Goal: Task Accomplishment & Management: Use online tool/utility

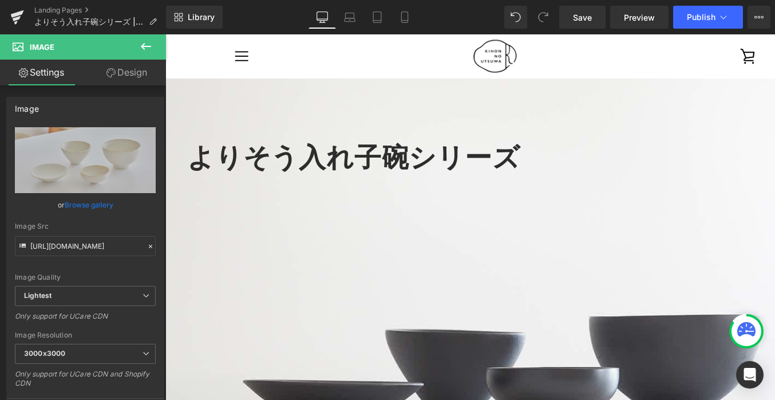
click at [637, 27] on link "Preview" at bounding box center [639, 17] width 58 height 23
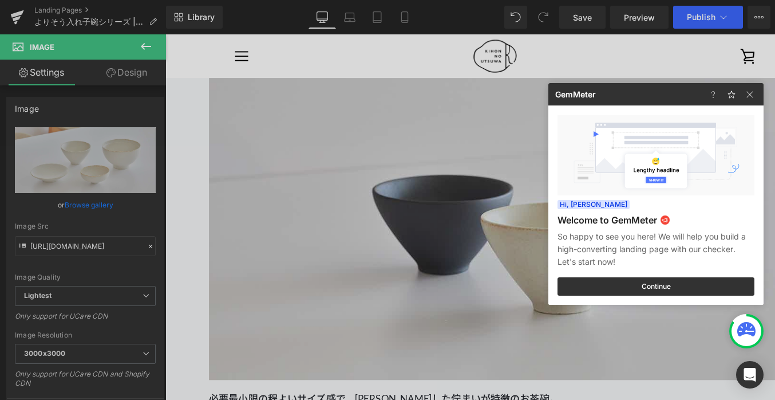
scroll to position [6445, 0]
click at [0, 0] on img at bounding box center [0, 0] width 0 height 0
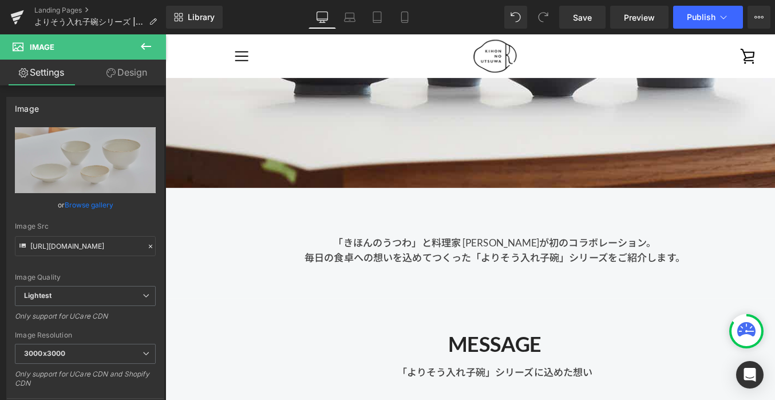
scroll to position [0, 0]
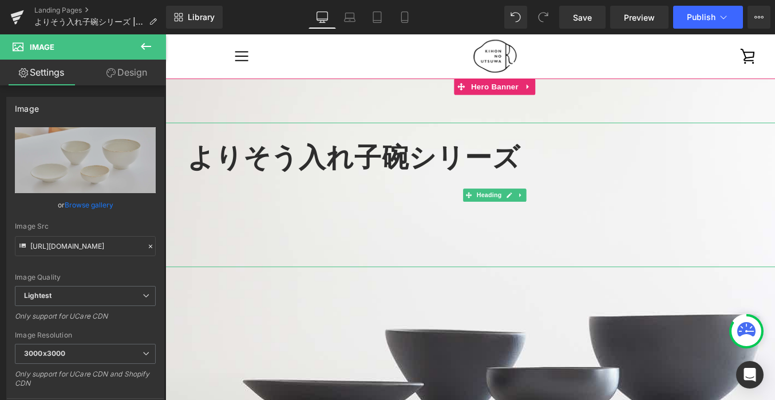
click at [196, 153] on font "よりそう入れ子碗シリーズ" at bounding box center [363, 162] width 350 height 33
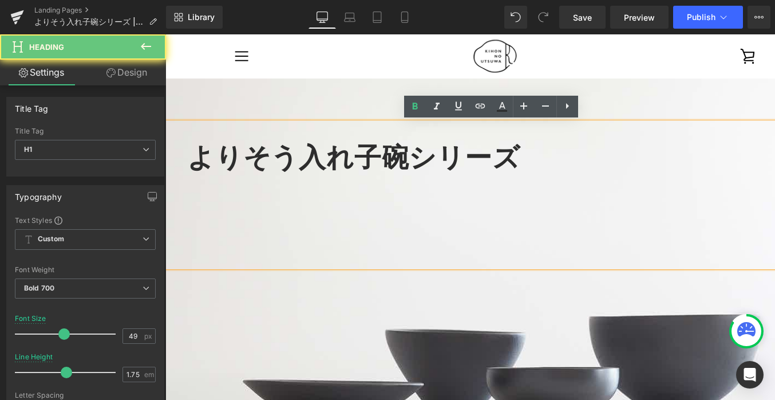
click at [203, 160] on font "よりそう入れ子碗シリーズ" at bounding box center [363, 162] width 350 height 33
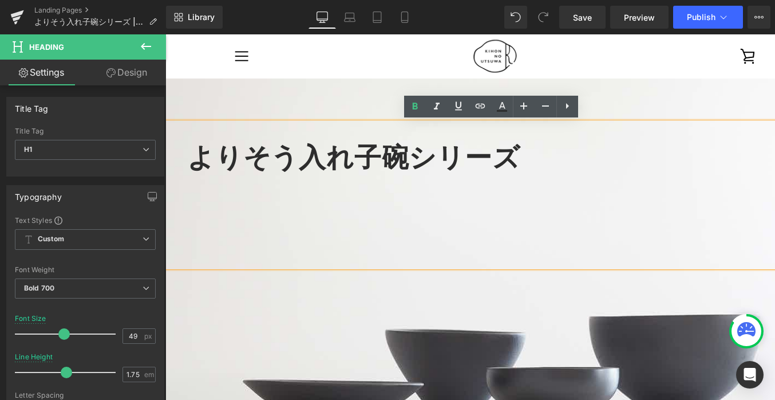
click at [196, 157] on font "よりそう入れ子碗シリーズ" at bounding box center [363, 162] width 350 height 33
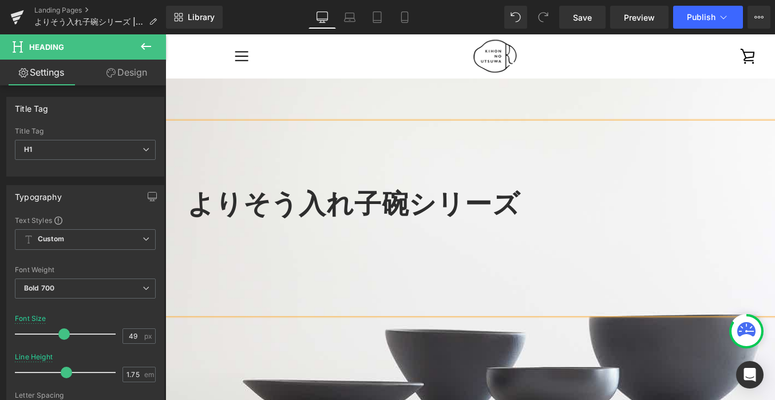
click at [260, 161] on h1 at bounding box center [517, 163] width 658 height 49
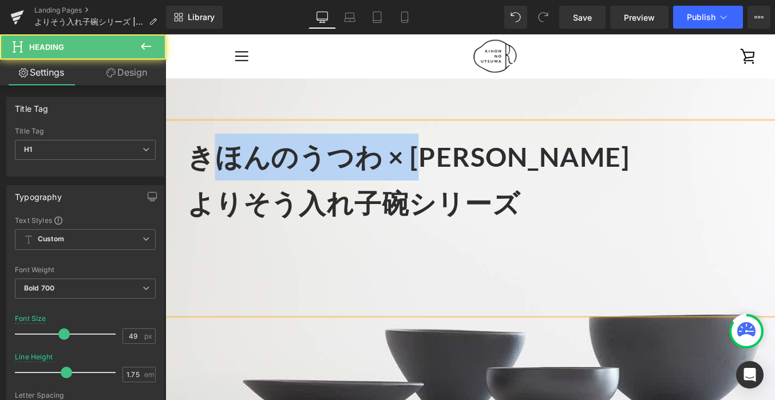
drag, startPoint x: 203, startPoint y: 160, endPoint x: 452, endPoint y: 160, distance: 249.1
click at [452, 160] on font "きほんのうつわ × [PERSON_NAME]" at bounding box center [421, 162] width 466 height 33
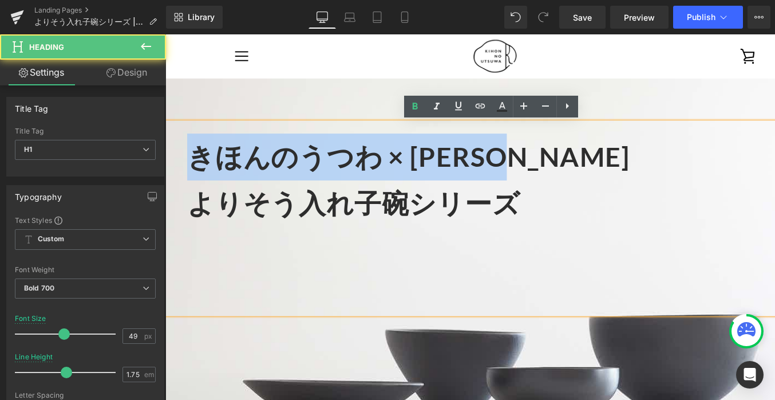
drag, startPoint x: 613, startPoint y: 168, endPoint x: 179, endPoint y: 164, distance: 433.5
click at [179, 164] on div "きほんのうつわ × [PERSON_NAME] よりそう入れ子碗シリーズ" at bounding box center [511, 228] width 693 height 202
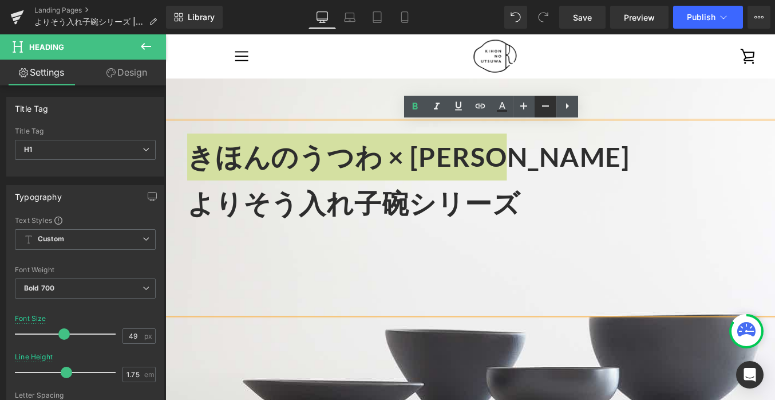
click at [547, 102] on icon at bounding box center [546, 106] width 14 height 14
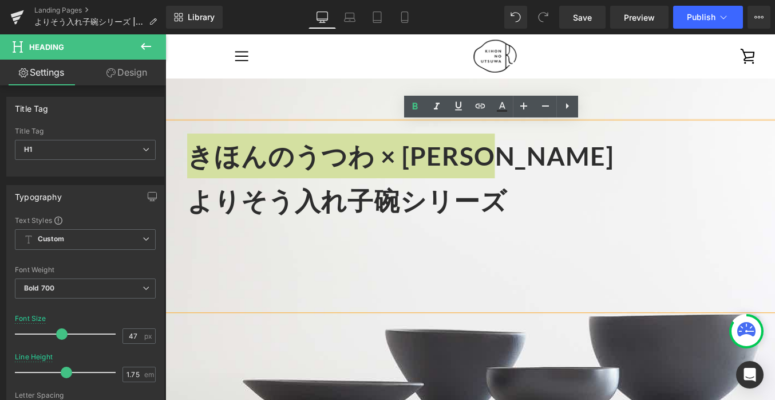
type input "49"
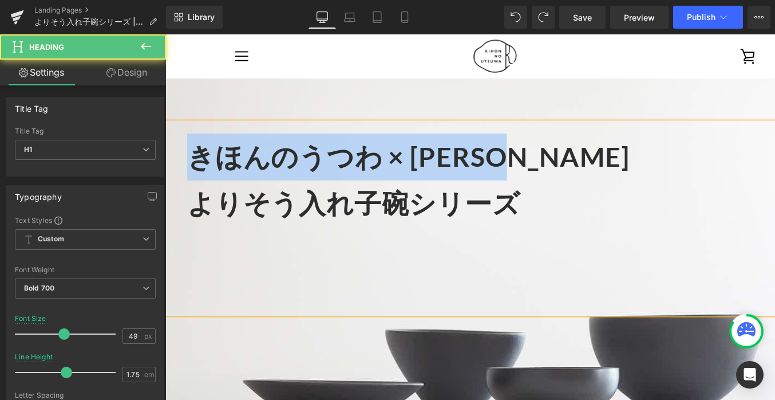
drag, startPoint x: 589, startPoint y: 163, endPoint x: 198, endPoint y: 163, distance: 390.5
click at [198, 163] on font "きほんのうつわ × [PERSON_NAME]" at bounding box center [421, 162] width 466 height 33
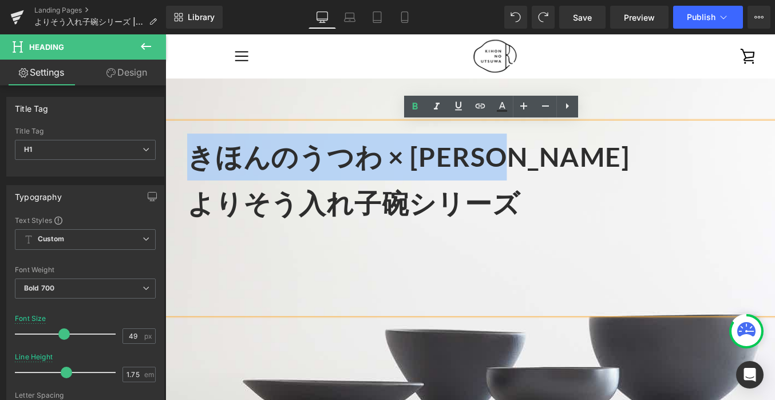
copy font "きほんのうつわ × [PERSON_NAME]"
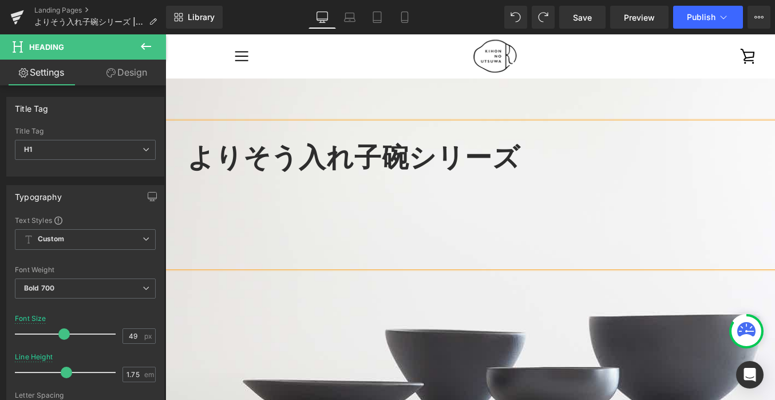
click at [245, 233] on div at bounding box center [517, 227] width 658 height 16
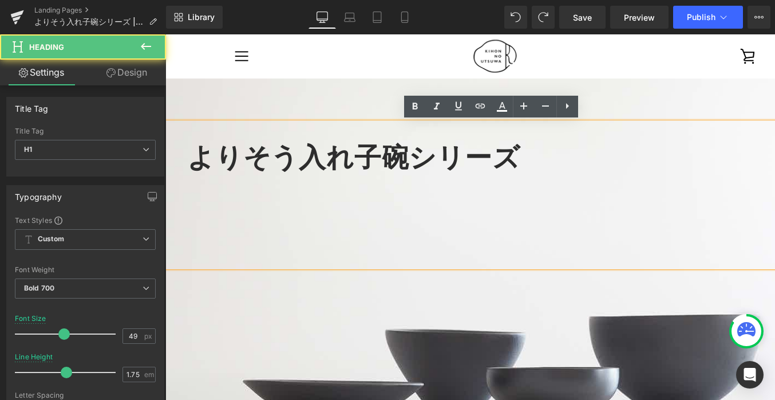
click at [275, 303] on div "よりそう入れ子碗シリーズ Heading" at bounding box center [511, 312] width 693 height 462
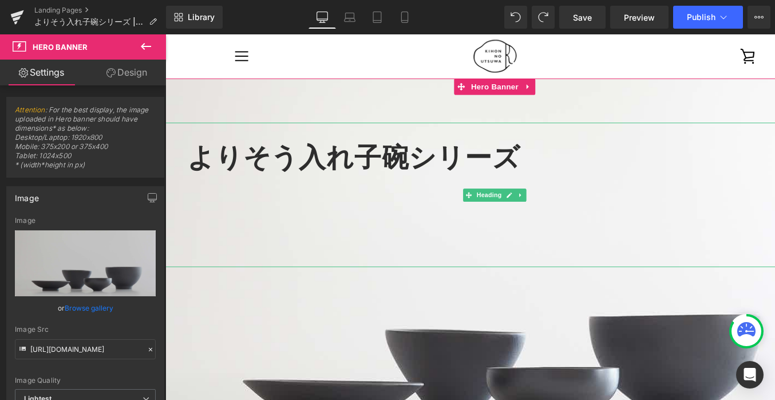
click at [192, 160] on span "よりそう入れ子碗シリーズ" at bounding box center [363, 162] width 350 height 33
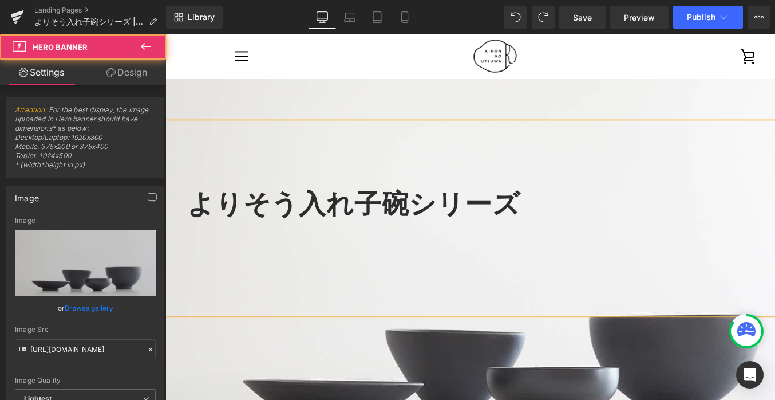
click at [231, 107] on div "よりそう入れ子碗シリーズ Heading" at bounding box center [511, 312] width 693 height 462
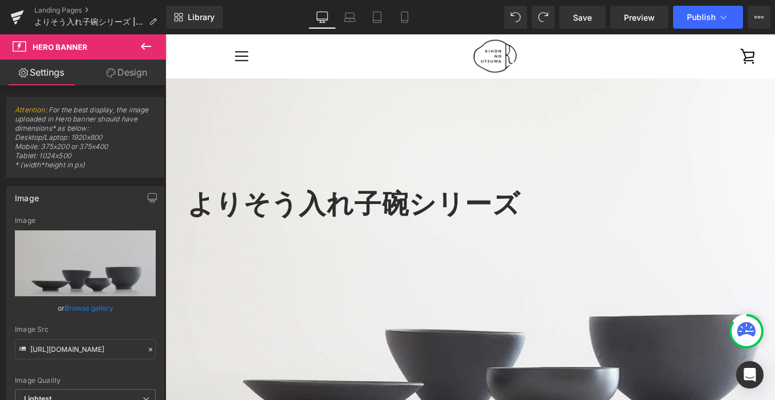
click at [144, 45] on icon at bounding box center [146, 47] width 14 height 14
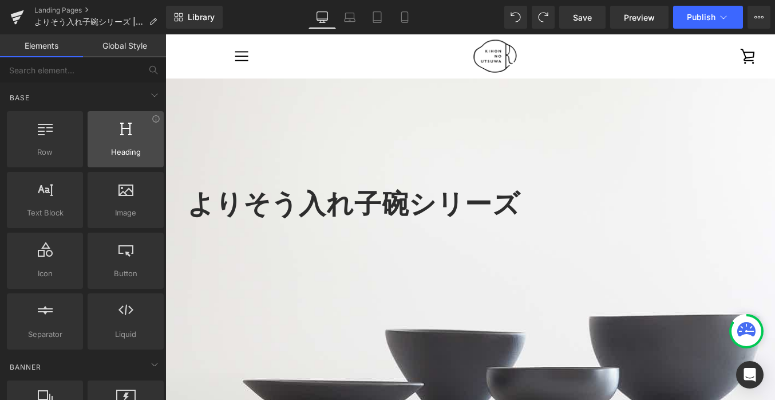
click at [112, 142] on div at bounding box center [125, 133] width 69 height 26
click at [132, 147] on span "Heading" at bounding box center [125, 152] width 69 height 12
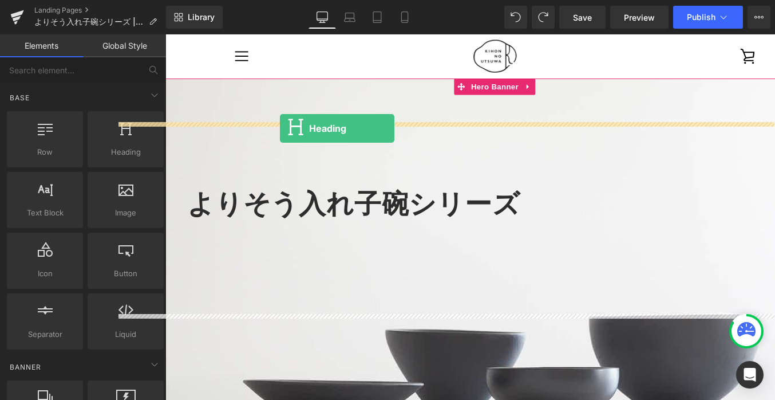
drag, startPoint x: 286, startPoint y: 174, endPoint x: 285, endPoint y: 133, distance: 41.2
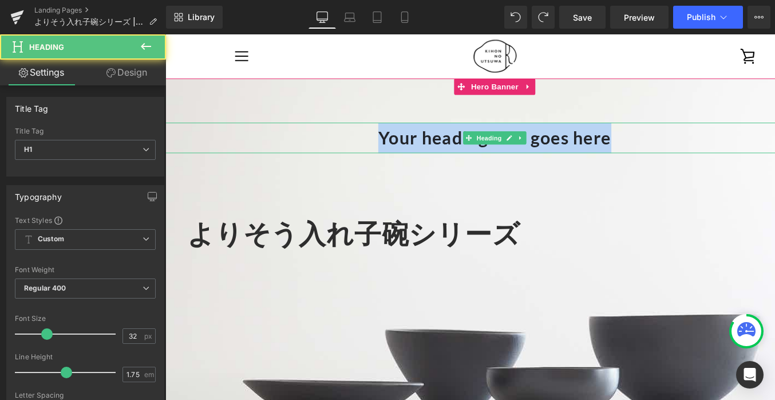
drag, startPoint x: 687, startPoint y: 146, endPoint x: 366, endPoint y: 144, distance: 321.2
click at [366, 144] on h1 "Your heading text goes here" at bounding box center [511, 143] width 693 height 32
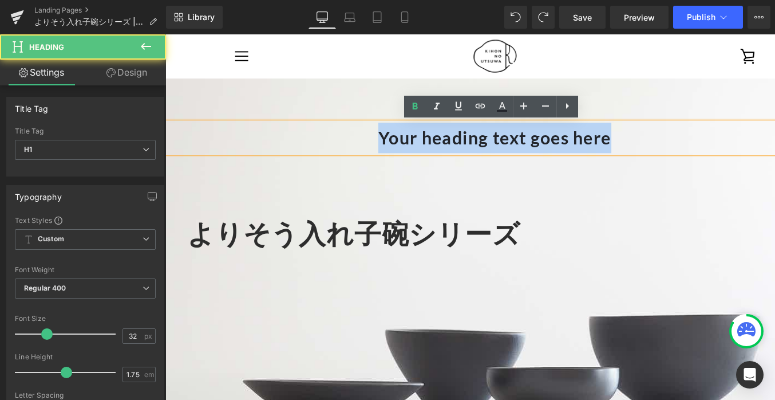
paste div
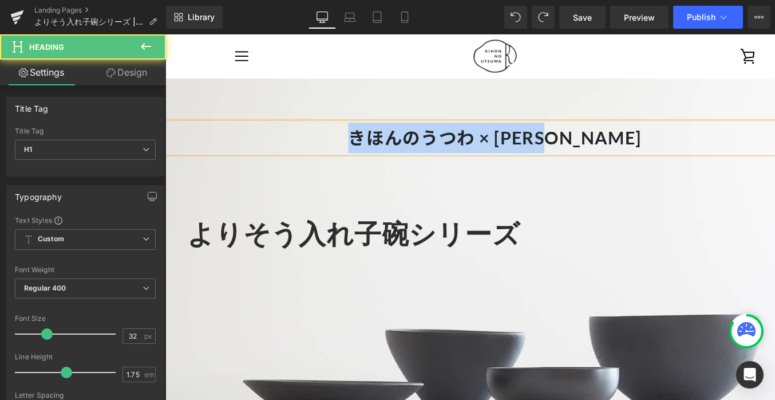
drag, startPoint x: 385, startPoint y: 140, endPoint x: 636, endPoint y: 139, distance: 250.8
click at [636, 139] on h1 "きほんのうつわ × [PERSON_NAME]" at bounding box center [511, 143] width 693 height 32
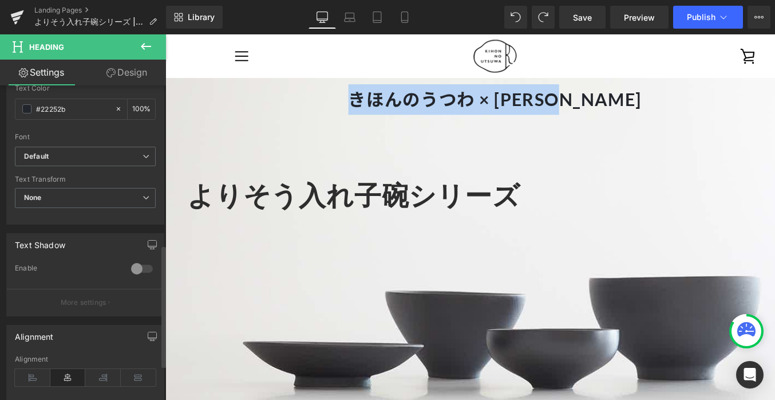
scroll to position [409, 0]
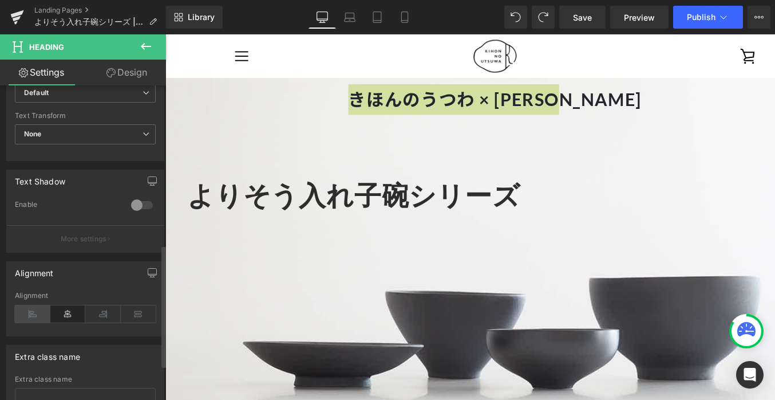
click at [32, 309] on icon at bounding box center [33, 313] width 36 height 17
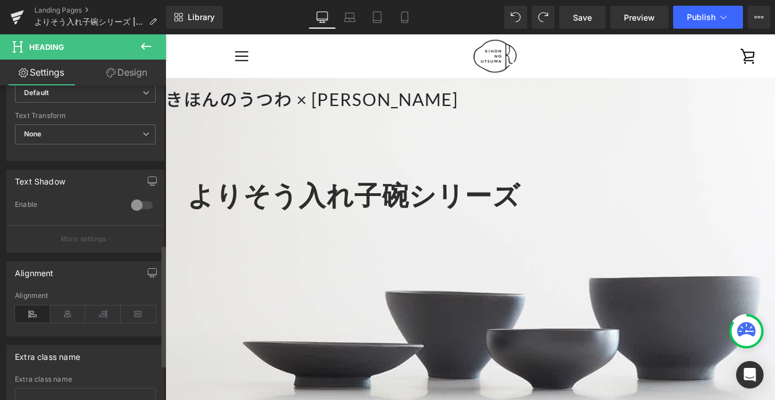
scroll to position [372, 0]
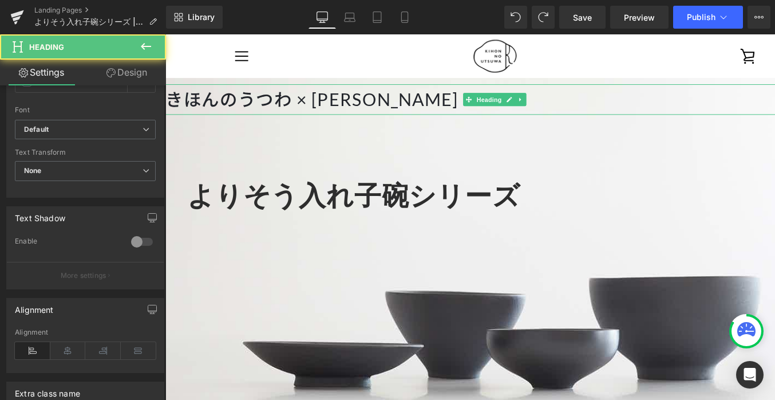
click at [169, 98] on h1 "きほんのうつわ × [PERSON_NAME]" at bounding box center [511, 103] width 693 height 32
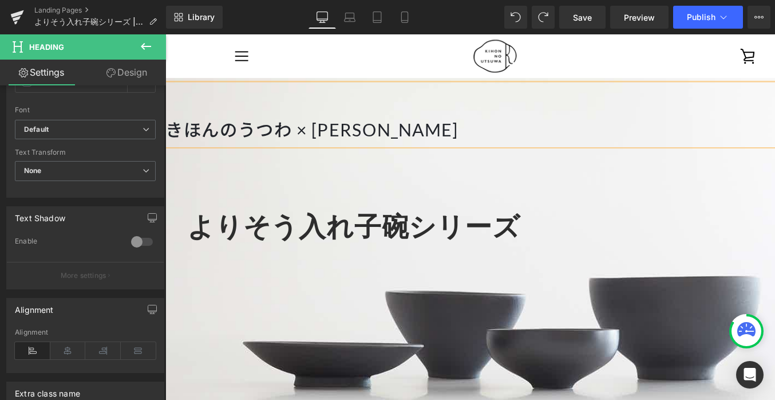
click at [230, 169] on h1 at bounding box center [517, 187] width 658 height 49
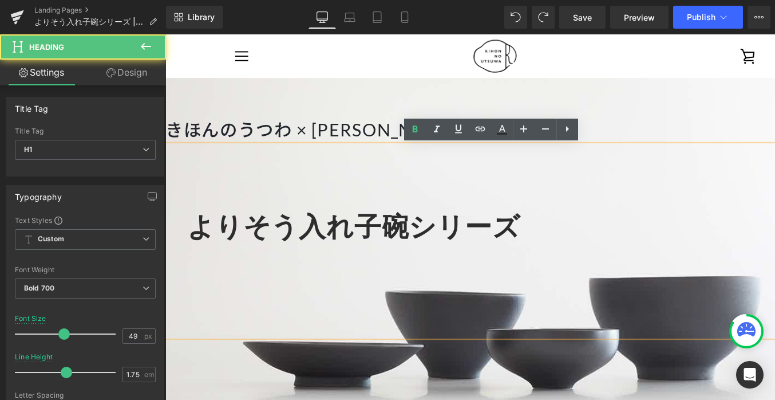
click at [228, 191] on h1 at bounding box center [517, 187] width 658 height 49
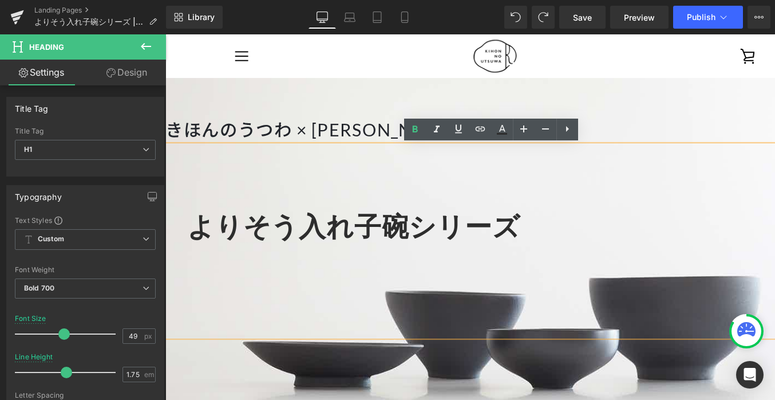
click at [191, 200] on h1 at bounding box center [517, 187] width 658 height 49
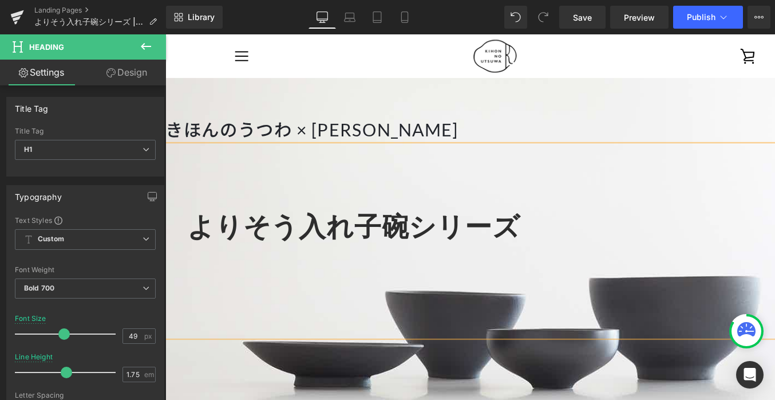
click at [192, 238] on span "よりそう入れ子碗シリーズ" at bounding box center [363, 235] width 350 height 33
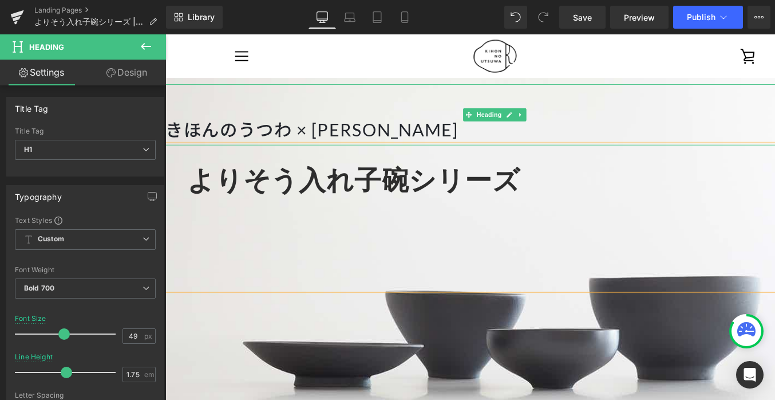
click at [171, 129] on h1 "きほんのうつわ × [PERSON_NAME]" at bounding box center [511, 135] width 693 height 32
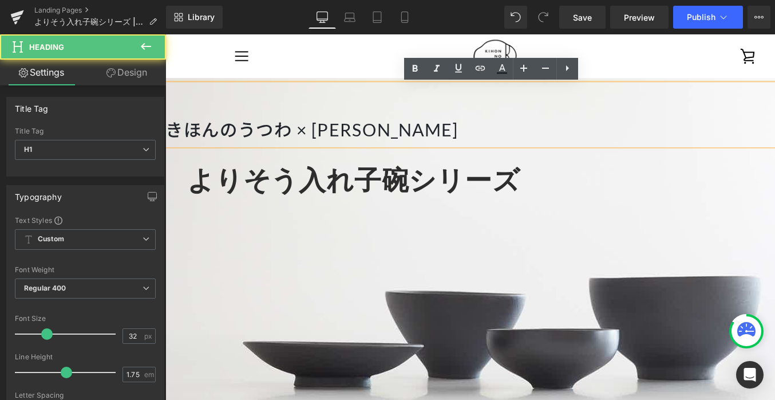
click at [352, 191] on span "よりそう入れ子碗シリーズ" at bounding box center [363, 186] width 350 height 33
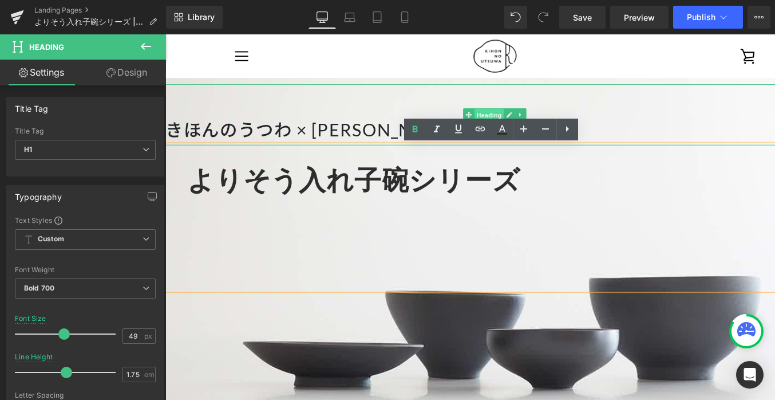
click at [500, 117] on span "Heading" at bounding box center [506, 119] width 31 height 14
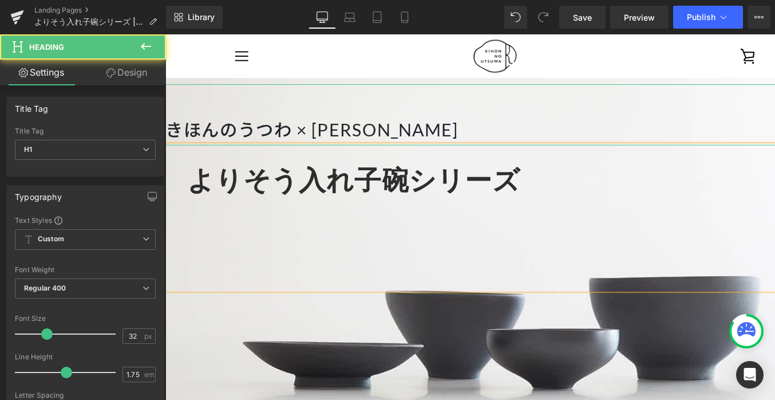
click at [133, 74] on link "Design" at bounding box center [126, 73] width 83 height 26
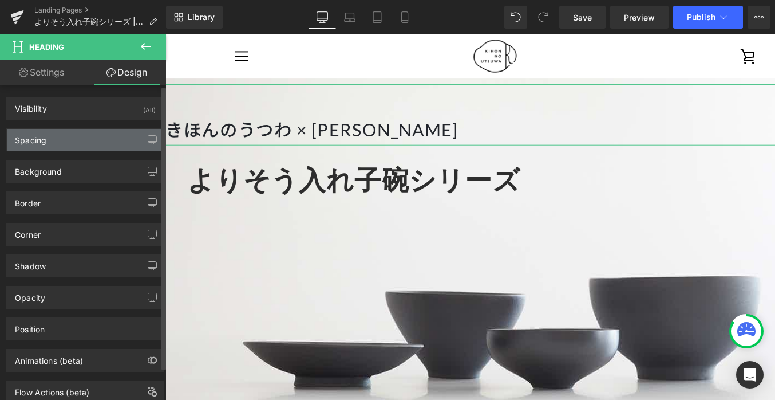
click at [84, 141] on div "Spacing" at bounding box center [85, 140] width 157 height 22
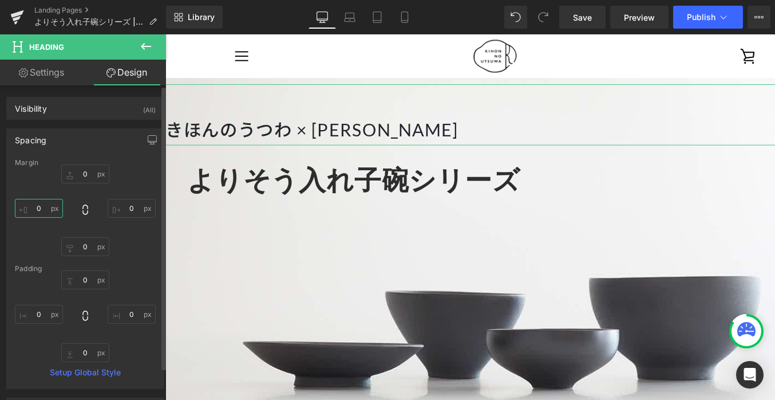
click at [42, 207] on input "0" at bounding box center [39, 208] width 48 height 19
type input "50"
click at [133, 183] on div "0px 0 0px 0 0px 0 50 50" at bounding box center [85, 210] width 141 height 92
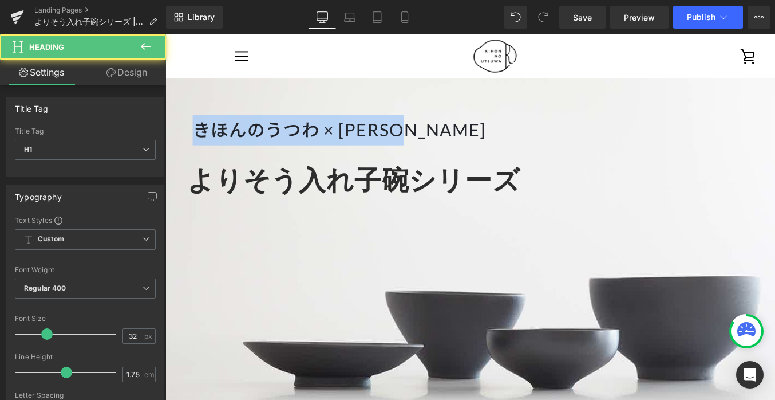
drag, startPoint x: 465, startPoint y: 136, endPoint x: 193, endPoint y: 145, distance: 272.1
click at [193, 145] on span "きほんのうつわ × [PERSON_NAME] Heading よりそう入れ子碗シリーズ Heading" at bounding box center [511, 195] width 693 height 216
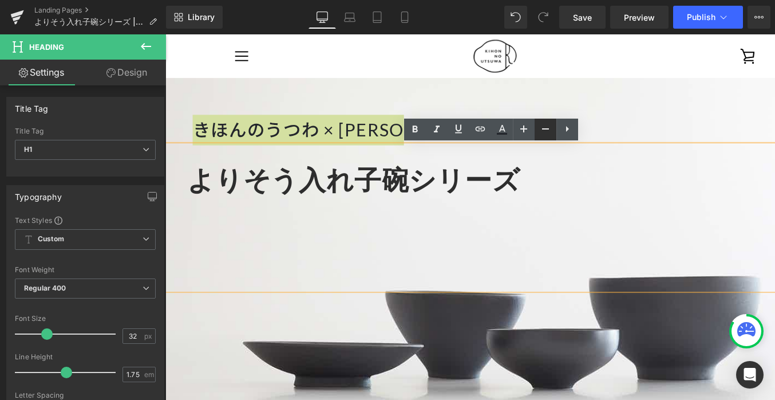
click at [545, 128] on icon at bounding box center [546, 129] width 14 height 14
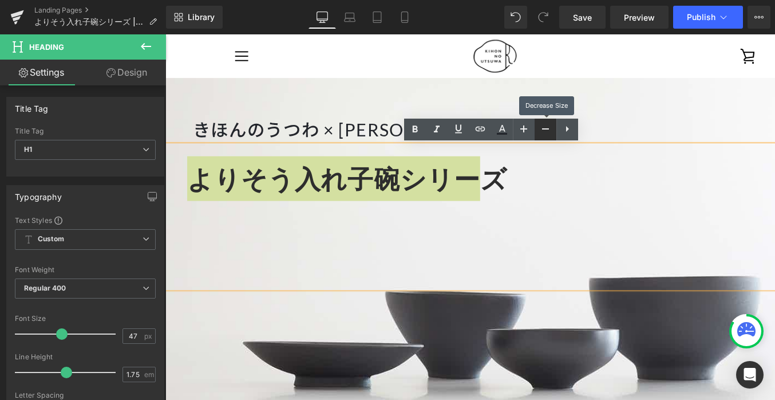
click at [545, 128] on icon at bounding box center [545, 128] width 7 height 1
type input "45"
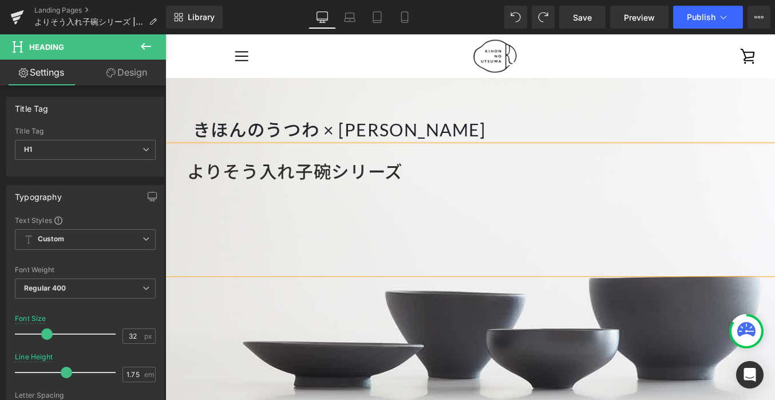
click at [553, 163] on h1 "よりそう入れ子碗シリーズ" at bounding box center [517, 179] width 658 height 32
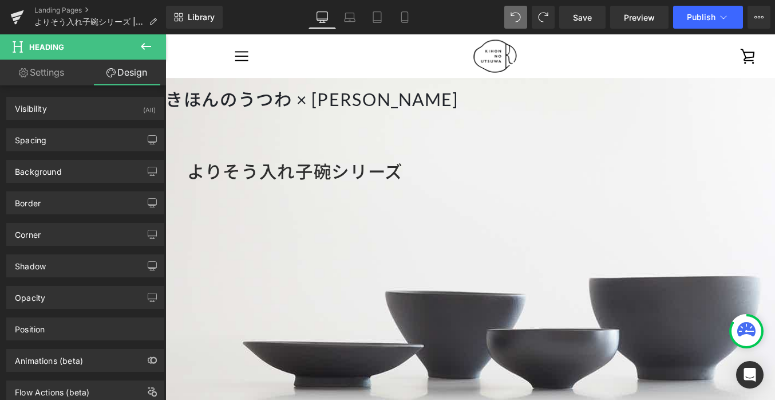
type input "100"
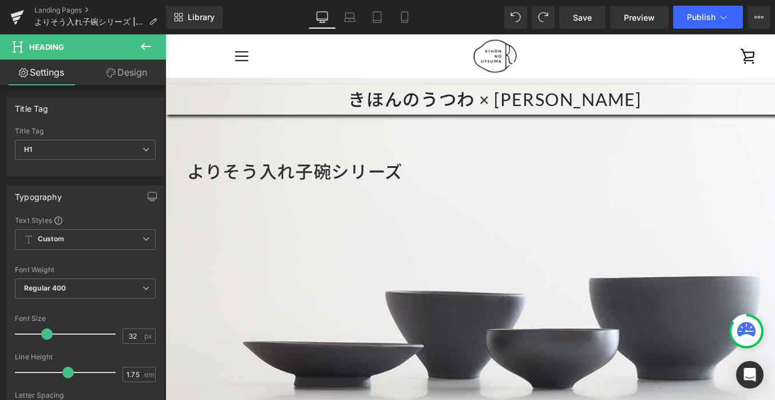
click at [366, 190] on h1 "よりそう入れ子碗シリーズ" at bounding box center [517, 179] width 658 height 32
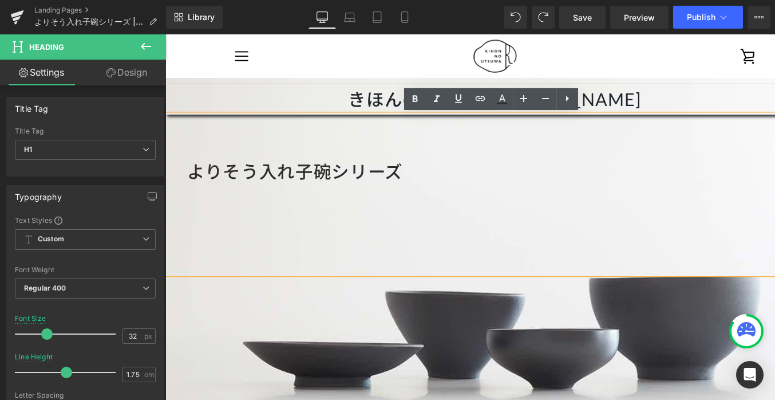
click at [376, 173] on span "よりそう入れ子碗シリーズ" at bounding box center [301, 178] width 227 height 22
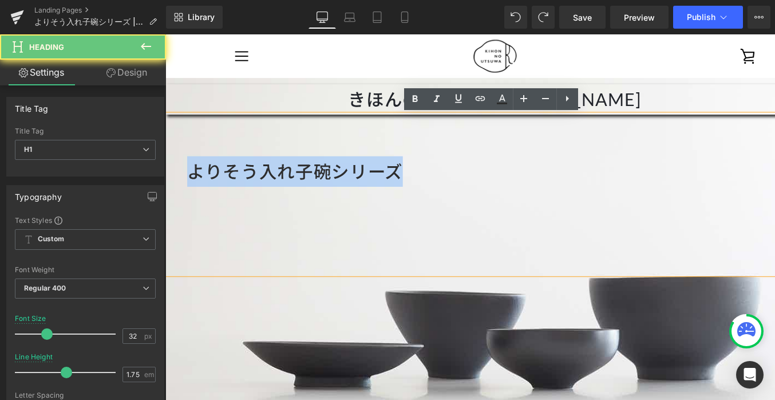
drag, startPoint x: 415, startPoint y: 172, endPoint x: 191, endPoint y: 168, distance: 223.9
click at [191, 168] on span "よりそう入れ子碗シリーズ" at bounding box center [301, 178] width 227 height 22
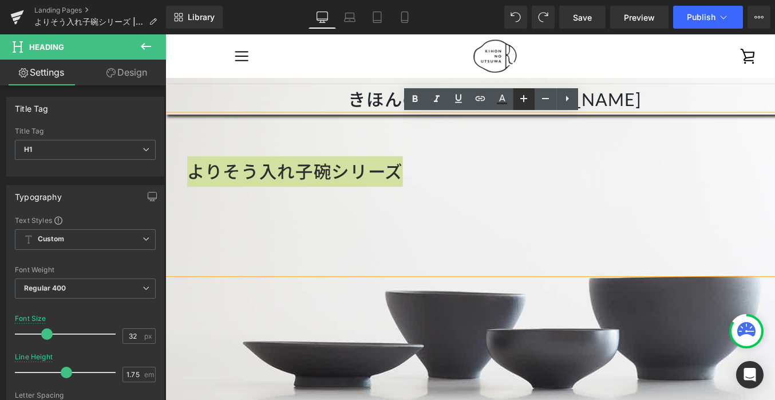
click at [522, 94] on icon at bounding box center [524, 99] width 14 height 14
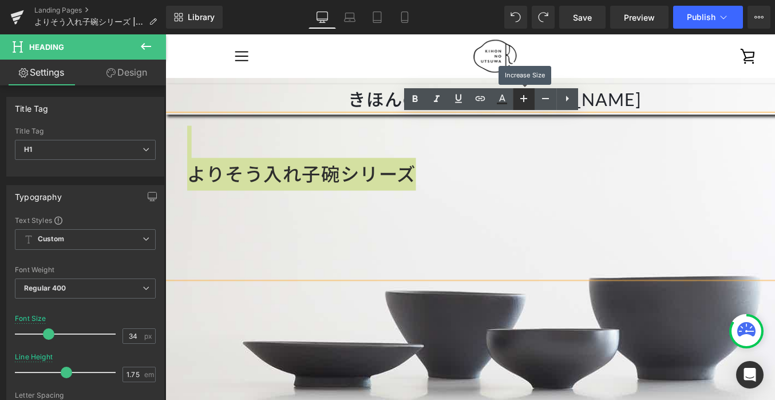
click at [522, 94] on icon at bounding box center [524, 99] width 14 height 14
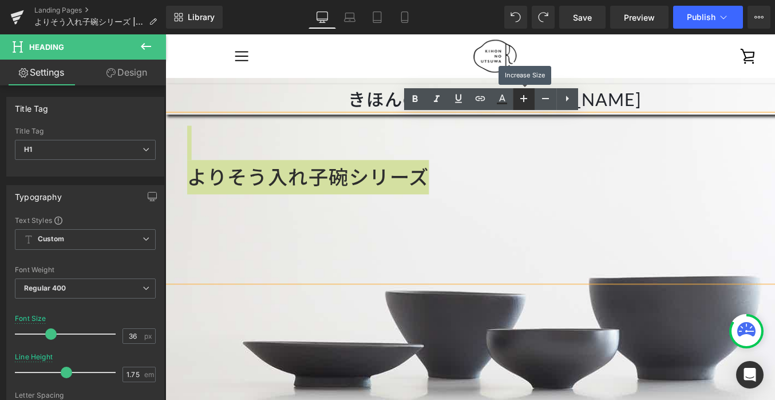
click at [522, 94] on icon at bounding box center [524, 99] width 14 height 14
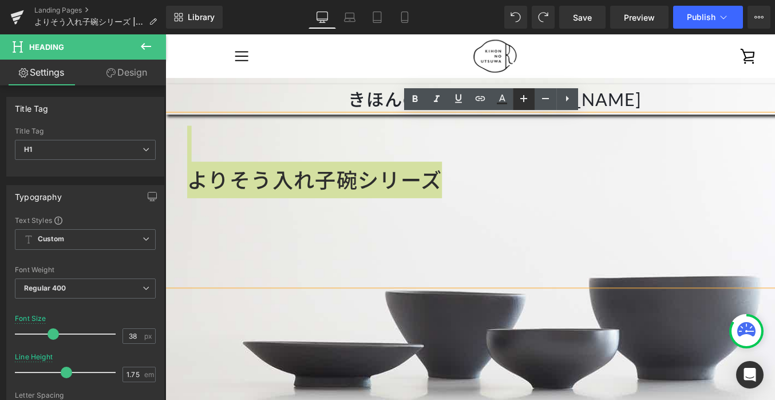
click at [526, 99] on icon at bounding box center [524, 99] width 14 height 14
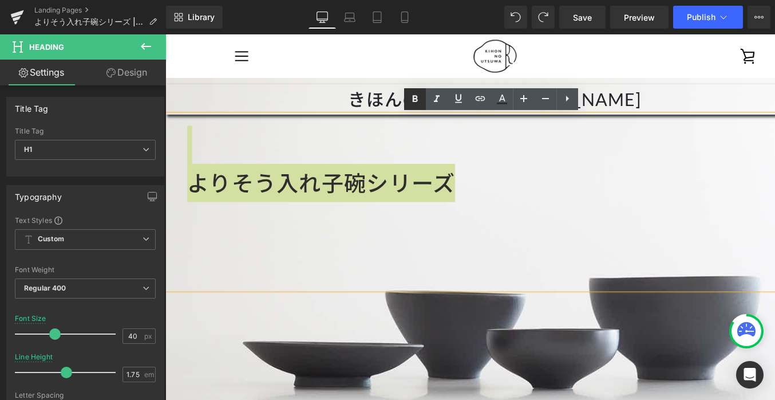
click at [414, 96] on icon at bounding box center [415, 99] width 14 height 14
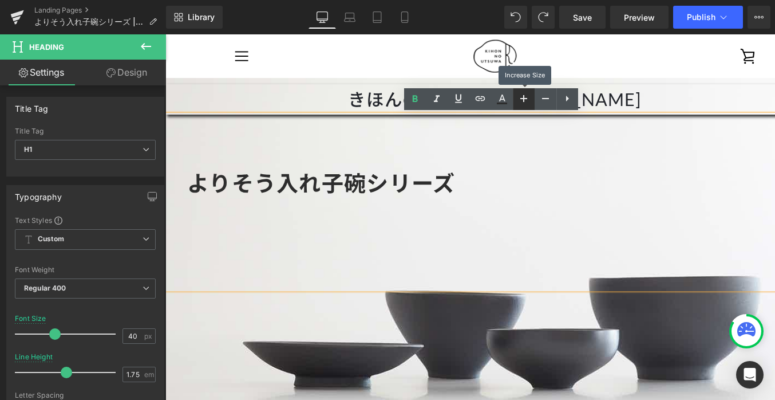
click at [526, 102] on icon at bounding box center [524, 99] width 14 height 14
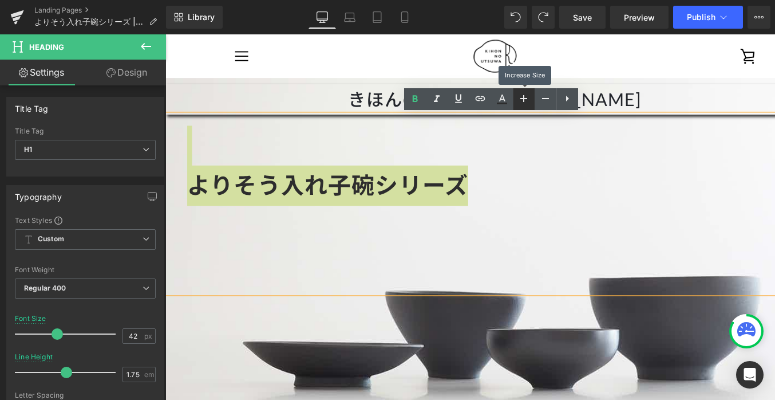
click at [526, 102] on icon at bounding box center [524, 99] width 14 height 14
type input "44"
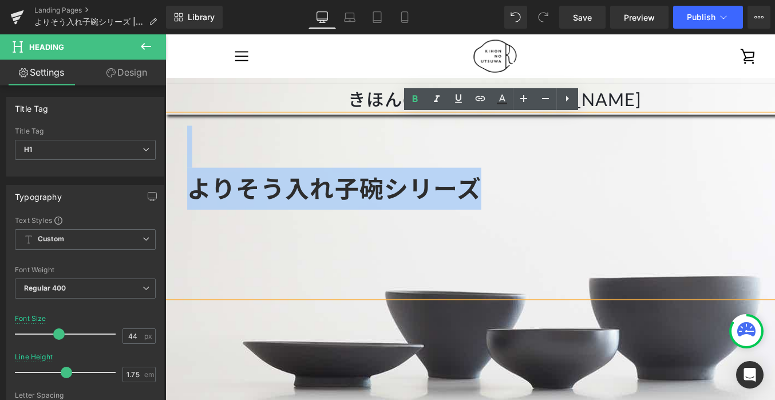
click at [517, 269] on div at bounding box center [517, 275] width 658 height 16
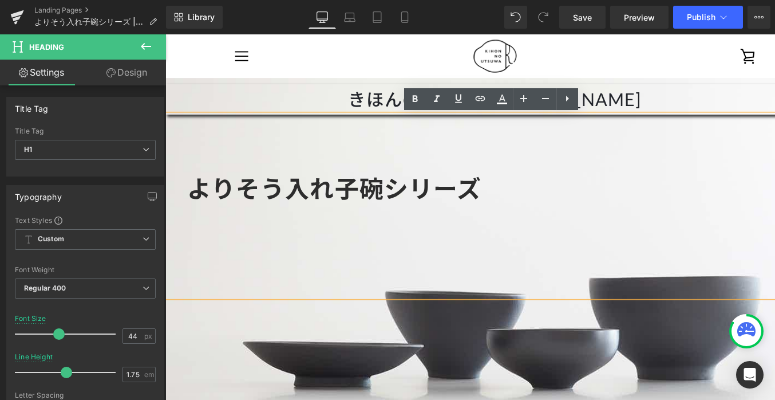
click at [489, 366] on div "きほんのうつわ × 長谷川あかり Heading よりそう入れ子碗シリーズ Heading" at bounding box center [511, 272] width 693 height 462
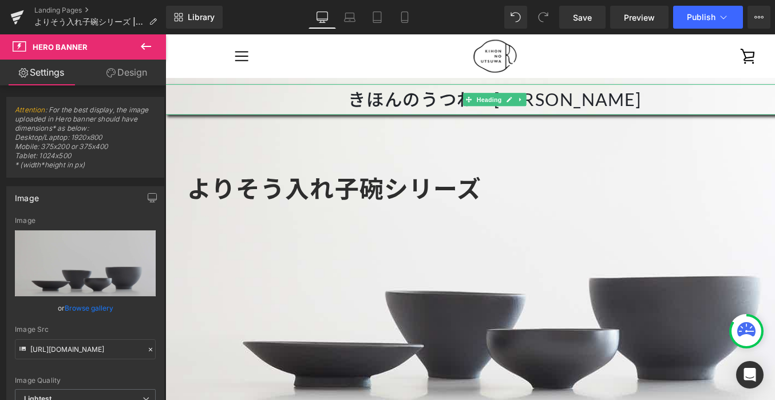
click at [546, 104] on h1 "きほんのうつわ × 長谷川あかり" at bounding box center [511, 103] width 693 height 32
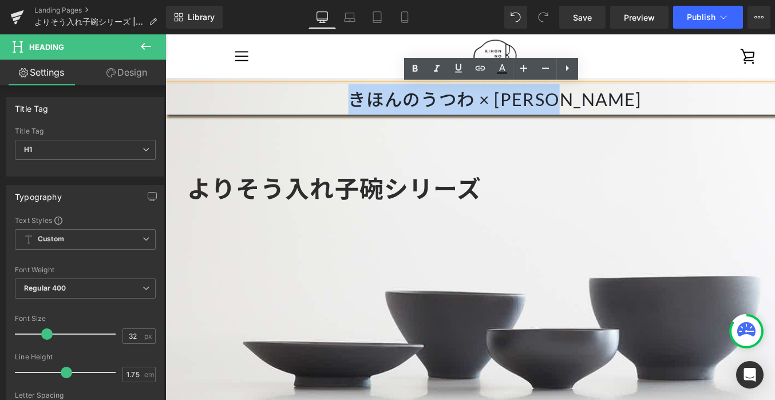
drag, startPoint x: 667, startPoint y: 92, endPoint x: 385, endPoint y: 100, distance: 281.3
click at [385, 100] on h1 "きほんのうつわ × 長谷川あかり" at bounding box center [511, 103] width 693 height 32
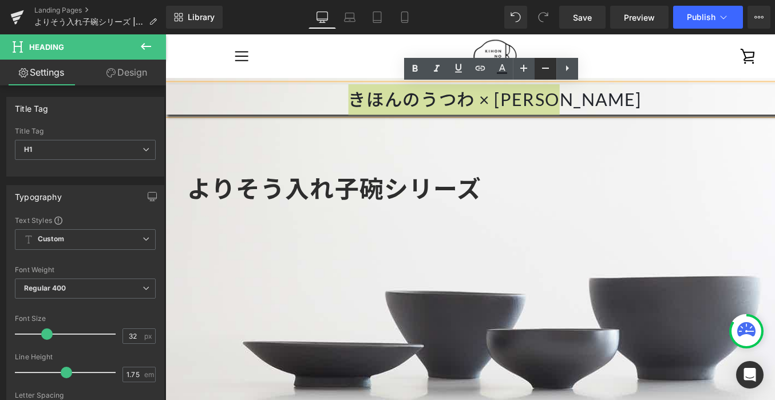
click at [543, 70] on icon at bounding box center [546, 68] width 14 height 14
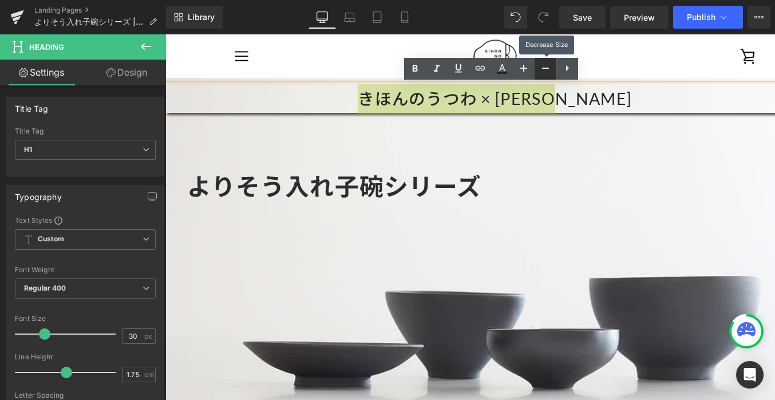
click at [543, 70] on icon at bounding box center [546, 68] width 14 height 14
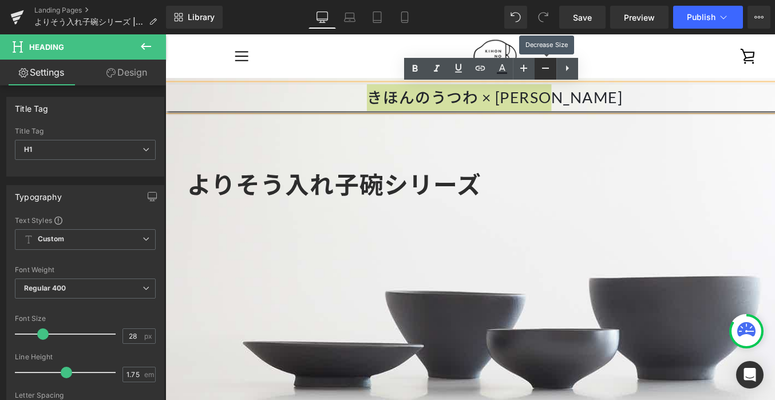
click at [543, 70] on icon at bounding box center [546, 68] width 14 height 14
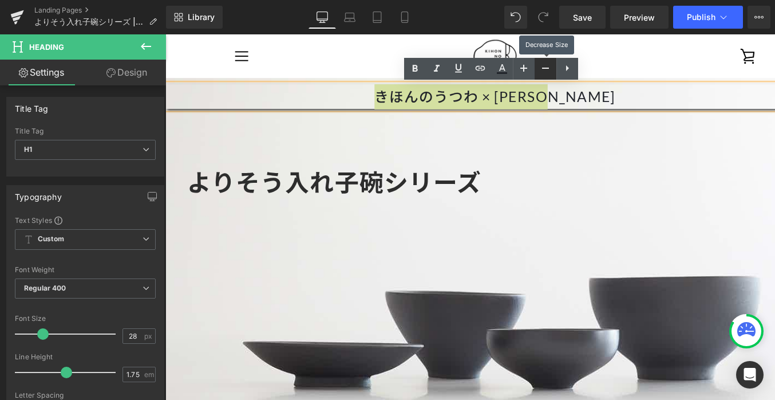
type input "26"
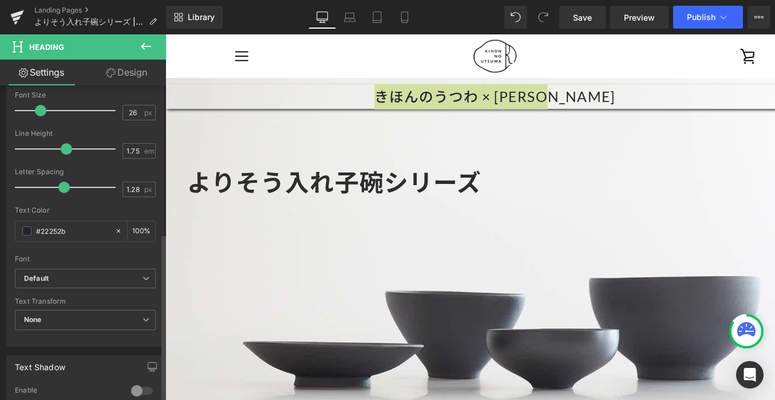
scroll to position [498, 0]
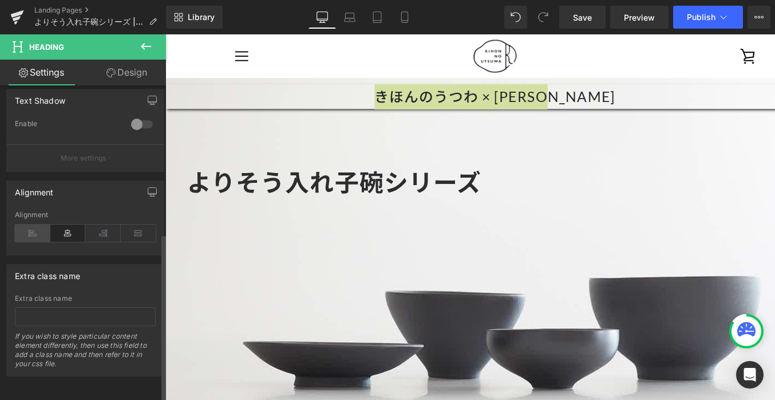
click at [29, 224] on icon at bounding box center [33, 232] width 36 height 17
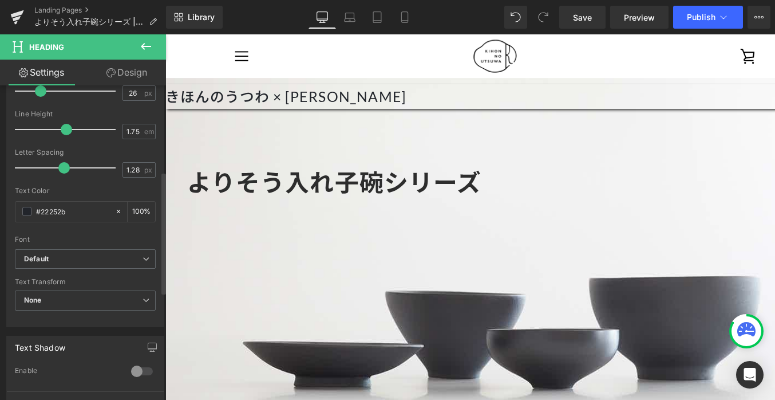
scroll to position [147, 0]
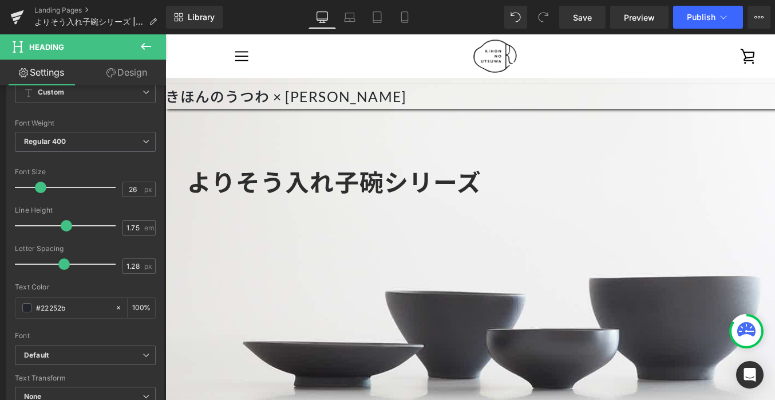
click at [267, 319] on div "きほんのうつわ × 長谷川あかり Heading よりそう入れ子碗シリーズ Heading" at bounding box center [511, 272] width 693 height 462
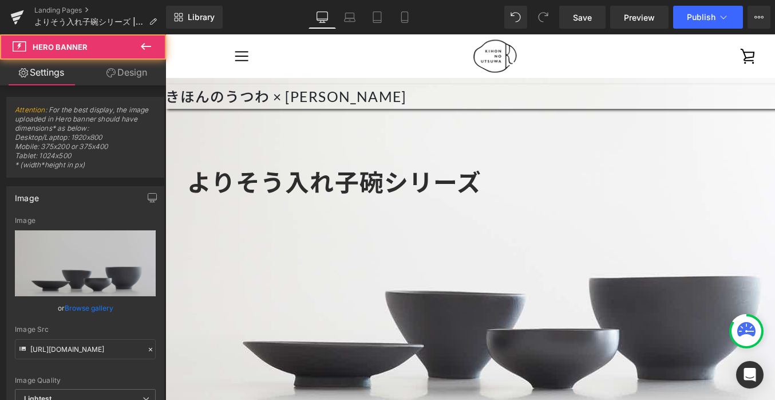
scroll to position [0, 0]
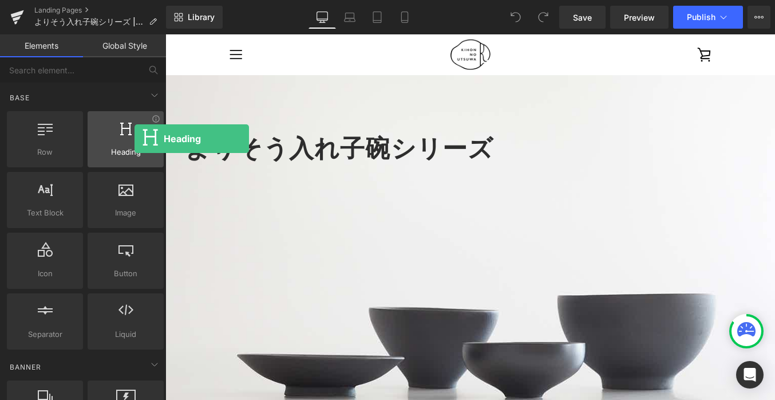
click at [135, 139] on div at bounding box center [125, 133] width 69 height 26
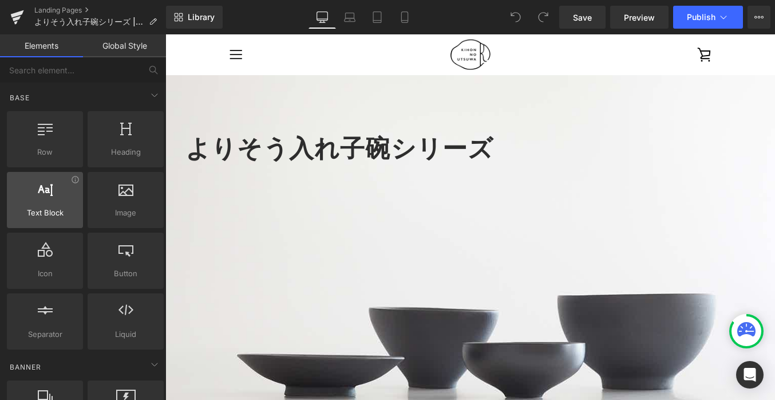
click at [59, 201] on div at bounding box center [44, 194] width 69 height 26
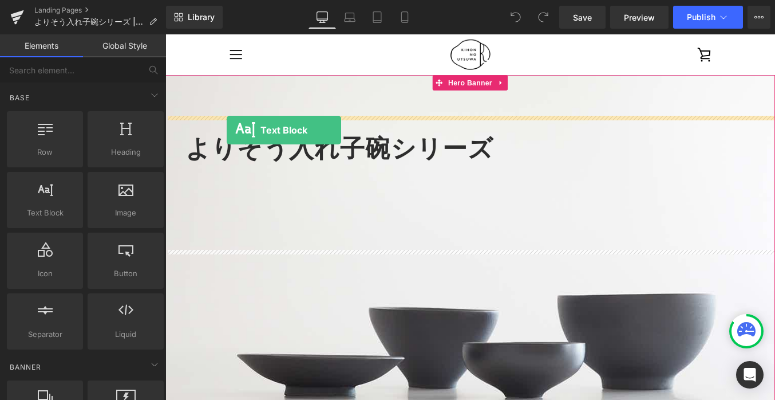
drag, startPoint x: 215, startPoint y: 236, endPoint x: 235, endPoint y: 143, distance: 95.6
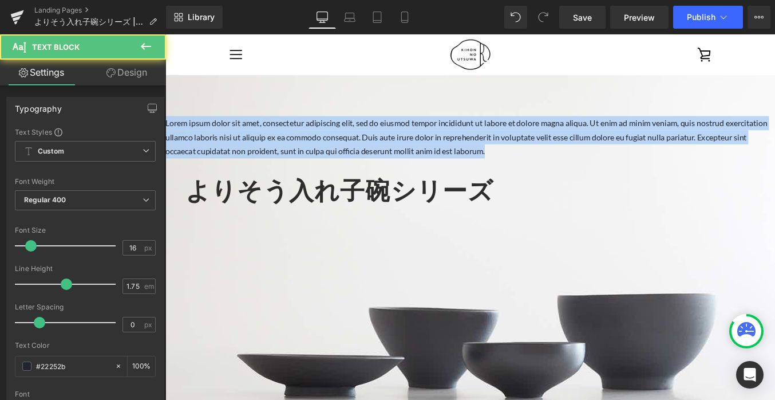
drag, startPoint x: 558, startPoint y: 162, endPoint x: 149, endPoint y: 128, distance: 409.7
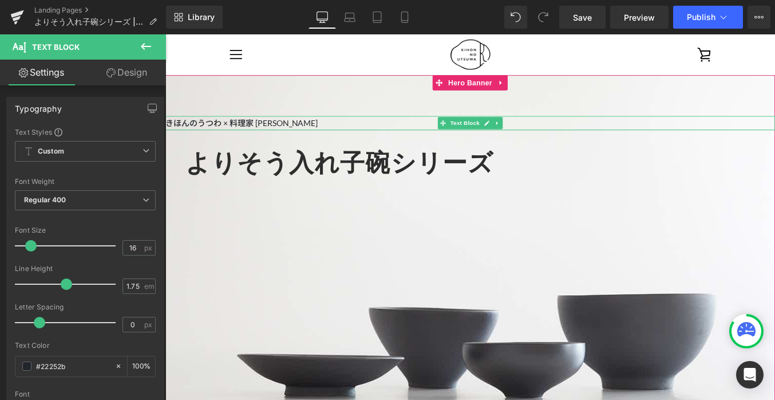
click at [342, 140] on div "きほんのうつわ × 料理家 長谷川あかり Text Block" at bounding box center [511, 135] width 693 height 16
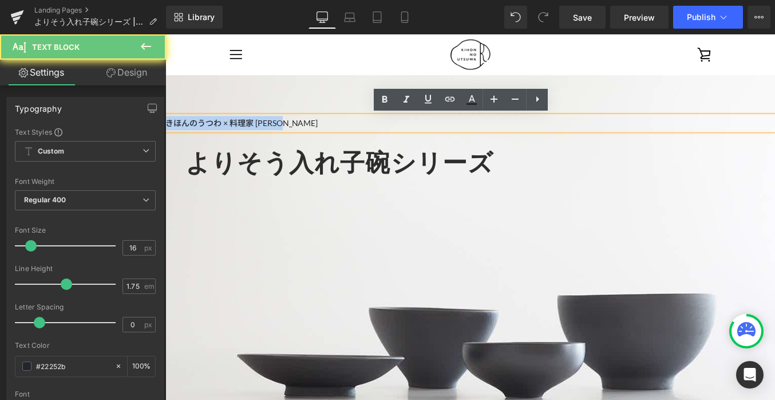
drag, startPoint x: 336, startPoint y: 133, endPoint x: 157, endPoint y: 129, distance: 178.1
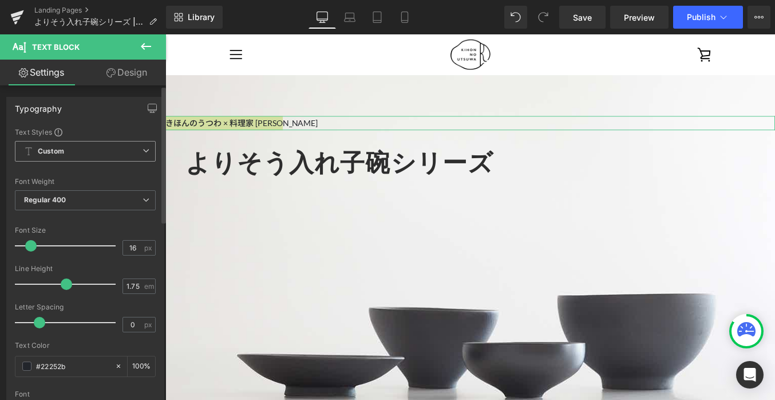
click at [143, 149] on icon at bounding box center [146, 150] width 7 height 7
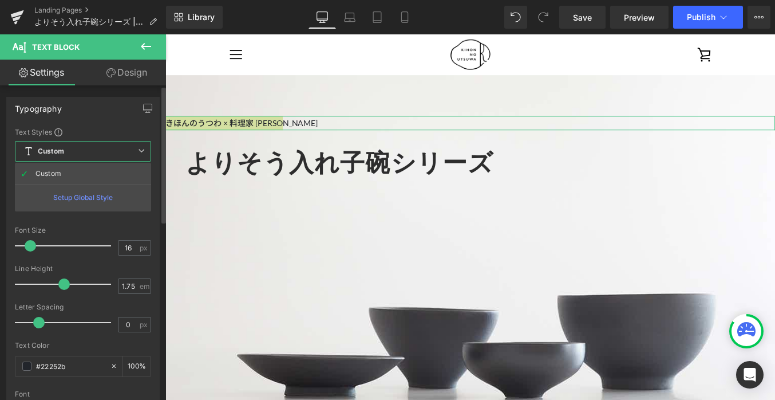
click at [138, 149] on icon at bounding box center [141, 150] width 7 height 7
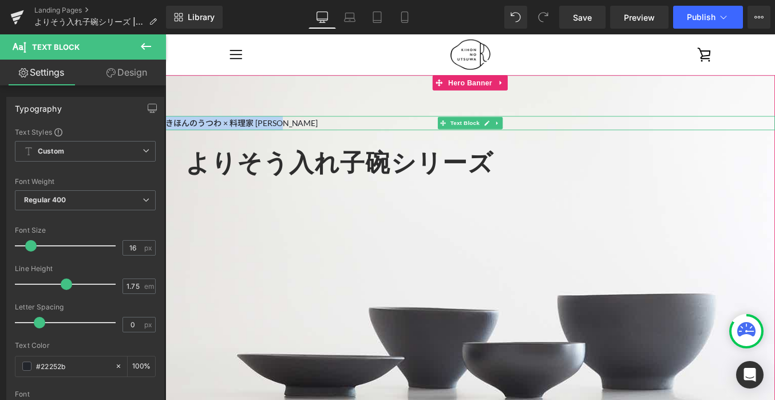
click at [405, 131] on p "きほんのうつわ × 料理家 長谷川あかり" at bounding box center [511, 135] width 693 height 16
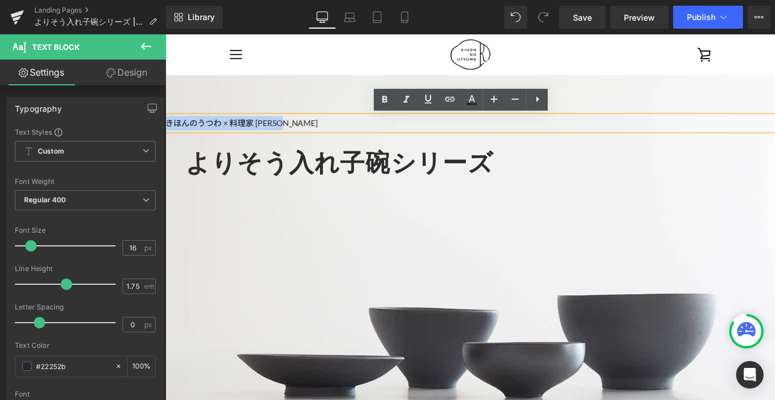
drag, startPoint x: 394, startPoint y: 136, endPoint x: 158, endPoint y: 130, distance: 236.0
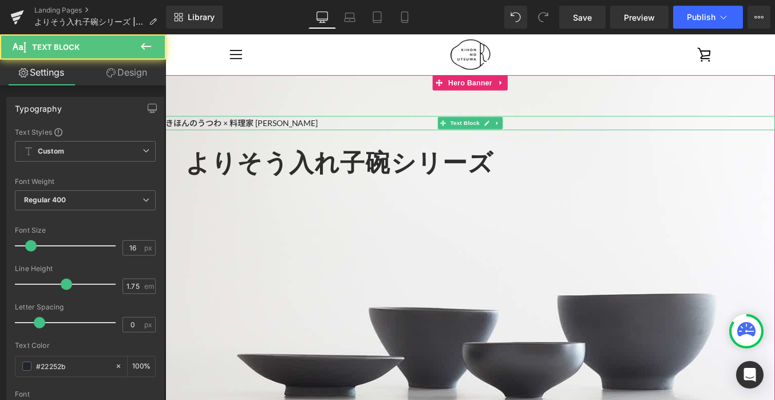
click at [435, 137] on p "きほんのうつわ × 料理家 長谷川あかり" at bounding box center [511, 135] width 693 height 16
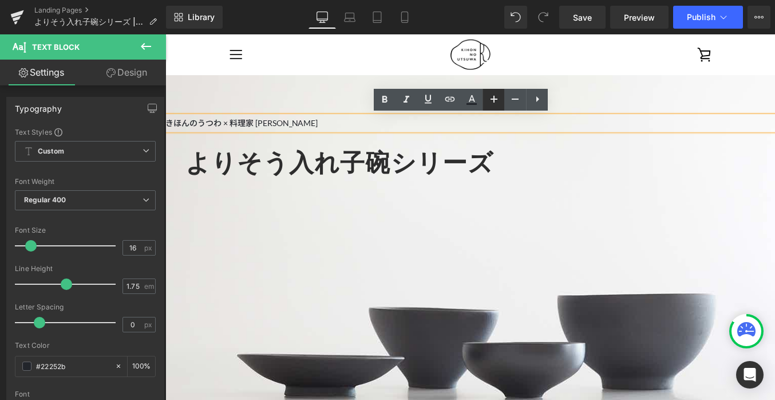
click at [497, 98] on icon at bounding box center [494, 99] width 7 height 7
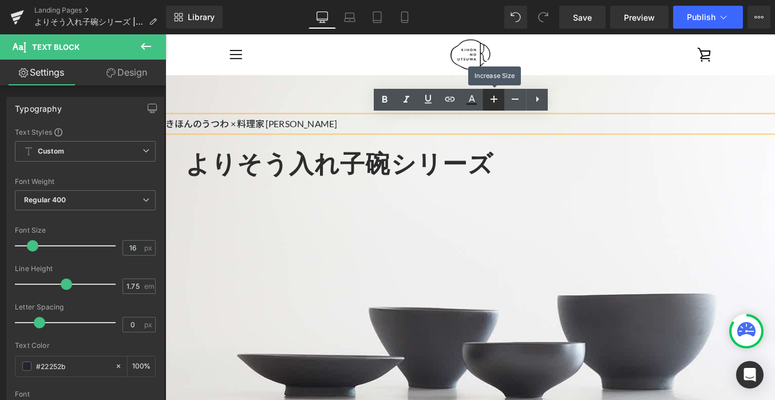
click at [497, 98] on icon at bounding box center [494, 99] width 7 height 7
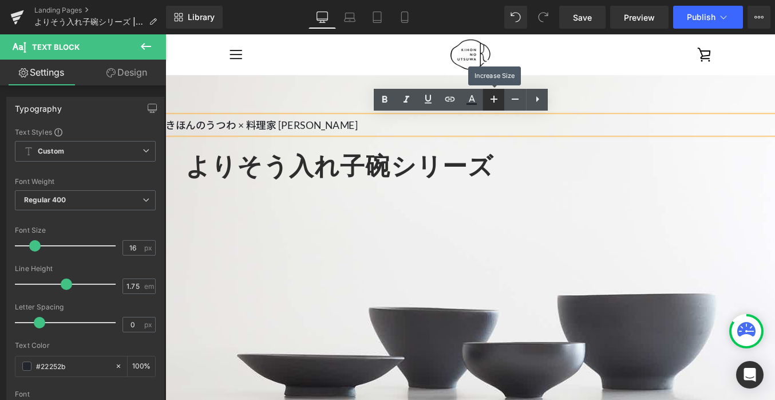
click at [497, 98] on icon at bounding box center [494, 99] width 7 height 7
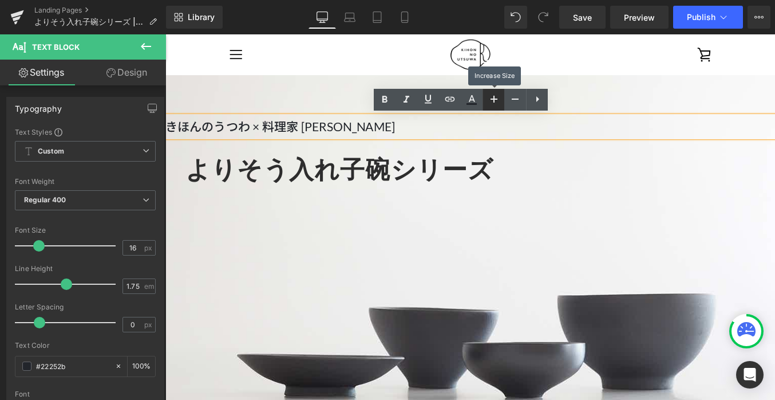
click at [497, 98] on icon at bounding box center [494, 99] width 7 height 7
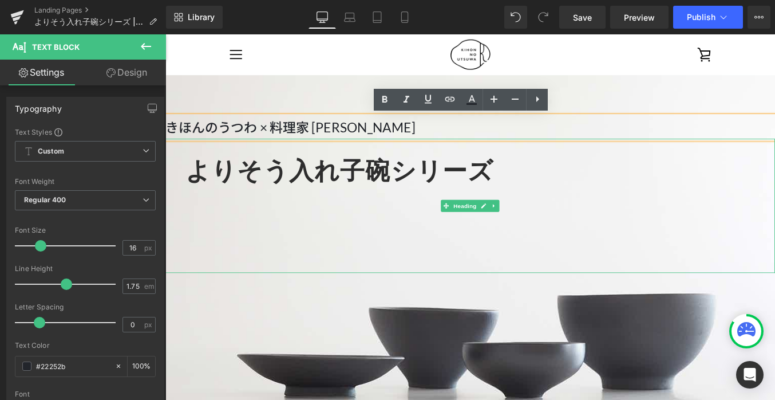
click at [311, 231] on div at bounding box center [517, 238] width 658 height 16
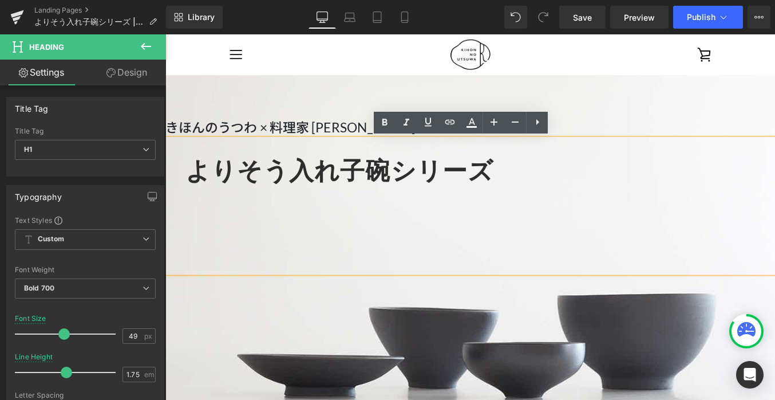
click at [527, 275] on div at bounding box center [517, 270] width 658 height 16
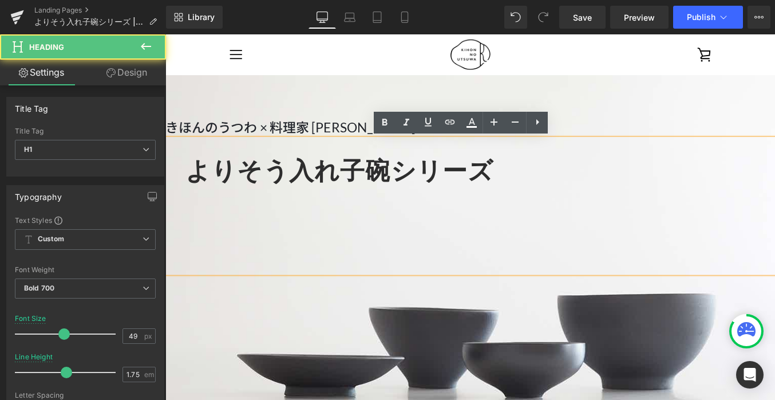
click at [590, 104] on div "きほんのうつわ × 料理家 [PERSON_NAME] Text Block よりそう入れ子碗シリーズ Heading" at bounding box center [511, 312] width 693 height 462
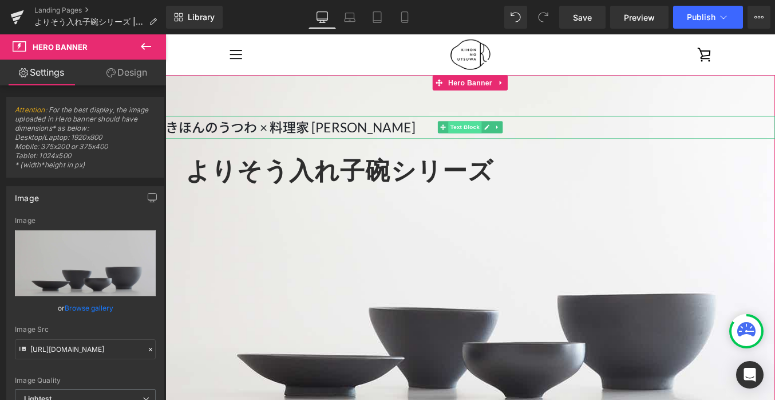
click at [514, 140] on span "Text Block" at bounding box center [506, 140] width 38 height 14
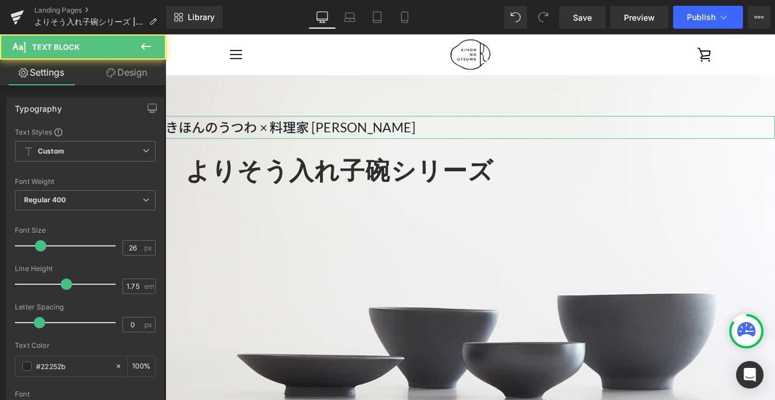
click at [137, 73] on link "Design" at bounding box center [126, 73] width 83 height 26
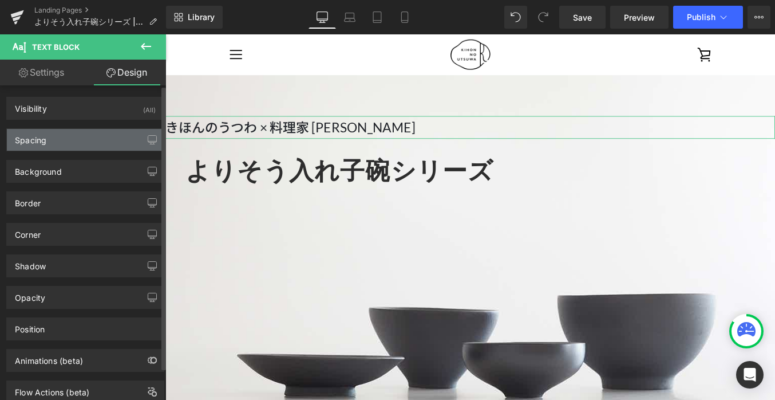
click at [80, 130] on div "Spacing" at bounding box center [85, 140] width 157 height 22
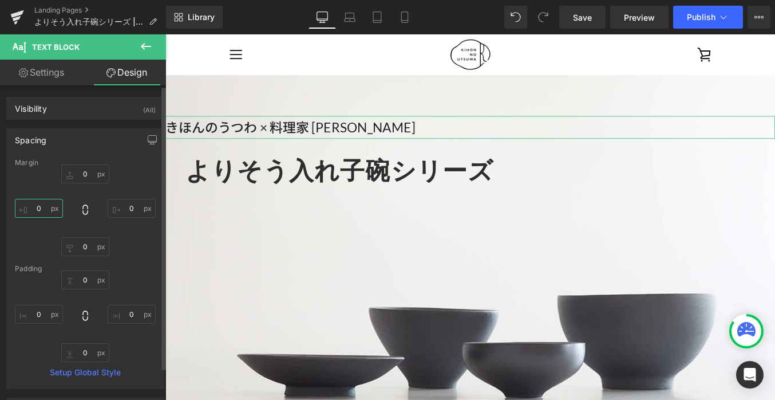
click at [47, 211] on input "0" at bounding box center [39, 208] width 48 height 19
type input "50"
click at [131, 208] on input "0" at bounding box center [132, 208] width 48 height 19
type input "50"
click at [143, 189] on div "0 50 0 50" at bounding box center [85, 210] width 141 height 92
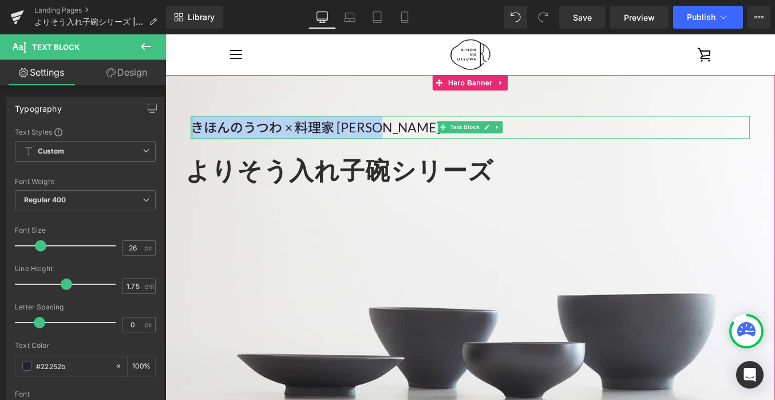
drag, startPoint x: 451, startPoint y: 138, endPoint x: 196, endPoint y: 133, distance: 254.9
click at [196, 133] on div "きほんのうつわ × 料理家 長谷川あかり Text Block" at bounding box center [512, 140] width 636 height 26
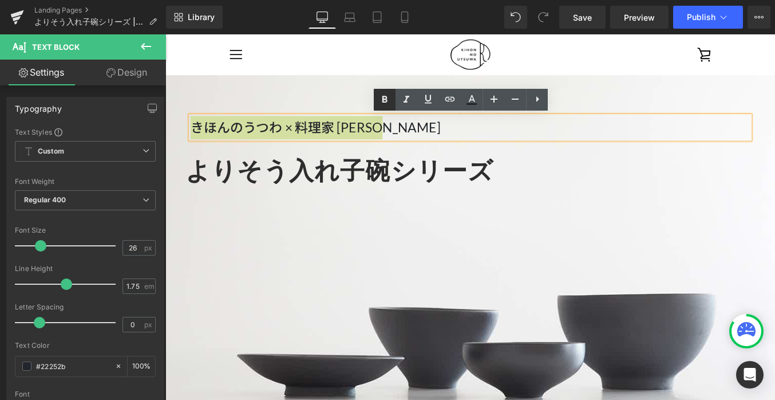
click at [384, 101] on icon at bounding box center [385, 99] width 5 height 7
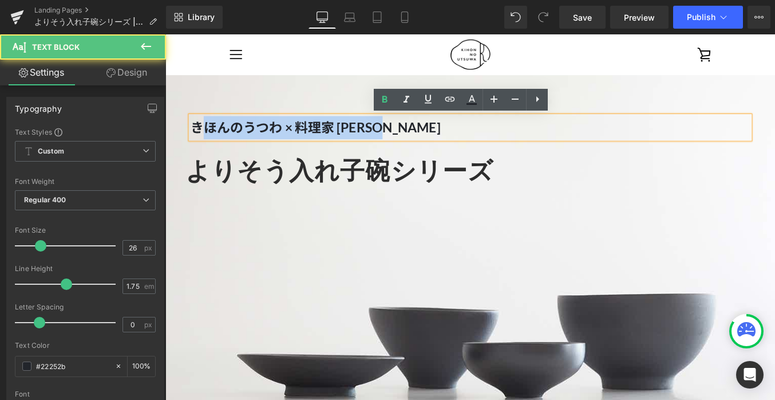
drag, startPoint x: 458, startPoint y: 141, endPoint x: 211, endPoint y: 140, distance: 247.4
click at [211, 140] on p "きほんのうつわ × 料理家 [PERSON_NAME]" at bounding box center [512, 140] width 636 height 26
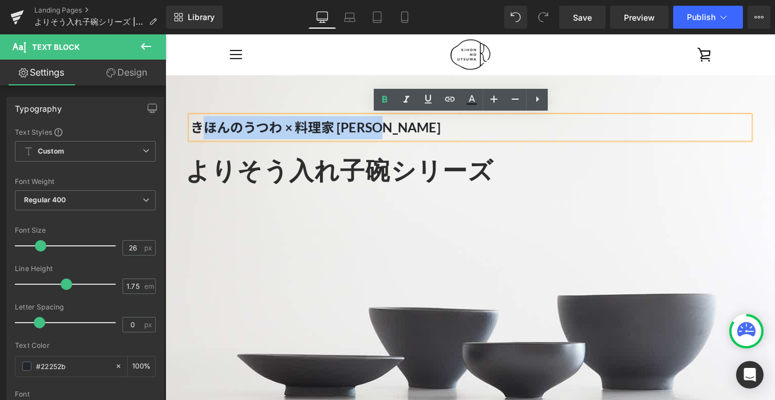
click at [290, 88] on div "きほんのうつわ × 料理家 [PERSON_NAME] Text Block よりそう入れ子碗シリーズ Heading" at bounding box center [511, 312] width 693 height 462
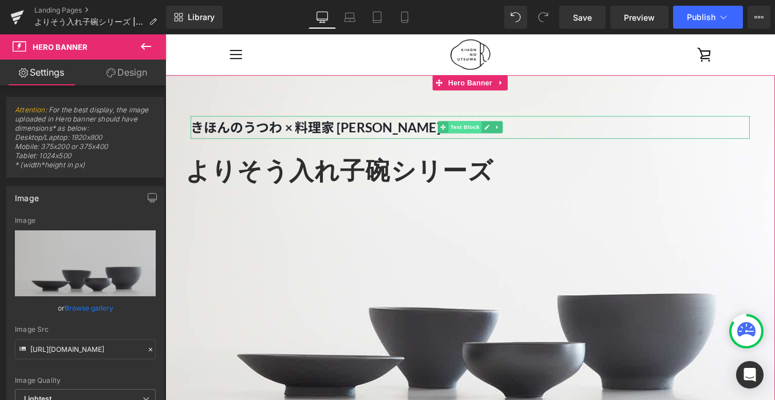
click at [510, 141] on span "Text Block" at bounding box center [506, 140] width 38 height 14
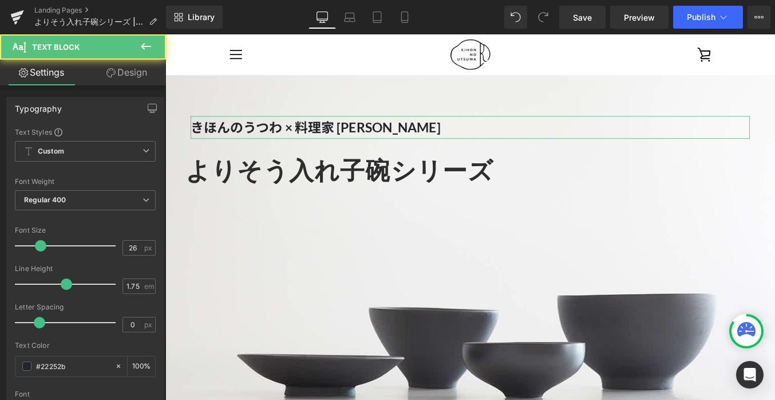
click at [131, 80] on link "Design" at bounding box center [126, 73] width 83 height 26
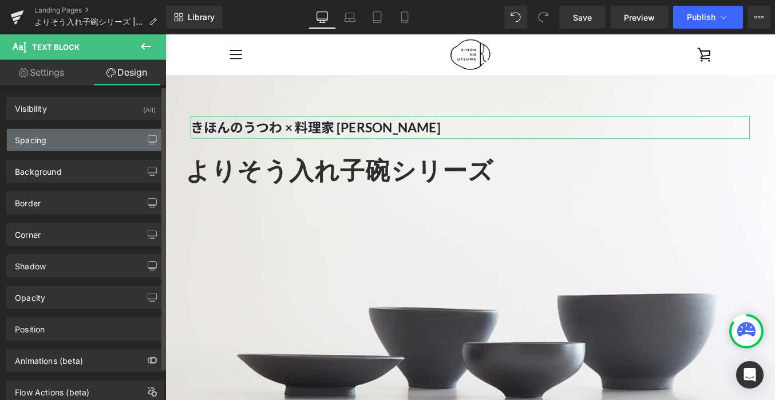
click at [94, 137] on div "Spacing" at bounding box center [85, 140] width 157 height 22
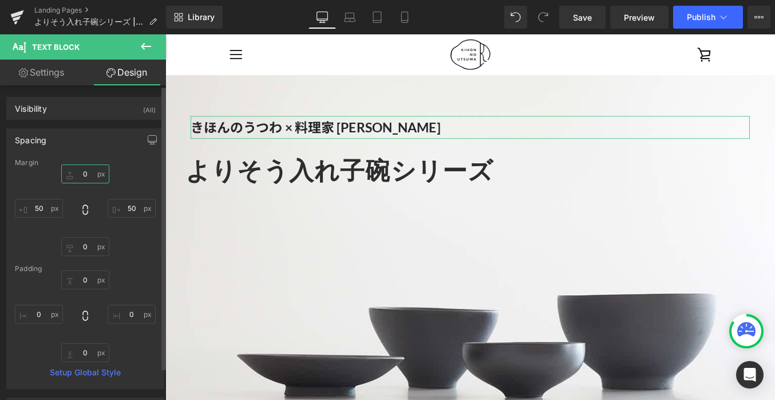
click at [90, 173] on input "0" at bounding box center [85, 173] width 48 height 19
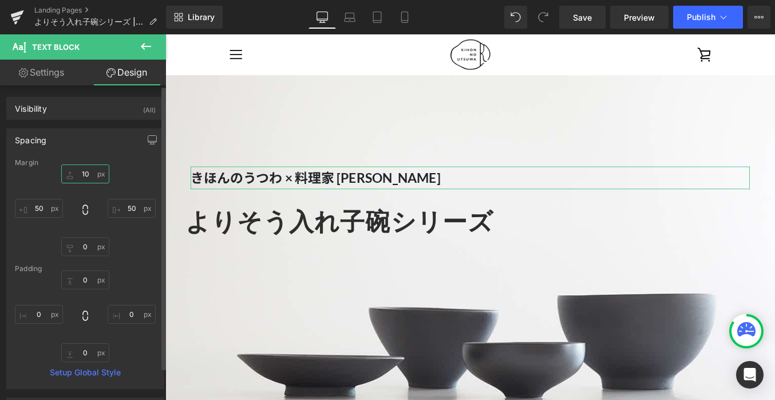
type input "1"
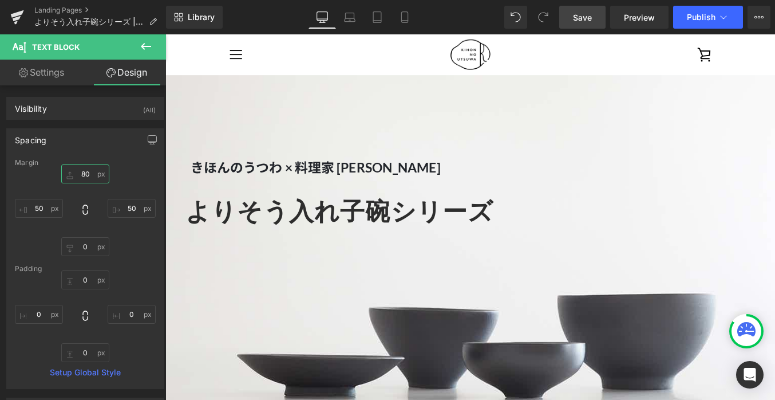
type input "80"
click at [562, 19] on link "Save" at bounding box center [582, 17] width 46 height 23
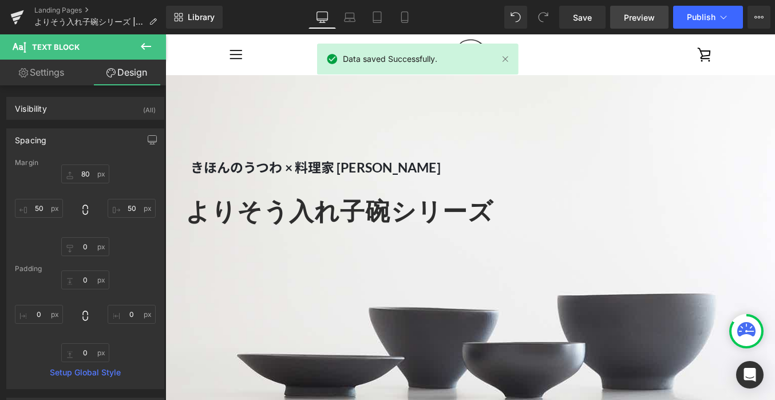
click at [648, 15] on span "Preview" at bounding box center [639, 17] width 31 height 12
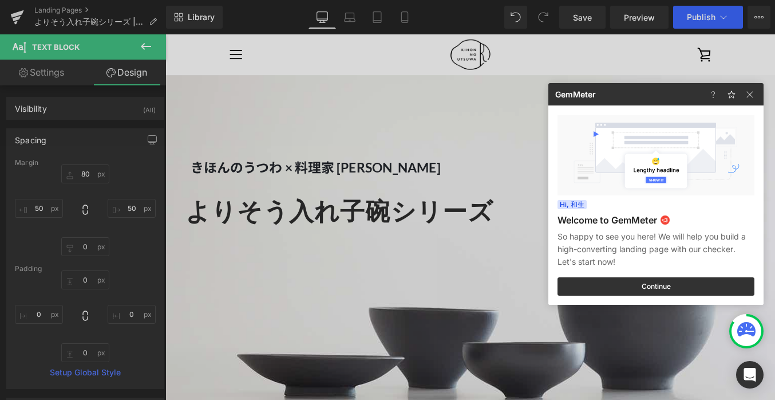
click at [261, 167] on div at bounding box center [387, 200] width 775 height 400
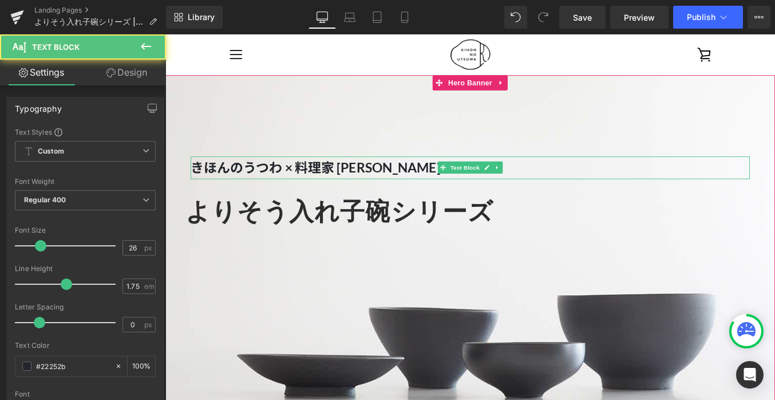
click at [198, 180] on strong "きほんのうつわ × 料理家 [PERSON_NAME]" at bounding box center [336, 185] width 284 height 18
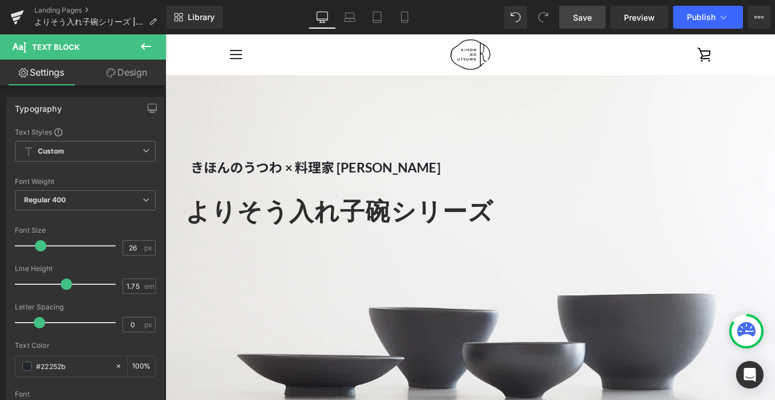
click at [586, 19] on span "Save" at bounding box center [582, 17] width 19 height 12
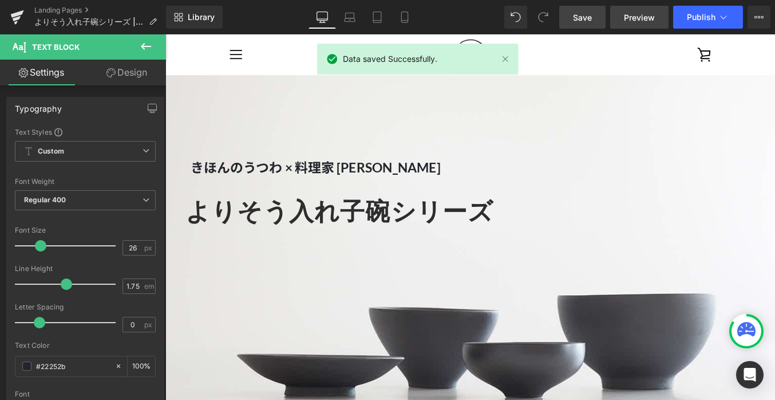
click at [622, 21] on link "Preview" at bounding box center [639, 17] width 58 height 23
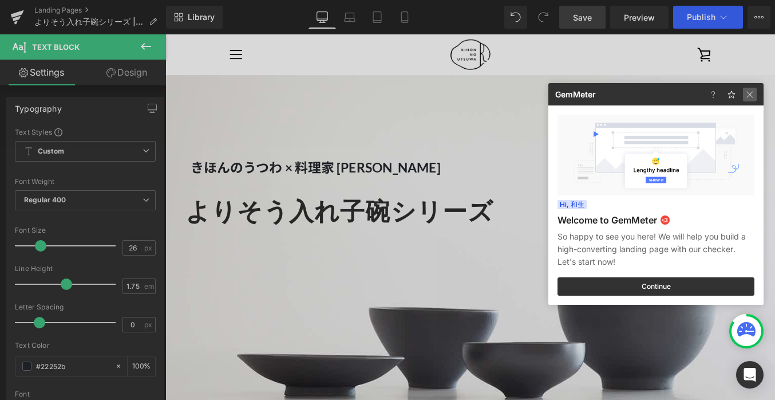
click at [748, 93] on img at bounding box center [750, 95] width 14 height 14
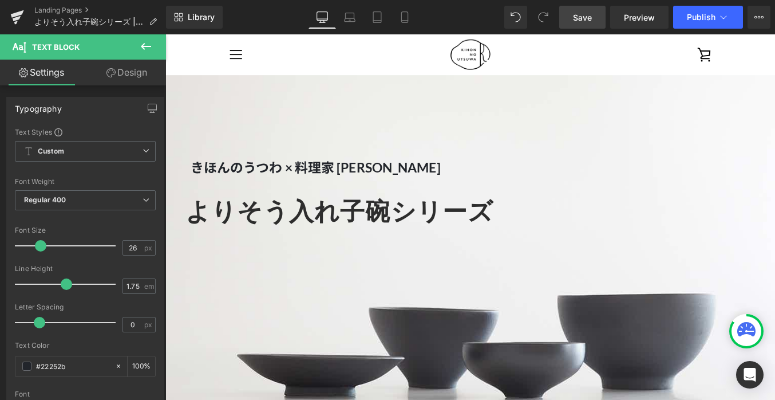
click at [578, 23] on link "Save" at bounding box center [582, 17] width 46 height 23
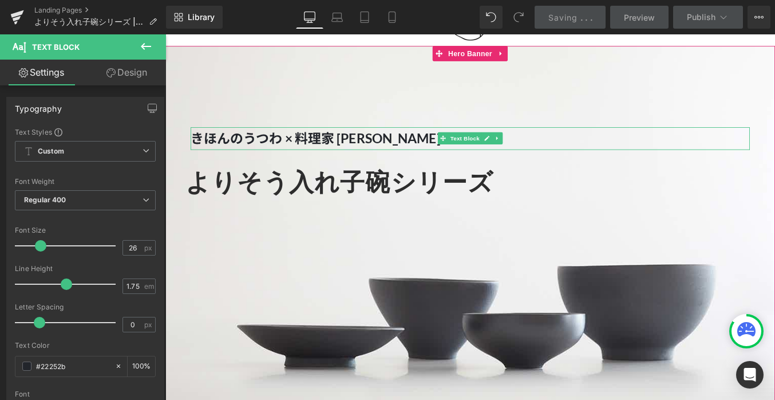
scroll to position [53, 0]
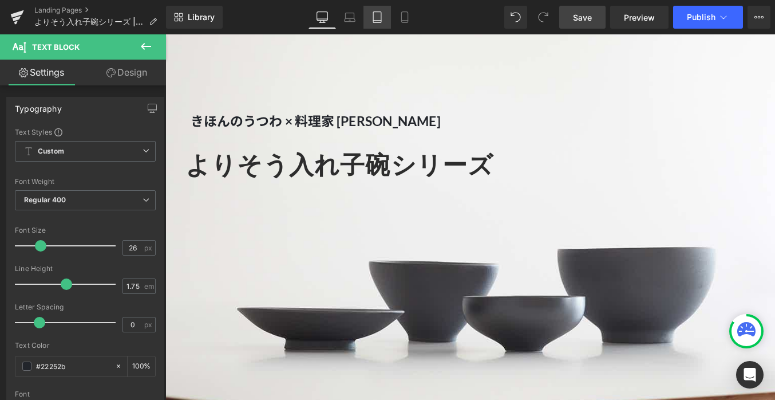
click at [381, 16] on icon at bounding box center [377, 17] width 8 height 11
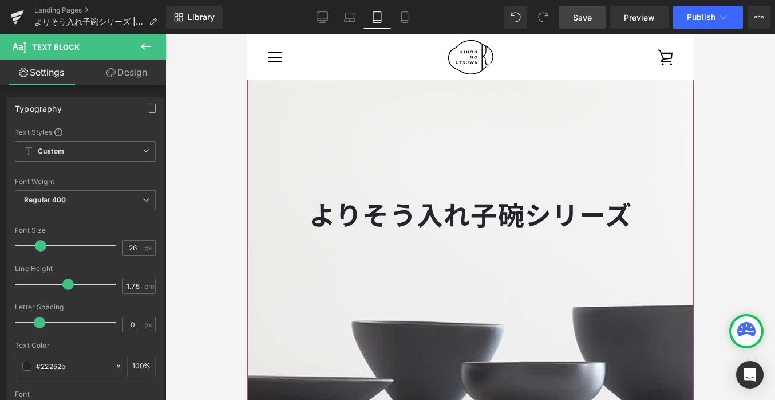
scroll to position [13, 0]
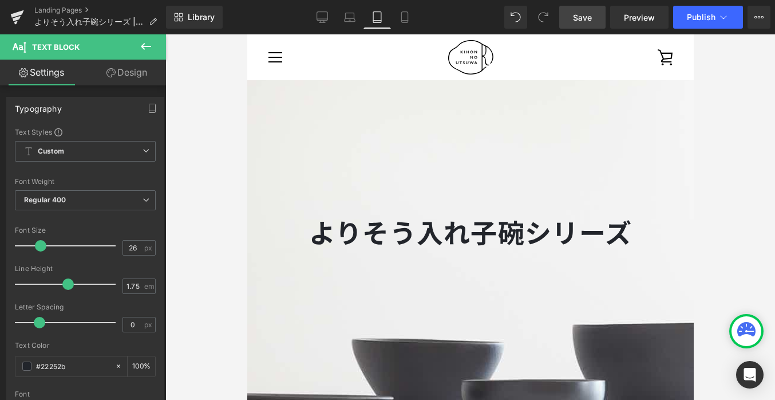
click at [140, 49] on icon at bounding box center [146, 47] width 14 height 14
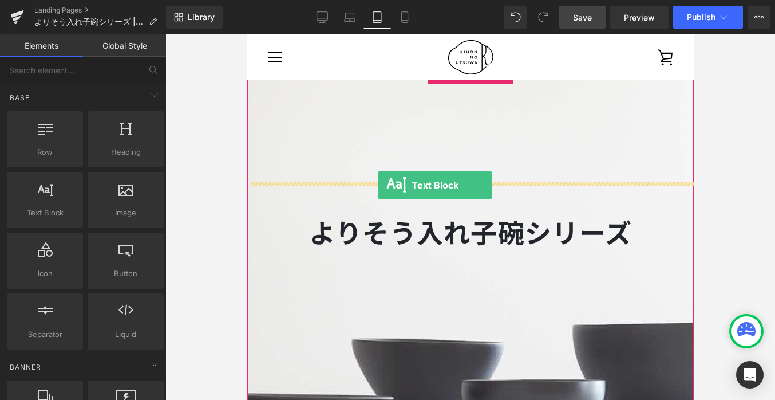
drag, startPoint x: 298, startPoint y: 236, endPoint x: 377, endPoint y: 185, distance: 94.0
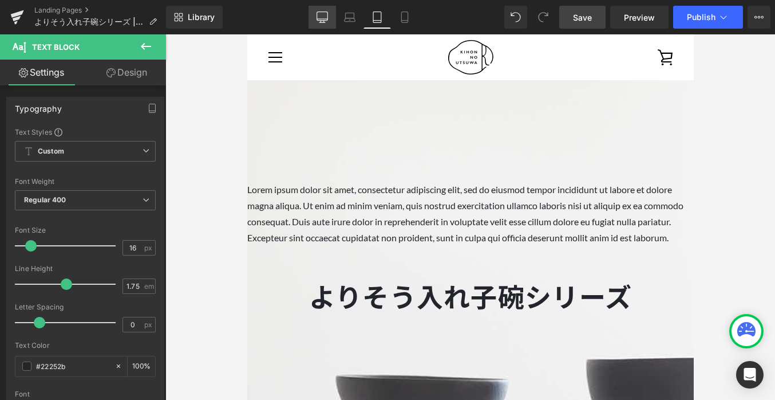
click at [323, 17] on icon at bounding box center [322, 16] width 11 height 11
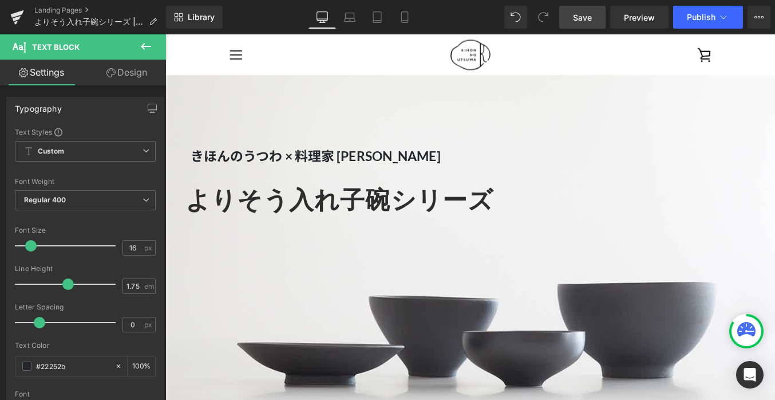
scroll to position [0, 0]
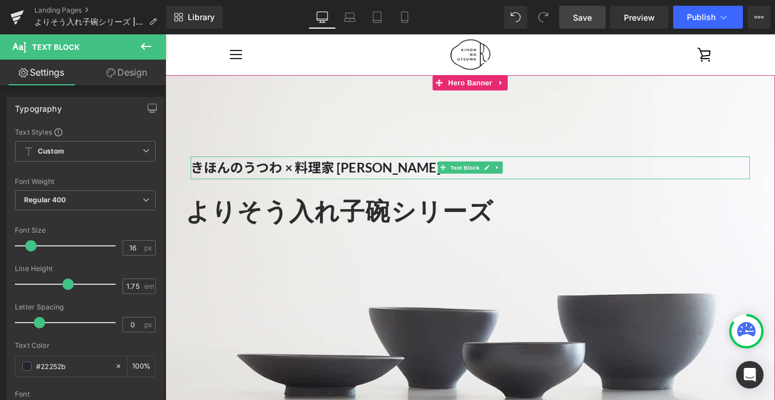
click at [435, 183] on strong "きほんのうつわ × 料理家 [PERSON_NAME]" at bounding box center [336, 185] width 284 height 18
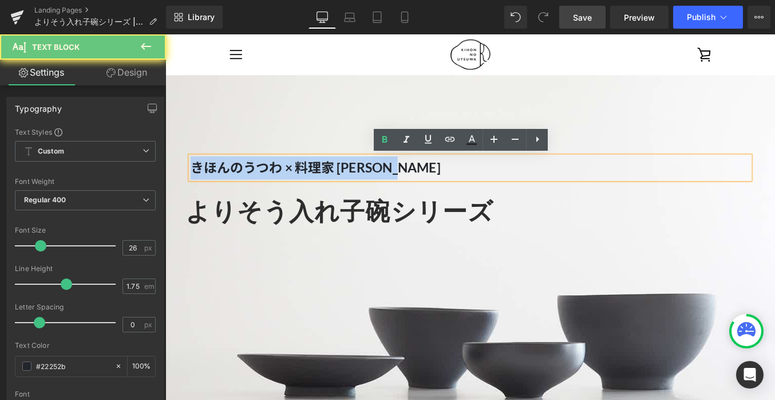
drag, startPoint x: 513, startPoint y: 183, endPoint x: 85, endPoint y: 164, distance: 428.7
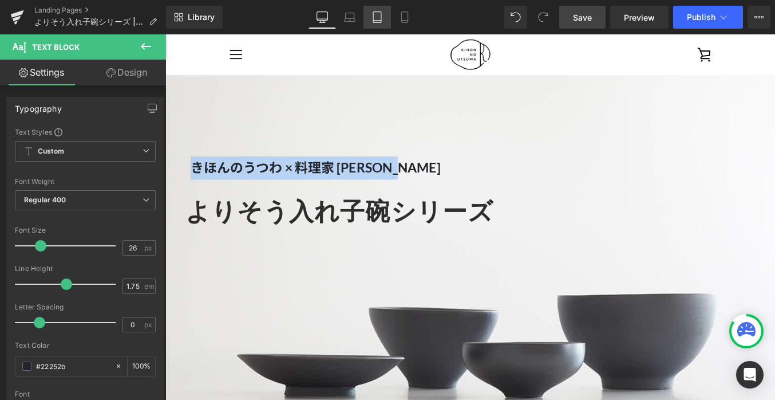
copy strong "きほんのうつわ × 料理家 [PERSON_NAME]"
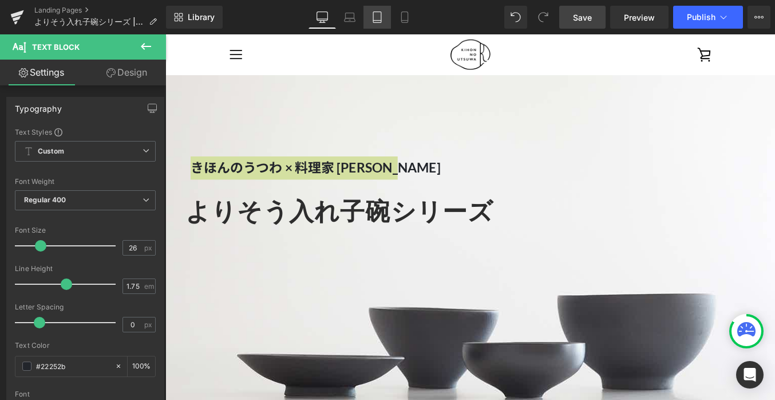
click at [381, 21] on icon at bounding box center [377, 16] width 11 height 11
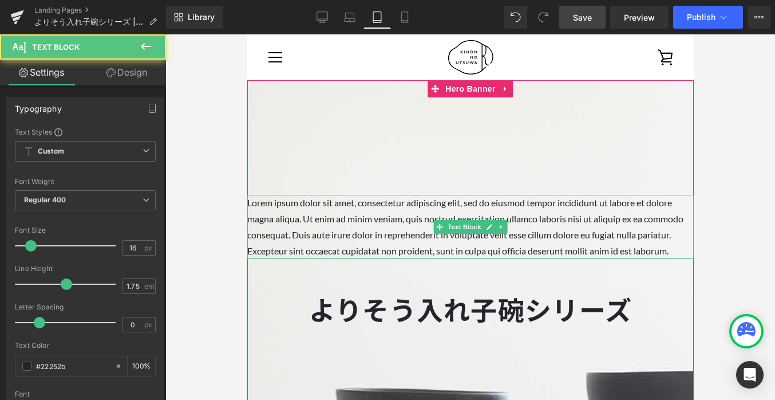
click at [525, 223] on p "Lorem ipsum dolor sit amet, consectetur adipiscing elit, sed do eiusmod tempor …" at bounding box center [470, 227] width 447 height 64
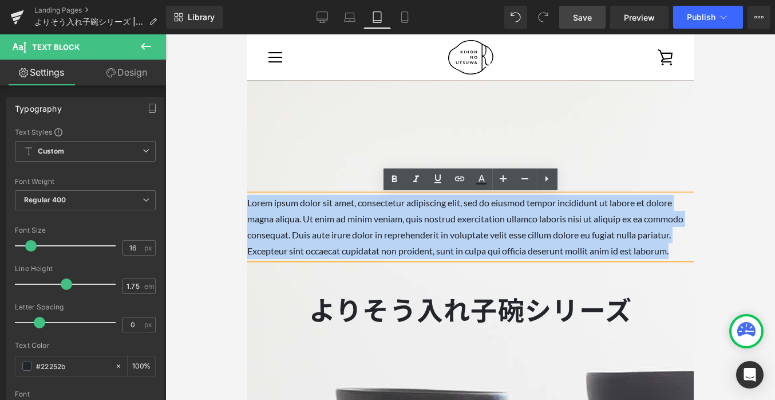
drag, startPoint x: 685, startPoint y: 248, endPoint x: 247, endPoint y: 188, distance: 441.6
click at [247, 188] on div "Lorem ipsum dolor sit amet, consectetur adipiscing elit, sed do eiusmod tempor …" at bounding box center [470, 350] width 447 height 540
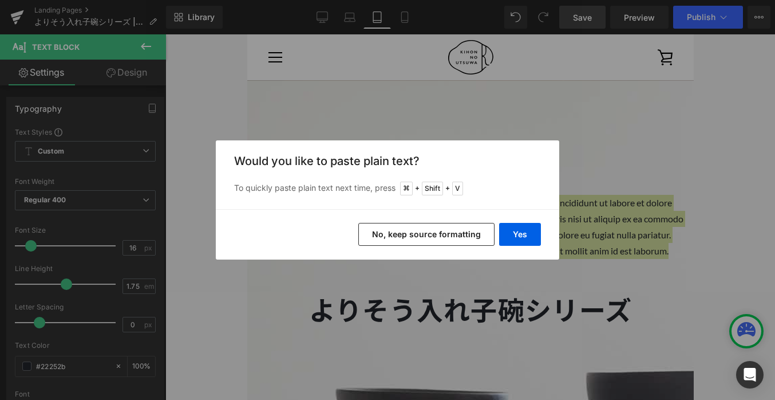
click at [477, 237] on button "No, keep source formatting" at bounding box center [426, 234] width 136 height 23
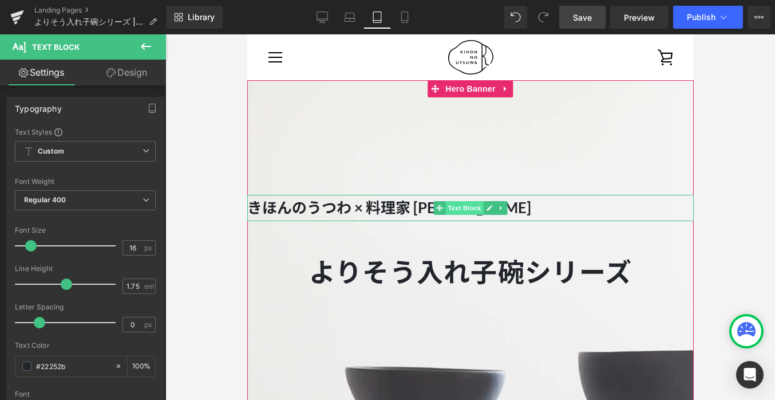
click at [463, 207] on span "Text Block" at bounding box center [464, 208] width 38 height 14
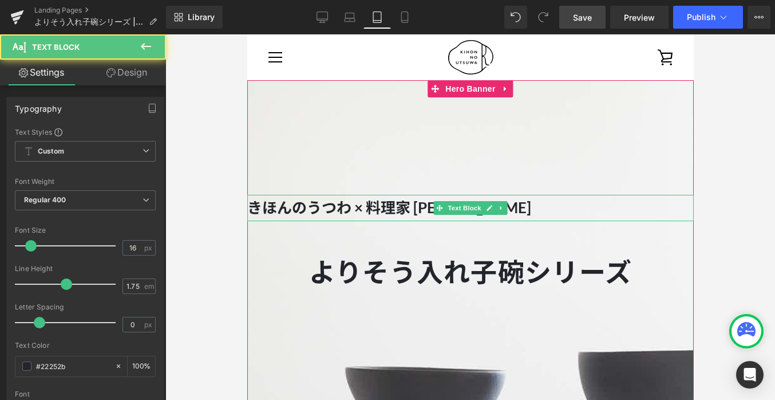
click at [294, 202] on strong "きほんのうつわ × 料理家 [PERSON_NAME]" at bounding box center [389, 207] width 284 height 18
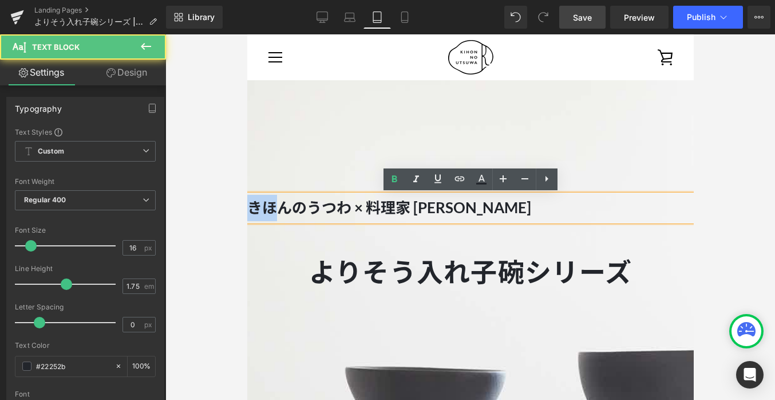
drag, startPoint x: 282, startPoint y: 202, endPoint x: 232, endPoint y: 191, distance: 51.0
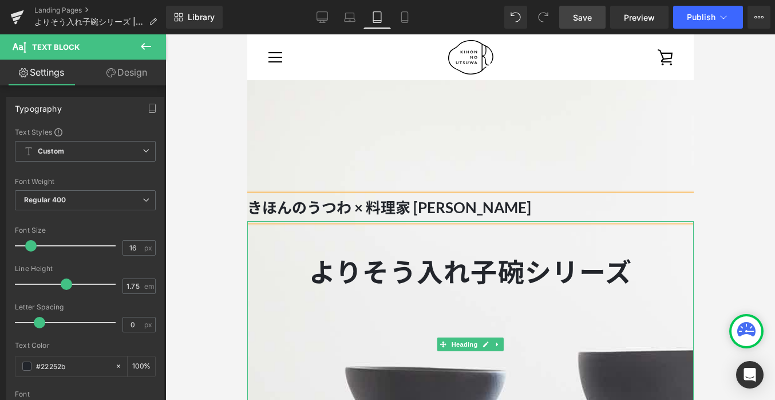
click at [409, 232] on h1 at bounding box center [470, 238] width 447 height 34
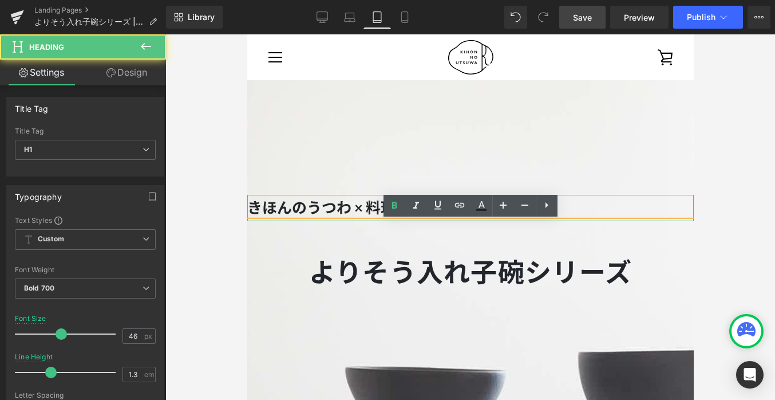
click at [340, 206] on strong "きほんのうつわ × 料理家 [PERSON_NAME]" at bounding box center [389, 207] width 284 height 18
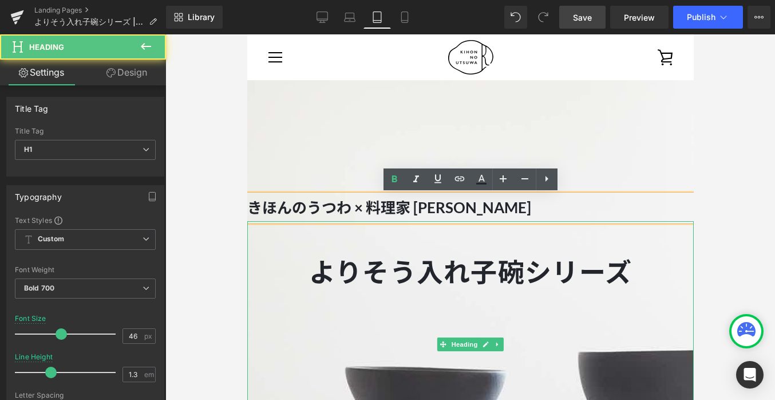
click at [393, 228] on h1 at bounding box center [470, 238] width 447 height 34
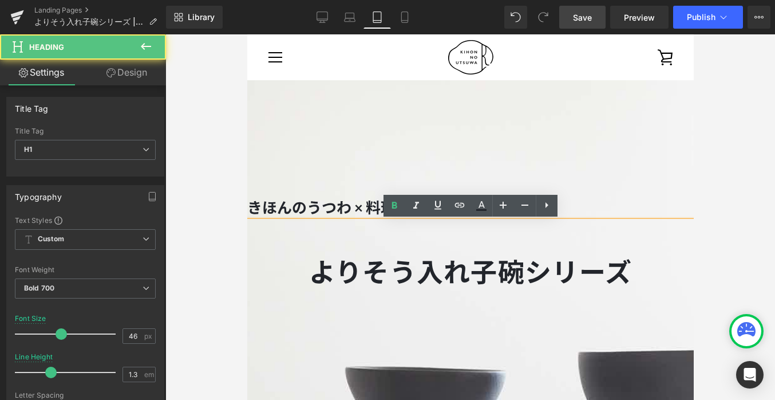
click at [368, 163] on div at bounding box center [470, 331] width 447 height 502
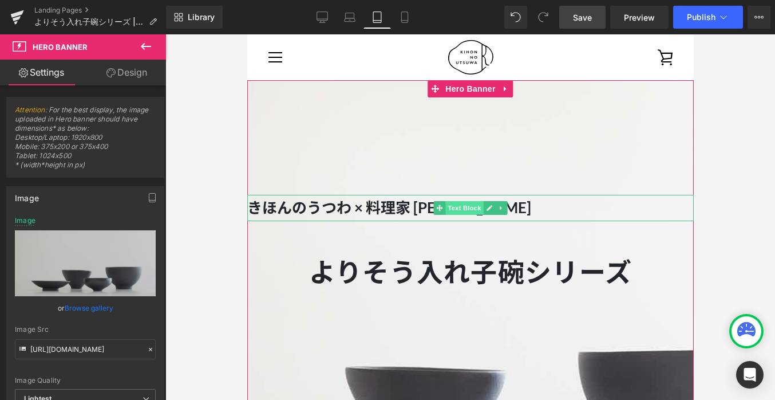
click at [458, 210] on span "Text Block" at bounding box center [464, 208] width 38 height 14
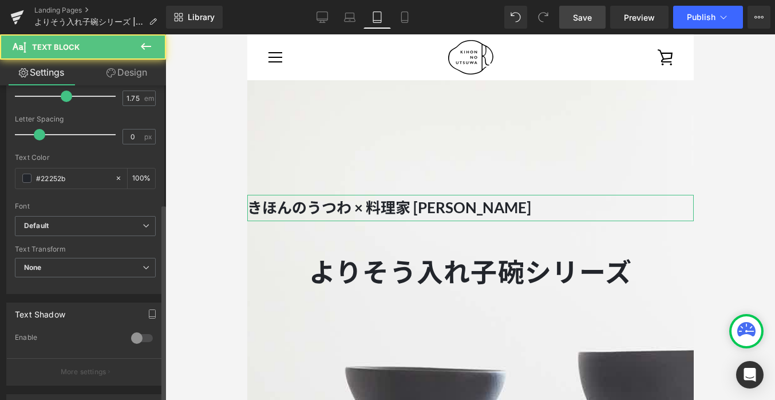
scroll to position [411, 0]
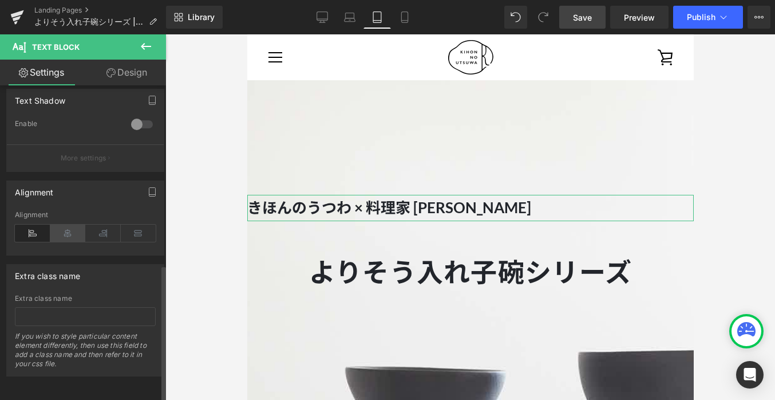
click at [70, 226] on icon at bounding box center [68, 232] width 36 height 17
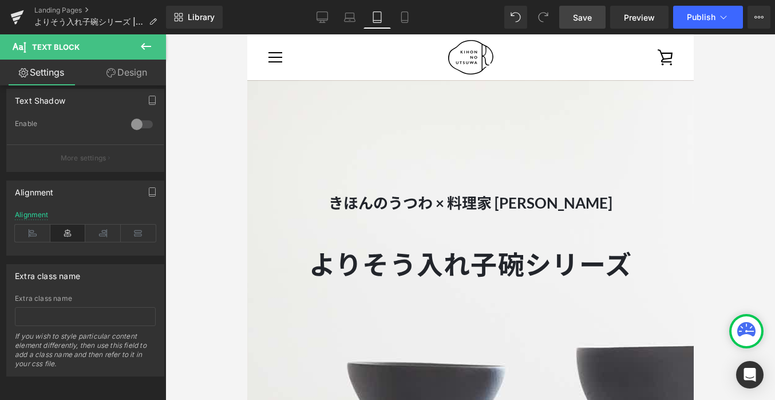
click at [585, 20] on span "Save" at bounding box center [582, 17] width 19 height 12
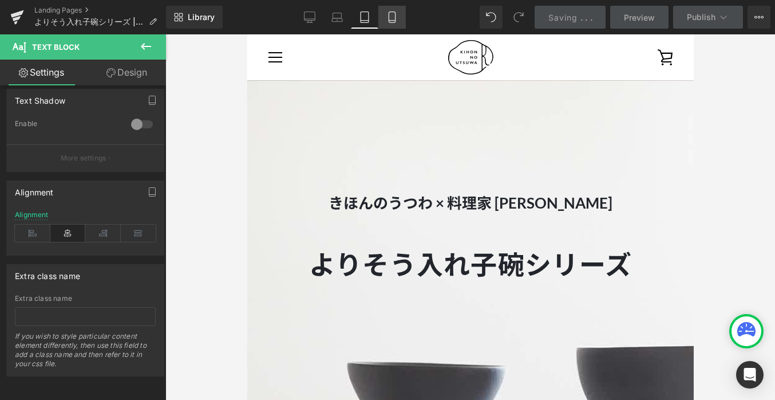
click at [388, 20] on icon at bounding box center [392, 16] width 11 height 11
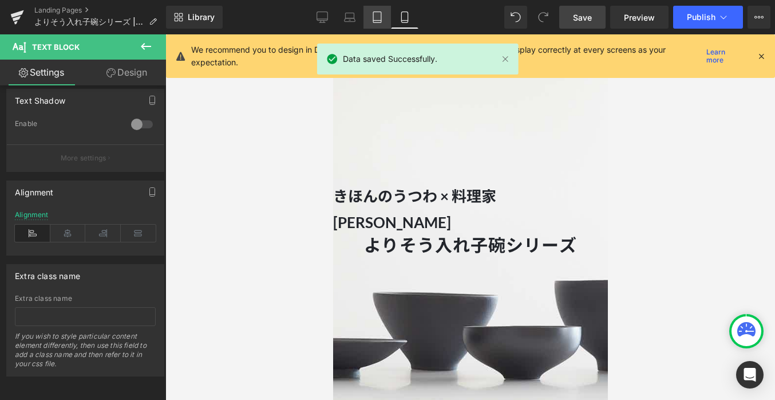
click at [380, 21] on icon at bounding box center [377, 16] width 11 height 11
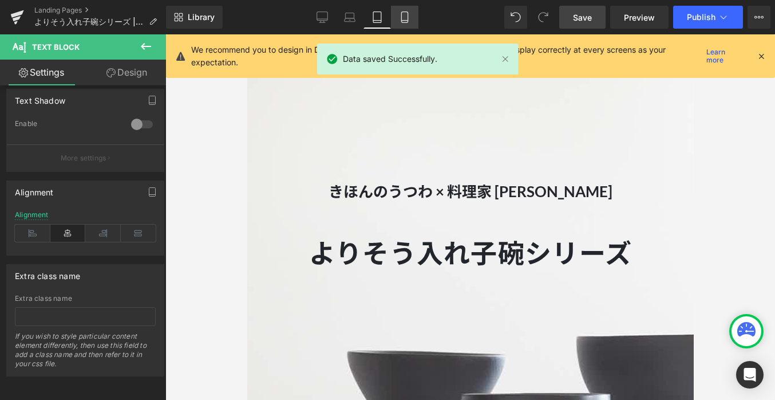
click at [398, 19] on link "Mobile" at bounding box center [404, 17] width 27 height 23
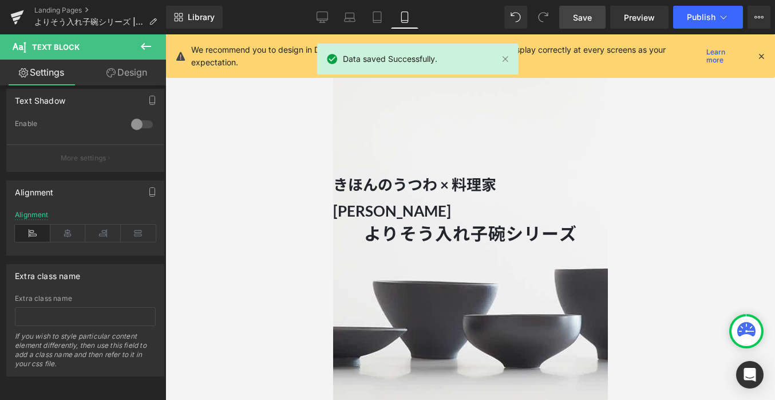
scroll to position [0, 0]
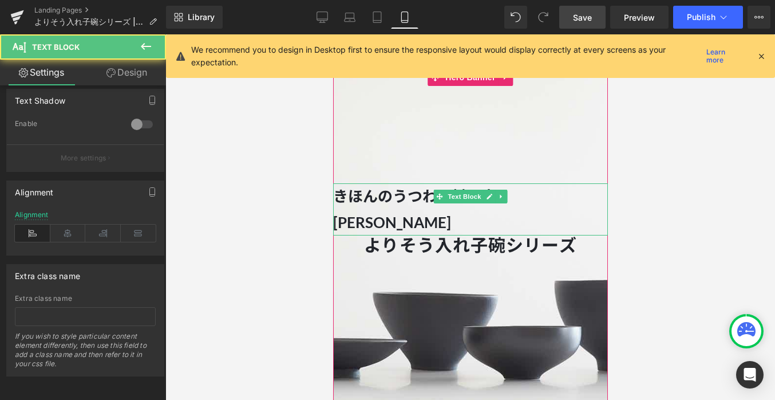
click at [589, 191] on p "きほんのうつわ × 料理家 [PERSON_NAME]" at bounding box center [470, 209] width 275 height 52
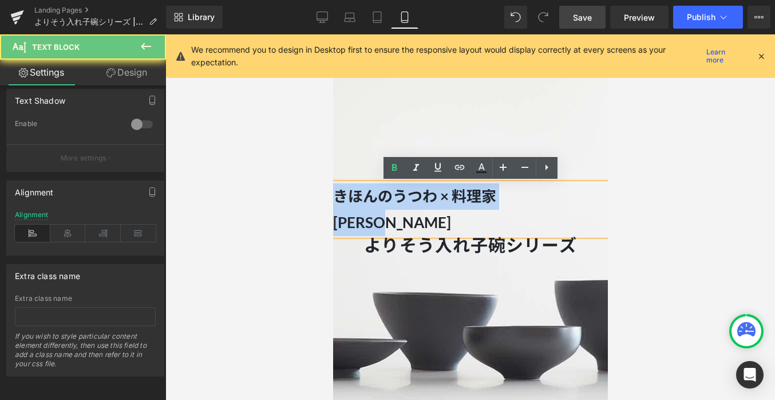
drag, startPoint x: 589, startPoint y: 191, endPoint x: 313, endPoint y: 190, distance: 276.0
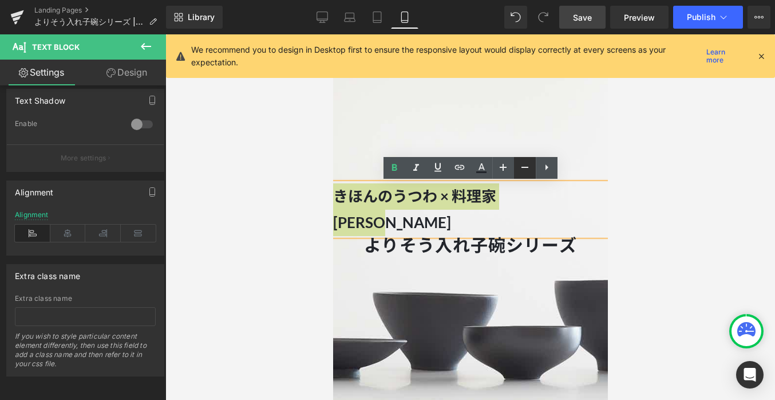
click at [515, 166] on link at bounding box center [525, 168] width 22 height 22
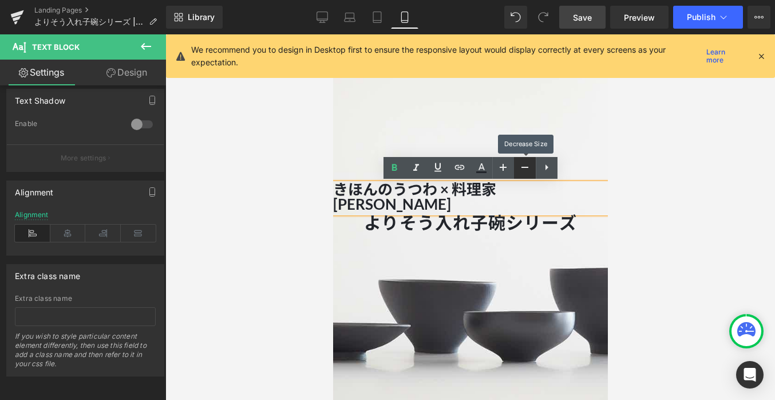
click at [515, 166] on link at bounding box center [525, 168] width 22 height 22
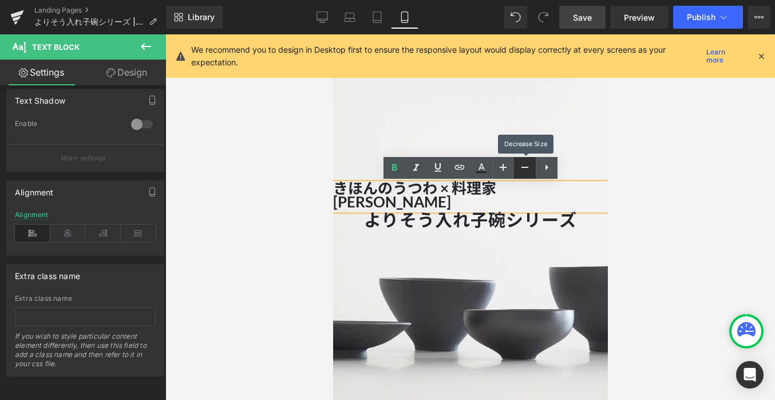
click at [515, 166] on link at bounding box center [525, 168] width 22 height 22
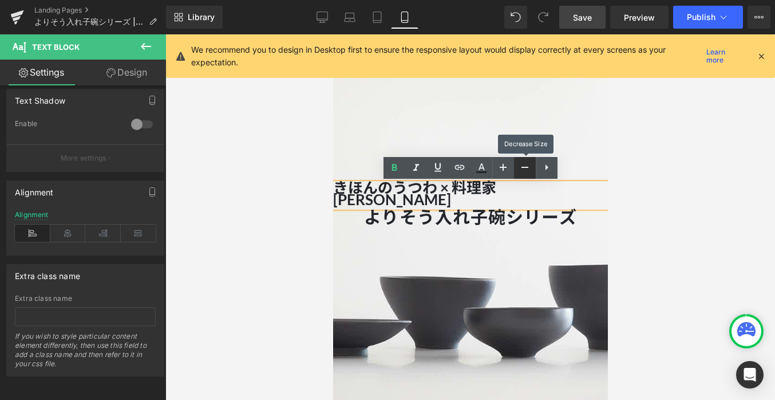
click at [515, 166] on link at bounding box center [525, 168] width 22 height 22
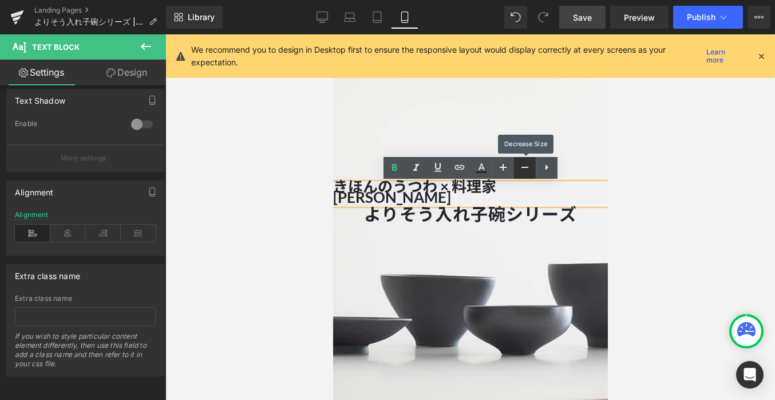
click at [515, 166] on link at bounding box center [525, 168] width 22 height 22
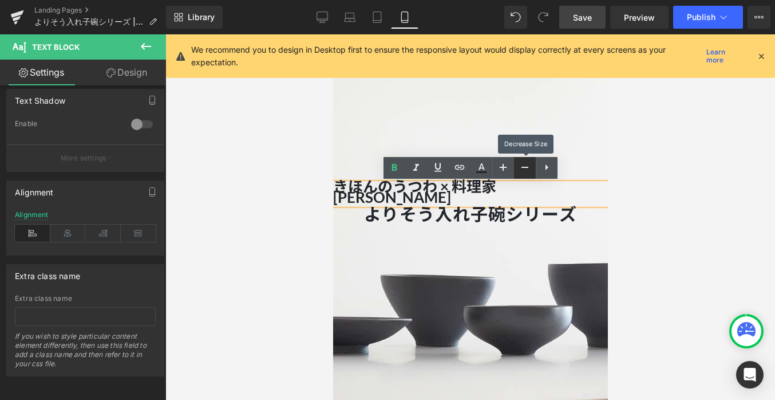
click at [515, 166] on link at bounding box center [525, 168] width 22 height 22
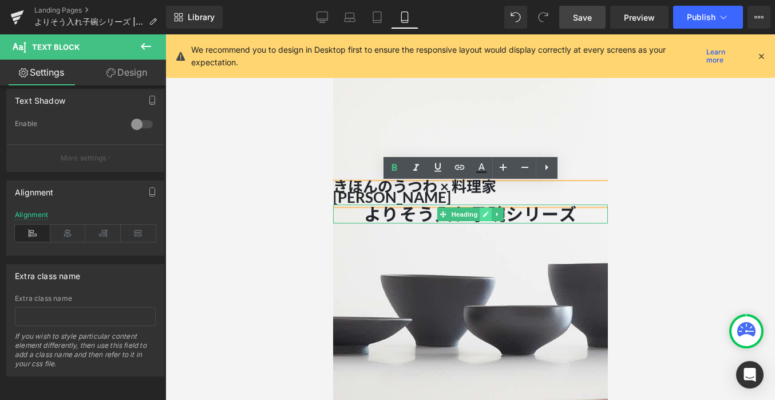
click at [488, 211] on icon at bounding box center [485, 214] width 6 height 7
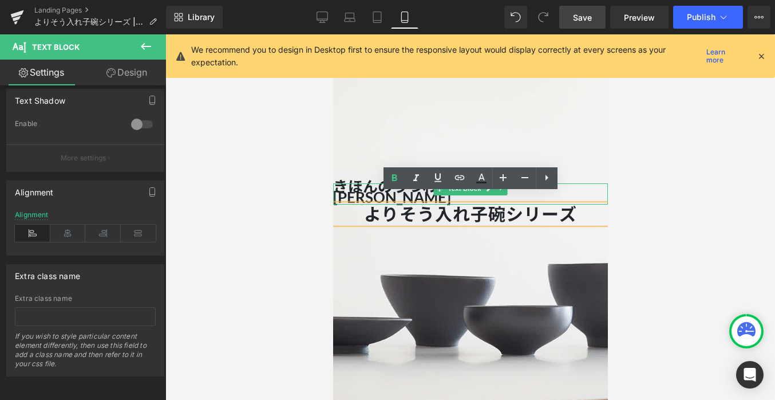
click at [496, 178] on strong "きほんのうつわ × 料理家 [PERSON_NAME]" at bounding box center [414, 191] width 163 height 29
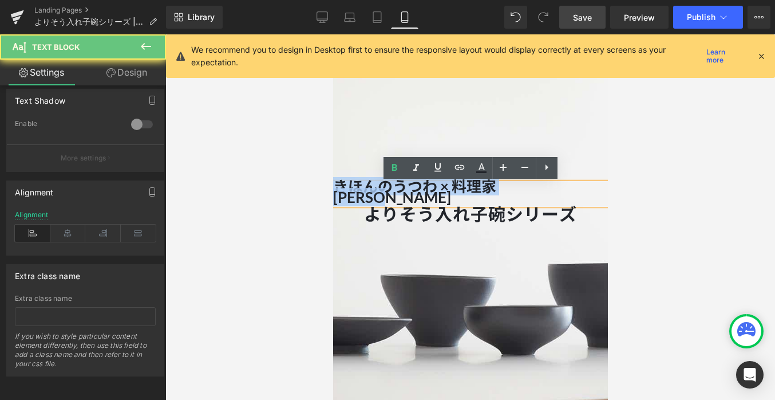
drag, startPoint x: 592, startPoint y: 186, endPoint x: 265, endPoint y: 184, distance: 327.0
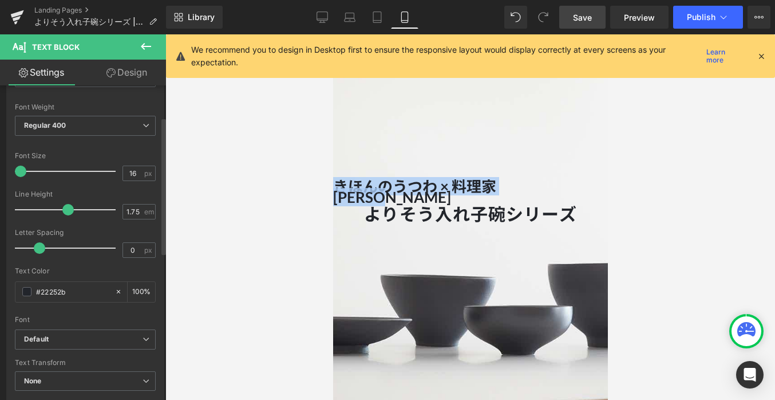
scroll to position [72, 0]
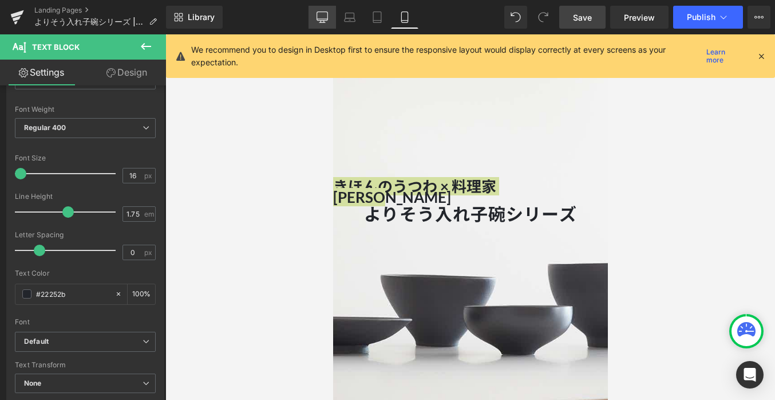
click at [323, 15] on icon at bounding box center [322, 16] width 11 height 11
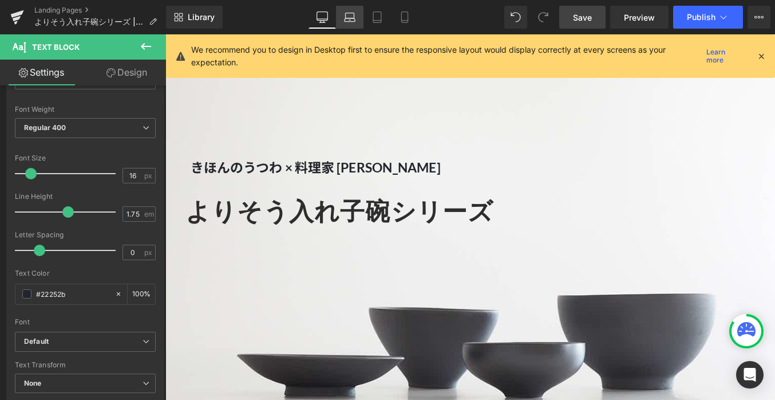
click at [345, 10] on link "Laptop" at bounding box center [349, 17] width 27 height 23
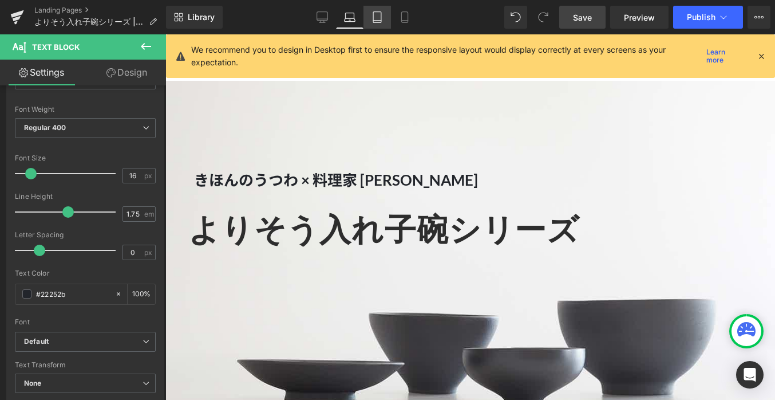
click at [383, 14] on icon at bounding box center [377, 16] width 11 height 11
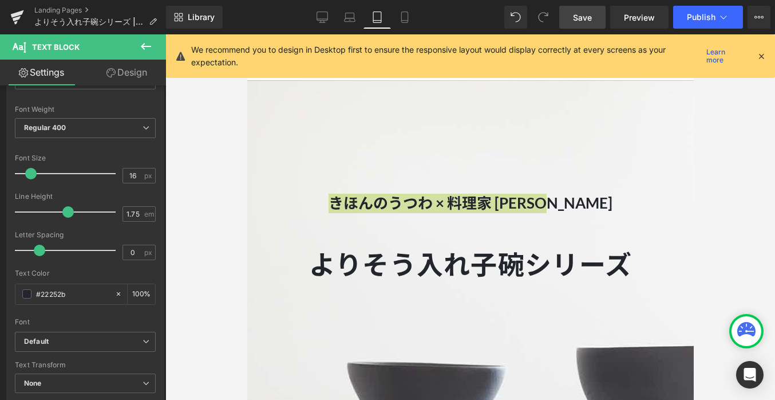
scroll to position [37, 0]
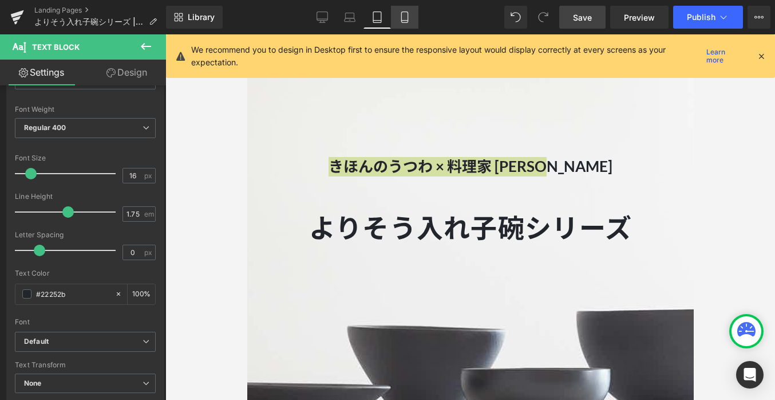
click at [407, 16] on icon at bounding box center [404, 16] width 11 height 11
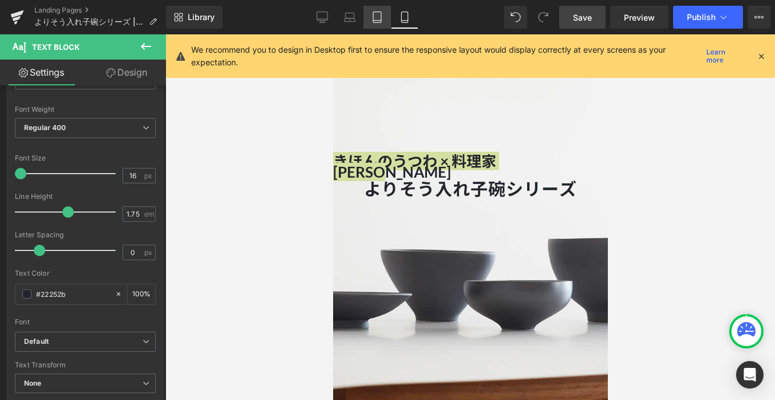
click at [381, 18] on icon at bounding box center [377, 16] width 11 height 11
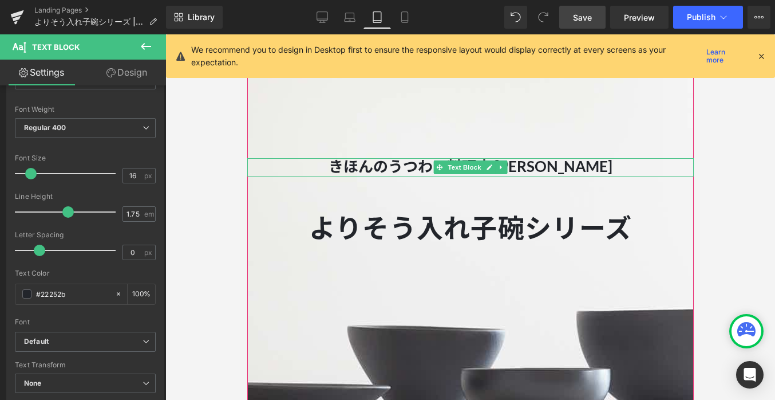
click at [451, 157] on strong "きほんのうつわ × 料理家 [PERSON_NAME]" at bounding box center [470, 166] width 284 height 18
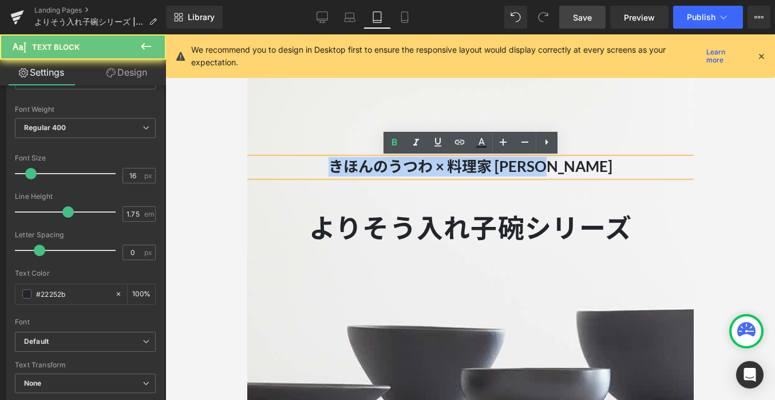
drag, startPoint x: 613, startPoint y: 163, endPoint x: 274, endPoint y: 153, distance: 339.1
click at [274, 153] on div "きほんのうつわ × 料理家 長谷川あかり Text Block よりそう入れ子碗シリーズ Heading よりそう入れ子碗シリーズ Heading Hero …" at bounding box center [470, 291] width 447 height 494
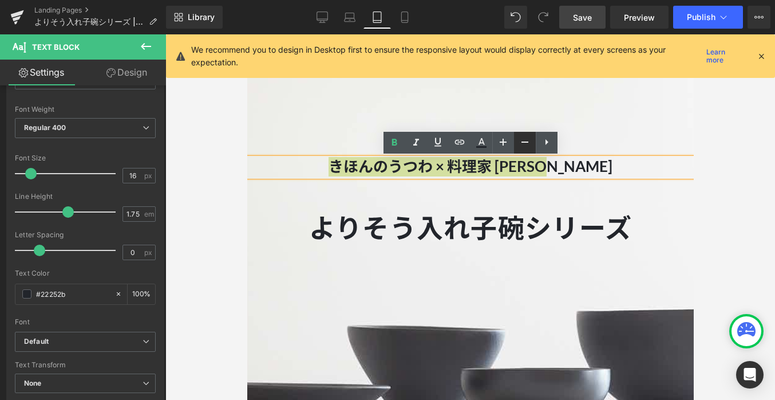
click at [522, 140] on icon at bounding box center [525, 142] width 14 height 14
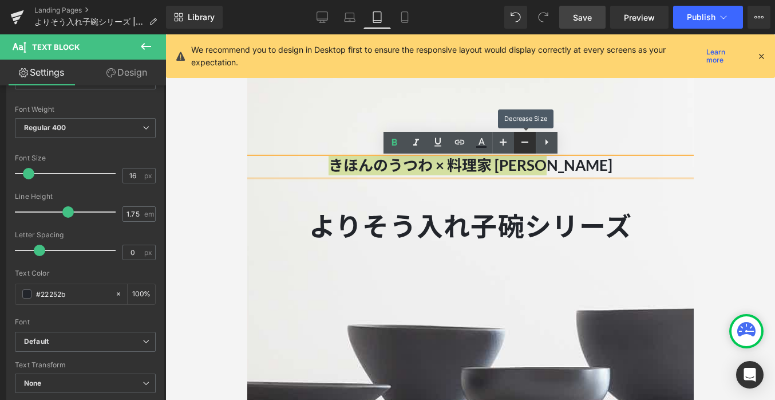
click at [522, 140] on icon at bounding box center [525, 142] width 14 height 14
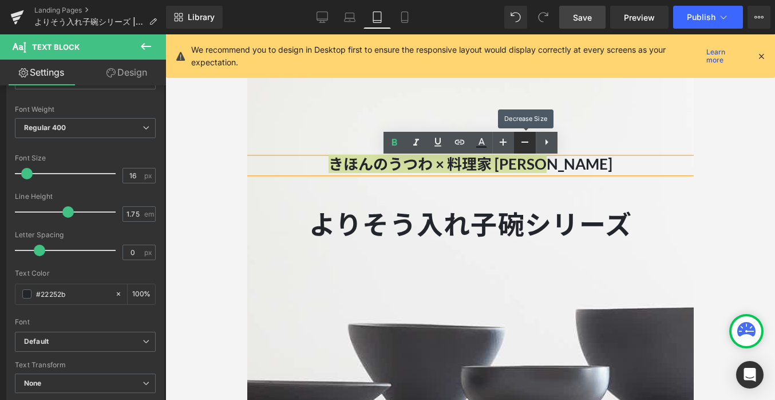
click at [522, 140] on icon at bounding box center [525, 142] width 14 height 14
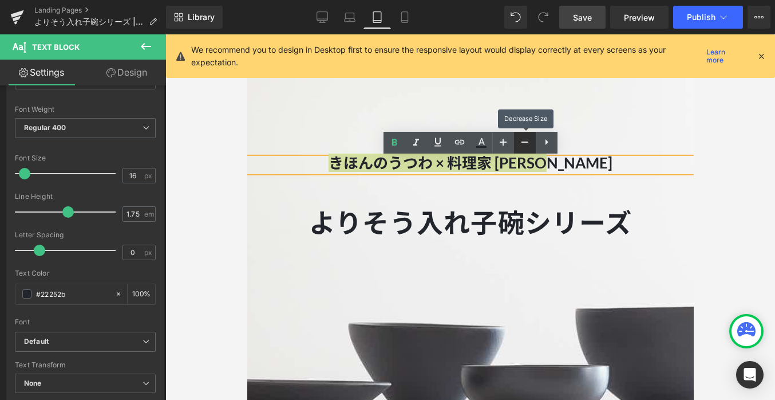
click at [522, 140] on icon at bounding box center [525, 142] width 14 height 14
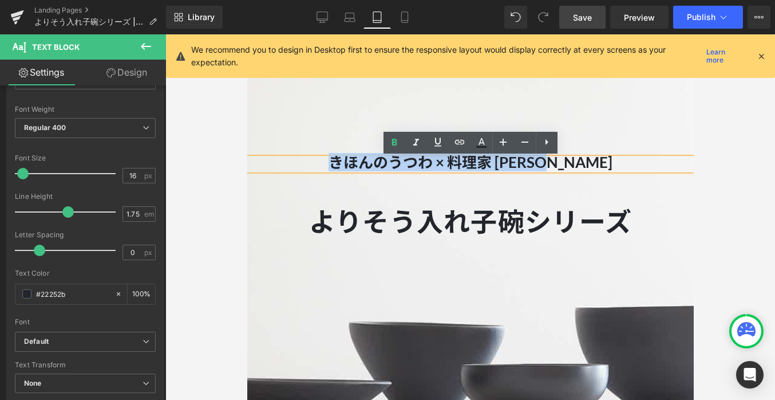
click at [526, 196] on h1 at bounding box center [470, 187] width 447 height 34
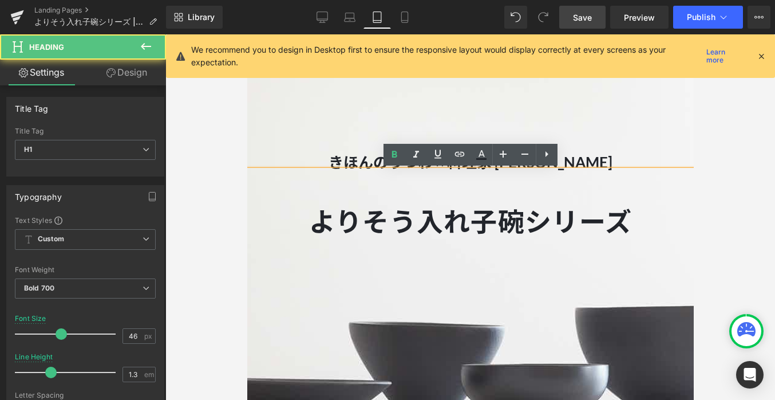
click at [555, 92] on div at bounding box center [470, 288] width 447 height 488
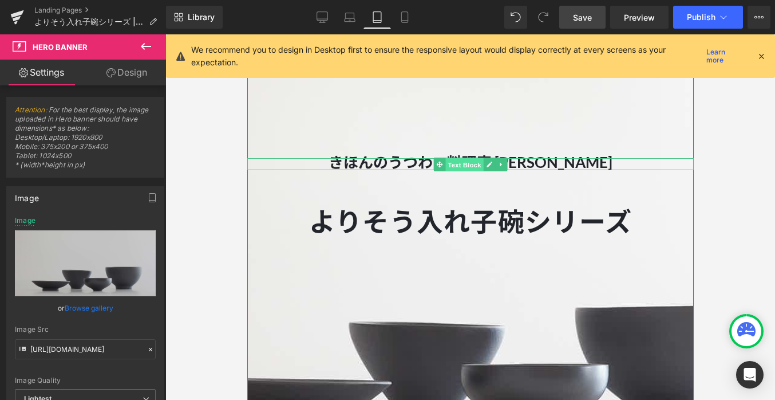
click at [467, 164] on span "Text Block" at bounding box center [464, 164] width 38 height 14
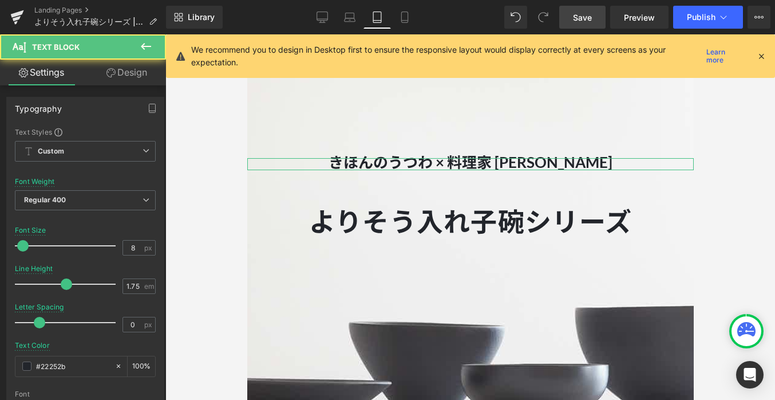
click at [133, 70] on link "Design" at bounding box center [126, 73] width 83 height 26
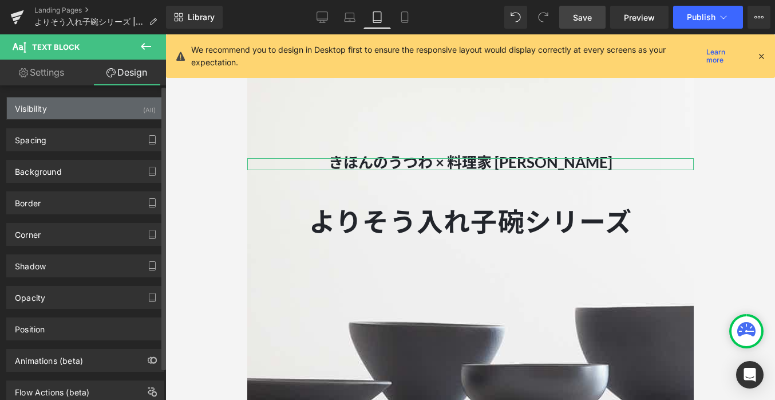
click at [93, 115] on div "Visibility (All)" at bounding box center [85, 108] width 157 height 22
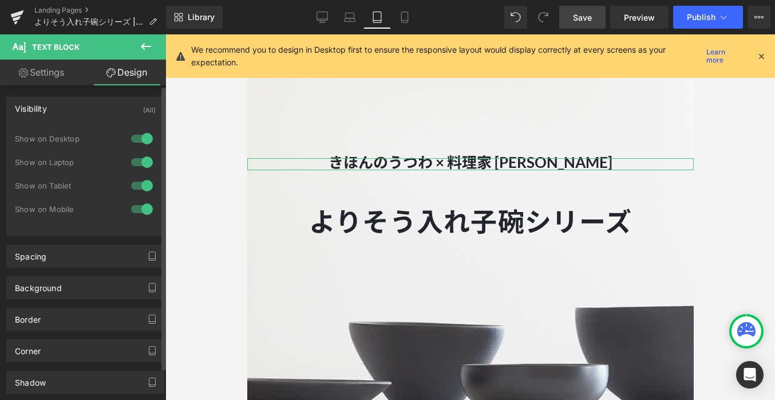
click at [141, 140] on div at bounding box center [141, 138] width 27 height 18
click at [141, 163] on div at bounding box center [141, 162] width 27 height 18
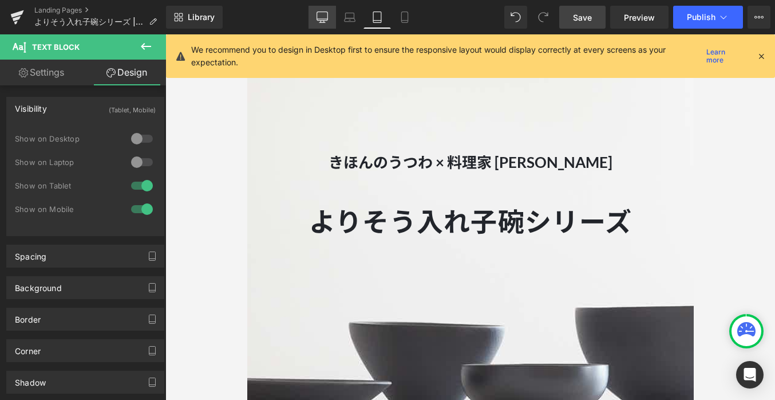
click at [320, 17] on icon at bounding box center [322, 16] width 11 height 11
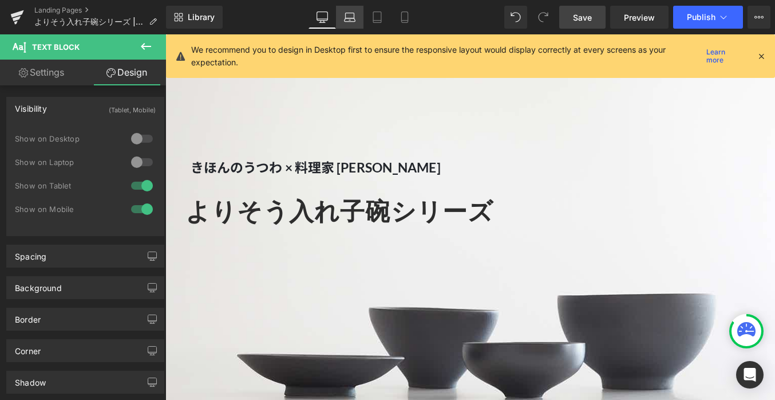
click at [348, 17] on icon at bounding box center [349, 16] width 11 height 11
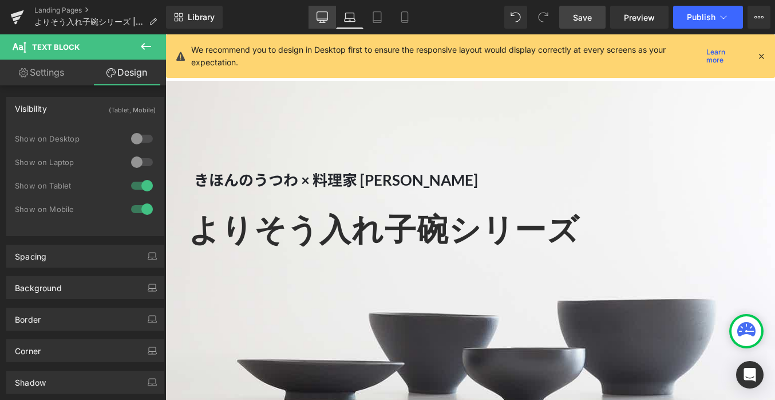
click at [325, 19] on icon at bounding box center [322, 19] width 11 height 0
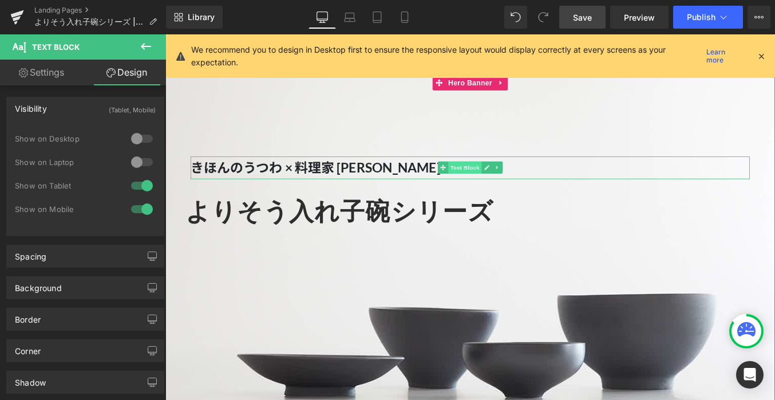
click at [504, 186] on span "Text Block" at bounding box center [506, 186] width 38 height 14
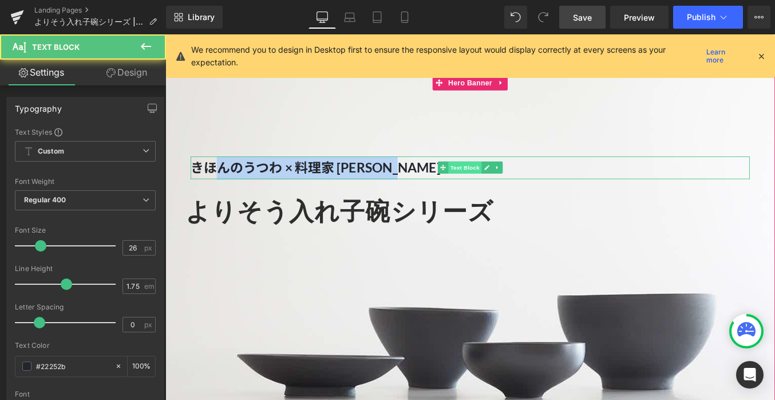
drag, startPoint x: 222, startPoint y: 187, endPoint x: 491, endPoint y: 187, distance: 269.1
click at [491, 187] on div "きほんのうつわ × 料理家 長谷川あかり Text Block" at bounding box center [512, 186] width 636 height 26
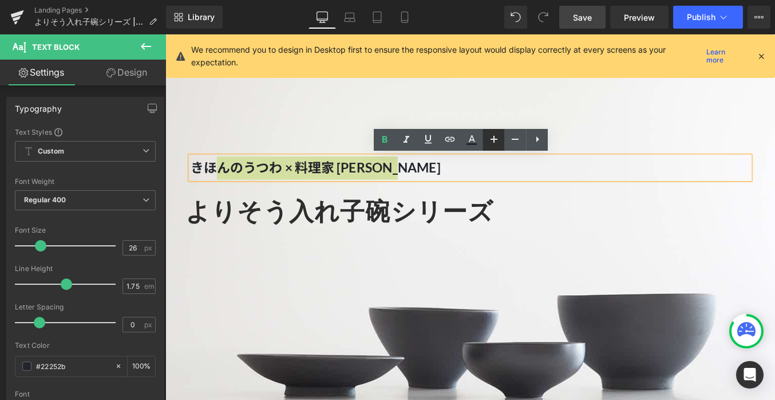
click at [498, 140] on icon at bounding box center [494, 139] width 14 height 14
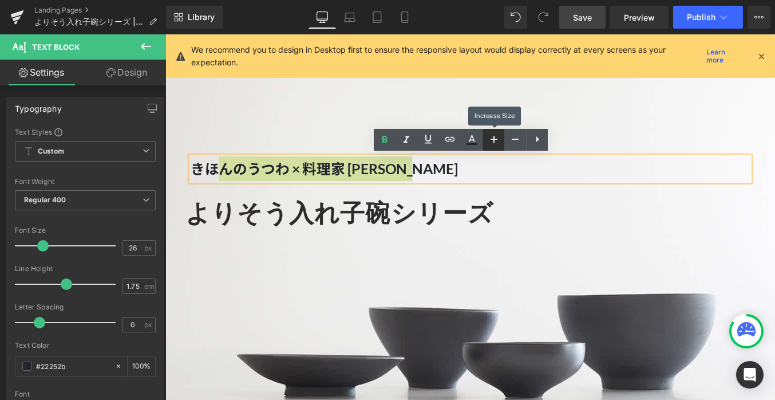
click at [498, 140] on icon at bounding box center [494, 139] width 14 height 14
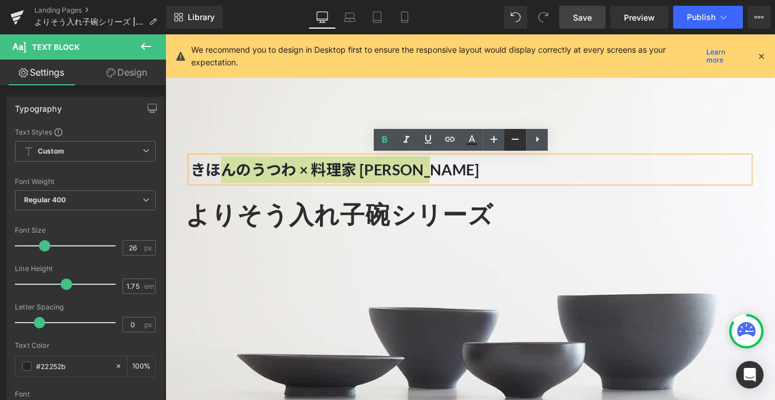
click at [514, 137] on icon at bounding box center [515, 139] width 14 height 14
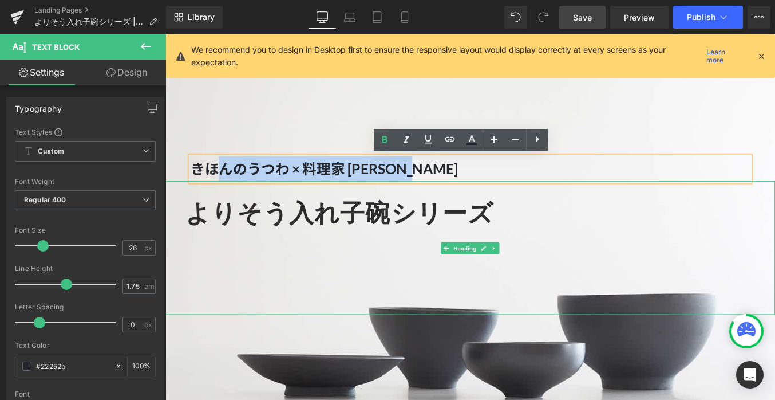
click at [530, 207] on div "よりそう入れ子碗シリーズ" at bounding box center [511, 277] width 693 height 152
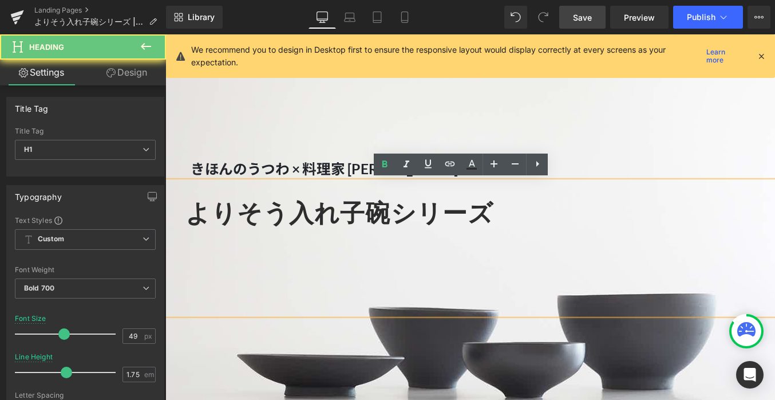
click at [553, 255] on h1 "よりそう入れ子碗シリーズ" at bounding box center [517, 236] width 658 height 49
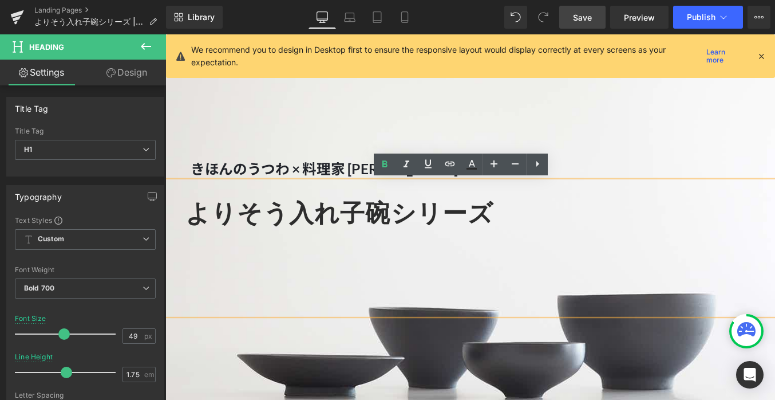
click at [539, 129] on span "きほんのうつわ × 料理家 [PERSON_NAME] Text Block よりそう入れ子碗シリーズ Heading" at bounding box center [511, 240] width 693 height 226
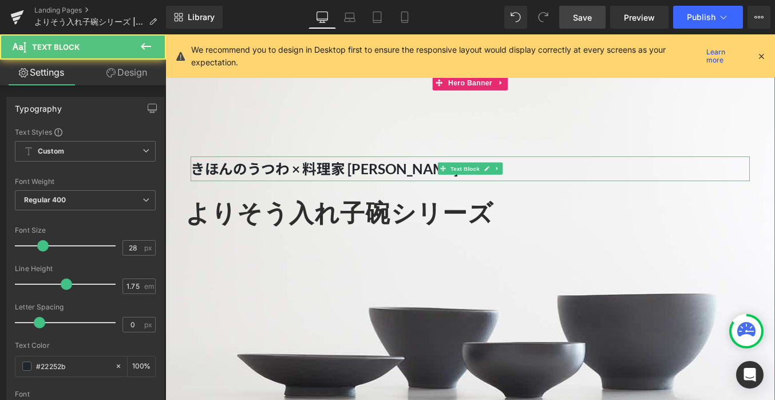
click at [237, 188] on strong "きほんのうつわ × 料理家 [PERSON_NAME]" at bounding box center [346, 186] width 304 height 19
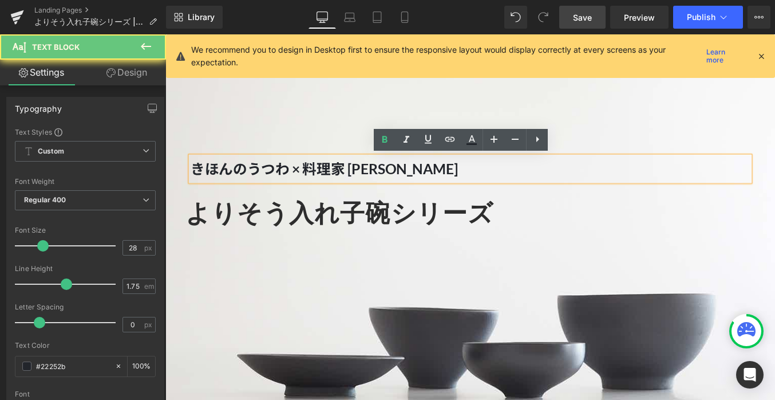
click at [230, 186] on strong "きほんのうつわ × 料理家 [PERSON_NAME]" at bounding box center [346, 186] width 304 height 19
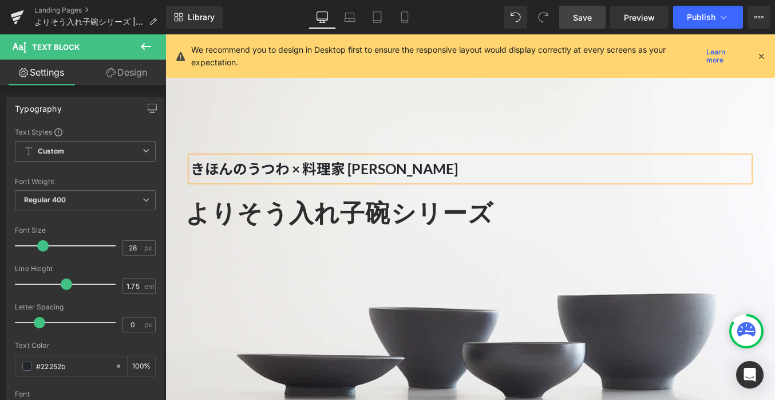
click at [284, 119] on div "きほんのうつわ × 料理家 [PERSON_NAME] Text Block よりそう入れ子碗シリーズ Heading" at bounding box center [511, 312] width 693 height 462
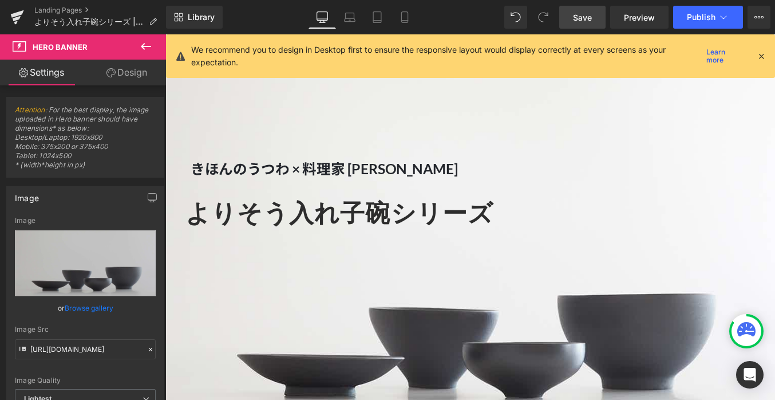
click at [579, 15] on span "Save" at bounding box center [582, 17] width 19 height 12
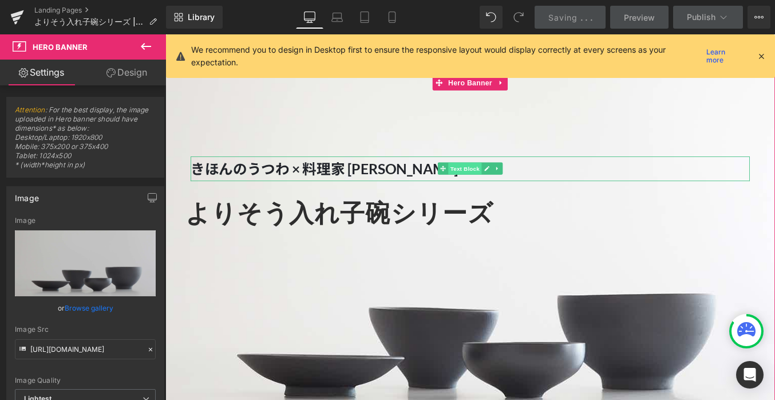
click at [503, 184] on span "Text Block" at bounding box center [506, 187] width 38 height 14
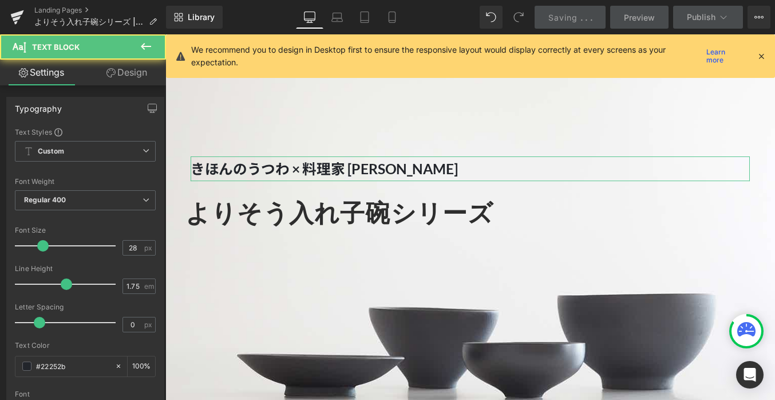
click at [134, 69] on link "Design" at bounding box center [126, 73] width 83 height 26
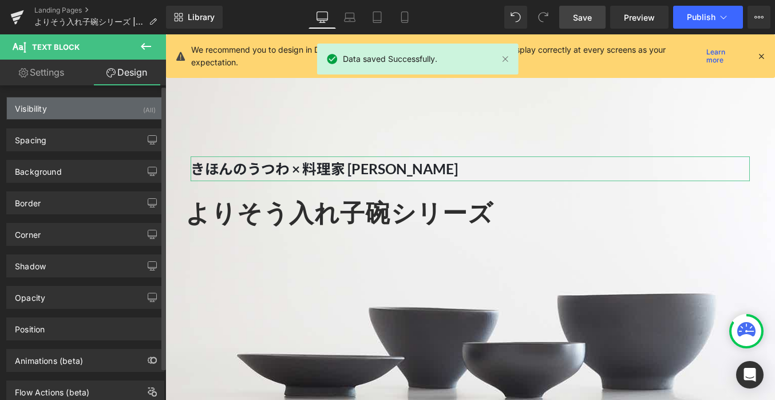
click at [90, 111] on div "Visibility (All)" at bounding box center [85, 108] width 157 height 22
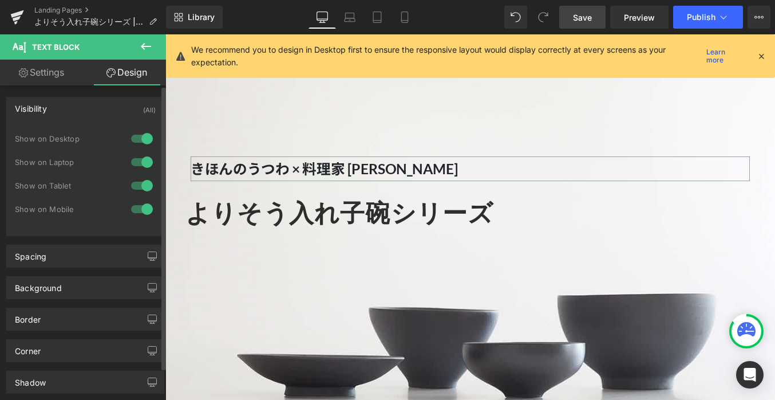
click at [140, 185] on div at bounding box center [141, 185] width 27 height 18
click at [142, 210] on div at bounding box center [141, 209] width 27 height 18
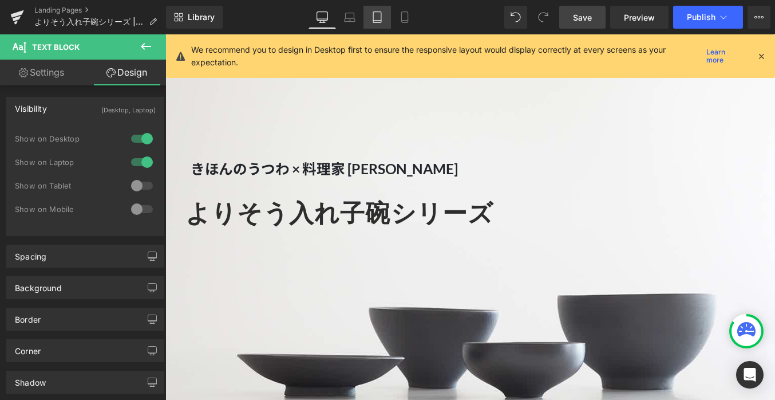
click at [373, 18] on icon at bounding box center [377, 16] width 11 height 11
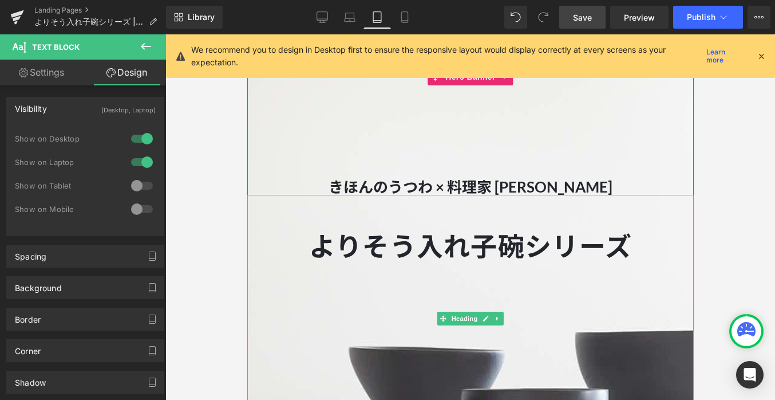
scroll to position [42, 0]
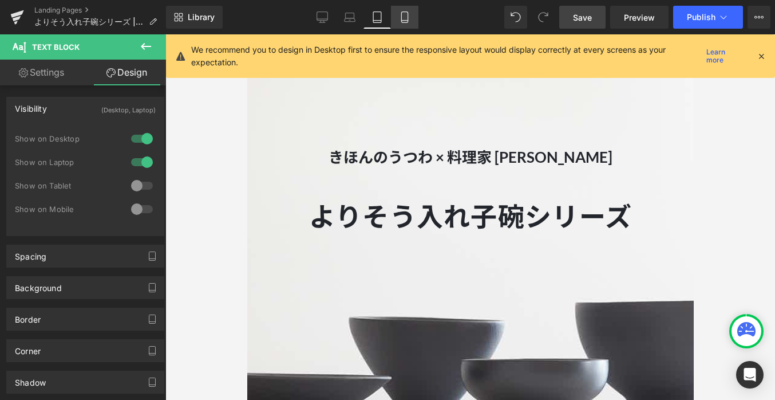
click at [405, 15] on icon at bounding box center [404, 16] width 11 height 11
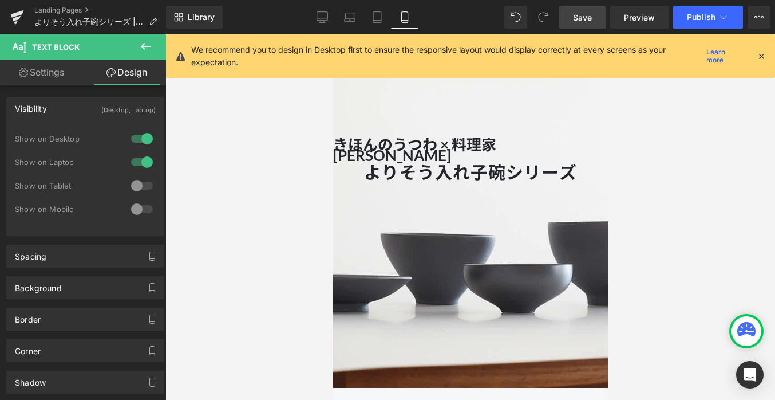
scroll to position [0, 0]
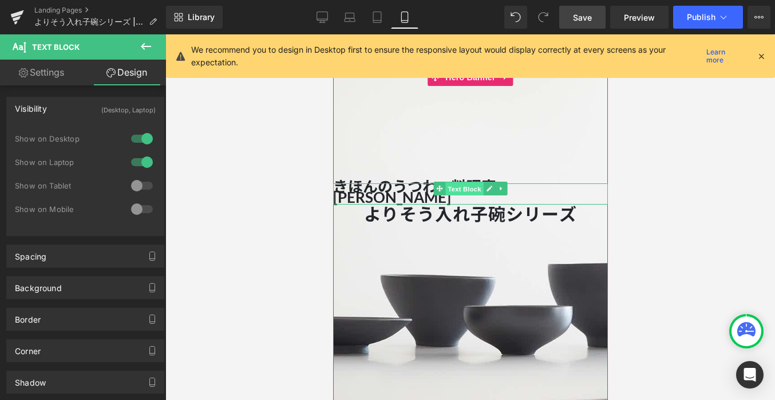
click at [454, 188] on span "Text Block" at bounding box center [464, 189] width 38 height 14
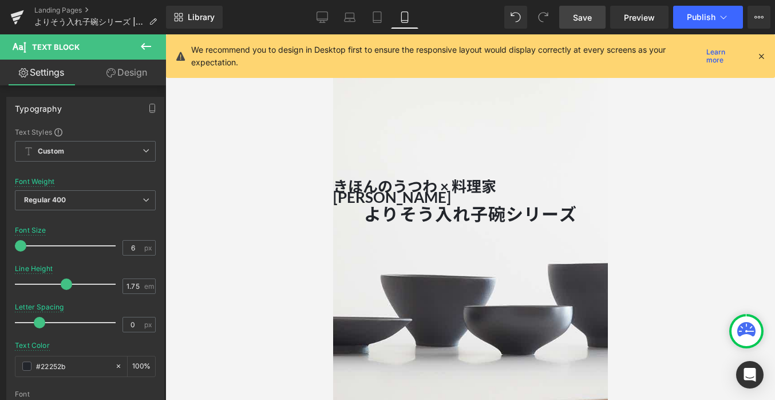
click at [148, 68] on link "Design" at bounding box center [126, 73] width 83 height 26
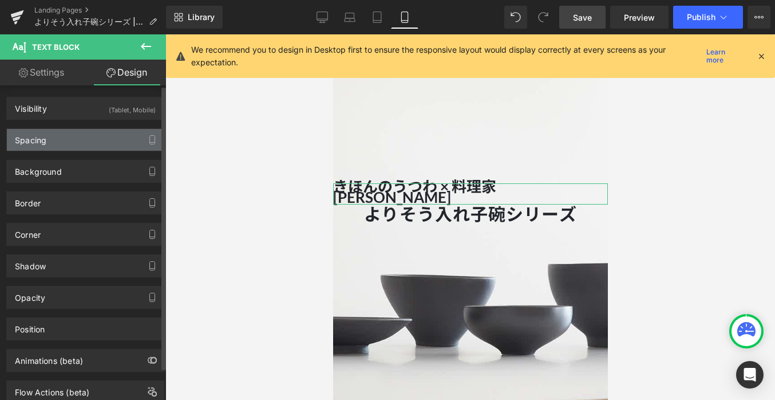
click at [130, 135] on div "Spacing" at bounding box center [85, 140] width 157 height 22
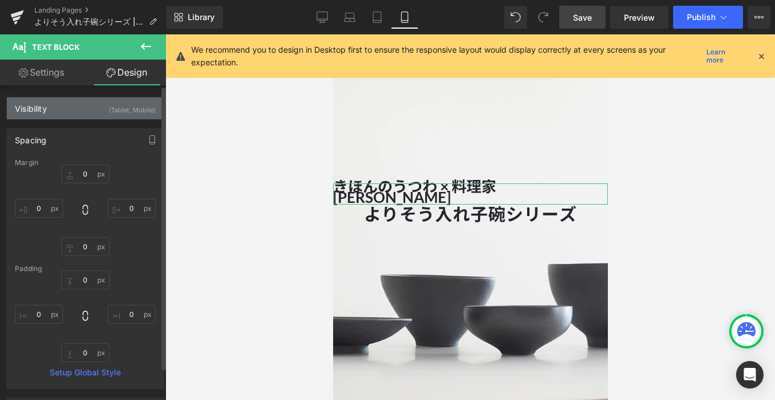
click at [129, 109] on div "(Tablet, Mobile)" at bounding box center [132, 106] width 47 height 19
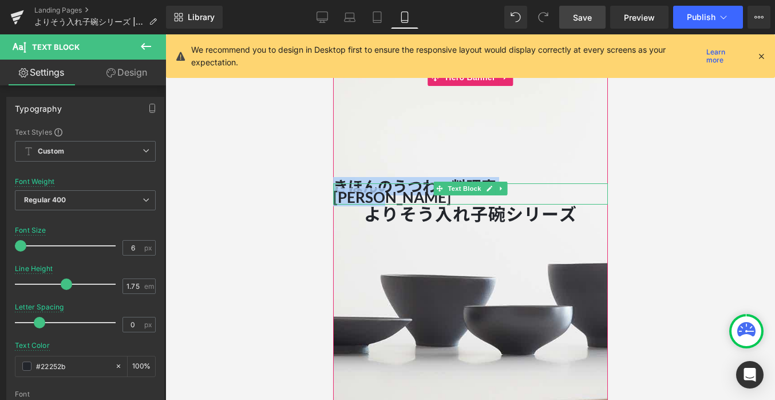
drag, startPoint x: 588, startPoint y: 188, endPoint x: 334, endPoint y: 186, distance: 254.2
click at [334, 186] on div "きほんのうつわ × 料理家 長谷川あかり Text Block" at bounding box center [470, 193] width 275 height 21
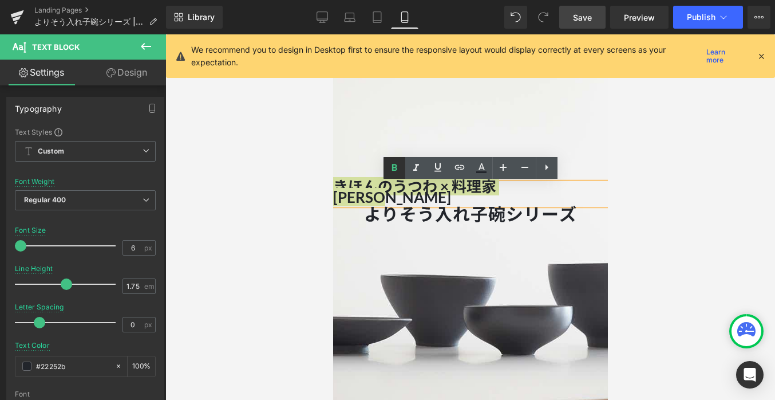
click at [399, 170] on icon at bounding box center [395, 168] width 14 height 14
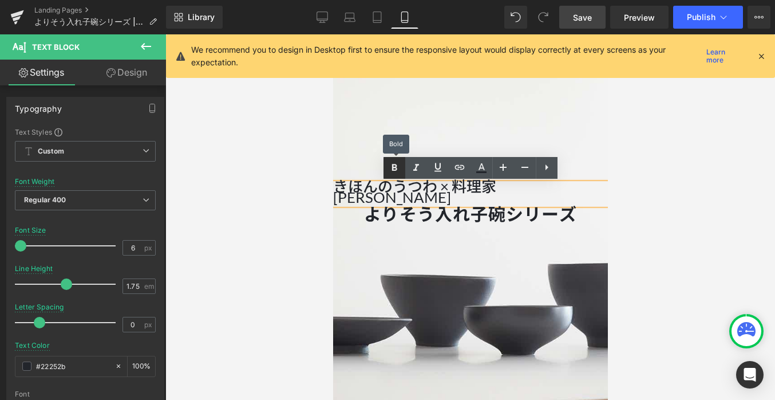
click at [398, 170] on icon at bounding box center [395, 168] width 14 height 14
click at [395, 168] on icon at bounding box center [395, 168] width 14 height 14
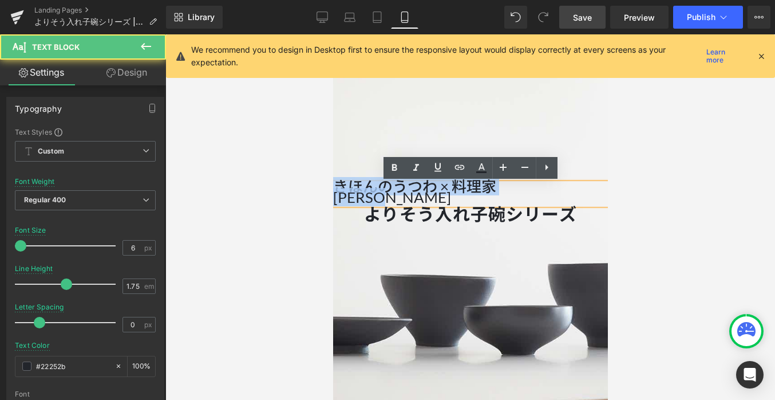
drag, startPoint x: 588, startPoint y: 188, endPoint x: 270, endPoint y: 182, distance: 318.4
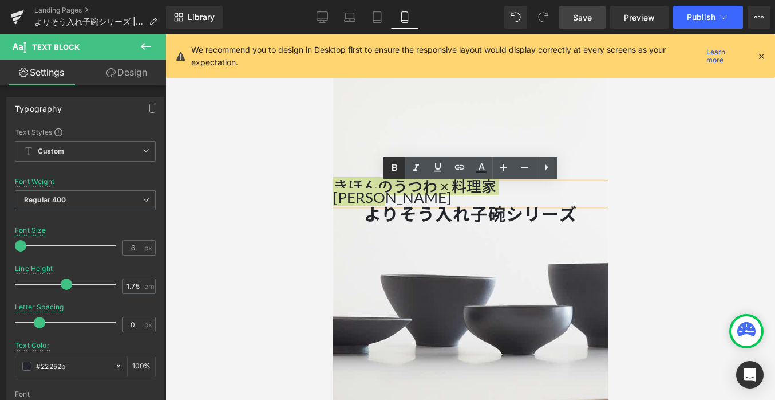
click at [393, 166] on icon at bounding box center [395, 168] width 14 height 14
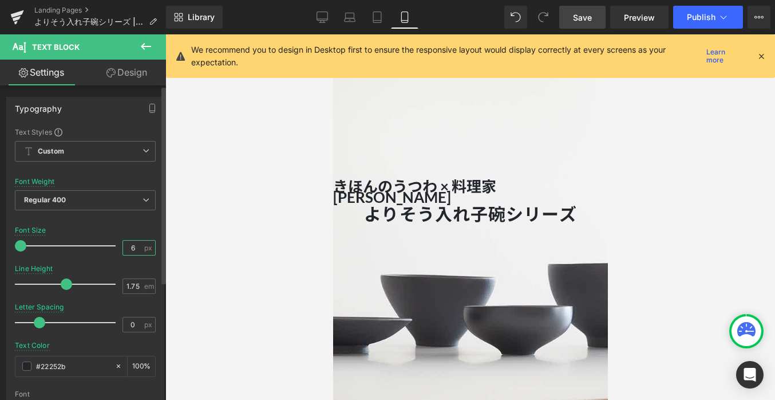
click at [129, 247] on input "6" at bounding box center [133, 247] width 20 height 14
type input "6"
type input "3"
click at [133, 227] on div "Font Size 3 px" at bounding box center [85, 245] width 141 height 38
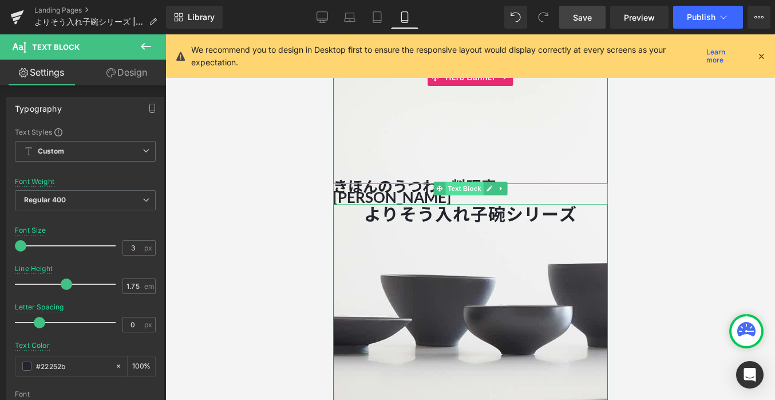
click at [467, 186] on span "Text Block" at bounding box center [464, 189] width 38 height 14
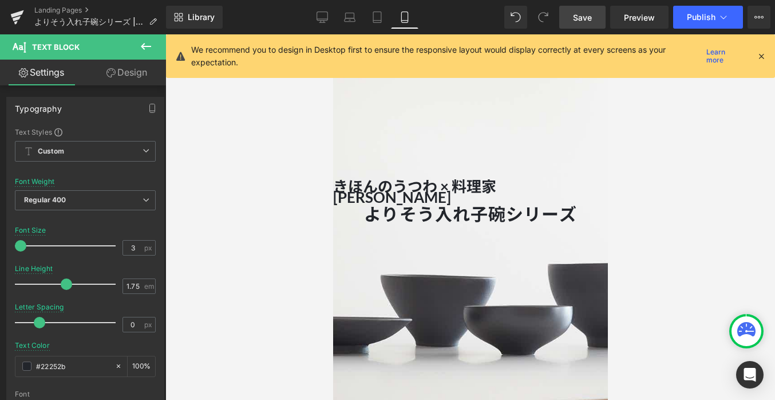
click at [137, 64] on link "Design" at bounding box center [126, 73] width 83 height 26
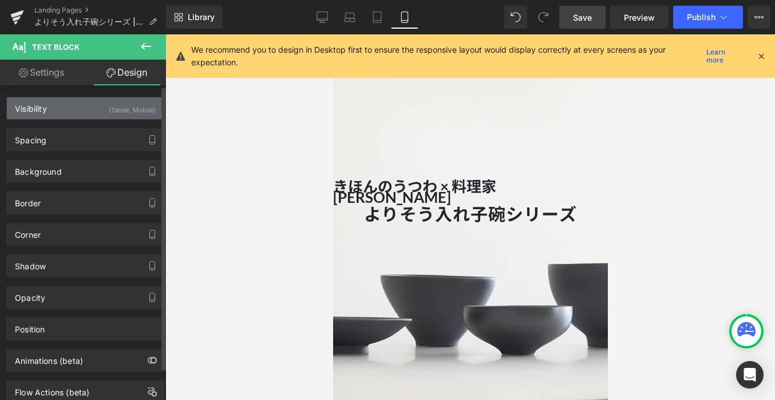
click at [131, 103] on div "(Tablet, Mobile)" at bounding box center [132, 106] width 47 height 19
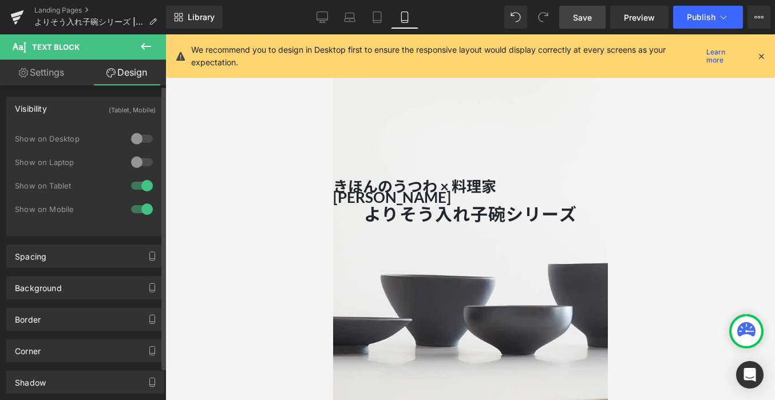
click at [142, 207] on div at bounding box center [141, 209] width 27 height 18
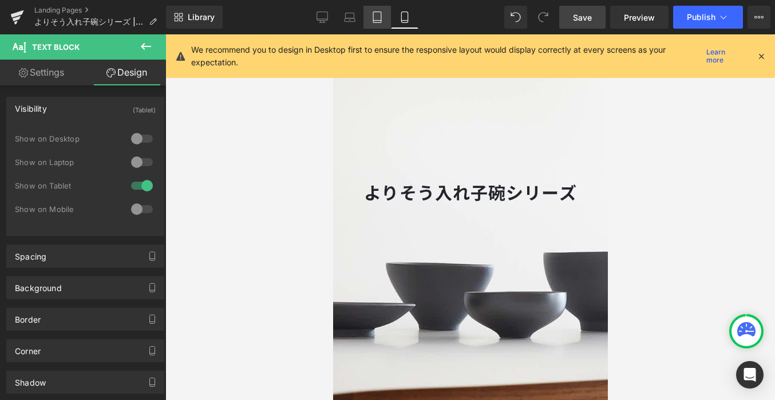
click at [378, 21] on icon at bounding box center [377, 21] width 8 height 0
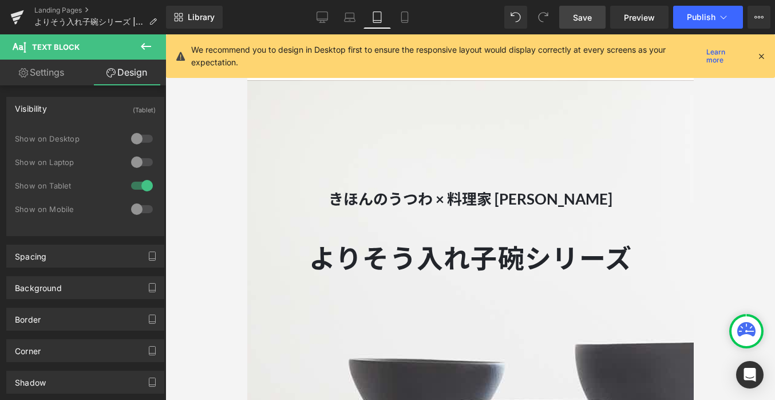
scroll to position [37, 0]
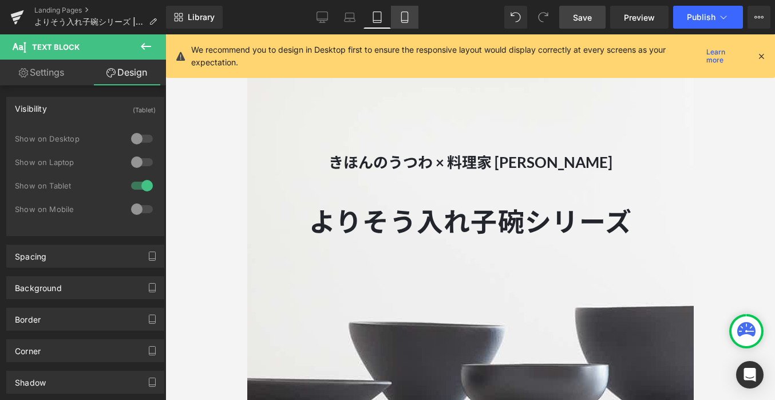
click at [404, 18] on icon at bounding box center [404, 16] width 11 height 11
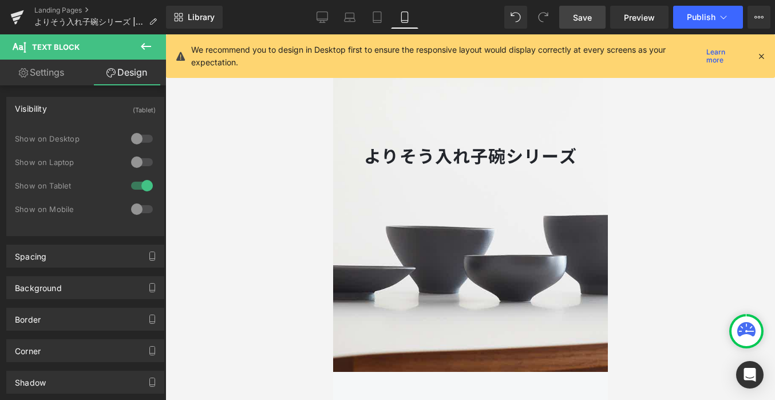
scroll to position [0, 0]
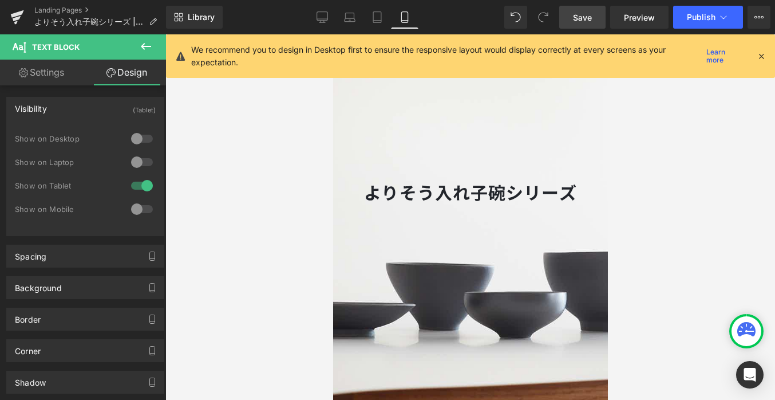
click at [147, 45] on icon at bounding box center [146, 47] width 14 height 14
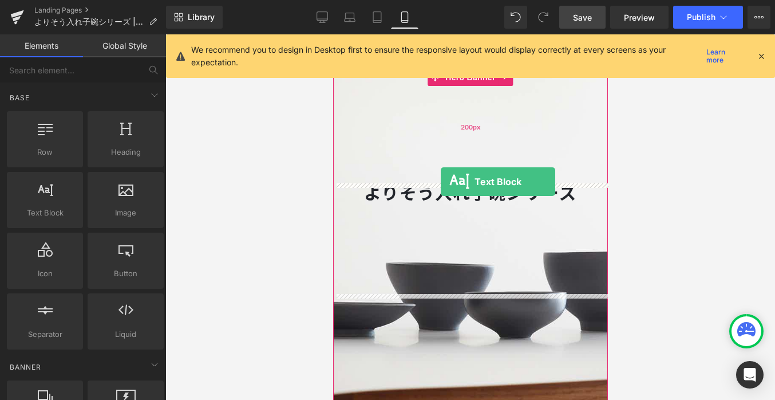
drag, startPoint x: 384, startPoint y: 227, endPoint x: 440, endPoint y: 182, distance: 72.4
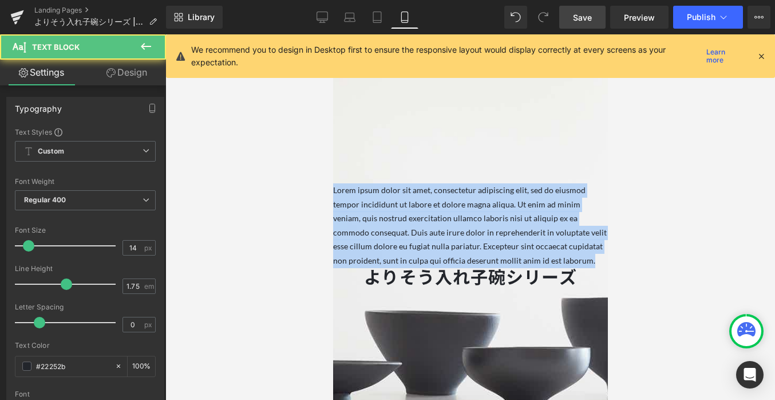
drag, startPoint x: 529, startPoint y: 261, endPoint x: 299, endPoint y: 162, distance: 249.8
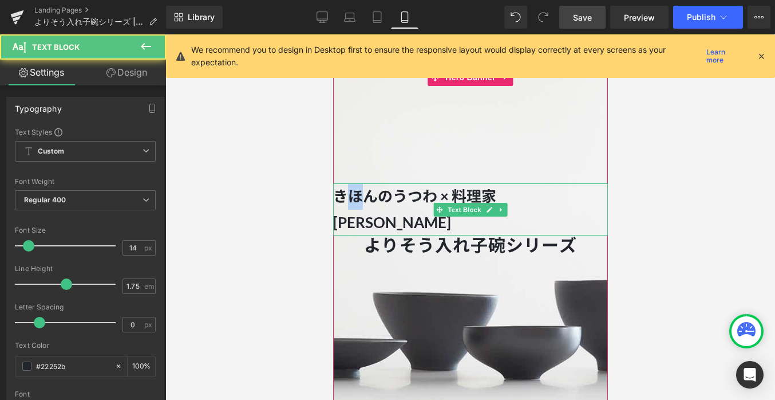
drag, startPoint x: 365, startPoint y: 193, endPoint x: 342, endPoint y: 193, distance: 22.9
click at [342, 193] on strong "きほんのうつわ × 料理家 [PERSON_NAME]" at bounding box center [414, 209] width 163 height 45
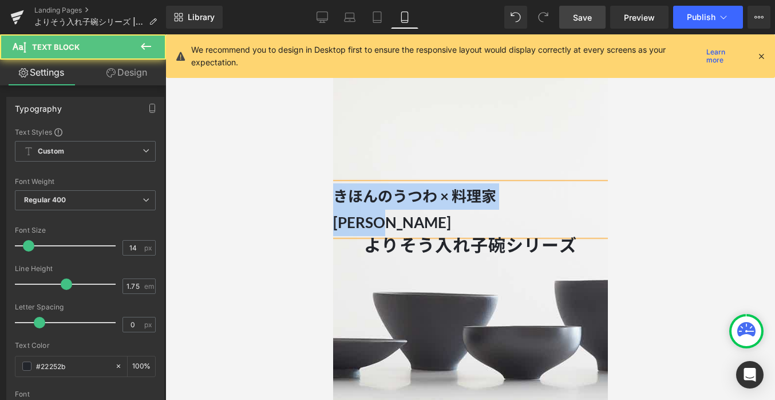
drag, startPoint x: 592, startPoint y: 196, endPoint x: 337, endPoint y: 190, distance: 254.9
click at [337, 190] on p "きほんのうつわ × 料理家 [PERSON_NAME]" at bounding box center [470, 209] width 275 height 52
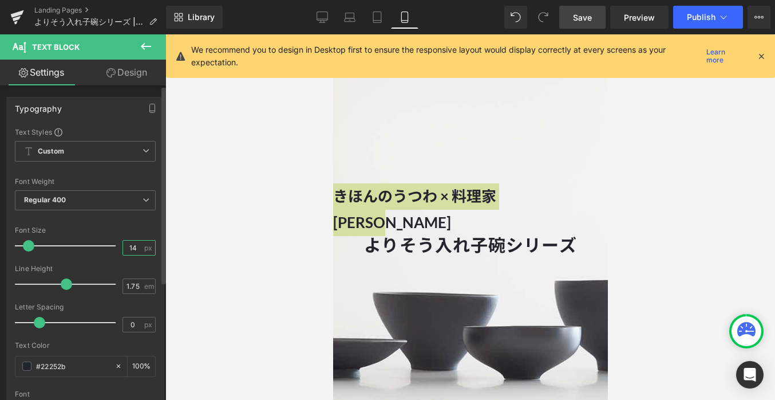
click at [134, 246] on input "14" at bounding box center [133, 247] width 20 height 14
type input "1"
type input "6"
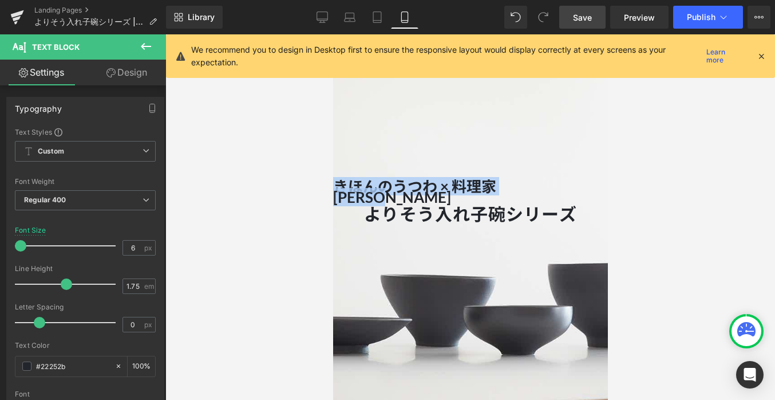
click at [414, 204] on h1 "よりそう入れ子碗シリーズ" at bounding box center [470, 213] width 275 height 19
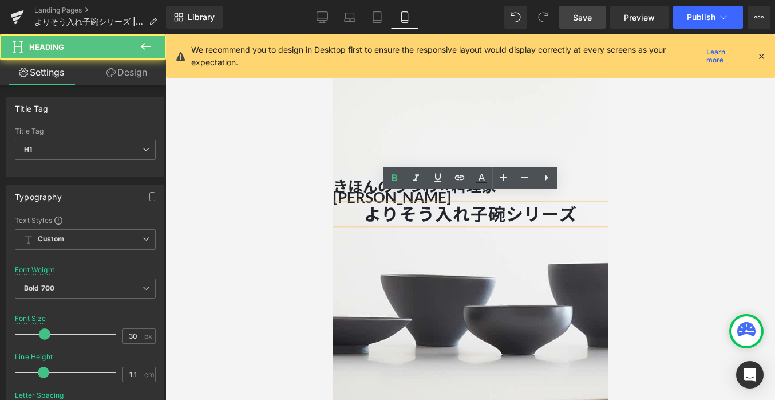
click at [266, 218] on div at bounding box center [470, 216] width 610 height 365
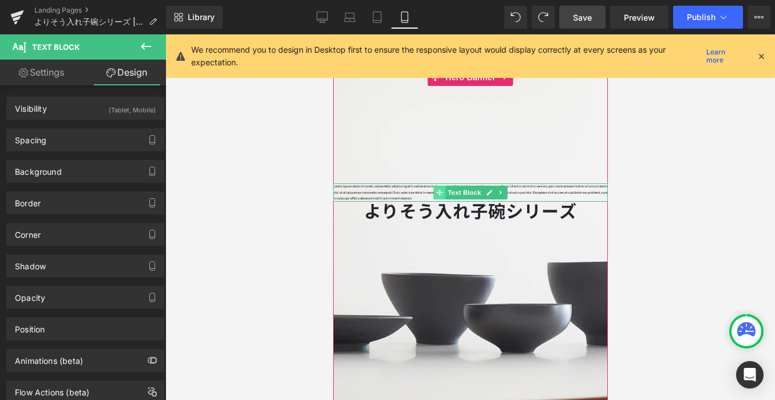
click at [436, 193] on icon at bounding box center [439, 192] width 6 height 7
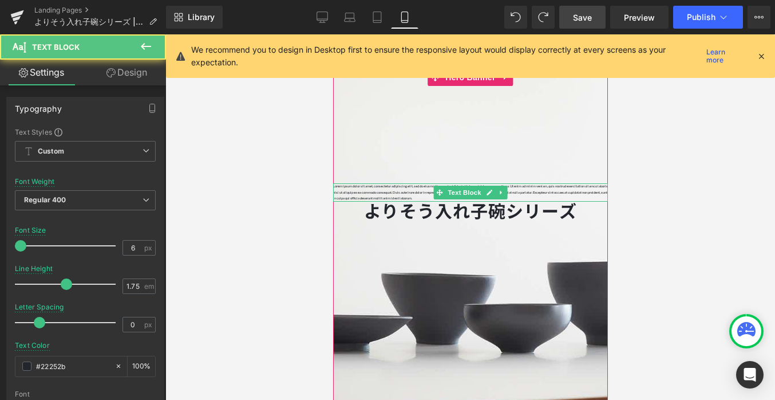
click at [404, 193] on p "Lorem ipsum dolor sit amet, consectetur adipiscing elit, sed do eiusmod tempor …" at bounding box center [470, 192] width 275 height 18
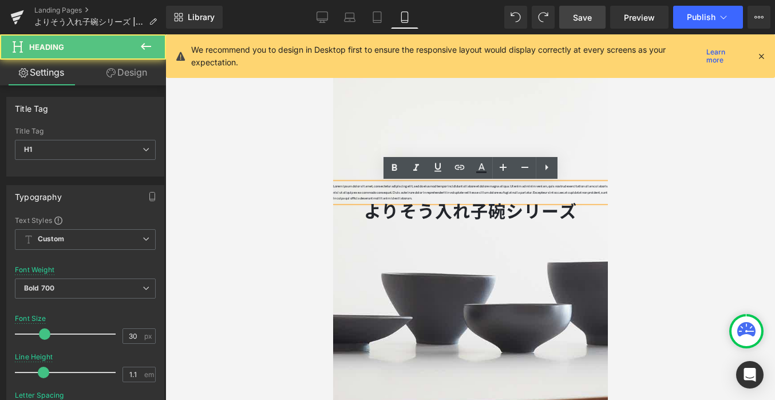
drag, startPoint x: 452, startPoint y: 200, endPoint x: 343, endPoint y: 183, distance: 110.1
click at [343, 183] on span "Lorem ipsum dolor sit amet, consectetur adipiscing elit, sed do eiusmod tempor …" at bounding box center [470, 247] width 275 height 129
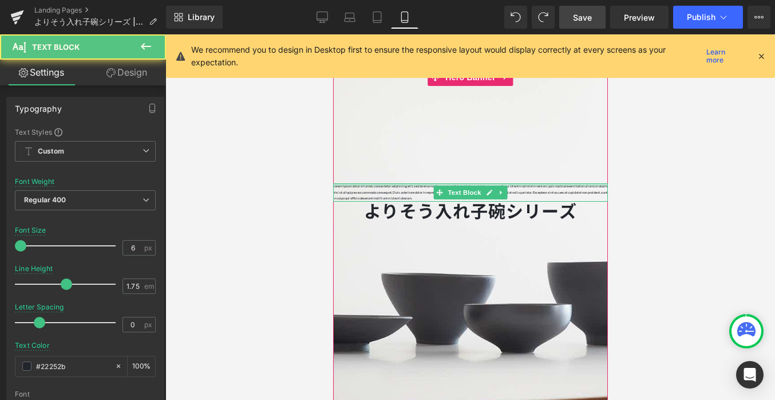
click at [340, 185] on div at bounding box center [470, 184] width 275 height 3
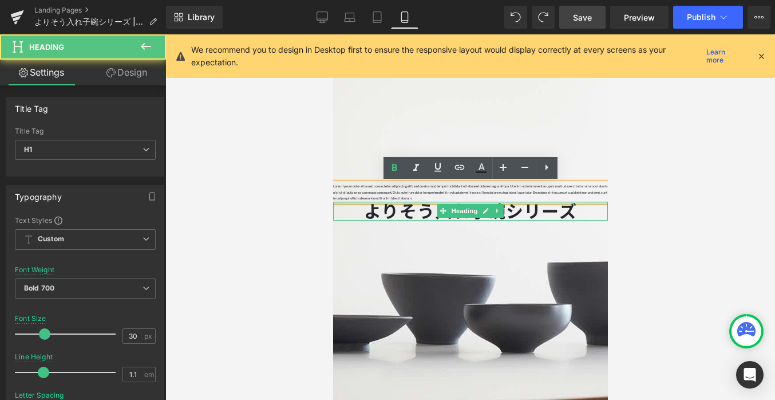
click at [440, 202] on div at bounding box center [470, 203] width 275 height 3
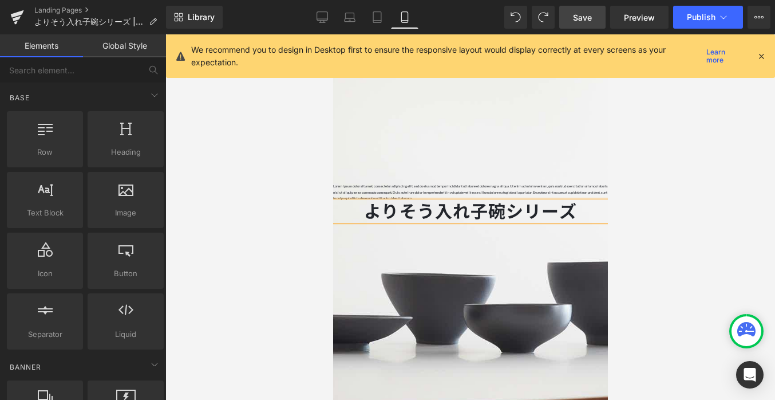
click at [279, 256] on div at bounding box center [470, 216] width 610 height 365
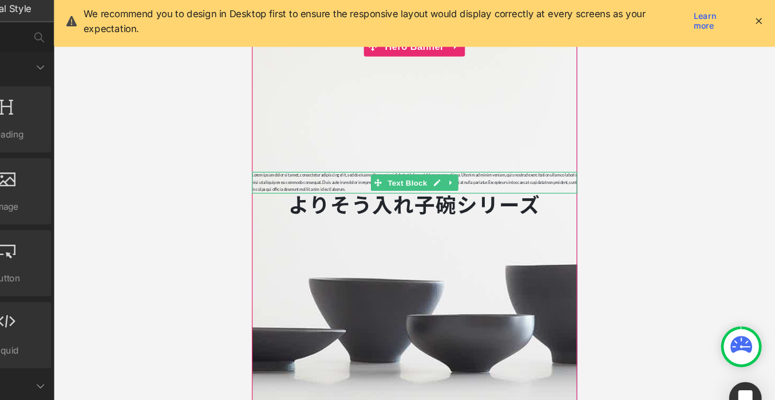
click at [324, 149] on p "Lorem ipsum dolor sit amet, consectetur adipiscing elit, sed do eiusmod tempor …" at bounding box center [388, 153] width 275 height 18
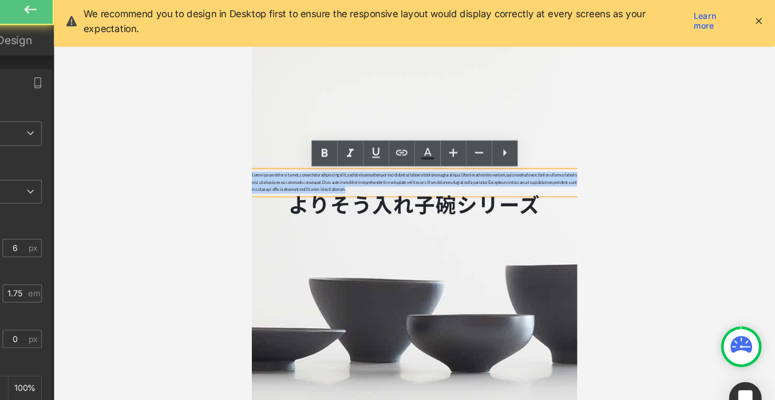
drag, startPoint x: 363, startPoint y: 159, endPoint x: 270, endPoint y: 135, distance: 96.4
click at [270, 135] on div "Lorem ipsum dolor sit amet, consectetur adipiscing elit, sed do eiusmod tempor …" at bounding box center [388, 209] width 275 height 358
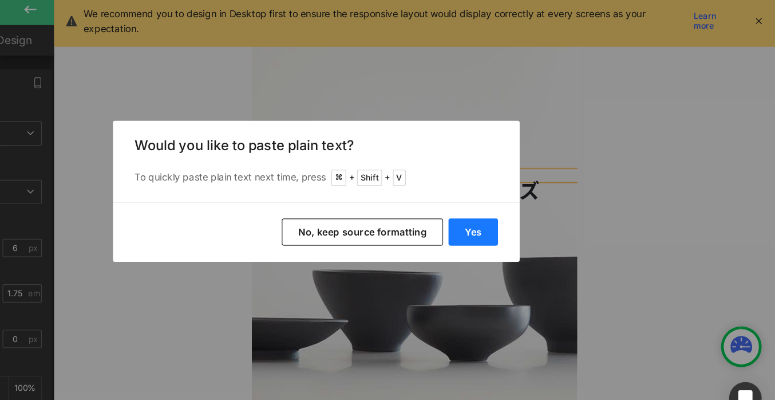
click at [523, 238] on button "Yes" at bounding box center [520, 234] width 42 height 23
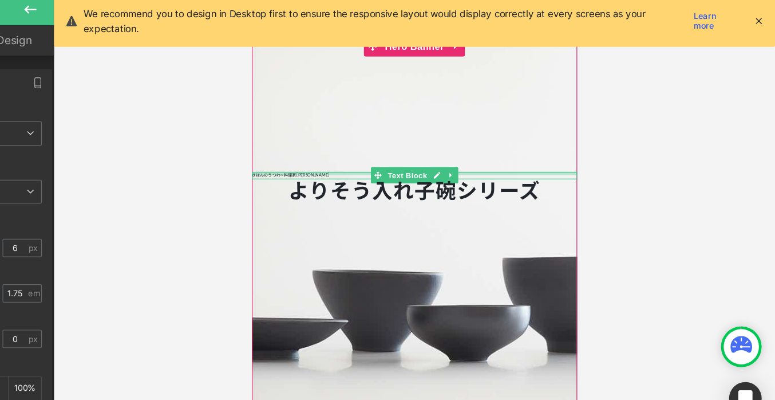
click at [319, 145] on div at bounding box center [388, 145] width 275 height 3
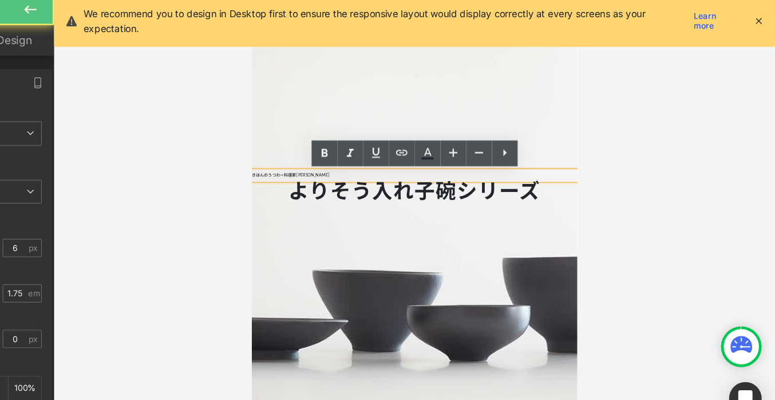
click at [258, 145] on p "きほんのうつわ × 料理家 [PERSON_NAME]" at bounding box center [388, 147] width 275 height 6
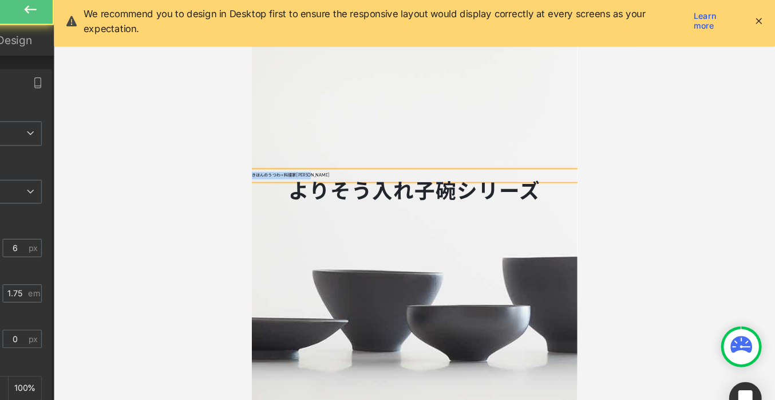
drag, startPoint x: 313, startPoint y: 148, endPoint x: 555, endPoint y: 182, distance: 243.9
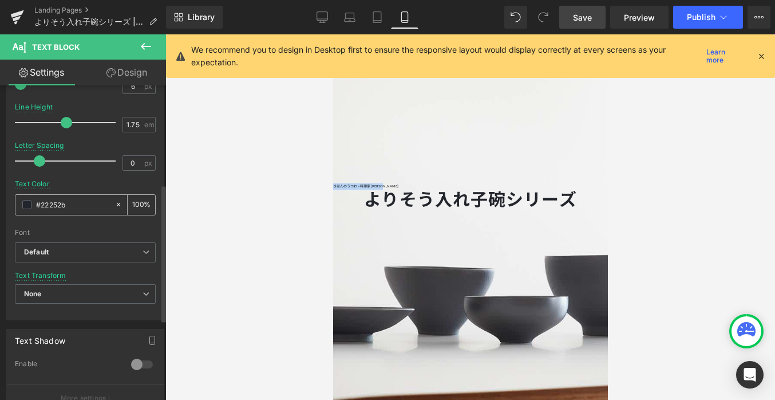
scroll to position [250, 0]
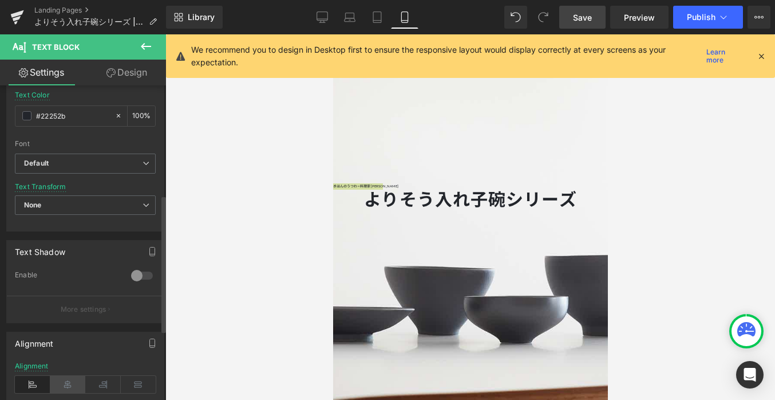
click at [72, 380] on icon at bounding box center [68, 384] width 36 height 17
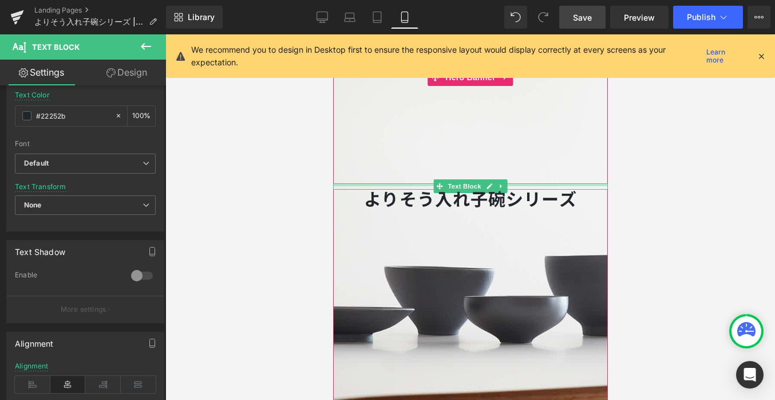
click at [515, 184] on div at bounding box center [470, 184] width 275 height 3
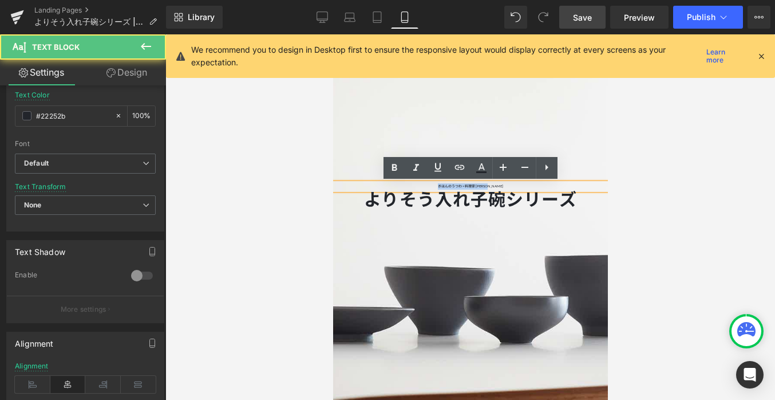
drag, startPoint x: 515, startPoint y: 186, endPoint x: 430, endPoint y: 186, distance: 85.3
click at [430, 186] on p "きほんのうつわ × 料理家 [PERSON_NAME]" at bounding box center [470, 186] width 275 height 6
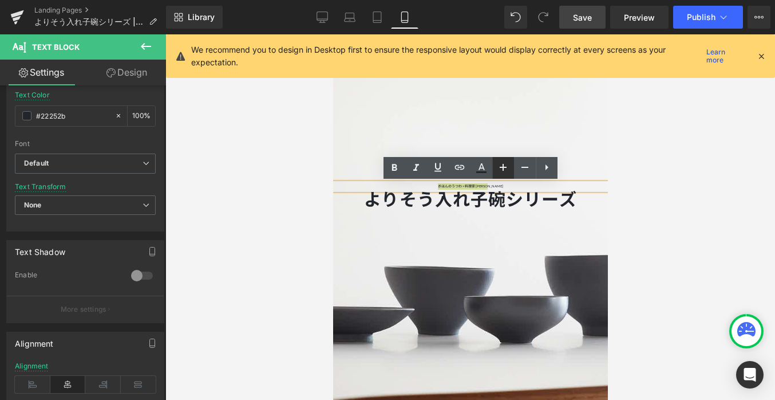
click at [505, 171] on icon at bounding box center [503, 167] width 14 height 14
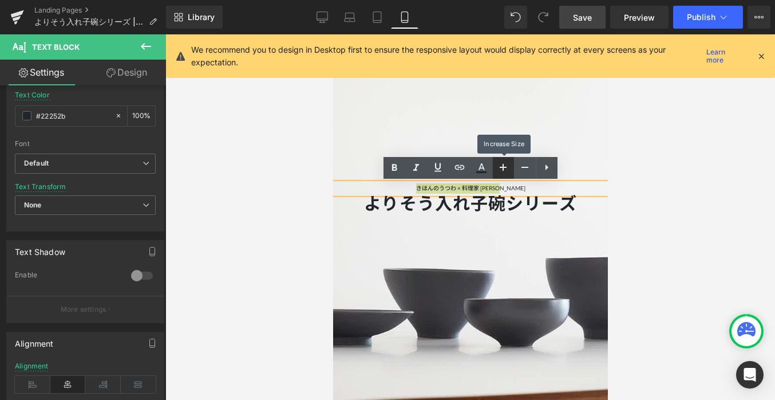
click at [505, 171] on icon at bounding box center [503, 167] width 14 height 14
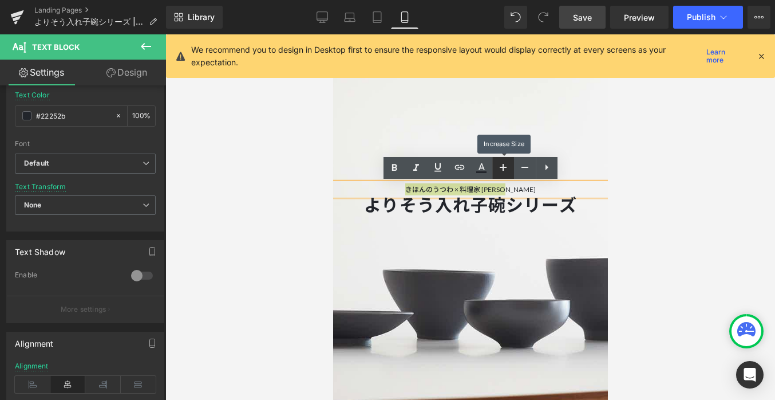
click at [505, 171] on icon at bounding box center [503, 167] width 14 height 14
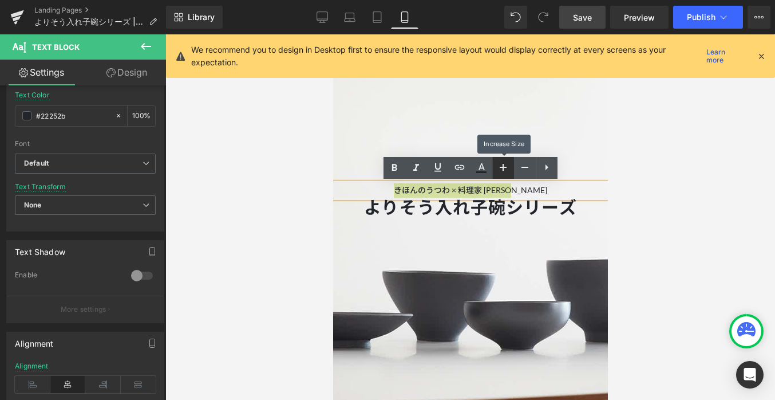
click at [505, 171] on icon at bounding box center [503, 167] width 14 height 14
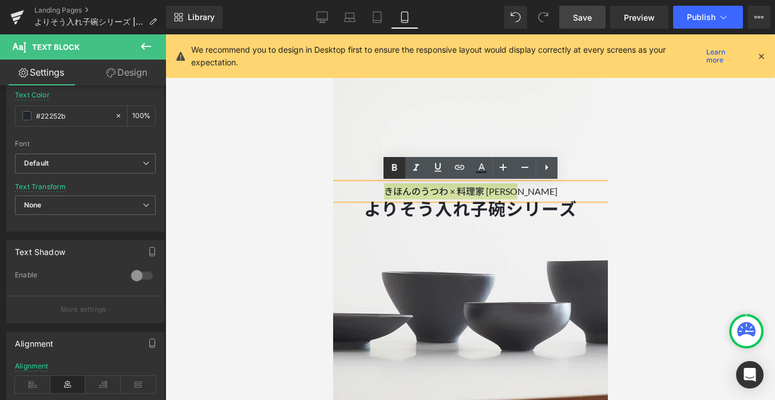
click at [393, 165] on icon at bounding box center [394, 167] width 5 height 7
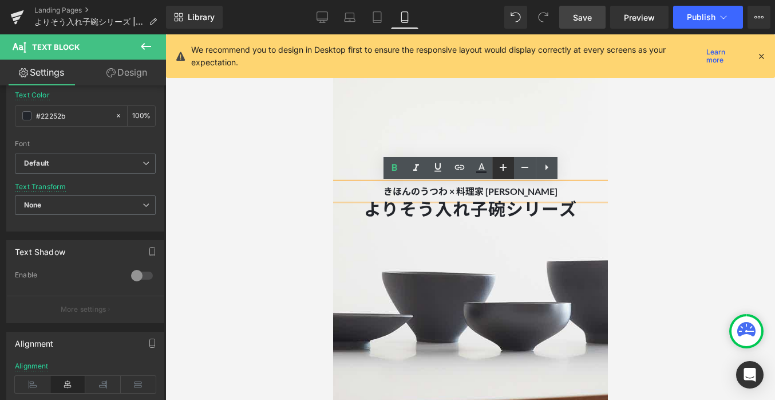
click at [503, 169] on icon at bounding box center [503, 167] width 7 height 7
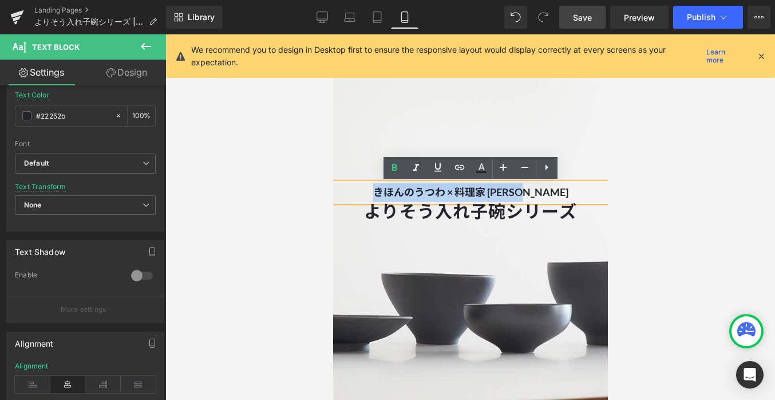
click at [573, 198] on p "きほんのうつわ × 料理家 [PERSON_NAME]" at bounding box center [470, 192] width 275 height 18
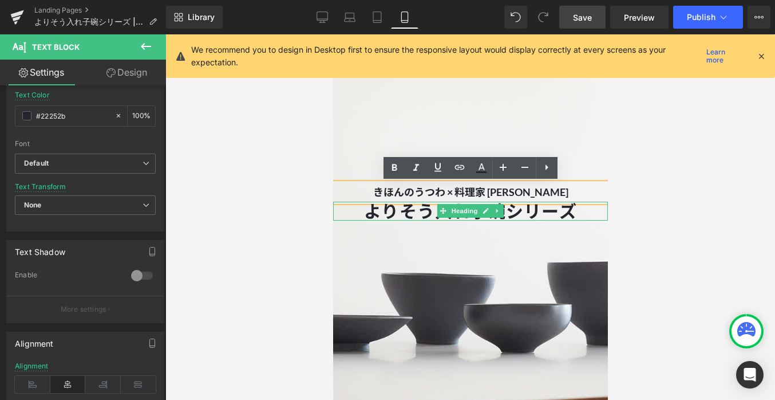
click at [560, 217] on div "よりそう入れ子碗シリーズ Heading" at bounding box center [470, 211] width 275 height 19
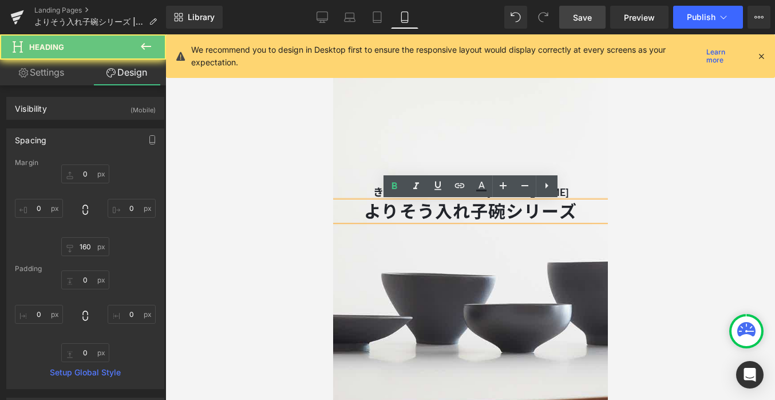
click at [464, 247] on span "きほんのうつわ × 料理家 長谷川あかり Text Block よりそう入れ子碗シリーズ Heading よりそう入れ子碗シリーズ Heading" at bounding box center [470, 247] width 275 height 129
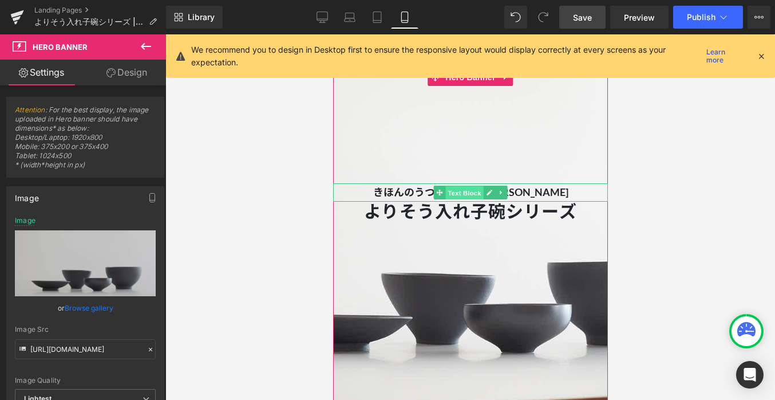
click at [465, 188] on span "Text Block" at bounding box center [464, 193] width 38 height 14
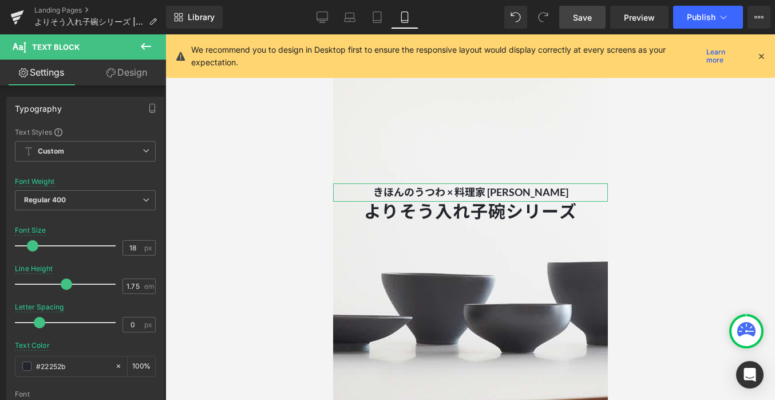
click at [148, 61] on link "Design" at bounding box center [126, 73] width 83 height 26
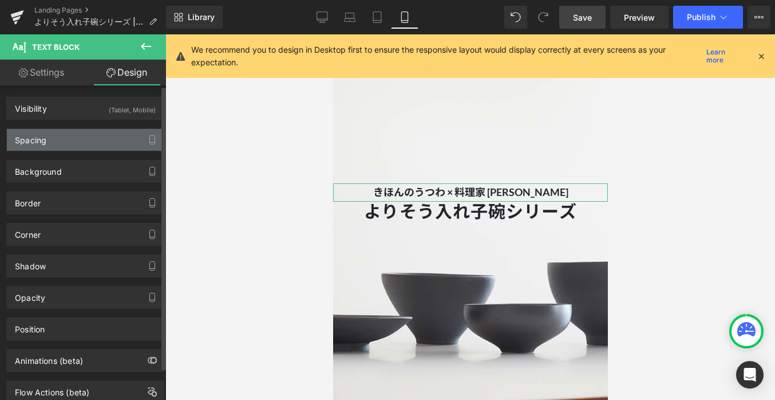
click at [97, 133] on div "Spacing" at bounding box center [85, 140] width 157 height 22
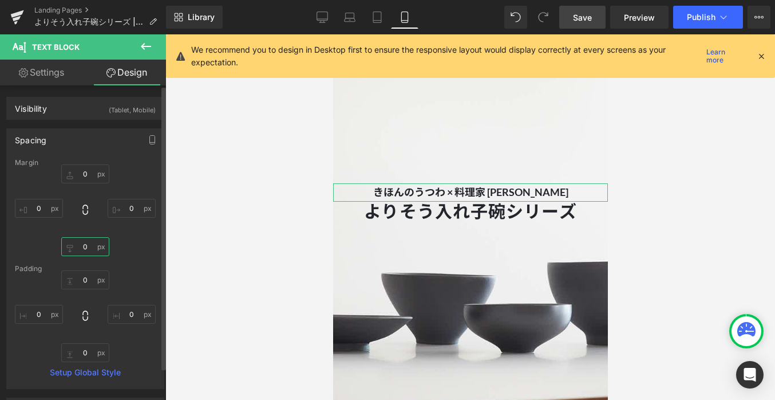
click at [89, 247] on input "0" at bounding box center [85, 246] width 48 height 19
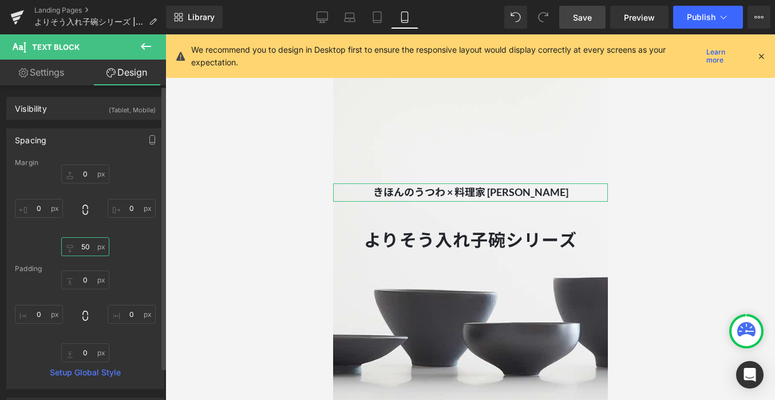
type input "5"
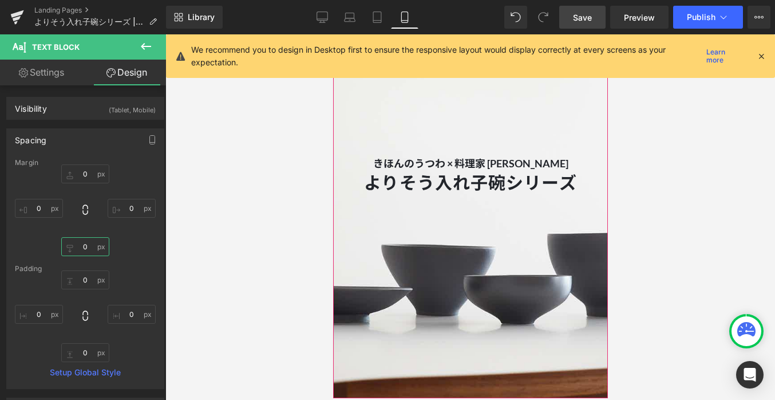
scroll to position [11, 0]
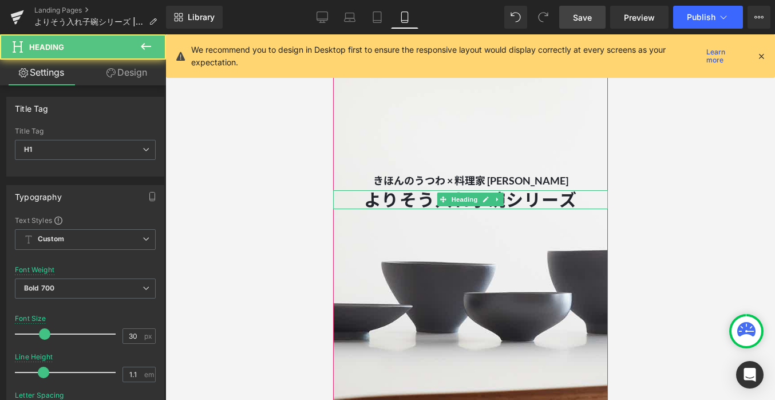
click at [370, 201] on h1 "よりそう入れ子碗シリーズ" at bounding box center [470, 199] width 275 height 19
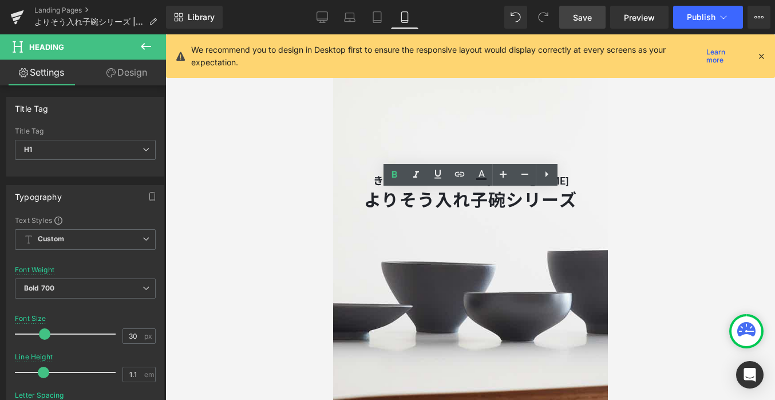
click at [242, 199] on div at bounding box center [470, 216] width 610 height 365
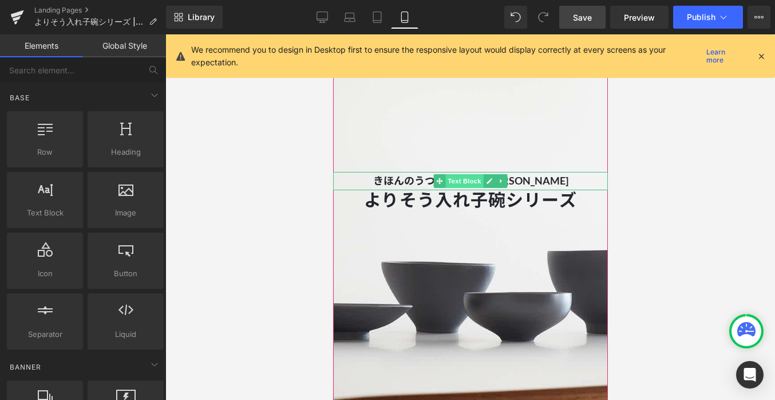
click at [468, 180] on span "Text Block" at bounding box center [464, 181] width 38 height 14
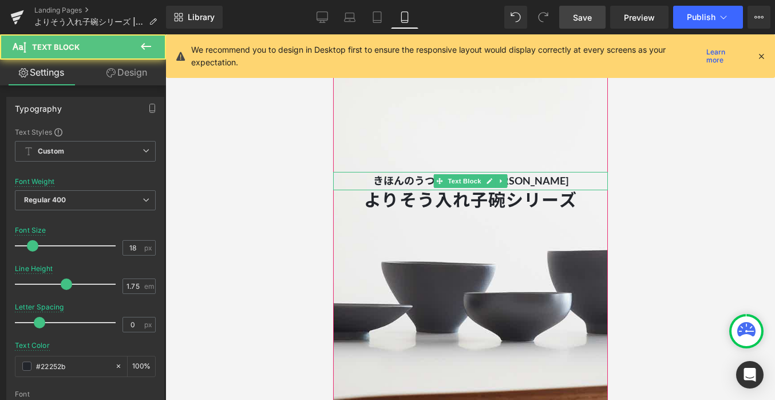
click at [565, 182] on p "きほんのうつわ × 料理家 [PERSON_NAME]" at bounding box center [470, 181] width 275 height 18
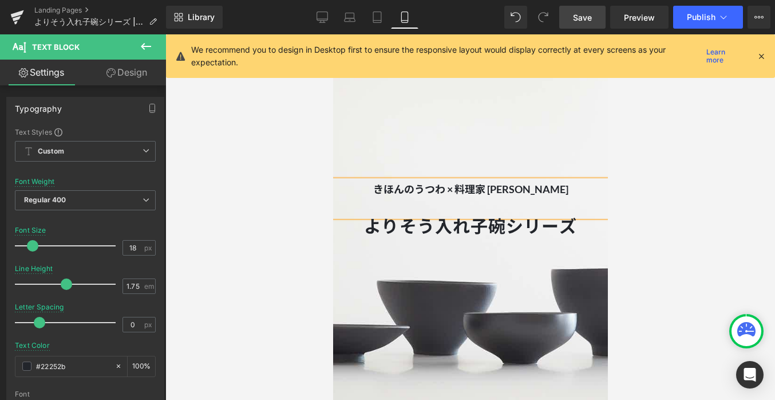
scroll to position [0, 0]
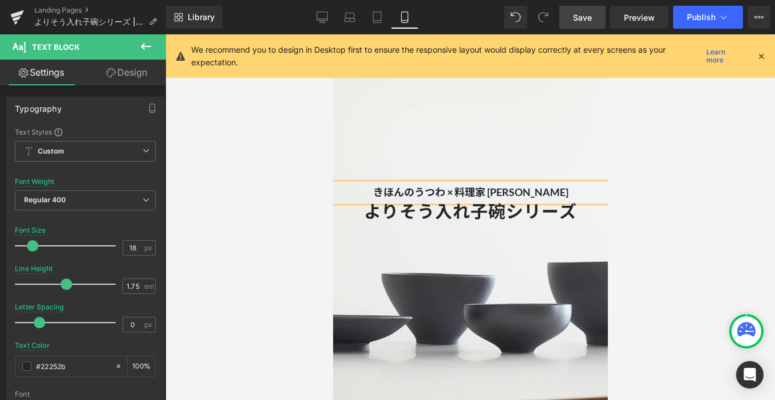
click at [305, 200] on div at bounding box center [470, 216] width 610 height 365
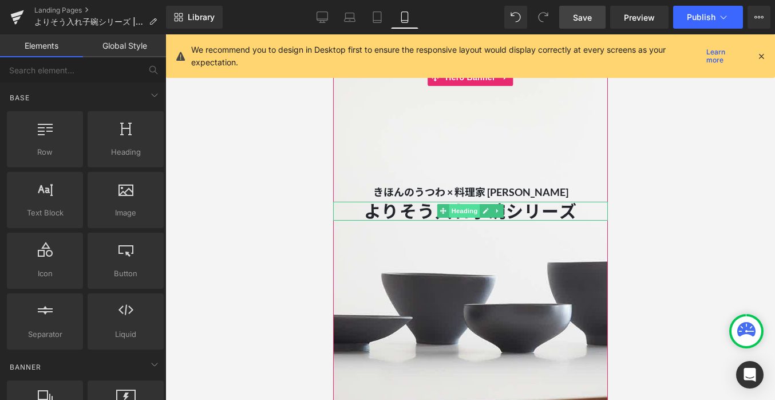
click at [460, 211] on span "Heading" at bounding box center [464, 211] width 31 height 14
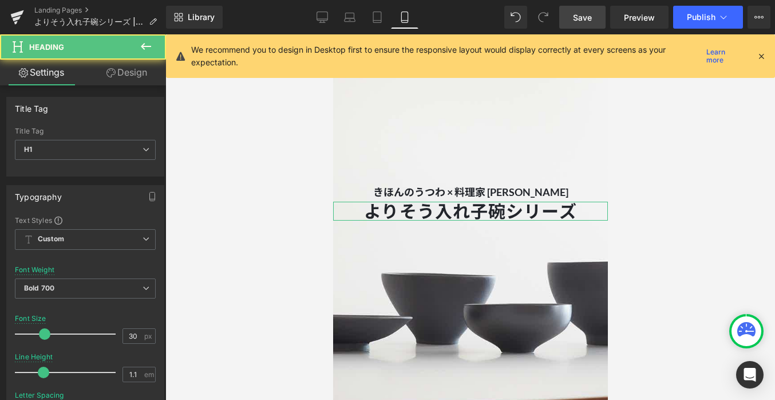
click at [139, 77] on link "Design" at bounding box center [126, 73] width 83 height 26
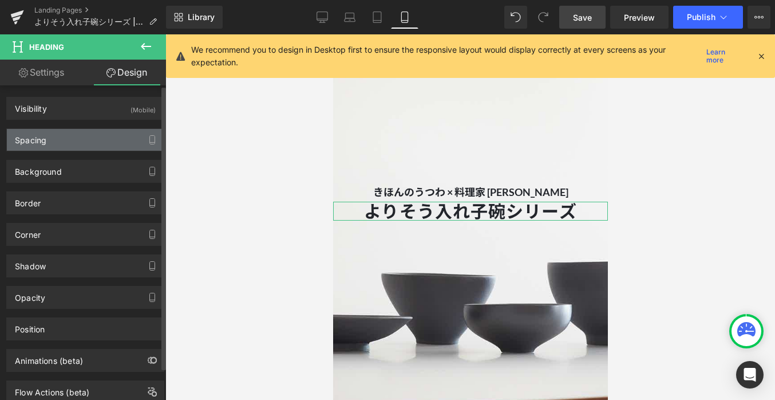
click at [101, 140] on div "Spacing" at bounding box center [85, 140] width 157 height 22
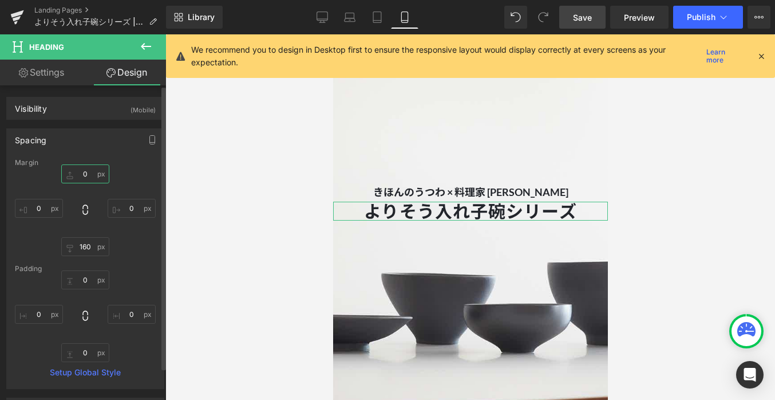
click at [86, 172] on input "text" at bounding box center [85, 173] width 48 height 19
type input "0"
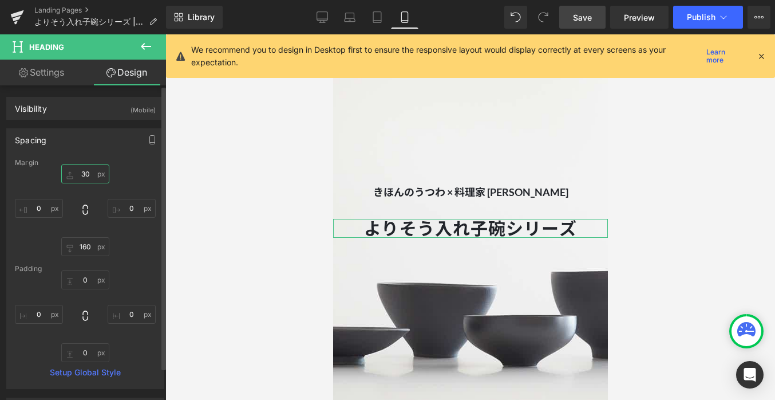
type input "30"
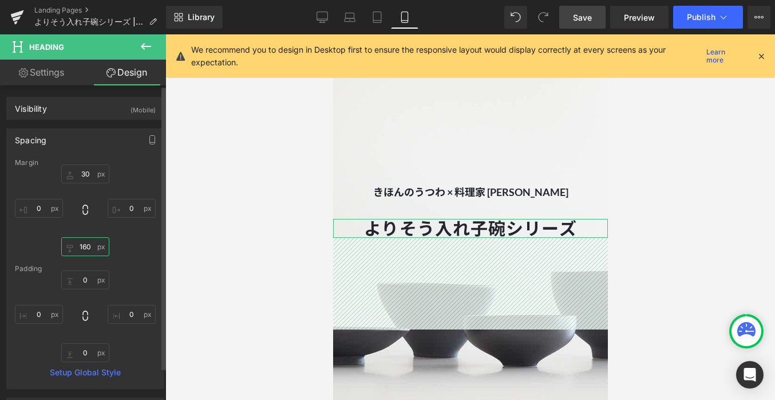
click at [79, 246] on input "text" at bounding box center [85, 246] width 48 height 19
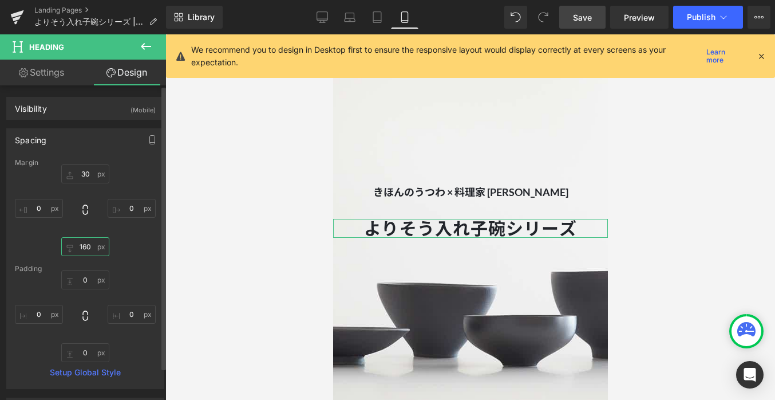
click at [84, 247] on input "text" at bounding box center [85, 246] width 48 height 19
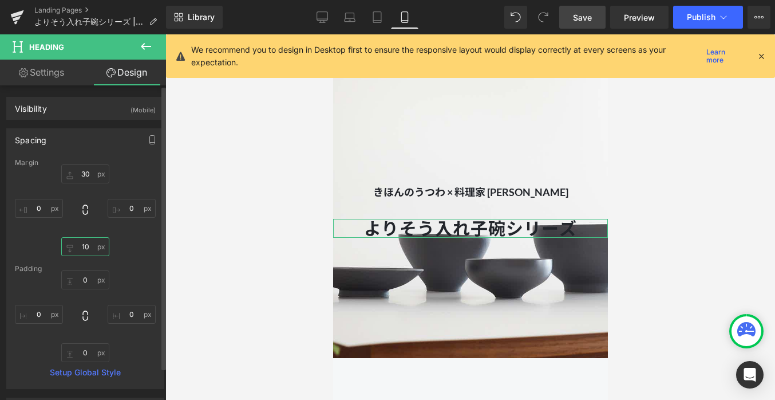
type input "130"
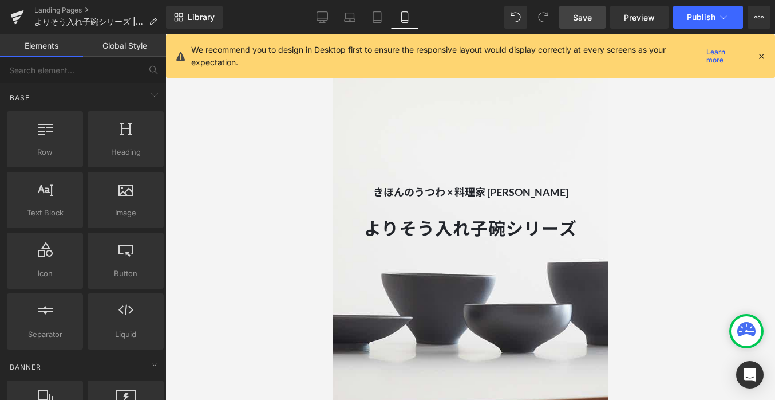
click at [206, 250] on div at bounding box center [470, 216] width 610 height 365
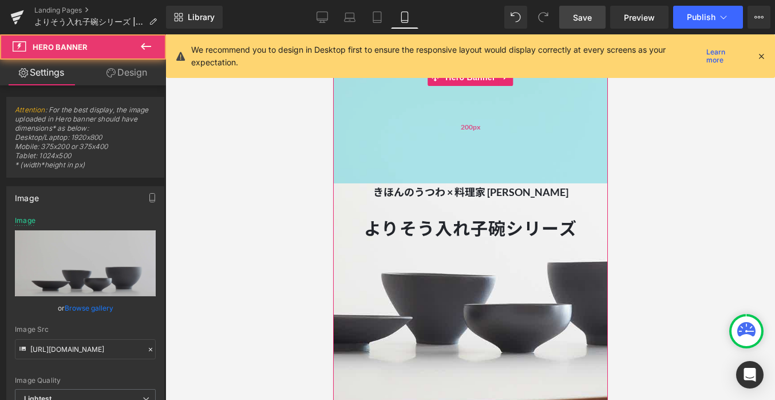
click at [435, 132] on div "200px" at bounding box center [470, 126] width 275 height 115
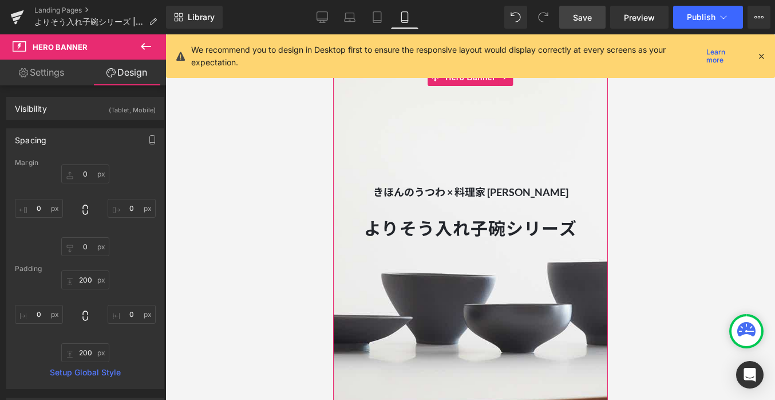
click at [124, 82] on link "Design" at bounding box center [126, 73] width 83 height 26
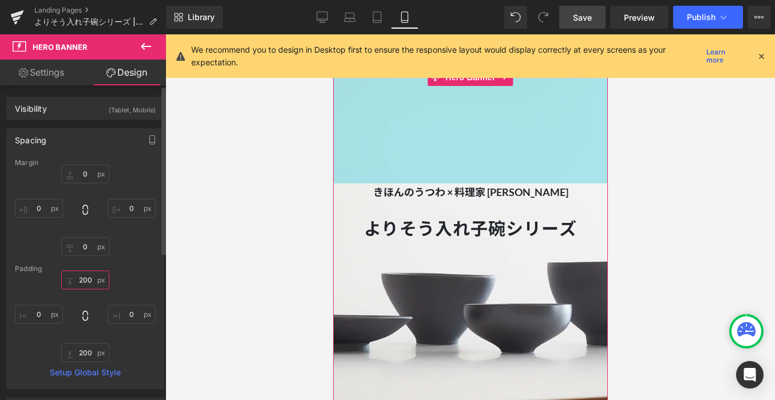
click at [84, 278] on input "200" at bounding box center [85, 279] width 48 height 19
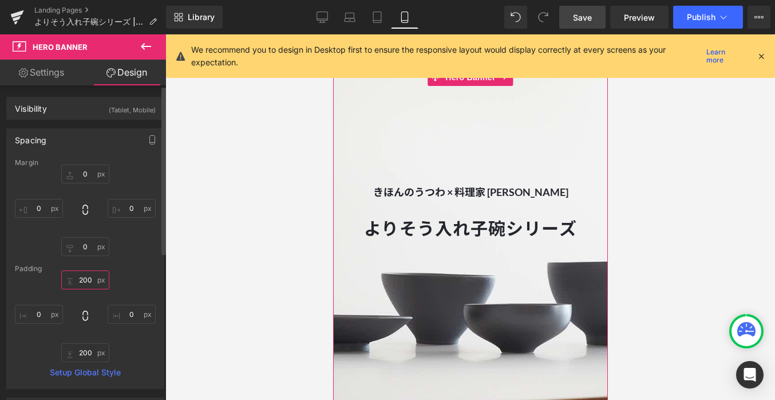
click at [81, 279] on input "200" at bounding box center [85, 279] width 48 height 19
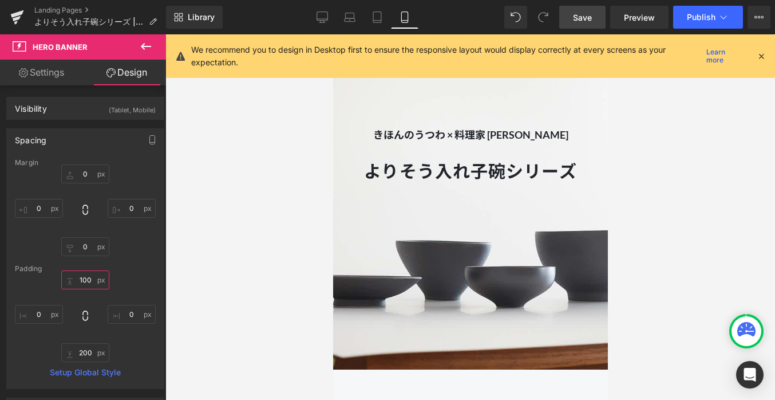
type input "100"
click at [754, 55] on div "We recommend you to design in Desktop first to ensure the responsive layout wou…" at bounding box center [474, 56] width 566 height 25
click at [758, 56] on icon at bounding box center [761, 56] width 10 height 10
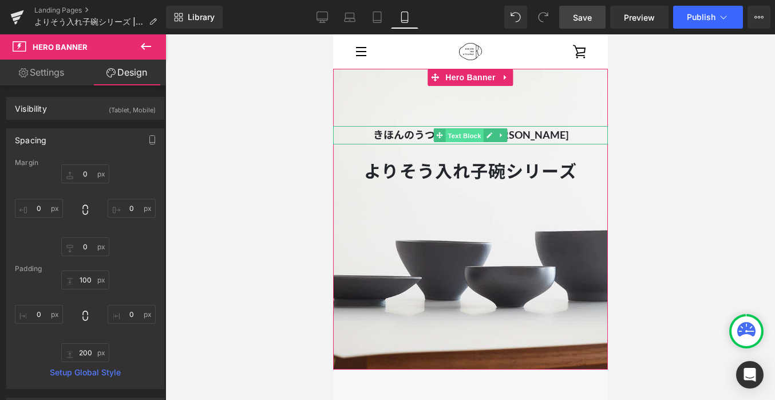
click at [468, 137] on span "Text Block" at bounding box center [464, 136] width 38 height 14
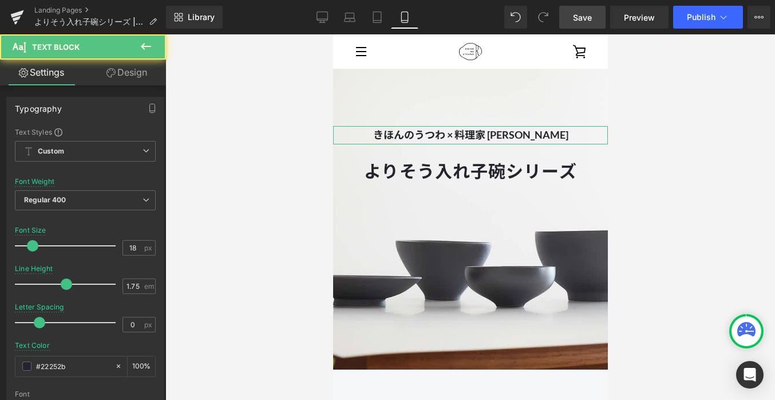
click at [133, 70] on link "Design" at bounding box center [126, 73] width 83 height 26
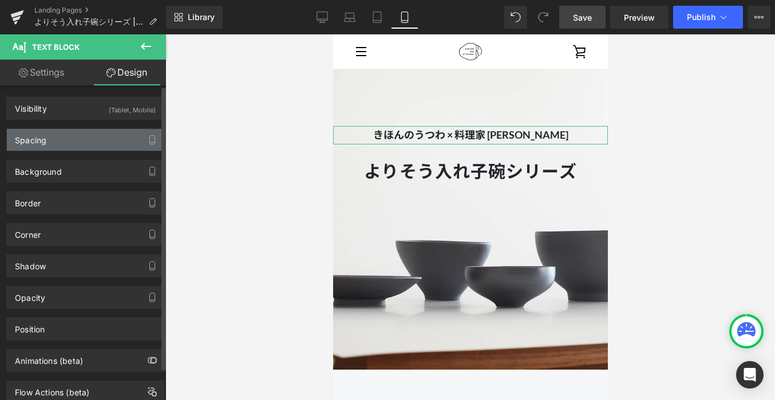
click at [91, 142] on div "Spacing" at bounding box center [85, 140] width 157 height 22
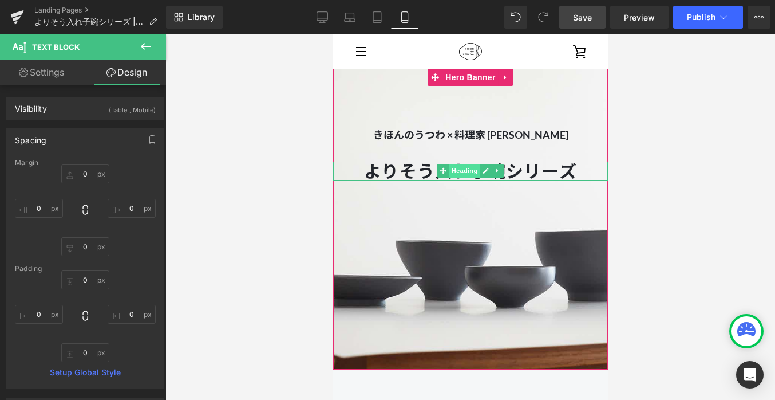
click at [466, 172] on span "Heading" at bounding box center [464, 171] width 31 height 14
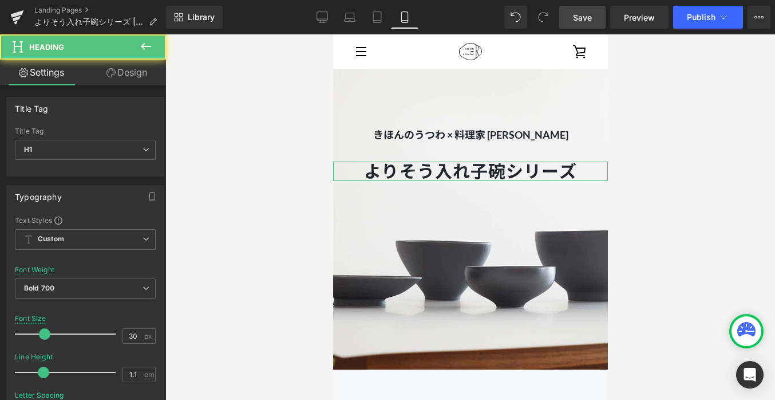
click at [139, 69] on link "Design" at bounding box center [126, 73] width 83 height 26
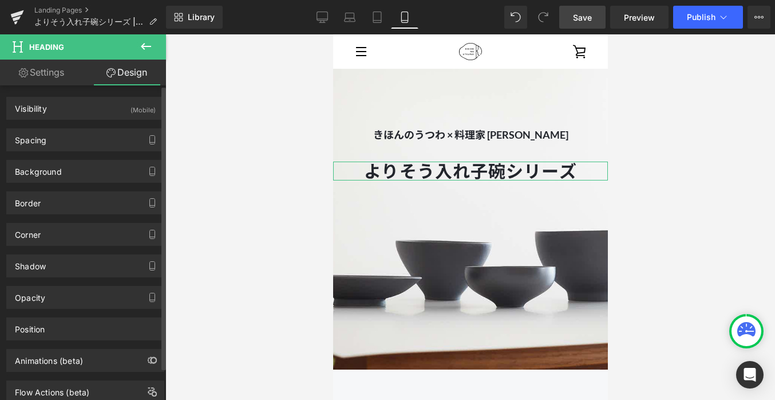
click at [109, 125] on div "Spacing Margin 30 0 130 0 Padding 0 0 0 0 Setup Global Style" at bounding box center [85, 135] width 171 height 31
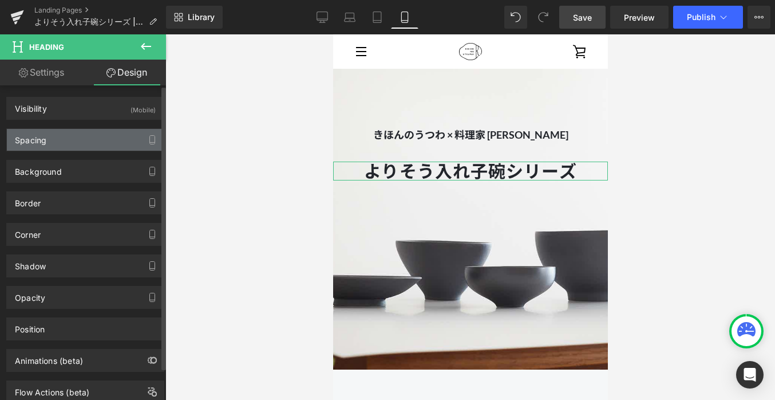
click at [109, 138] on div "Spacing" at bounding box center [85, 140] width 157 height 22
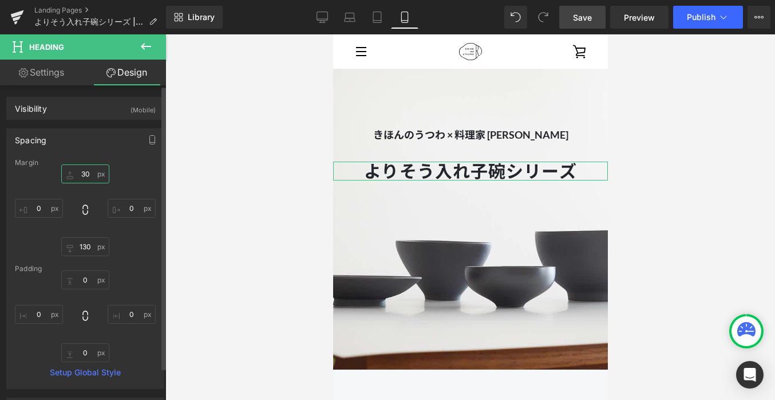
click at [88, 173] on input "30" at bounding box center [85, 173] width 48 height 19
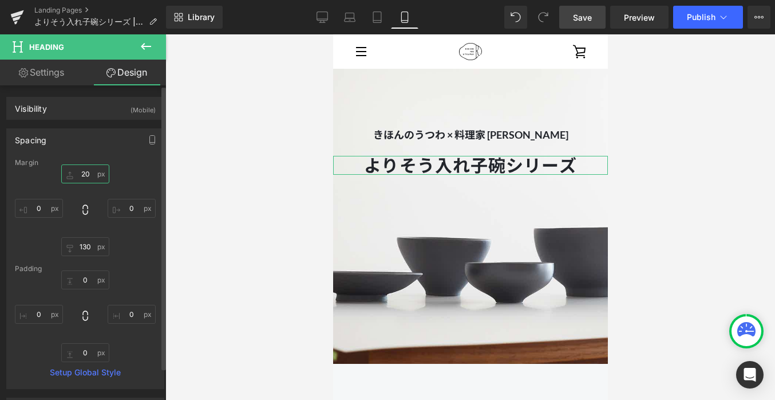
type input "20"
click at [137, 174] on div "20 0 130 0" at bounding box center [85, 210] width 141 height 92
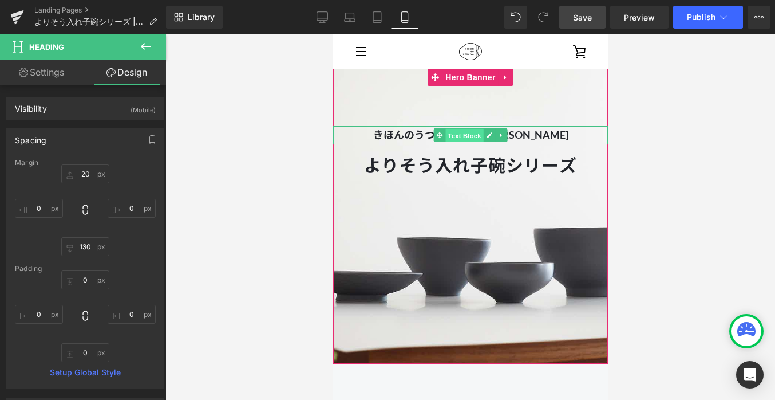
click at [465, 132] on span "Text Block" at bounding box center [464, 136] width 38 height 14
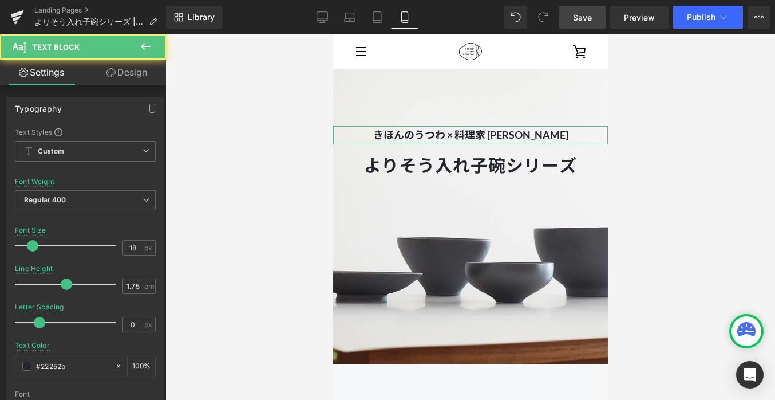
click at [130, 70] on link "Design" at bounding box center [126, 73] width 83 height 26
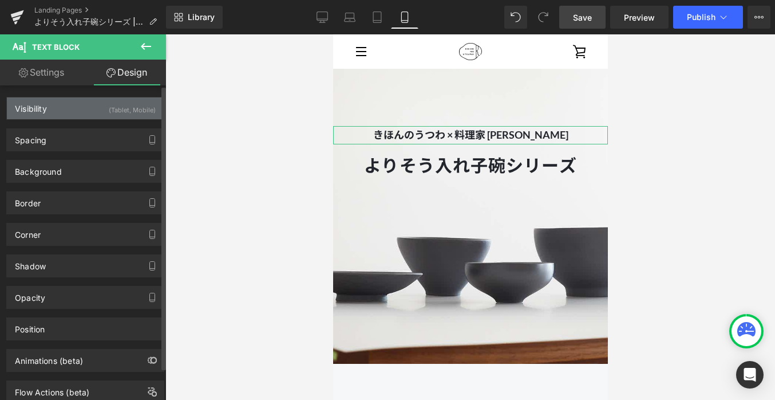
click at [118, 113] on div "(Tablet, Mobile)" at bounding box center [132, 106] width 47 height 19
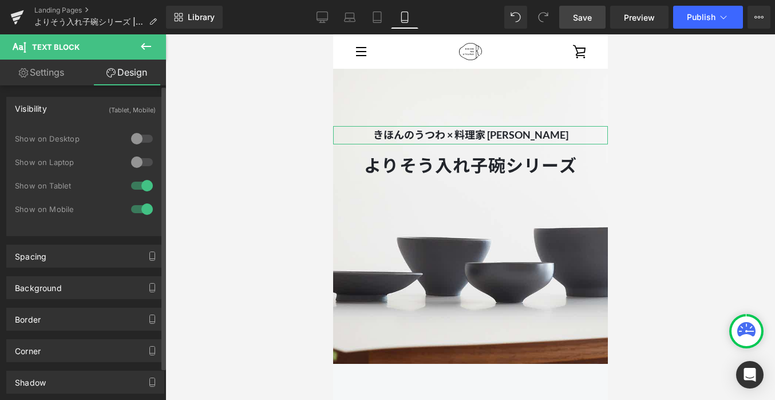
click at [141, 187] on div at bounding box center [141, 185] width 27 height 18
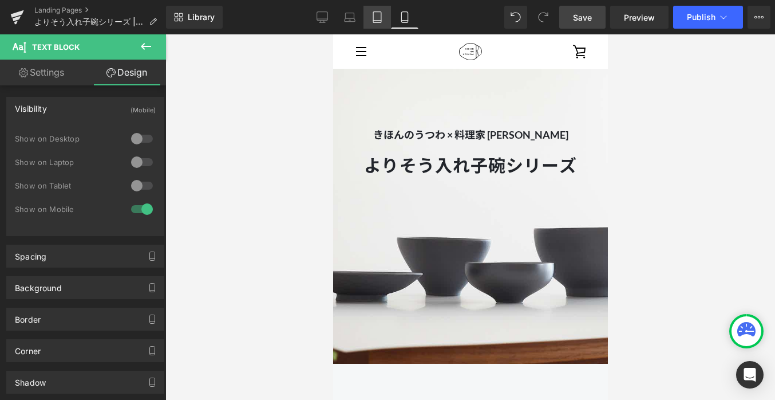
click at [376, 14] on icon at bounding box center [377, 16] width 11 height 11
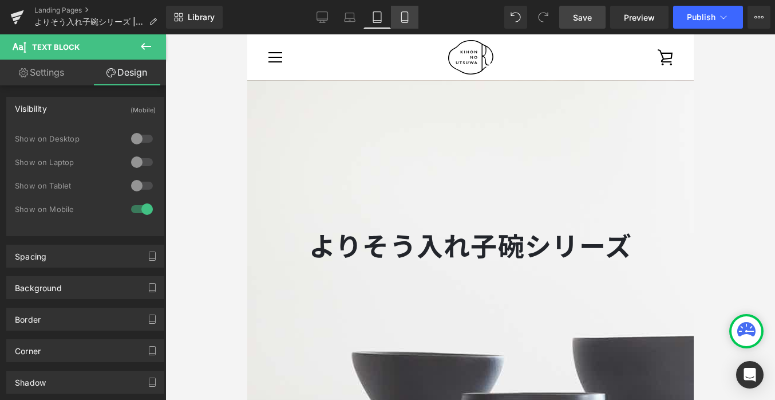
click at [399, 17] on link "Mobile" at bounding box center [404, 17] width 27 height 23
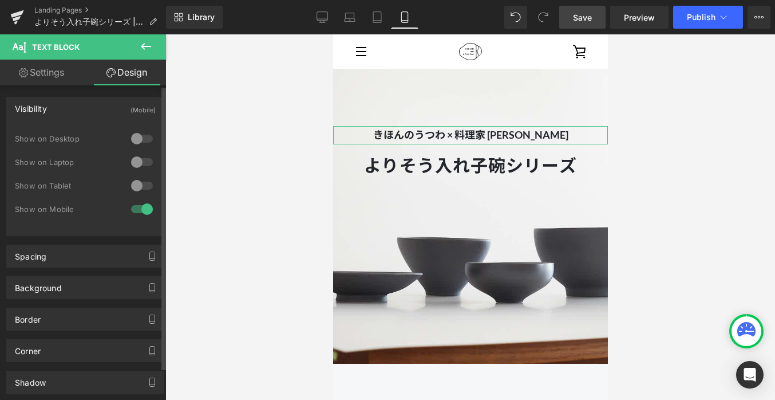
click at [138, 186] on div at bounding box center [141, 185] width 27 height 18
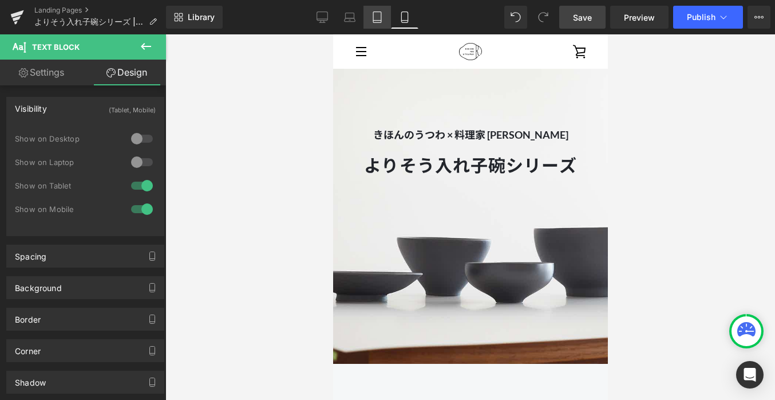
click at [372, 20] on icon at bounding box center [377, 16] width 11 height 11
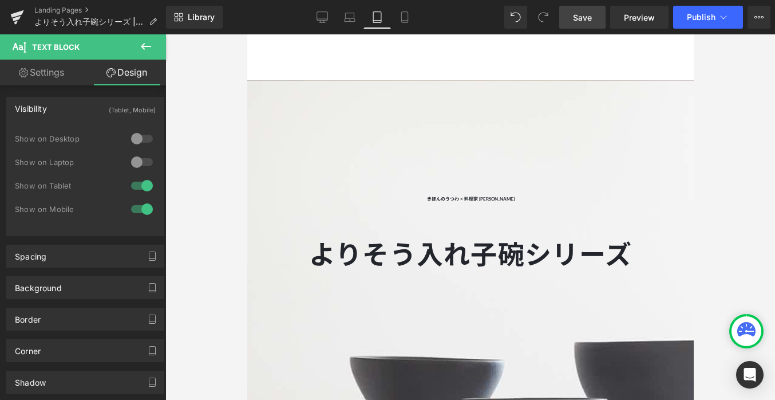
scroll to position [69, 0]
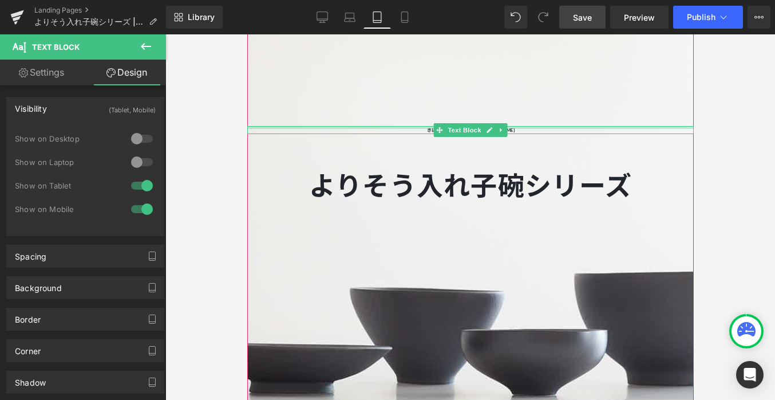
click at [529, 127] on div at bounding box center [470, 127] width 447 height 3
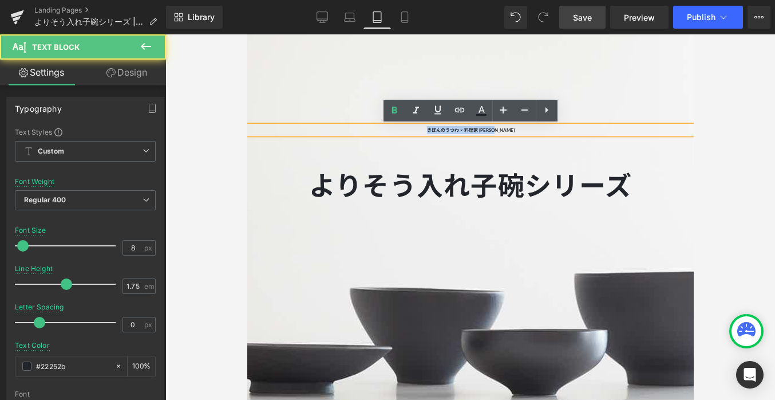
drag, startPoint x: 521, startPoint y: 131, endPoint x: 399, endPoint y: 126, distance: 122.6
click at [398, 126] on p "きほんのうつわ × 料理家 [PERSON_NAME]" at bounding box center [470, 130] width 447 height 8
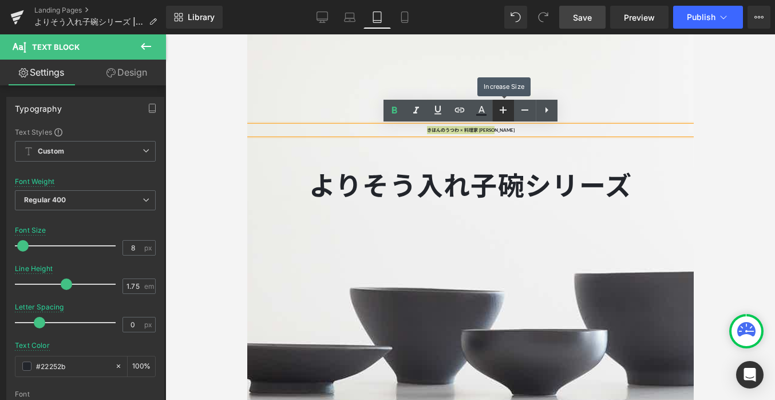
click at [500, 112] on icon at bounding box center [503, 110] width 14 height 14
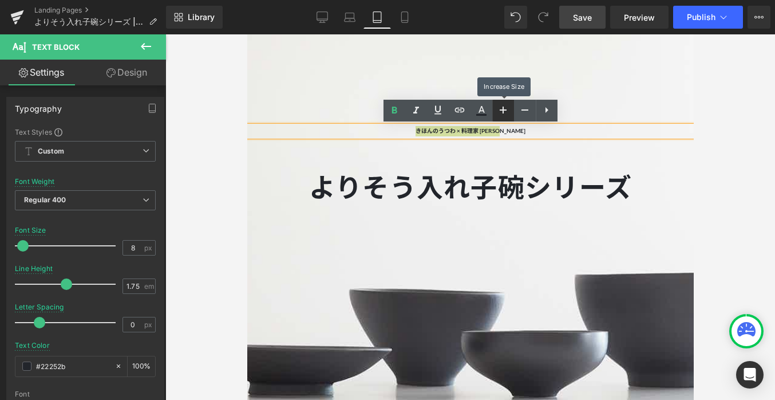
click at [500, 112] on icon at bounding box center [503, 110] width 14 height 14
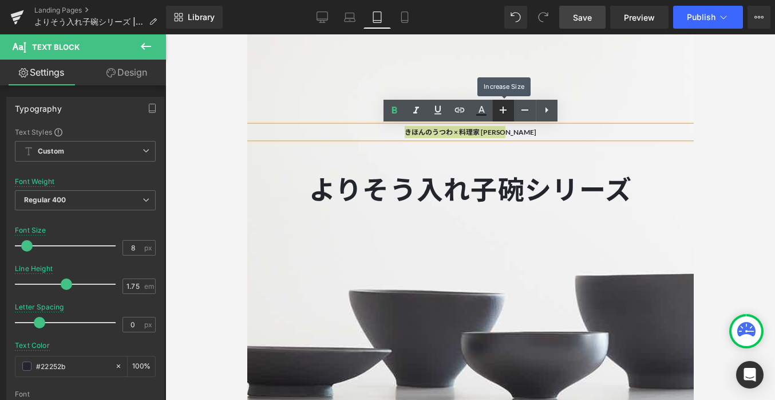
click at [500, 112] on icon at bounding box center [503, 110] width 14 height 14
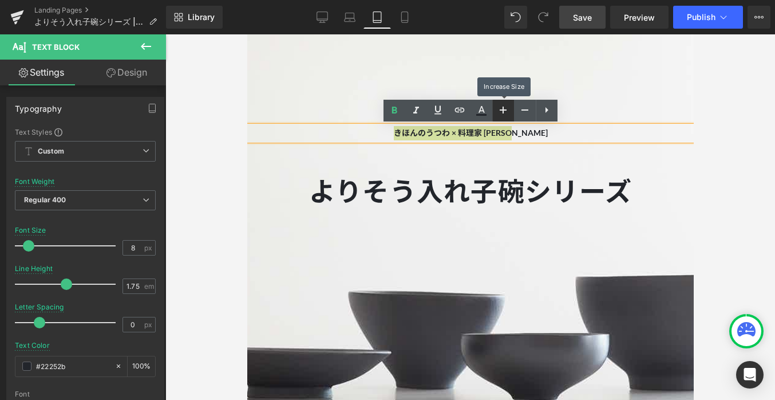
click at [500, 112] on icon at bounding box center [503, 110] width 14 height 14
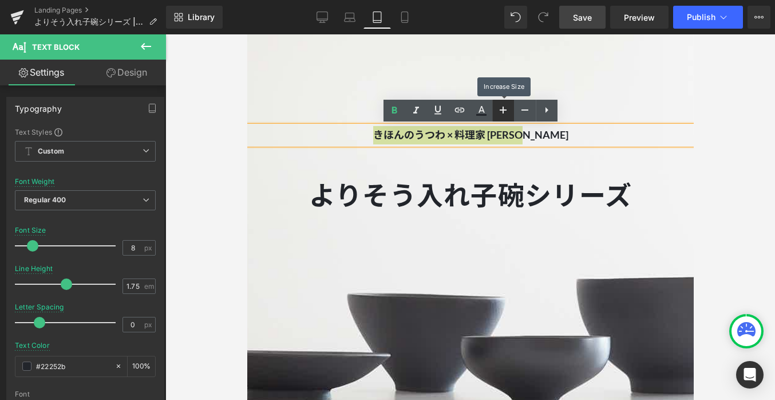
click at [500, 112] on icon at bounding box center [503, 110] width 14 height 14
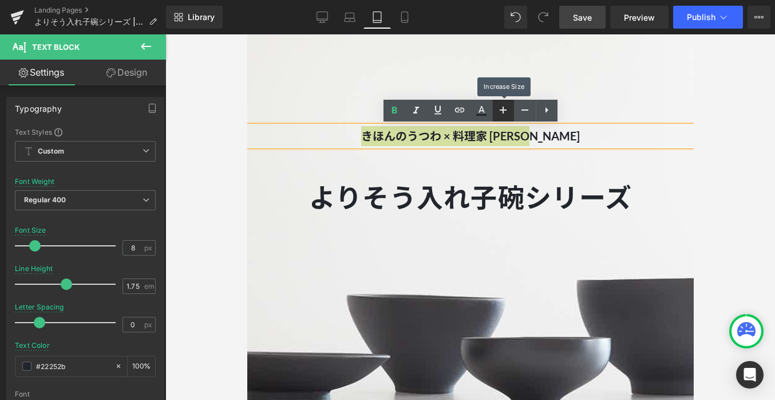
click at [500, 112] on icon at bounding box center [503, 110] width 14 height 14
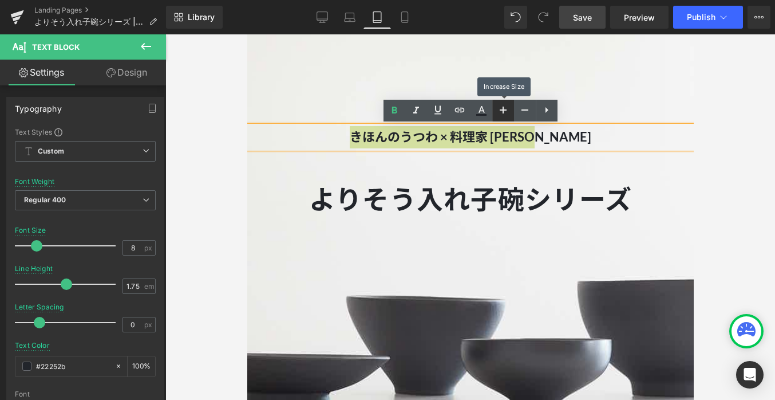
click at [500, 112] on icon at bounding box center [503, 110] width 14 height 14
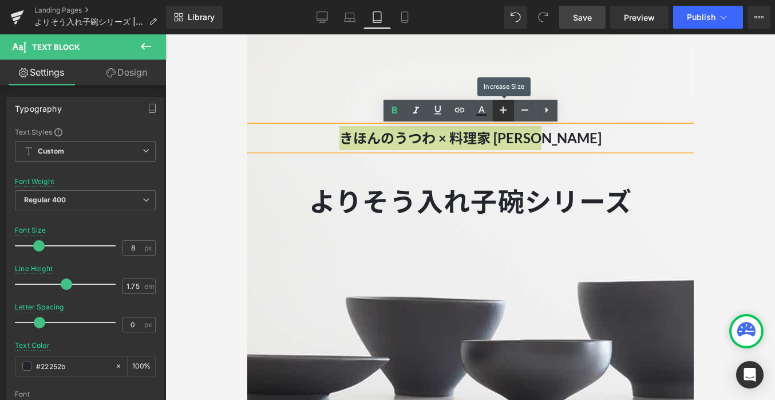
click at [500, 112] on icon at bounding box center [503, 110] width 14 height 14
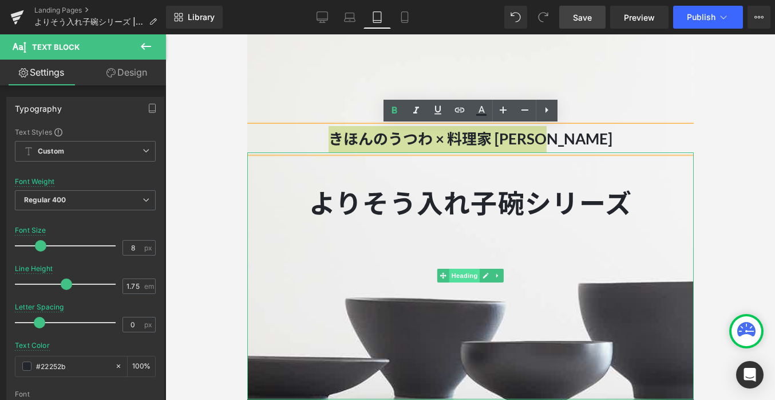
click at [469, 274] on span "Heading" at bounding box center [464, 276] width 31 height 14
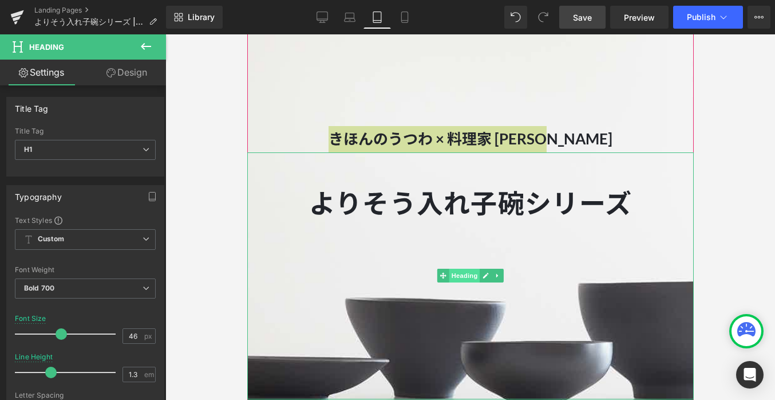
click at [455, 271] on span "Heading" at bounding box center [464, 276] width 31 height 14
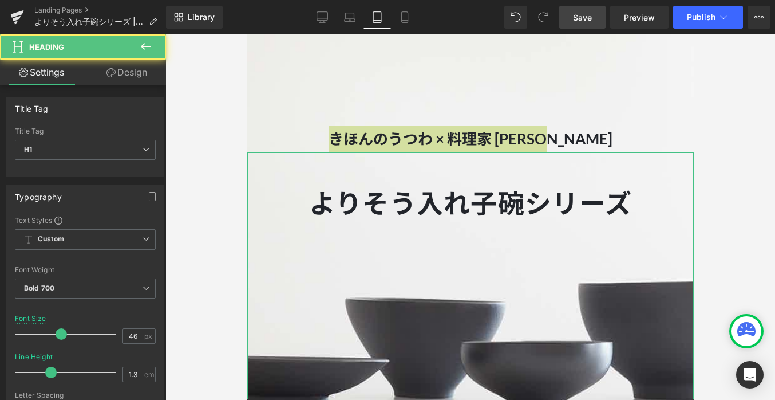
click at [142, 71] on link "Design" at bounding box center [126, 73] width 83 height 26
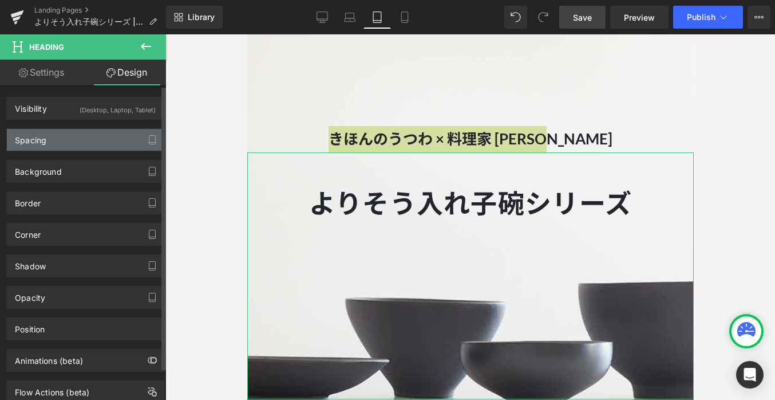
click at [88, 139] on div "Spacing" at bounding box center [85, 140] width 157 height 22
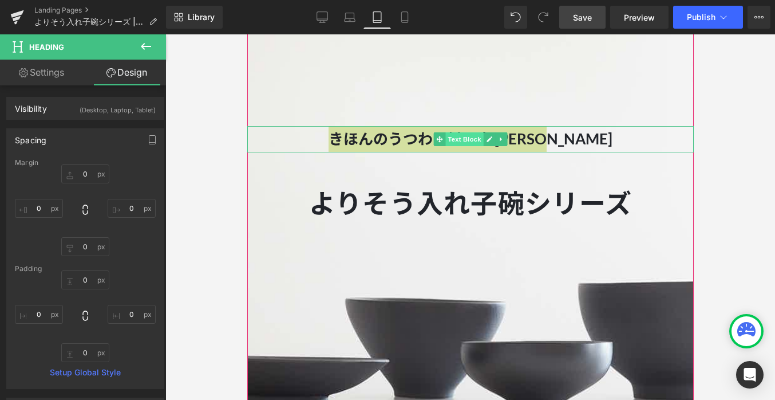
click at [470, 135] on span "Text Block" at bounding box center [464, 139] width 38 height 14
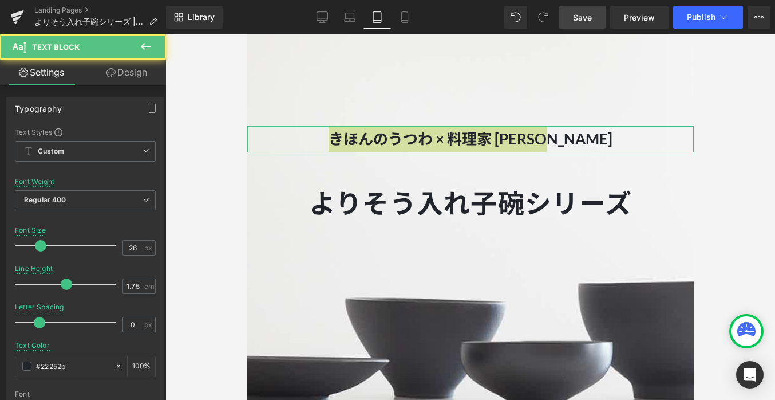
click at [124, 65] on link "Design" at bounding box center [126, 73] width 83 height 26
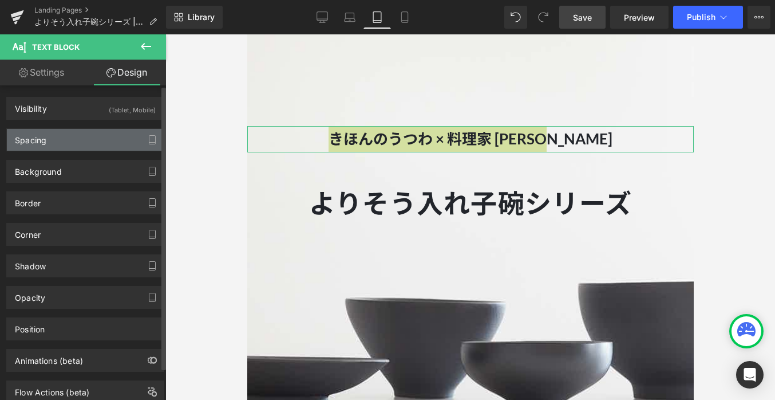
click at [84, 143] on div "Spacing" at bounding box center [85, 140] width 157 height 22
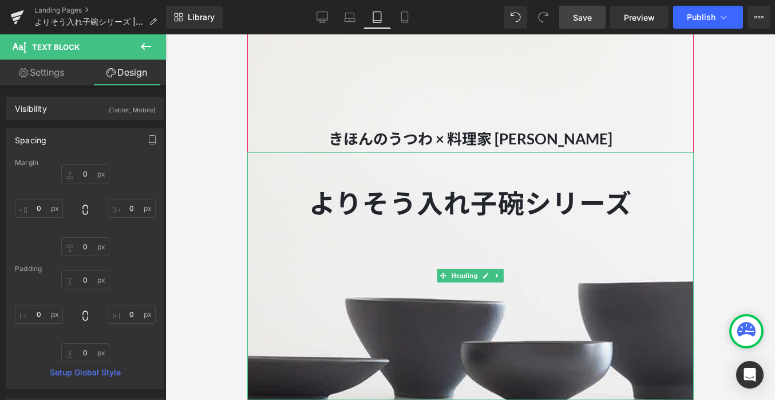
click at [416, 186] on h1 at bounding box center [470, 169] width 447 height 34
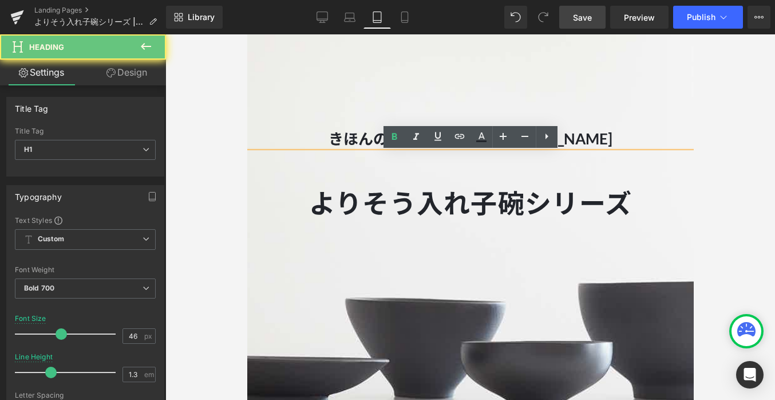
click at [314, 206] on h1 "よりそう入れ子碗シリーズ" at bounding box center [470, 203] width 447 height 34
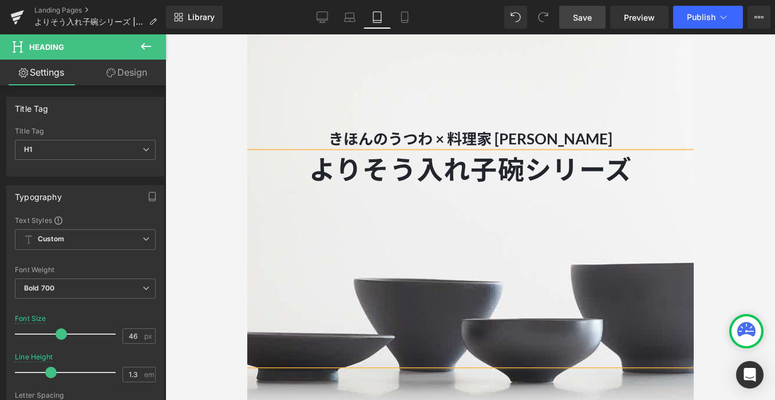
click at [410, 246] on div at bounding box center [470, 244] width 447 height 16
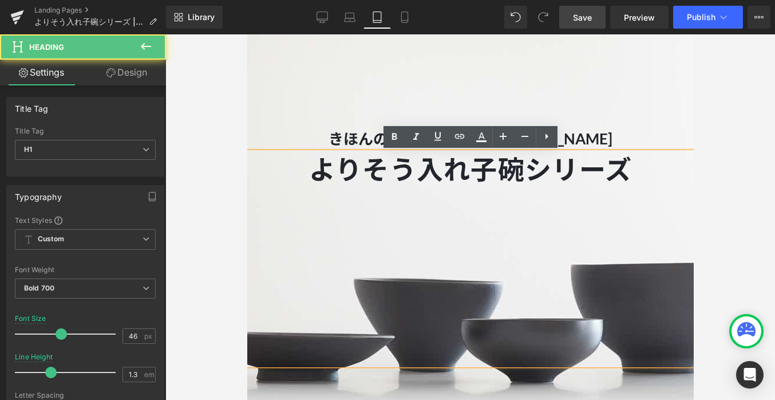
click at [410, 246] on div at bounding box center [470, 244] width 447 height 16
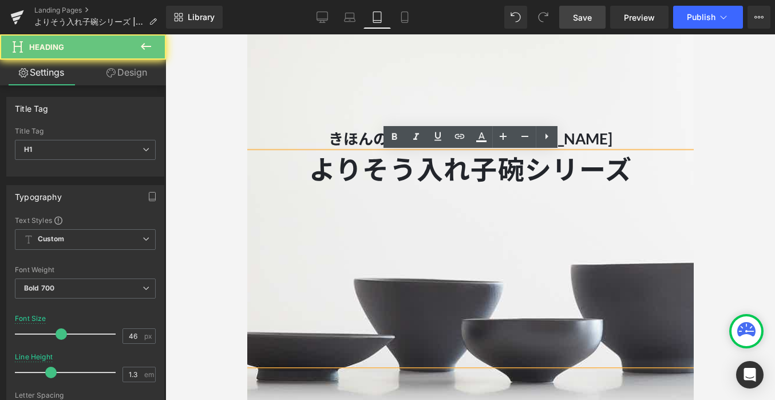
click at [445, 215] on h1 at bounding box center [470, 203] width 447 height 34
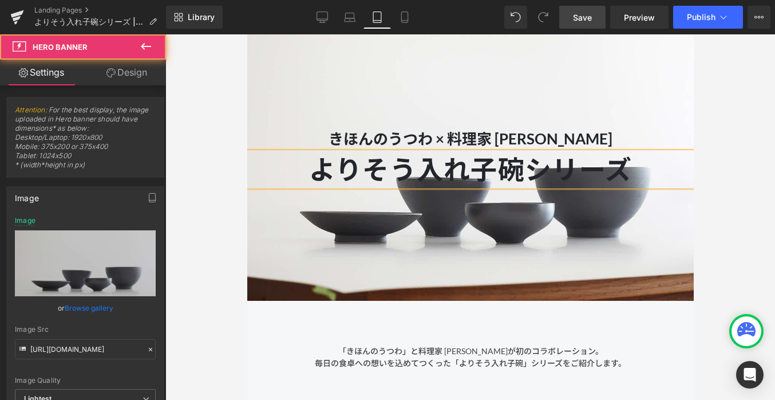
click at [405, 271] on div at bounding box center [470, 155] width 447 height 289
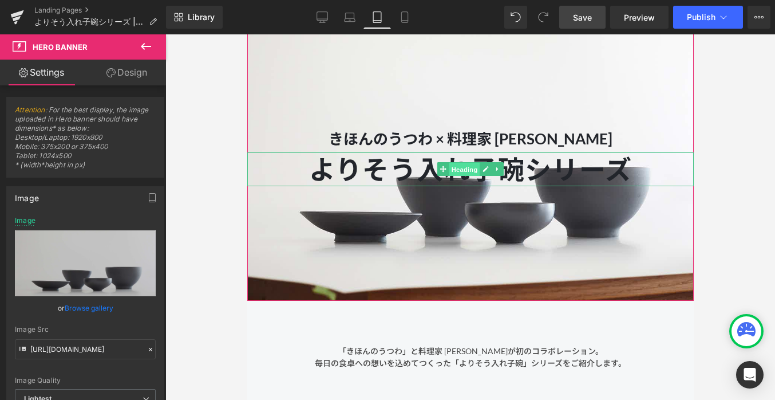
click at [472, 167] on span "Heading" at bounding box center [464, 170] width 31 height 14
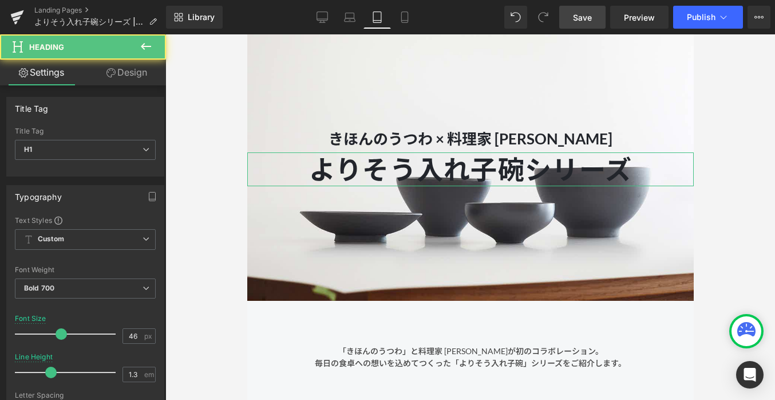
click at [112, 74] on icon at bounding box center [111, 72] width 9 height 9
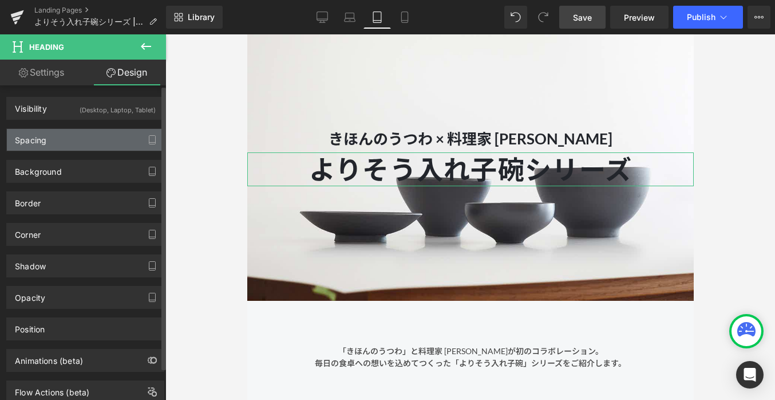
click at [78, 135] on div "Spacing" at bounding box center [85, 140] width 157 height 22
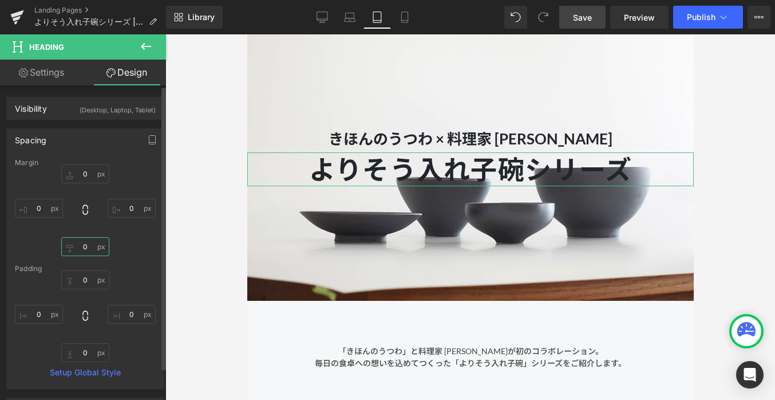
click at [89, 250] on input "0" at bounding box center [85, 246] width 48 height 19
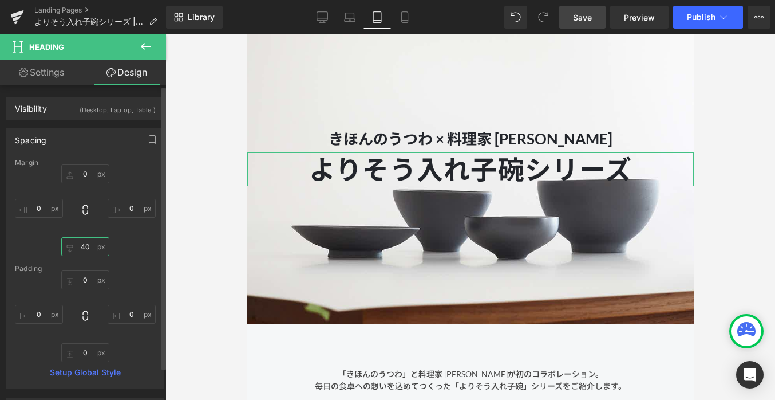
type input "4"
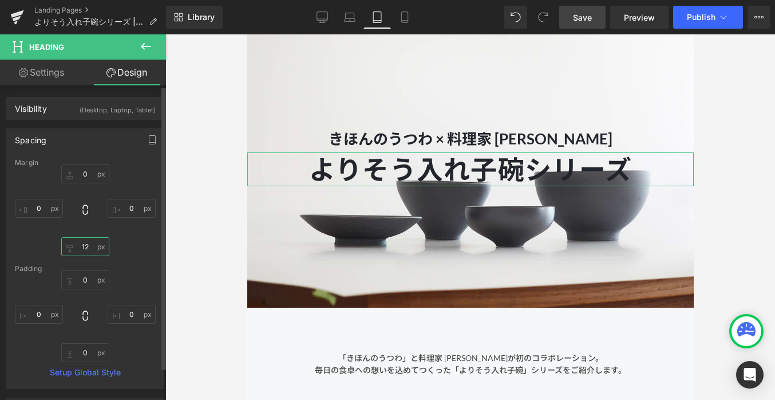
type input "1"
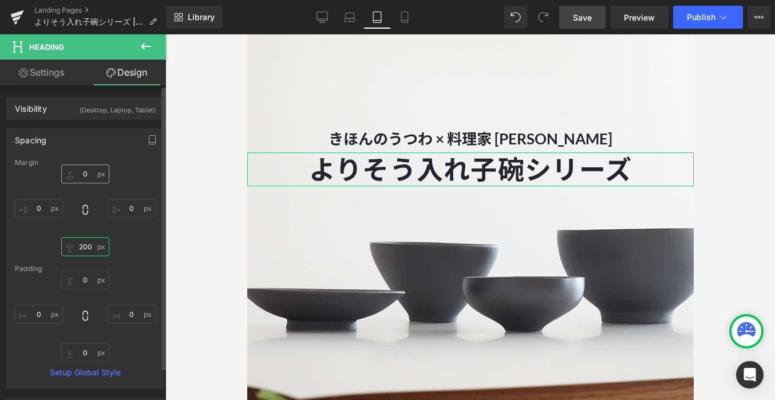
type input "200"
click at [85, 176] on input "0" at bounding box center [85, 173] width 48 height 19
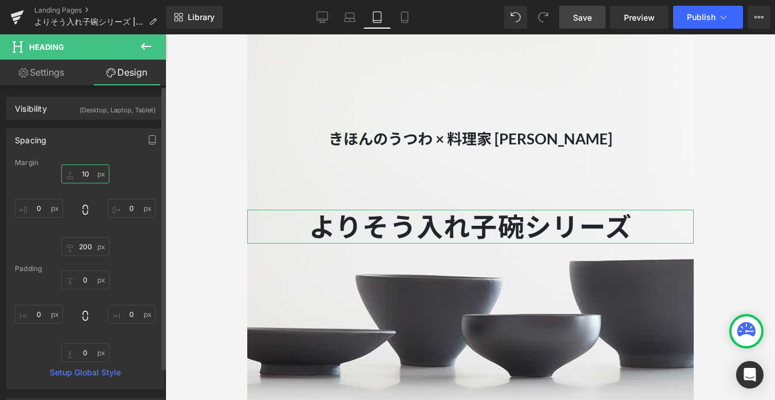
type input "1"
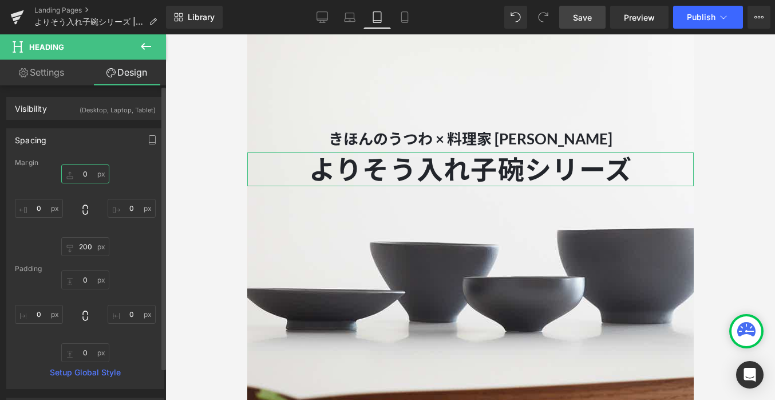
type input "2"
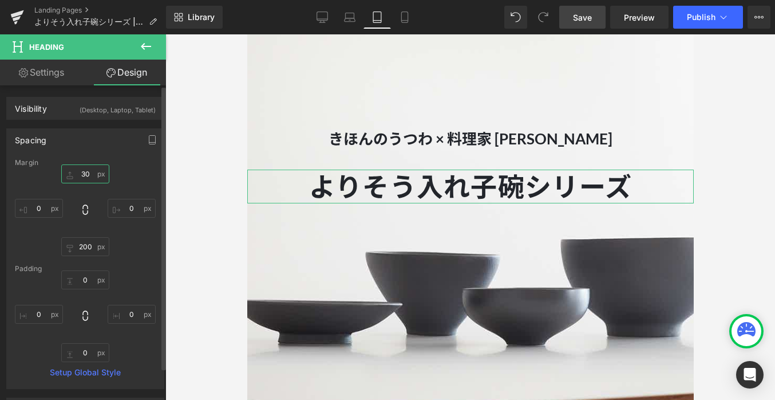
type input "3"
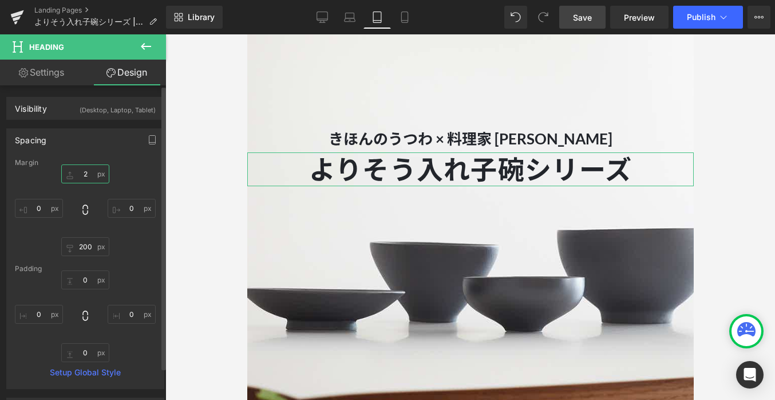
type input "20"
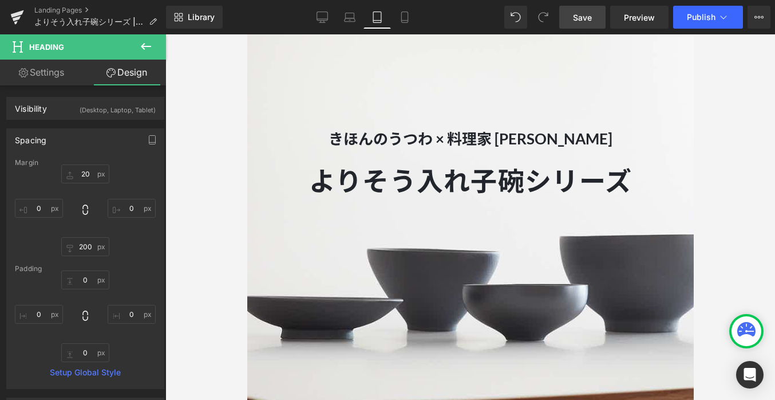
click at [228, 243] on div at bounding box center [470, 216] width 610 height 365
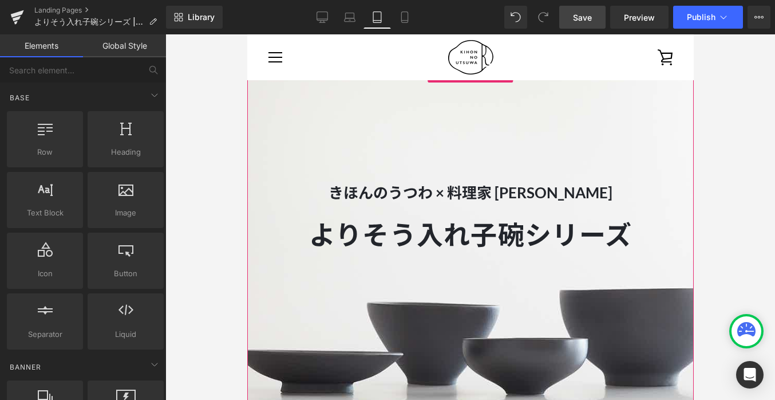
scroll to position [0, 0]
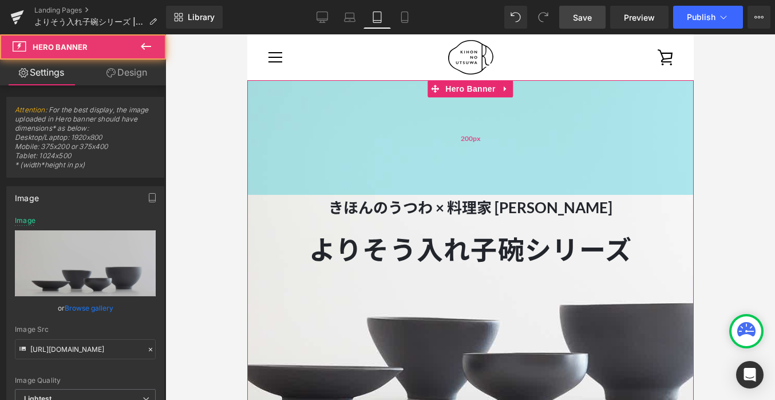
click at [396, 128] on div "200px" at bounding box center [470, 137] width 447 height 115
click at [408, 140] on div "200px" at bounding box center [470, 137] width 447 height 115
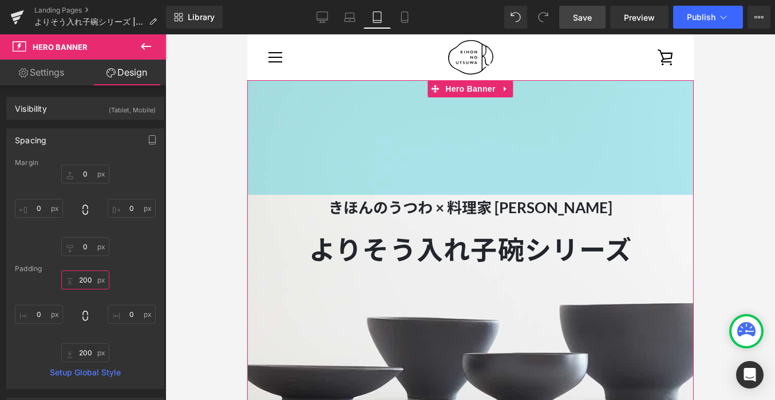
click at [82, 278] on input "200" at bounding box center [85, 279] width 48 height 19
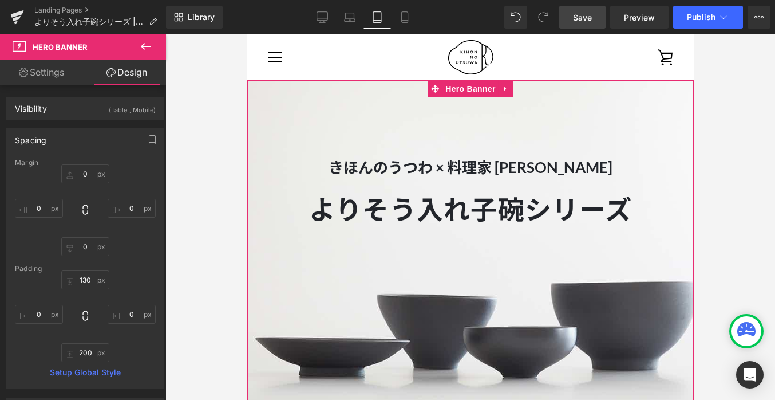
click at [140, 273] on div "Margin 0 0 0 0 Padding 130 0 200 0 Setup Global Style" at bounding box center [85, 274] width 157 height 230
click at [83, 282] on input "130" at bounding box center [85, 279] width 48 height 19
click at [85, 281] on input "130" at bounding box center [85, 279] width 48 height 19
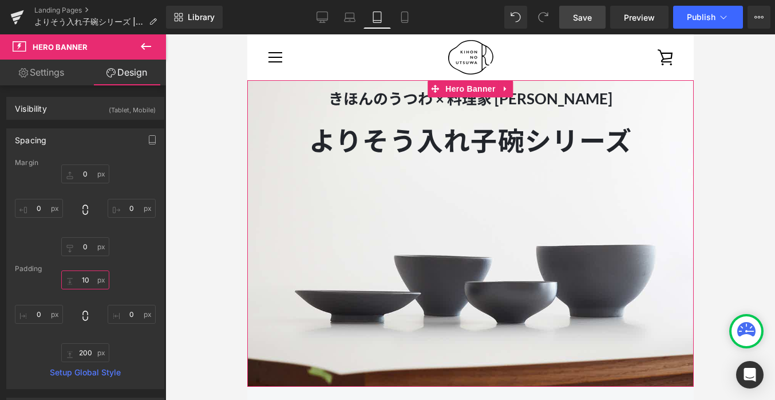
type input "160"
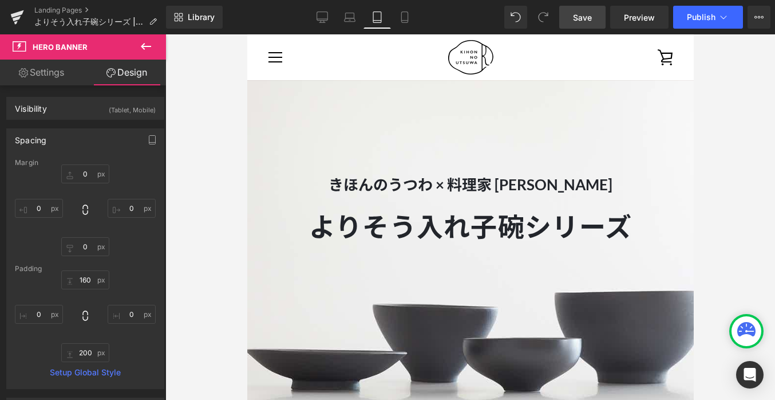
click at [173, 281] on div at bounding box center [470, 216] width 610 height 365
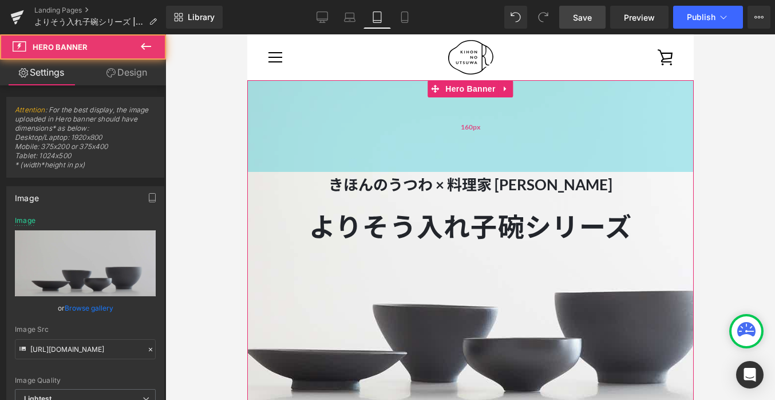
click at [381, 137] on div "160px" at bounding box center [470, 126] width 447 height 92
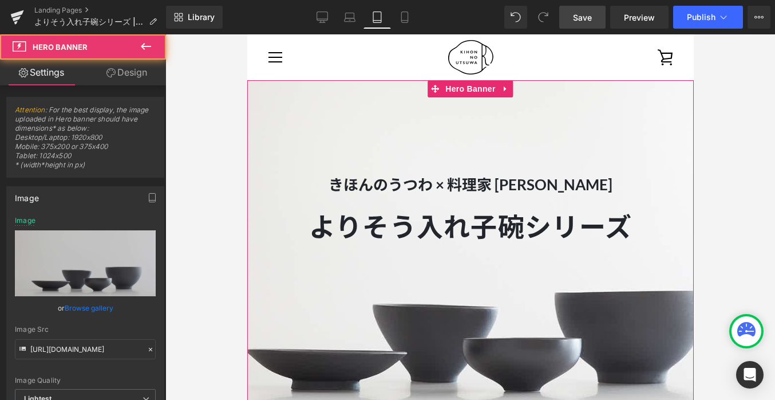
click at [137, 71] on link "Design" at bounding box center [126, 73] width 83 height 26
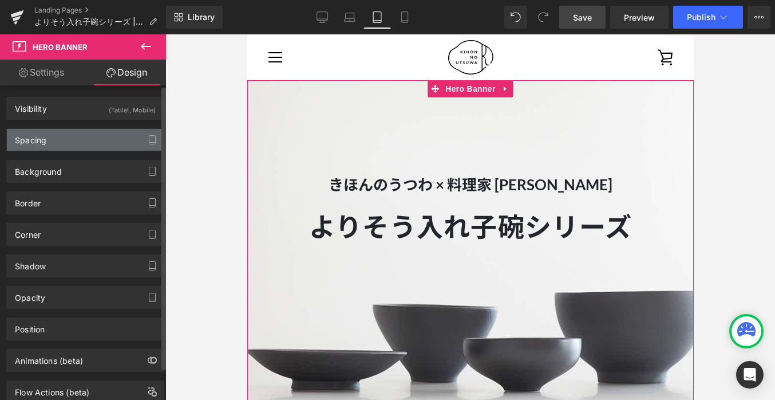
click at [84, 135] on div "Spacing" at bounding box center [85, 140] width 157 height 22
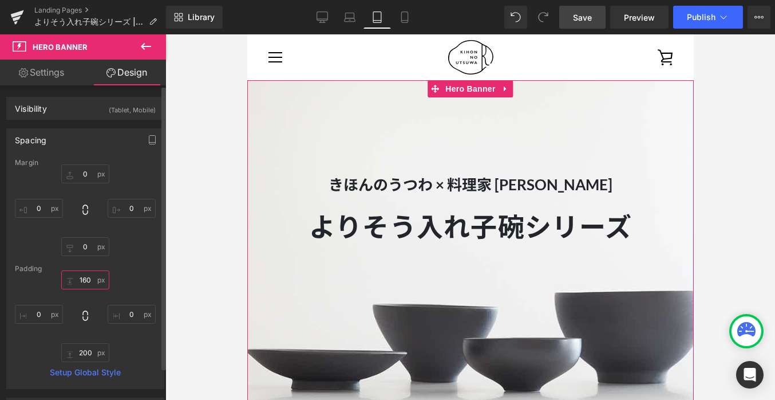
click at [89, 277] on input "160" at bounding box center [85, 279] width 48 height 19
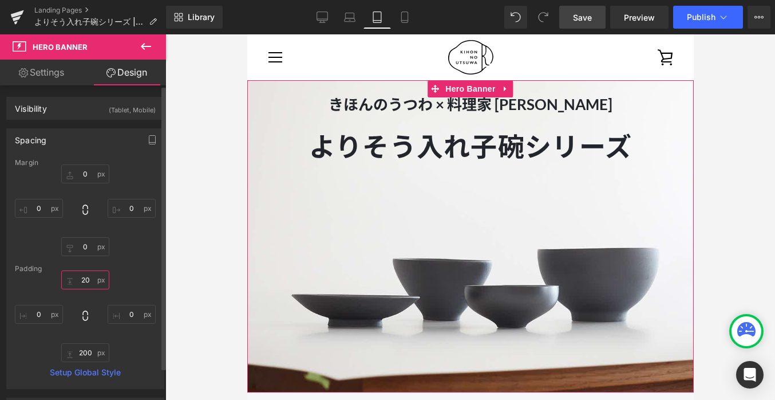
type input "200"
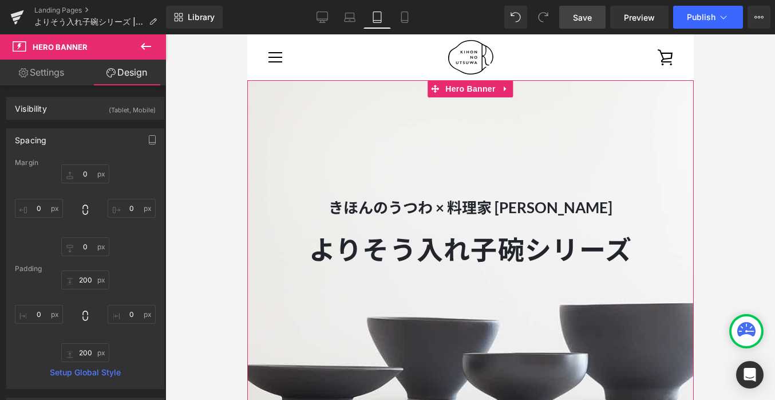
click at [249, 324] on span "きほんのうつわ × 料理家 長谷川あかり Text Block よりそう入れ子碗シリーズ Heading よりそう入れ子碗シリーズ Heading" at bounding box center [470, 288] width 447 height 186
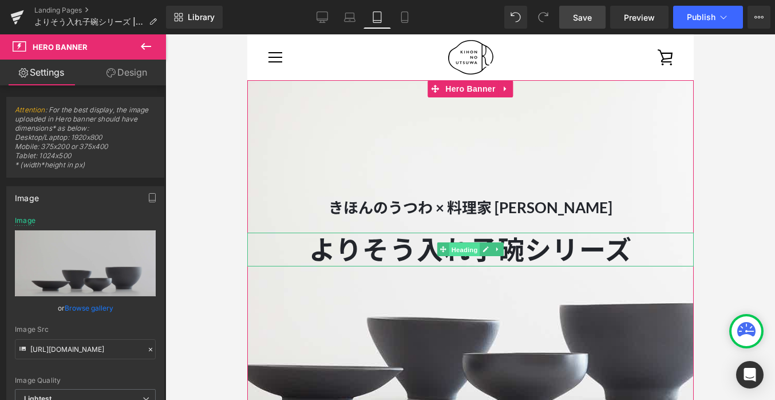
click at [467, 246] on span "Heading" at bounding box center [464, 250] width 31 height 14
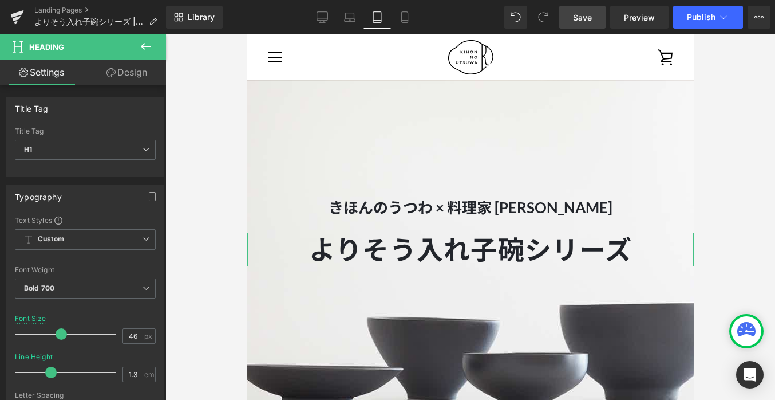
click at [140, 81] on link "Design" at bounding box center [126, 73] width 83 height 26
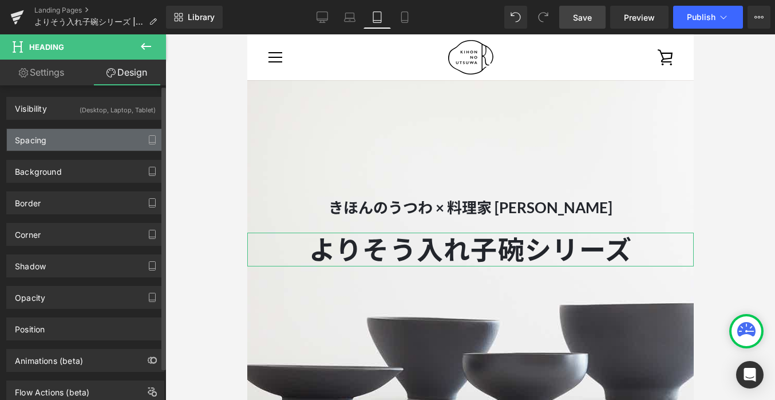
click at [107, 132] on div "Spacing" at bounding box center [85, 140] width 157 height 22
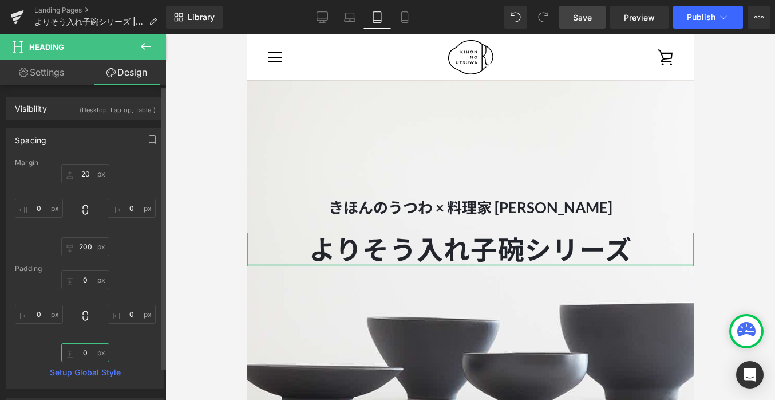
click at [88, 356] on input "text" at bounding box center [85, 352] width 48 height 19
type input "0"
type input "100"
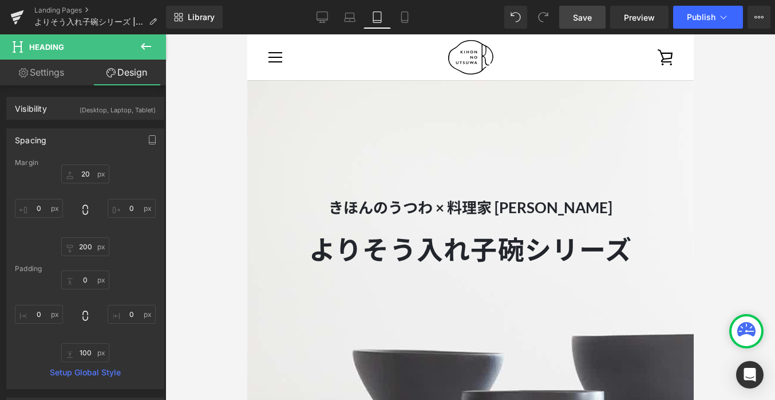
click at [197, 296] on div at bounding box center [470, 216] width 610 height 365
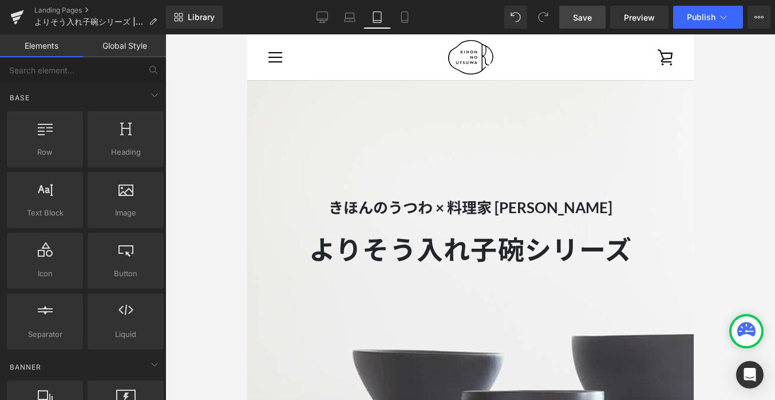
click at [582, 17] on span "Save" at bounding box center [582, 17] width 19 height 12
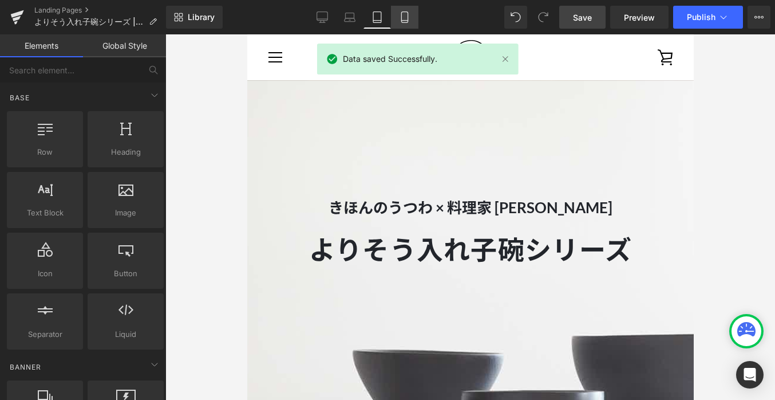
click at [396, 18] on link "Mobile" at bounding box center [404, 17] width 27 height 23
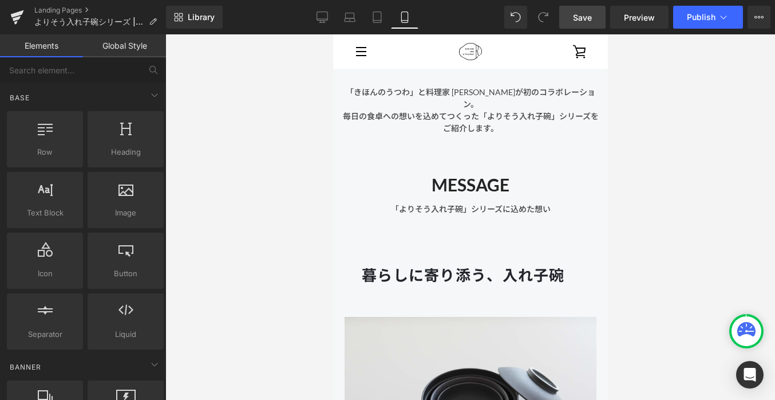
scroll to position [310, 0]
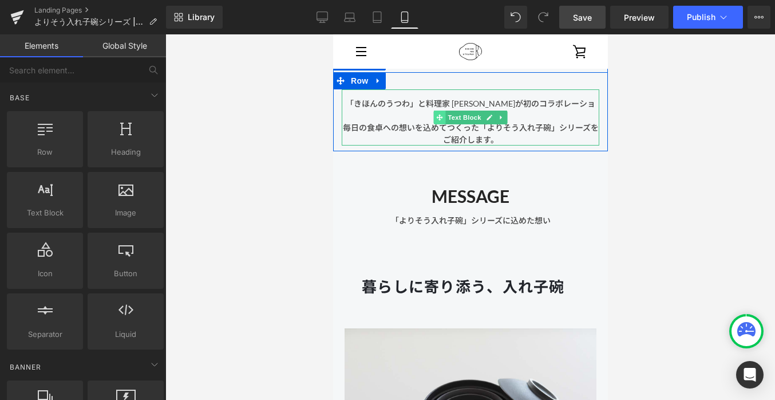
click at [437, 122] on span at bounding box center [439, 118] width 12 height 14
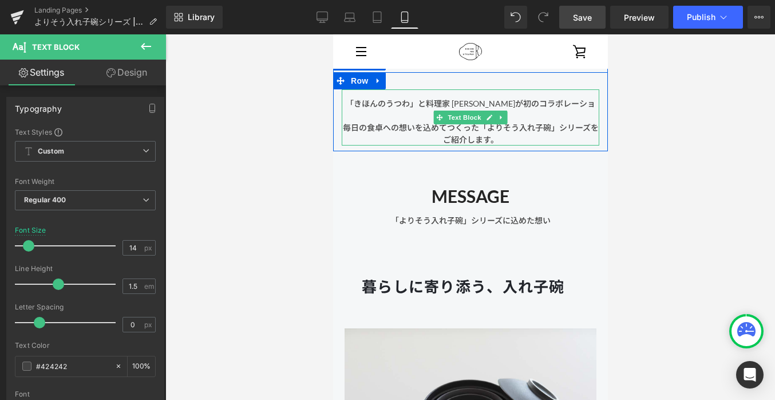
click at [414, 131] on span "毎日の食卓への想いを込めてつくった「よりそう入れ子碗」シリーズをご紹介します。" at bounding box center [470, 134] width 256 height 22
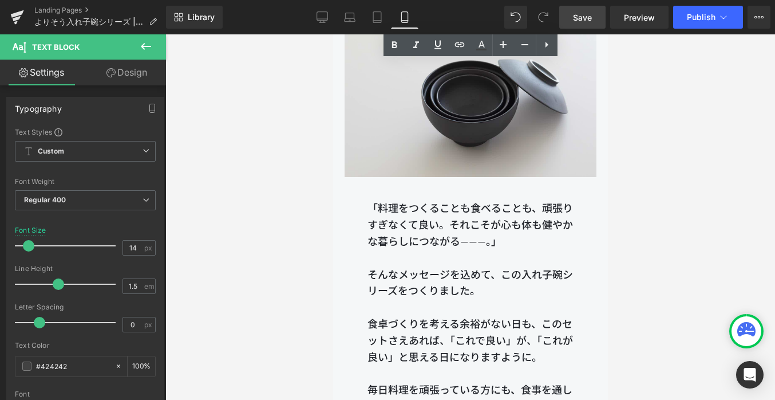
scroll to position [635, 0]
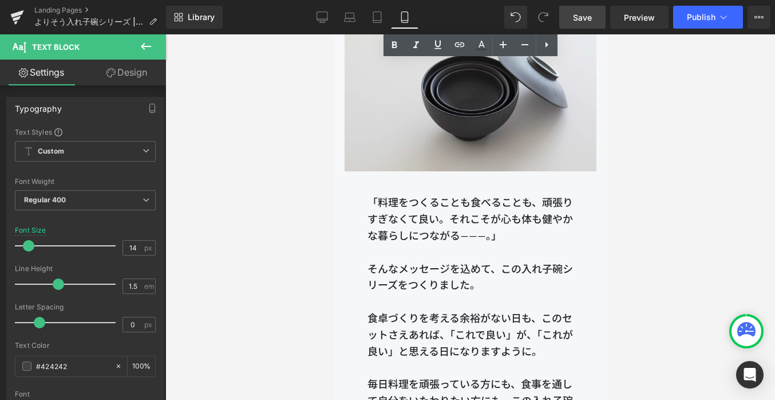
click at [405, 214] on p "「料理をつくることも食べることも、頑張りすぎなくて良い。それこそが心も体も健やかな暮らしにつながる———。」" at bounding box center [470, 218] width 206 height 49
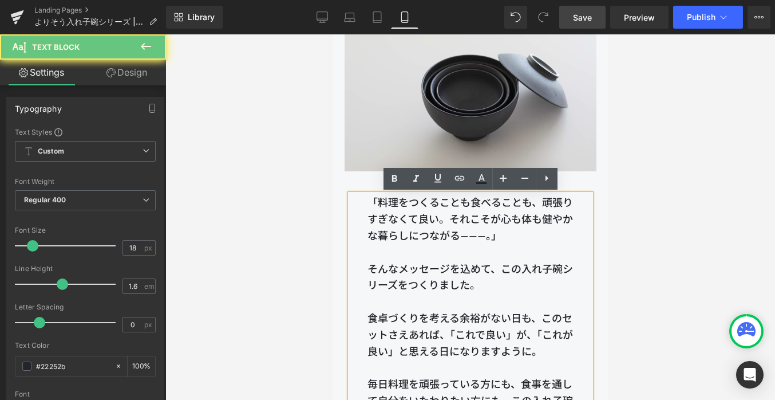
click at [370, 198] on p "「料理をつくることも食べることも、頑張りすぎなくて良い。それこそが心も体も健やかな暮らしにつながる———。」" at bounding box center [470, 218] width 206 height 49
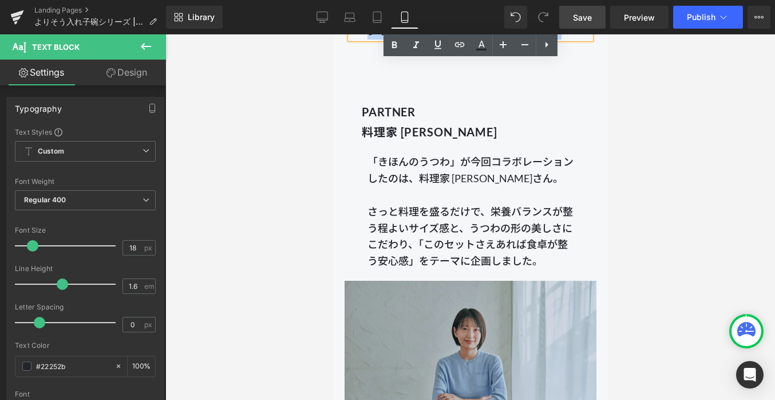
drag, startPoint x: 370, startPoint y: 197, endPoint x: 519, endPoint y: 313, distance: 188.5
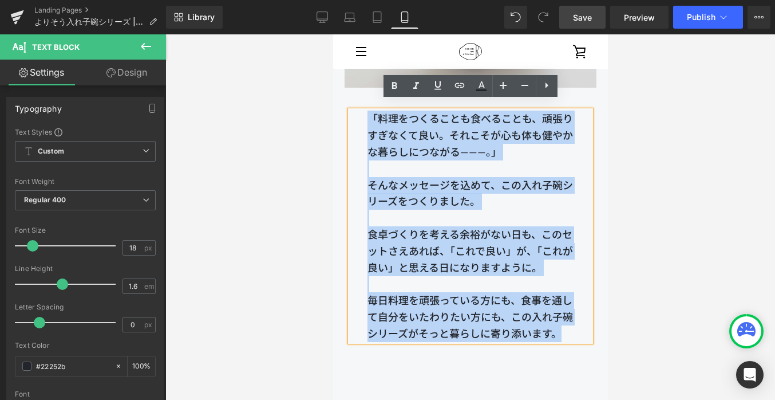
scroll to position [716, 0]
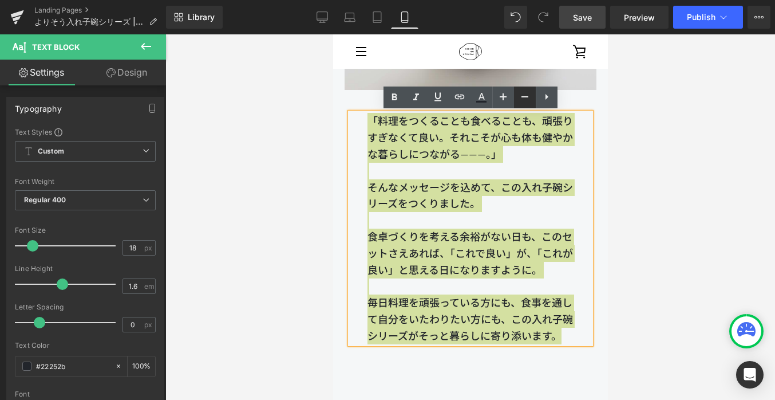
click at [525, 97] on icon at bounding box center [525, 97] width 14 height 14
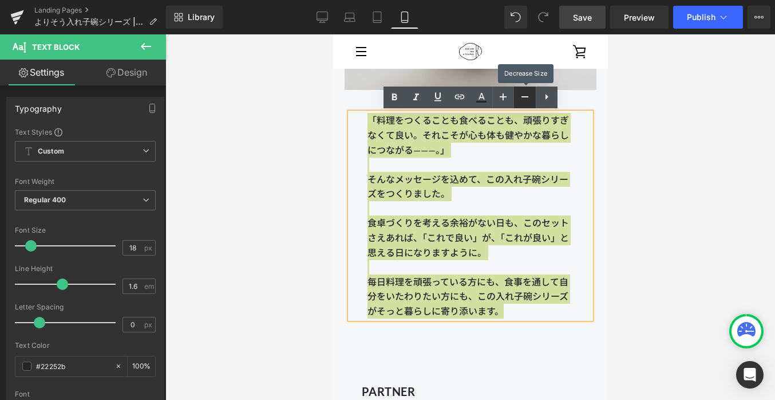
click at [525, 97] on icon at bounding box center [525, 97] width 14 height 14
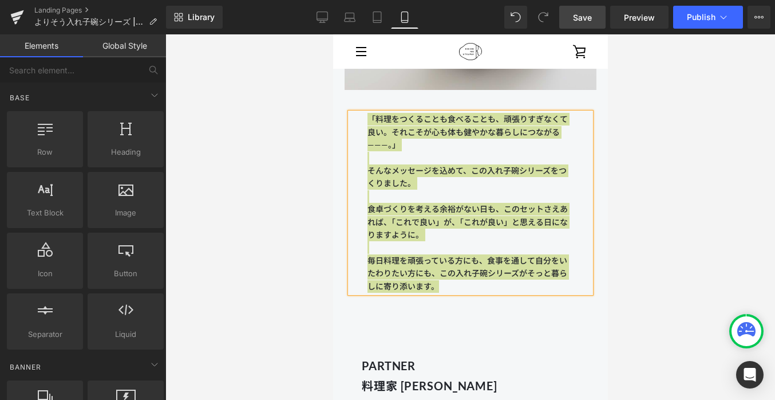
click at [312, 132] on div at bounding box center [470, 216] width 610 height 365
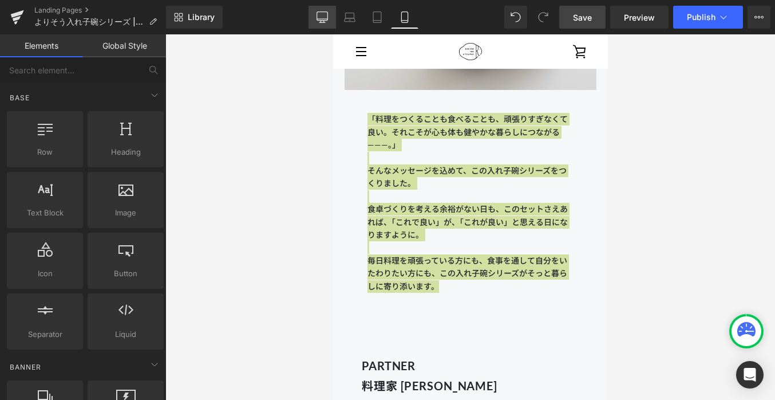
click at [331, 16] on link "Desktop" at bounding box center [322, 17] width 27 height 23
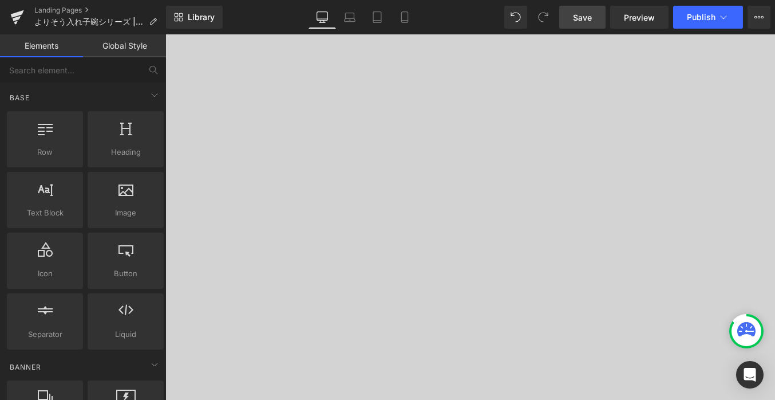
scroll to position [675, 0]
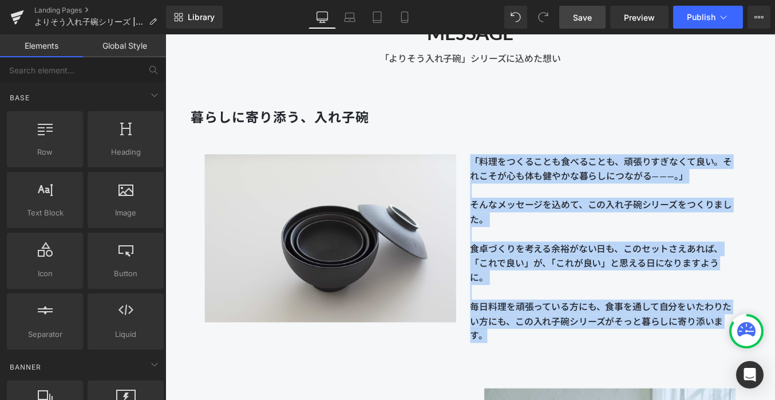
click at [584, 230] on p "そんなメッセージを込めて、この入れ子碗シリーズをつくりました。" at bounding box center [662, 236] width 301 height 33
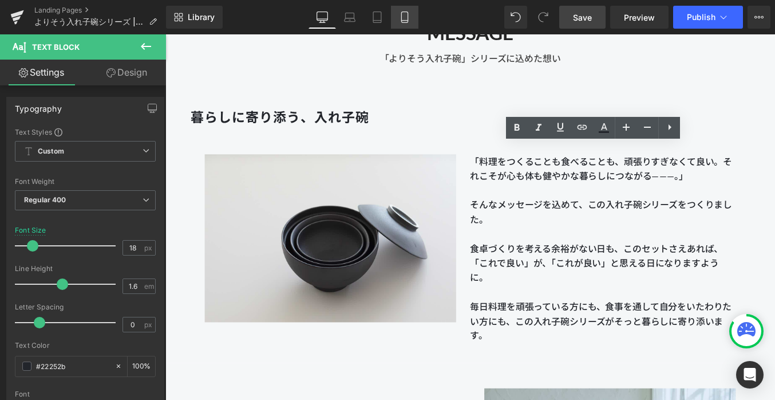
click at [403, 16] on icon at bounding box center [404, 16] width 11 height 11
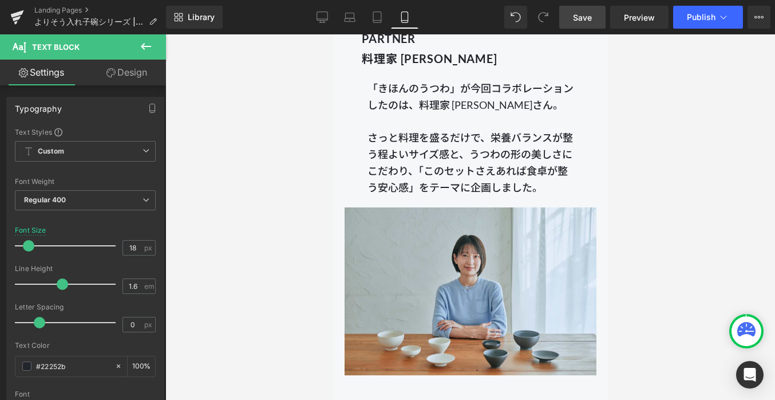
scroll to position [1038, 0]
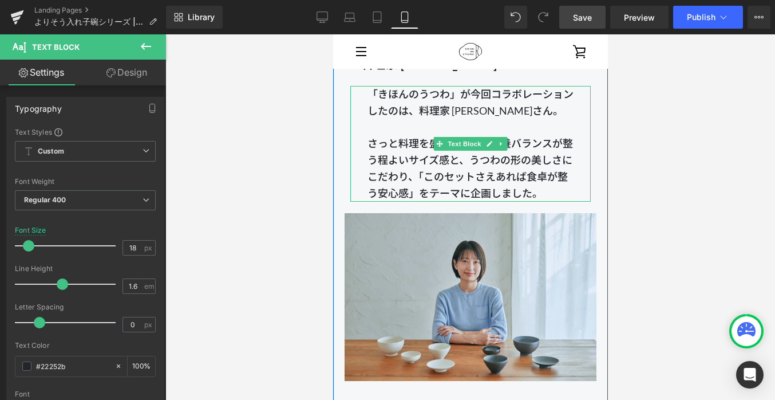
click at [434, 133] on p "「きほんのうつわ」が今回コラボレーションしたのは、料理家 [PERSON_NAME]。 さっと料理を盛るだけで、栄養バランスが整う程よいサイズ感と、うつわの形…" at bounding box center [470, 144] width 206 height 116
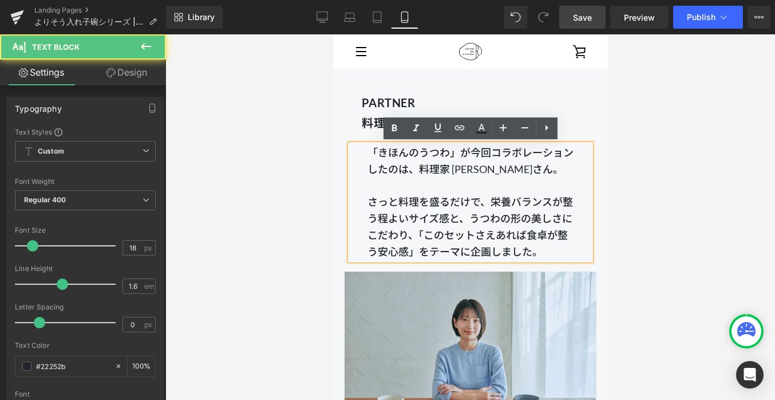
scroll to position [980, 0]
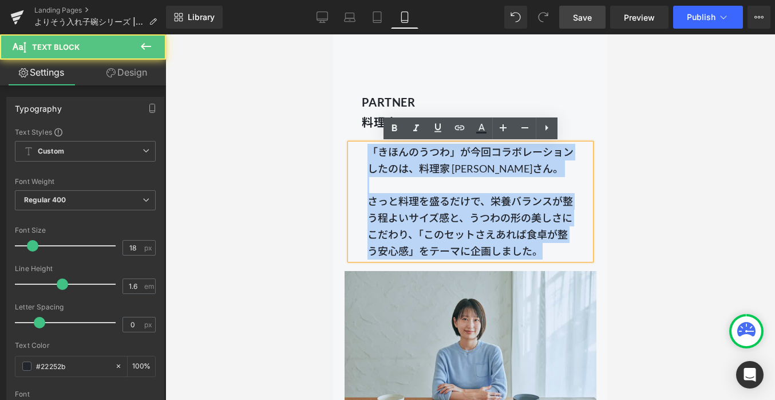
drag, startPoint x: 364, startPoint y: 151, endPoint x: 551, endPoint y: 252, distance: 212.6
click at [551, 252] on div "「きほんのうつわ」が今回コラボレーションしたのは、料理家 [PERSON_NAME]。 さっと料理を盛るだけで、栄養バランスが整う程よいサイズ感と、うつわの形…" at bounding box center [470, 202] width 240 height 116
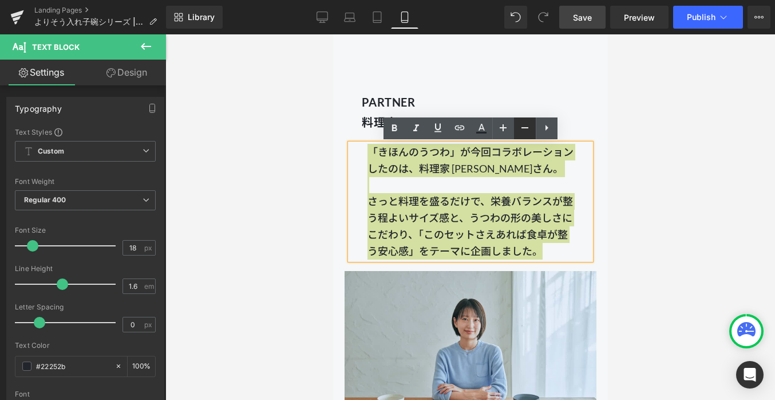
click at [523, 125] on icon at bounding box center [525, 128] width 14 height 14
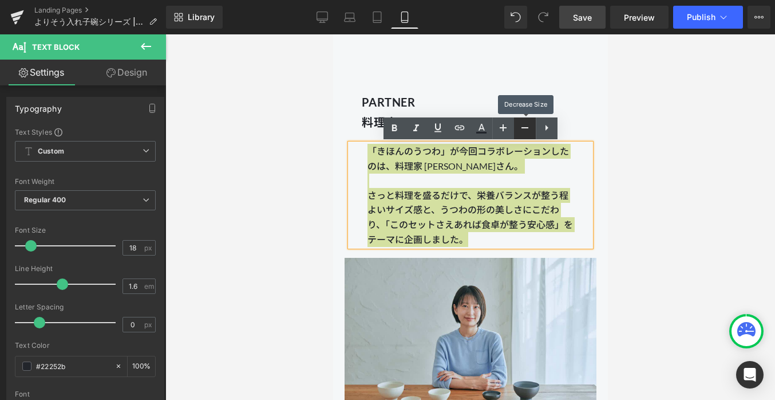
click at [522, 126] on icon at bounding box center [525, 128] width 14 height 14
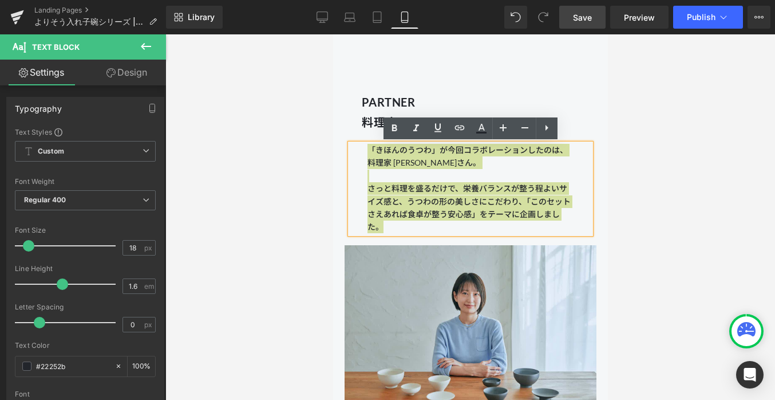
click at [652, 222] on div at bounding box center [470, 216] width 610 height 365
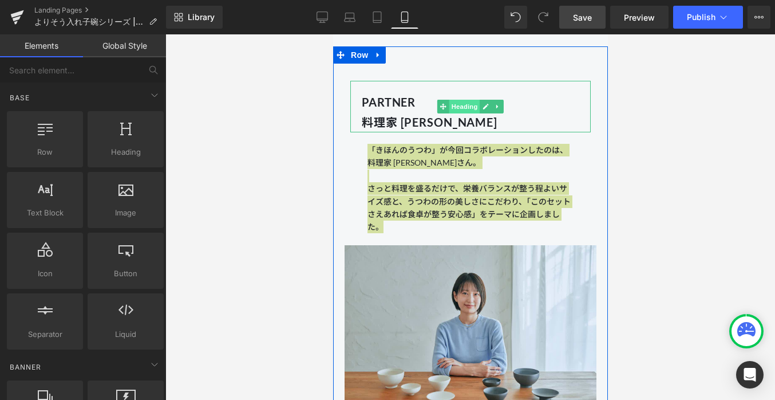
click at [468, 107] on span "Heading" at bounding box center [464, 107] width 31 height 14
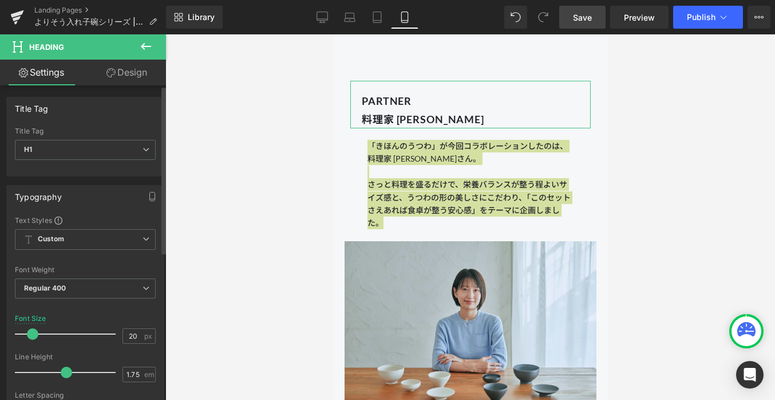
click at [33, 333] on span at bounding box center [32, 333] width 11 height 11
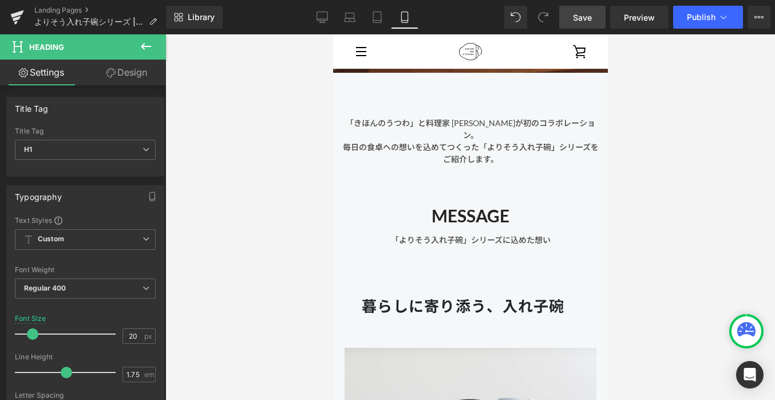
scroll to position [256, 0]
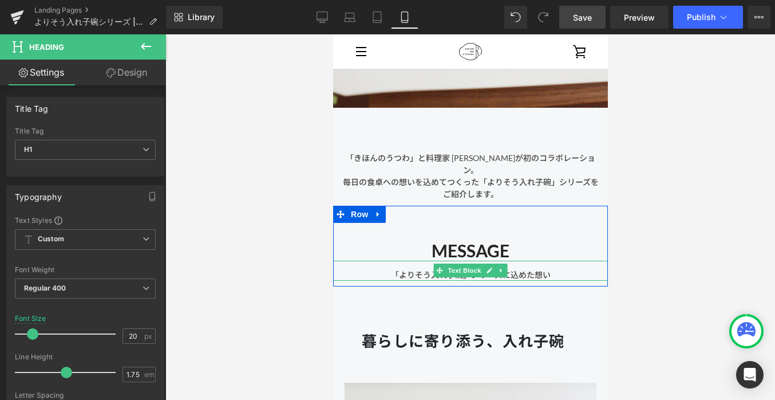
click at [429, 275] on div "「よりそう入れ子碗」シリーズに込めた想い" at bounding box center [470, 271] width 275 height 20
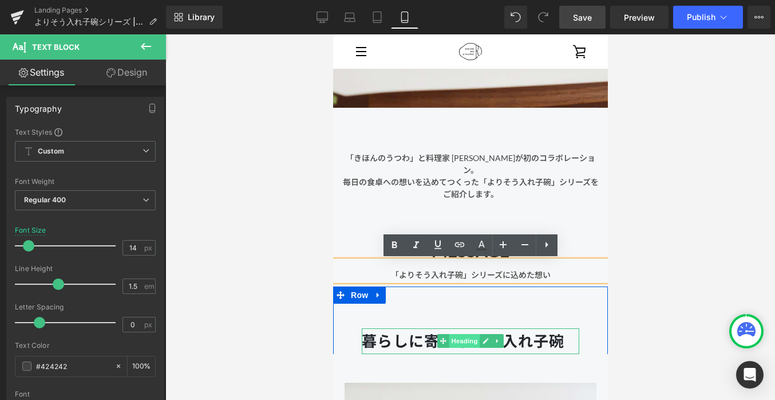
click at [468, 342] on span "Heading" at bounding box center [464, 341] width 31 height 14
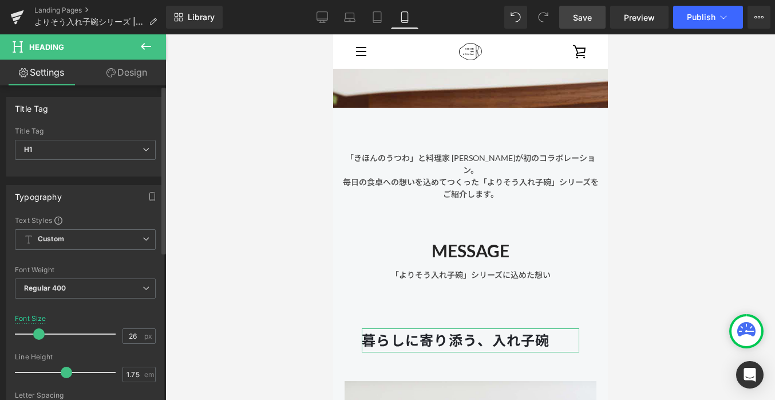
click at [36, 333] on span at bounding box center [38, 333] width 11 height 11
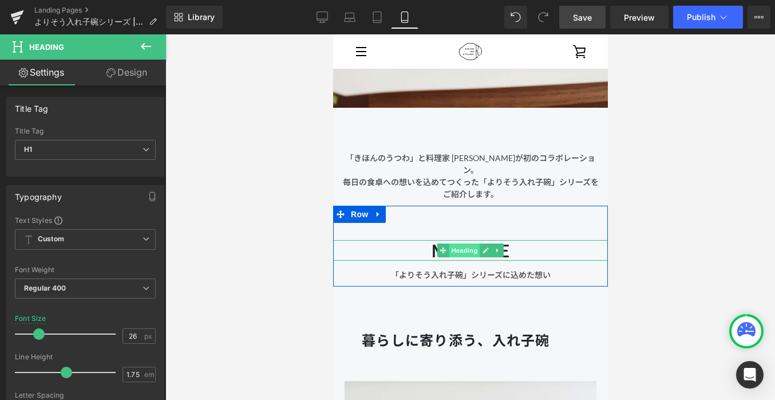
click at [466, 249] on span "Heading" at bounding box center [464, 250] width 31 height 14
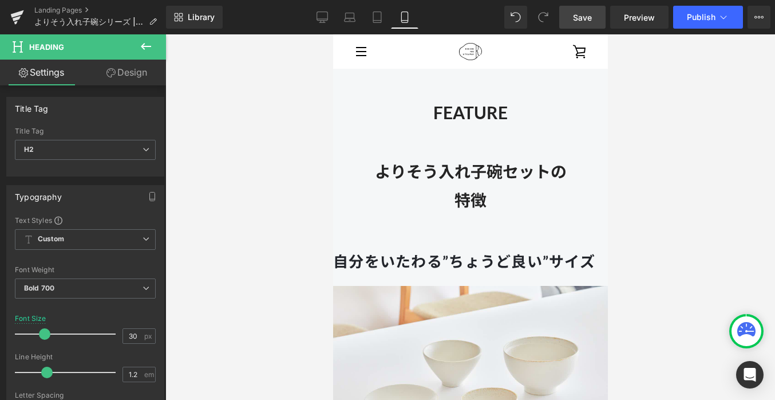
scroll to position [1354, 0]
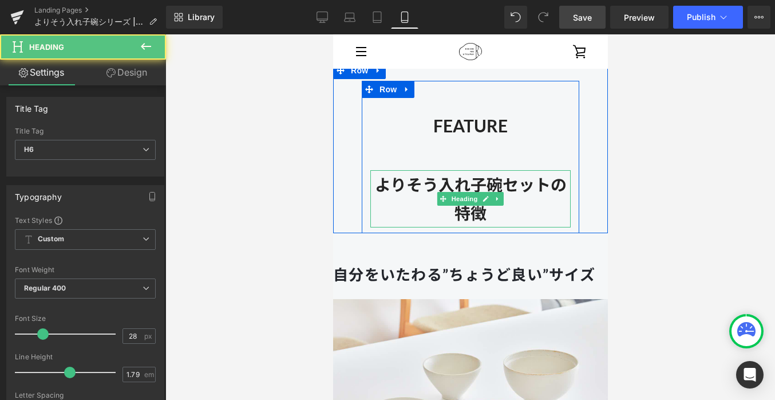
click at [470, 193] on div "よりそう入れ子碗セットの特徴 Heading" at bounding box center [470, 198] width 200 height 57
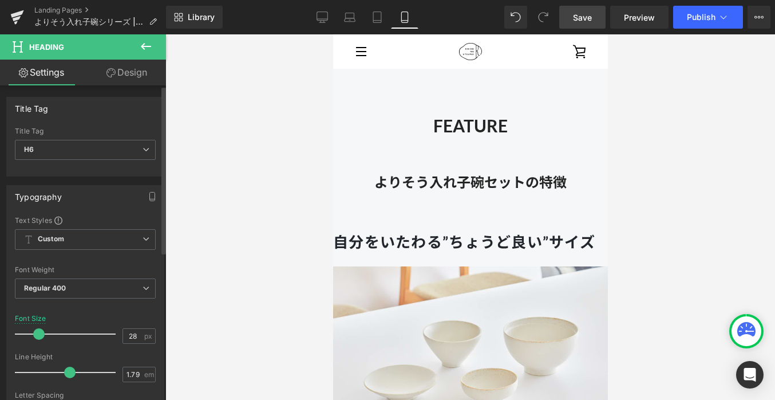
click at [38, 333] on span at bounding box center [38, 333] width 11 height 11
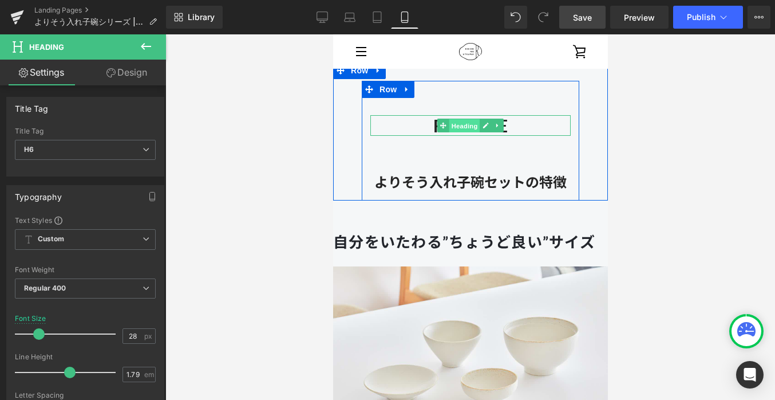
click at [466, 124] on span "Heading" at bounding box center [464, 126] width 31 height 14
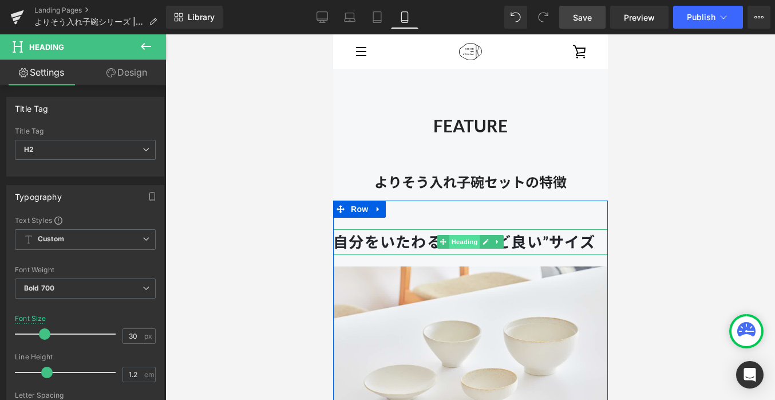
click at [460, 242] on span "Heading" at bounding box center [464, 242] width 31 height 14
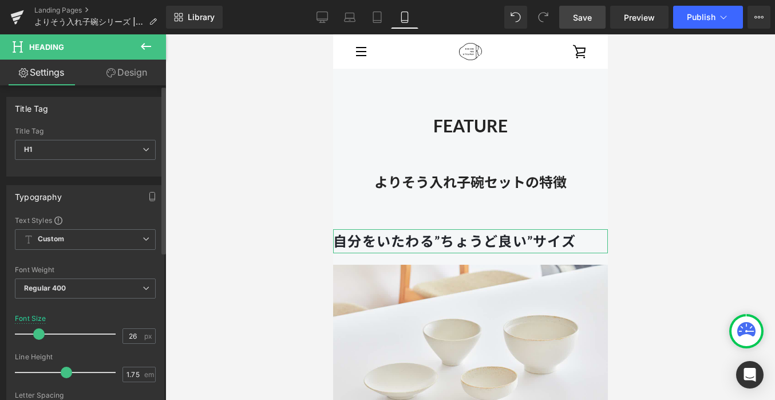
click at [39, 337] on span at bounding box center [38, 333] width 11 height 11
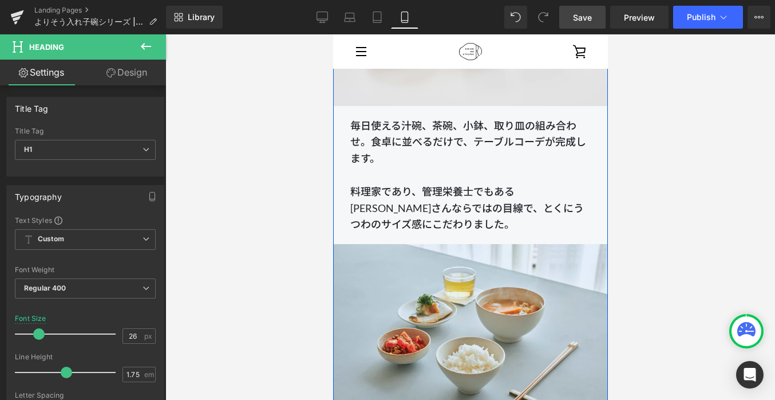
scroll to position [1689, 0]
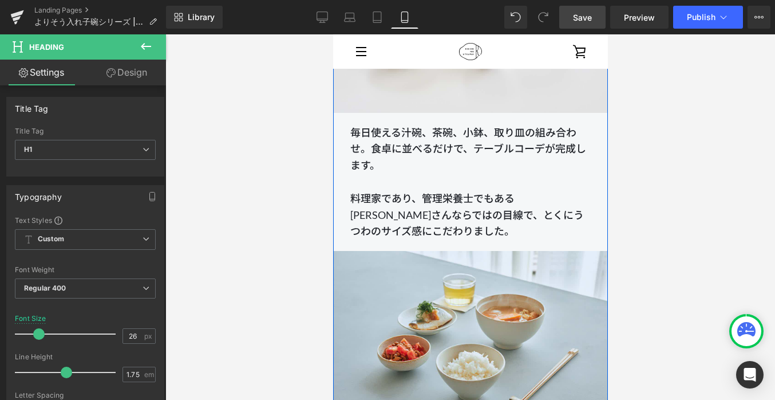
click at [424, 199] on span "毎日使える汁碗、茶碗、小鉢、取り皿の組み合わせ。食卓に並べるだけで、テーブルコーデが完成します。 料理家であり、管理栄養士でもある[PERSON_NAME]な…" at bounding box center [468, 182] width 236 height 112
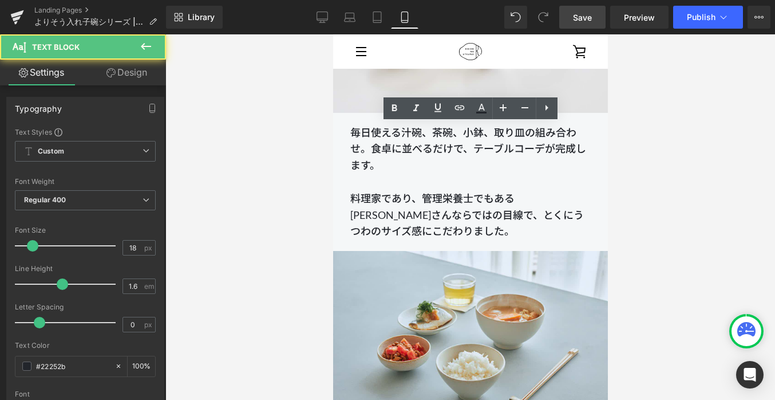
click at [263, 270] on div at bounding box center [470, 216] width 610 height 365
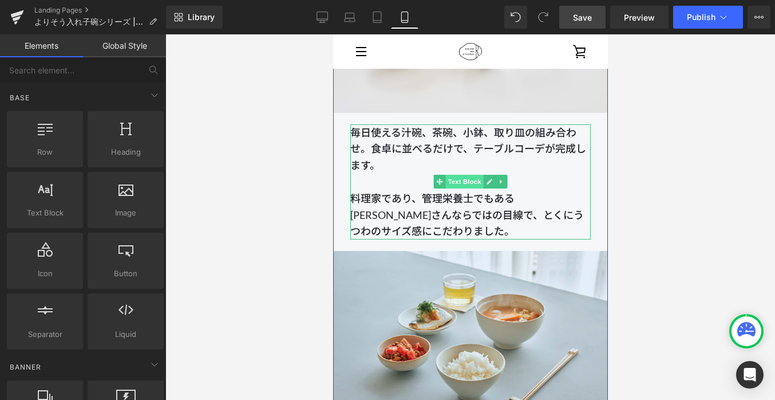
click at [467, 182] on span "Text Block" at bounding box center [464, 182] width 38 height 14
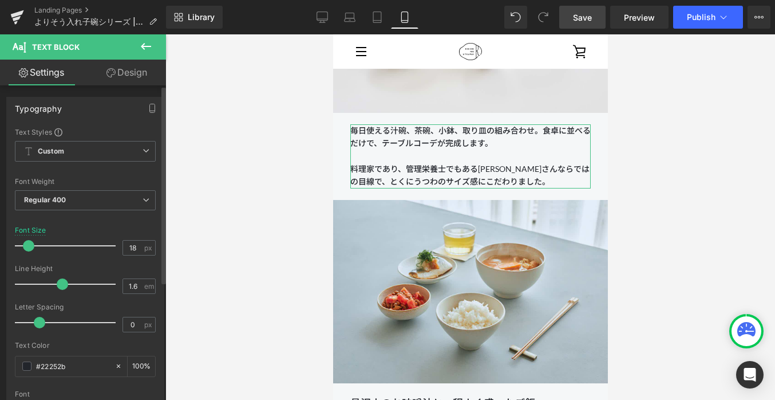
click at [24, 246] on span at bounding box center [28, 245] width 11 height 11
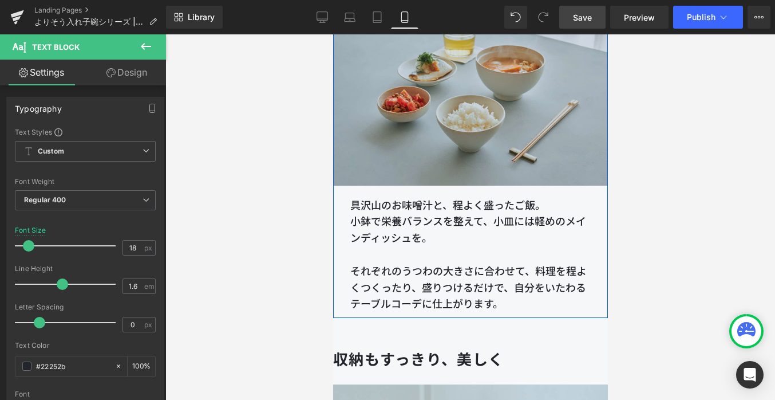
scroll to position [1915, 0]
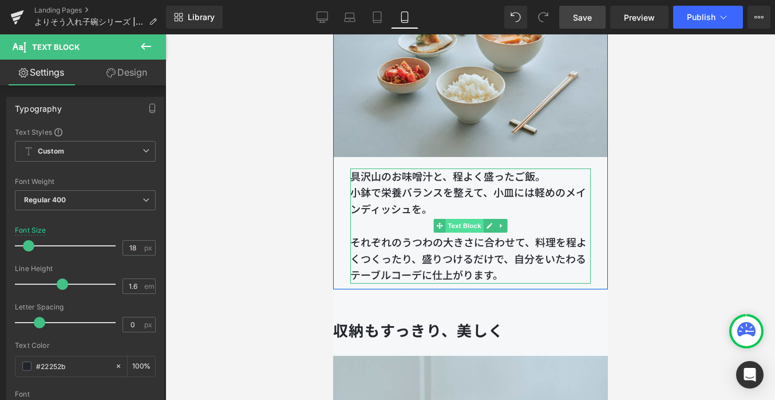
click at [460, 230] on span "Text Block" at bounding box center [464, 226] width 38 height 14
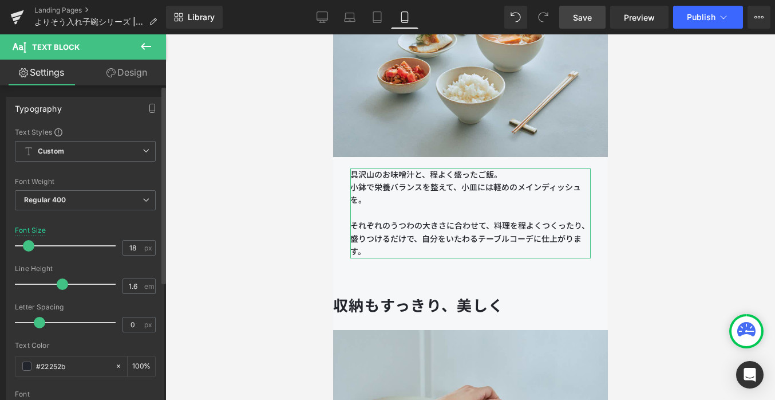
click at [25, 247] on span at bounding box center [28, 245] width 11 height 11
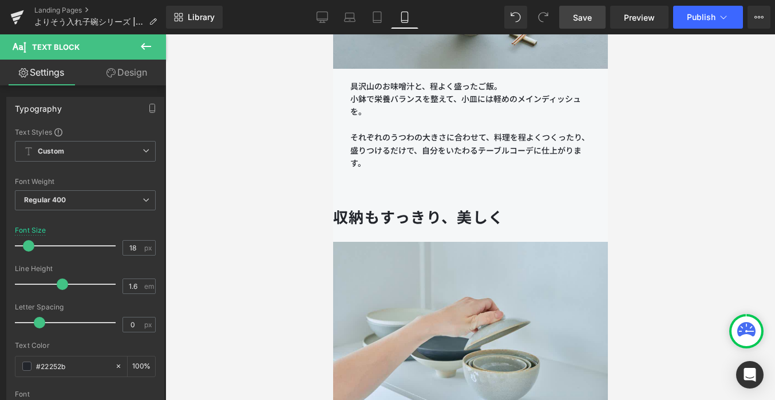
scroll to position [1957, 0]
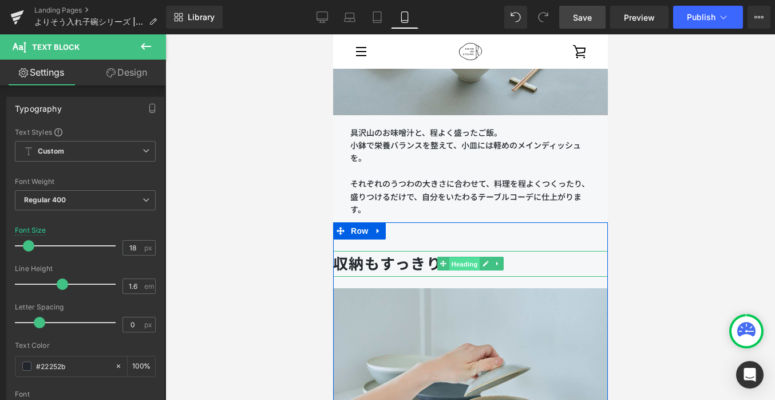
click at [459, 267] on span "Heading" at bounding box center [464, 264] width 31 height 14
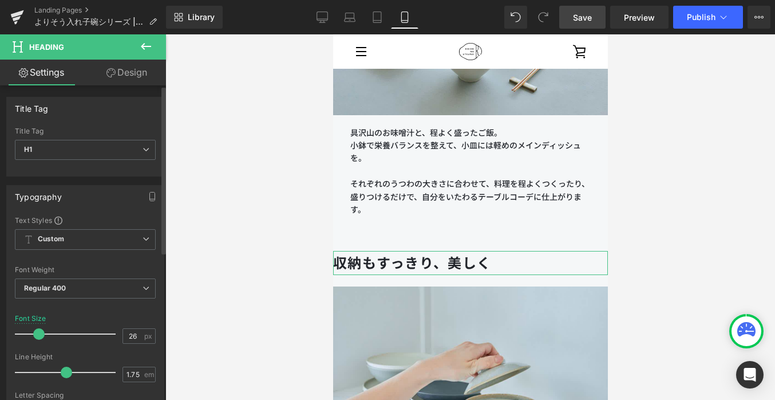
click at [37, 337] on span at bounding box center [38, 333] width 11 height 11
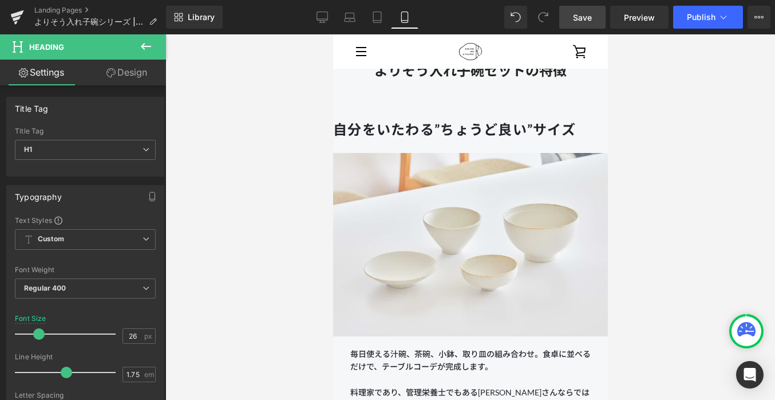
scroll to position [1412, 0]
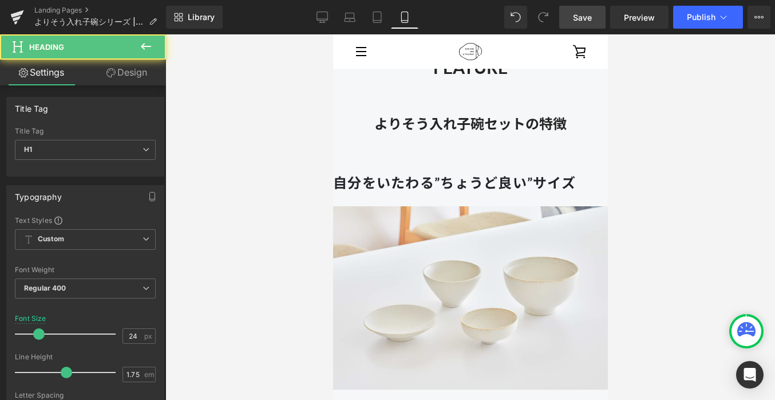
click at [421, 177] on strong "自分をいたわる”ちょうど良い”サイズ" at bounding box center [454, 182] width 243 height 17
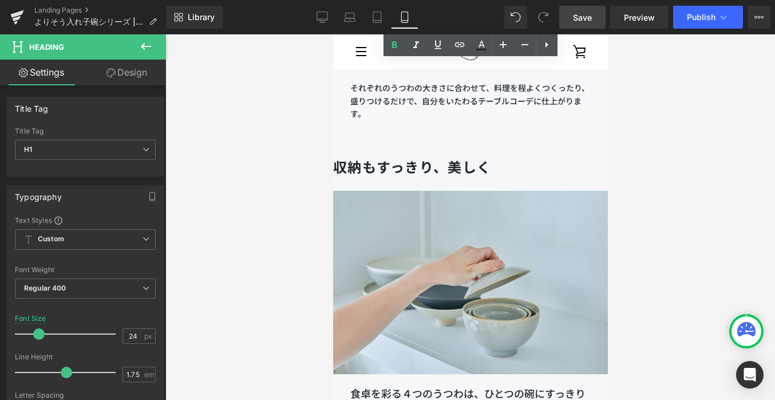
scroll to position [2001, 0]
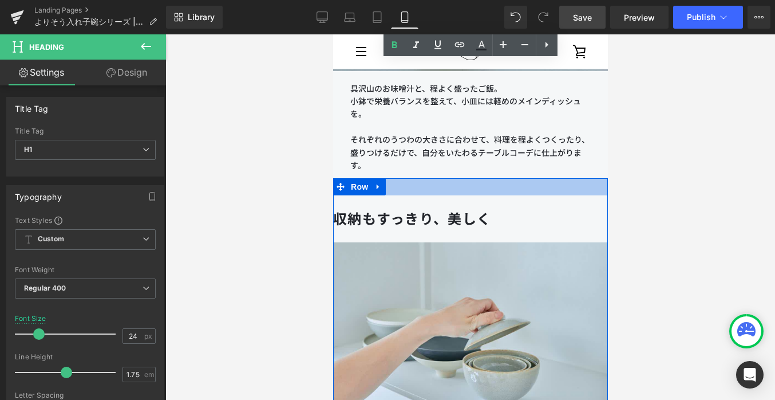
click at [400, 151] on p "それぞれのうつわの大きさに合わせて、料理を程よくつくったり、盛りつけるだけで、自分をいたわるテーブルコーデに仕上がります。" at bounding box center [470, 152] width 240 height 38
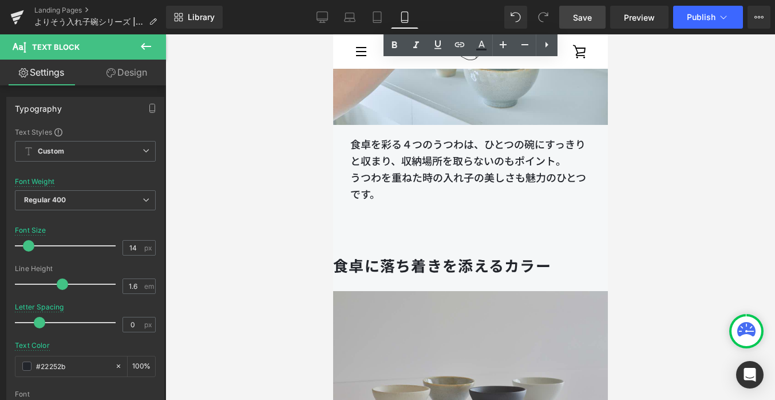
scroll to position [2298, 0]
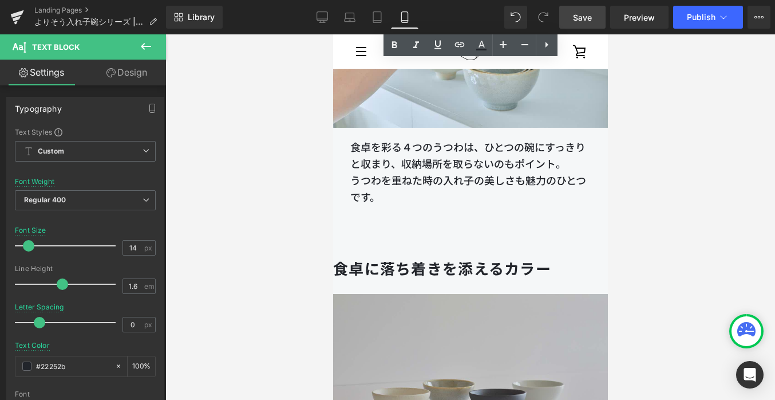
click at [400, 153] on p "食卓を彩る４つのうつわは、ひとつの碗にすっきりと収まり、収納場所を取らないのもポイント。" at bounding box center [470, 155] width 240 height 33
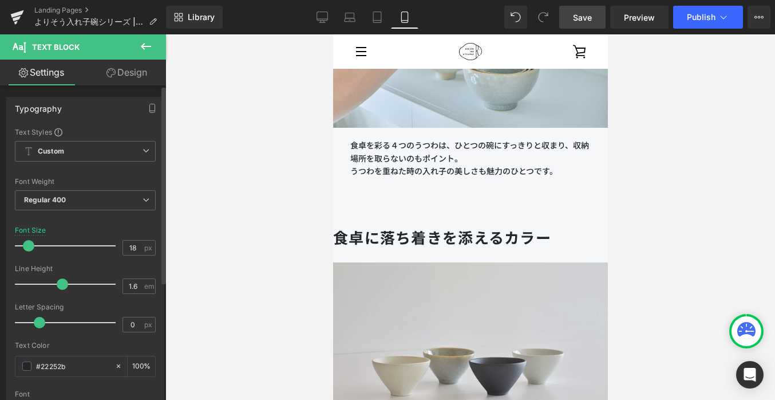
click at [25, 245] on span at bounding box center [28, 245] width 11 height 11
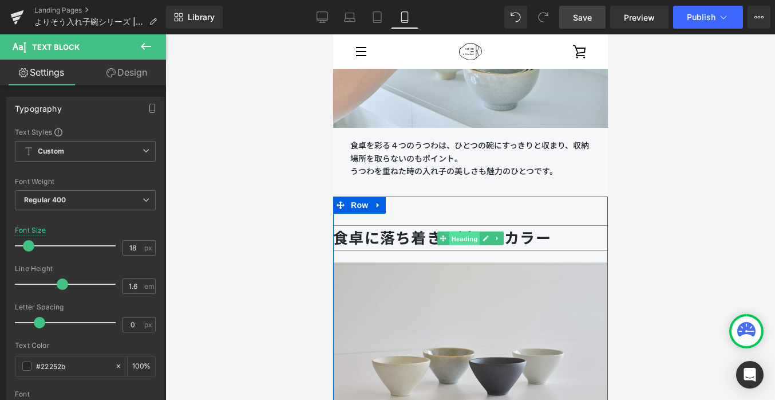
click at [460, 239] on span "Heading" at bounding box center [464, 238] width 31 height 14
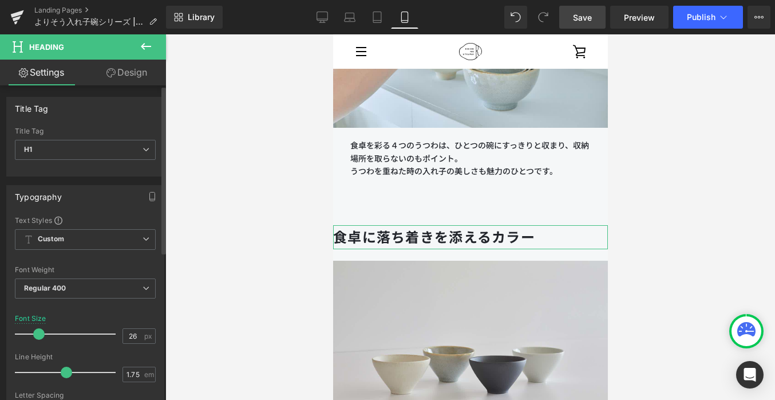
click at [35, 334] on span at bounding box center [38, 333] width 11 height 11
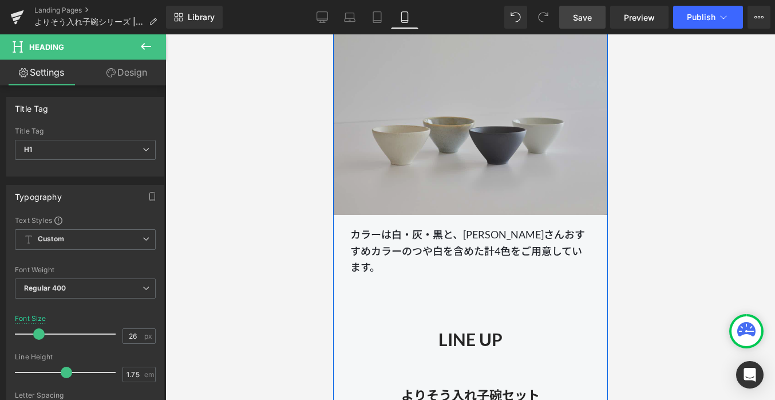
scroll to position [2547, 0]
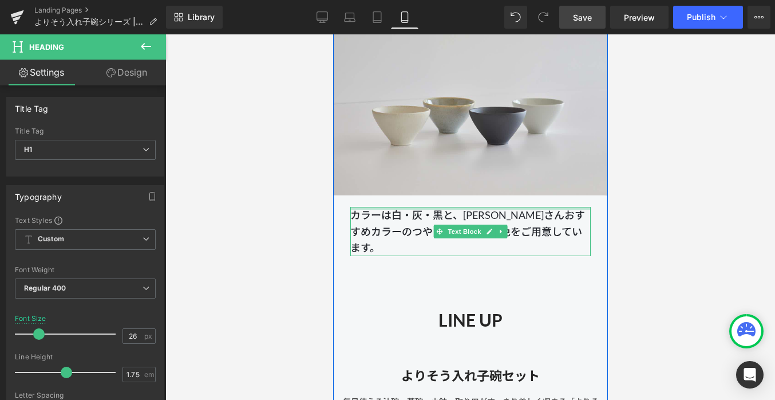
click at [429, 207] on div "カラーは白・灰・黒と、[PERSON_NAME]おすすめカラーのつや白を含めた計4色をご用意しています。 Text Block" at bounding box center [470, 231] width 240 height 49
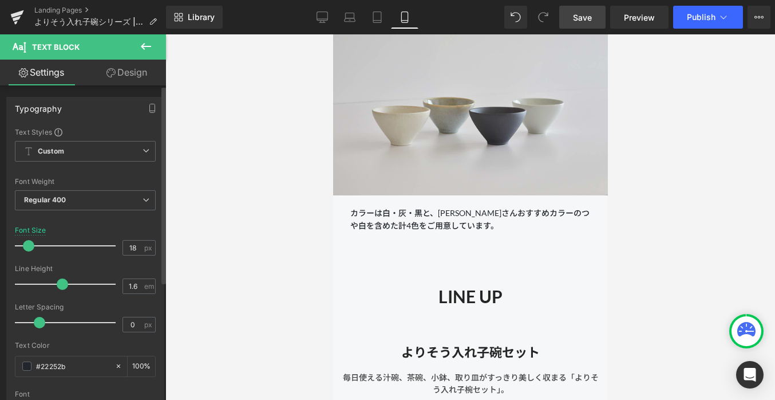
click at [28, 250] on span at bounding box center [28, 245] width 11 height 11
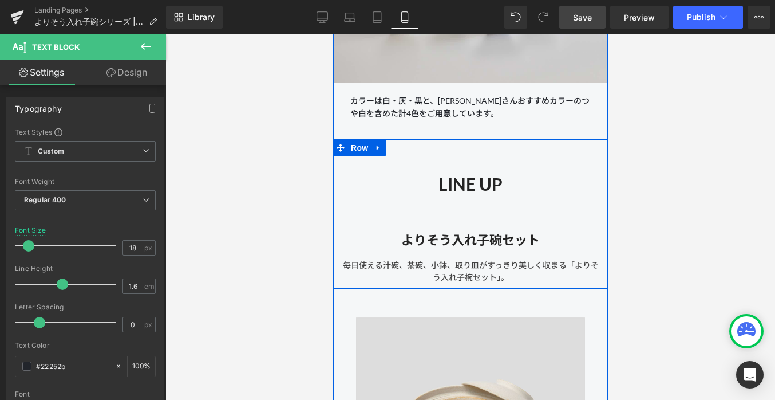
scroll to position [2705, 0]
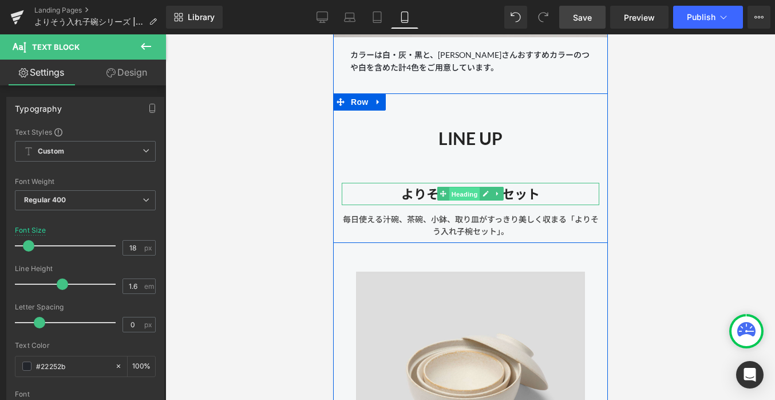
click at [469, 192] on span "Heading" at bounding box center [464, 194] width 31 height 14
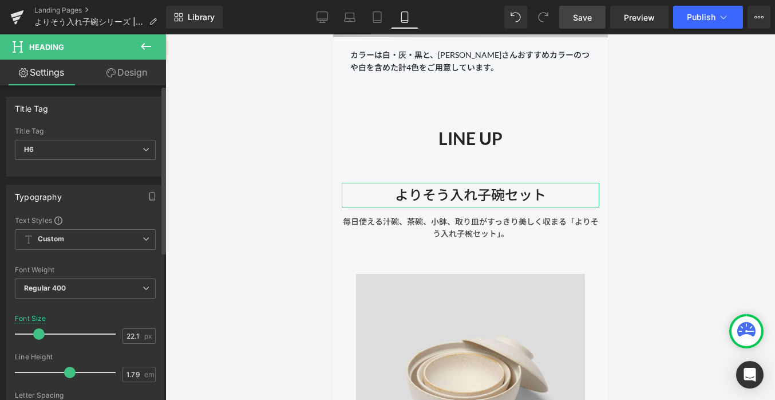
click at [36, 335] on span at bounding box center [38, 333] width 11 height 11
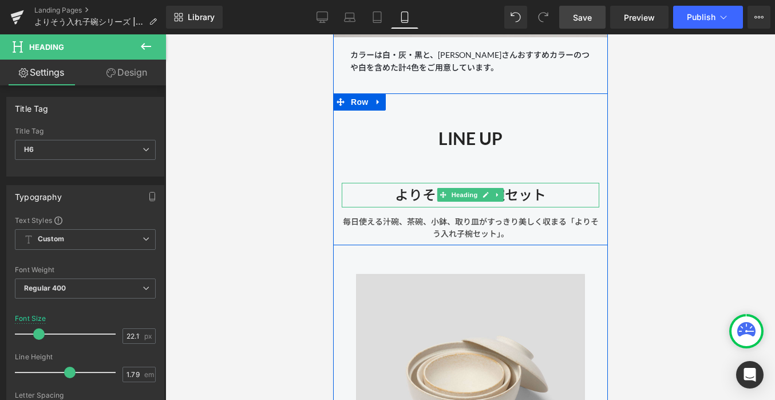
click at [414, 190] on h6 "よりそう入れ子碗セット" at bounding box center [470, 195] width 258 height 25
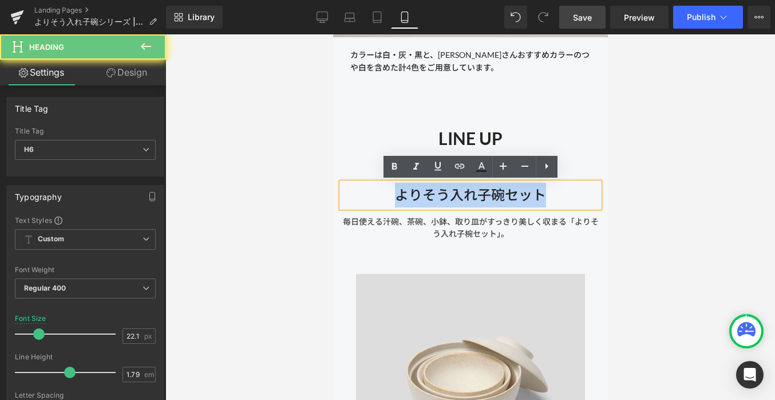
drag, startPoint x: 393, startPoint y: 194, endPoint x: 602, endPoint y: 194, distance: 209.6
click at [602, 194] on div "LINE UP Heading よりそう入れ子碗セット Heading 毎日使える汁碗、茶碗、小鉢、取り皿がすっきり美しく収まる「よりそう入れ子椀セット」。 …" at bounding box center [470, 175] width 275 height 129
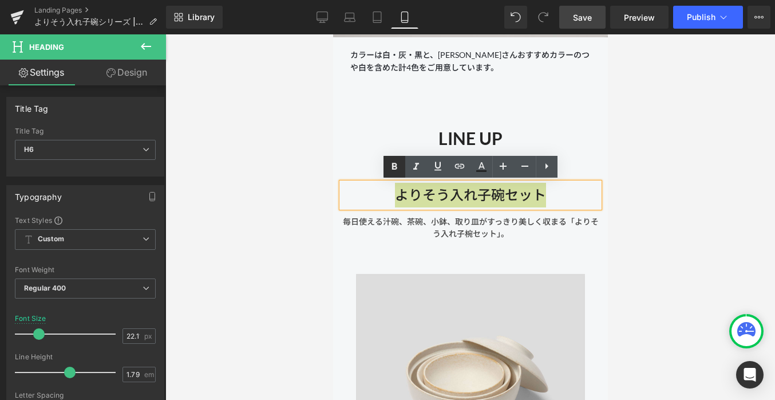
click at [401, 167] on link at bounding box center [395, 167] width 22 height 22
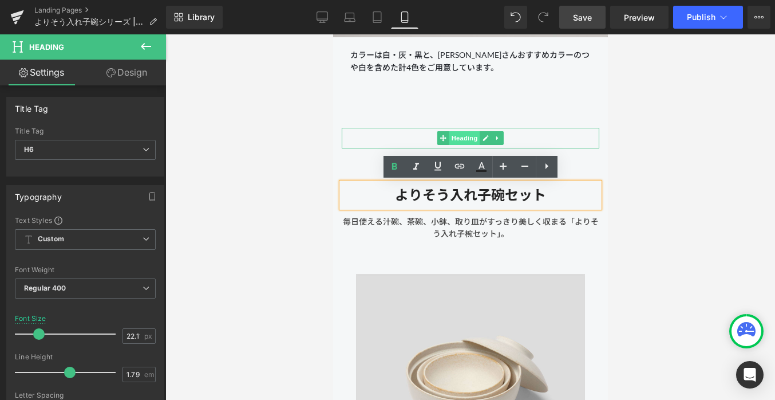
click at [468, 133] on span "Heading" at bounding box center [464, 138] width 31 height 14
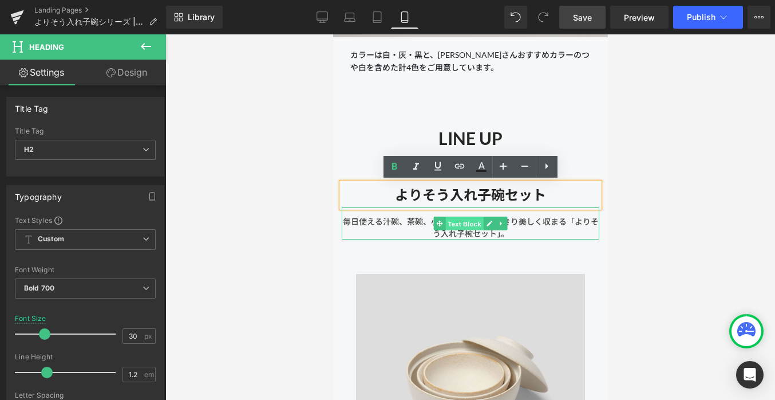
click at [449, 230] on span "Text Block" at bounding box center [464, 223] width 38 height 14
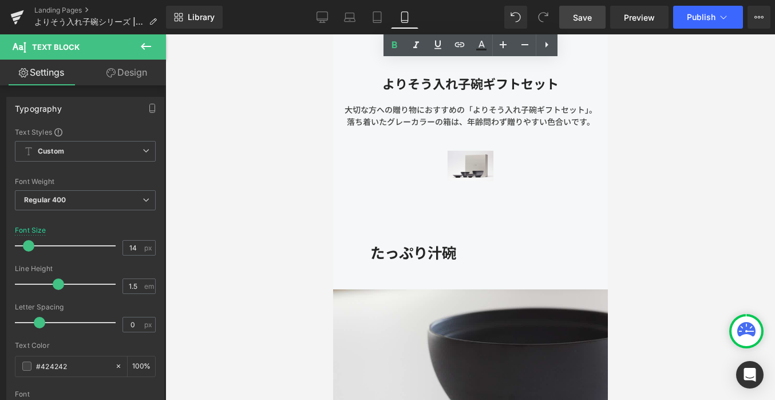
scroll to position [4287, 0]
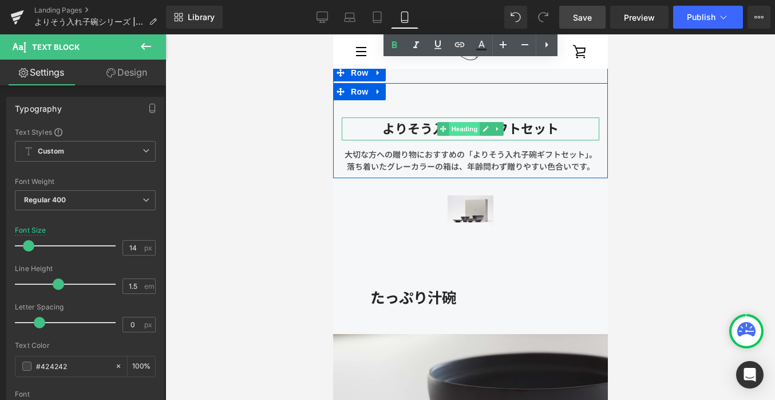
click at [467, 124] on span "Heading" at bounding box center [464, 129] width 31 height 14
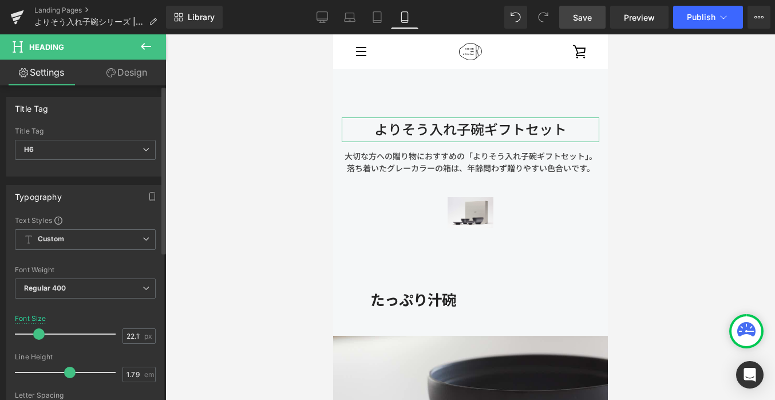
click at [38, 337] on span at bounding box center [38, 333] width 11 height 11
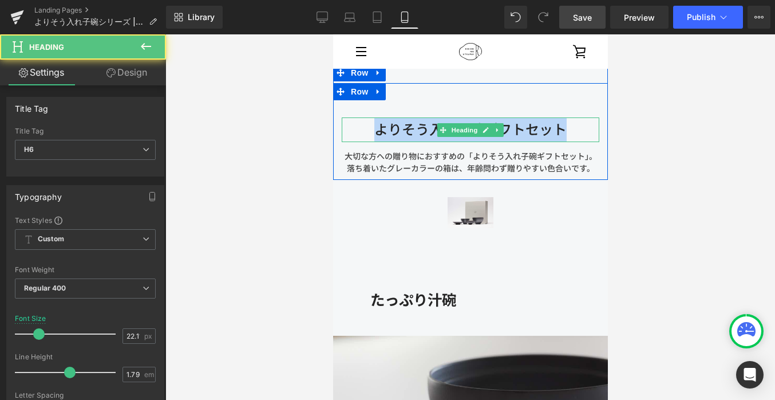
drag, startPoint x: 380, startPoint y: 130, endPoint x: 563, endPoint y: 132, distance: 183.8
click at [563, 132] on h6 "よりそう入れ子碗ギフトセット" at bounding box center [470, 129] width 258 height 25
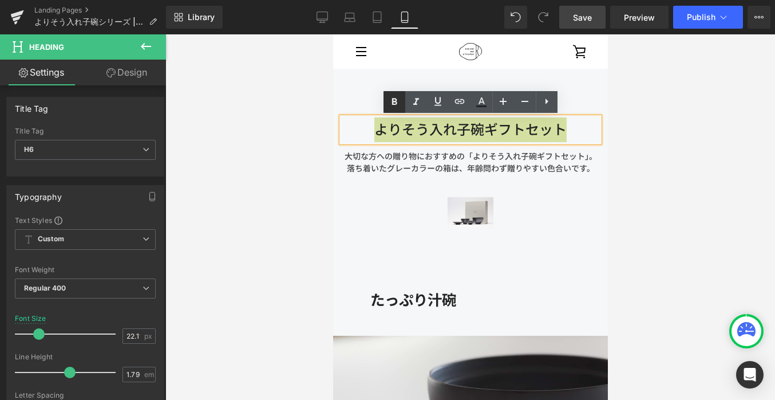
click at [400, 102] on icon at bounding box center [395, 102] width 14 height 14
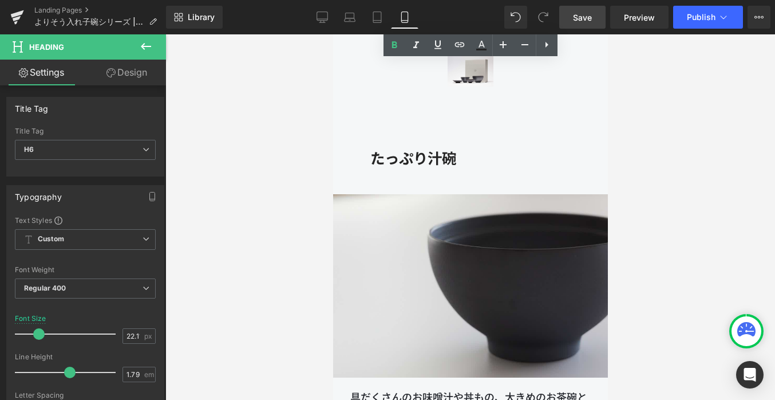
scroll to position [4435, 0]
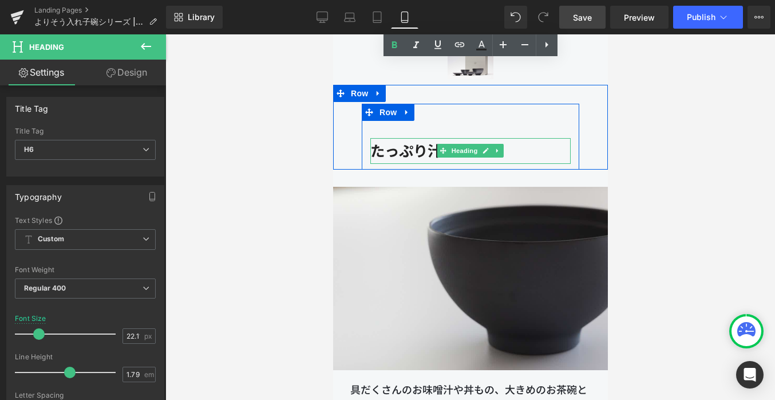
click at [405, 150] on strong "たっぷり汁碗" at bounding box center [413, 150] width 86 height 17
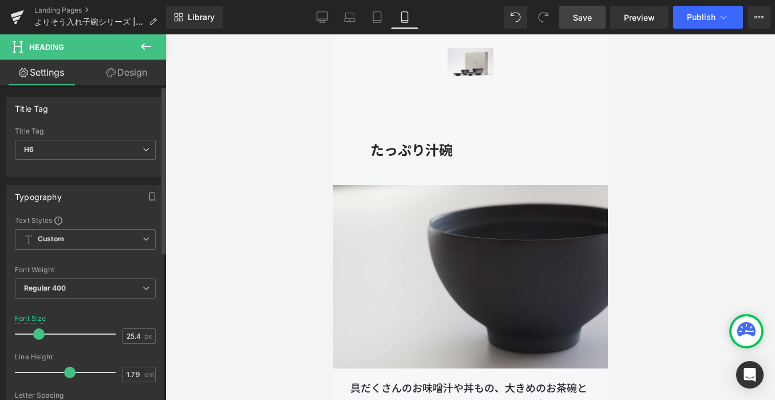
click at [37, 333] on span at bounding box center [38, 333] width 11 height 11
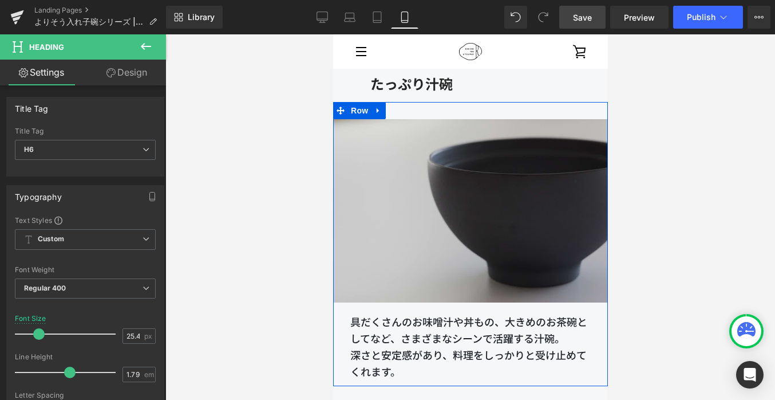
scroll to position [4481, 0]
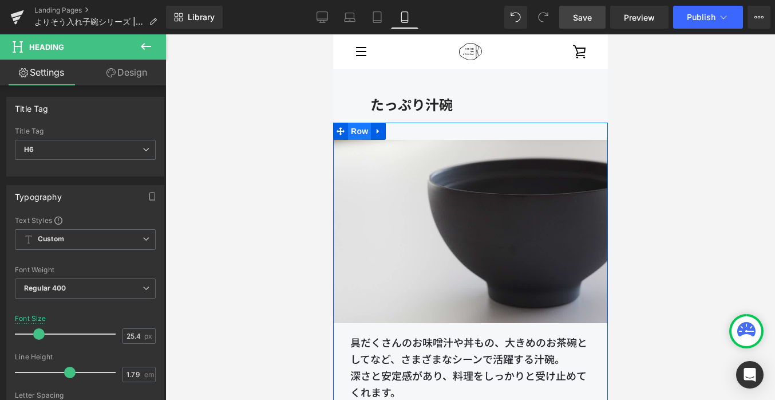
click at [350, 126] on span "Row" at bounding box center [359, 131] width 23 height 17
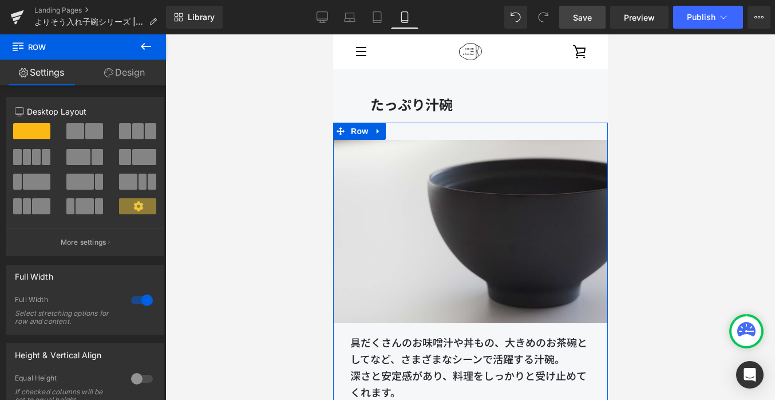
click at [134, 80] on link "Design" at bounding box center [124, 73] width 83 height 26
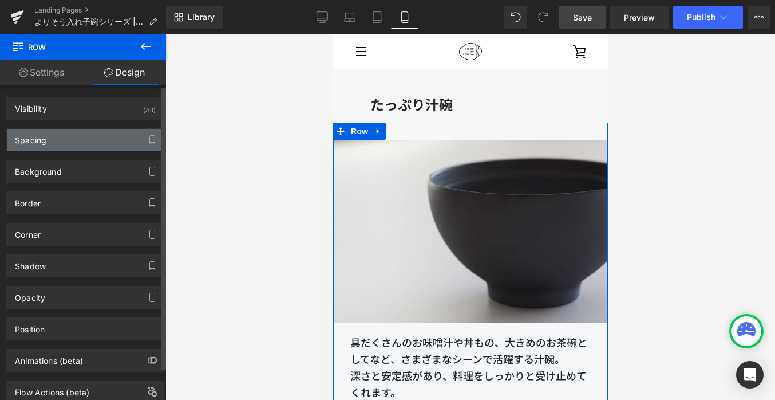
click at [65, 144] on div "Spacing" at bounding box center [85, 140] width 157 height 22
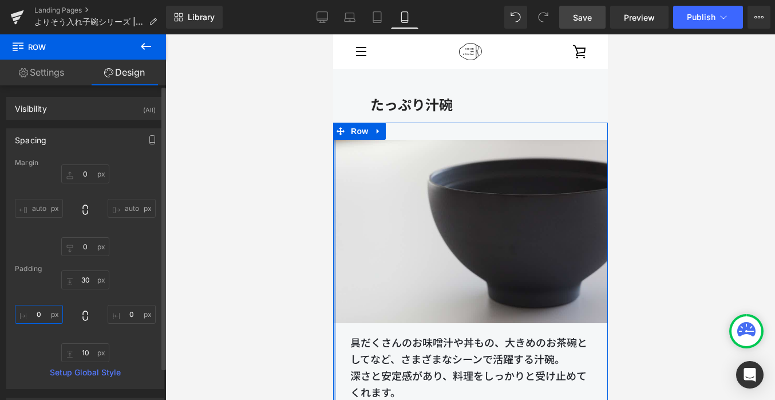
click at [42, 313] on input "0" at bounding box center [39, 314] width 48 height 19
type input "3-"
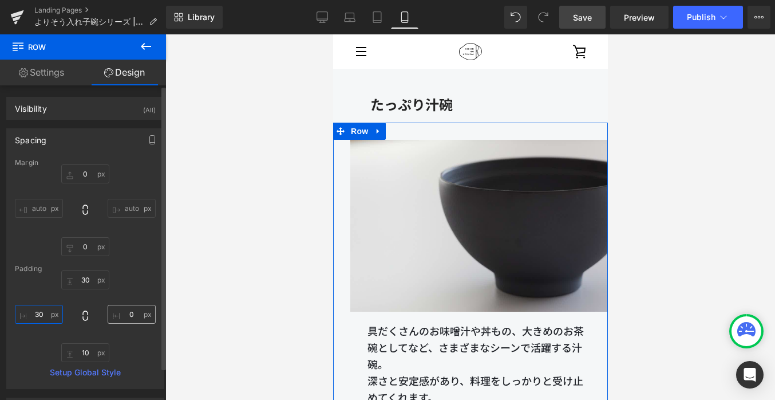
type input "30"
click at [131, 316] on input "0" at bounding box center [132, 314] width 48 height 19
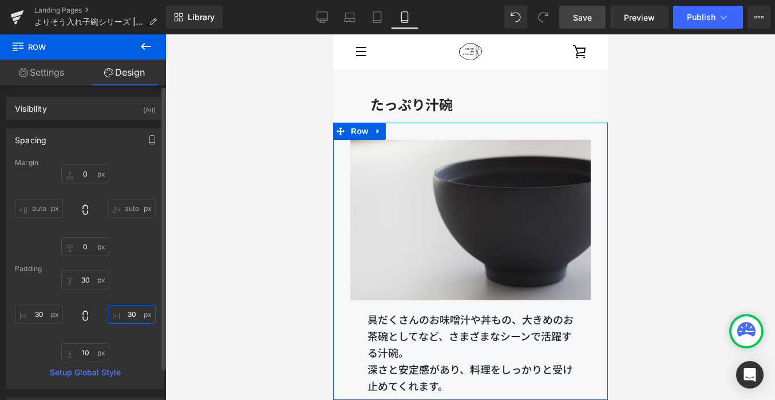
type input "30"
click at [149, 298] on div "30 30 10 30" at bounding box center [85, 316] width 141 height 92
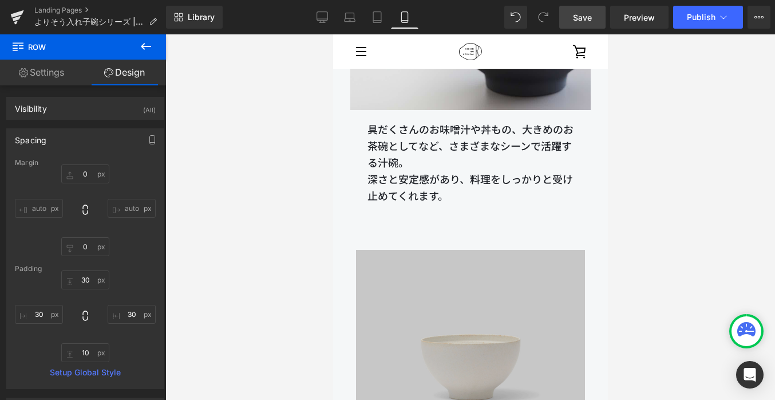
scroll to position [4644, 0]
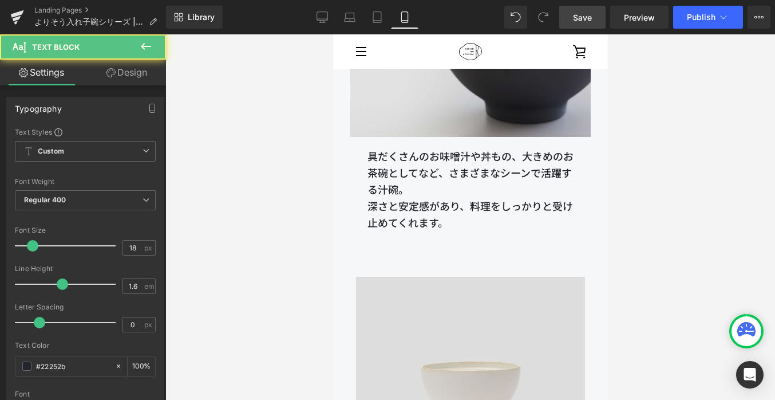
click at [426, 216] on p "深さと安定感があり、料理をしっかりと受け止めてくれます。" at bounding box center [470, 214] width 206 height 33
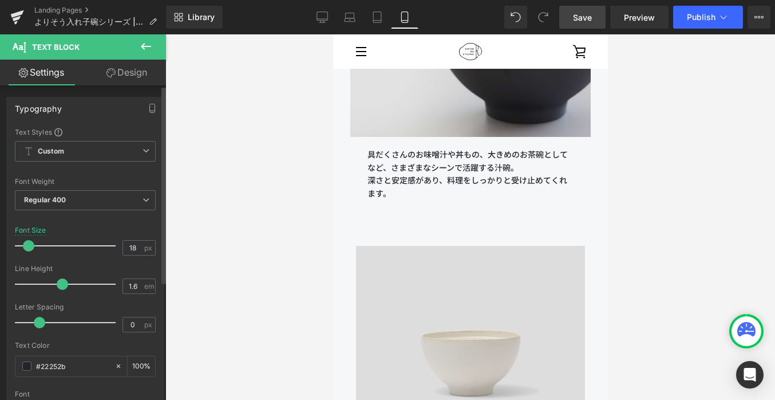
click at [27, 249] on span at bounding box center [28, 245] width 11 height 11
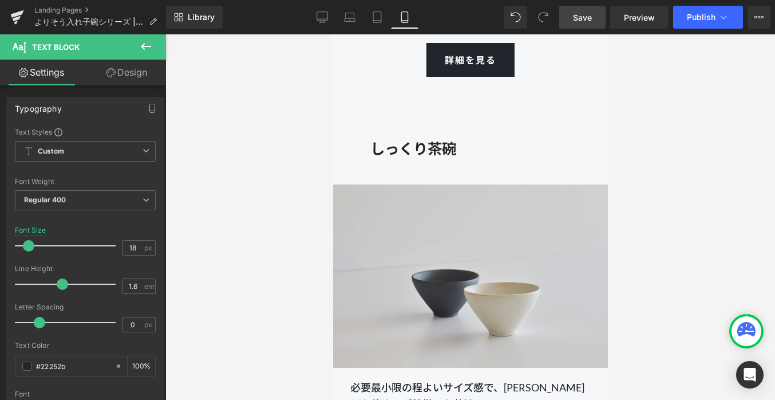
scroll to position [6233, 0]
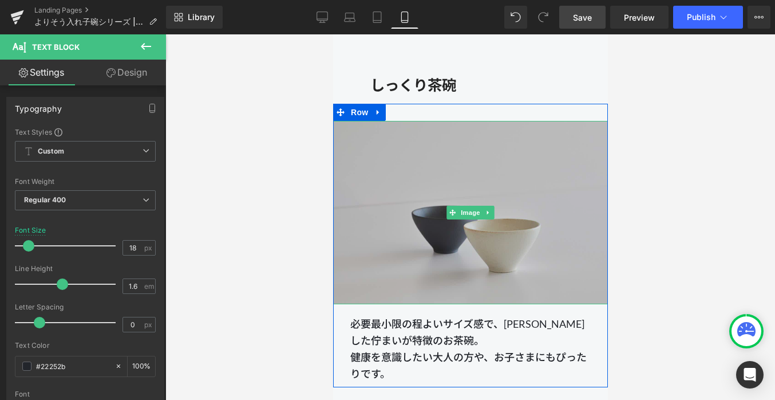
click at [438, 211] on img at bounding box center [470, 212] width 275 height 183
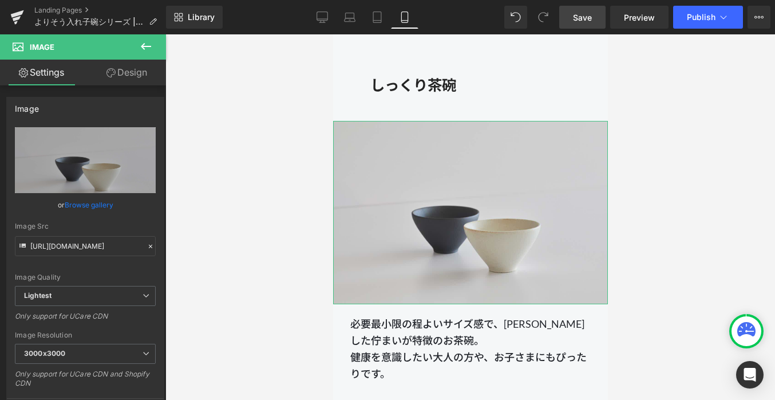
click at [129, 62] on link "Design" at bounding box center [126, 73] width 83 height 26
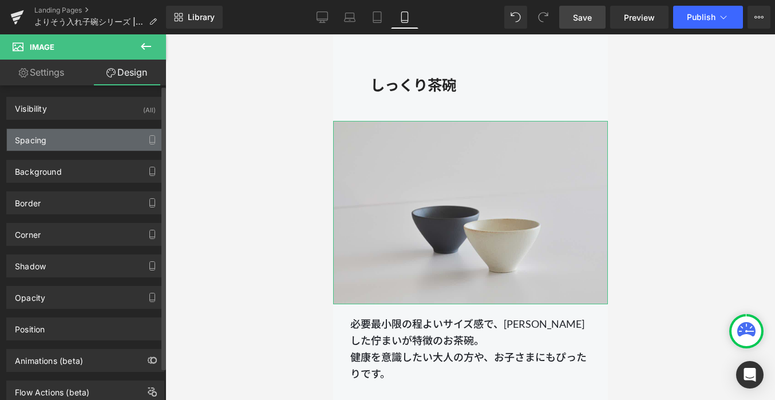
click at [73, 141] on div "Spacing" at bounding box center [85, 140] width 157 height 22
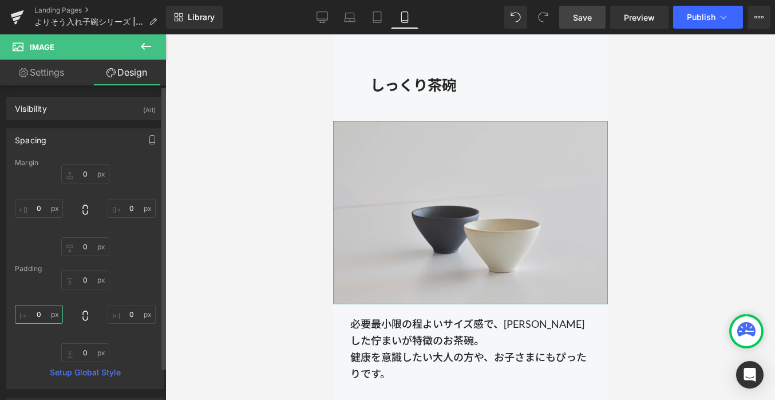
click at [44, 309] on input "0" at bounding box center [39, 314] width 48 height 19
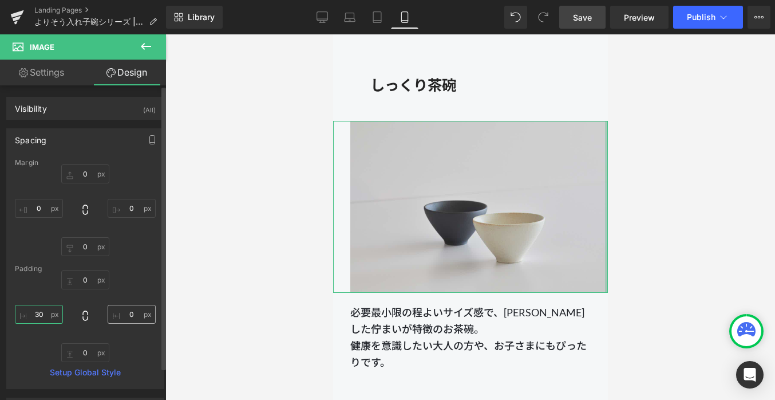
type input "30"
click at [134, 311] on input "0" at bounding box center [132, 314] width 48 height 19
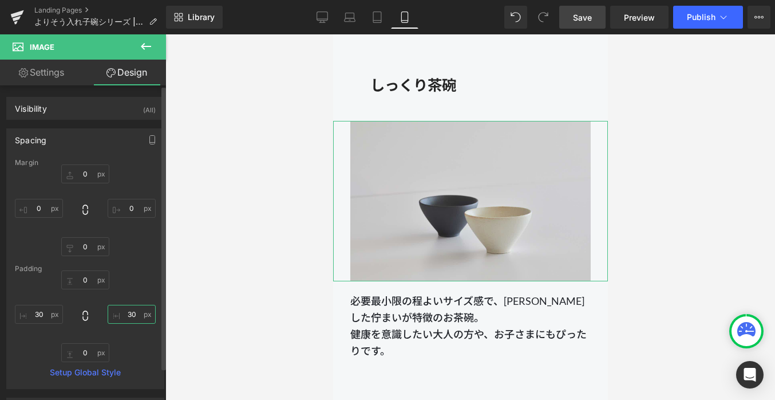
type input "30"
click at [157, 270] on div "Margin 0 0 0 0 Padding 0 30 0 30 Setup Global Style" at bounding box center [85, 274] width 157 height 230
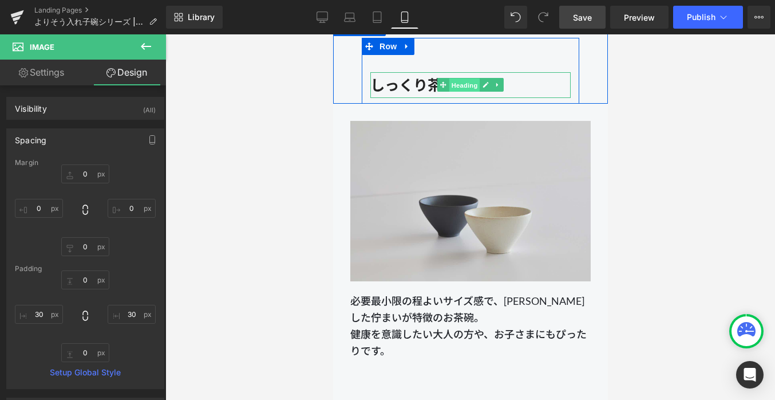
click at [458, 82] on span "Heading" at bounding box center [464, 85] width 31 height 14
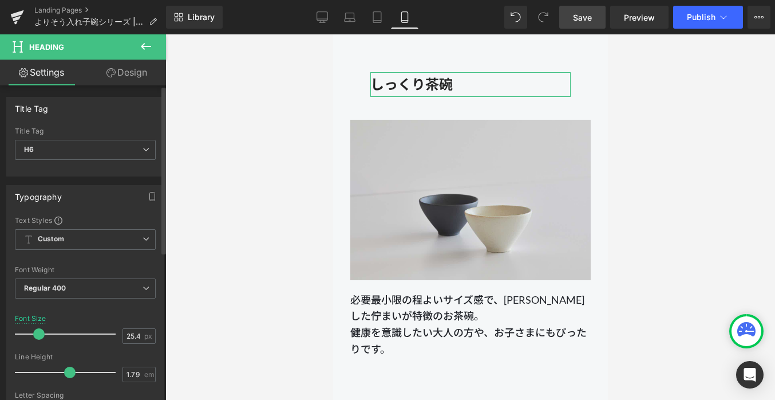
click at [40, 332] on span at bounding box center [38, 333] width 11 height 11
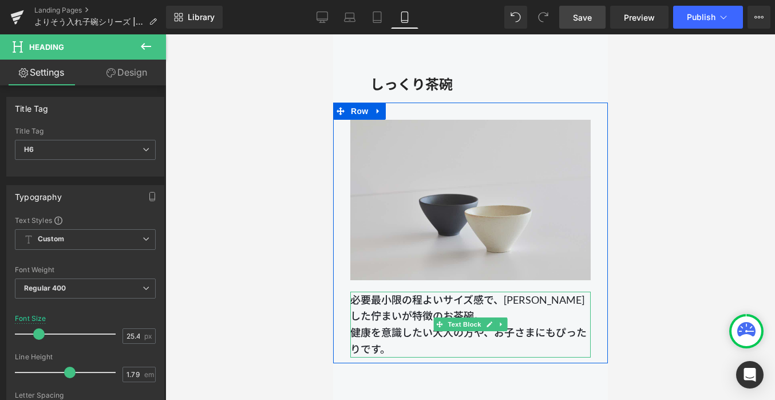
click at [432, 318] on p "必要最小限の程よいサイズ感で、[PERSON_NAME]した佇まいが特徴のお茶碗。" at bounding box center [470, 307] width 240 height 33
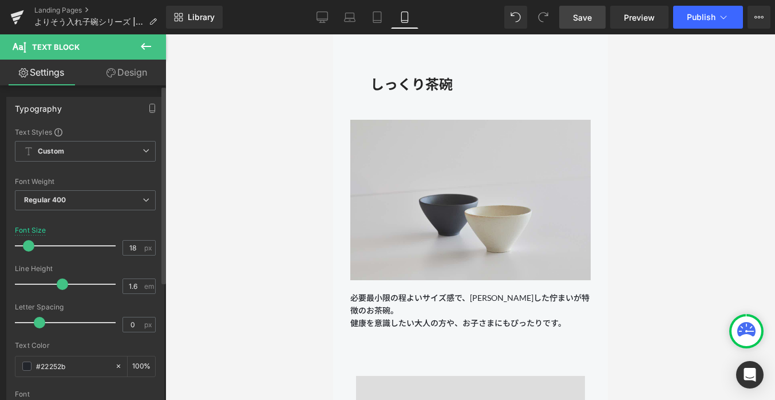
click at [31, 248] on span at bounding box center [28, 245] width 11 height 11
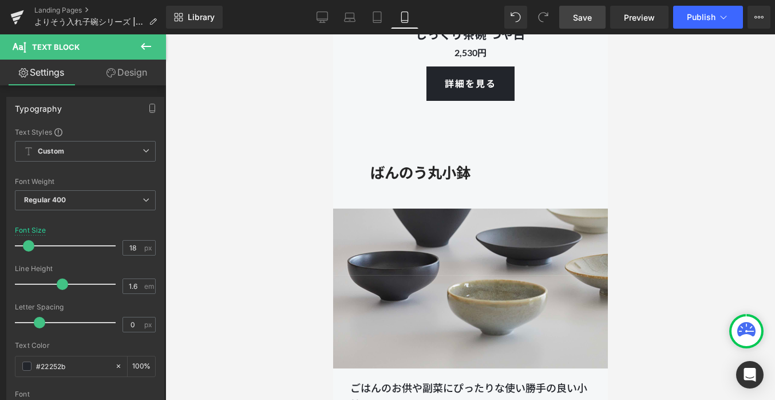
scroll to position [7879, 0]
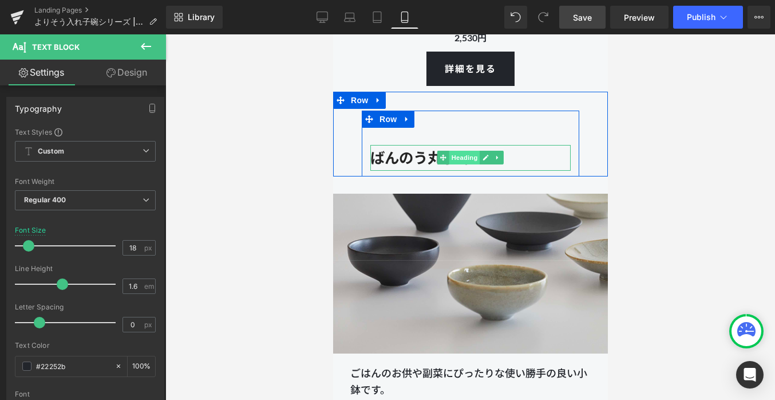
click at [458, 151] on span "Heading" at bounding box center [464, 158] width 31 height 14
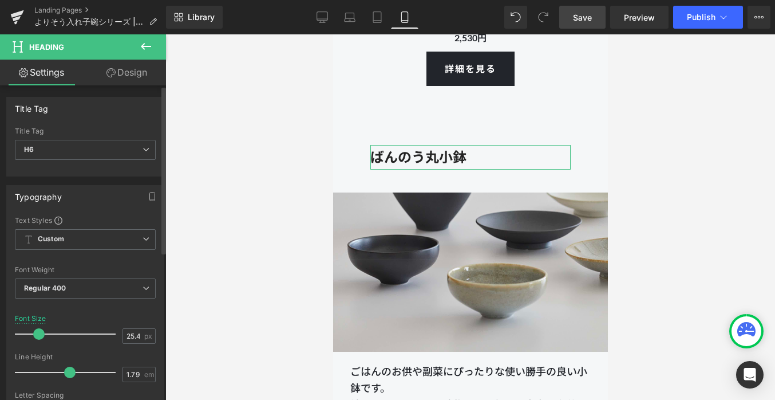
click at [37, 331] on span at bounding box center [38, 333] width 11 height 11
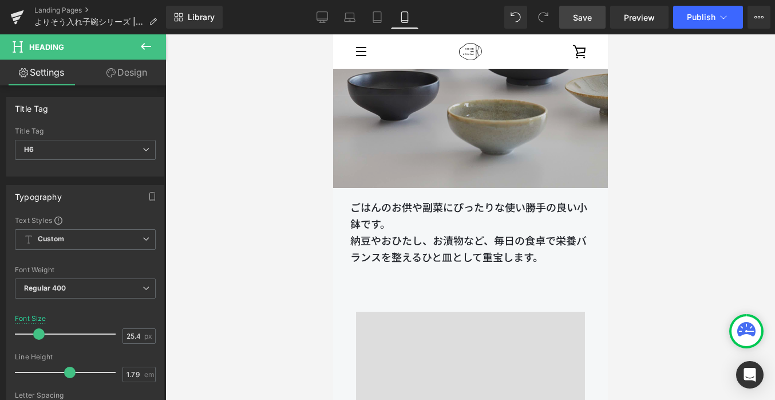
scroll to position [8019, 0]
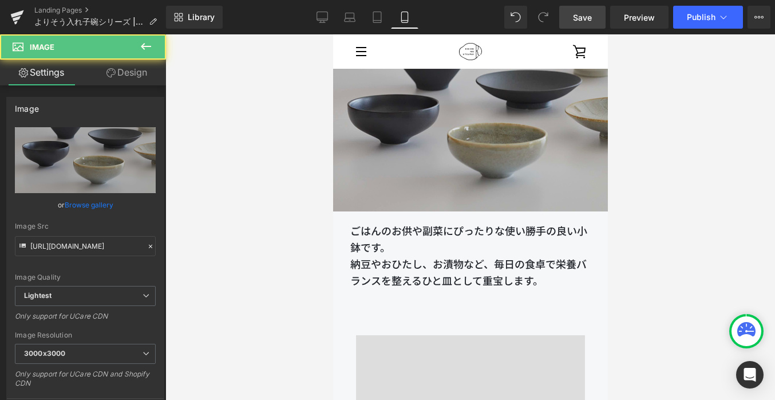
click at [389, 151] on img at bounding box center [470, 132] width 275 height 160
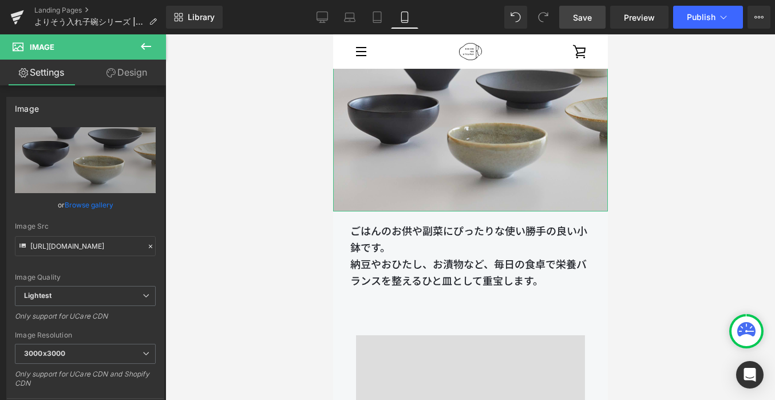
click at [133, 76] on link "Design" at bounding box center [126, 73] width 83 height 26
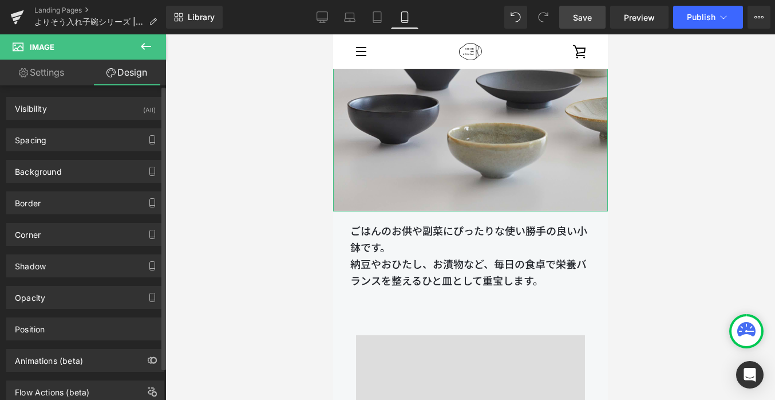
click at [80, 151] on div "Background Color & Image color Color transparent 0 % Image Replace Image Upload…" at bounding box center [85, 166] width 171 height 31
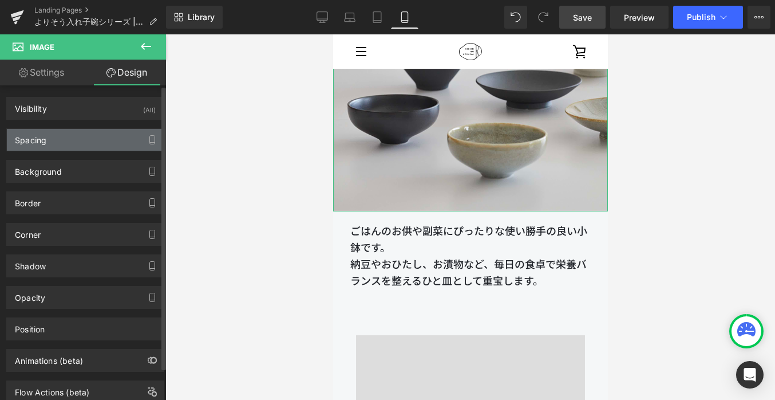
click at [89, 140] on div "Spacing" at bounding box center [85, 140] width 157 height 22
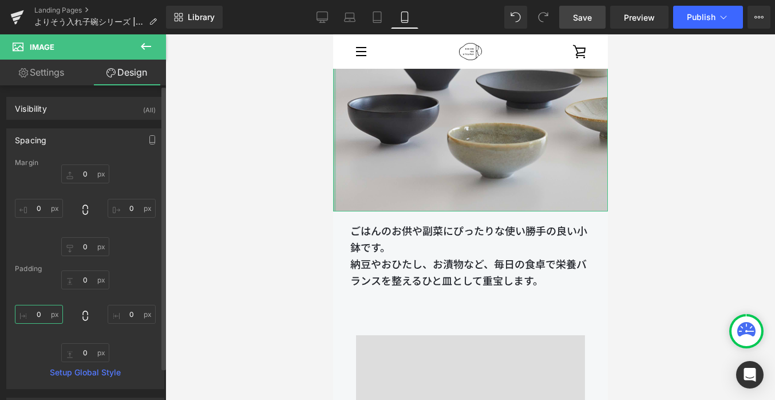
click at [44, 314] on input "0" at bounding box center [39, 314] width 48 height 19
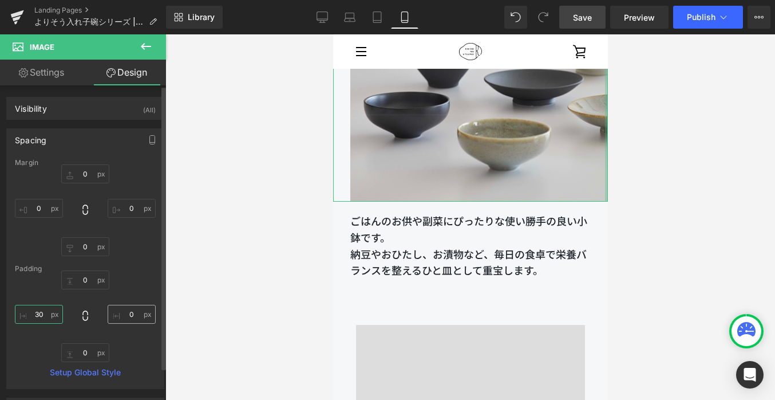
type input "30"
click at [131, 314] on input "0" at bounding box center [132, 314] width 48 height 19
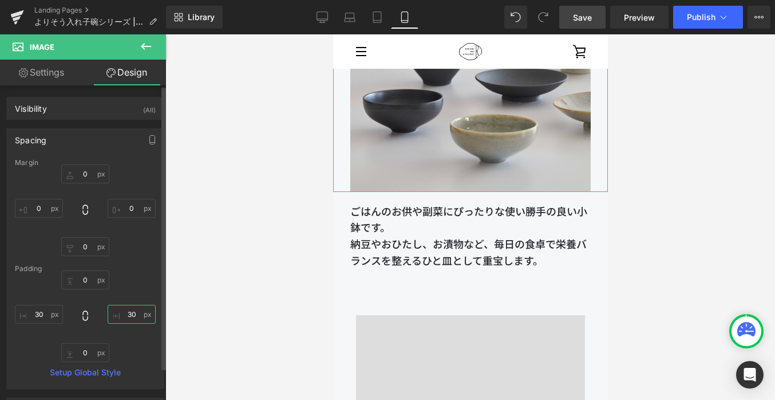
type input "30"
click at [132, 263] on div "Margin 0 0 0 0 Padding 0 30 0 30 Setup Global Style" at bounding box center [85, 274] width 157 height 230
click at [419, 203] on p "ごはんのお供や副菜にぴったりな使い勝手の良い小鉢です。" at bounding box center [470, 219] width 240 height 33
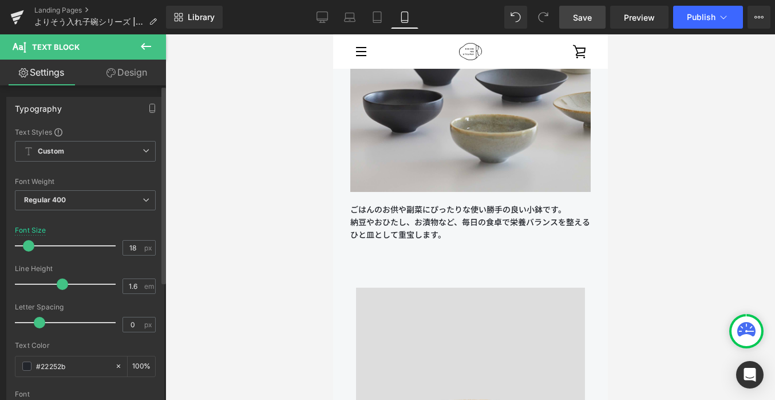
click at [26, 246] on span at bounding box center [28, 245] width 11 height 11
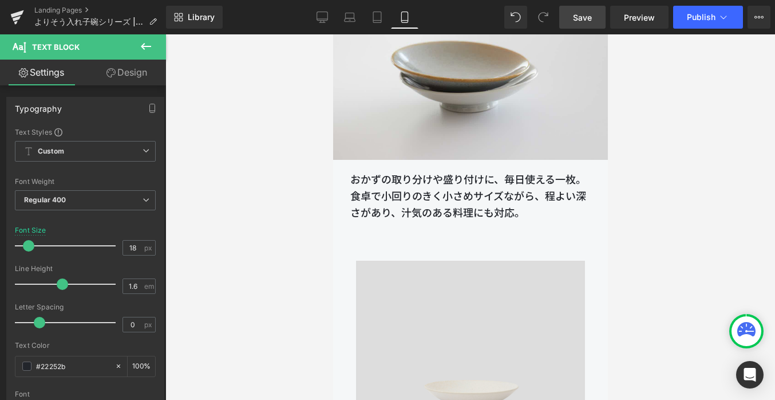
scroll to position [9790, 0]
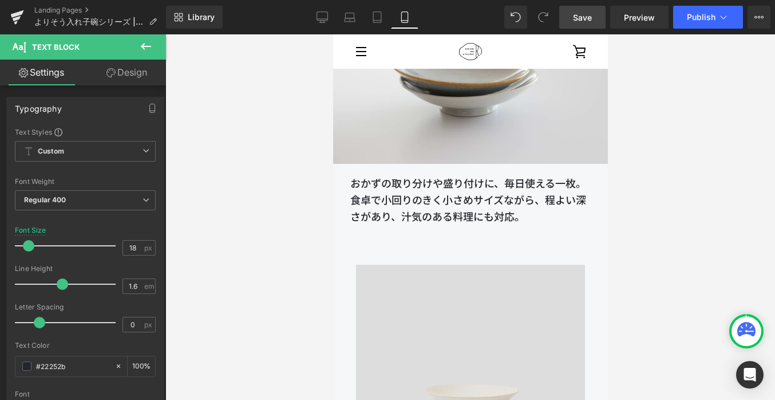
click at [399, 192] on p "食卓で小回りのきく小さめサイズながら、程よい深さがあり、汁気のある料理にも対応。" at bounding box center [470, 208] width 240 height 33
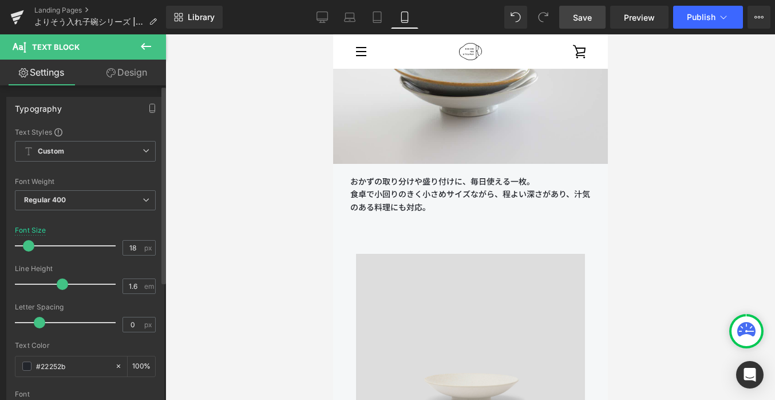
click at [25, 245] on span at bounding box center [28, 245] width 11 height 11
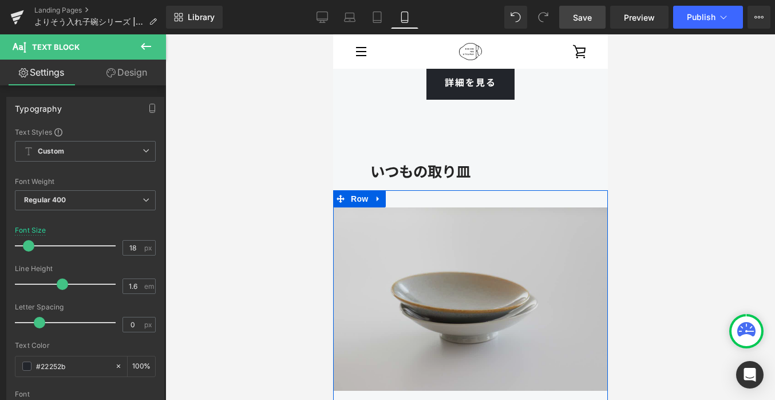
scroll to position [9488, 0]
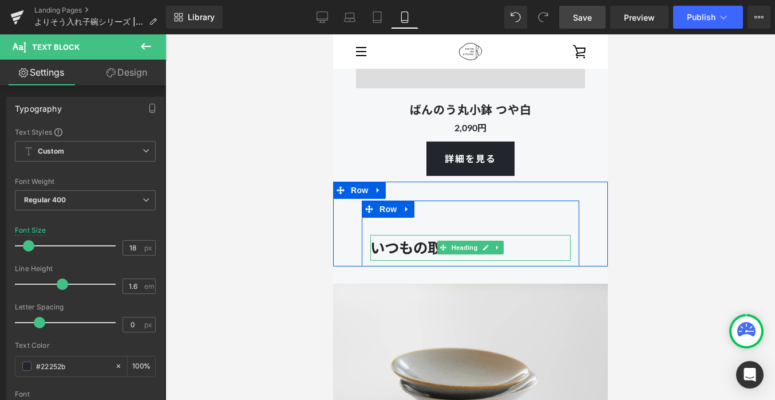
click at [421, 239] on strong "いつもの取り皿" at bounding box center [420, 247] width 100 height 17
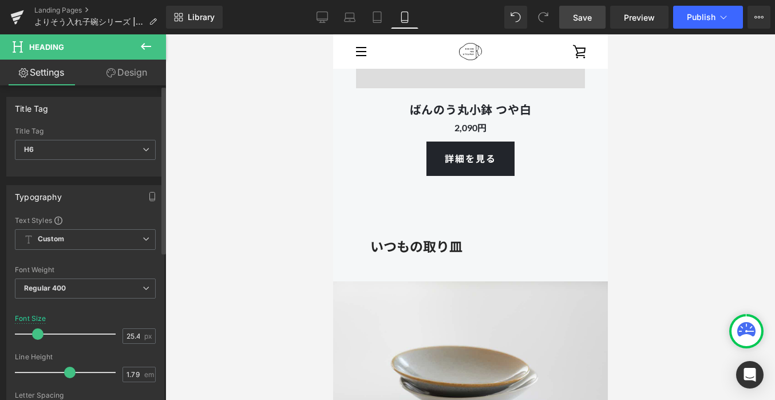
click at [35, 336] on span at bounding box center [37, 333] width 11 height 11
click at [35, 336] on span at bounding box center [38, 333] width 11 height 11
click at [41, 334] on span at bounding box center [38, 333] width 11 height 11
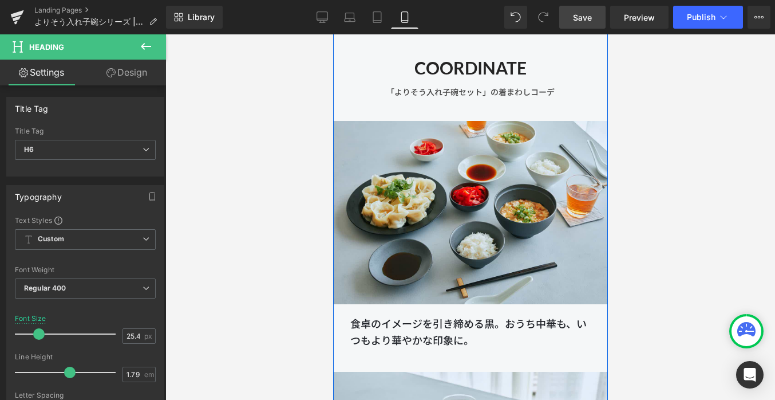
scroll to position [11319, 0]
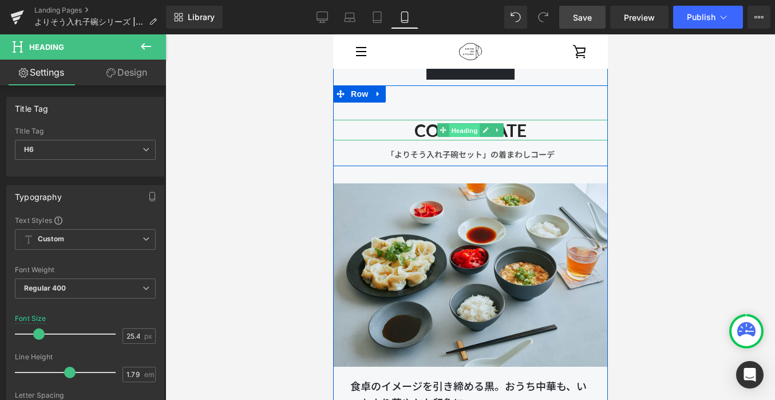
click at [467, 124] on span "Heading" at bounding box center [464, 131] width 31 height 14
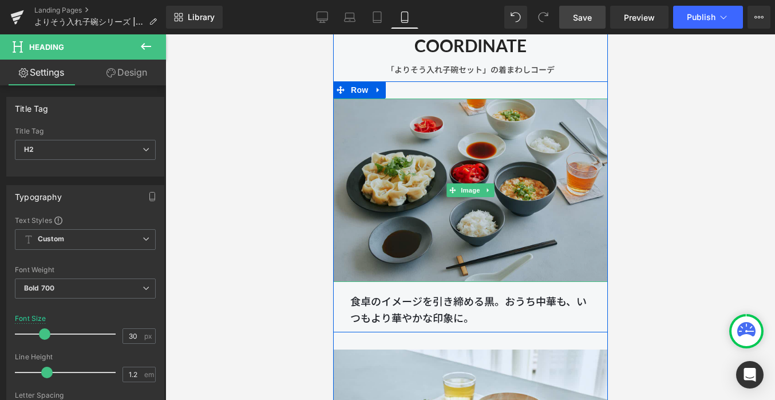
scroll to position [11470, 0]
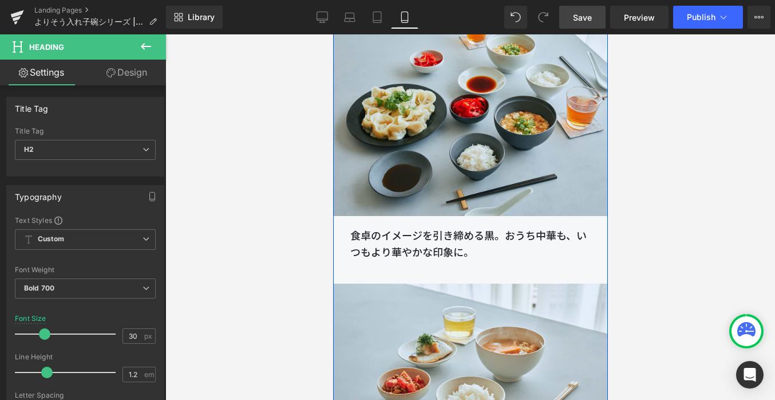
click at [400, 227] on p "食卓のイメージを引き締める黒。おうち中華も、いつもより華やかな印象に。" at bounding box center [470, 243] width 240 height 33
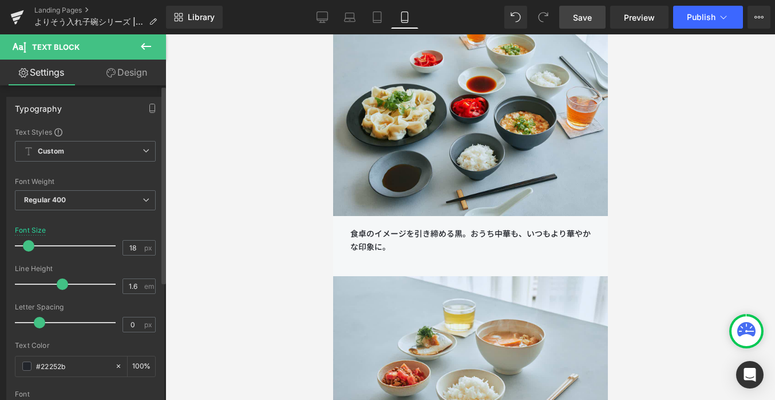
click at [27, 248] on span at bounding box center [28, 245] width 11 height 11
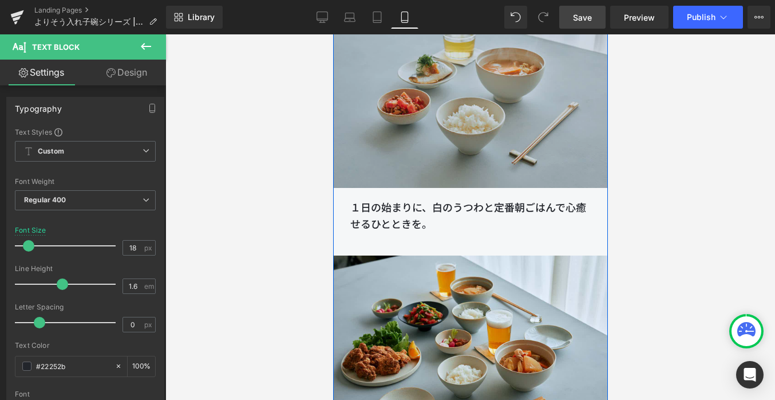
scroll to position [11820, 0]
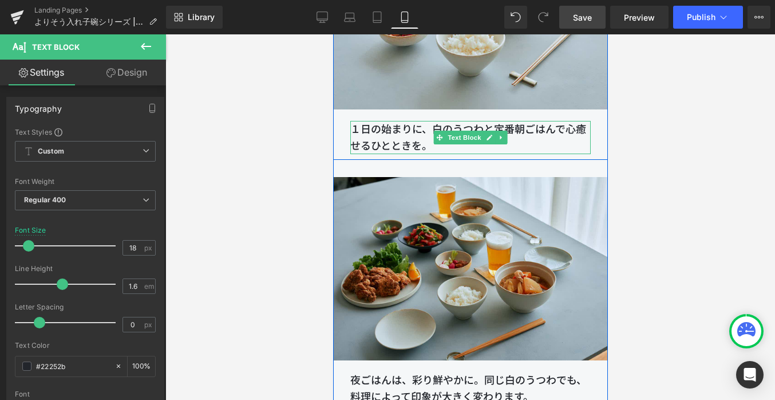
click at [383, 131] on p "１日の始まりに、白のうつわと定番朝ごはんで心癒せるひとときを。" at bounding box center [470, 137] width 240 height 33
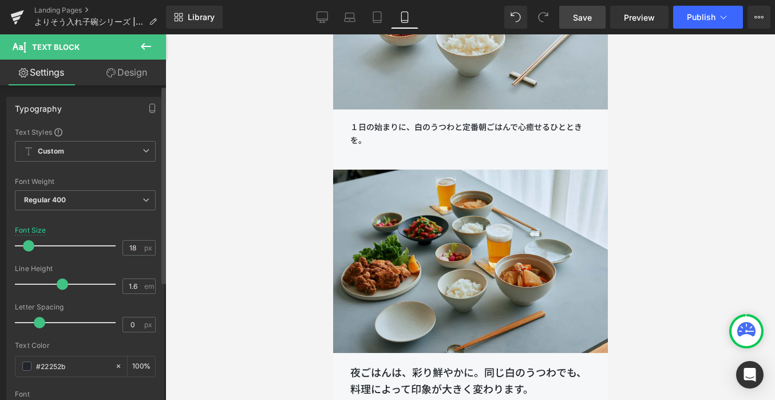
click at [26, 249] on span at bounding box center [28, 245] width 11 height 11
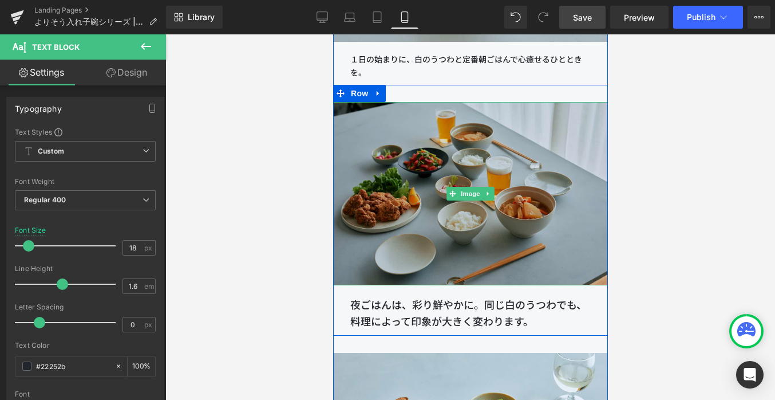
scroll to position [12001, 0]
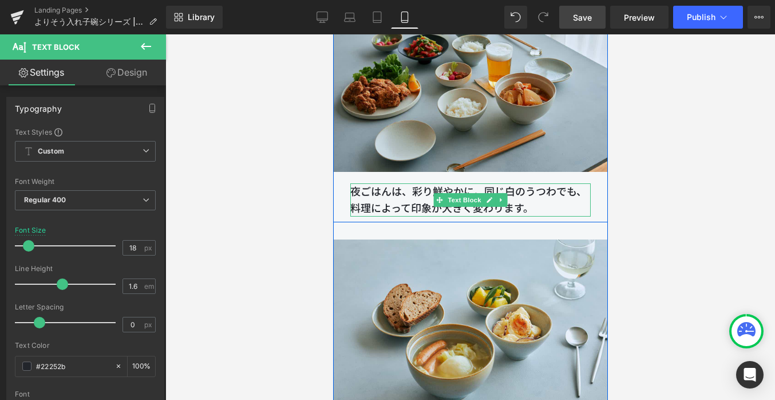
click at [387, 196] on p "夜ごはんは、彩り鮮やかに。同じ白のうつわでも、料理によって印象が大きく変わります。" at bounding box center [470, 199] width 240 height 33
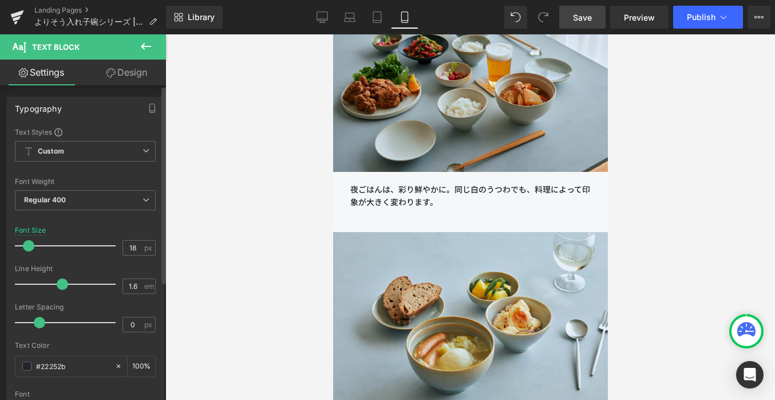
click at [26, 249] on span at bounding box center [28, 245] width 11 height 11
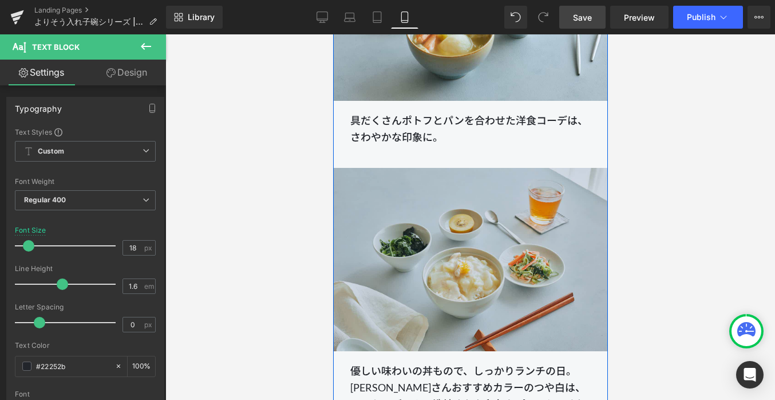
scroll to position [12320, 0]
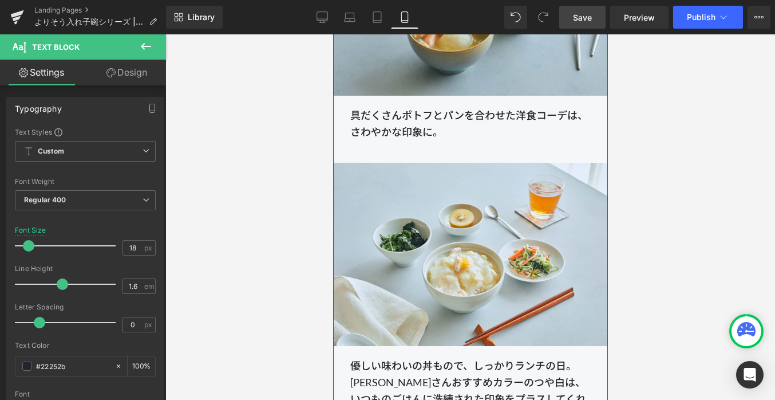
click at [382, 116] on p "具だくさんポトフとパンを合わせた洋食コーデは、さわやかな印象に。" at bounding box center [470, 123] width 240 height 33
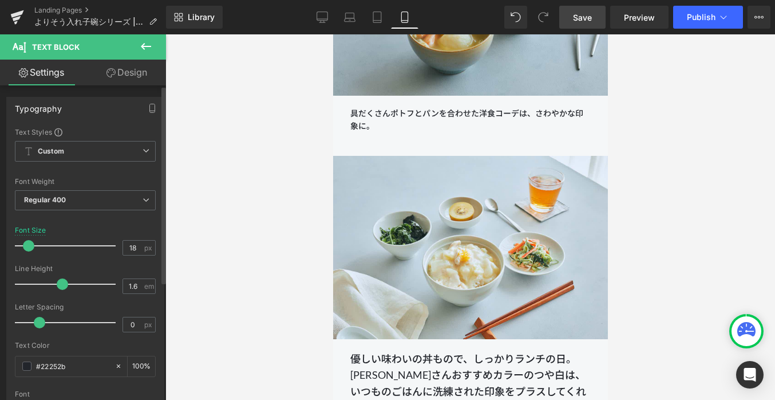
click at [31, 242] on span at bounding box center [28, 245] width 11 height 11
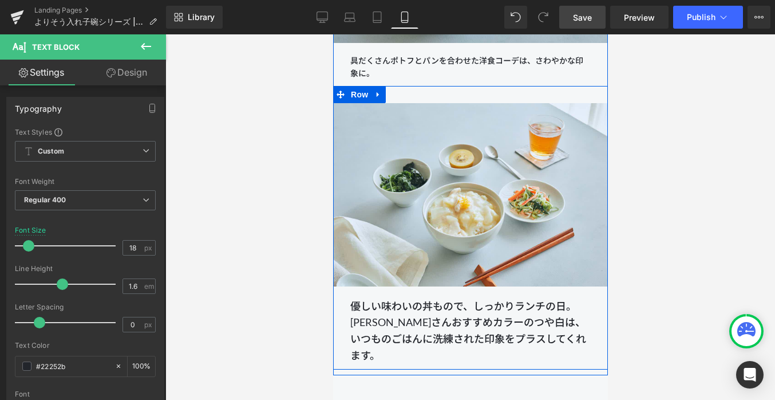
scroll to position [12402, 0]
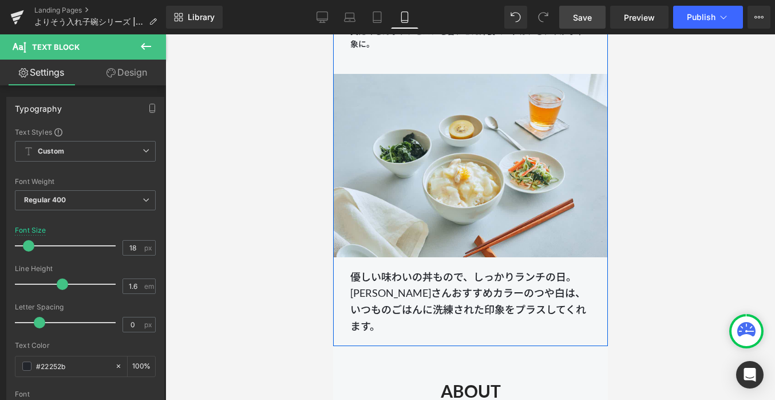
click at [390, 272] on p "優しい味わいの丼もので、しっかりランチの日。 [PERSON_NAME]おすすめカラーのつや白は、いつものごはんに洗練された印象をプラスしてくれます。" at bounding box center [470, 302] width 240 height 66
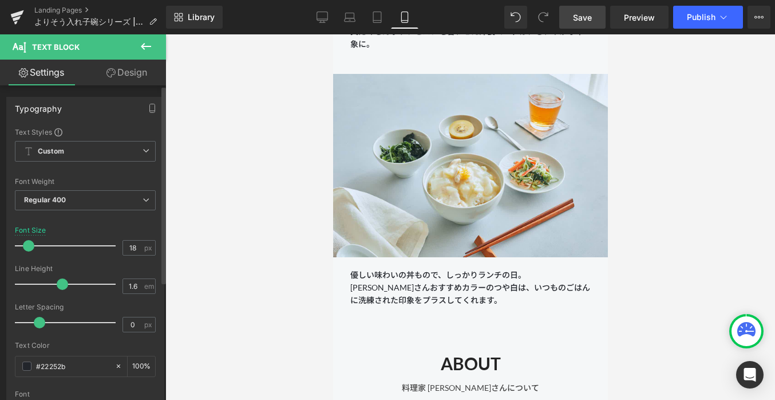
click at [30, 251] on div at bounding box center [68, 245] width 95 height 23
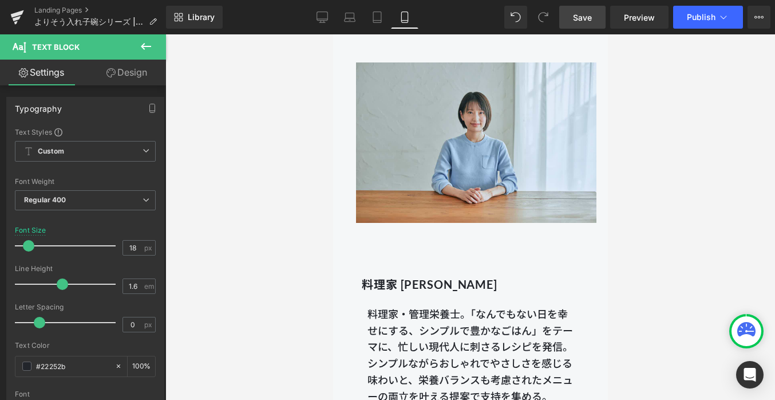
scroll to position [12865, 0]
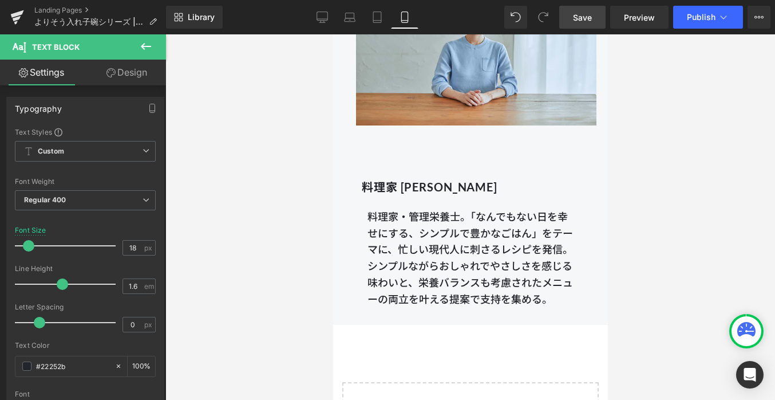
click at [427, 233] on p "料理家・管理栄養士。「なんでもない日を幸せにする、シンプルで豊かなごはん」をテーマに、忙しい現代人に刺さるレシピを発信。シンプルながらおしゃれでやさしさを感じ…" at bounding box center [470, 257] width 206 height 99
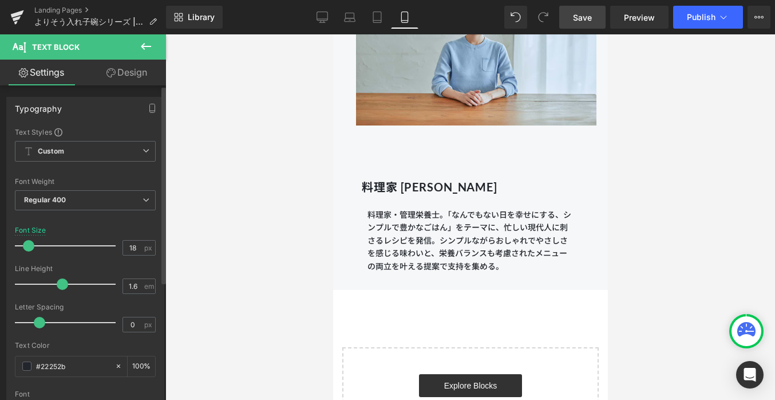
click at [29, 246] on span at bounding box center [28, 245] width 11 height 11
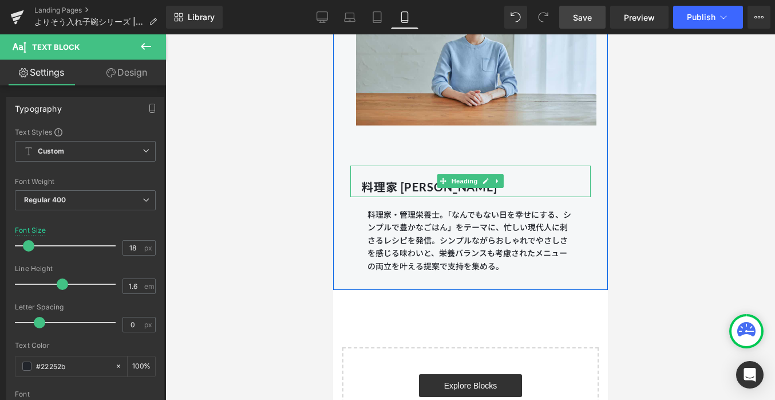
click at [416, 180] on b "料理家 [PERSON_NAME]" at bounding box center [429, 187] width 136 height 14
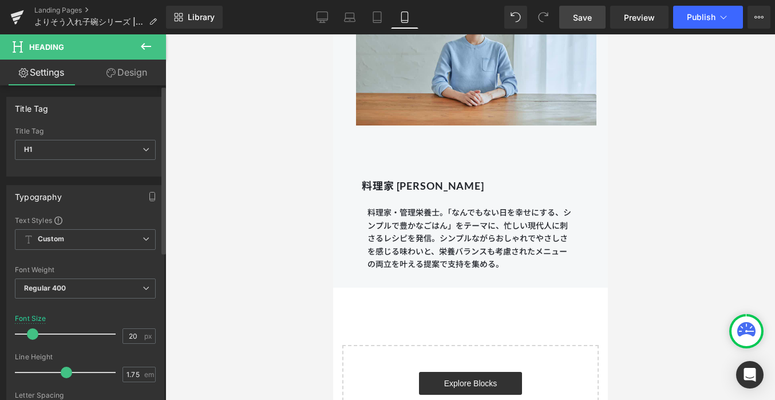
click at [30, 334] on span at bounding box center [32, 333] width 11 height 11
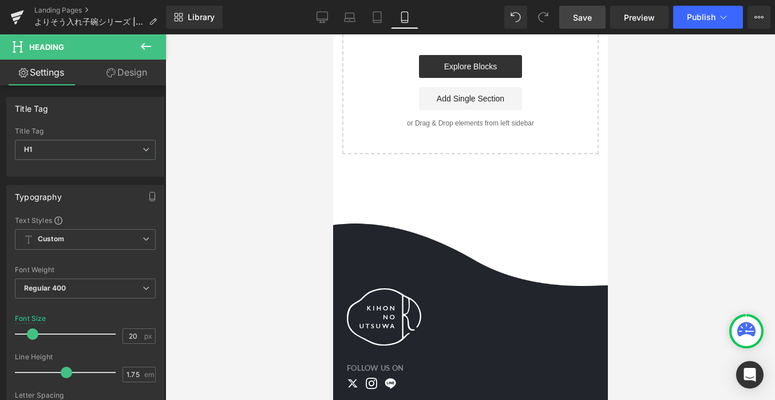
scroll to position [13223, 0]
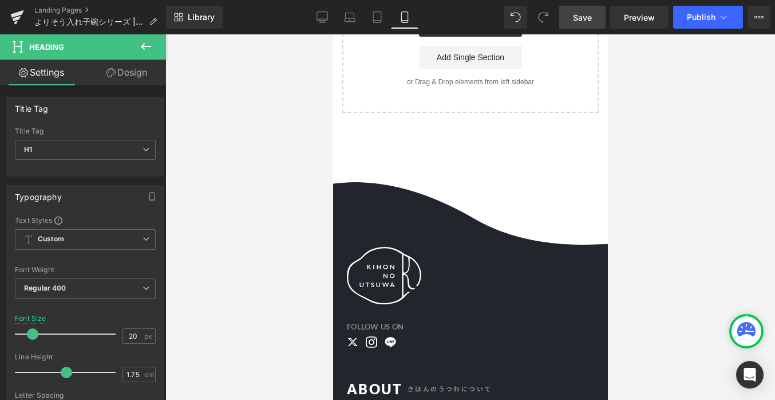
click at [563, 21] on link "Save" at bounding box center [582, 17] width 46 height 23
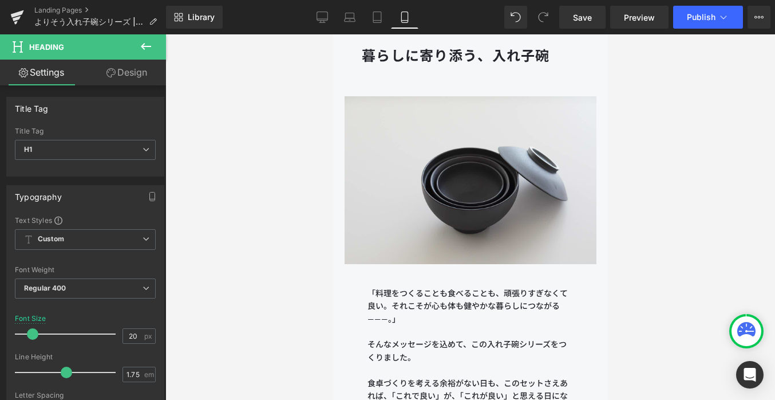
scroll to position [545, 0]
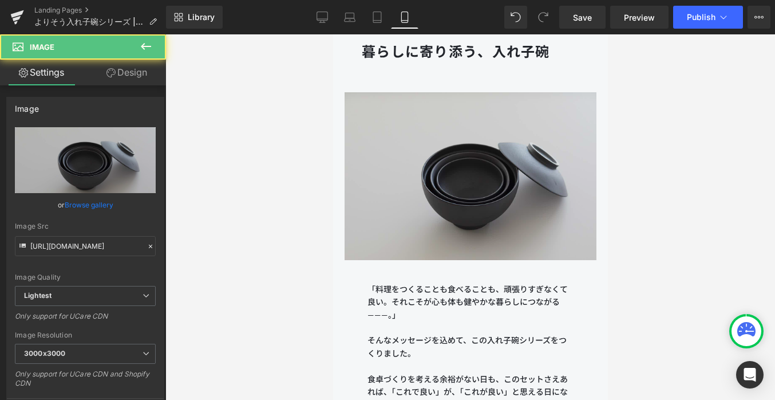
click at [383, 196] on img at bounding box center [470, 176] width 252 height 191
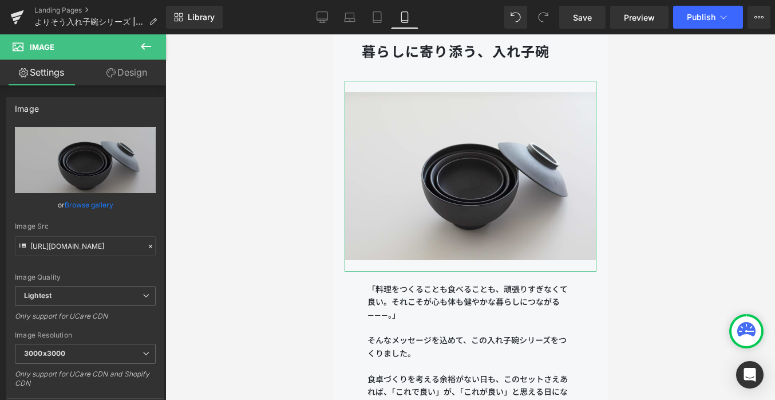
click at [125, 68] on link "Design" at bounding box center [126, 73] width 83 height 26
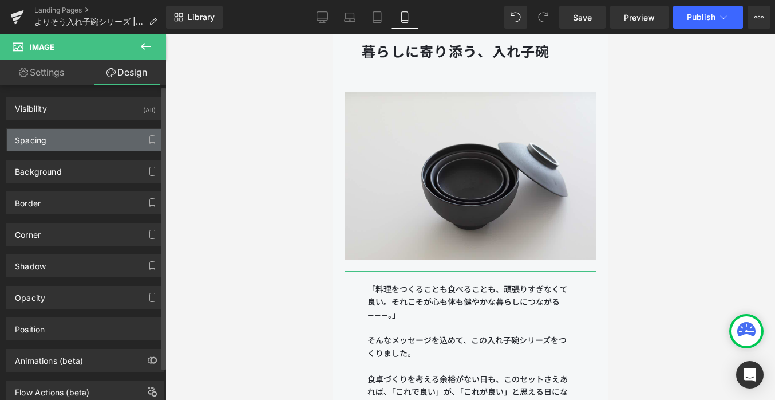
click at [39, 132] on div "Spacing" at bounding box center [30, 137] width 31 height 16
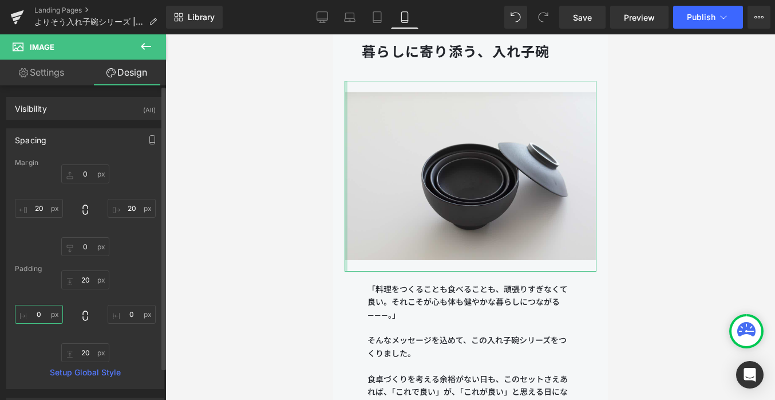
click at [48, 314] on input "0" at bounding box center [39, 314] width 48 height 19
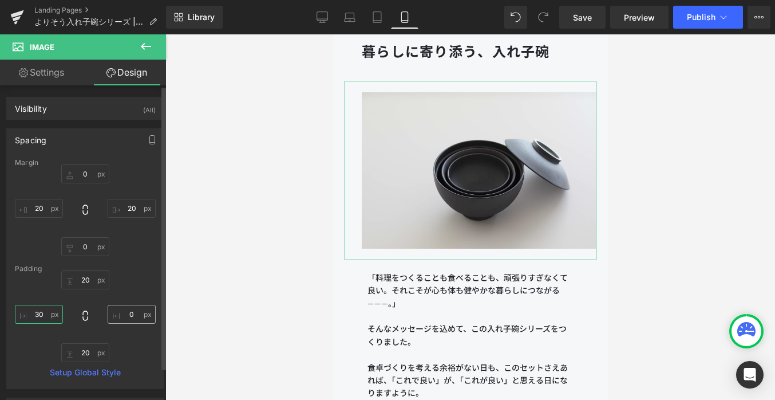
type input "30"
click at [131, 306] on input "0" at bounding box center [132, 314] width 48 height 19
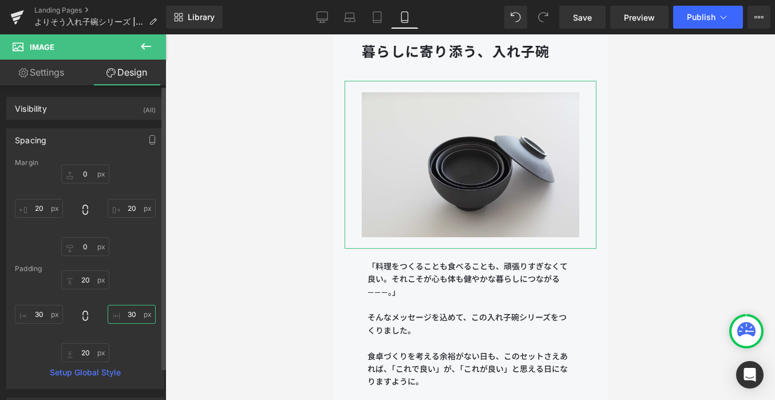
type input "30"
click at [148, 268] on div "Padding" at bounding box center [85, 269] width 141 height 8
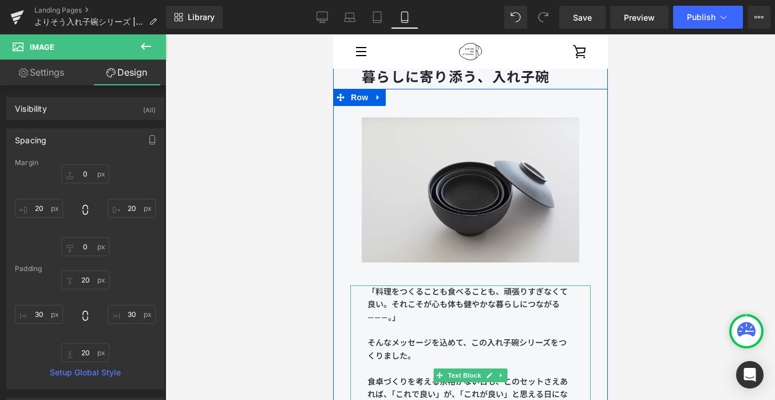
scroll to position [488, 0]
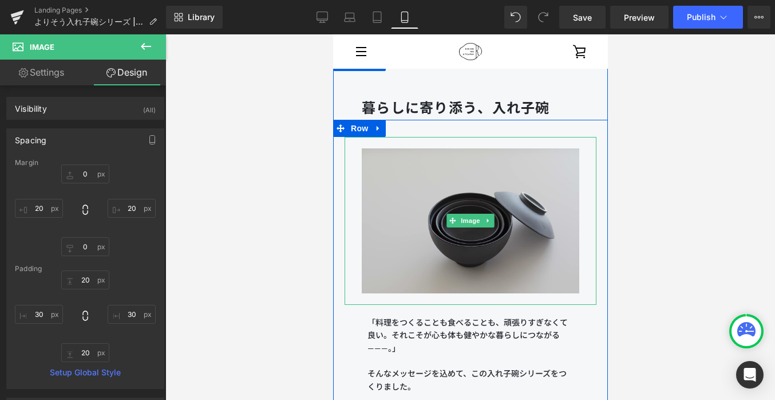
click at [440, 180] on img at bounding box center [470, 221] width 252 height 168
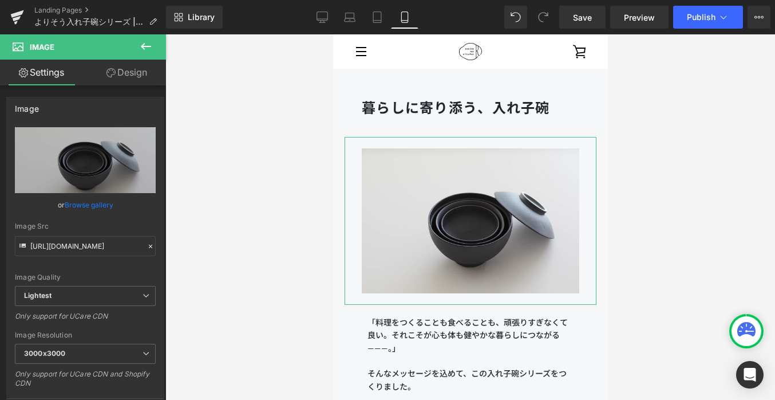
click at [133, 69] on link "Design" at bounding box center [126, 73] width 83 height 26
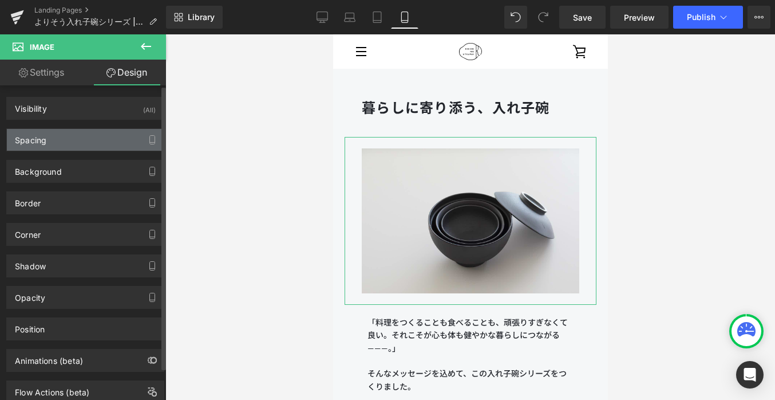
click at [88, 136] on div "Spacing" at bounding box center [85, 140] width 157 height 22
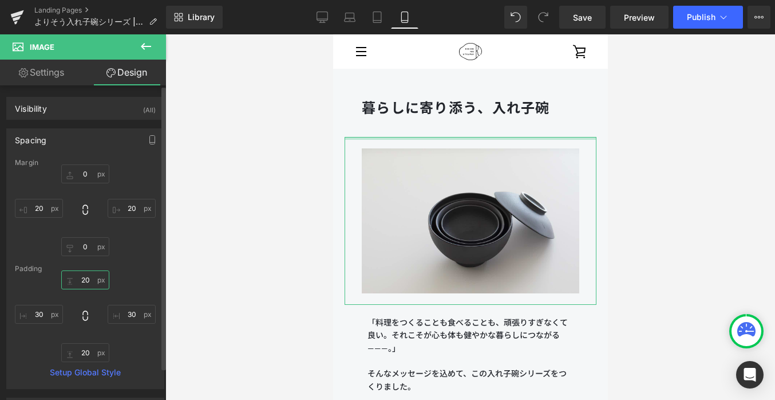
click at [89, 281] on input "20" at bounding box center [85, 279] width 48 height 19
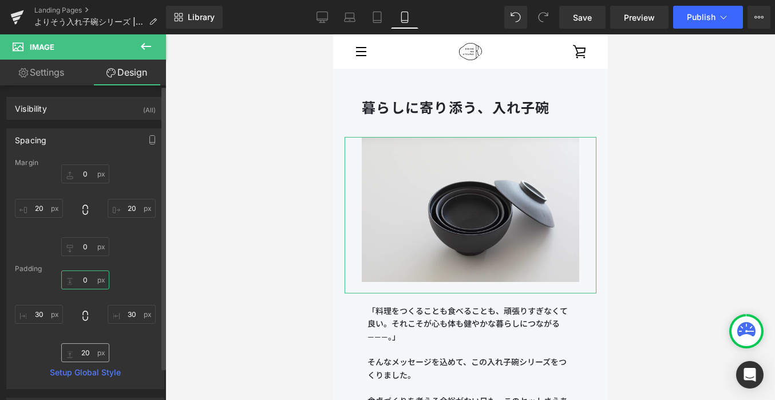
type input "0"
click at [87, 348] on input "20" at bounding box center [85, 352] width 48 height 19
type input "0"
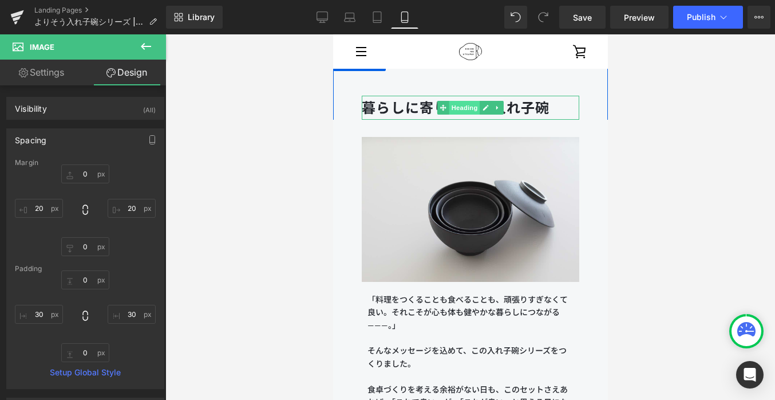
click at [461, 105] on span "Heading" at bounding box center [464, 108] width 31 height 14
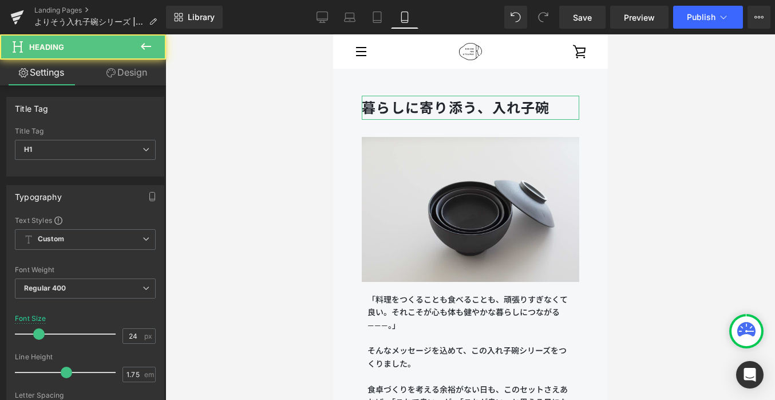
click at [118, 77] on link "Design" at bounding box center [126, 73] width 83 height 26
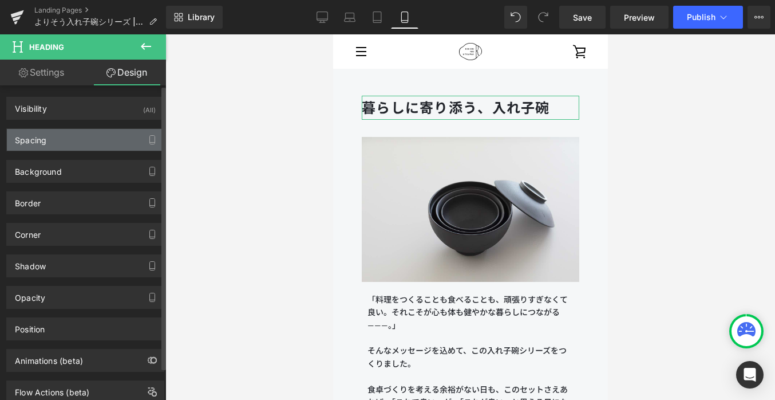
click at [84, 144] on div "Spacing" at bounding box center [85, 140] width 157 height 22
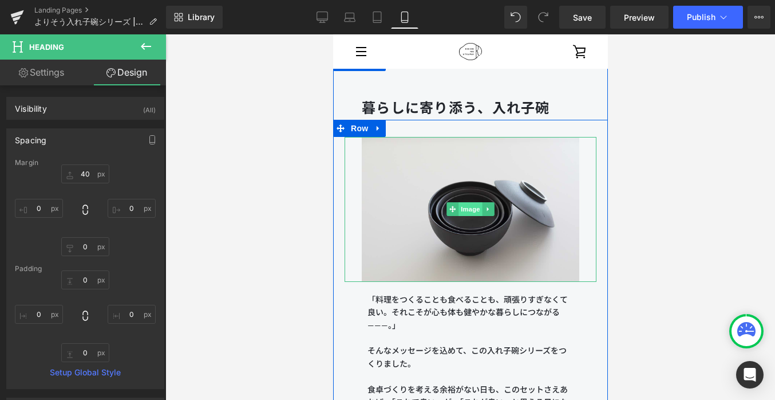
click at [468, 211] on span "Image" at bounding box center [470, 209] width 24 height 14
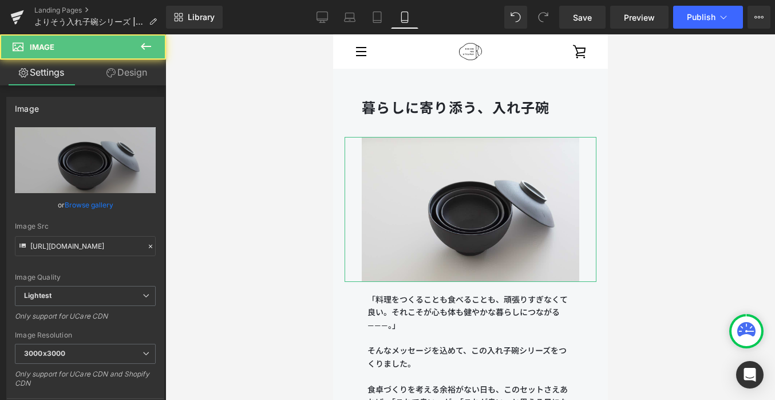
click at [137, 78] on link "Design" at bounding box center [126, 73] width 83 height 26
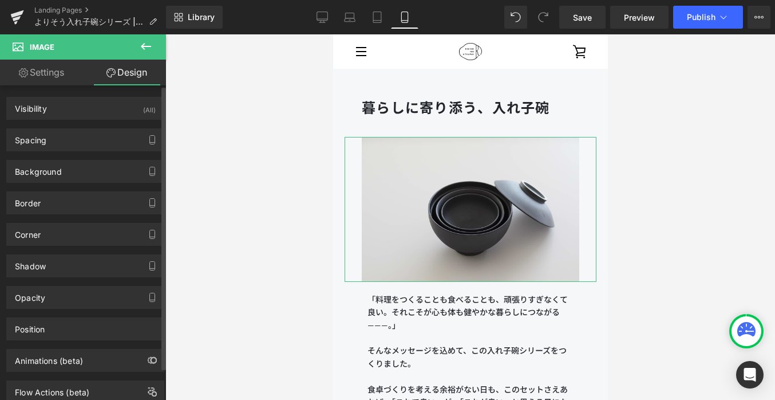
click at [101, 127] on div "Spacing Margin 0 20 0 20 Padding 0 30 0 30 Setup Global Style" at bounding box center [85, 135] width 171 height 31
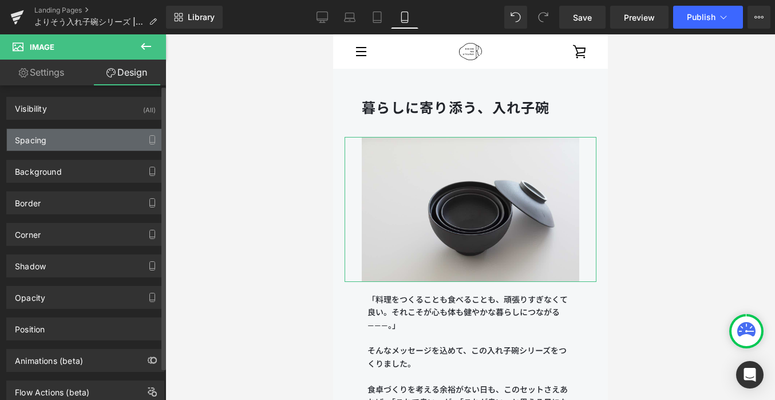
click at [101, 145] on div "Spacing" at bounding box center [85, 140] width 157 height 22
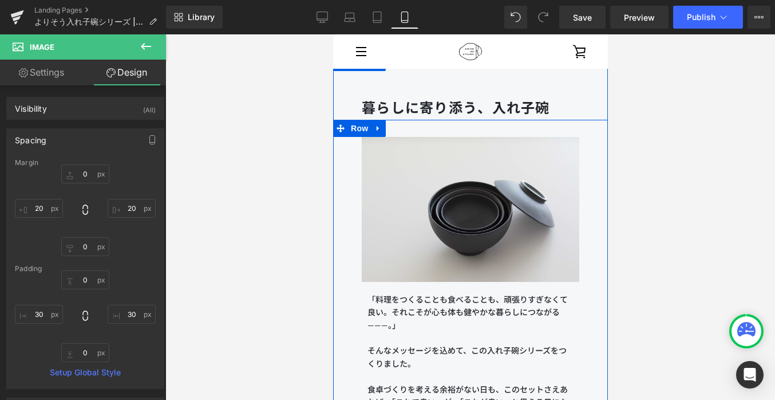
click at [414, 128] on div "Image 「料理をつくることも食べることも、頑張りすぎなくて良い。それこそが心も体も健やかな暮らしにつながる———。」 そんなメッセージを込めて、この入れ子…" at bounding box center [470, 305] width 275 height 370
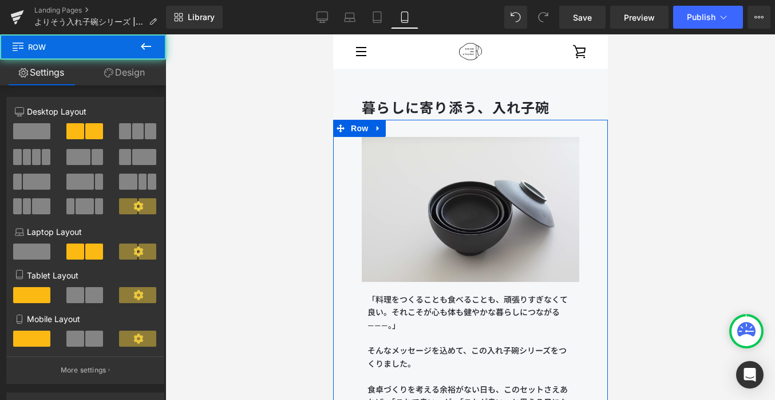
click at [136, 78] on link "Design" at bounding box center [124, 73] width 83 height 26
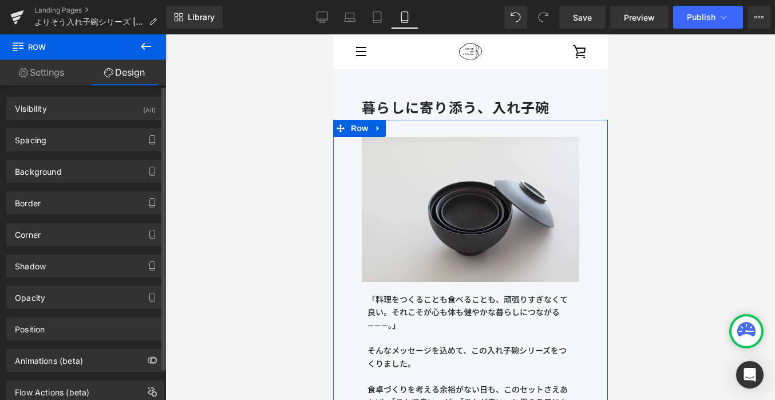
click at [107, 127] on div "Spacing Margin 0 auto 0 auto Padding 30 0 30 0 Setup Global Style" at bounding box center [85, 135] width 171 height 31
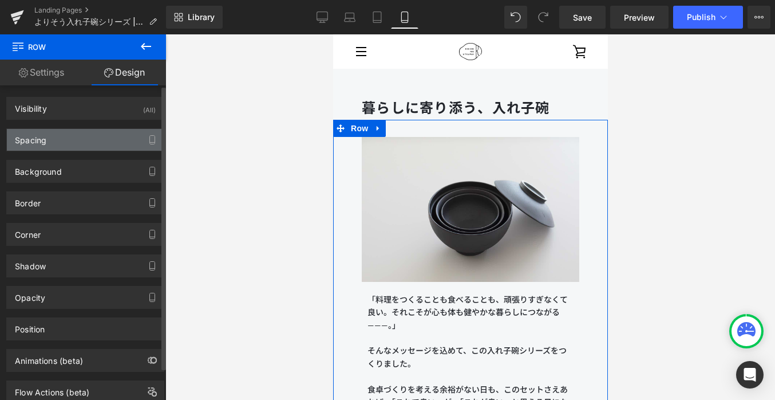
click at [107, 136] on div "Spacing" at bounding box center [85, 140] width 157 height 22
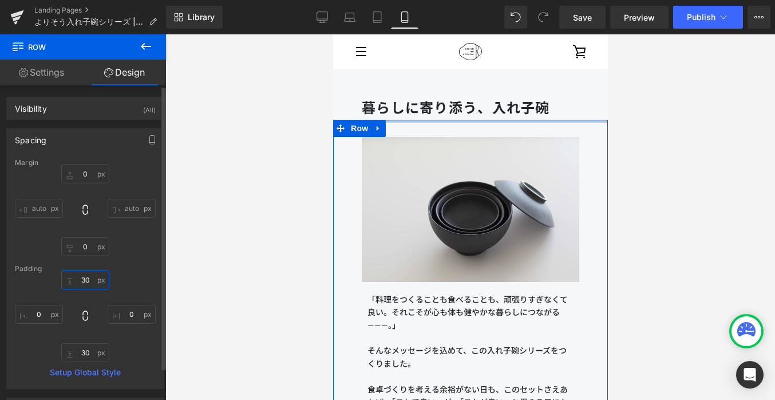
click at [88, 273] on input "30" at bounding box center [85, 279] width 48 height 19
type input "0"
type input "10"
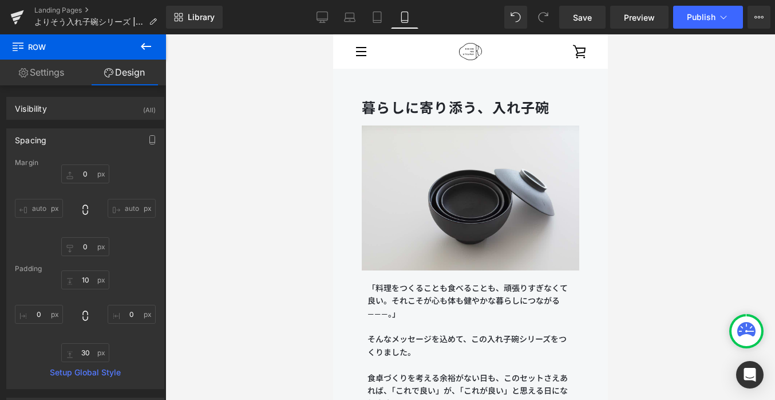
click at [243, 261] on div at bounding box center [470, 216] width 610 height 365
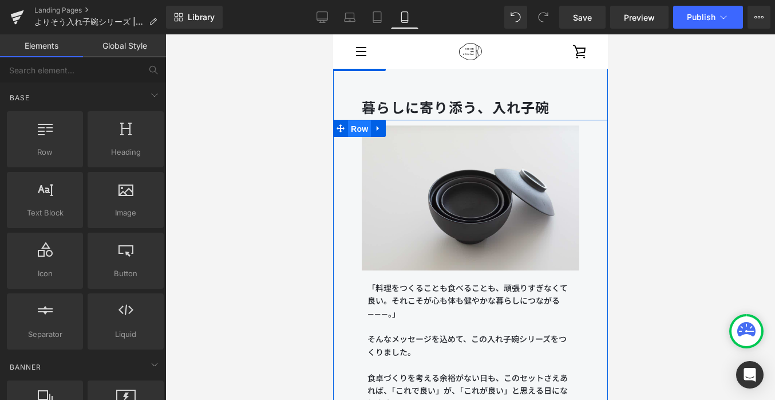
click at [356, 129] on span "Row" at bounding box center [359, 128] width 23 height 17
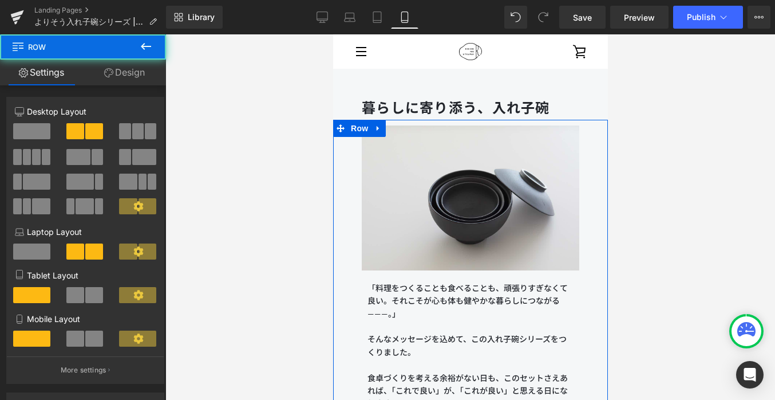
click at [141, 64] on link "Design" at bounding box center [124, 73] width 83 height 26
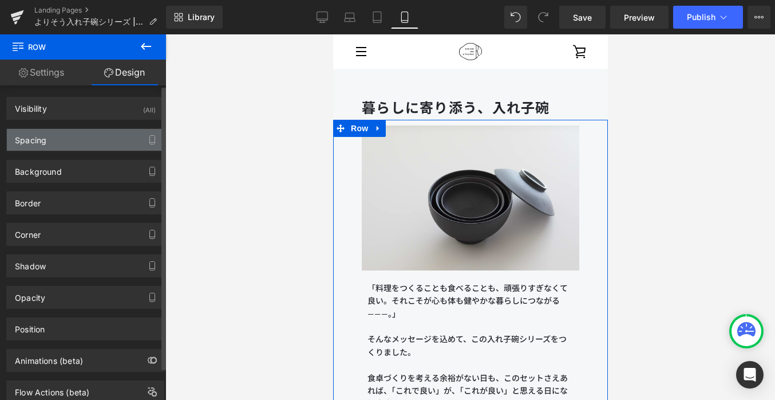
click at [98, 135] on div "Spacing" at bounding box center [85, 140] width 157 height 22
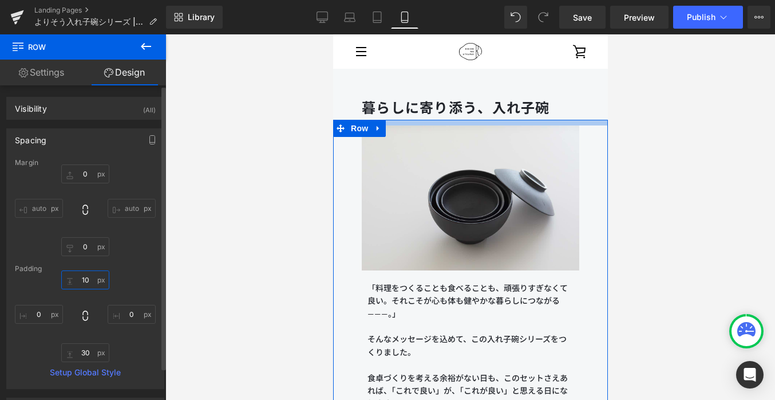
click at [88, 275] on input "text" at bounding box center [85, 279] width 48 height 19
type input "10"
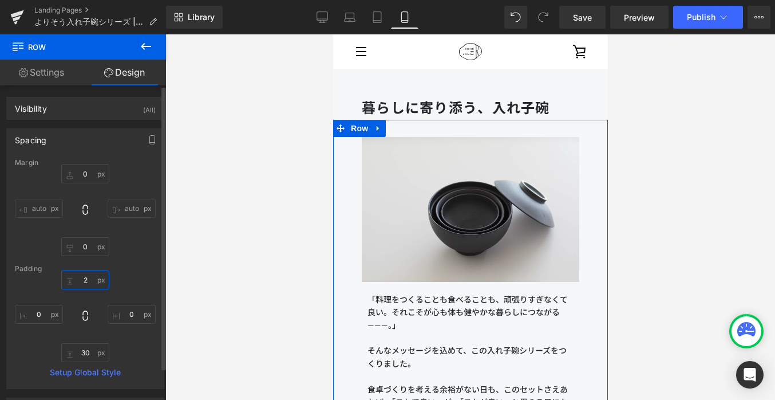
type input "20"
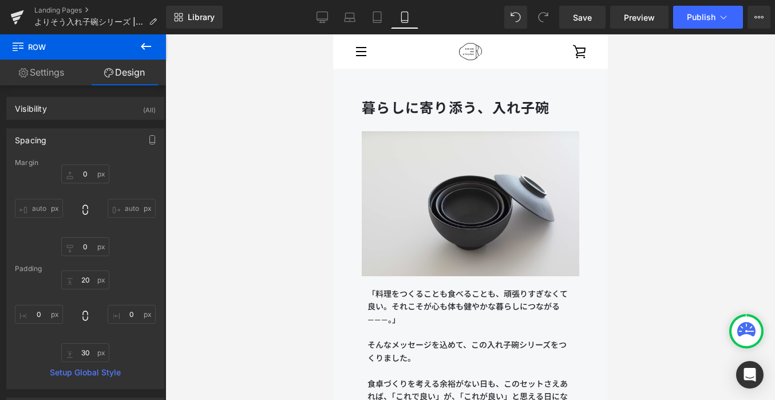
click at [180, 279] on div at bounding box center [470, 216] width 610 height 365
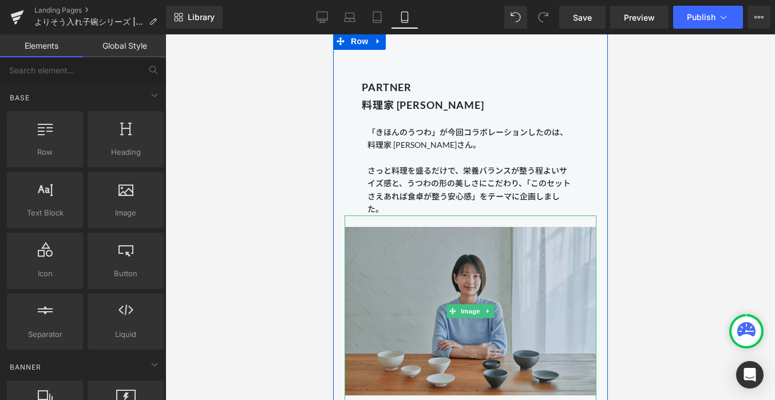
scroll to position [949, 0]
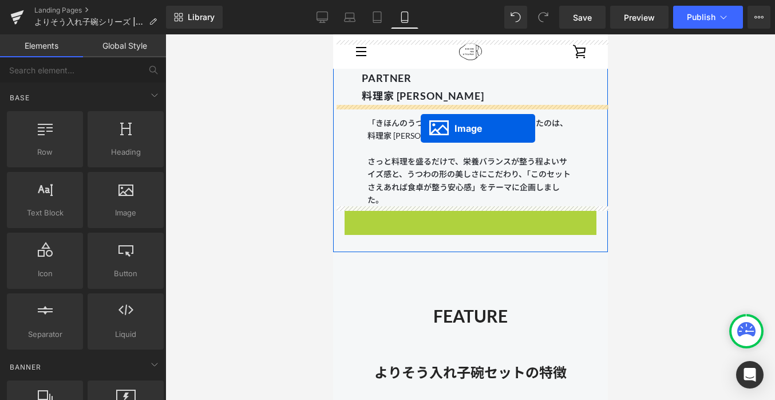
drag, startPoint x: 449, startPoint y: 295, endPoint x: 420, endPoint y: 128, distance: 169.1
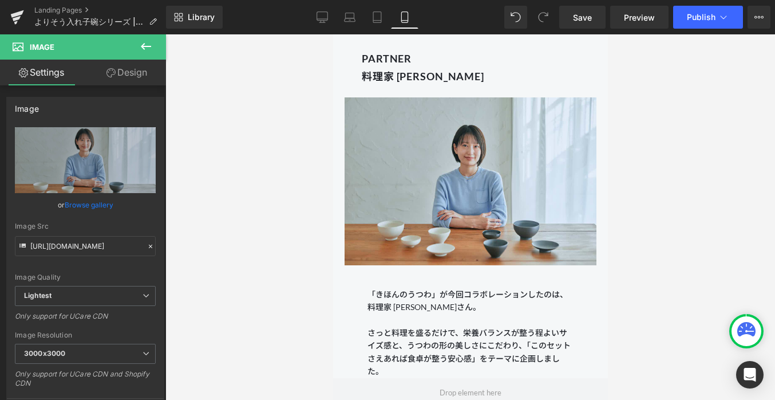
scroll to position [1030, 0]
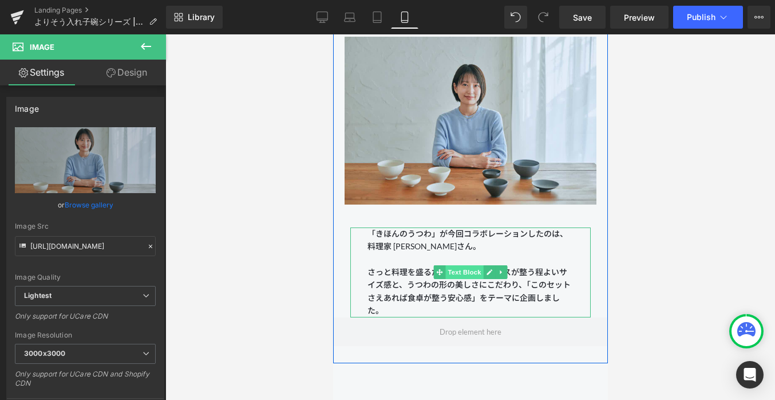
click at [458, 270] on span "Text Block" at bounding box center [464, 272] width 38 height 14
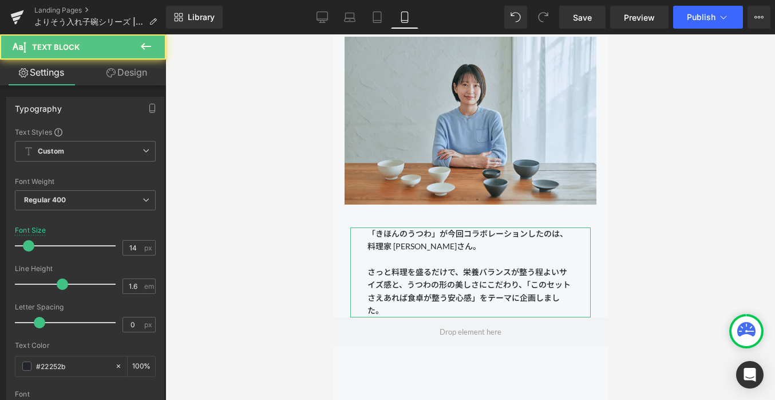
click at [137, 74] on link "Design" at bounding box center [126, 73] width 83 height 26
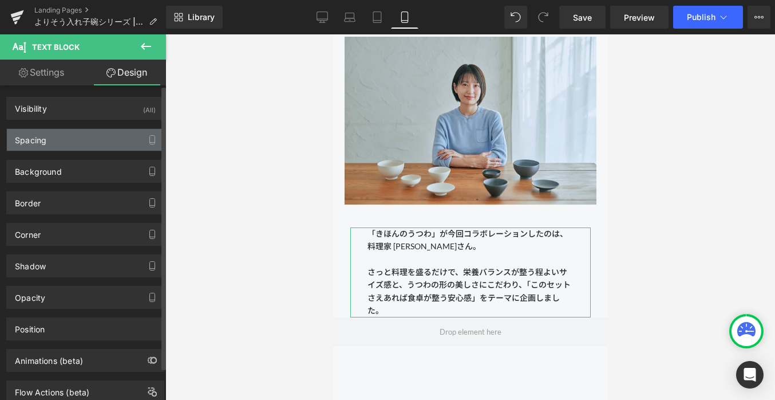
click at [86, 134] on div "Spacing" at bounding box center [85, 140] width 157 height 22
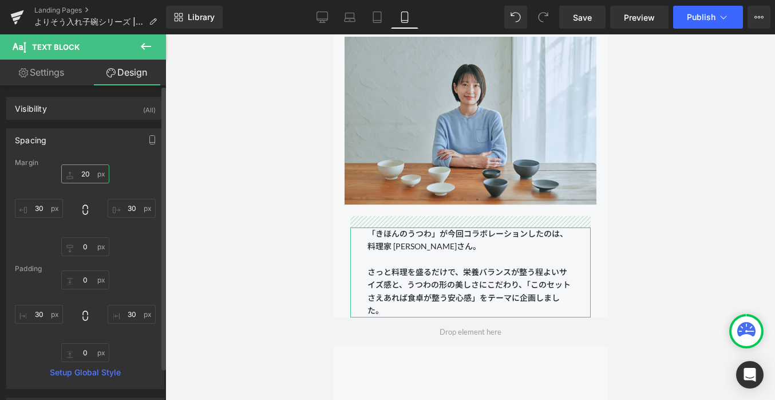
click at [86, 171] on input "text" at bounding box center [85, 173] width 48 height 19
type input "20"
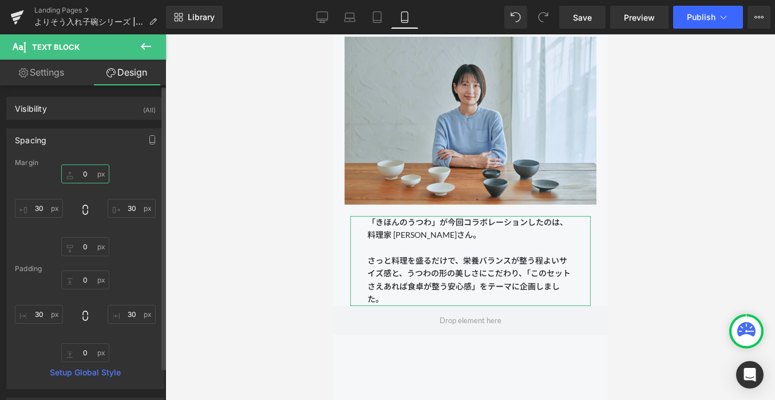
type input "0"
click at [125, 159] on div "Margin" at bounding box center [85, 163] width 141 height 8
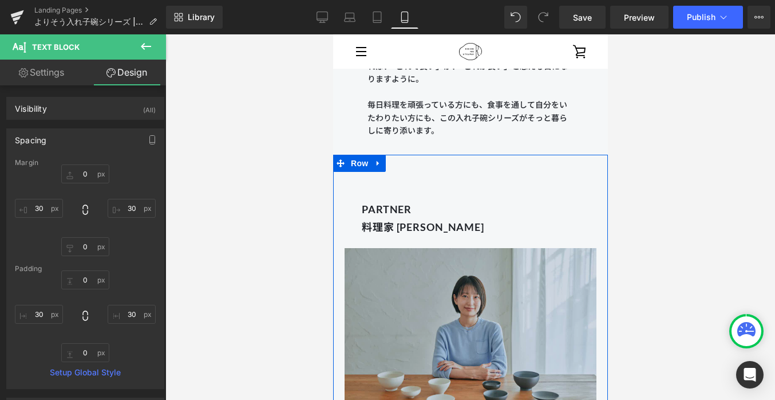
scroll to position [819, 0]
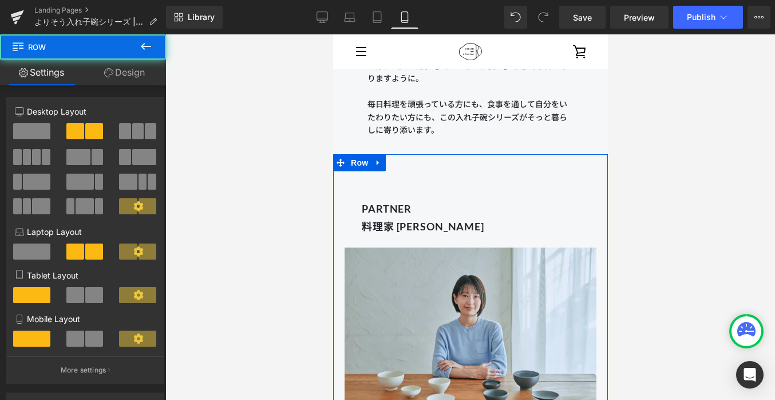
click at [401, 187] on div "PARTNER 料理家 長谷川あかりさん Heading Image 「きほんのうつわ」が今回コラボレーションしたのは、料理家 長谷川あかりさん。 さっと料理…" at bounding box center [470, 343] width 275 height 345
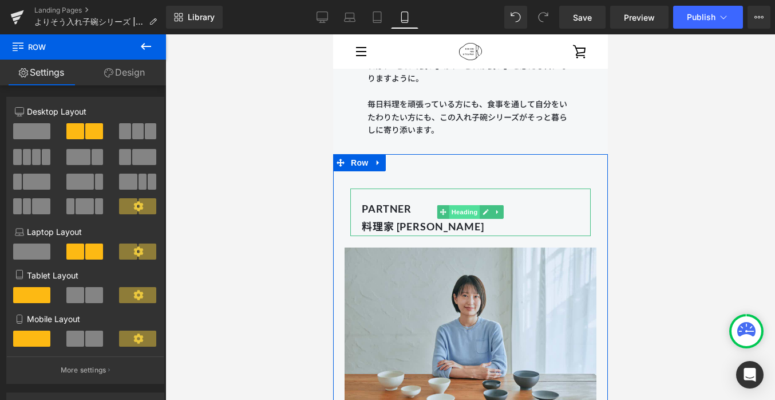
click at [466, 206] on span "Heading" at bounding box center [464, 212] width 31 height 14
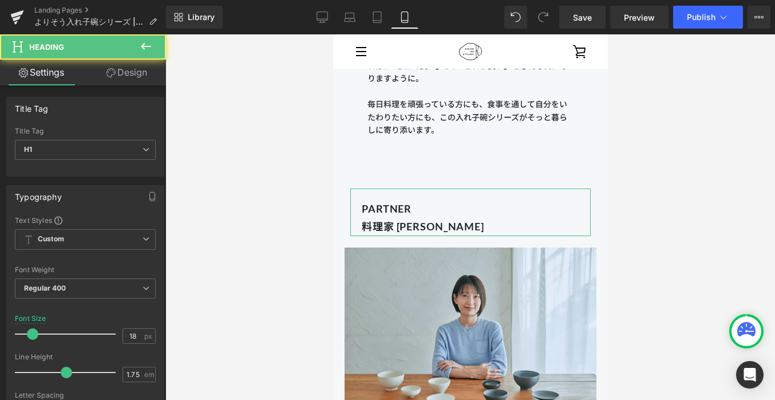
click at [138, 72] on link "Design" at bounding box center [126, 73] width 83 height 26
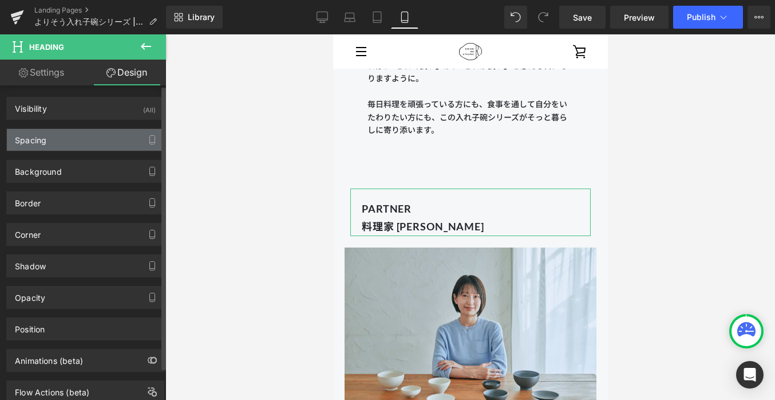
click at [104, 133] on div "Spacing" at bounding box center [85, 140] width 157 height 22
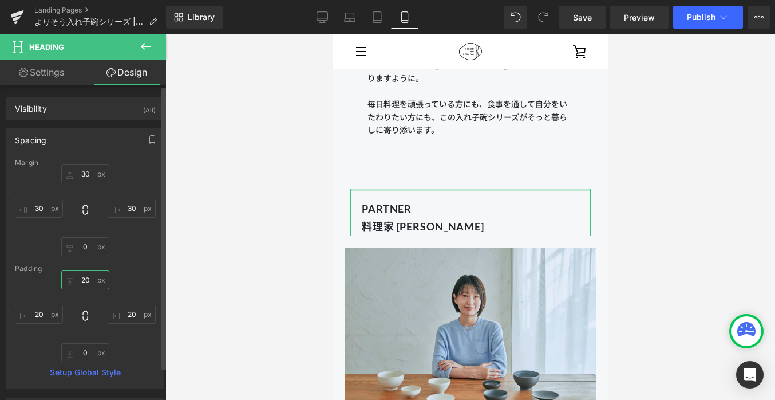
click at [89, 280] on input "20" at bounding box center [85, 279] width 48 height 19
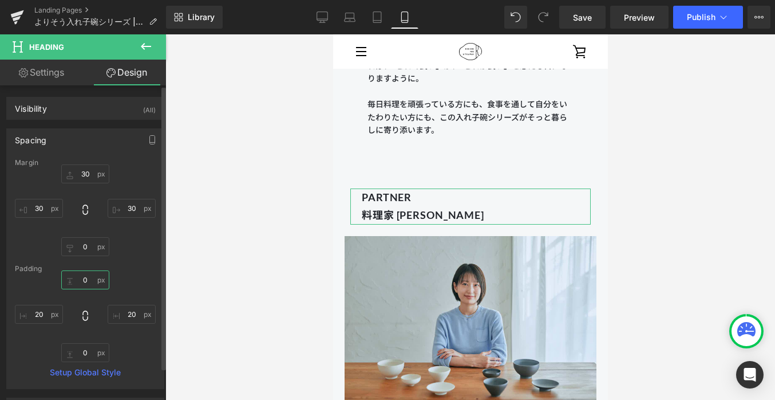
type input "0"
click at [128, 274] on div "0 20 0 20" at bounding box center [85, 316] width 141 height 92
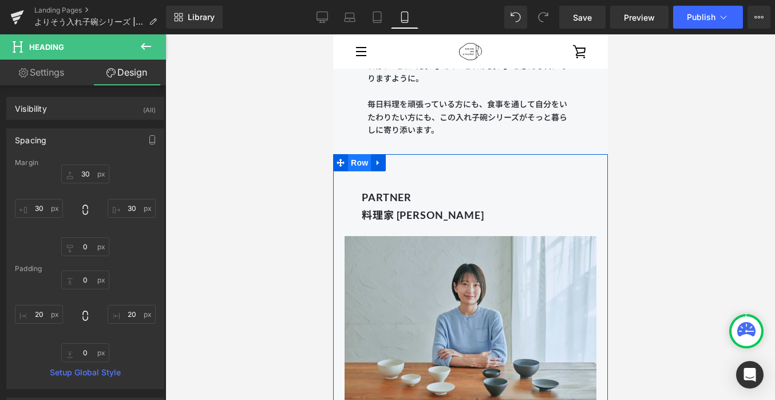
click at [360, 164] on span "Row" at bounding box center [359, 162] width 23 height 17
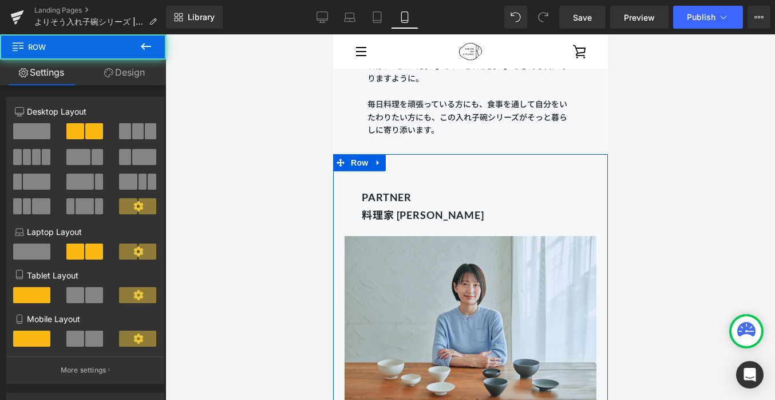
click at [121, 73] on link "Design" at bounding box center [124, 73] width 83 height 26
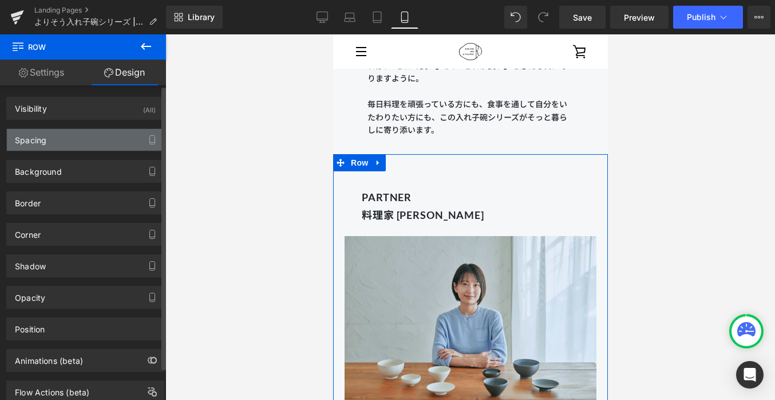
click at [85, 142] on div "Spacing" at bounding box center [85, 140] width 157 height 22
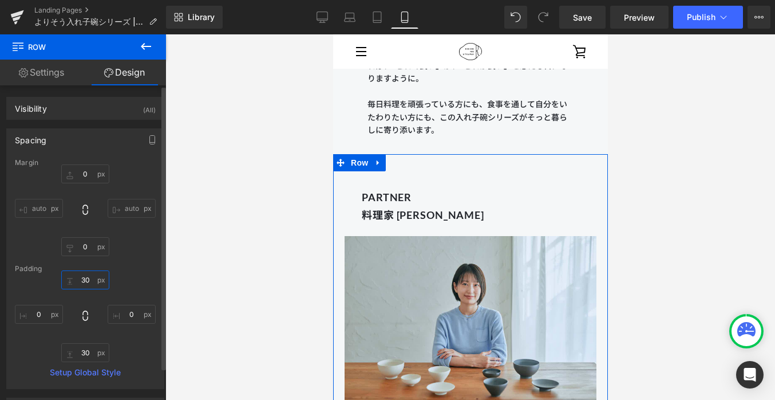
click at [86, 281] on input "text" at bounding box center [85, 279] width 48 height 19
type input "30"
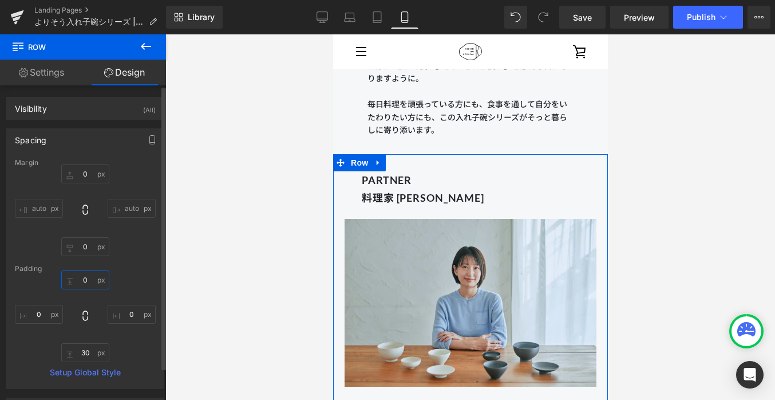
type input "0"
click at [149, 269] on div "Padding" at bounding box center [85, 269] width 141 height 8
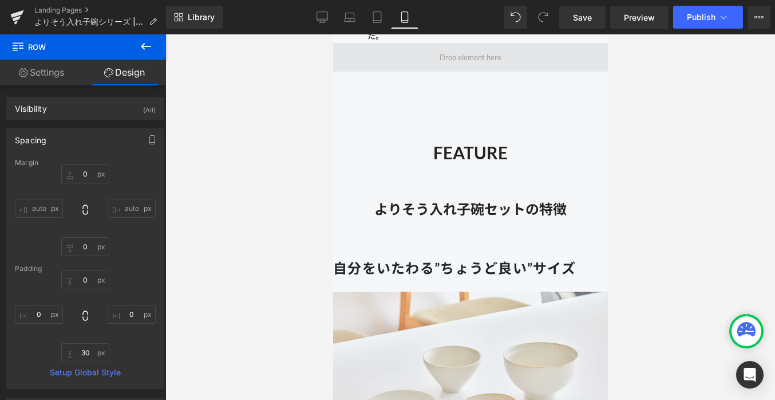
scroll to position [1262, 0]
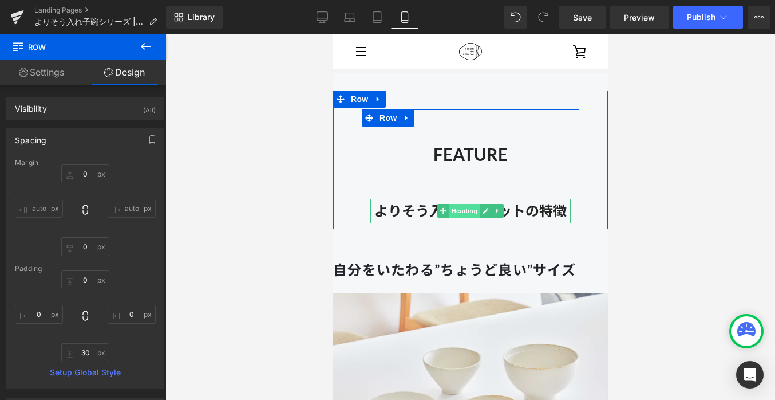
click at [467, 210] on span "Heading" at bounding box center [464, 211] width 31 height 14
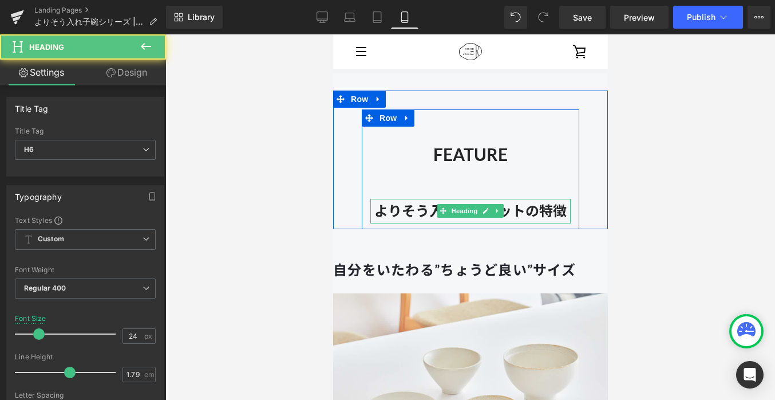
drag, startPoint x: 381, startPoint y: 211, endPoint x: 389, endPoint y: 210, distance: 8.2
click at [389, 210] on strong "よりそう入れ子碗セットの特徴" at bounding box center [470, 210] width 192 height 17
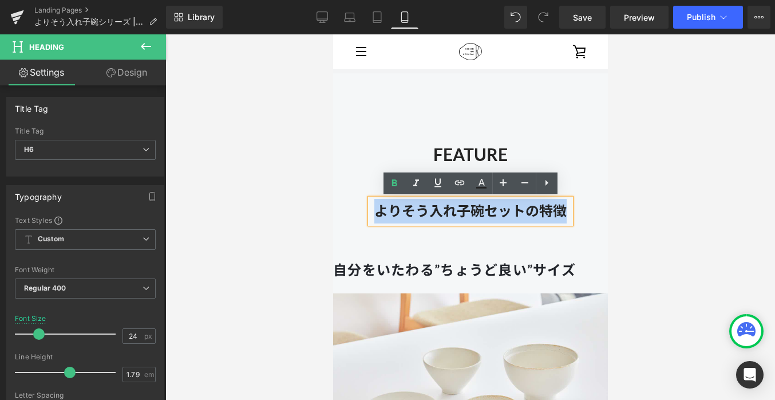
drag, startPoint x: 373, startPoint y: 210, endPoint x: 565, endPoint y: 204, distance: 192.5
click at [565, 204] on h6 "よりそう入れ子碗セットの特徴" at bounding box center [470, 211] width 200 height 25
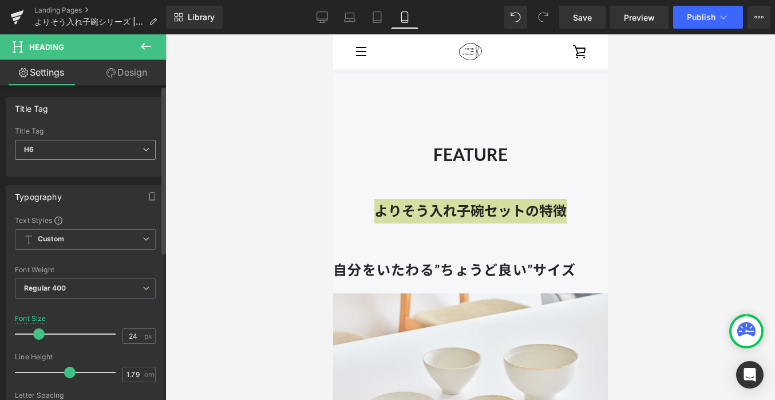
click at [132, 157] on span "H6" at bounding box center [85, 150] width 141 height 20
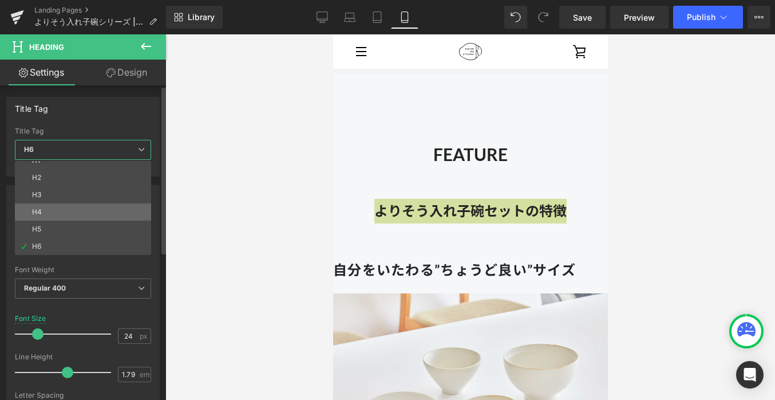
scroll to position [0, 0]
click at [149, 118] on div "Title Tag" at bounding box center [83, 108] width 152 height 22
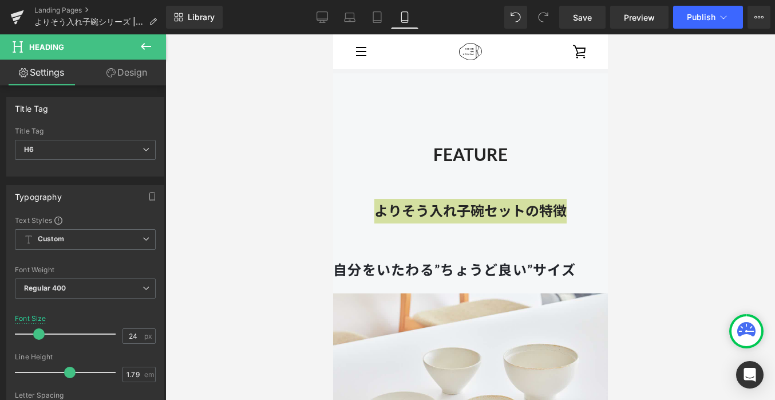
click at [141, 45] on icon at bounding box center [146, 47] width 14 height 14
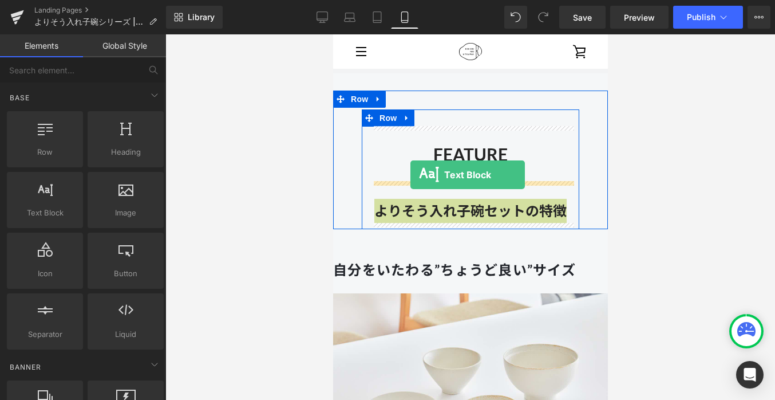
drag, startPoint x: 385, startPoint y: 238, endPoint x: 410, endPoint y: 175, distance: 67.8
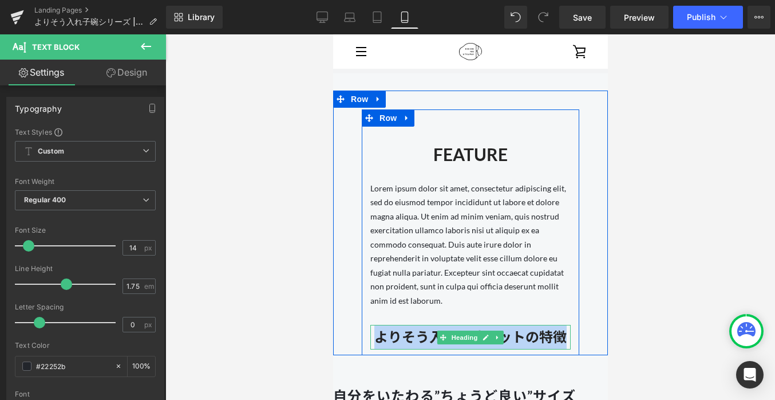
click at [504, 328] on strong "よりそう入れ子碗セットの特徴" at bounding box center [470, 336] width 192 height 17
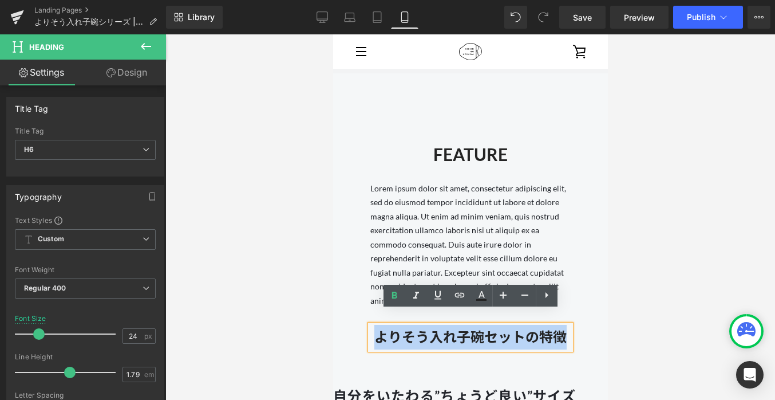
drag, startPoint x: 566, startPoint y: 321, endPoint x: 313, endPoint y: 314, distance: 253.8
copy strong "よりそう入れ子碗セットの特徴"
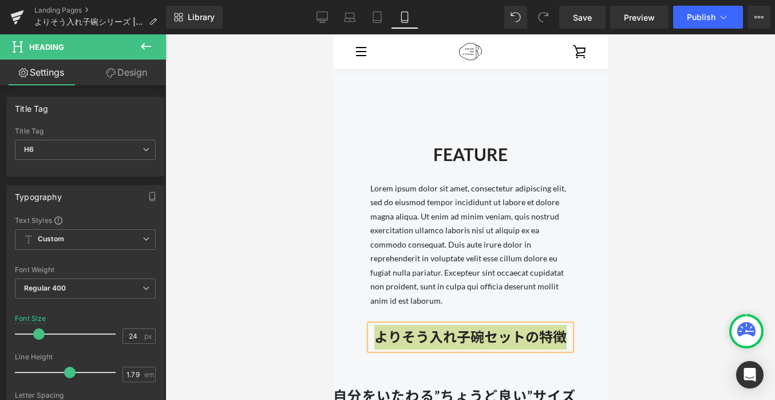
click at [312, 310] on div at bounding box center [470, 216] width 610 height 365
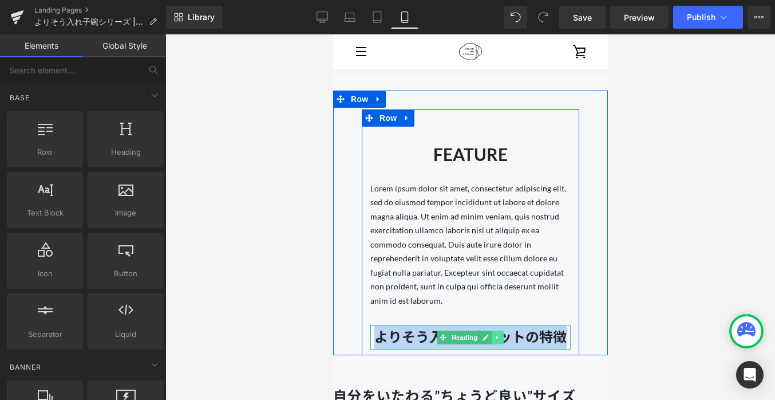
click at [495, 334] on icon at bounding box center [497, 337] width 6 height 7
click at [500, 334] on icon at bounding box center [503, 337] width 6 height 6
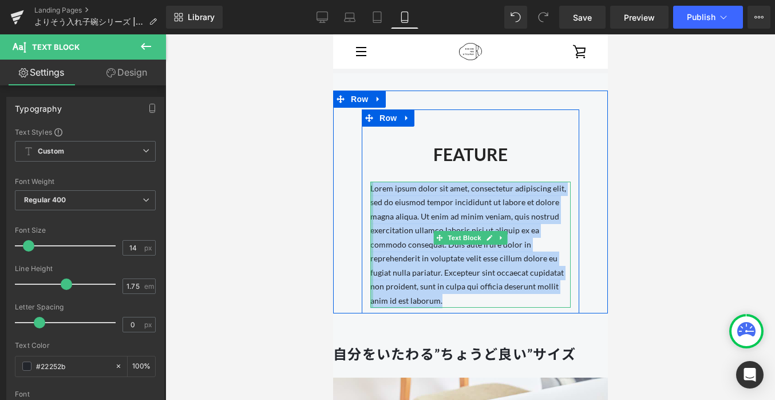
drag, startPoint x: 554, startPoint y: 283, endPoint x: 369, endPoint y: 192, distance: 206.7
click at [369, 192] on div "FEATURE Heading Lorem ipsum dolor sit amet, consectetur adipiscing elit, sed do…" at bounding box center [470, 218] width 218 height 182
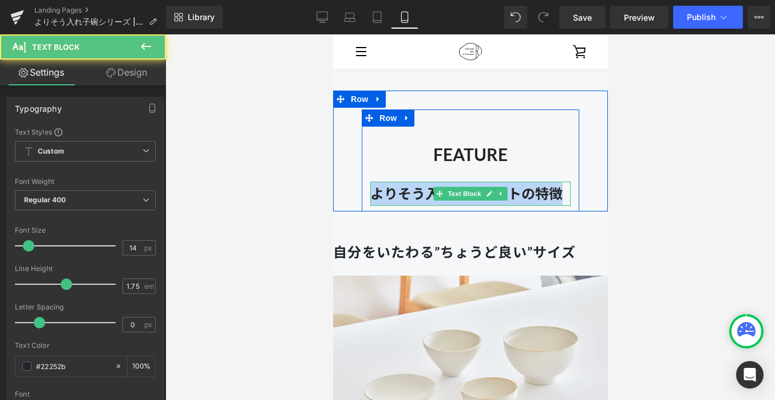
drag, startPoint x: 374, startPoint y: 189, endPoint x: 564, endPoint y: 191, distance: 190.1
click at [564, 191] on p "よりそう入れ子碗セットの特徴" at bounding box center [470, 194] width 200 height 24
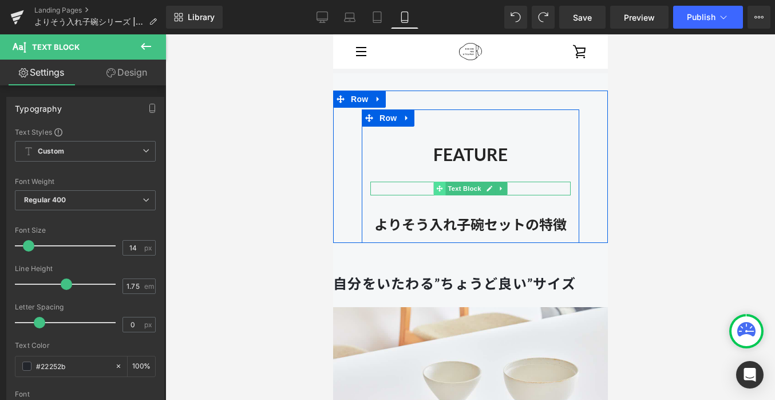
click at [436, 187] on icon at bounding box center [439, 188] width 6 height 7
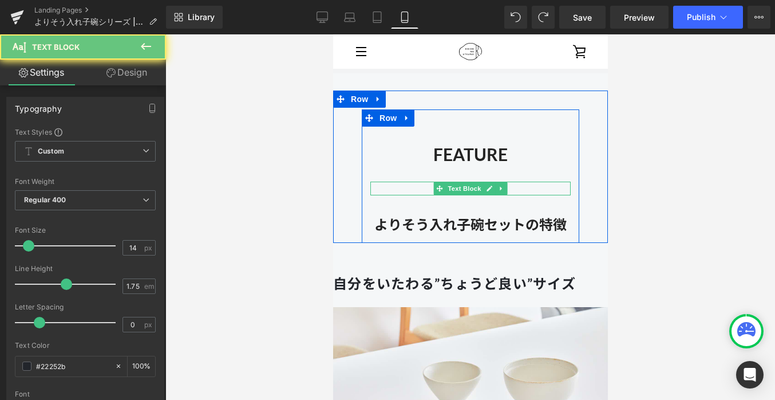
click at [519, 186] on p at bounding box center [470, 189] width 200 height 14
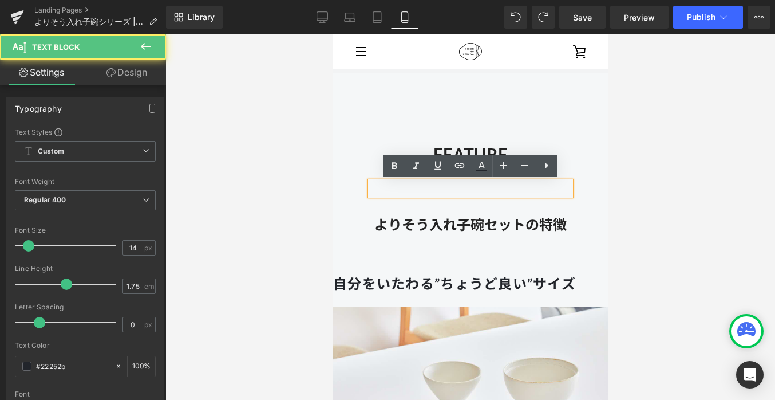
click at [414, 184] on p at bounding box center [470, 189] width 200 height 14
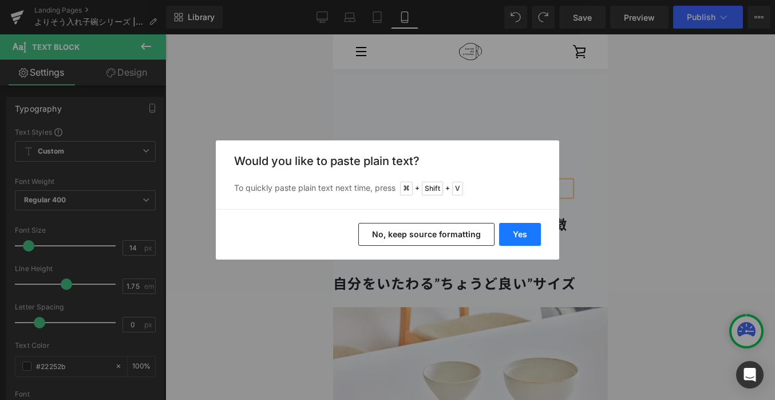
click at [511, 228] on button "Yes" at bounding box center [520, 234] width 42 height 23
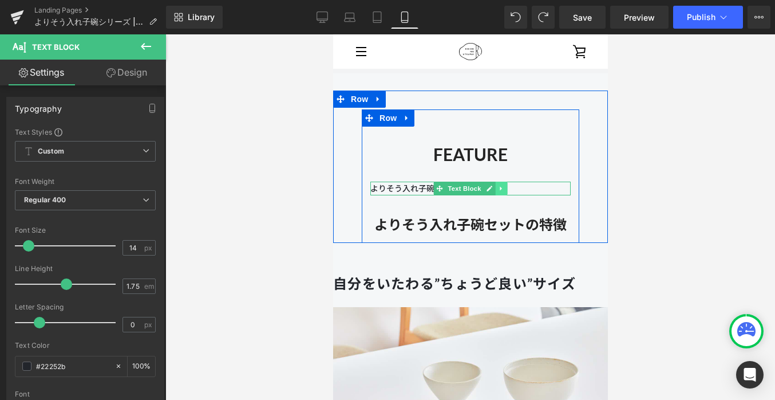
click at [498, 188] on icon at bounding box center [501, 188] width 6 height 7
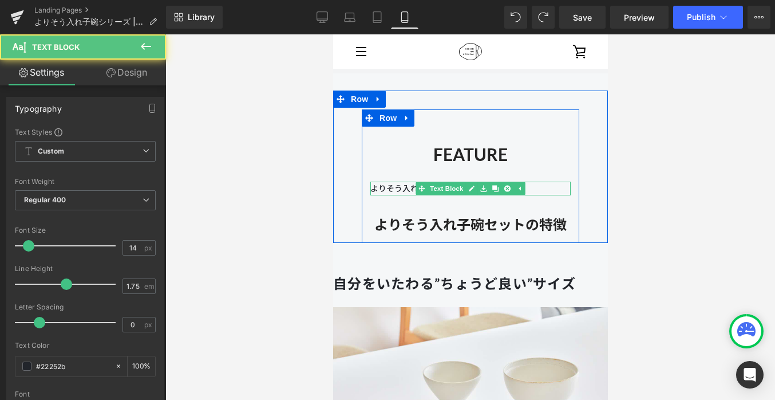
click at [538, 187] on p "よりそう入れ子碗セットの特徴" at bounding box center [470, 189] width 200 height 14
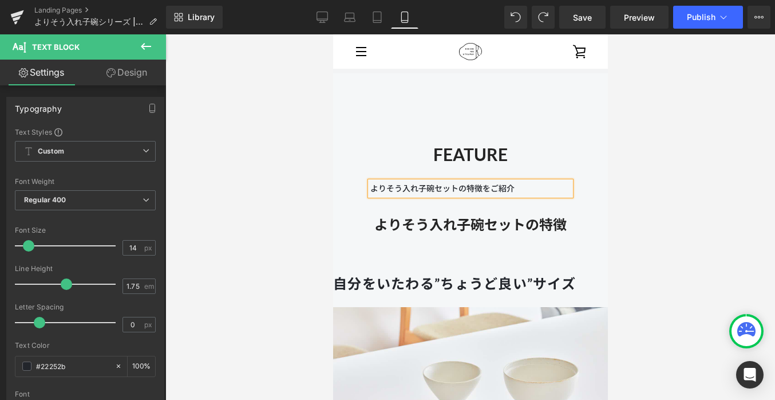
click at [373, 190] on p "よりそう入れ子碗セットの特徴をご紹介" at bounding box center [470, 189] width 200 height 14
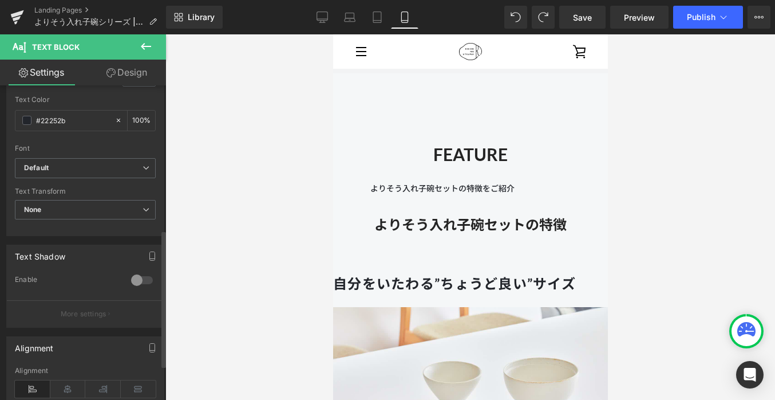
scroll to position [330, 0]
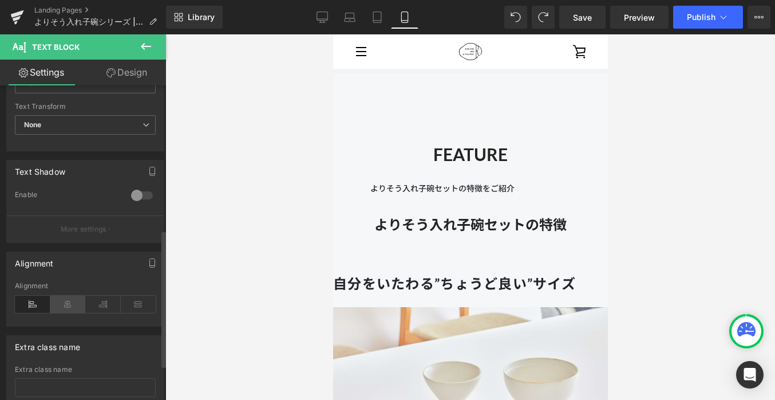
click at [72, 303] on icon at bounding box center [68, 303] width 36 height 17
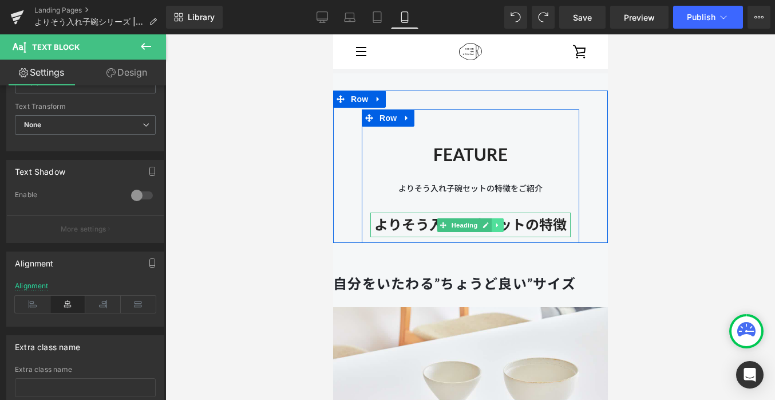
click at [496, 226] on icon at bounding box center [497, 225] width 2 height 4
click at [503, 226] on icon at bounding box center [503, 225] width 6 height 6
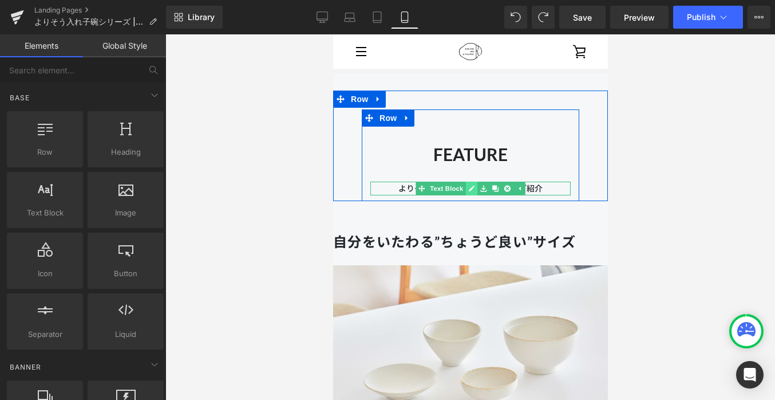
click at [474, 191] on icon at bounding box center [471, 188] width 6 height 7
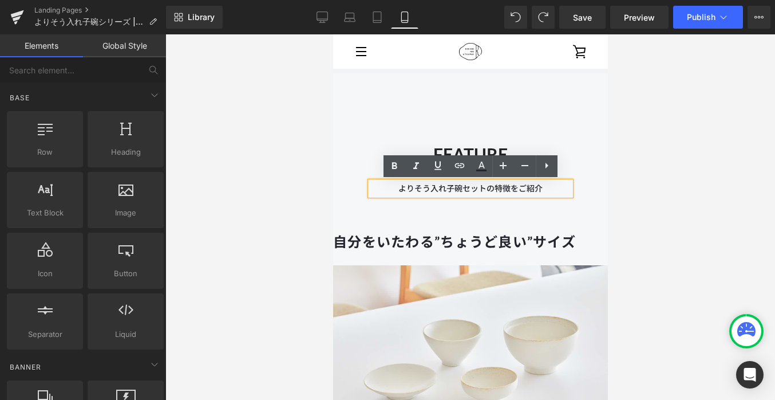
click at [27, 41] on link "Elements" at bounding box center [41, 45] width 83 height 23
click at [413, 190] on p "よりそう入れ子碗セットの特徴をご紹介" at bounding box center [470, 189] width 200 height 14
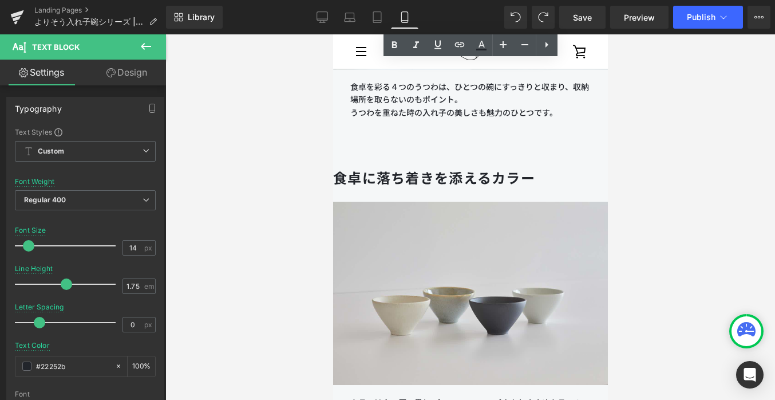
scroll to position [2313, 0]
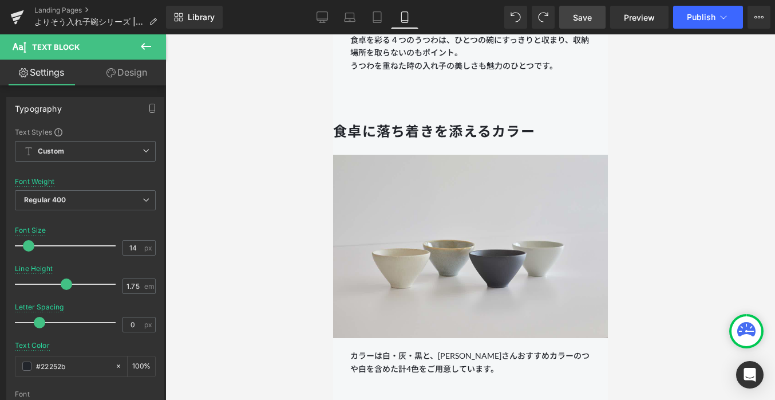
click at [581, 20] on span "Save" at bounding box center [582, 17] width 19 height 12
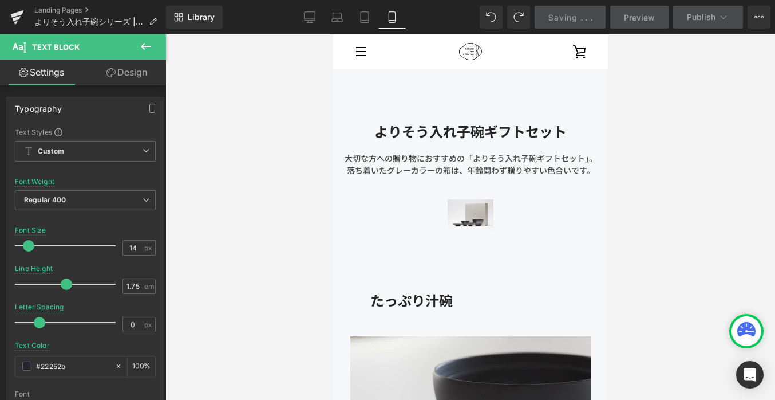
scroll to position [4197, 0]
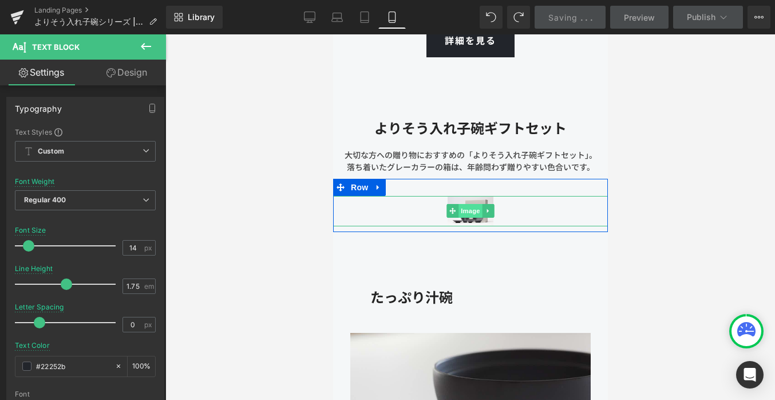
click at [460, 205] on div "Image" at bounding box center [470, 211] width 275 height 30
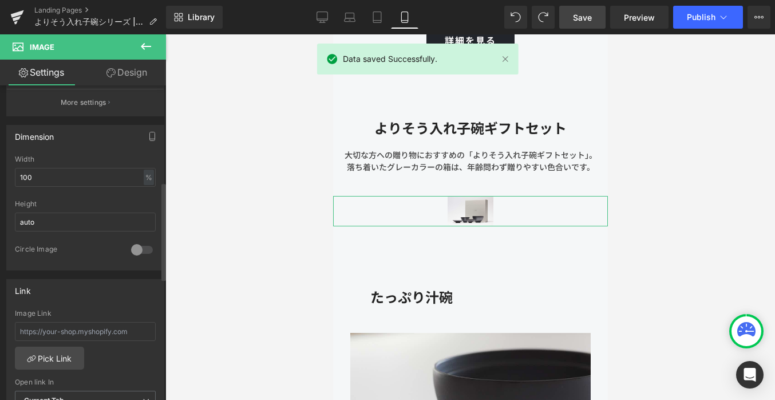
scroll to position [314, 0]
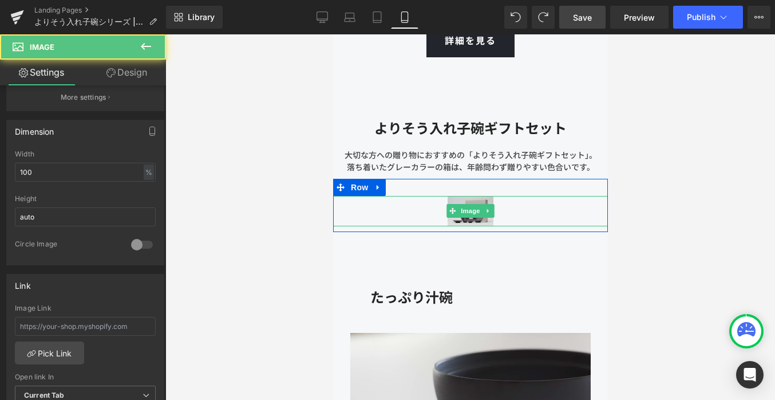
click at [386, 216] on img at bounding box center [470, 211] width 275 height 30
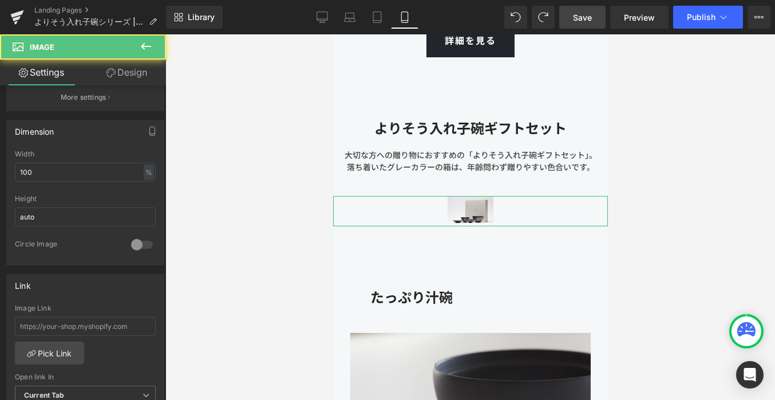
click at [140, 69] on link "Design" at bounding box center [126, 73] width 83 height 26
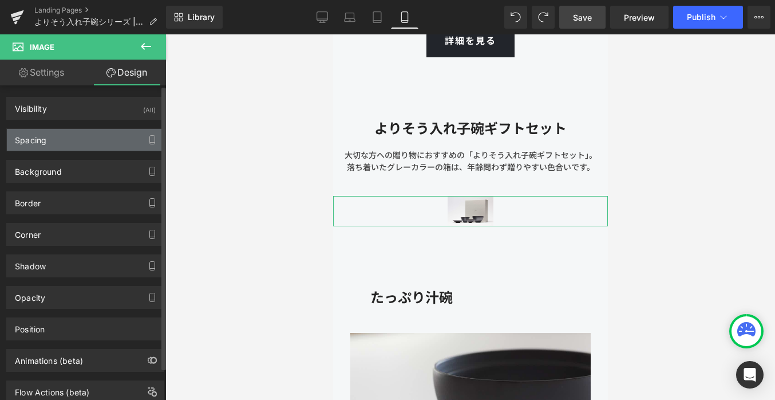
click at [78, 136] on div "Spacing" at bounding box center [85, 140] width 157 height 22
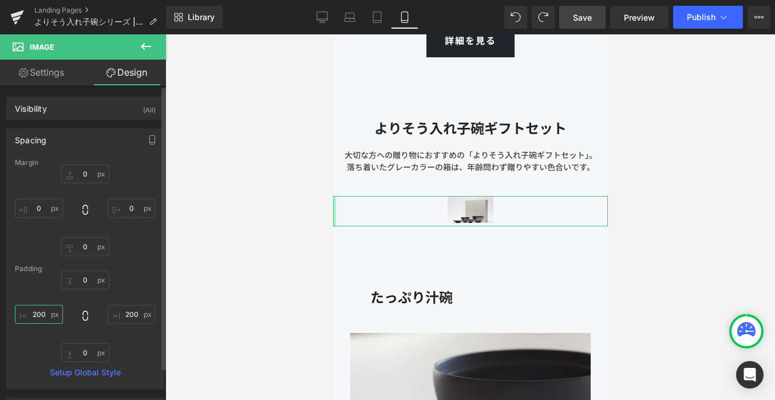
click at [40, 316] on input "200" at bounding box center [39, 314] width 48 height 19
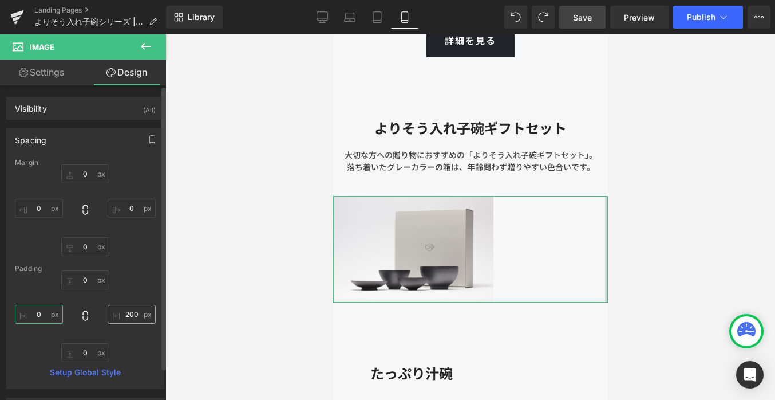
type input "0"
click at [128, 312] on input "200" at bounding box center [132, 314] width 48 height 19
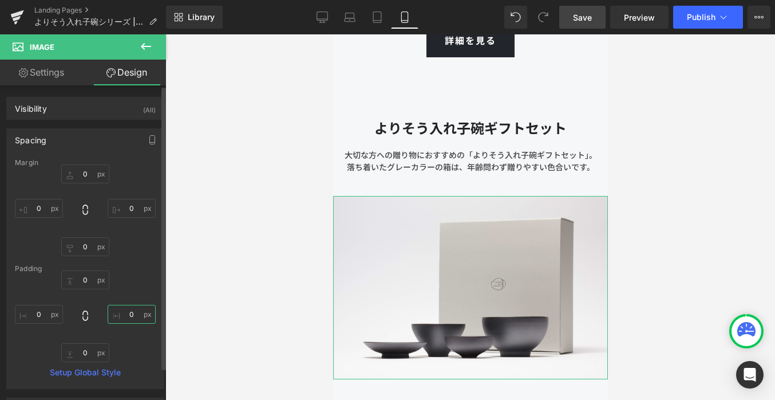
type input "0"
click at [155, 287] on div "Margin 0 0 0 0 Padding 0 0 0 0 Setup Global Style" at bounding box center [85, 274] width 157 height 230
click at [45, 311] on input "0" at bounding box center [39, 314] width 48 height 19
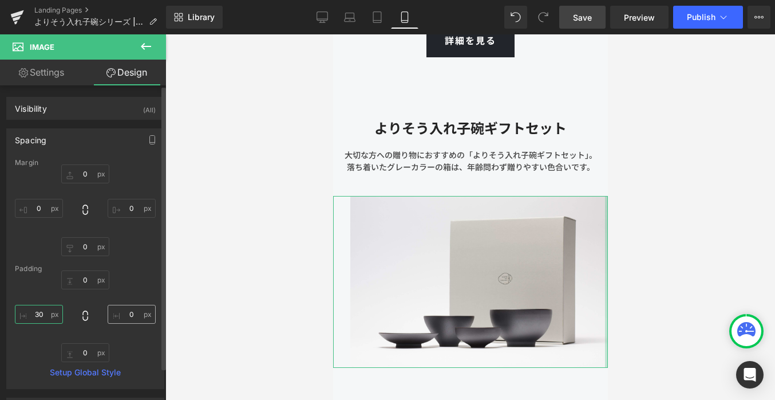
type input "30"
click at [129, 314] on input "0" at bounding box center [132, 314] width 48 height 19
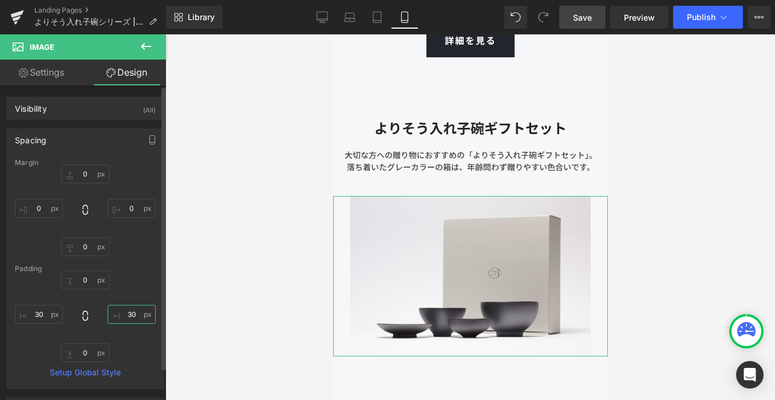
type input "30"
click at [136, 275] on div "0 30 0 30" at bounding box center [85, 316] width 141 height 92
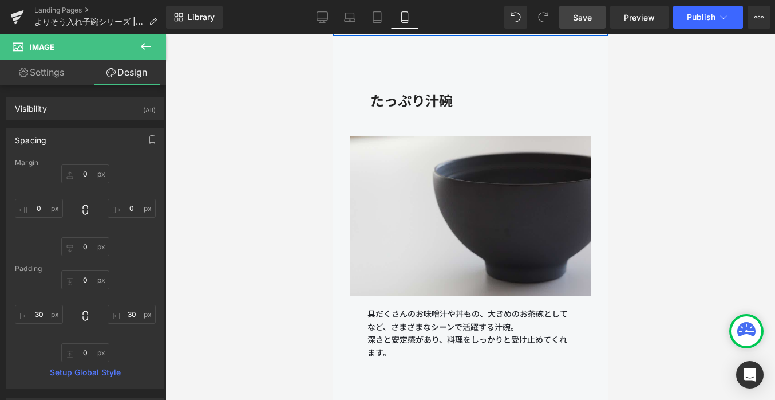
scroll to position [4533, 0]
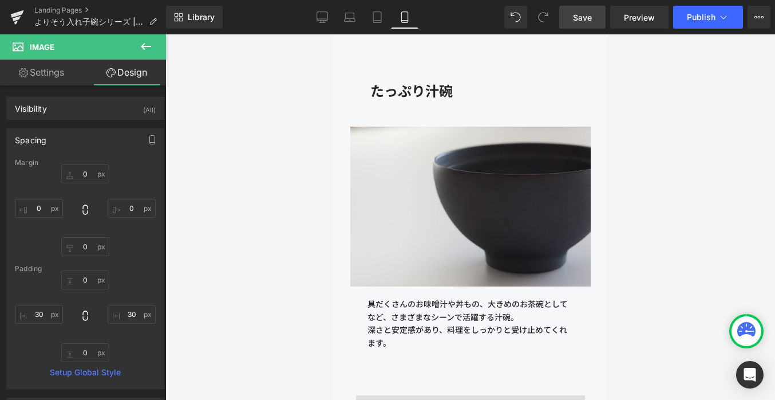
click at [413, 278] on img at bounding box center [470, 207] width 240 height 160
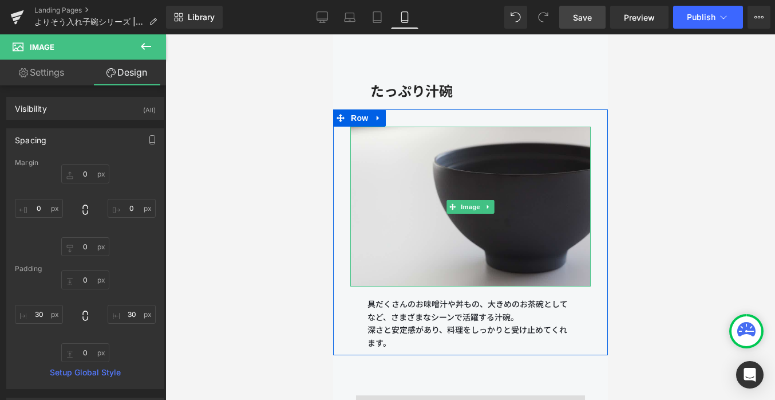
click at [413, 278] on img at bounding box center [470, 207] width 240 height 160
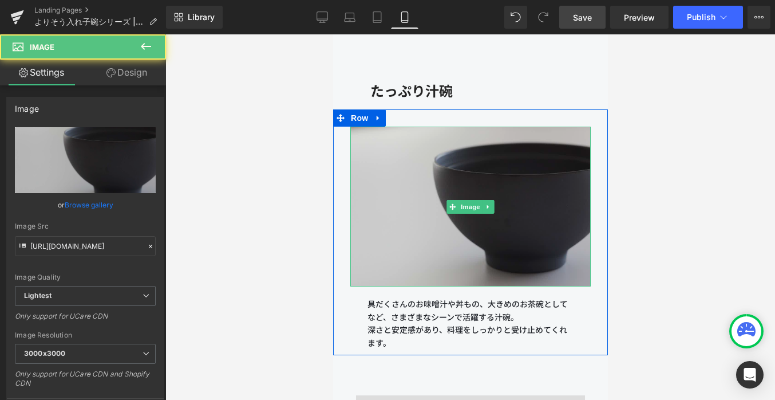
click at [399, 164] on img at bounding box center [470, 207] width 240 height 160
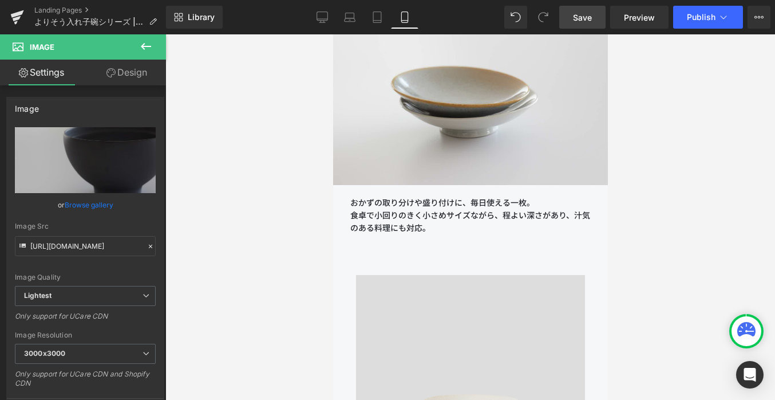
scroll to position [9671, 0]
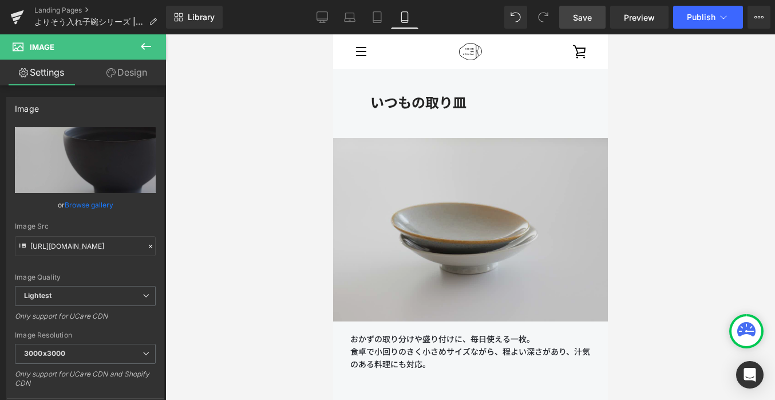
click at [356, 185] on img at bounding box center [470, 229] width 275 height 183
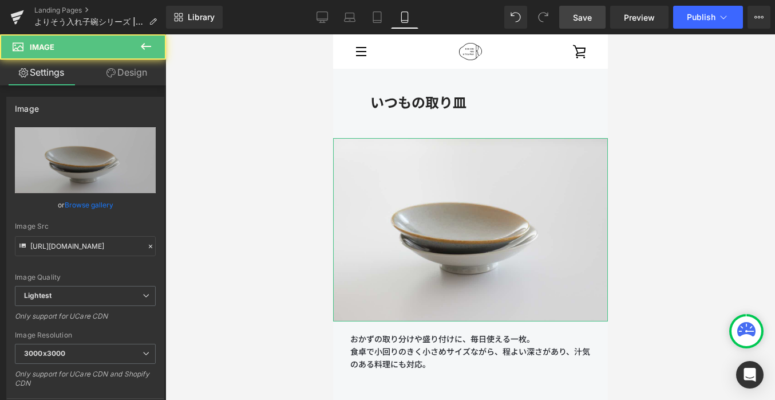
click at [123, 72] on link "Design" at bounding box center [126, 73] width 83 height 26
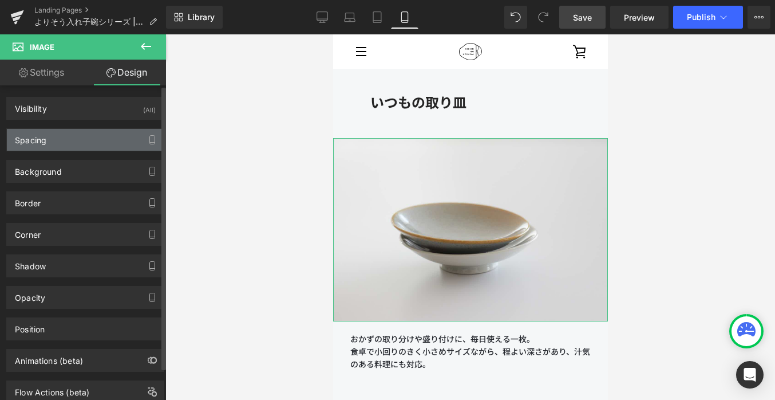
click at [56, 139] on div "Spacing" at bounding box center [85, 140] width 157 height 22
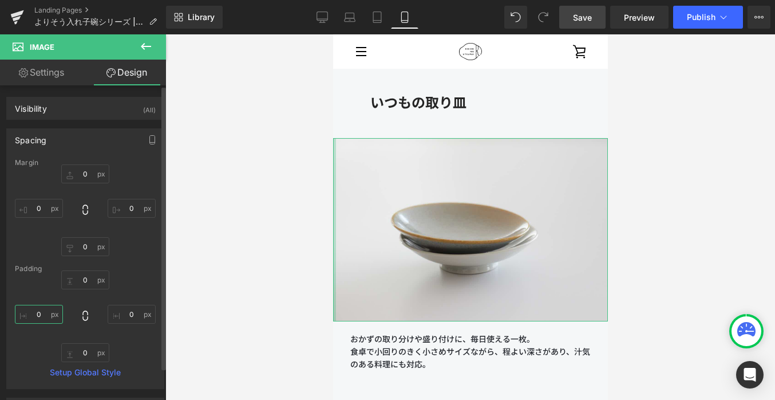
click at [38, 310] on input "0" at bounding box center [39, 314] width 48 height 19
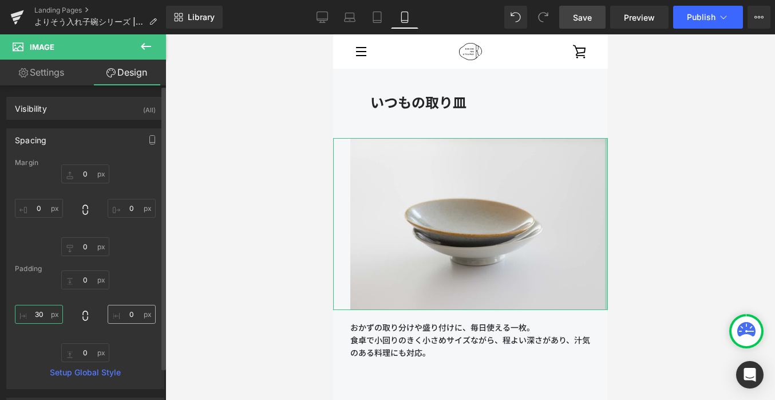
type input "30"
click at [136, 311] on input "0" at bounding box center [132, 314] width 48 height 19
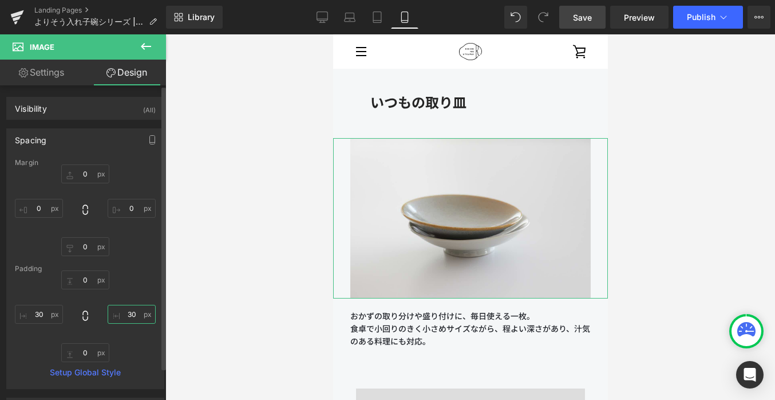
type input "30"
click at [144, 278] on div "0 30 0 30" at bounding box center [85, 316] width 141 height 92
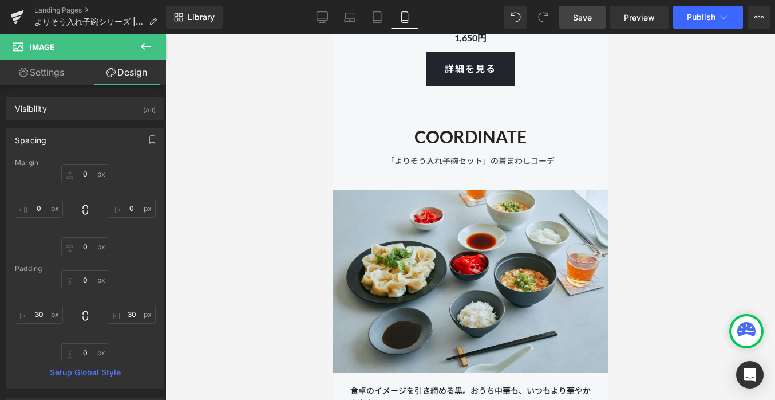
scroll to position [11405, 0]
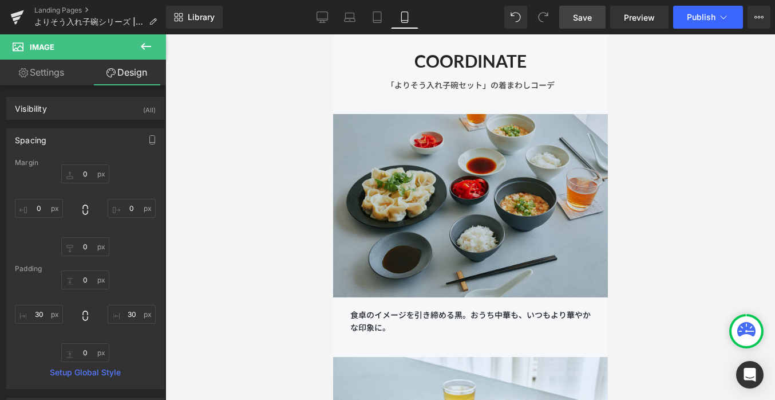
click at [355, 245] on img at bounding box center [470, 205] width 275 height 183
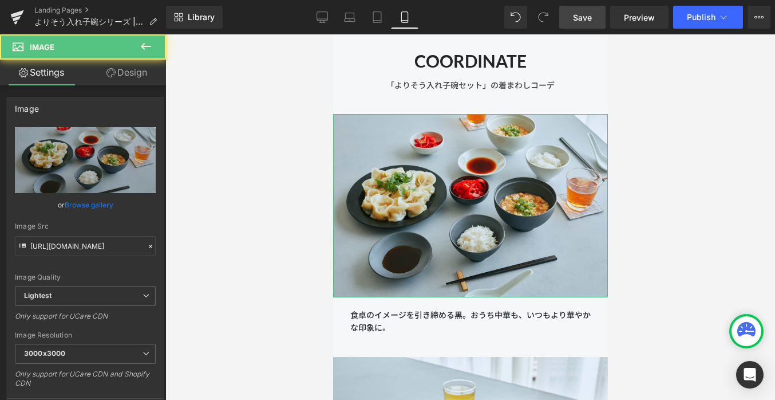
click at [127, 76] on link "Design" at bounding box center [126, 73] width 83 height 26
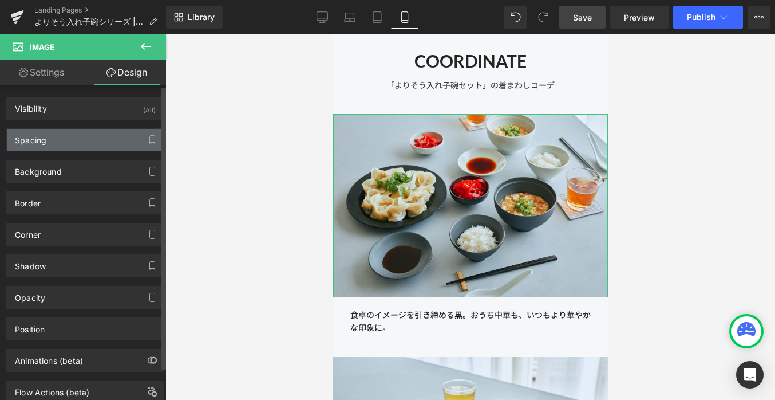
click at [65, 139] on div "Spacing" at bounding box center [85, 140] width 157 height 22
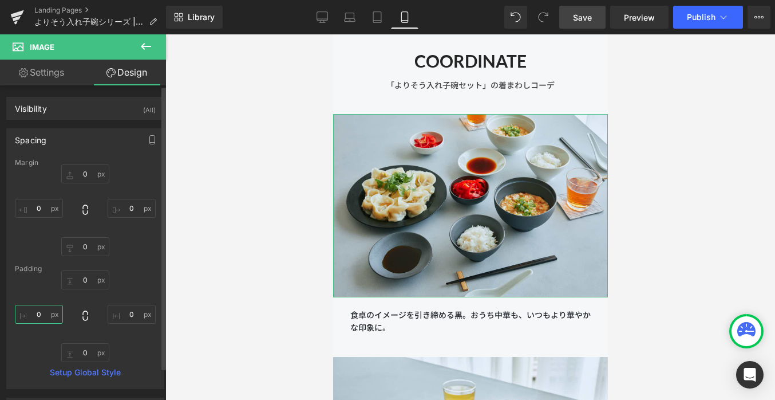
click at [44, 316] on input "0" at bounding box center [39, 314] width 48 height 19
type input "3-"
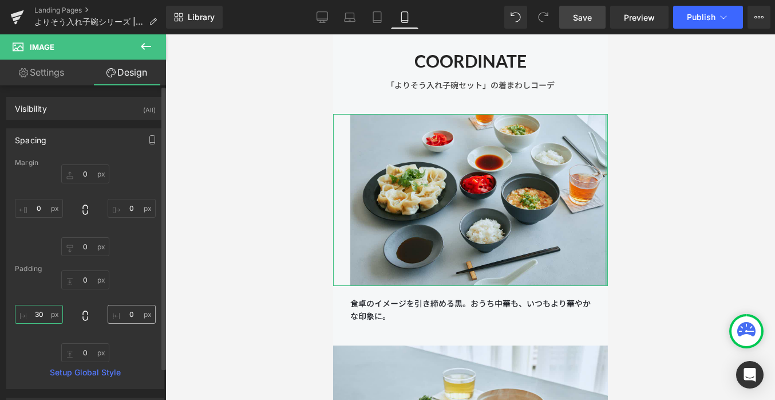
type input "30"
click at [132, 313] on input "0" at bounding box center [132, 314] width 48 height 19
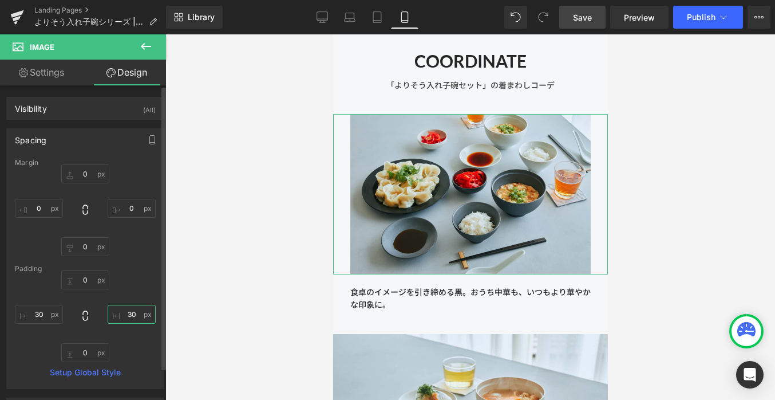
type input "30"
click at [135, 266] on div "Padding" at bounding box center [85, 269] width 141 height 8
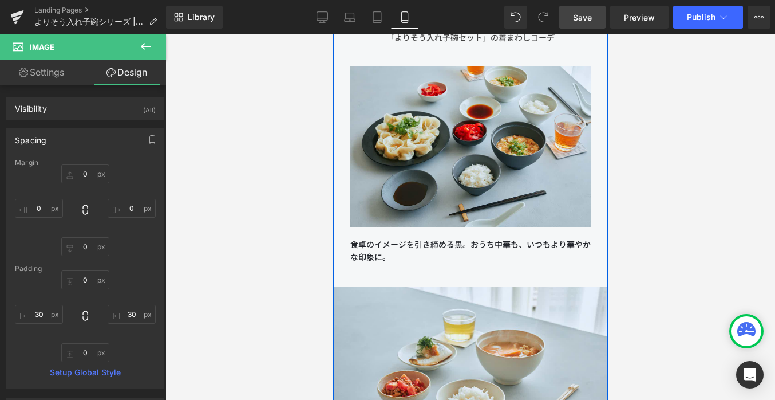
scroll to position [11487, 0]
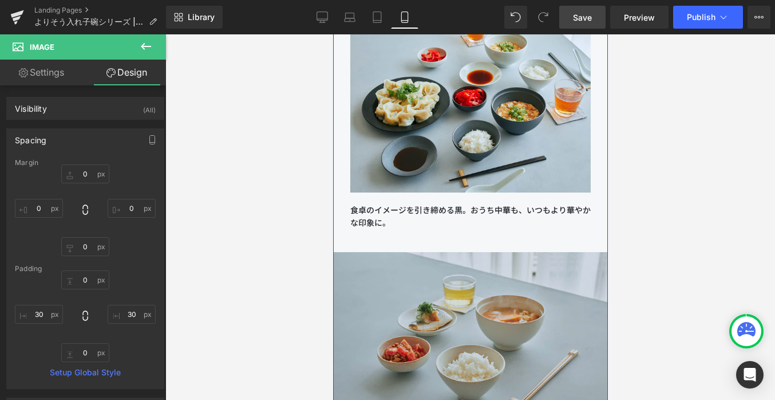
click at [394, 283] on img at bounding box center [470, 343] width 275 height 183
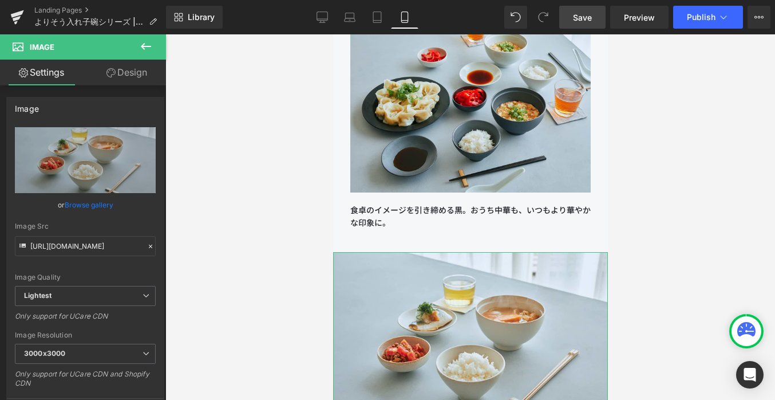
click at [133, 71] on link "Design" at bounding box center [126, 73] width 83 height 26
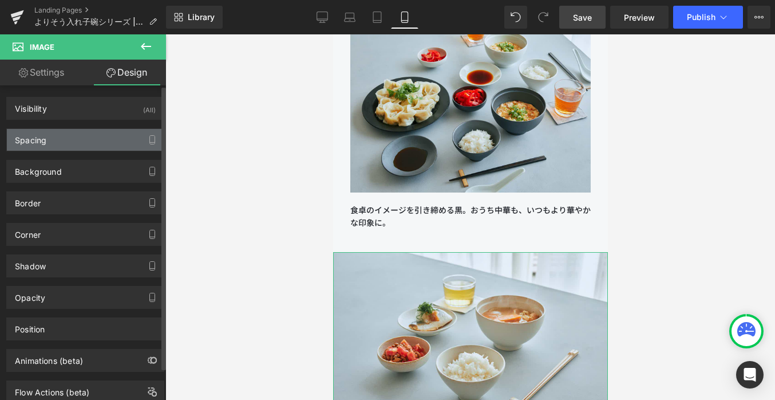
click at [69, 141] on div "Spacing" at bounding box center [85, 140] width 157 height 22
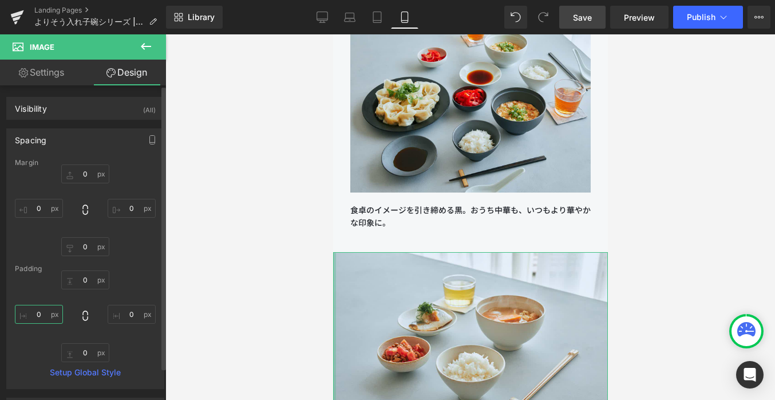
click at [47, 313] on input "text" at bounding box center [39, 314] width 48 height 19
type input "0"
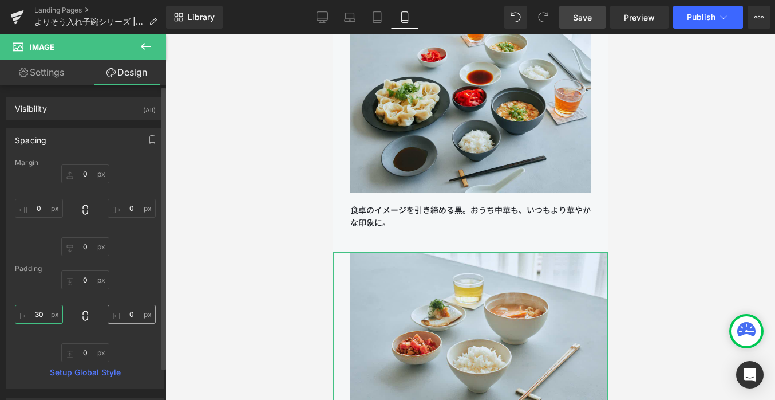
type input "30"
click at [132, 307] on input "text" at bounding box center [132, 314] width 48 height 19
type input "0"
type input "30"
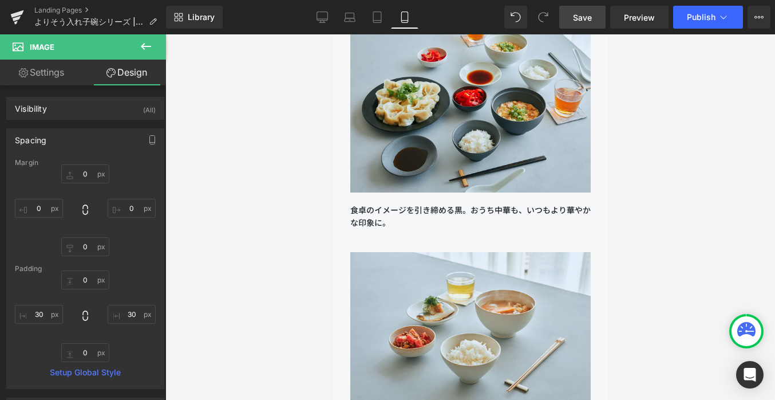
click at [243, 307] on div at bounding box center [470, 216] width 610 height 365
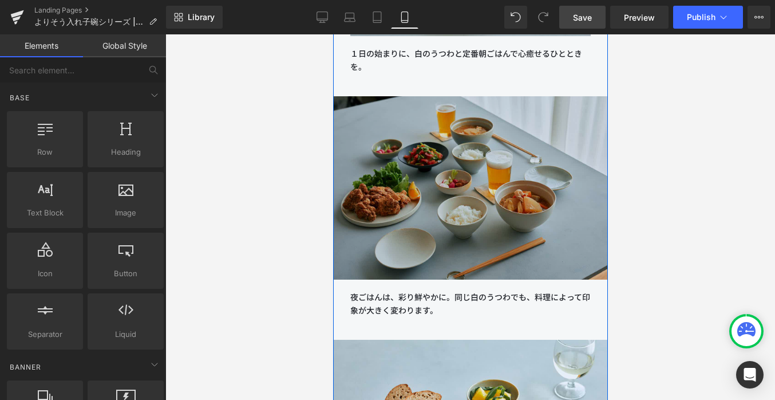
click at [404, 160] on img at bounding box center [470, 187] width 275 height 183
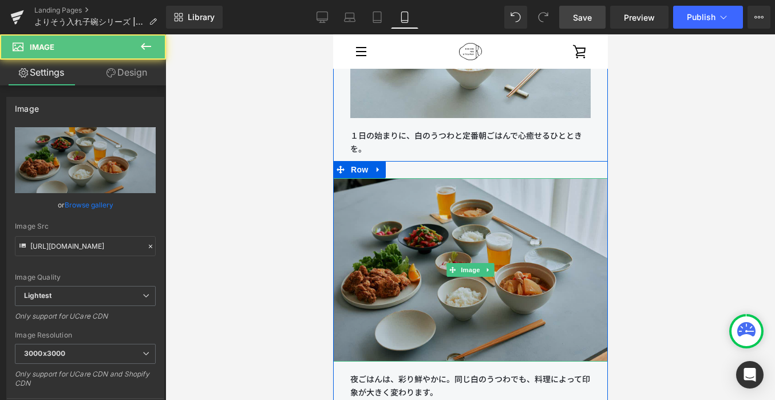
scroll to position [11783, 0]
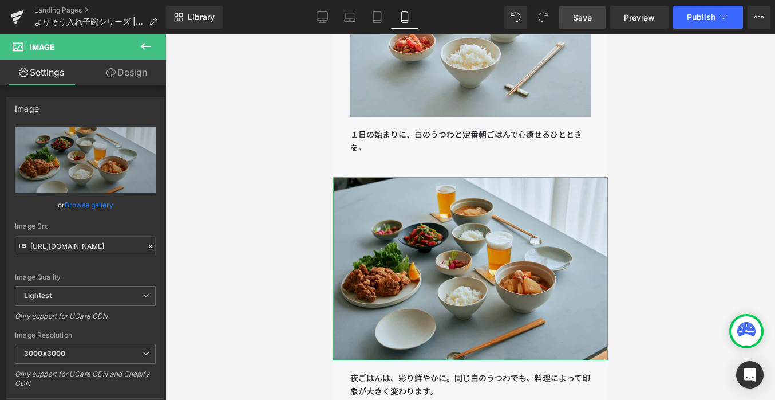
click at [125, 70] on link "Design" at bounding box center [126, 73] width 83 height 26
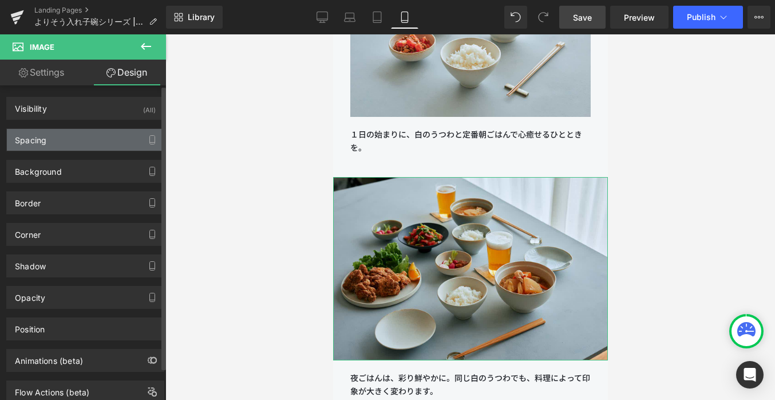
click at [47, 141] on div "Spacing" at bounding box center [85, 140] width 157 height 22
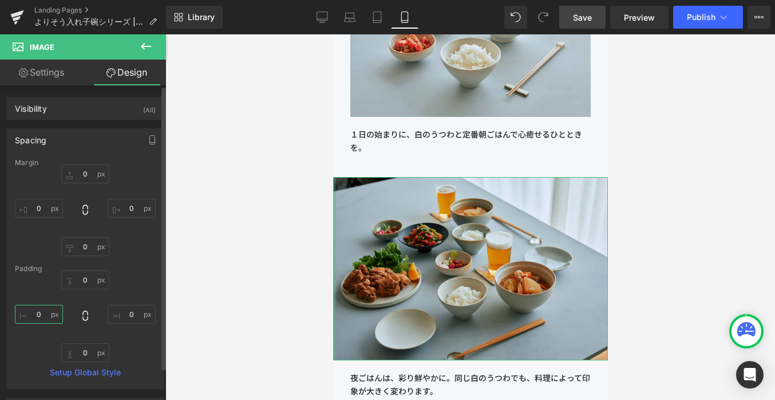
click at [44, 313] on input "text" at bounding box center [39, 314] width 48 height 19
type input "0"
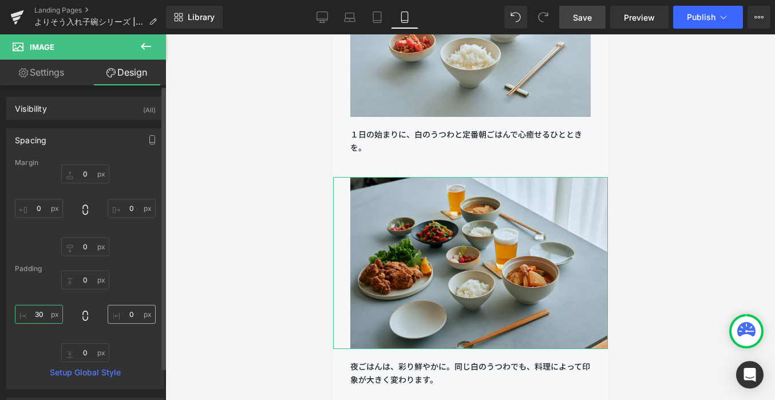
type input "30"
click at [132, 313] on input "text" at bounding box center [132, 314] width 48 height 19
type input "0"
type input "30"
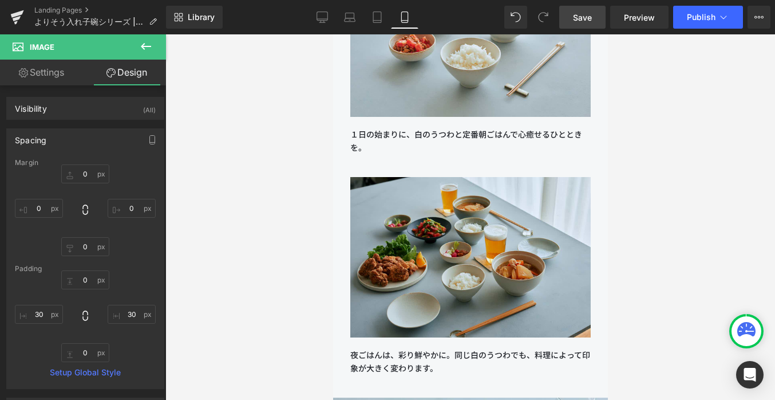
click at [243, 289] on div at bounding box center [470, 216] width 610 height 365
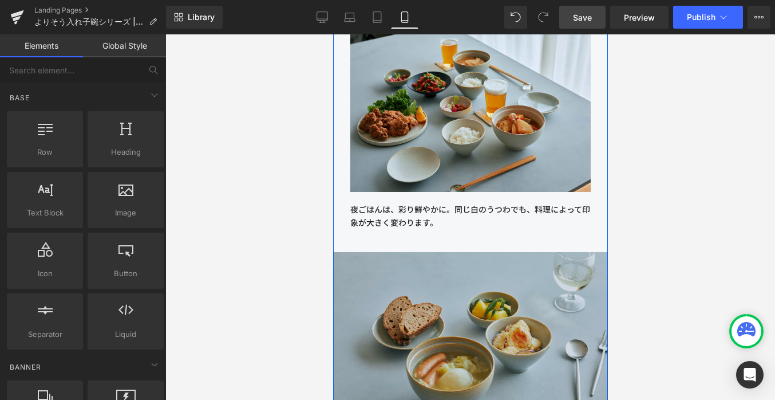
scroll to position [11931, 0]
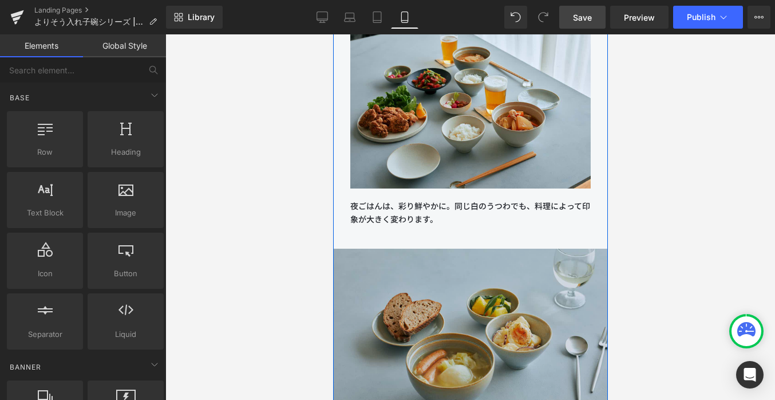
click at [411, 267] on img at bounding box center [470, 340] width 275 height 183
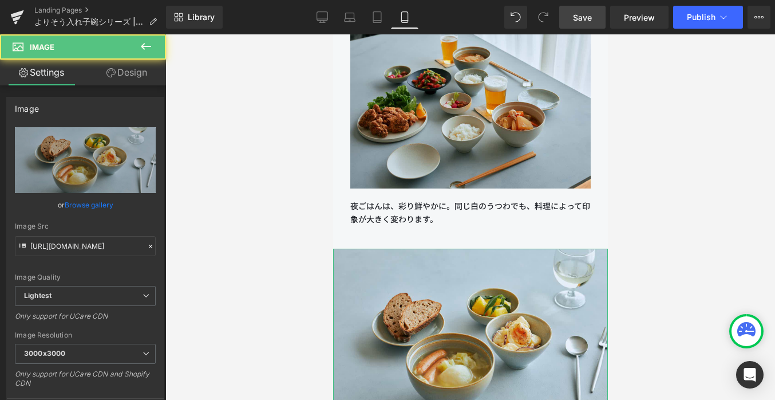
click at [144, 72] on link "Design" at bounding box center [126, 73] width 83 height 26
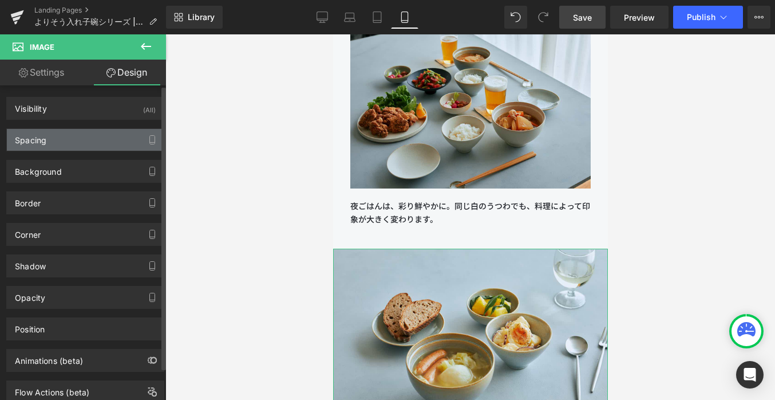
click at [86, 144] on div "Spacing" at bounding box center [85, 140] width 157 height 22
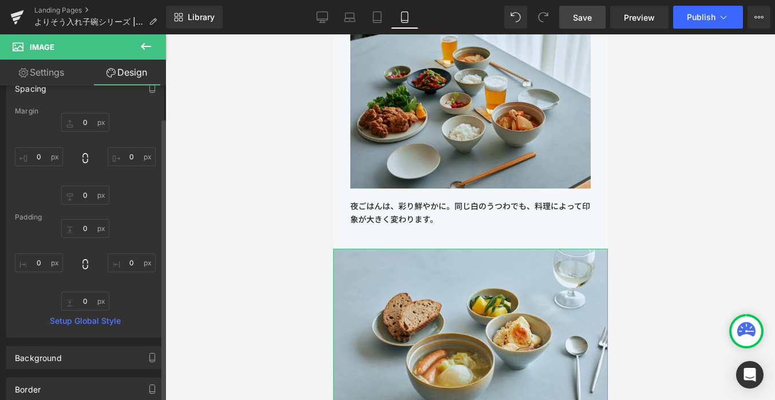
scroll to position [100, 0]
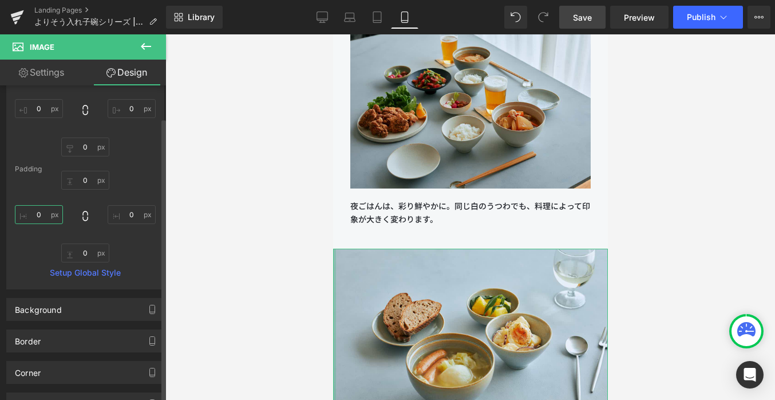
click at [42, 211] on input "0" at bounding box center [39, 214] width 48 height 19
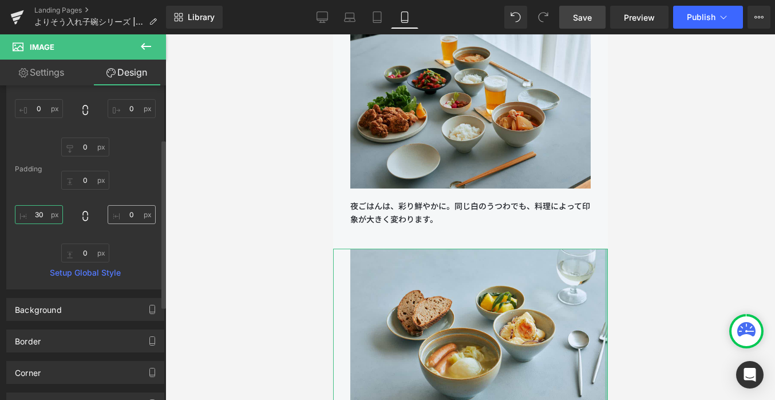
type input "30"
click at [134, 218] on input "0" at bounding box center [132, 214] width 48 height 19
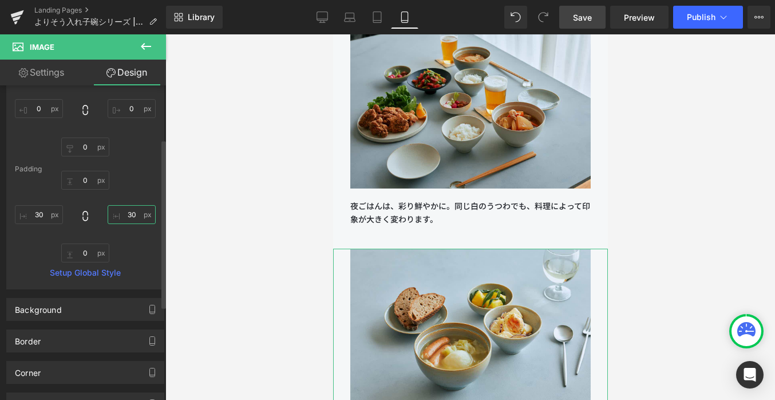
type input "30"
click at [133, 234] on div "0 30 0 30" at bounding box center [85, 217] width 141 height 92
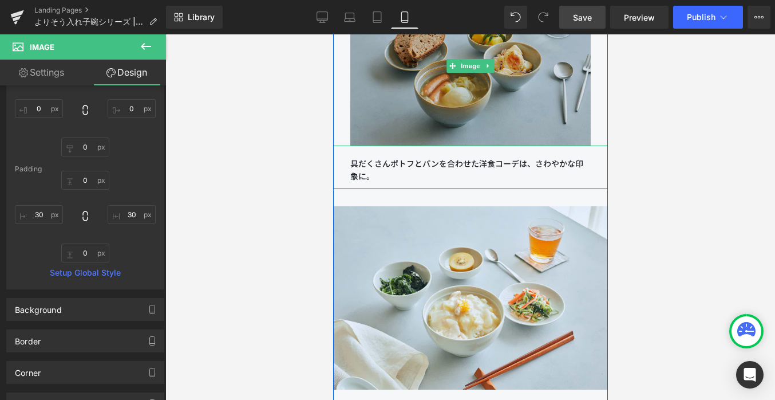
scroll to position [12237, 0]
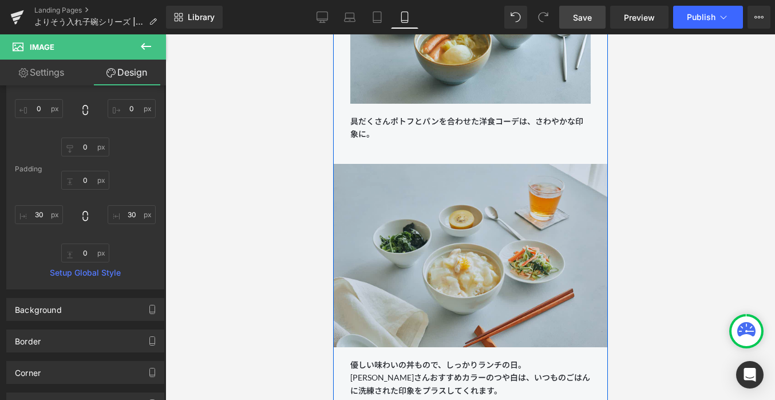
click at [400, 239] on img at bounding box center [470, 255] width 275 height 183
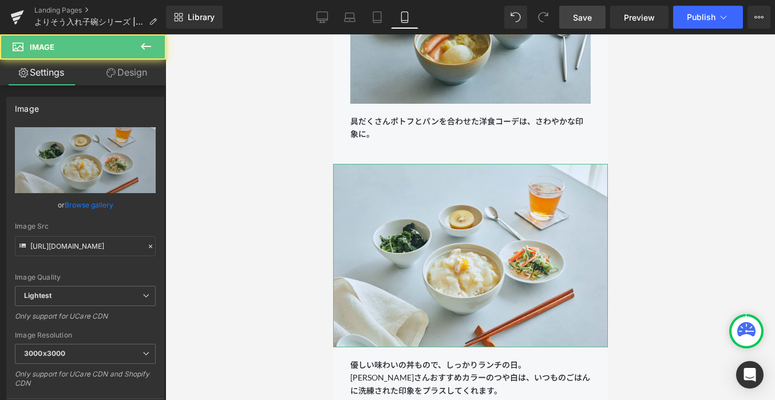
click at [135, 77] on link "Design" at bounding box center [126, 73] width 83 height 26
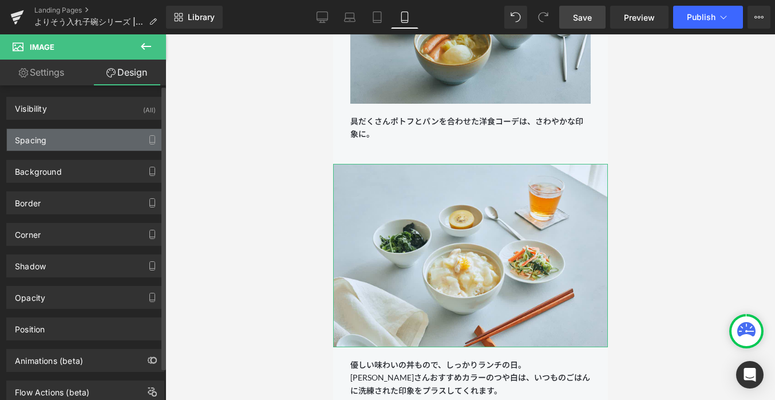
click at [63, 145] on div "Spacing" at bounding box center [85, 140] width 157 height 22
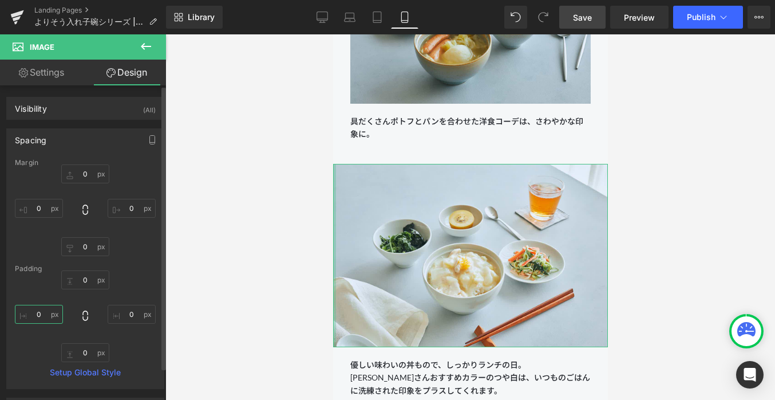
click at [42, 311] on input "0" at bounding box center [39, 314] width 48 height 19
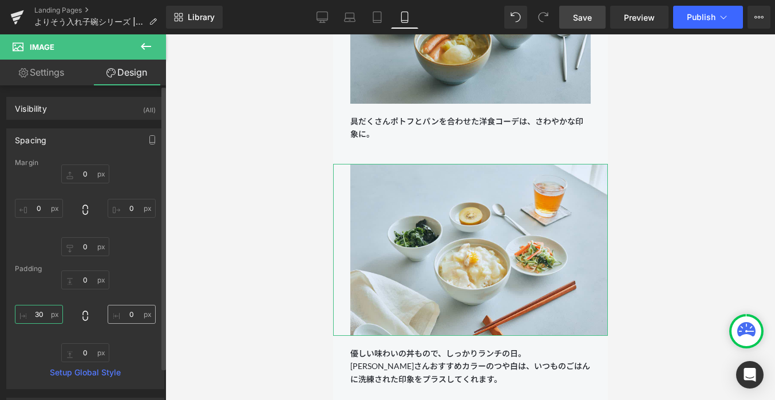
type input "30"
click at [131, 313] on input "0" at bounding box center [132, 314] width 48 height 19
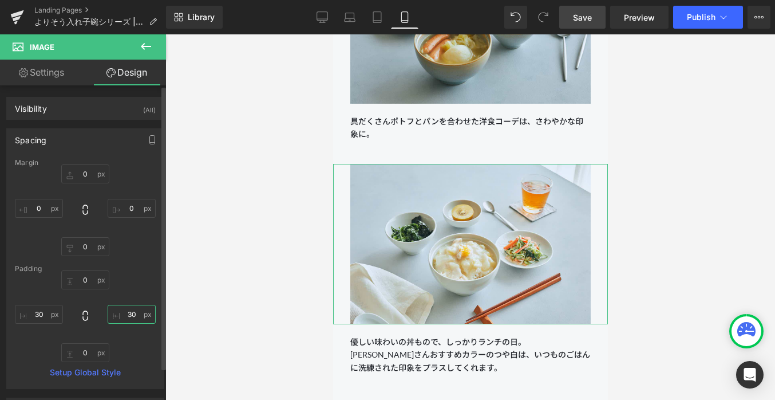
type input "30"
click at [132, 349] on div "0 30 0 30" at bounding box center [85, 316] width 141 height 92
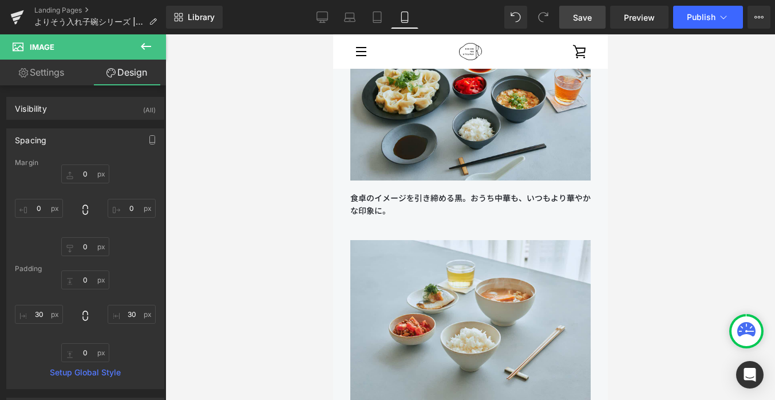
scroll to position [11187, 0]
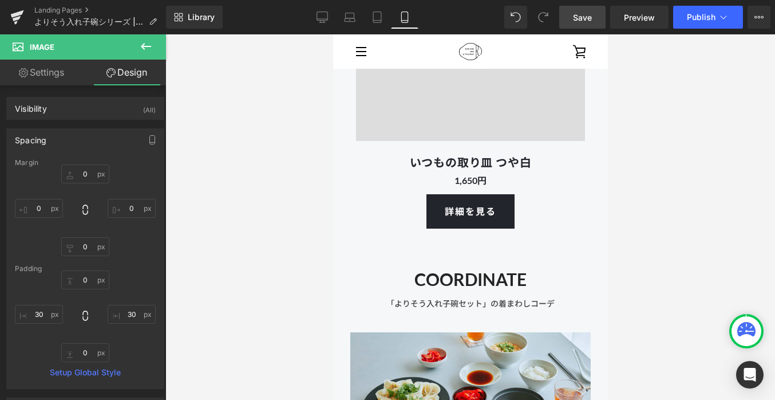
click at [579, 3] on div "Library Mobile Desktop Laptop Tablet Mobile Save Preview Publish Scheduled View…" at bounding box center [470, 17] width 609 height 34
click at [579, 21] on span "Save" at bounding box center [582, 17] width 19 height 12
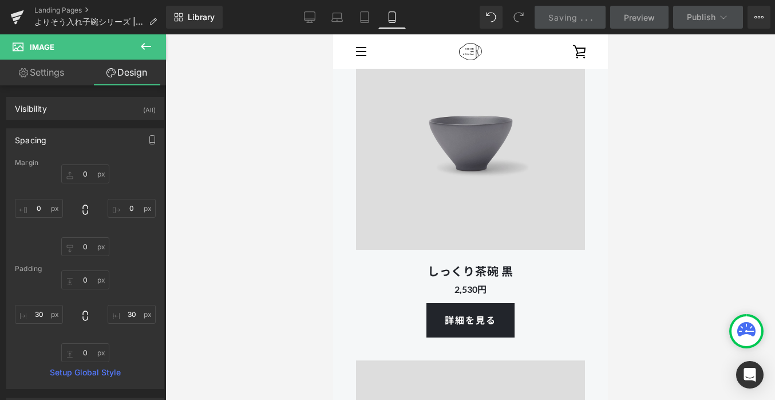
scroll to position [7264, 0]
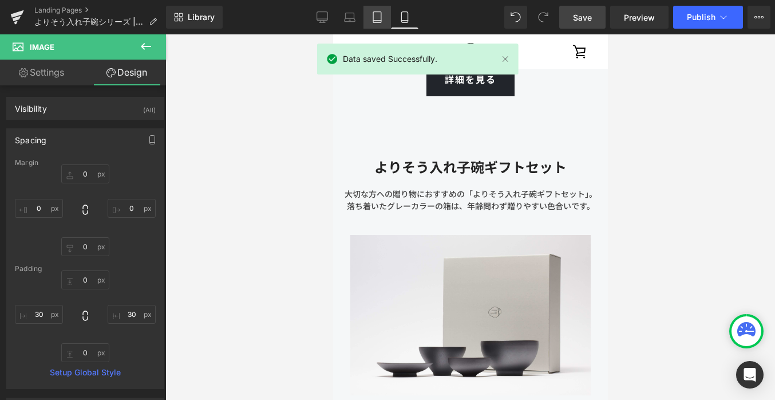
click at [375, 19] on icon at bounding box center [377, 16] width 11 height 11
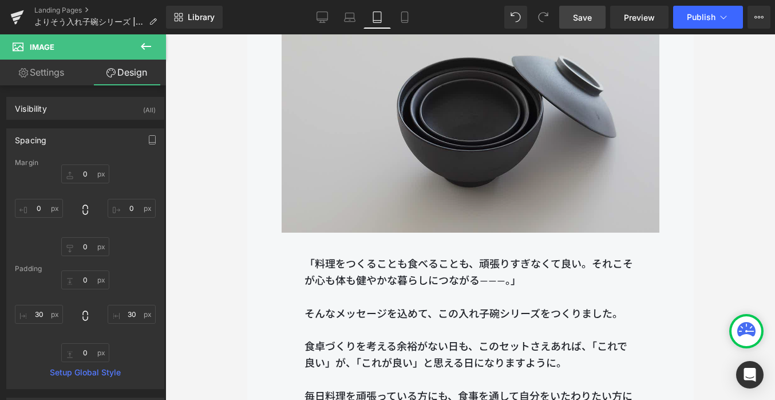
scroll to position [1065, 0]
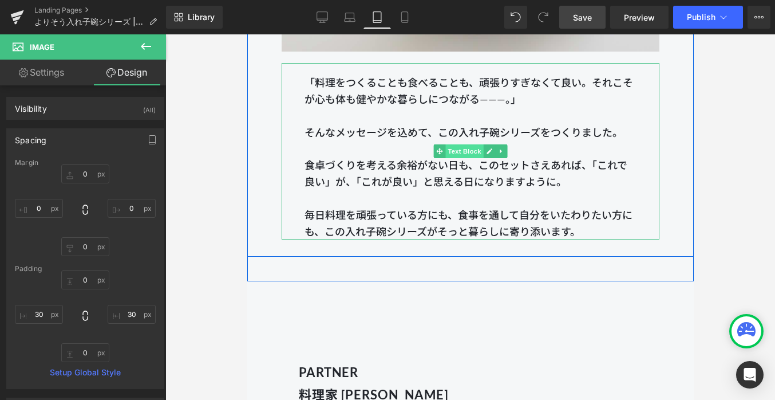
click at [459, 156] on span "Text Block" at bounding box center [464, 151] width 38 height 14
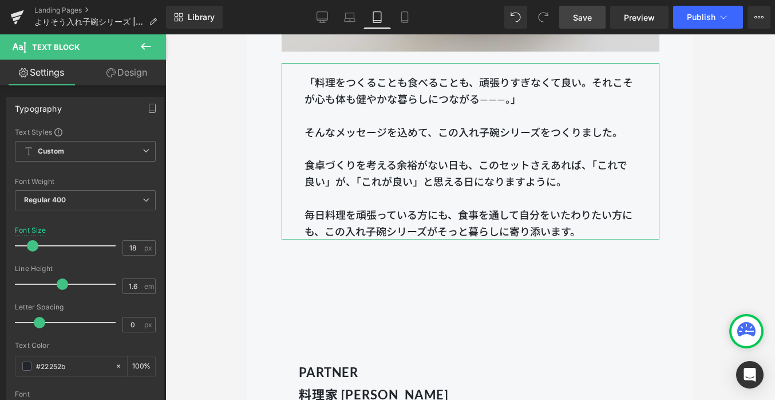
click at [137, 79] on link "Design" at bounding box center [126, 73] width 83 height 26
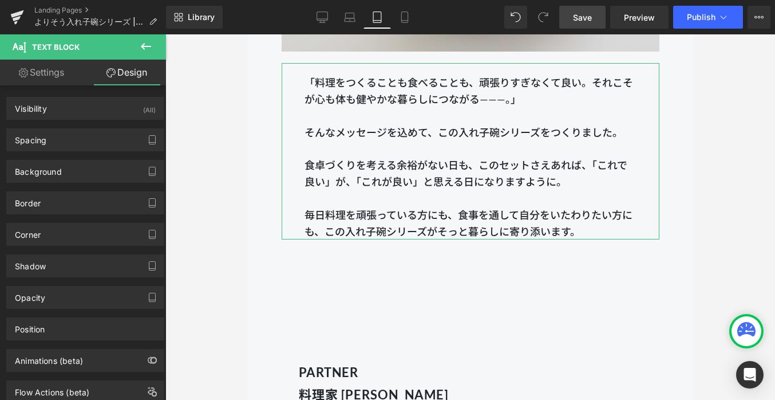
click at [48, 73] on link "Settings" at bounding box center [41, 73] width 83 height 26
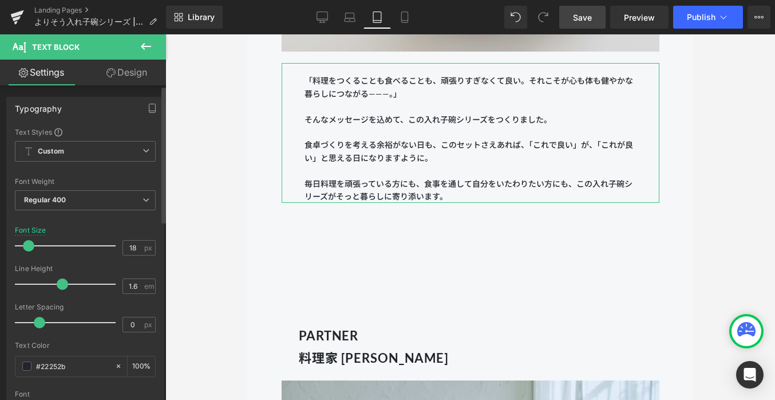
click at [28, 242] on span at bounding box center [28, 245] width 11 height 11
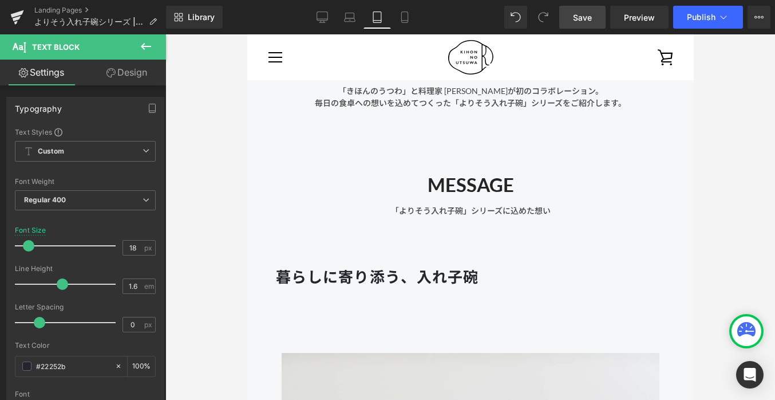
scroll to position [507, 0]
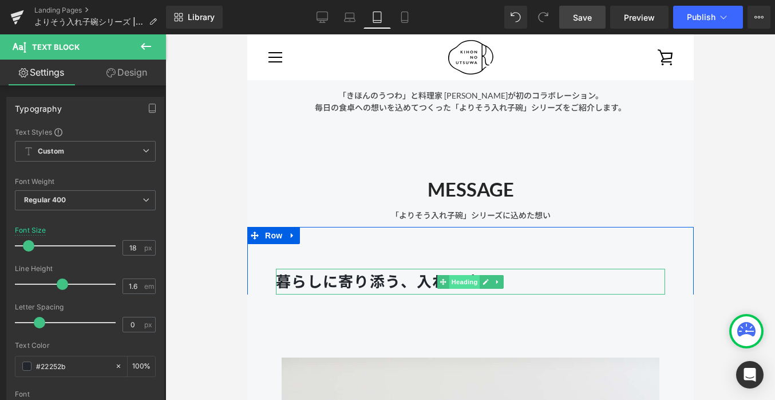
click at [456, 281] on span "Heading" at bounding box center [464, 282] width 31 height 14
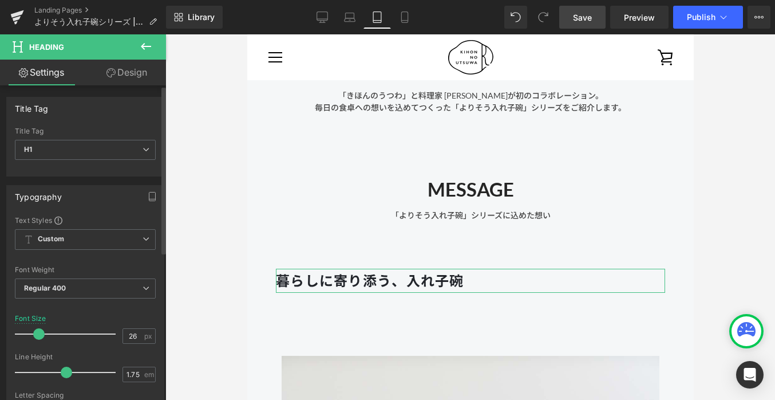
click at [37, 331] on span at bounding box center [38, 333] width 11 height 11
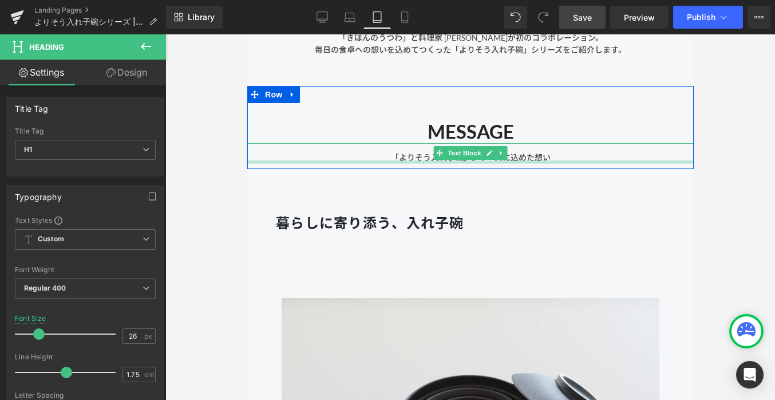
scroll to position [757, 0]
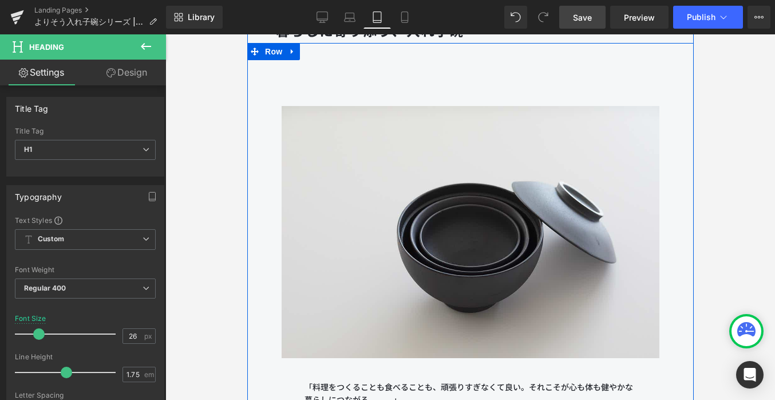
click at [405, 69] on div "Image 「料理をつくることも食べることも、頑張りすぎなくて良い。それこそが心も体も健やかな暮らしにつながる———。」 そんなメッセージを込めて、この入れ子…" at bounding box center [470, 284] width 447 height 483
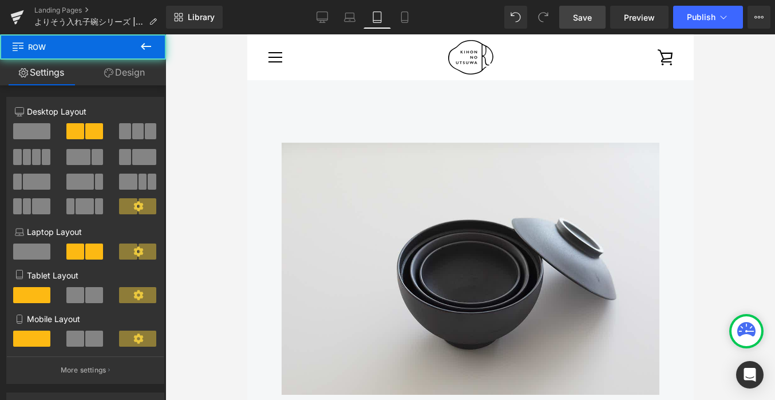
scroll to position [702, 0]
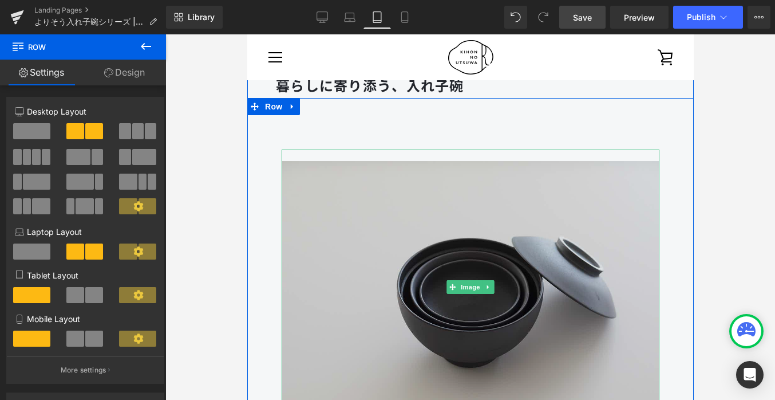
click at [376, 198] on img at bounding box center [470, 286] width 378 height 275
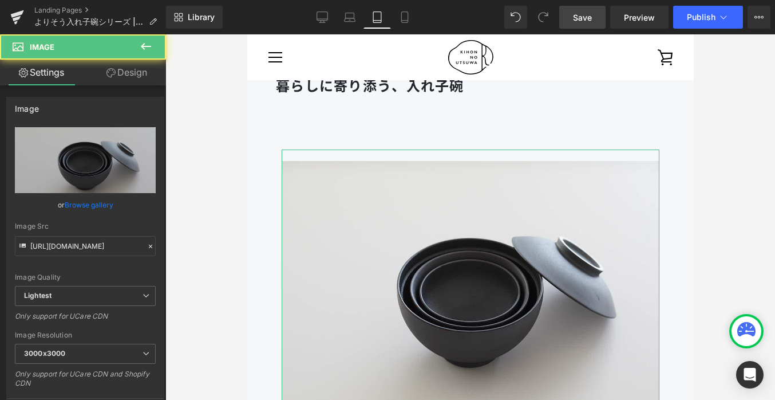
click at [144, 70] on link "Design" at bounding box center [126, 73] width 83 height 26
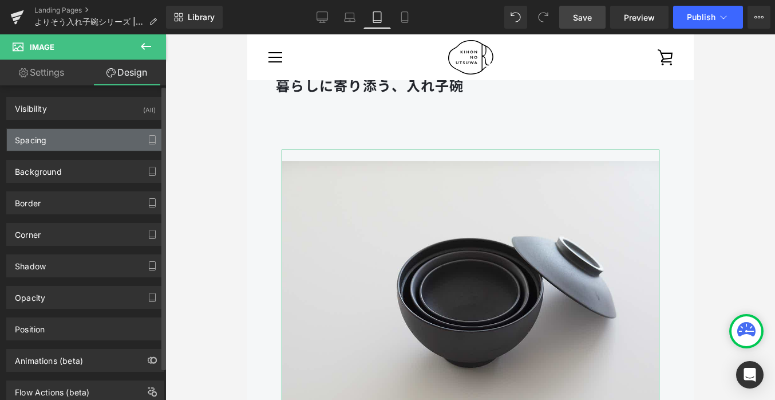
click at [72, 142] on div "Spacing" at bounding box center [85, 140] width 157 height 22
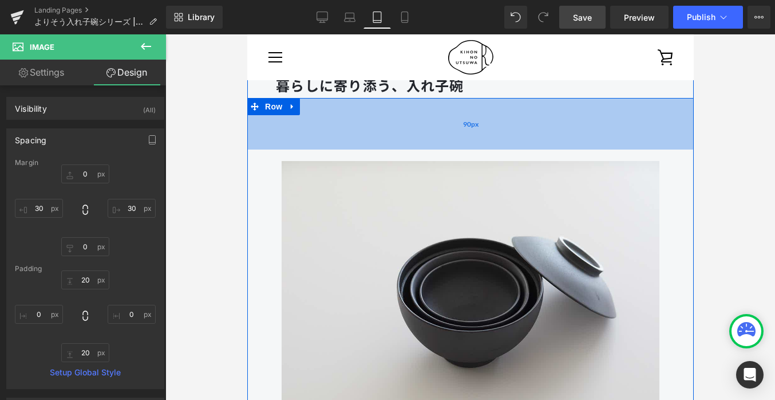
click at [313, 125] on div "90px" at bounding box center [470, 124] width 447 height 52
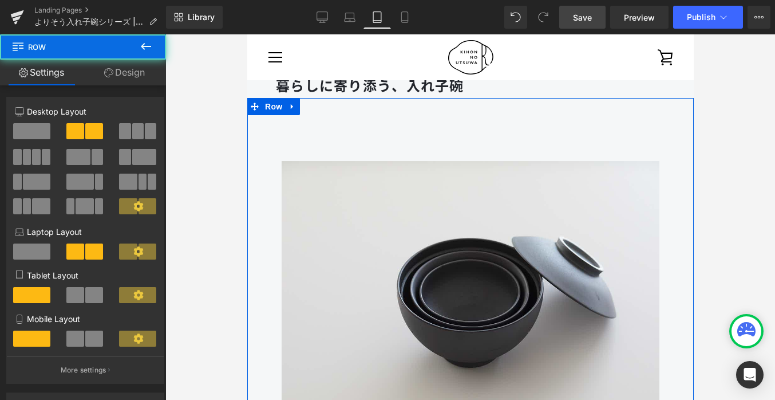
click at [131, 78] on link "Design" at bounding box center [124, 73] width 83 height 26
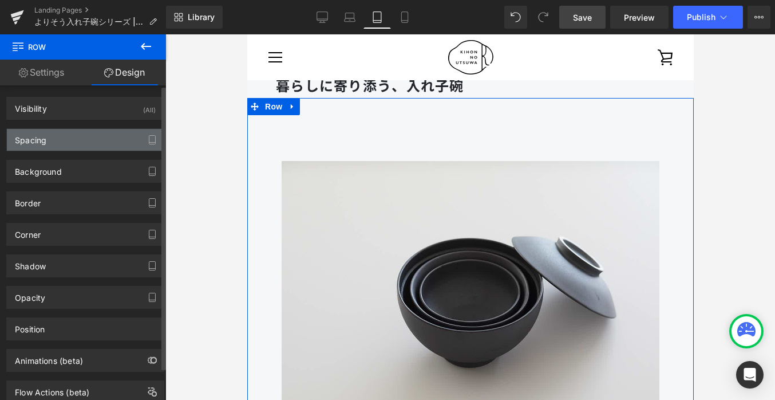
click at [76, 145] on div "Spacing" at bounding box center [85, 140] width 157 height 22
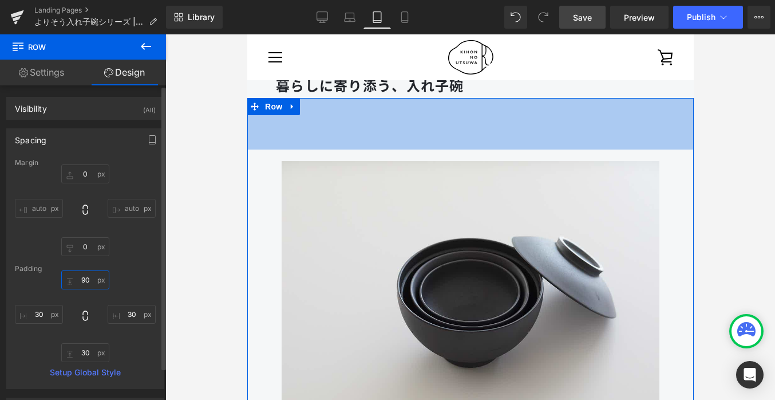
click at [88, 282] on input "text" at bounding box center [85, 279] width 48 height 19
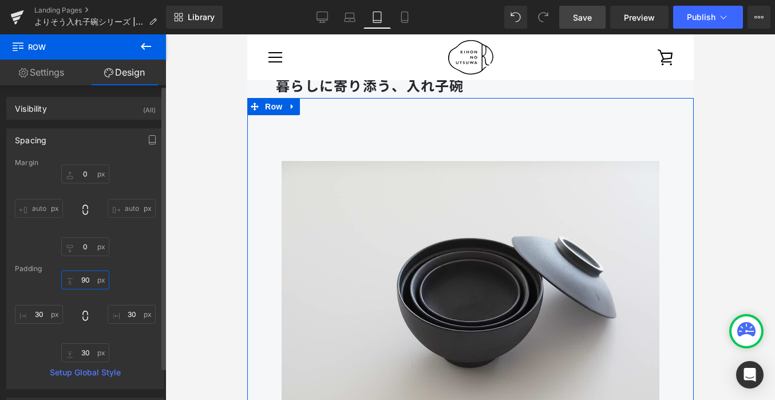
type input "90"
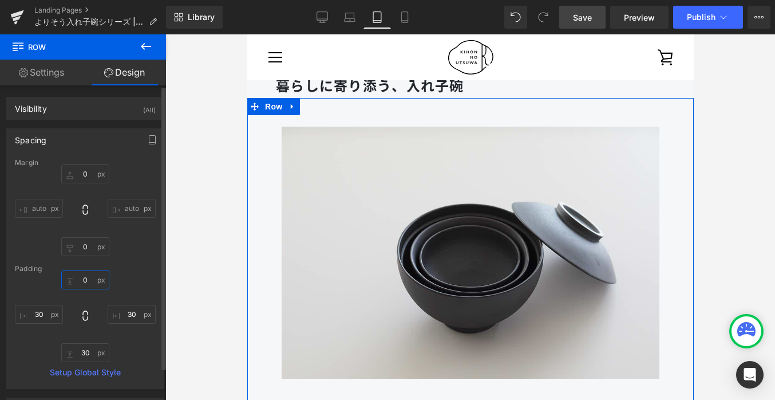
type input "0"
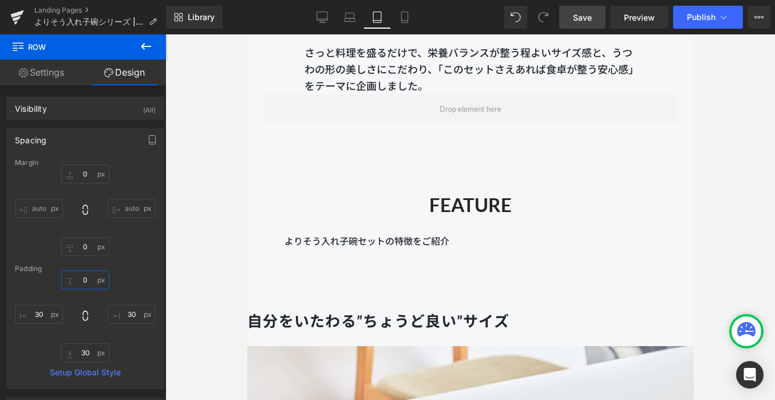
scroll to position [1572, 0]
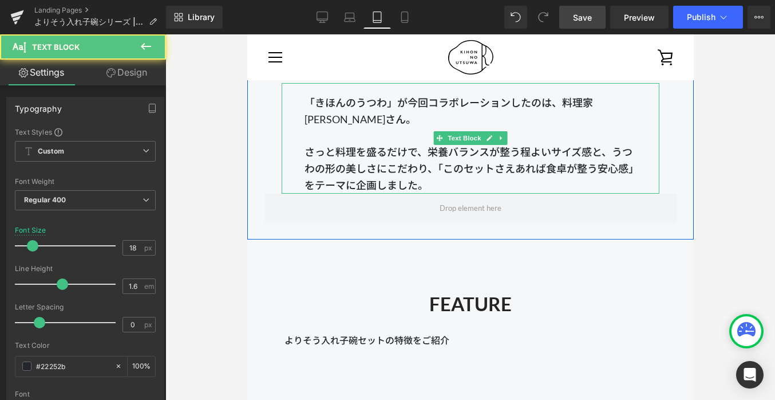
click at [373, 171] on span "「きほんのうつわ」が今回コラボレーションしたのは、料理家 [PERSON_NAME]。 さっと料理を盛るだけで、栄養バランスが整う程よいサイズ感と、うつわの形…" at bounding box center [468, 143] width 329 height 95
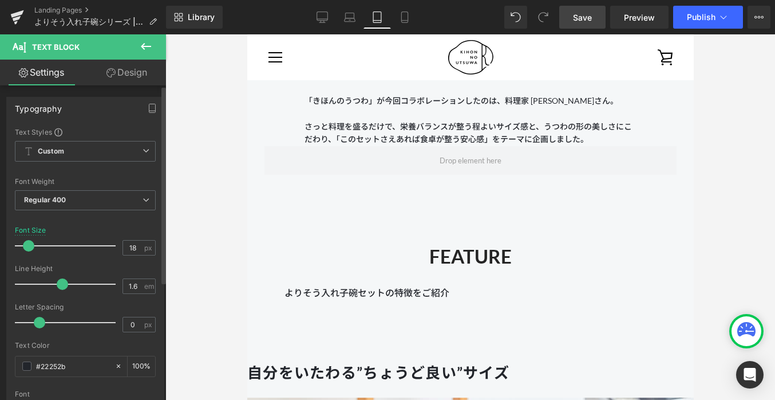
click at [27, 246] on span at bounding box center [28, 245] width 11 height 11
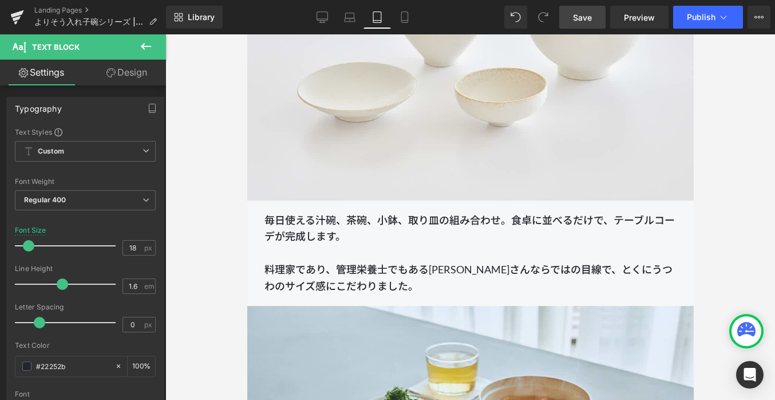
scroll to position [2193, 0]
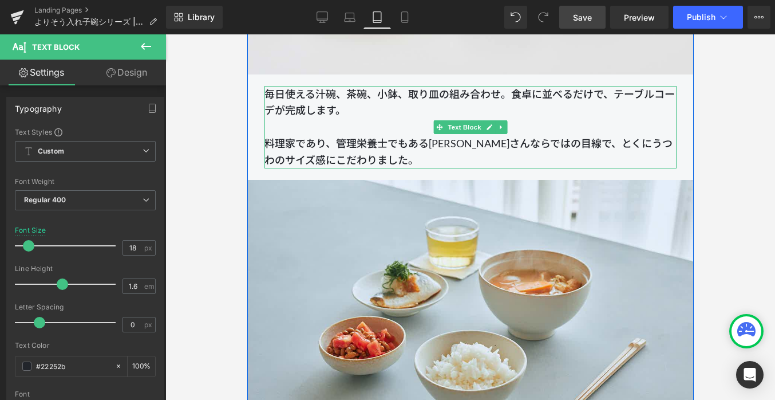
click at [326, 127] on p "毎日使える汁碗、茶碗、小鉢、取り皿の組み合わせ。食卓に並べるだけで、テーブルコーデが完成します。 料理家であり、管理栄養士でもある[PERSON_NAME]な…" at bounding box center [470, 127] width 412 height 82
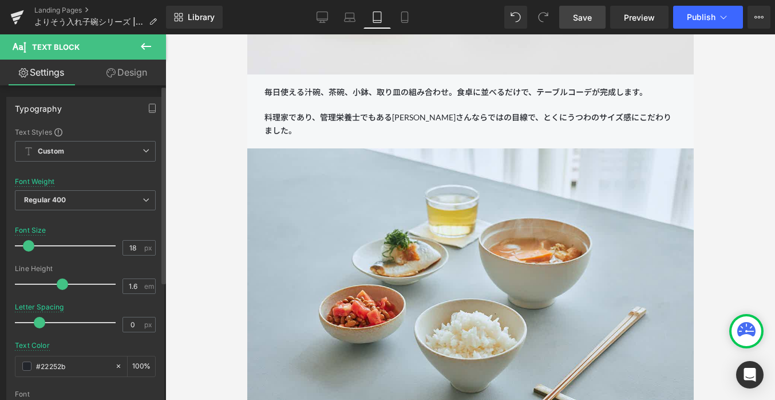
click at [27, 246] on span at bounding box center [28, 245] width 11 height 11
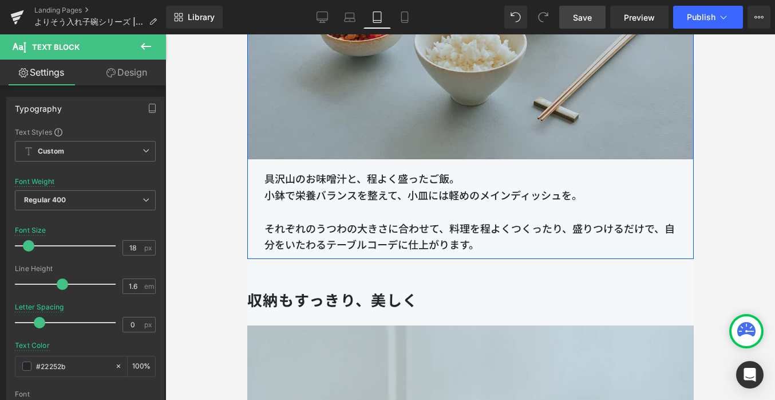
scroll to position [2519, 0]
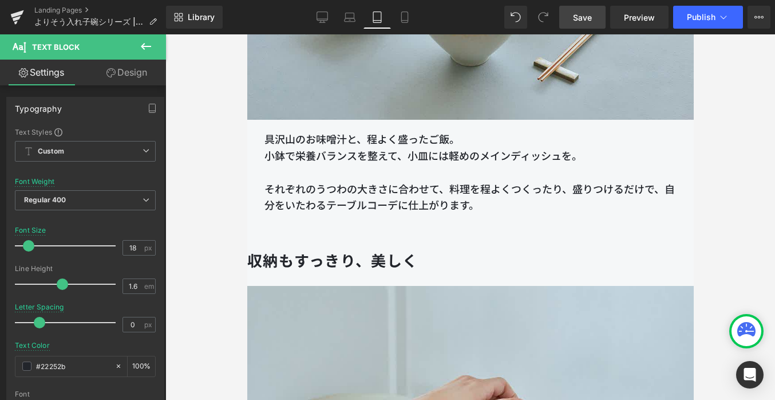
click at [317, 189] on p "それぞれのうつわの大きさに合わせて、料理を程よくつくったり、盛りつけるだけで、自分をいたわるテーブルコーデに仕上がります。" at bounding box center [470, 197] width 412 height 33
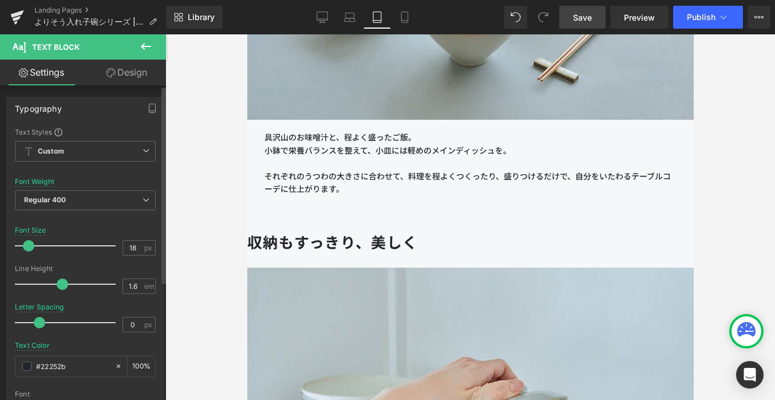
click at [31, 247] on span at bounding box center [28, 245] width 11 height 11
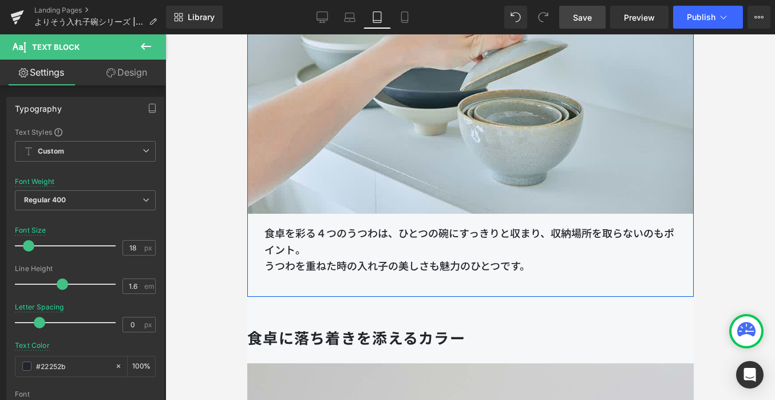
scroll to position [2897, 0]
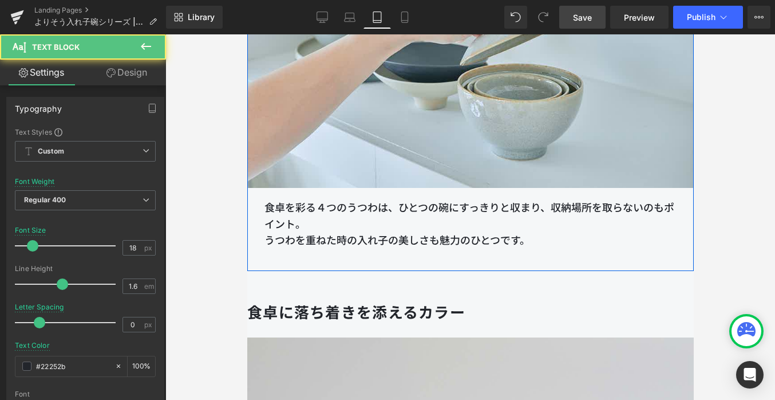
click at [316, 228] on p "食卓を彩る４つのうつわは、ひとつの碗にすっきりと収まり、収納場所を取らないのもポイント。" at bounding box center [470, 215] width 412 height 33
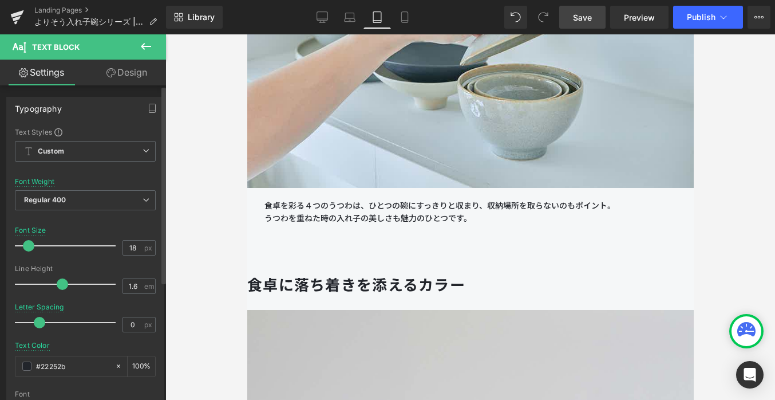
click at [26, 248] on span at bounding box center [28, 245] width 11 height 11
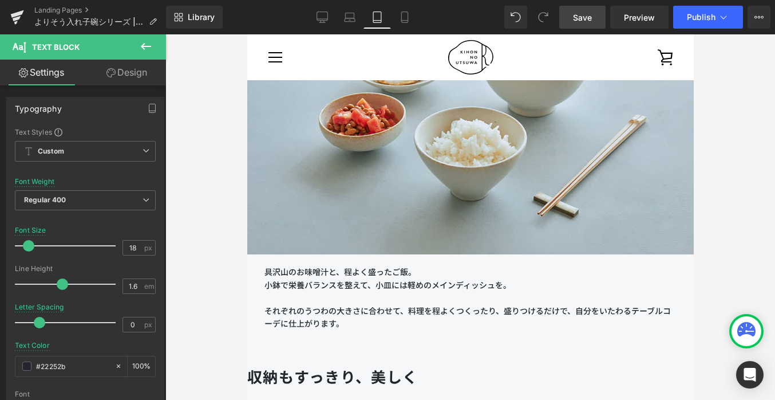
scroll to position [2387, 0]
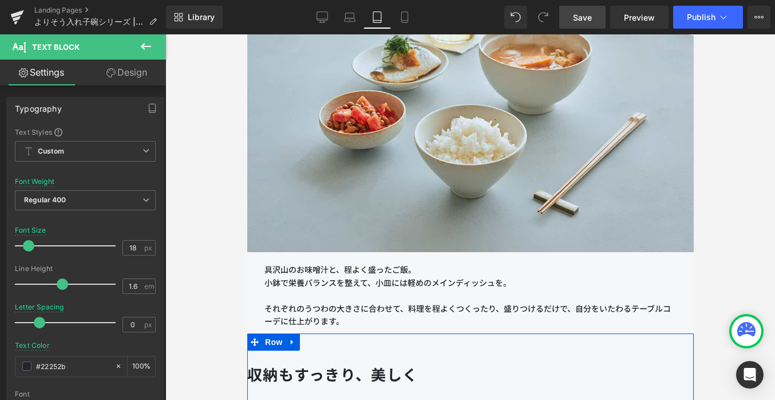
click at [297, 368] on strong "収納もすっきり、美しく" at bounding box center [332, 374] width 171 height 18
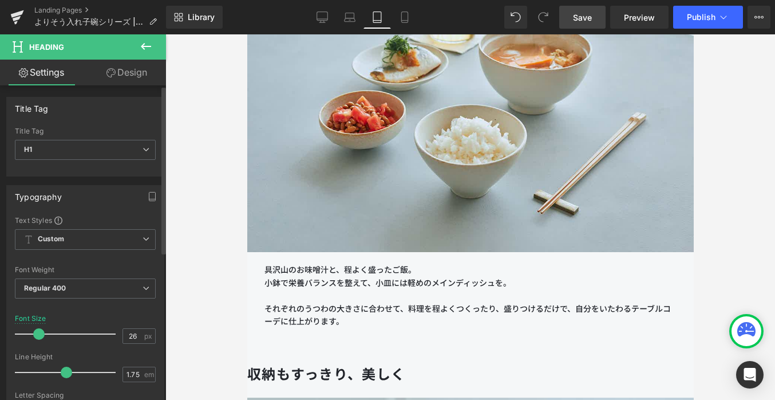
click at [37, 335] on span at bounding box center [38, 333] width 11 height 11
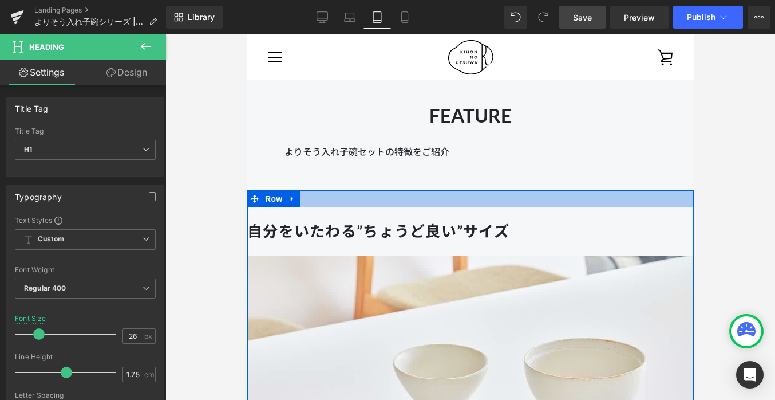
click at [323, 199] on div at bounding box center [470, 198] width 447 height 17
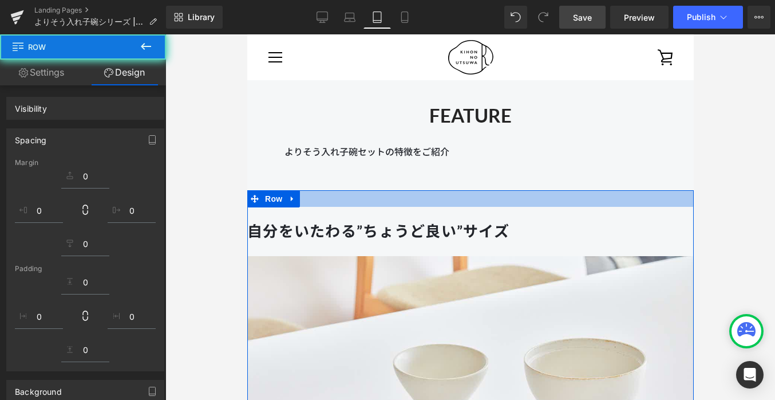
scroll to position [1713, 0]
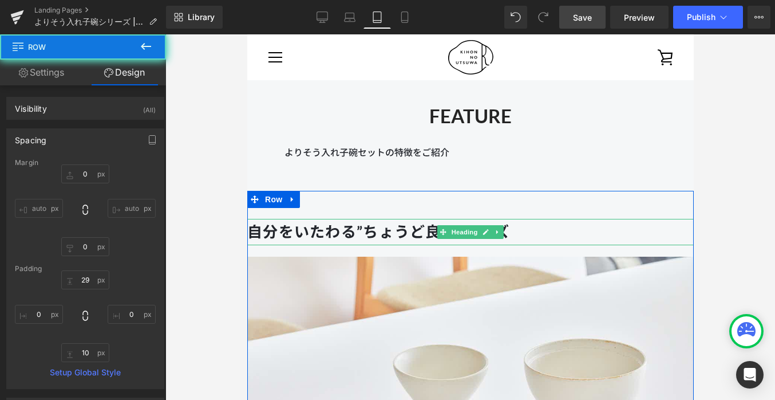
click at [323, 240] on strong "自分をいたわる”ちょうど良い”サイズ" at bounding box center [378, 231] width 262 height 18
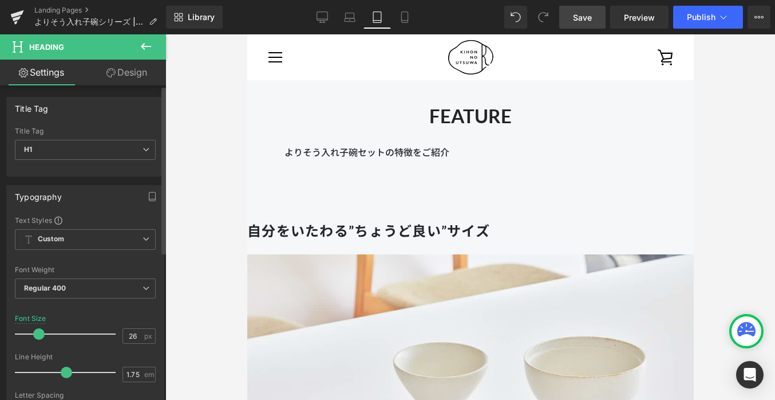
click at [34, 332] on span at bounding box center [38, 333] width 11 height 11
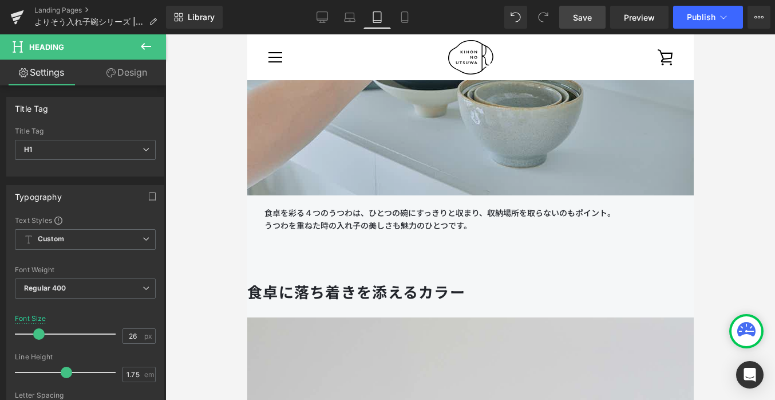
scroll to position [2938, 0]
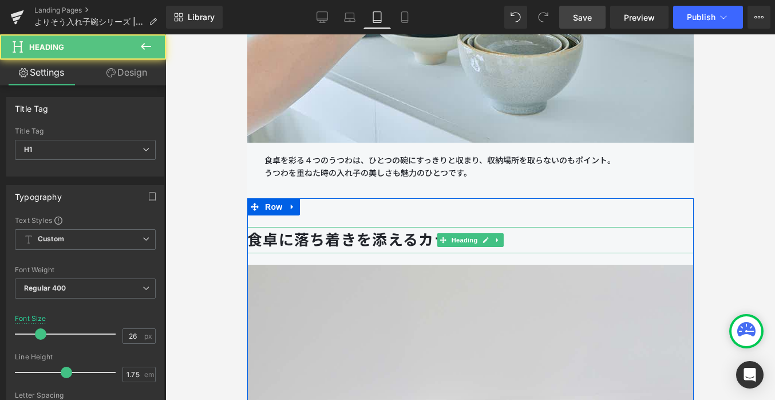
click at [289, 240] on b "食卓に落ち着きを添えるカラー" at bounding box center [356, 239] width 218 height 18
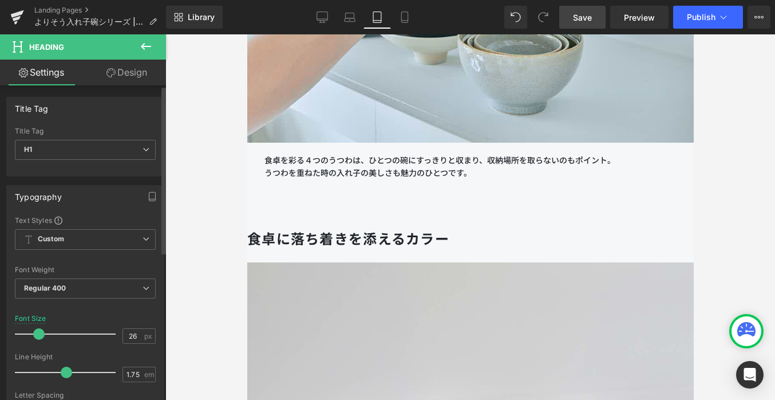
click at [37, 332] on span at bounding box center [38, 333] width 11 height 11
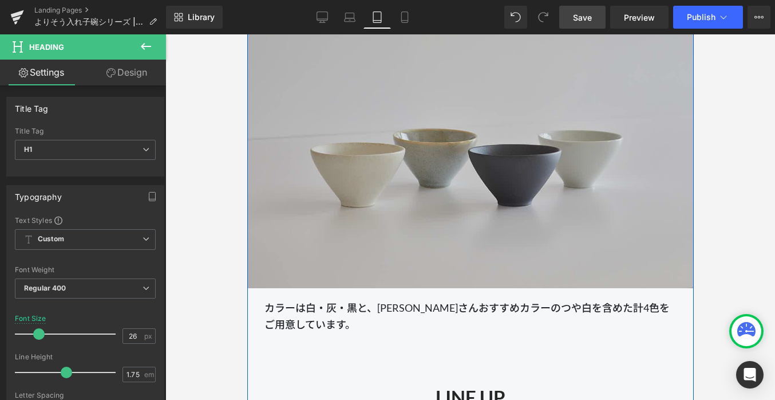
scroll to position [3225, 0]
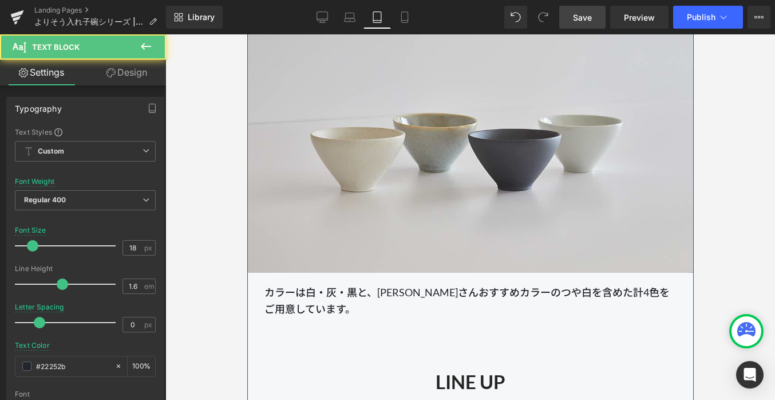
click at [281, 285] on div "カラーは白・灰・黒と、[PERSON_NAME]おすすめカラーのつや白を含めた計4色をご用意しています。 Text Block" at bounding box center [470, 300] width 412 height 33
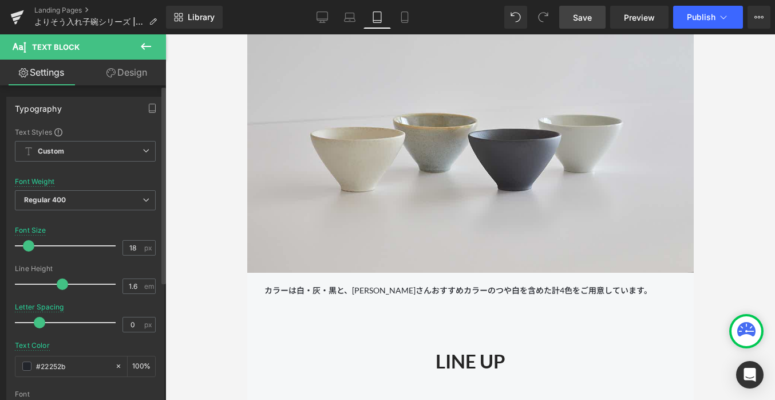
click at [26, 247] on span at bounding box center [28, 245] width 11 height 11
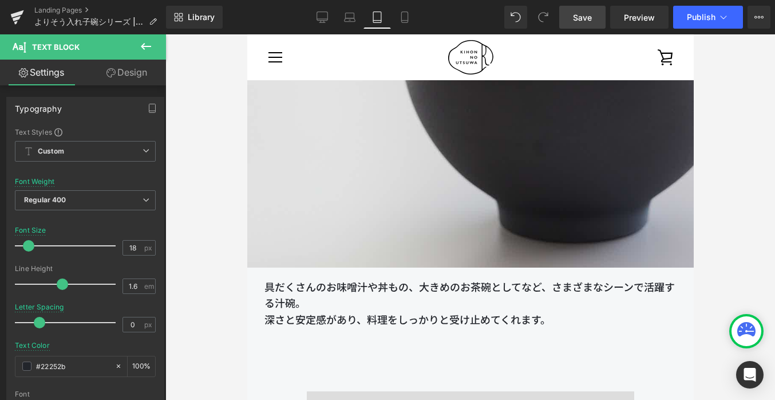
scroll to position [6062, 0]
click at [322, 284] on p "具だくさんのお味噌汁や丼もの、大きめのお茶碗としてなど、さまざまなシーンで活躍する汁碗。" at bounding box center [470, 295] width 412 height 33
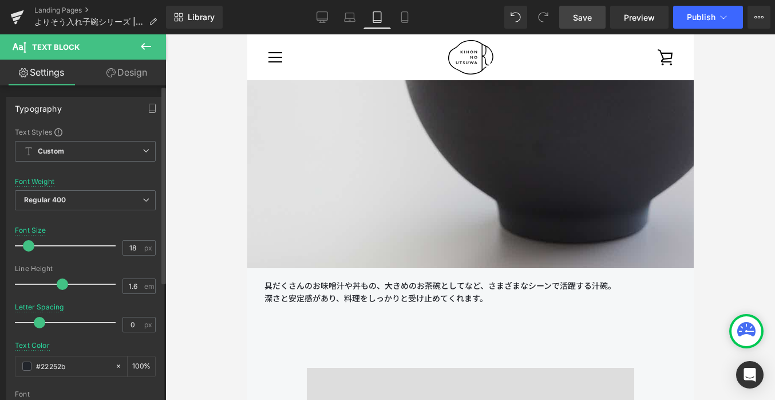
click at [25, 245] on span at bounding box center [28, 245] width 11 height 11
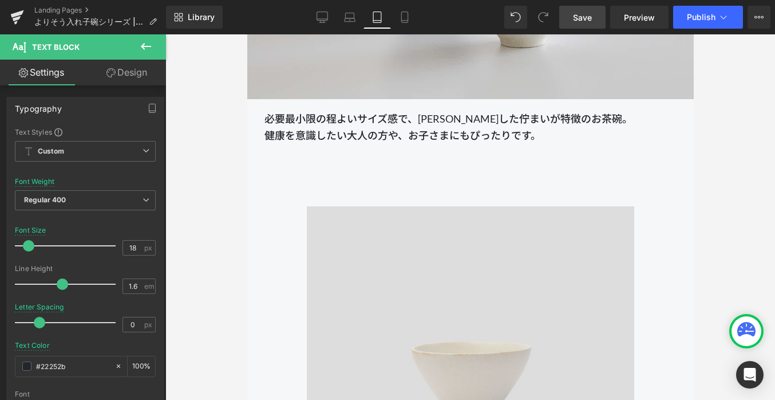
scroll to position [8549, 0]
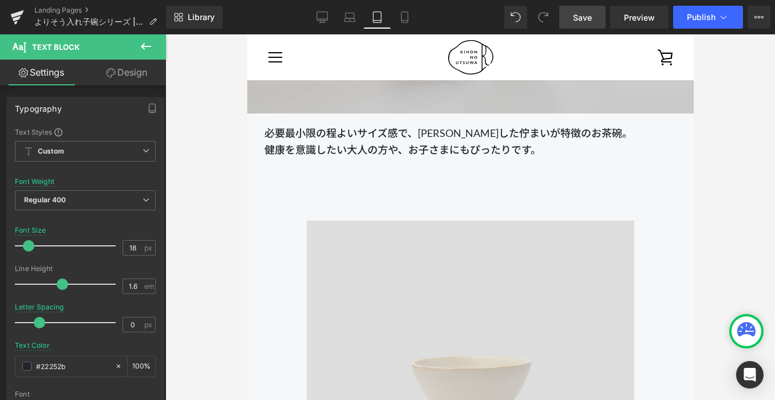
click at [288, 131] on p "必要最小限の程よいサイズ感で、[PERSON_NAME]した佇まいが特徴のお茶碗。" at bounding box center [470, 133] width 412 height 17
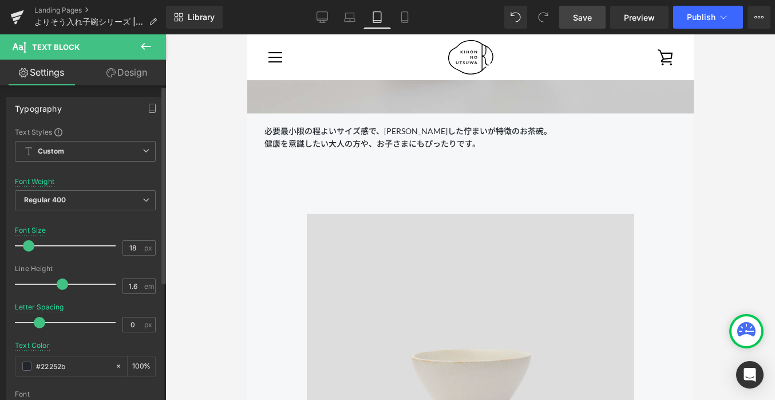
click at [30, 246] on span at bounding box center [28, 245] width 11 height 11
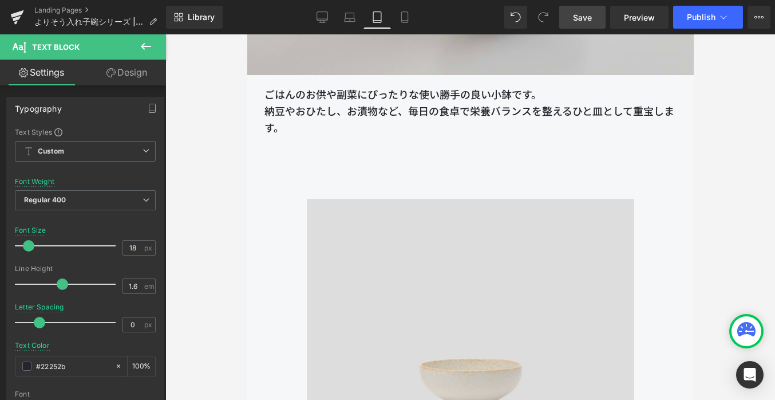
scroll to position [10889, 0]
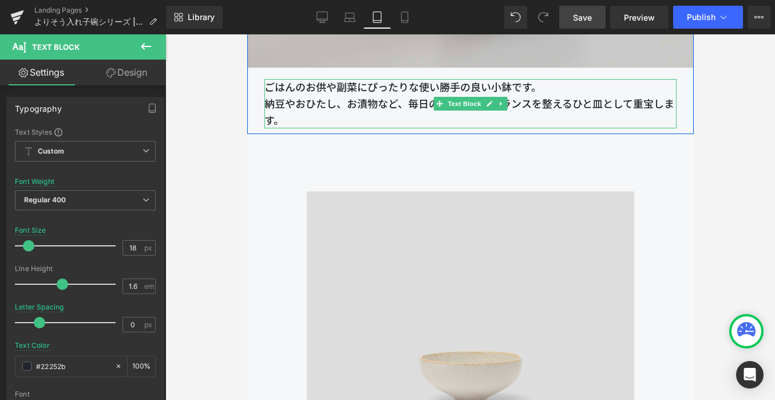
click at [287, 105] on p "納豆やおひたし、お漬物など、毎日の食卓で栄養バランスを整えるひと皿として重宝します。" at bounding box center [470, 112] width 412 height 33
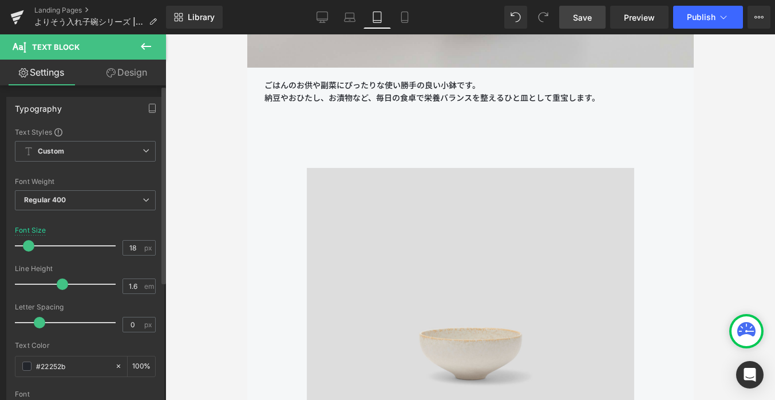
click at [27, 250] on span at bounding box center [28, 245] width 11 height 11
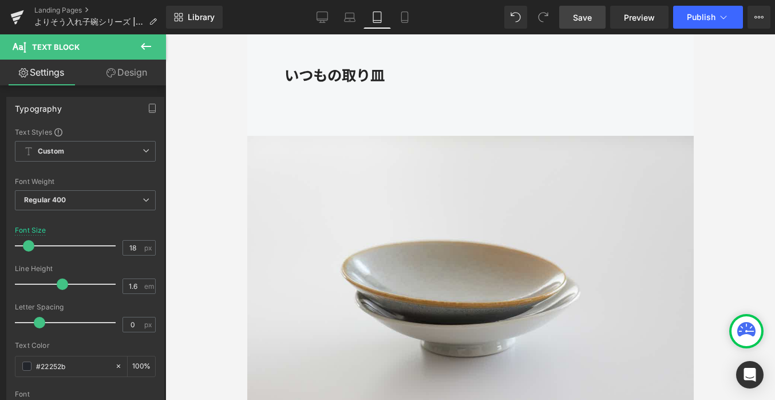
scroll to position [12787, 0]
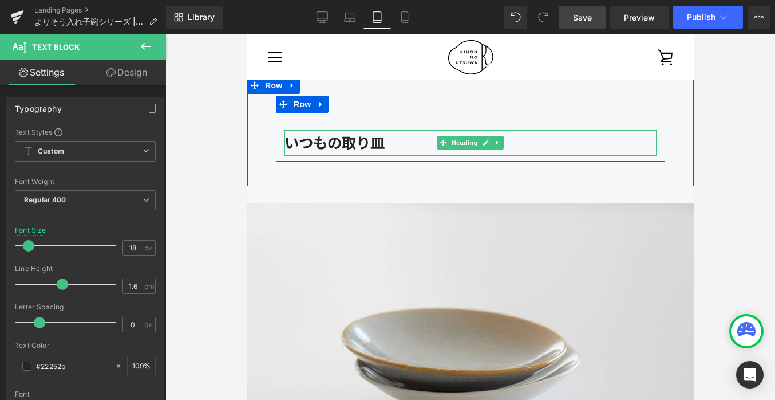
click at [324, 137] on strong "いつもの取り皿" at bounding box center [334, 142] width 100 height 17
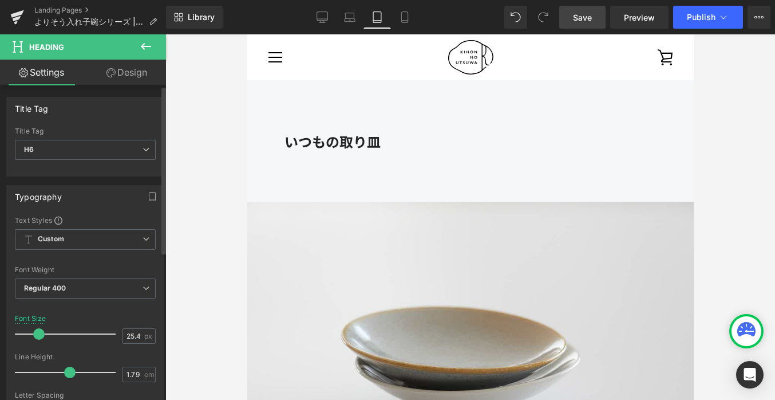
click at [38, 330] on span at bounding box center [38, 333] width 11 height 11
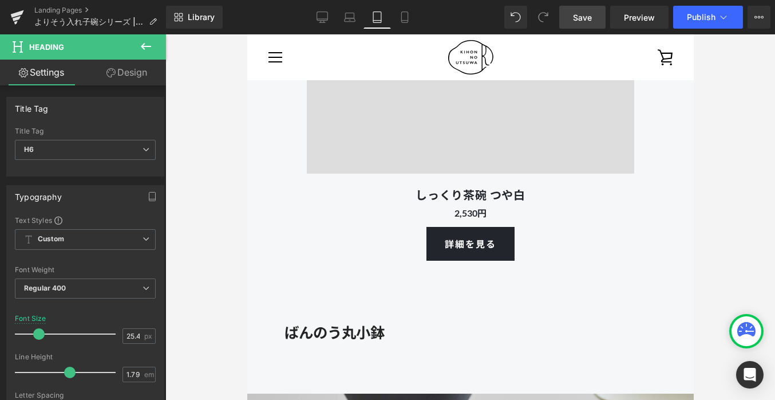
scroll to position [10306, 0]
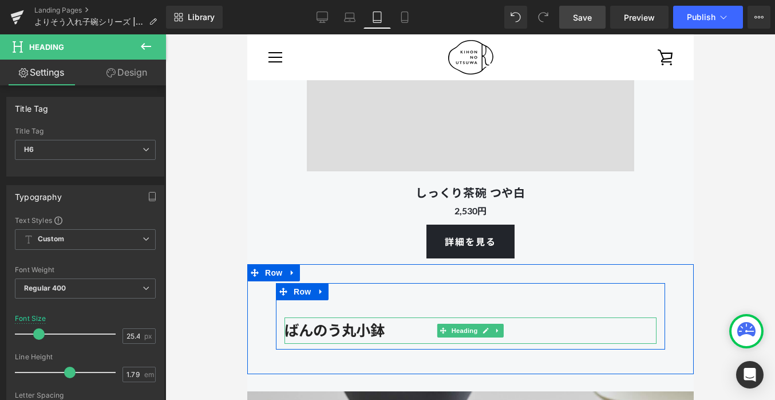
click at [336, 322] on strong "ばんのう丸小鉢" at bounding box center [334, 329] width 100 height 17
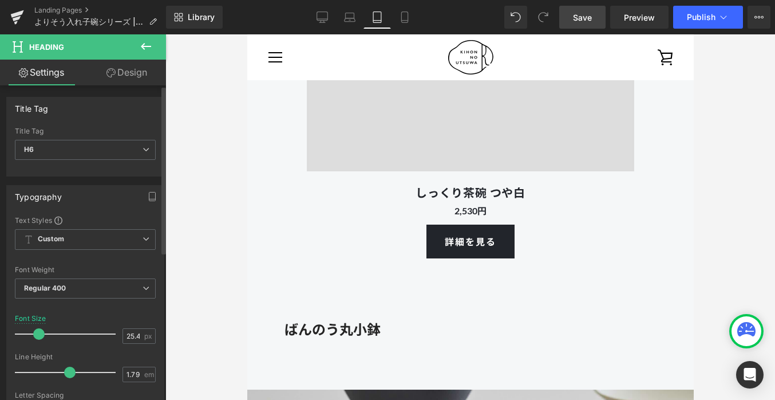
click at [40, 336] on span at bounding box center [38, 333] width 11 height 11
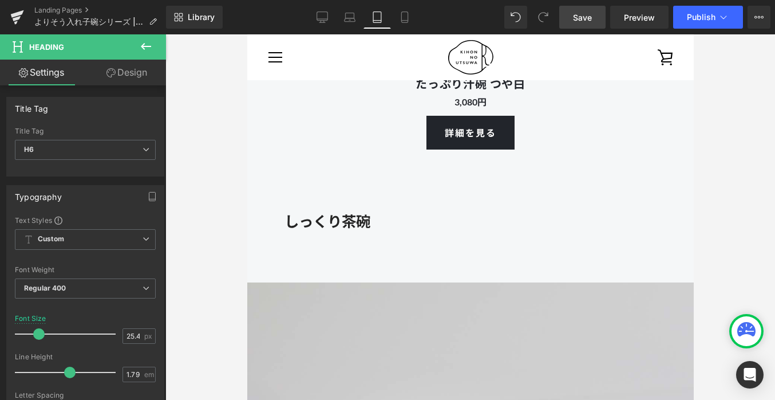
scroll to position [8074, 0]
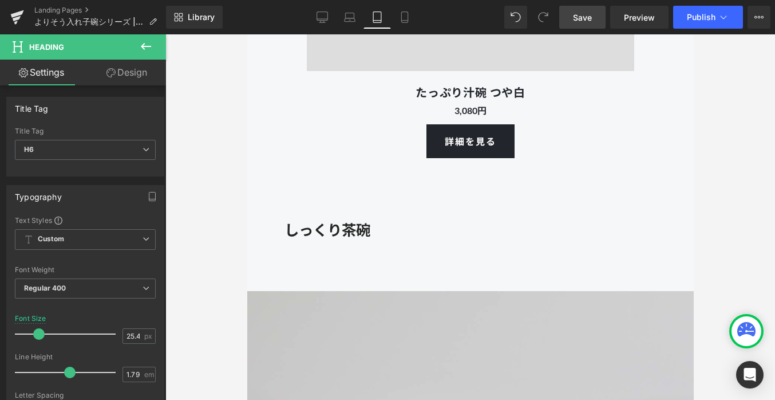
click at [303, 230] on strong "しっくり茶碗" at bounding box center [327, 229] width 86 height 17
click at [37, 330] on span at bounding box center [38, 333] width 11 height 11
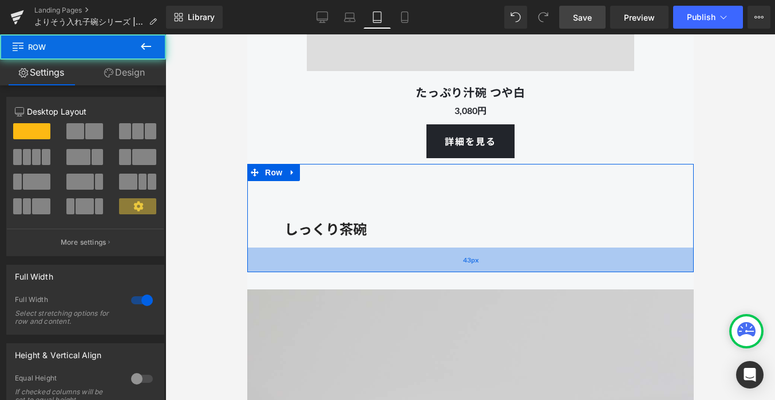
click at [360, 263] on div "43px" at bounding box center [470, 259] width 447 height 25
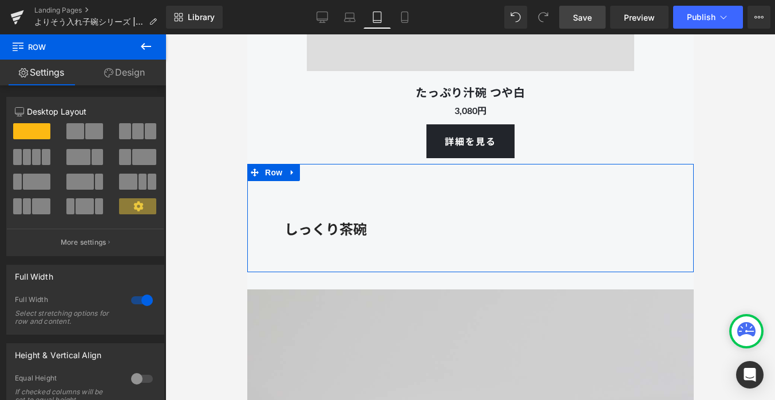
click at [141, 80] on link "Design" at bounding box center [124, 73] width 83 height 26
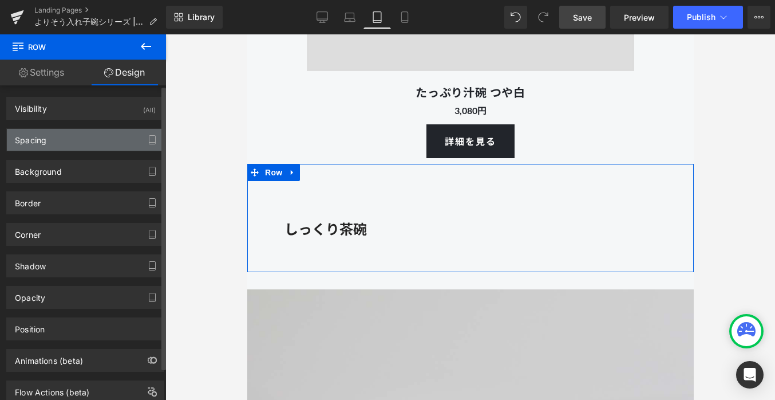
click at [76, 138] on div "Spacing" at bounding box center [85, 140] width 157 height 22
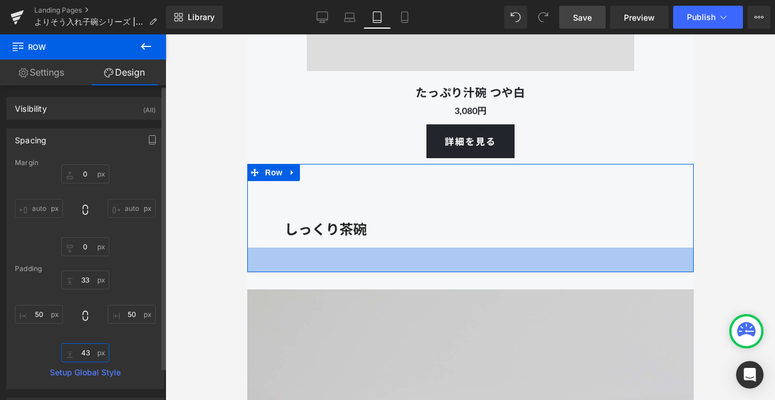
click at [84, 352] on input "43" at bounding box center [85, 352] width 48 height 19
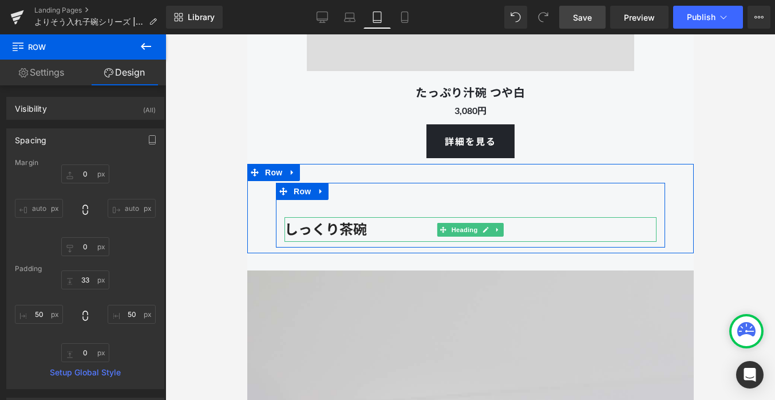
click at [336, 224] on strong "しっくり茶碗" at bounding box center [325, 228] width 82 height 17
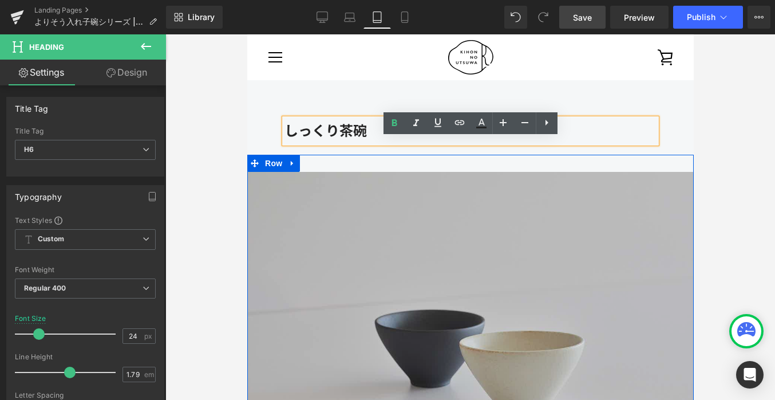
scroll to position [8152, 0]
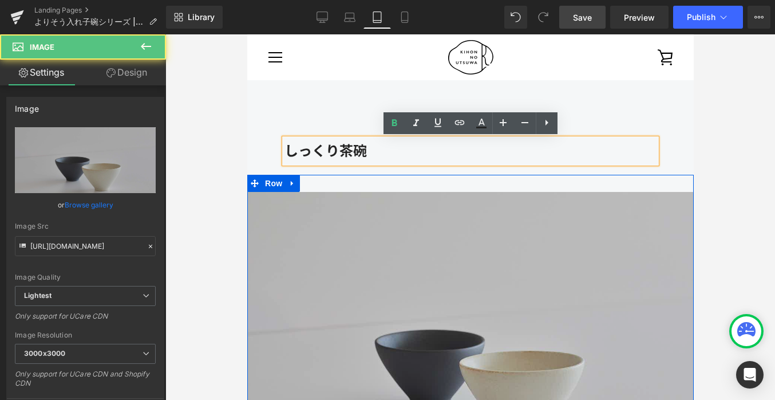
click at [321, 273] on img at bounding box center [470, 341] width 447 height 298
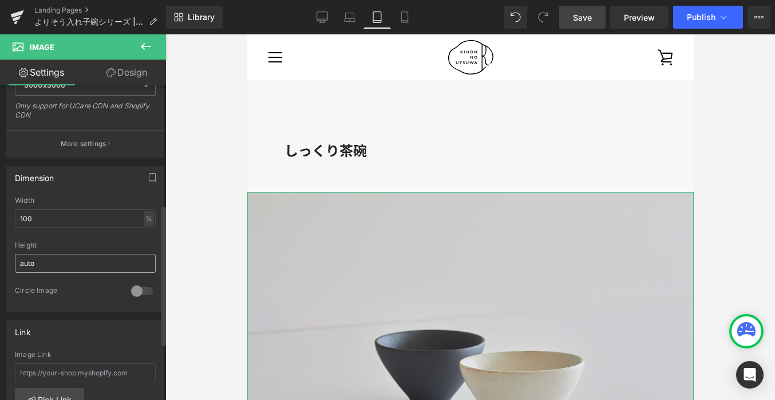
scroll to position [281, 0]
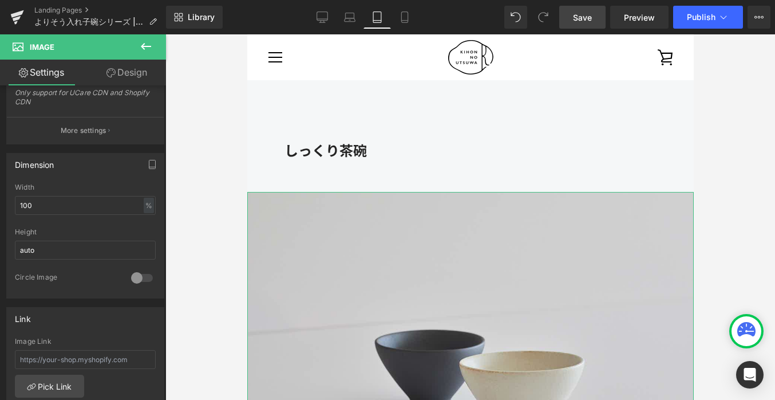
click at [128, 73] on link "Design" at bounding box center [126, 73] width 83 height 26
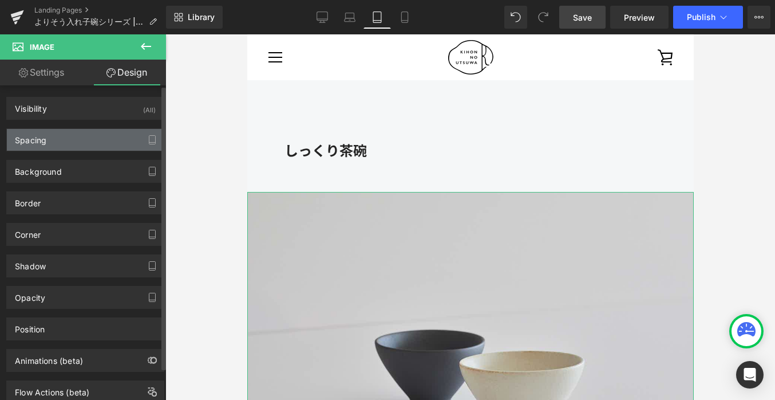
click at [45, 148] on div "Spacing" at bounding box center [85, 140] width 157 height 22
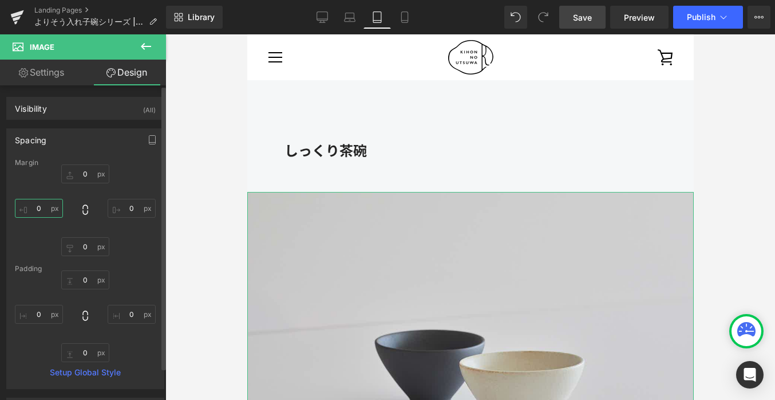
click at [42, 208] on input "text" at bounding box center [39, 208] width 48 height 19
click at [46, 315] on input "text" at bounding box center [39, 314] width 48 height 19
type input "0"
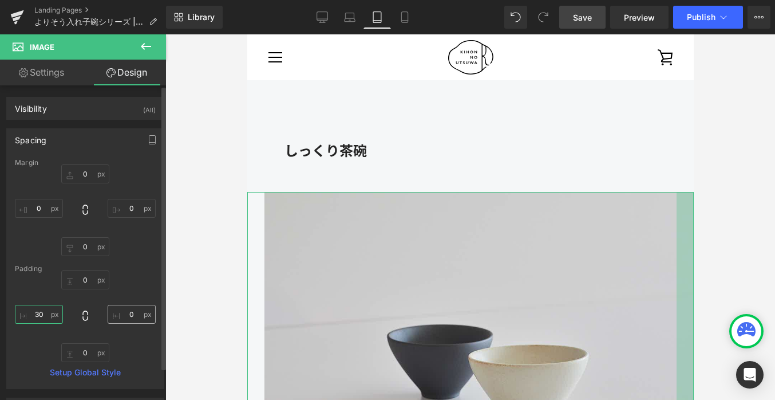
type input "30"
click at [132, 317] on input "text" at bounding box center [132, 314] width 48 height 19
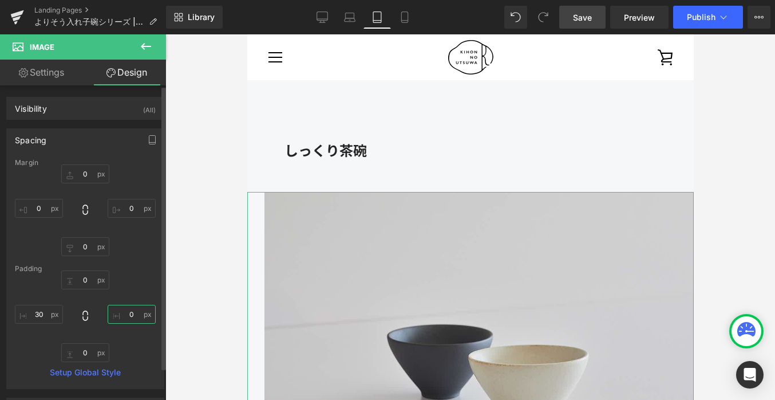
type input "0"
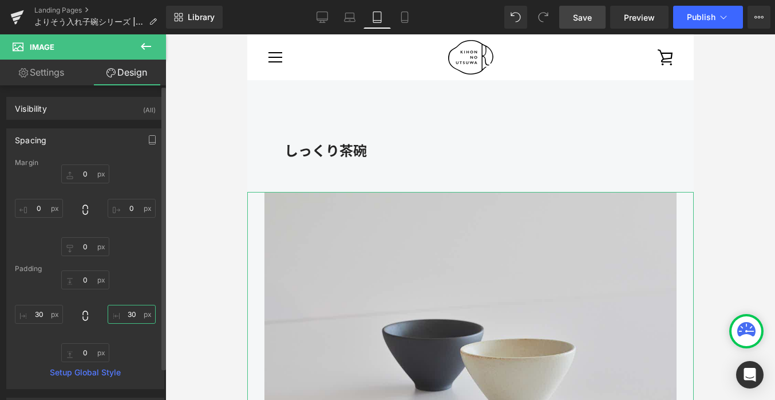
type input "30"
click at [139, 262] on div "Margin Padding 30 30 Setup Global Style" at bounding box center [85, 274] width 157 height 230
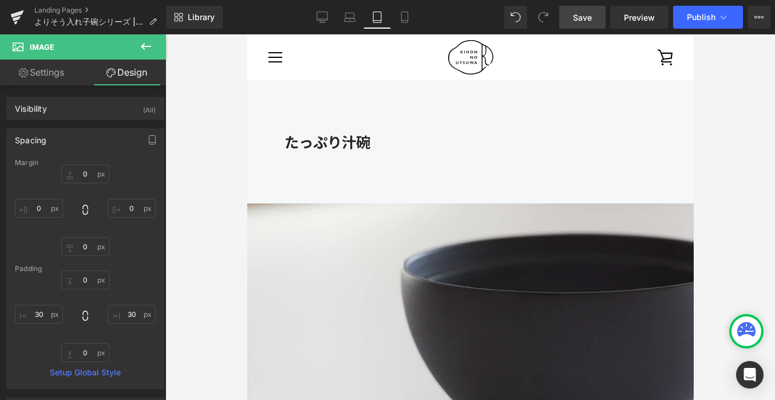
scroll to position [5809, 0]
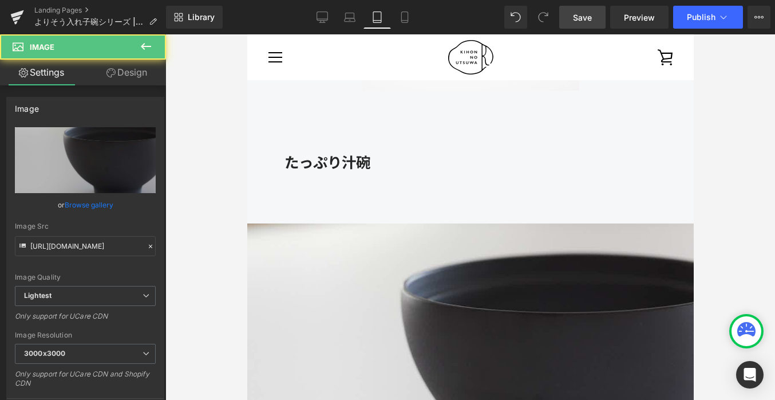
click at [326, 271] on img at bounding box center [470, 372] width 447 height 298
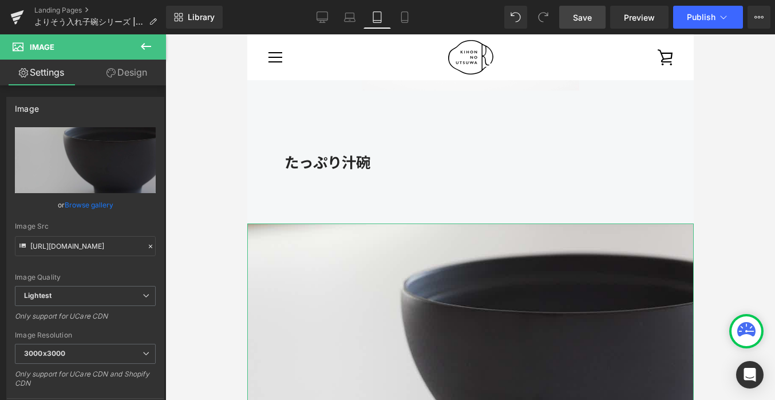
click at [130, 77] on link "Design" at bounding box center [126, 73] width 83 height 26
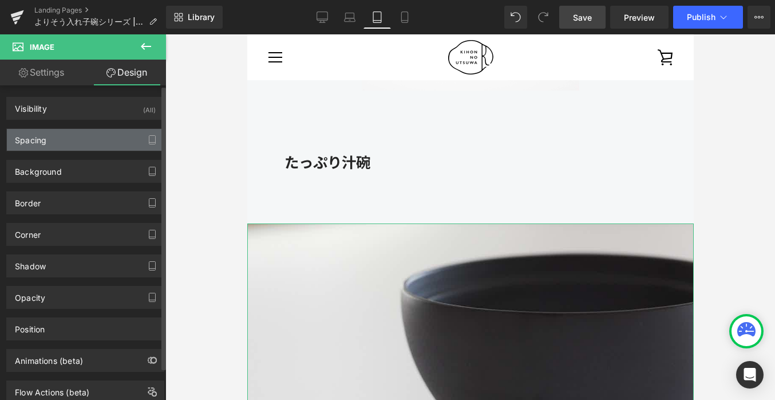
click at [66, 145] on div "Spacing" at bounding box center [85, 140] width 157 height 22
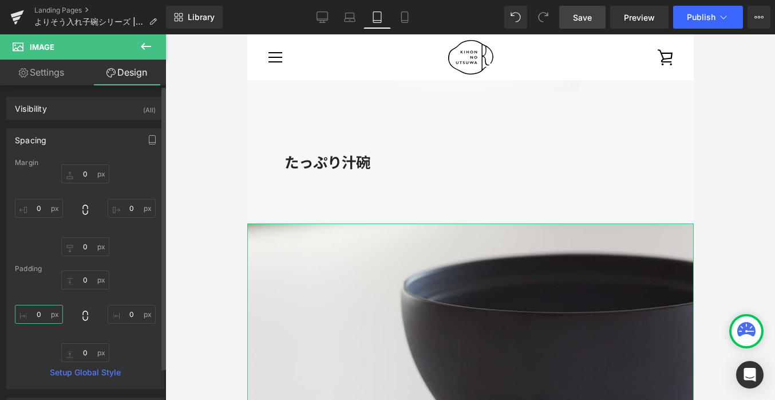
click at [46, 309] on input "0" at bounding box center [39, 314] width 48 height 19
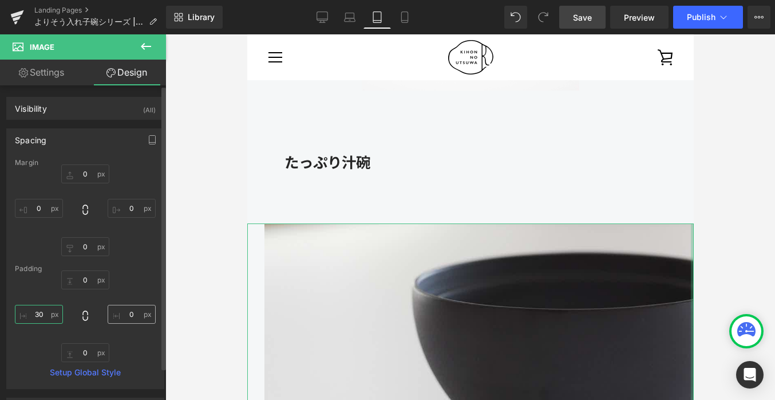
type input "30"
click at [133, 314] on input "0" at bounding box center [132, 314] width 48 height 19
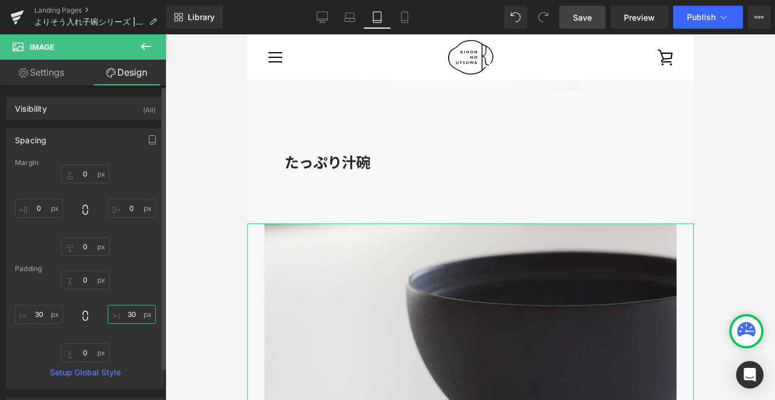
type input "30"
click at [139, 285] on div "0 30 0 30" at bounding box center [85, 316] width 141 height 92
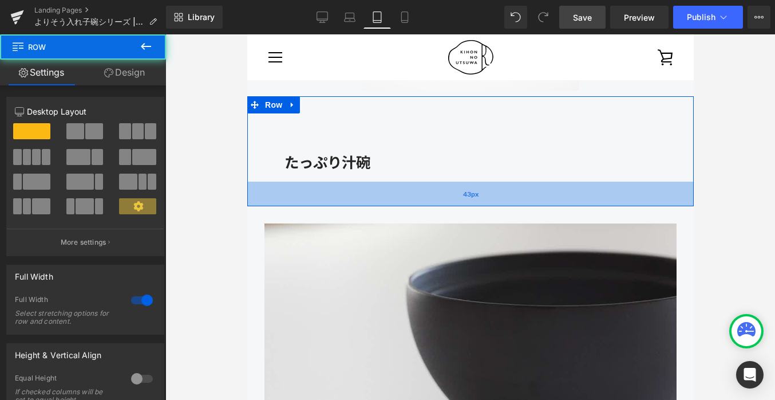
click at [338, 192] on div "43px" at bounding box center [470, 194] width 447 height 25
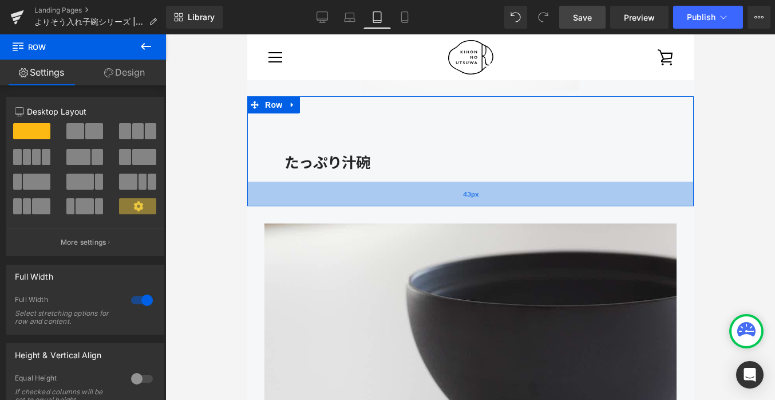
click at [293, 190] on div "43px" at bounding box center [470, 194] width 447 height 25
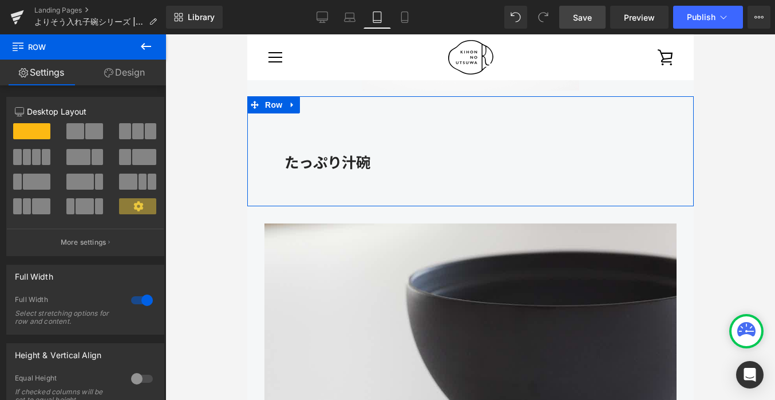
click at [133, 70] on link "Design" at bounding box center [124, 73] width 83 height 26
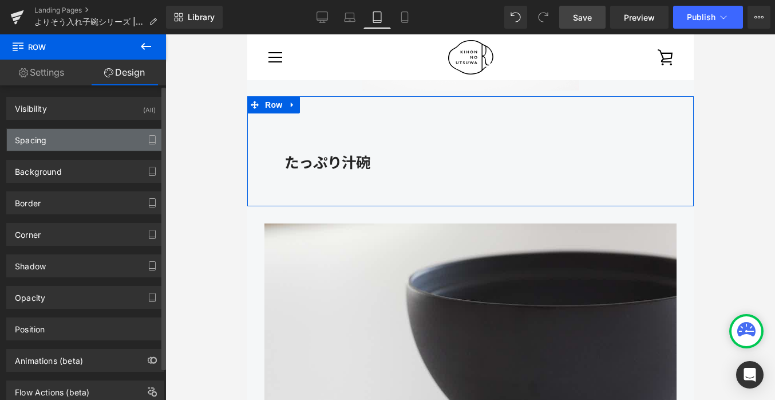
click at [71, 137] on div "Spacing" at bounding box center [85, 140] width 157 height 22
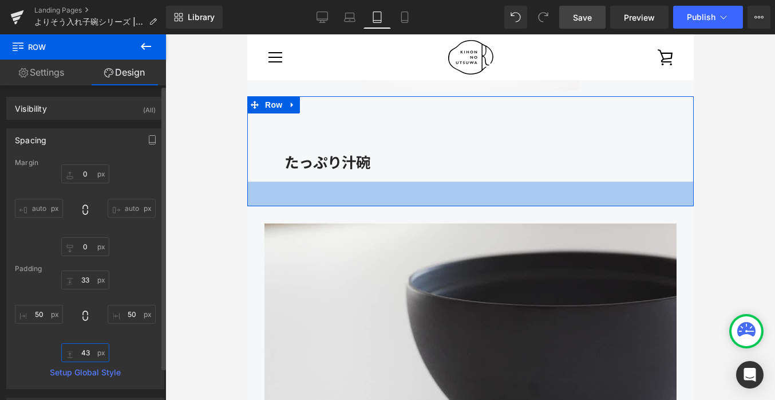
click at [89, 356] on input "43" at bounding box center [85, 352] width 48 height 19
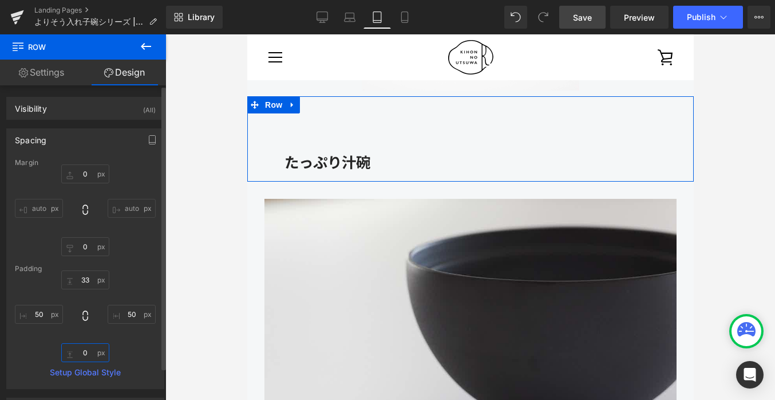
type input "0"
click at [134, 348] on div "33 50 0 50" at bounding box center [85, 316] width 141 height 92
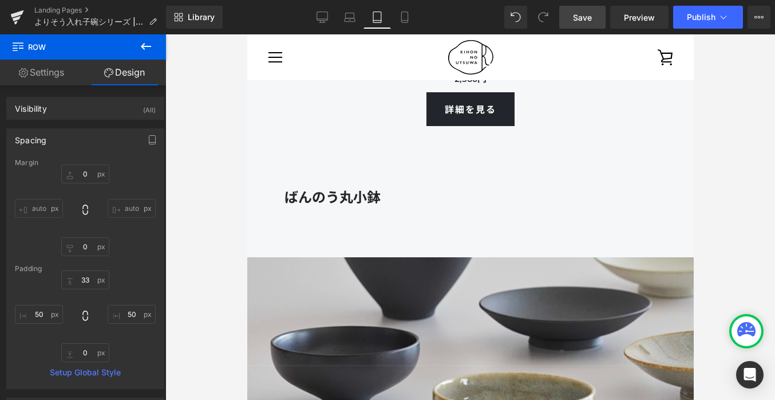
scroll to position [10349, 0]
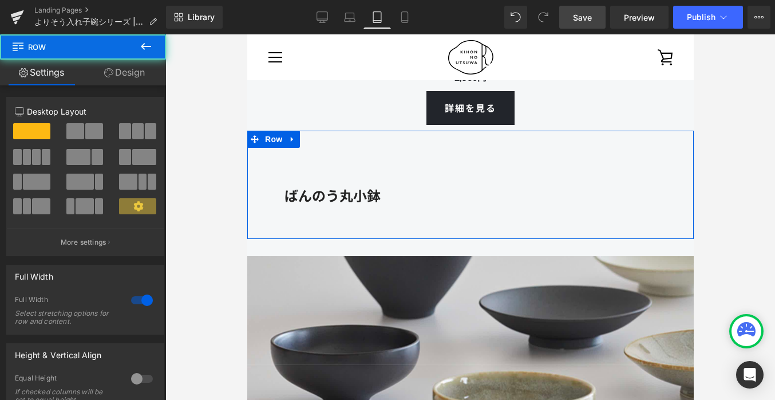
click at [321, 216] on div "ばんのう丸小鉢 Heading Row Row" at bounding box center [470, 185] width 447 height 108
click at [120, 71] on link "Design" at bounding box center [124, 73] width 83 height 26
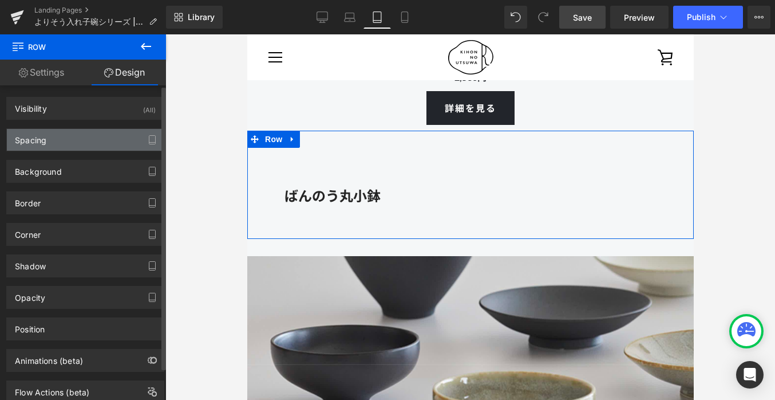
click at [70, 143] on div "Spacing" at bounding box center [85, 140] width 157 height 22
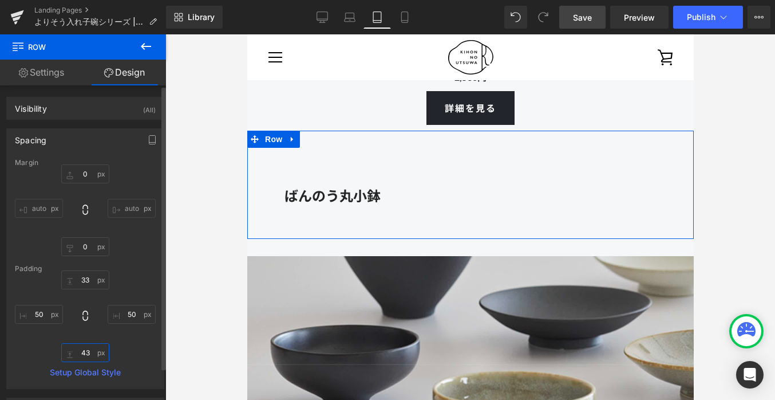
click at [92, 357] on input "text" at bounding box center [85, 352] width 48 height 19
type input "43"
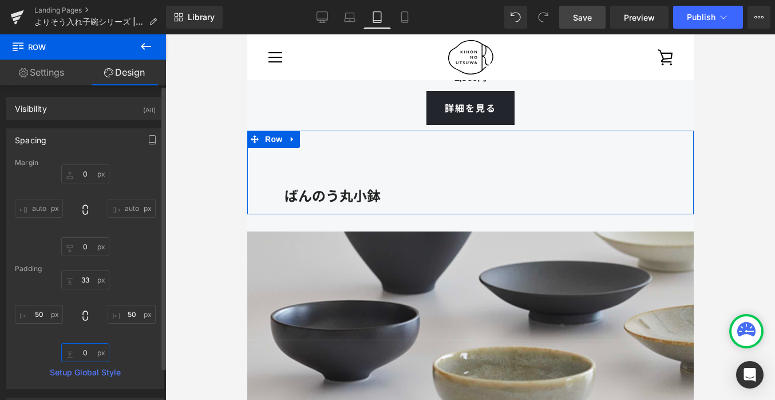
type input "0"
click at [127, 344] on div "0" at bounding box center [85, 316] width 141 height 92
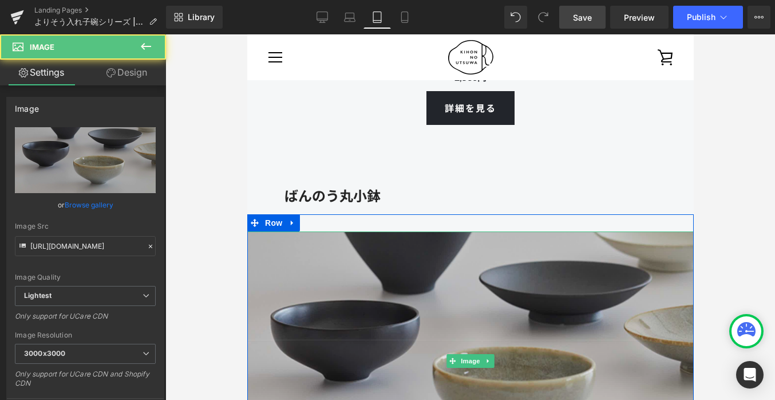
click at [302, 281] on img at bounding box center [470, 360] width 447 height 259
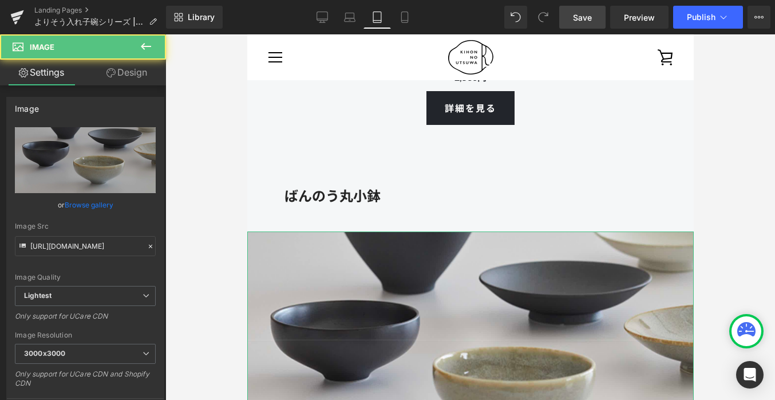
click at [123, 69] on link "Design" at bounding box center [126, 73] width 83 height 26
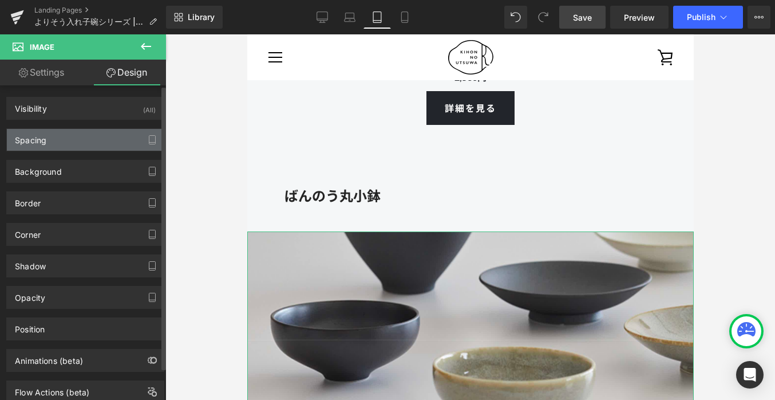
click at [69, 148] on div "Spacing" at bounding box center [85, 140] width 157 height 22
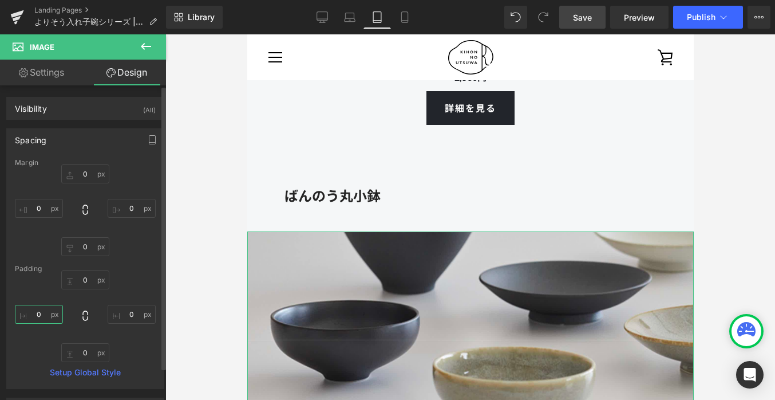
click at [44, 309] on input "0" at bounding box center [39, 314] width 48 height 19
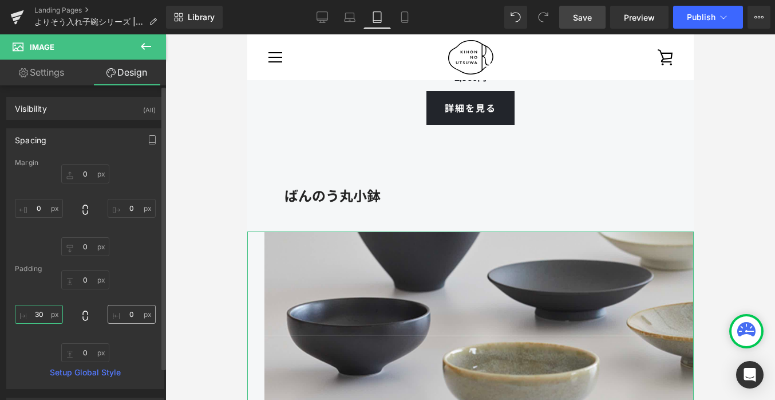
type input "30"
click at [129, 313] on input "0" at bounding box center [132, 314] width 48 height 19
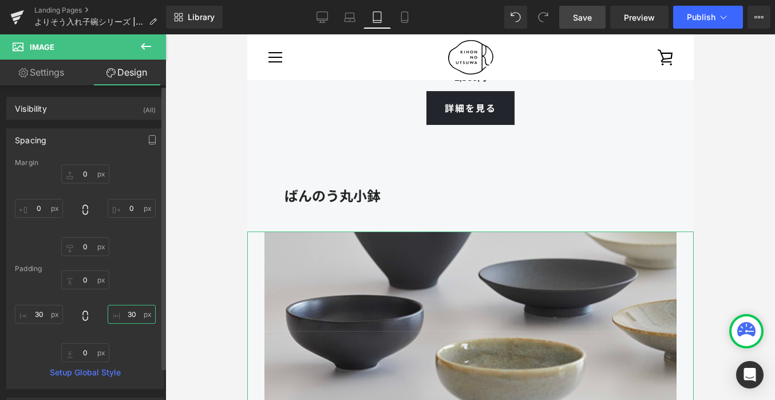
type input "30"
click at [143, 262] on div "Margin 0 0 0 0 Padding 0 30 0 30 Setup Global Style" at bounding box center [85, 274] width 157 height 230
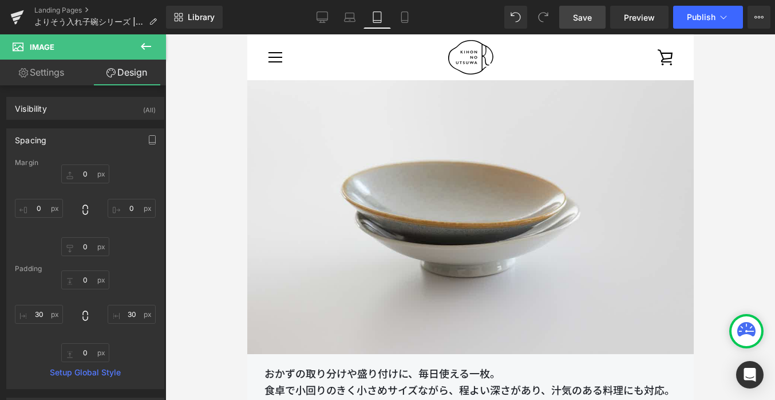
scroll to position [12640, 0]
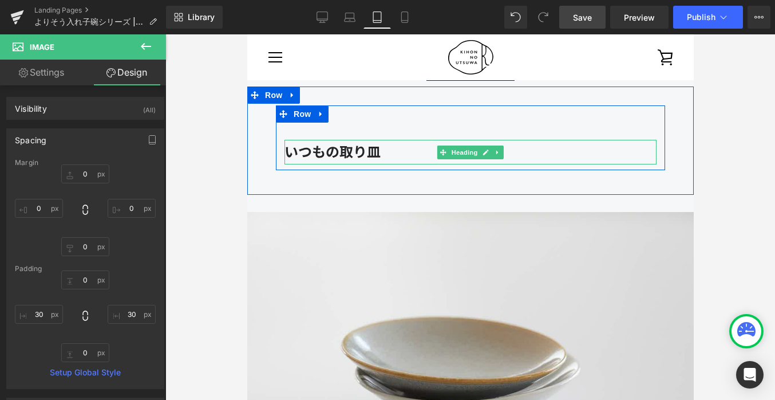
click at [326, 151] on strong "いつもの取り皿" at bounding box center [332, 151] width 96 height 17
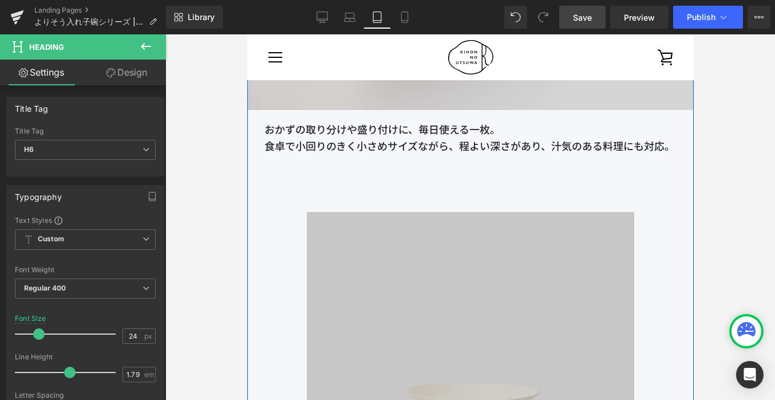
scroll to position [12609, 0]
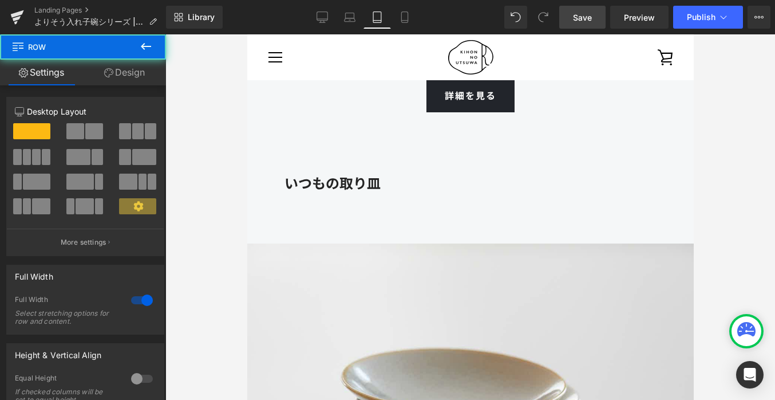
click at [326, 222] on div "いつもの取り皿 Heading Row Row" at bounding box center [470, 172] width 447 height 108
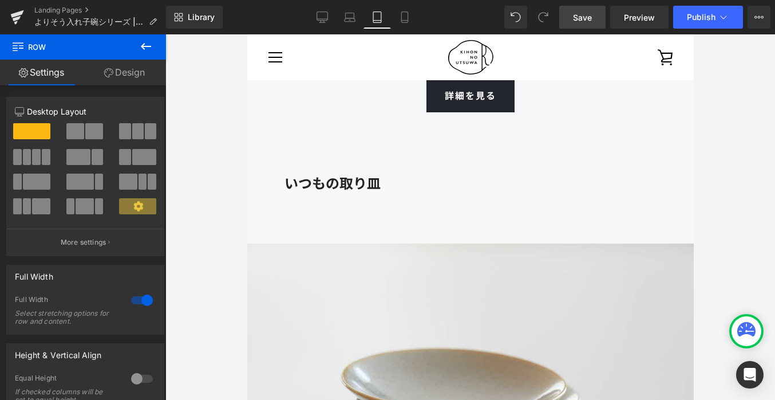
click at [133, 57] on button at bounding box center [146, 46] width 40 height 25
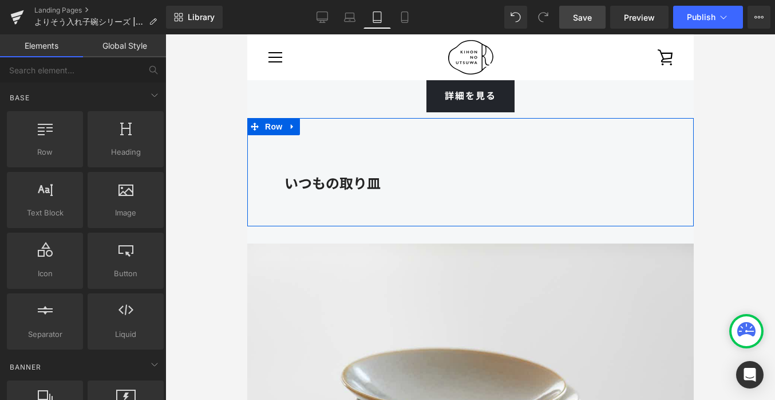
click at [298, 204] on div "いつもの取り皿 Heading Row Row" at bounding box center [470, 172] width 447 height 108
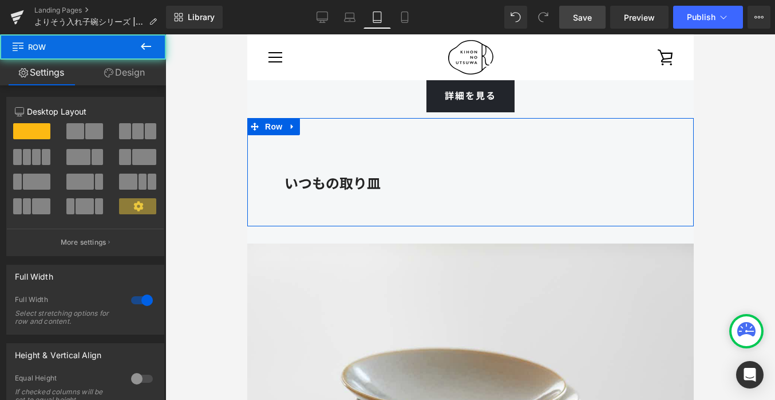
click at [143, 78] on link "Design" at bounding box center [124, 73] width 83 height 26
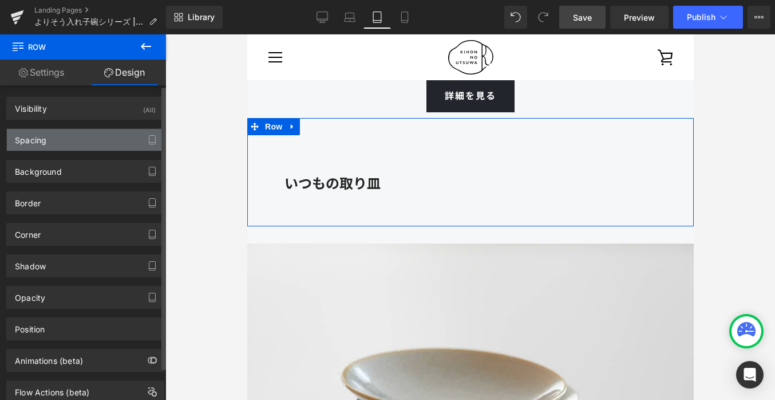
click at [90, 129] on div "Spacing" at bounding box center [85, 140] width 157 height 22
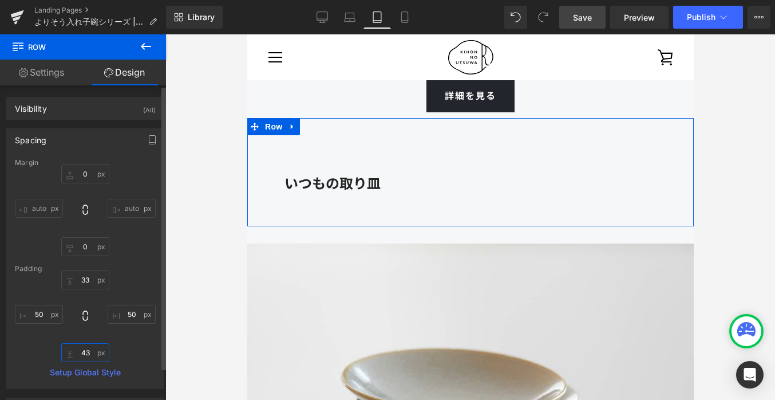
click at [91, 352] on input "text" at bounding box center [85, 352] width 48 height 19
type input "43"
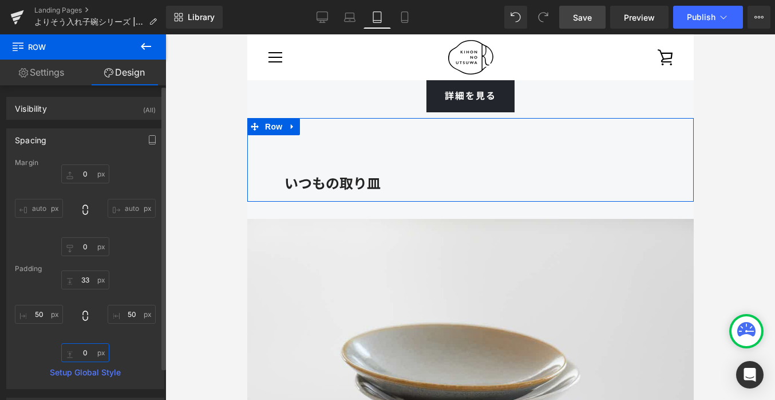
type input "0"
click at [132, 345] on div "0" at bounding box center [85, 316] width 141 height 92
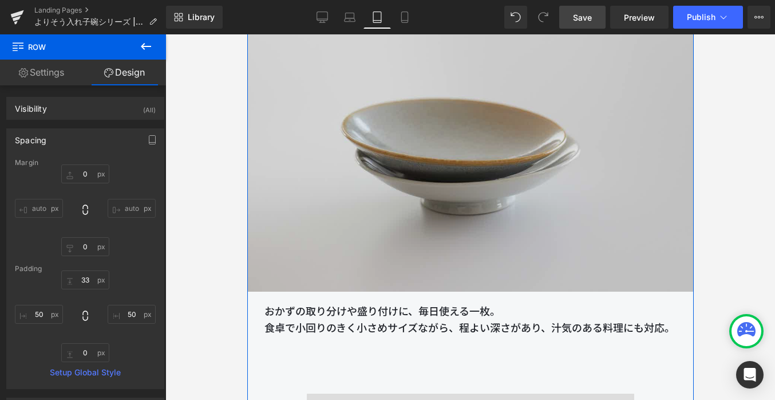
scroll to position [12932, 0]
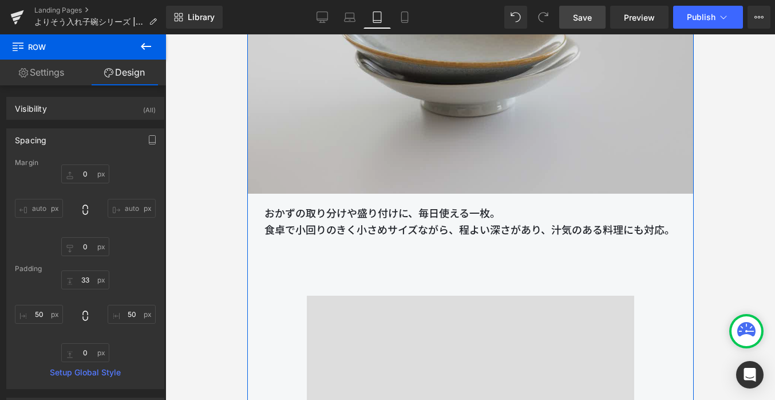
click at [275, 146] on img at bounding box center [470, 45] width 447 height 298
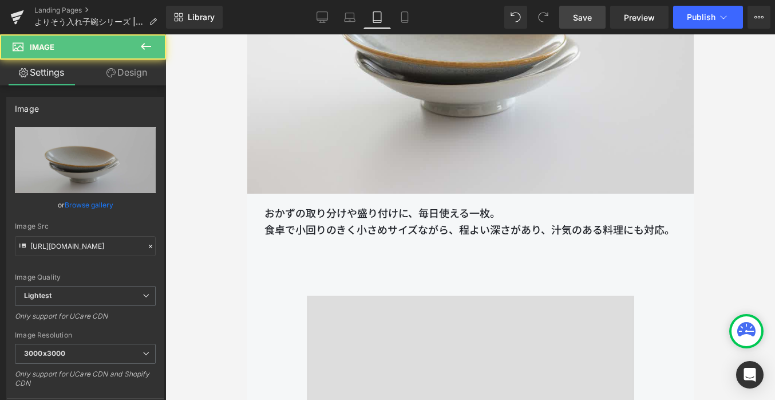
click at [120, 57] on span "Image" at bounding box center [68, 46] width 115 height 25
click at [121, 68] on link "Design" at bounding box center [126, 73] width 83 height 26
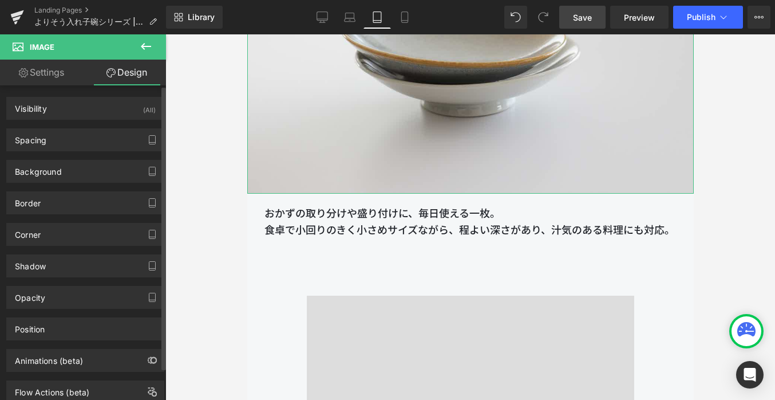
click at [61, 152] on div "Background Color & Image color Color transparent 0 % Image Replace Image Upload…" at bounding box center [85, 166] width 171 height 31
click at [55, 152] on div "Background Color & Image color Color transparent 0 % Image Replace Image Upload…" at bounding box center [85, 166] width 171 height 31
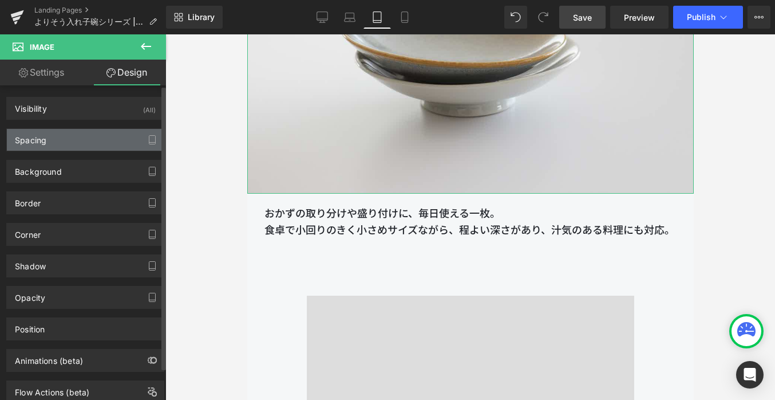
click at [52, 143] on div "Spacing" at bounding box center [85, 140] width 157 height 22
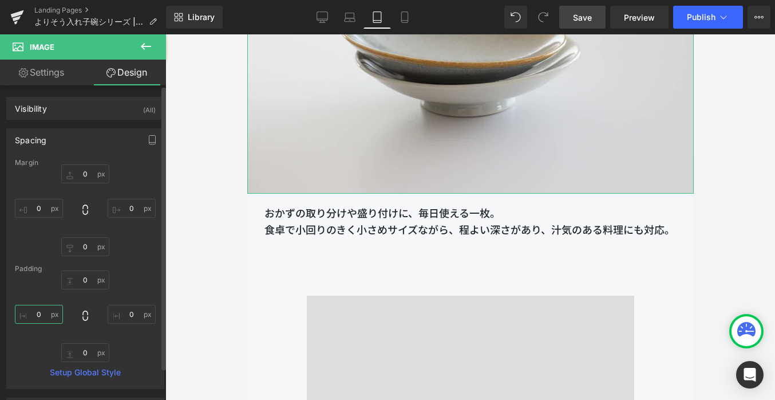
click at [45, 312] on input "0" at bounding box center [39, 314] width 48 height 19
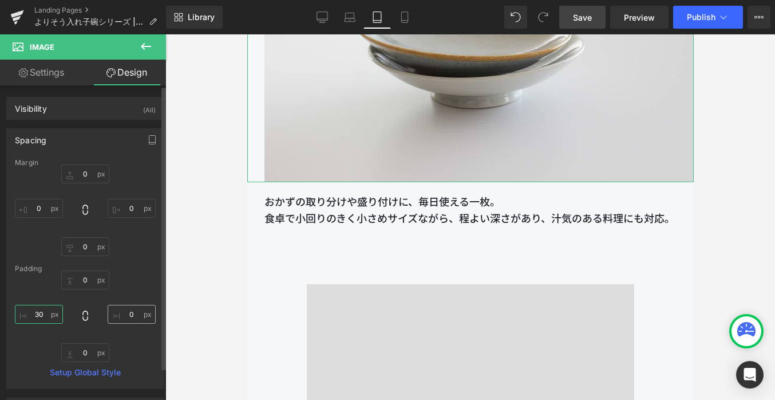
type input "30"
click at [129, 309] on input "0" at bounding box center [132, 314] width 48 height 19
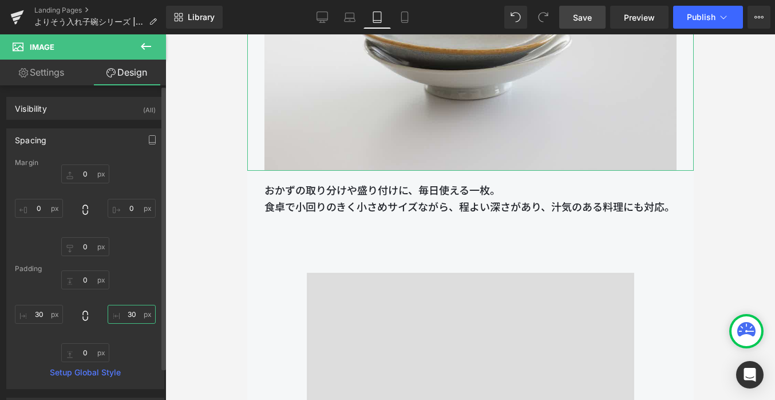
type input "30"
click at [136, 265] on div "Padding" at bounding box center [85, 269] width 141 height 8
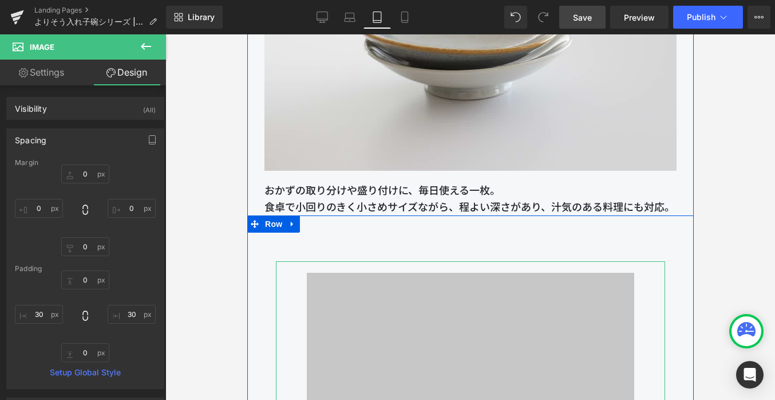
scroll to position [12947, 0]
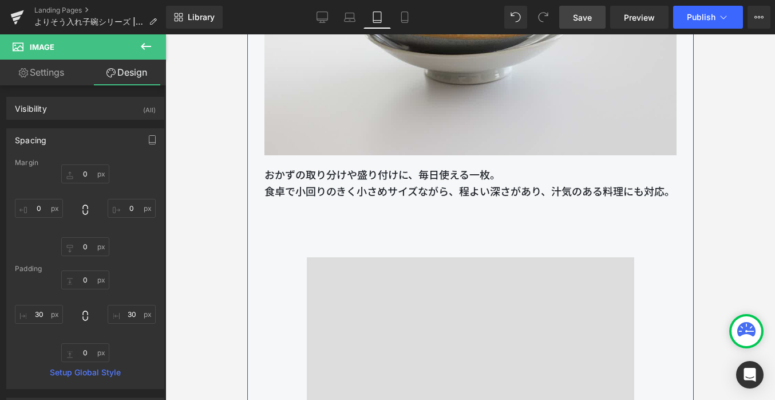
click at [346, 184] on p "食卓で小回りのきく小さめサイズながら、程よい深さがあり、汁気のある料理にも対応。" at bounding box center [470, 191] width 412 height 17
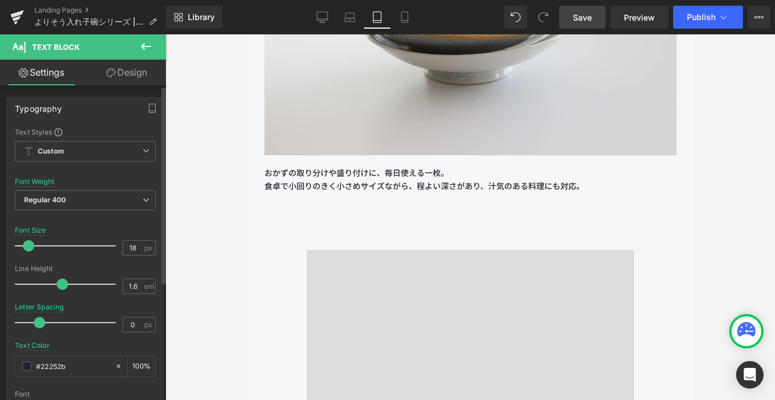
click at [30, 245] on span at bounding box center [28, 245] width 11 height 11
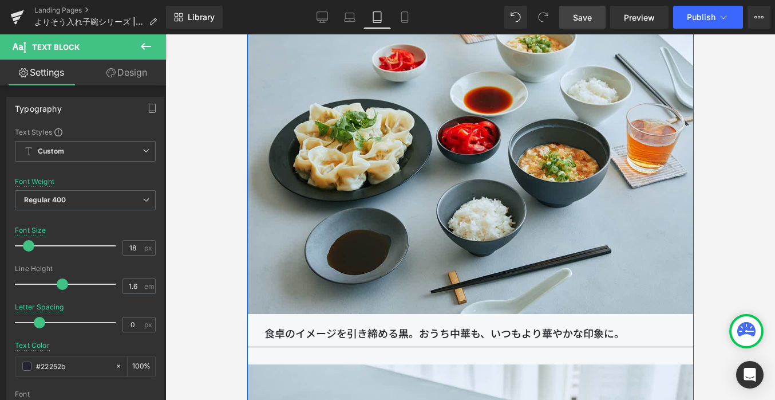
scroll to position [15139, 0]
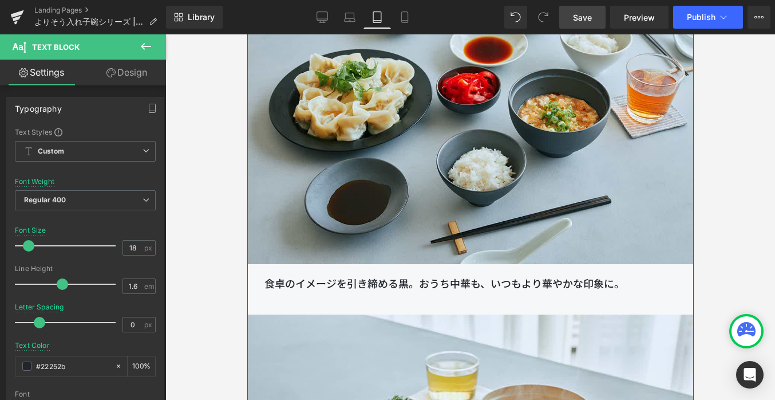
click at [313, 283] on p "食卓のイメージを引き締める黒。おうち中華も、いつもより華やかな印象に。" at bounding box center [470, 283] width 412 height 17
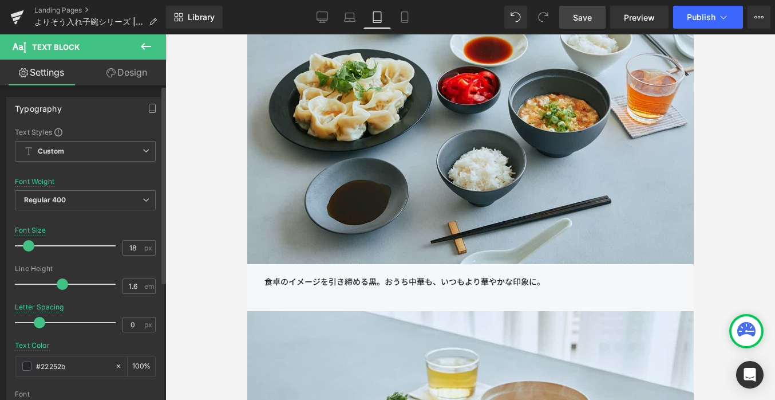
click at [25, 250] on span at bounding box center [28, 245] width 11 height 11
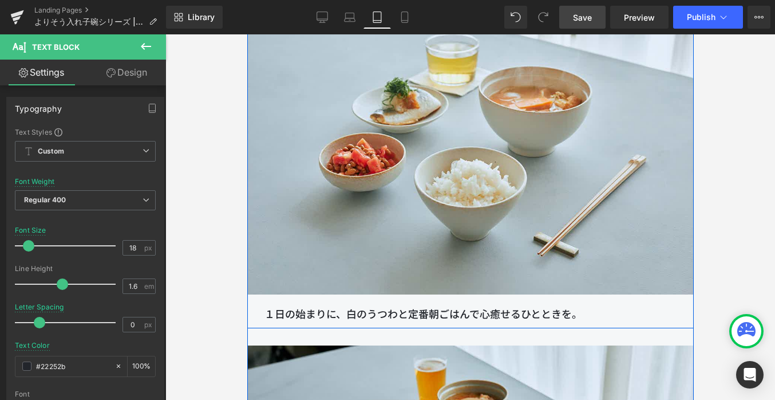
scroll to position [15466, 0]
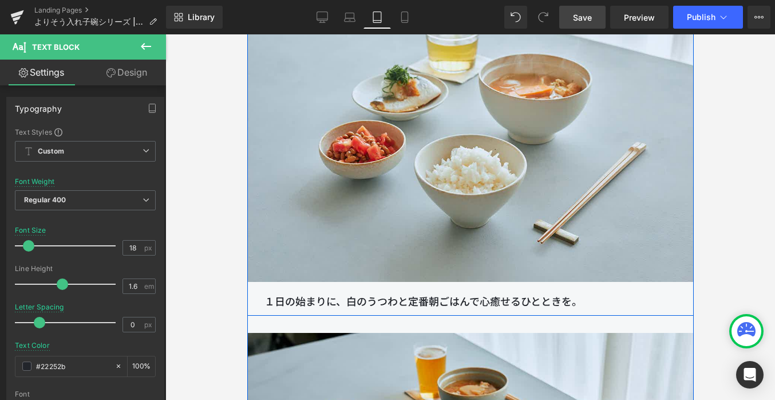
click at [317, 304] on p "１日の始まりに、白のうつわと定番朝ごはんで心癒せるひとときを。" at bounding box center [470, 301] width 412 height 17
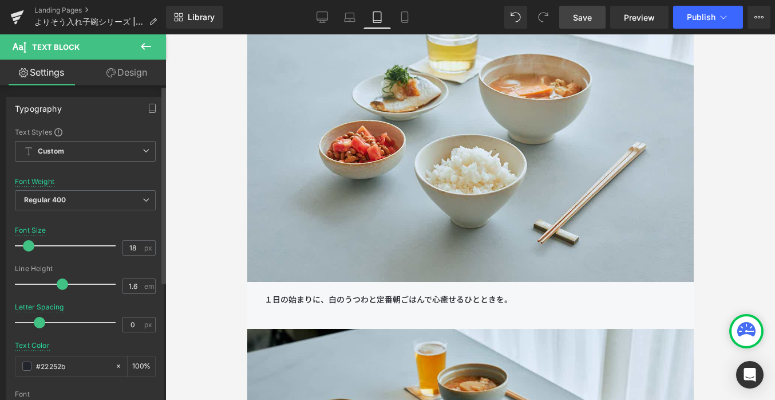
click at [30, 247] on span at bounding box center [28, 245] width 11 height 11
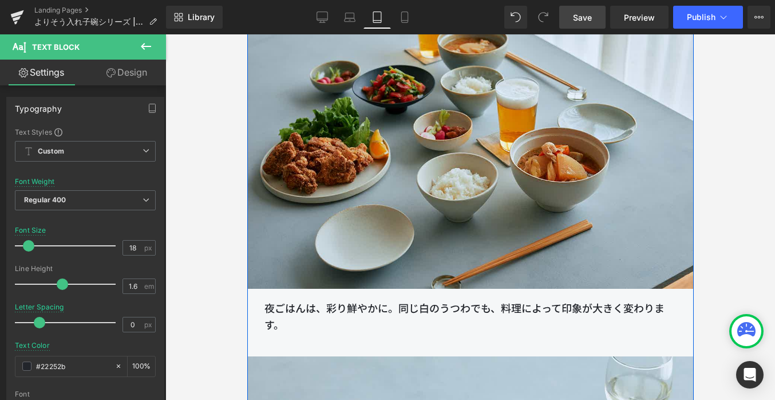
scroll to position [15856, 0]
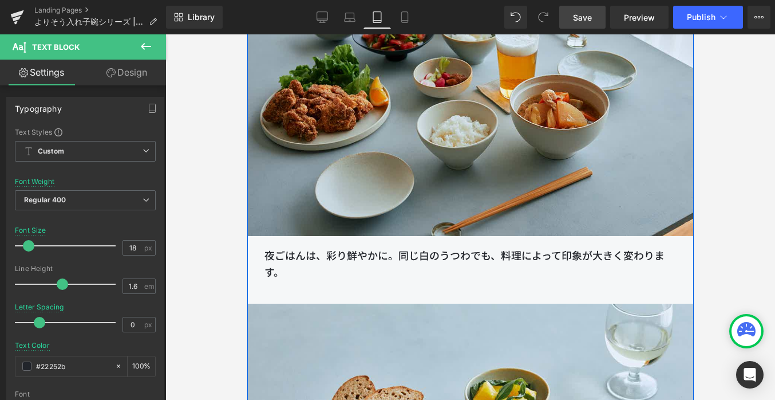
click at [305, 253] on p "夜ごはんは、彩り鮮やかに。同じ白のうつわでも、料理によって印象が大きく変わります。" at bounding box center [470, 263] width 412 height 33
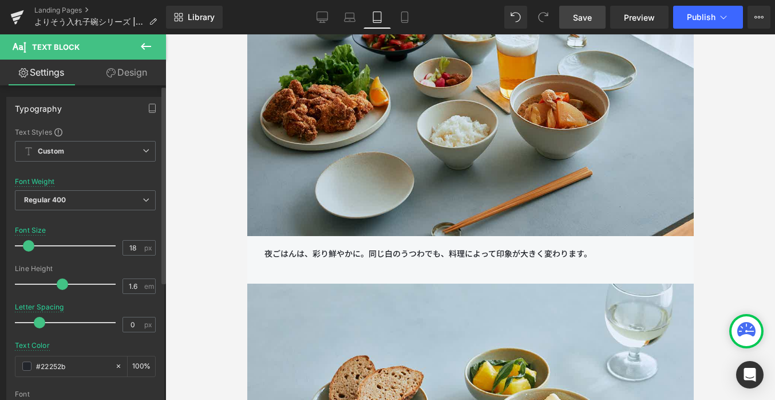
click at [25, 246] on span at bounding box center [28, 245] width 11 height 11
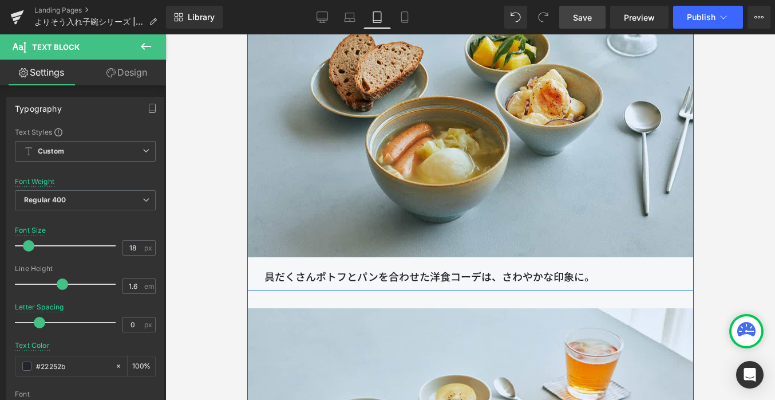
scroll to position [16181, 0]
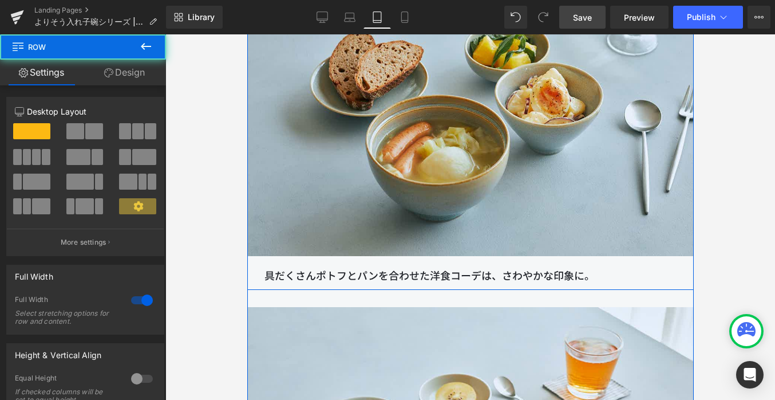
click at [329, 266] on div "Image 具だくさんポトフとパンを合わせた洋食コーデは、さわやかな印象に。 Text Block" at bounding box center [470, 121] width 447 height 326
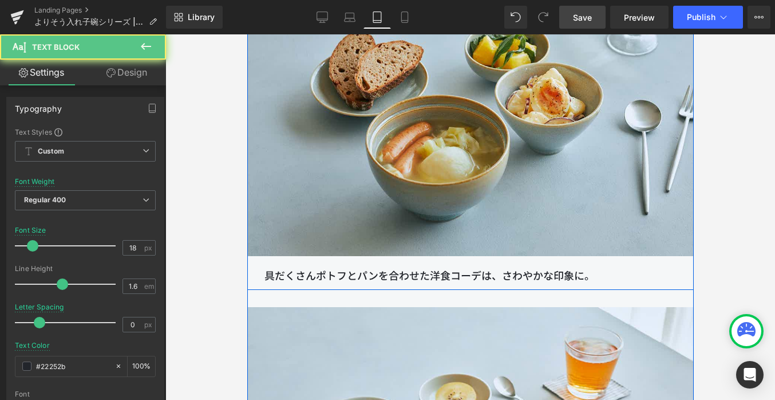
click at [309, 277] on p "具だくさんポトフとパンを合わせた洋食コーデは、さわやかな印象に。" at bounding box center [470, 275] width 412 height 17
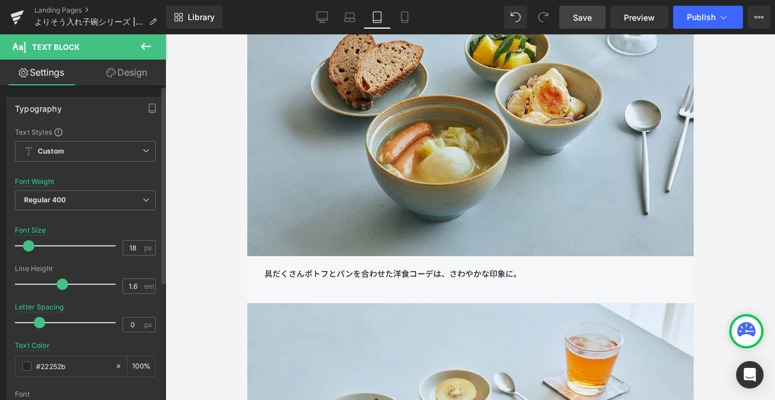
click at [29, 249] on span at bounding box center [28, 245] width 11 height 11
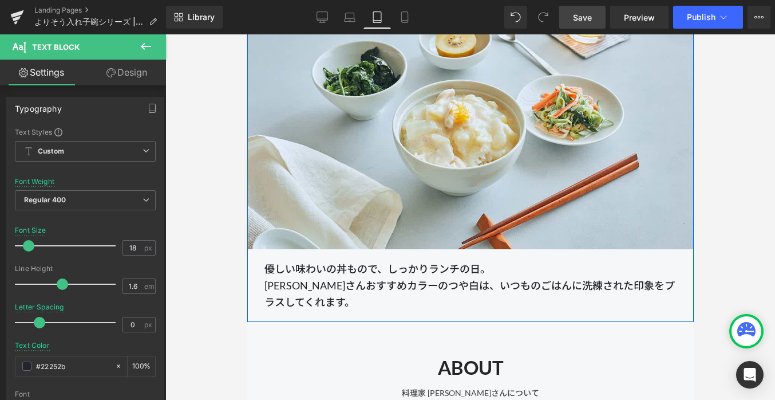
scroll to position [16540, 0]
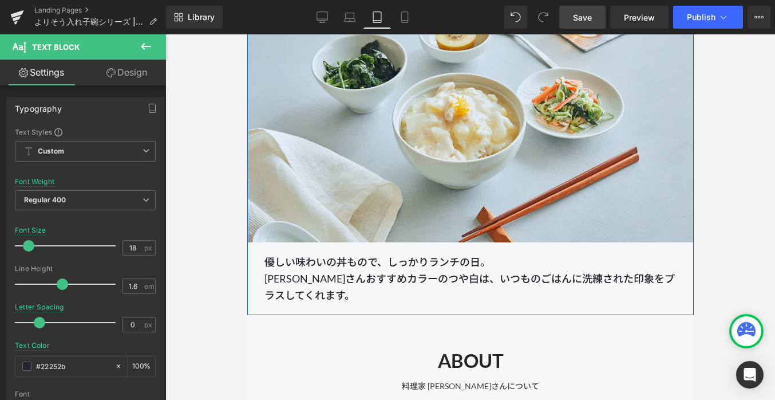
click at [295, 272] on p "優しい味わいの丼もので、しっかりランチの日。 [PERSON_NAME]おすすめカラーのつや白は、いつものごはんに洗練された印象をプラスしてくれます。" at bounding box center [470, 278] width 412 height 49
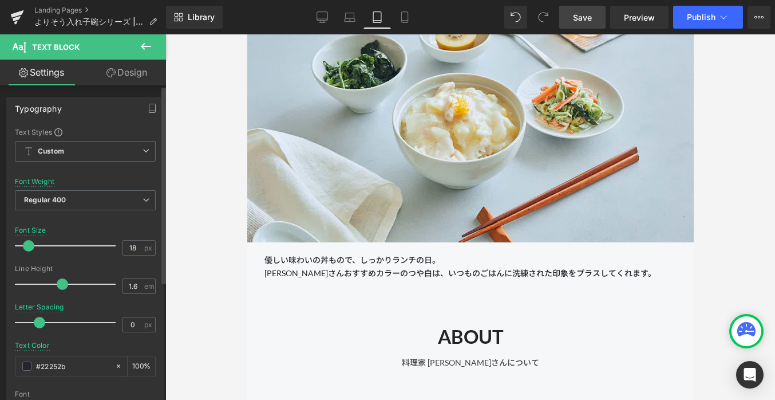
click at [31, 245] on span at bounding box center [28, 245] width 11 height 11
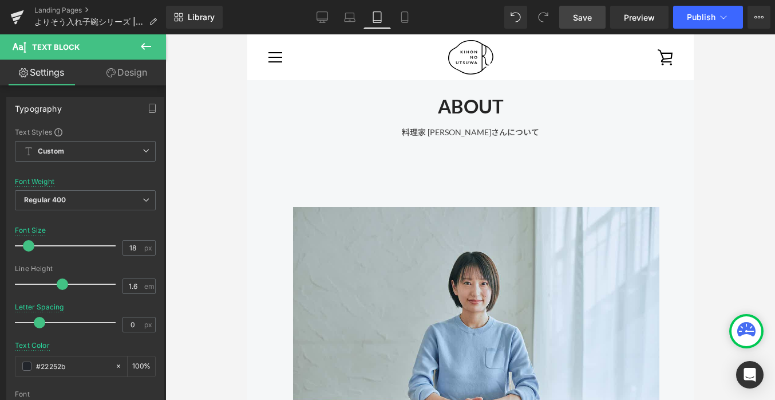
scroll to position [16667, 0]
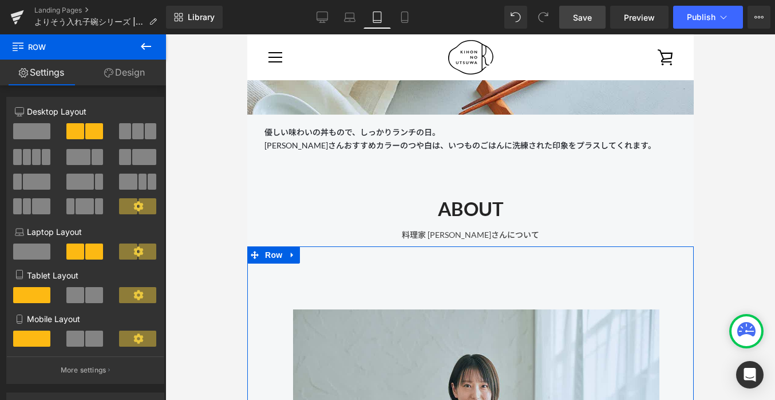
click at [129, 74] on link "Design" at bounding box center [124, 73] width 83 height 26
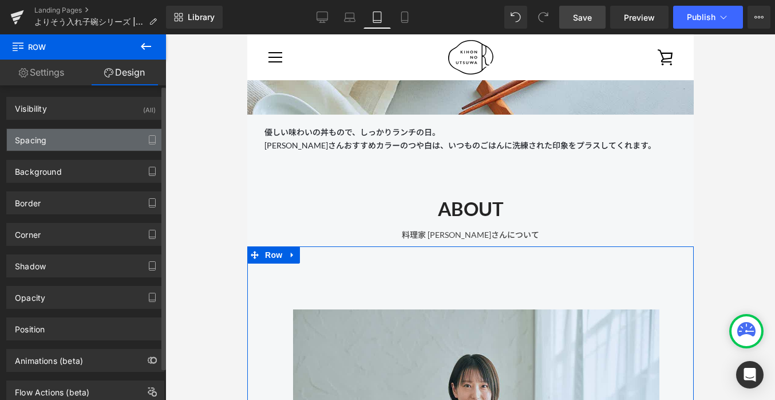
click at [73, 136] on div "Spacing" at bounding box center [85, 140] width 157 height 22
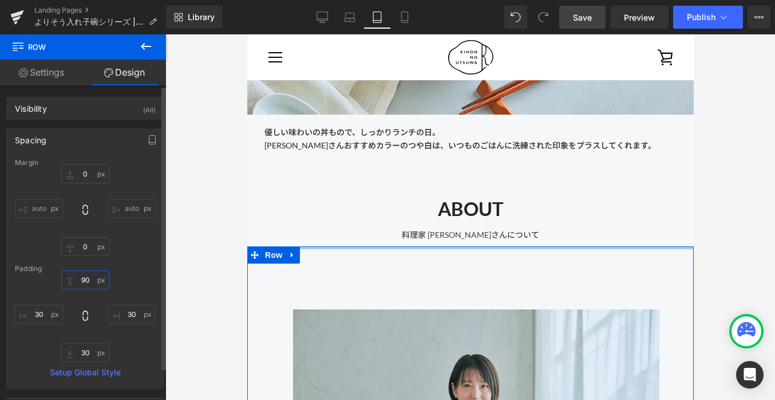
click at [86, 279] on input "90" at bounding box center [85, 279] width 48 height 19
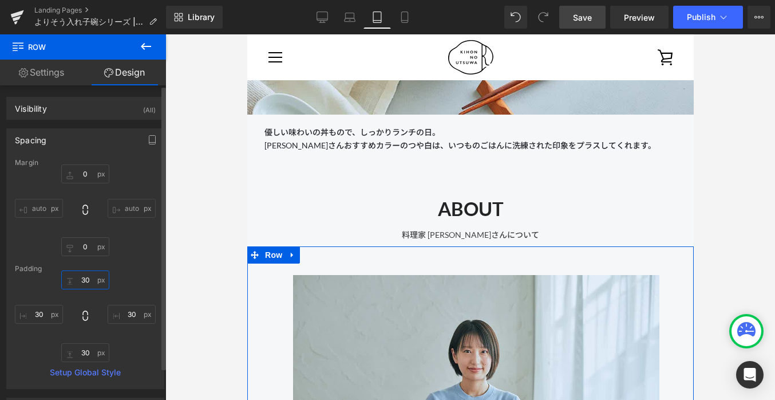
type input "3"
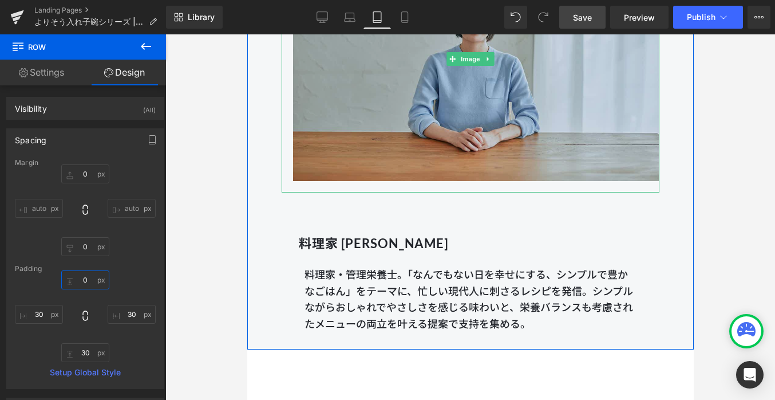
scroll to position [17049, 0]
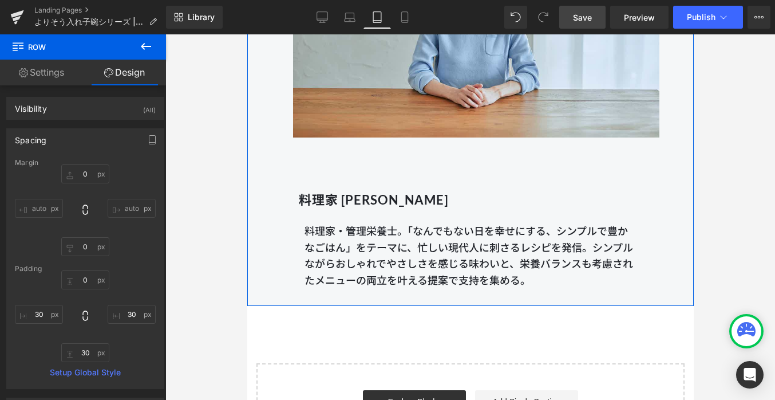
click at [352, 164] on div "料理家 長谷川あかり Heading 料理家・管理栄養士。「なんでもない日を幸せにする、シンプルで豊かなごはん」をテーマに、忙しい現代人に刺さるレシピを発信。…" at bounding box center [470, 219] width 412 height 140
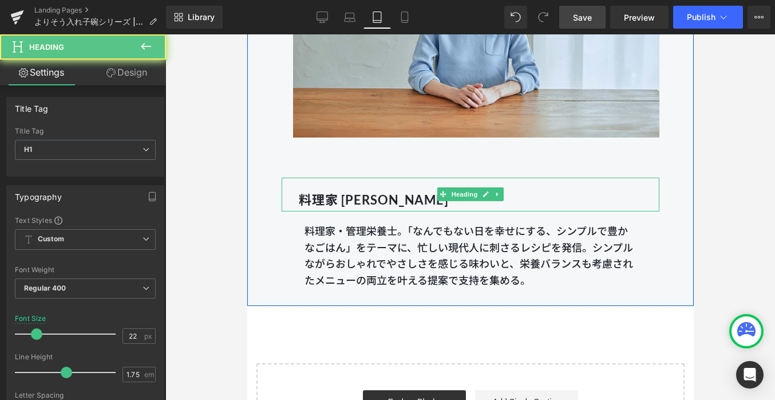
click at [339, 183] on div "料理家 [PERSON_NAME]" at bounding box center [470, 195] width 378 height 34
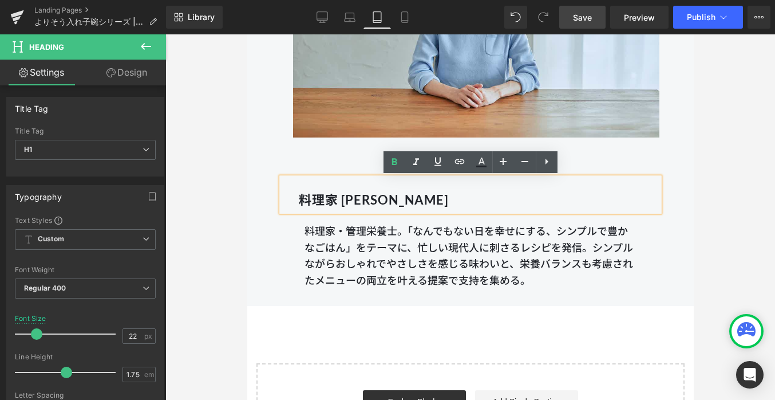
click at [338, 160] on div "料理家 長谷川あかり Heading 料理家・管理栄養士。「なんでもない日を幸せにする、シンプルで豊かなごはん」をテーマに、忙しい現代人に刺さるレシピを発信。…" at bounding box center [470, 219] width 412 height 140
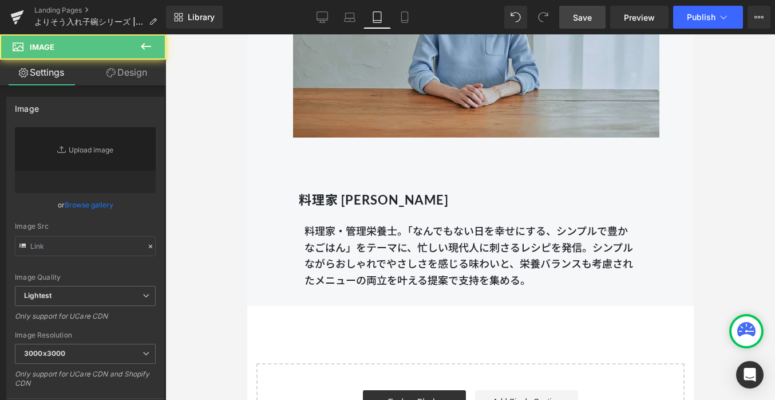
click at [327, 134] on img at bounding box center [470, 15] width 378 height 267
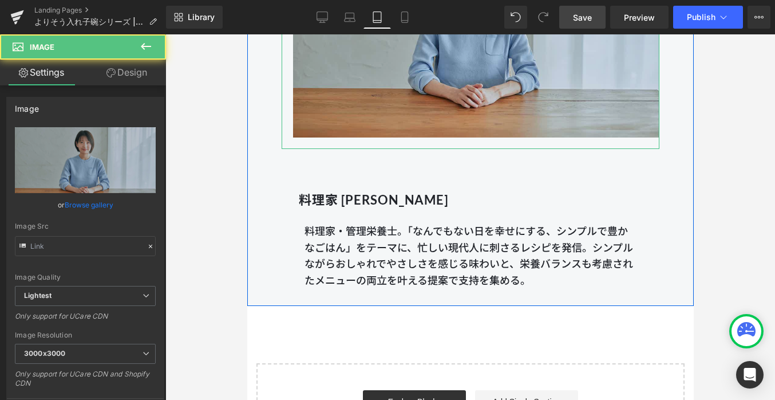
click at [333, 119] on img at bounding box center [470, 15] width 378 height 267
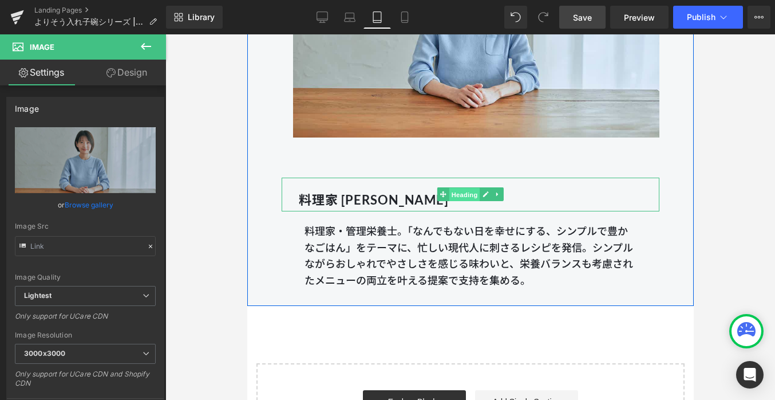
click at [460, 193] on span "Heading" at bounding box center [464, 195] width 31 height 14
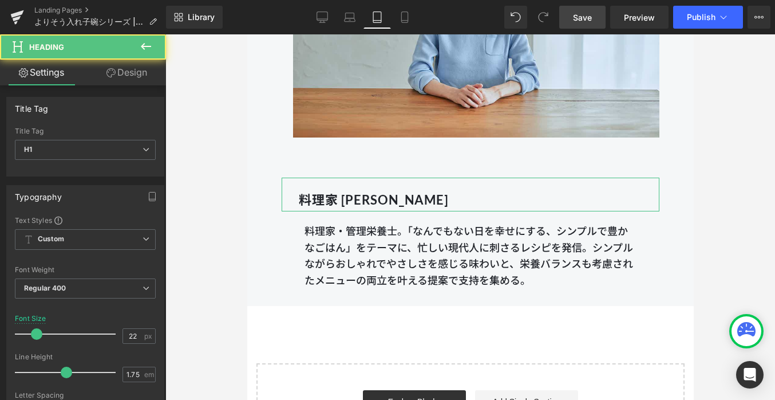
click at [141, 80] on link "Design" at bounding box center [126, 73] width 83 height 26
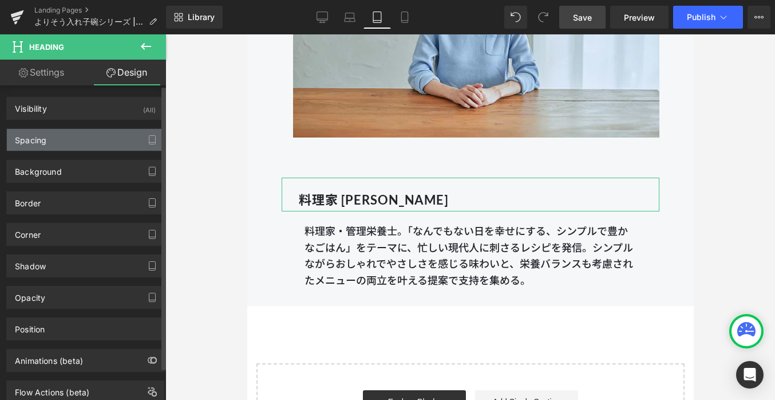
click at [102, 135] on div "Spacing" at bounding box center [85, 140] width 157 height 22
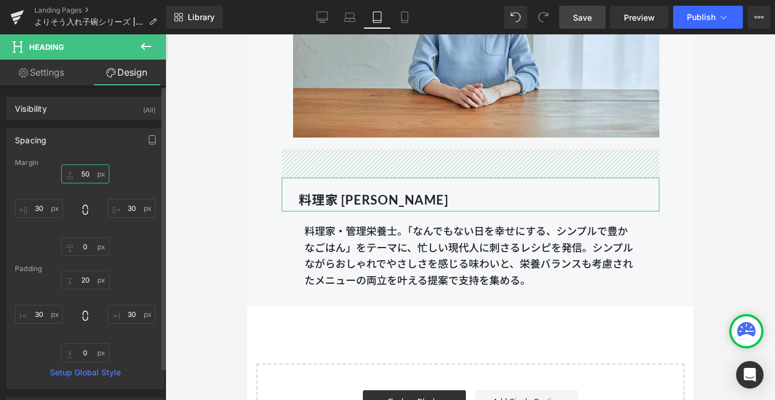
click at [81, 170] on input "50" at bounding box center [85, 173] width 48 height 19
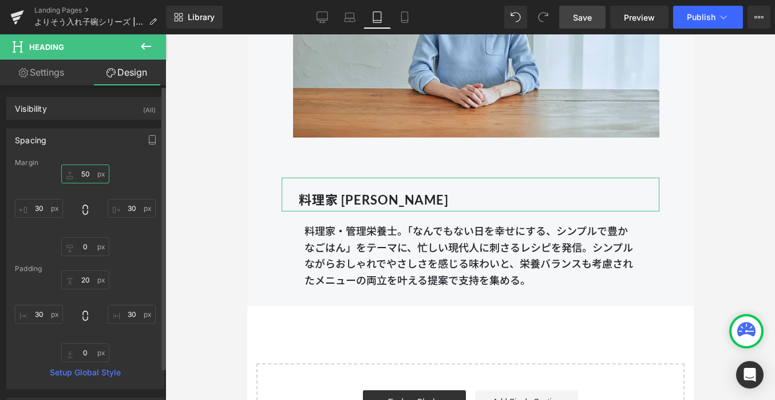
click at [84, 172] on input "50" at bounding box center [85, 173] width 48 height 19
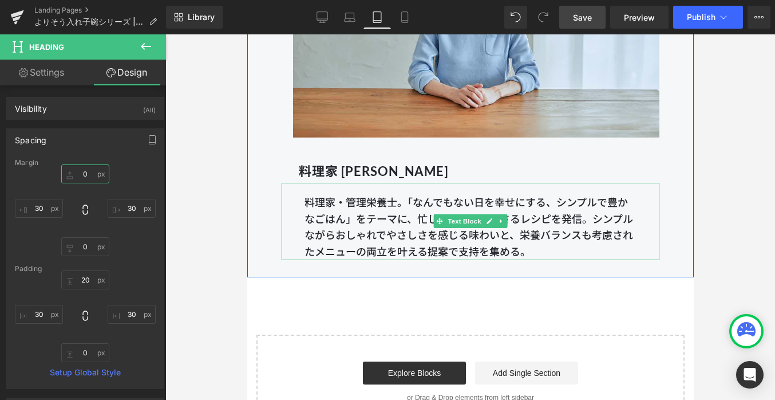
scroll to position [17353, 0]
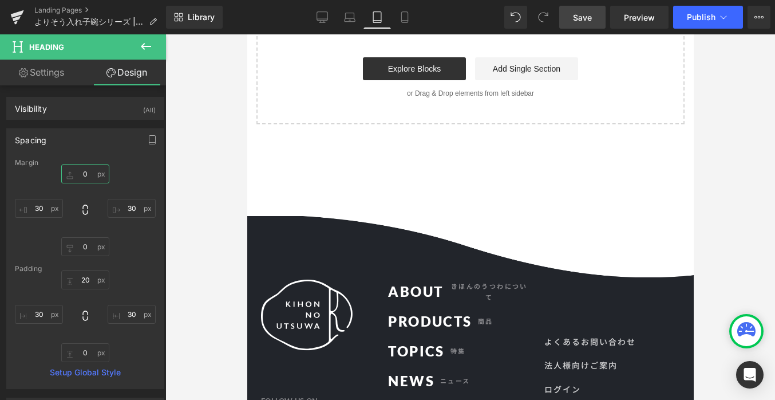
type input "0"
drag, startPoint x: 577, startPoint y: 21, endPoint x: 113, endPoint y: 16, distance: 463.8
click at [577, 21] on span "Save" at bounding box center [582, 17] width 19 height 12
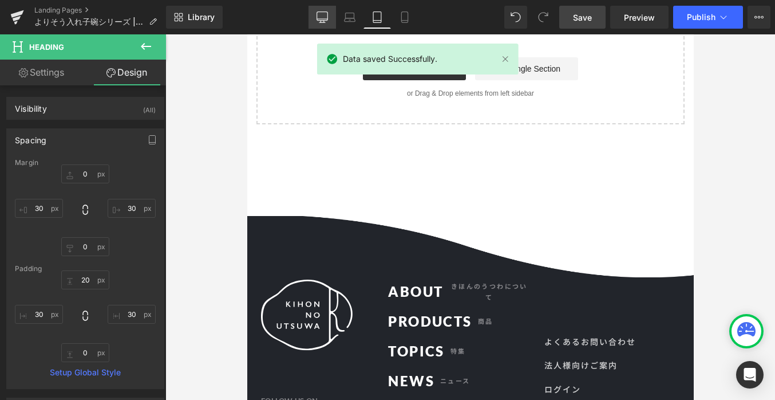
click at [303, 19] on div "Library Tablet Desktop Laptop Tablet Mobile Save Preview Publish Scheduled View…" at bounding box center [470, 17] width 609 height 23
click at [324, 19] on icon at bounding box center [322, 19] width 11 height 0
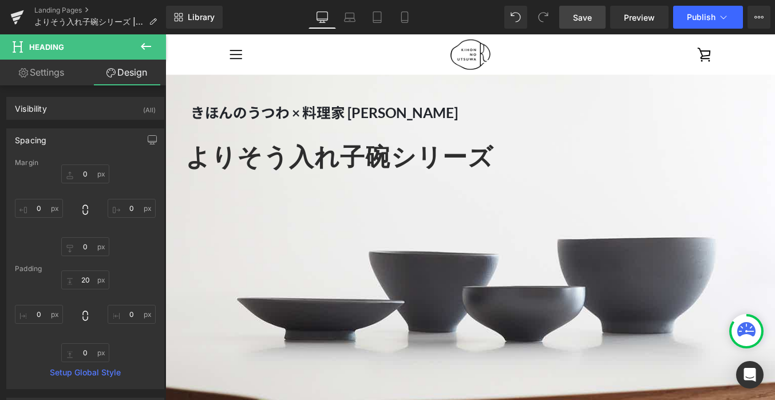
scroll to position [0, 0]
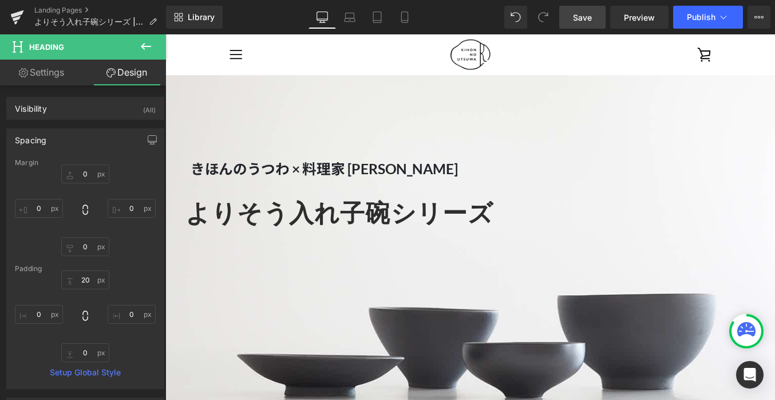
click at [566, 15] on link "Save" at bounding box center [582, 17] width 46 height 23
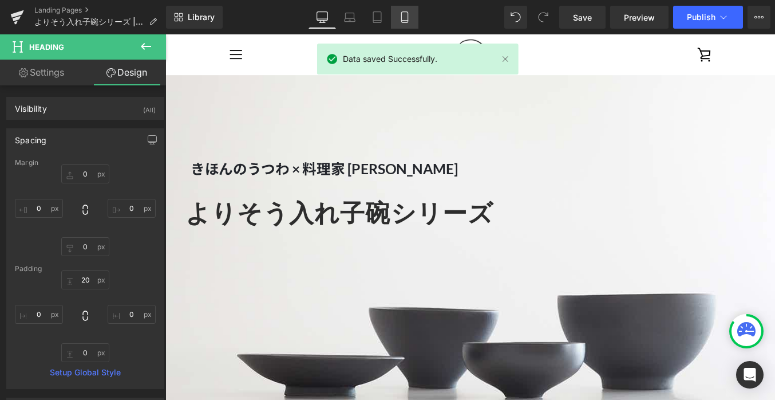
click at [403, 15] on icon at bounding box center [404, 16] width 11 height 11
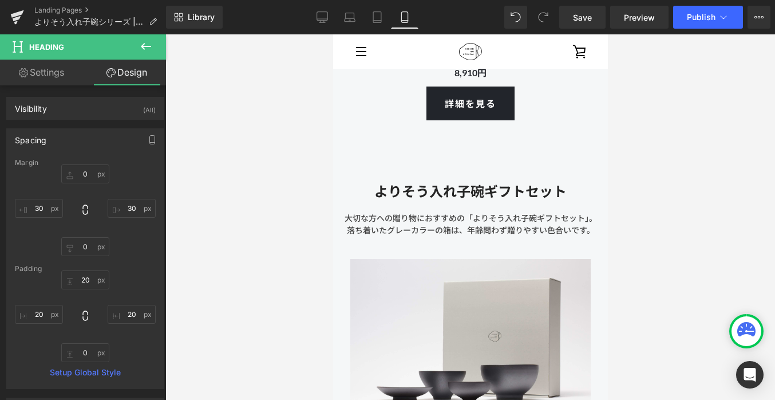
scroll to position [4131, 0]
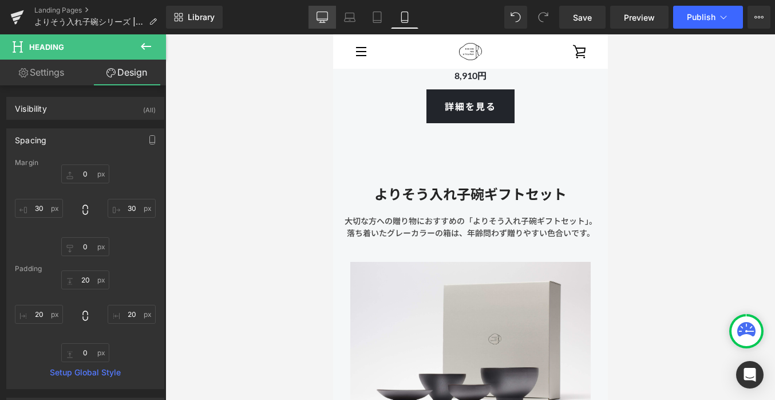
click at [320, 18] on icon at bounding box center [322, 16] width 11 height 11
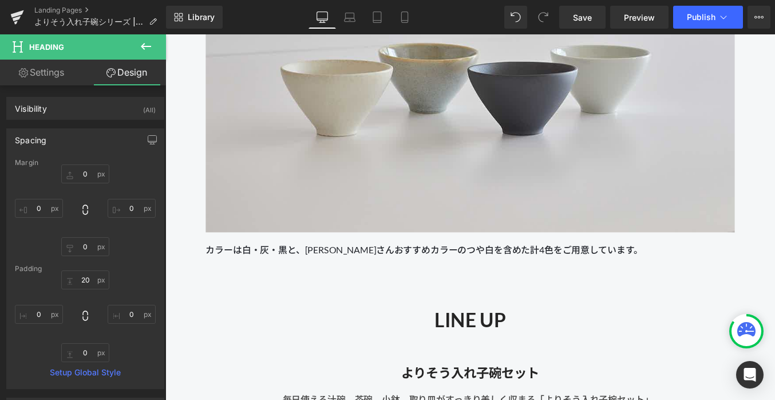
scroll to position [4463, 0]
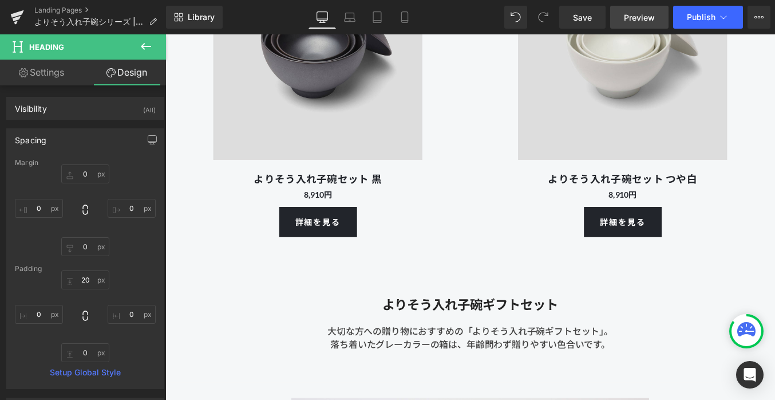
click at [622, 21] on link "Preview" at bounding box center [639, 17] width 58 height 23
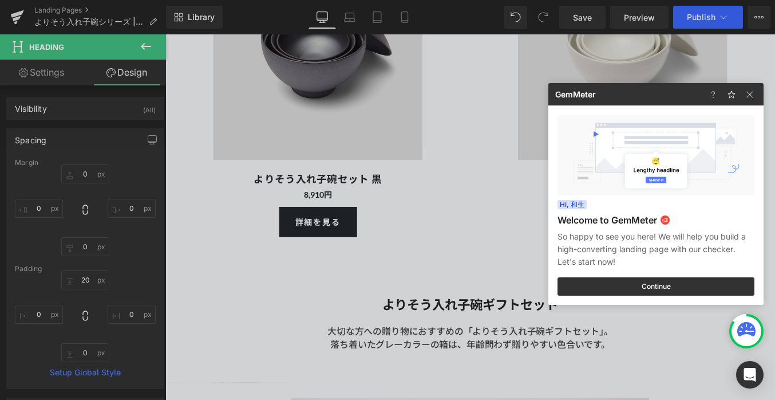
click at [412, 171] on div at bounding box center [387, 200] width 775 height 400
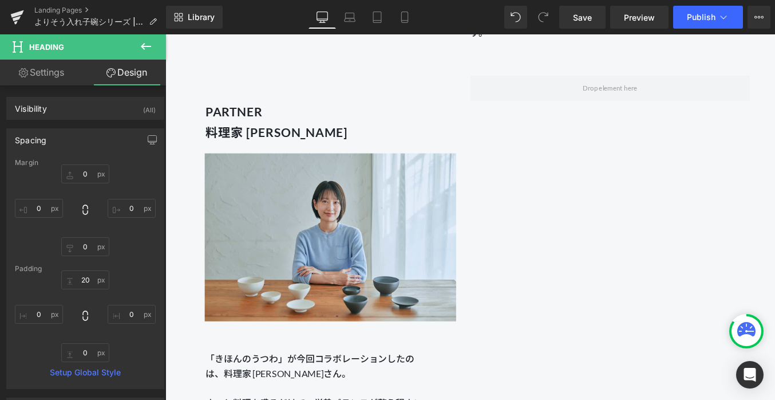
scroll to position [1087, 0]
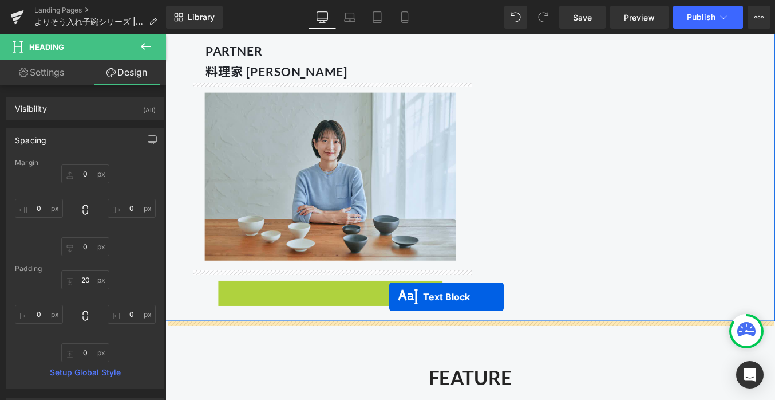
drag, startPoint x: 320, startPoint y: 377, endPoint x: 419, endPoint y: 332, distance: 108.7
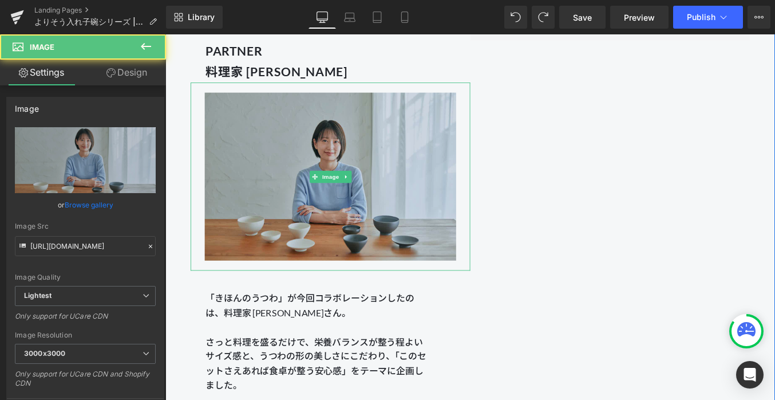
click at [243, 218] on img at bounding box center [353, 196] width 286 height 214
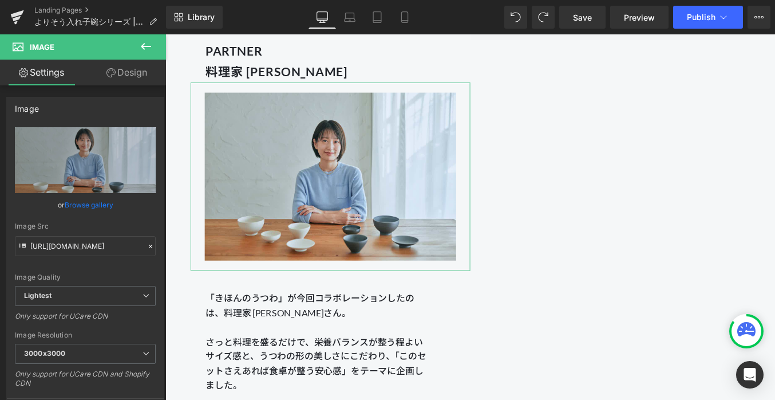
click at [140, 77] on link "Design" at bounding box center [126, 73] width 83 height 26
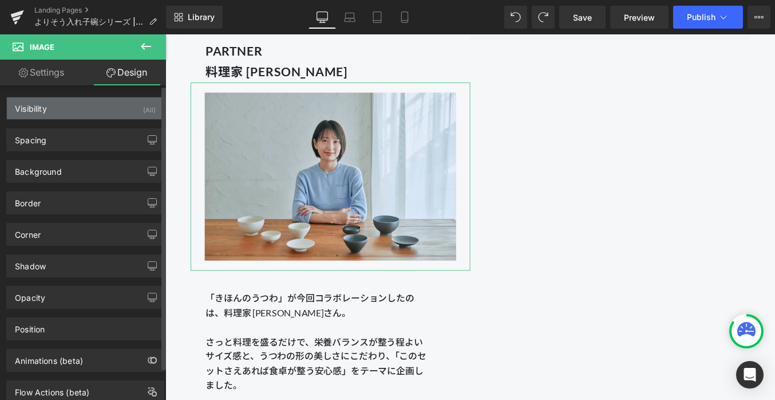
click at [107, 115] on div "Visibility (All)" at bounding box center [85, 108] width 157 height 22
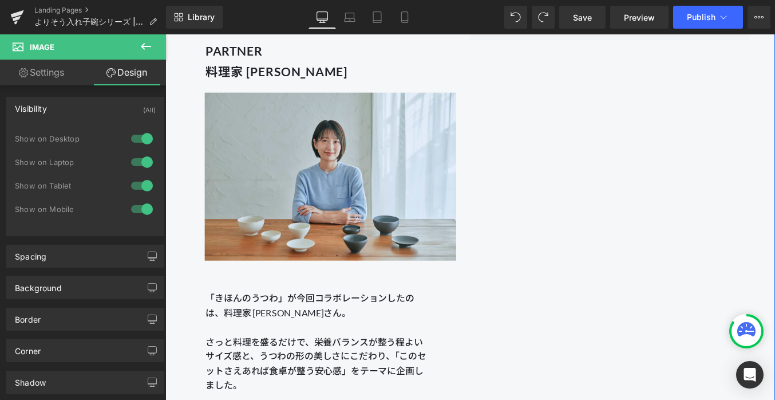
click at [196, 324] on div "PARTNER 料理家 長谷川あかりさん Heading Image 「きほんのうつわ」が今回コラボレーションしたのは、料理家 長谷川あかりさん。 さっと料理…" at bounding box center [353, 226] width 318 height 429
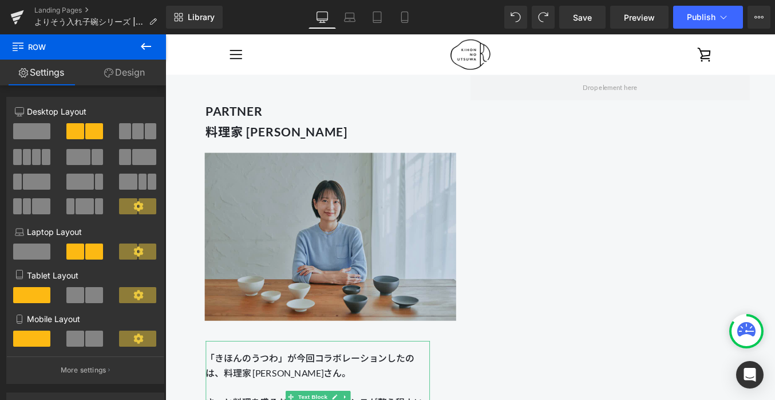
scroll to position [1030, 0]
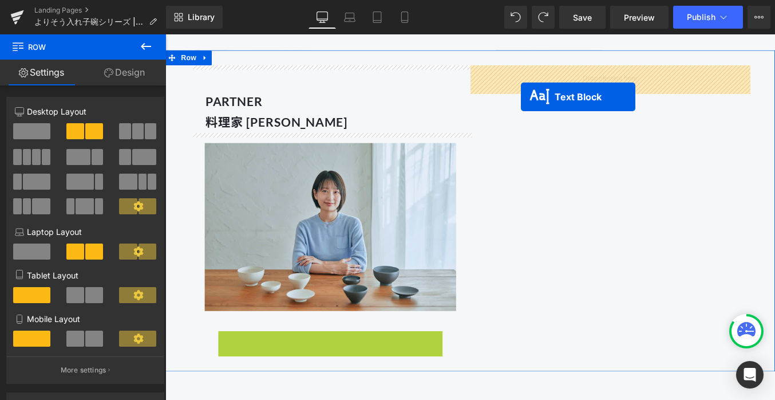
drag, startPoint x: 309, startPoint y: 443, endPoint x: 567, endPoint y: 107, distance: 424.2
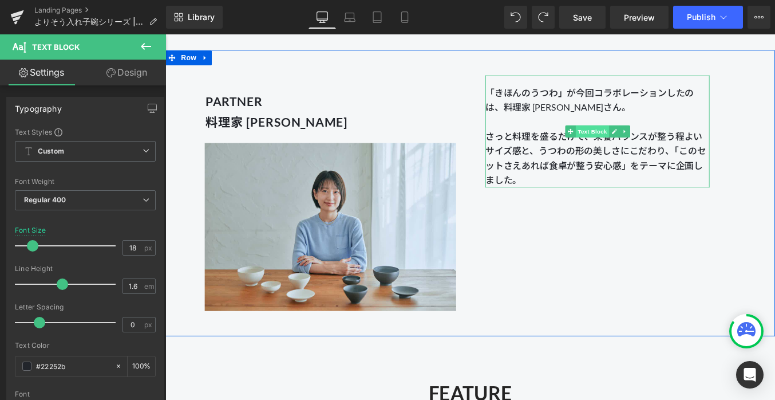
click at [650, 140] on span "Text Block" at bounding box center [651, 144] width 38 height 14
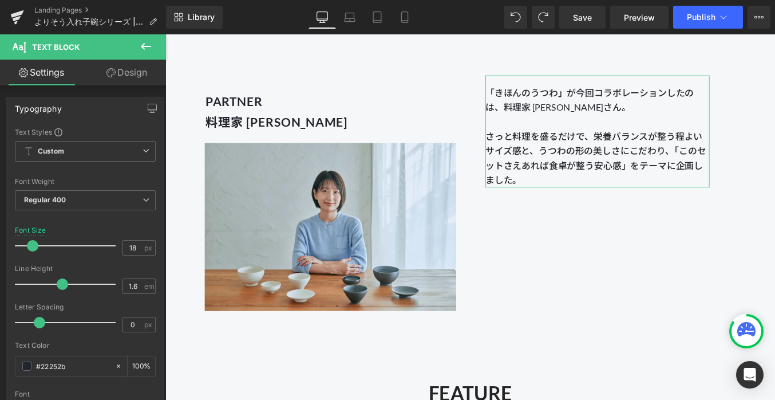
click at [126, 76] on link "Design" at bounding box center [126, 73] width 83 height 26
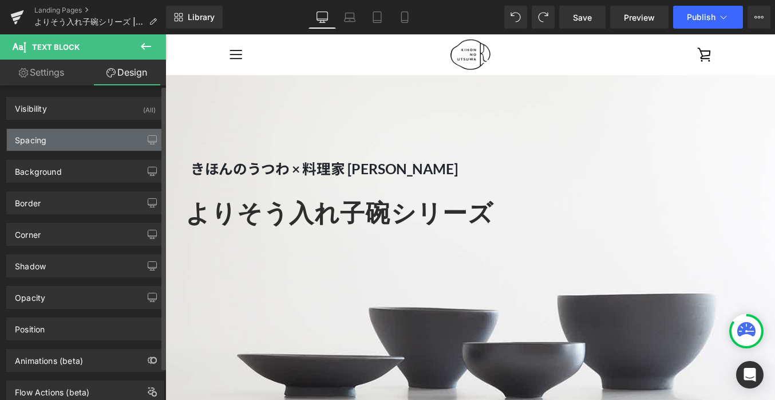
click at [88, 145] on div "Spacing" at bounding box center [85, 140] width 157 height 22
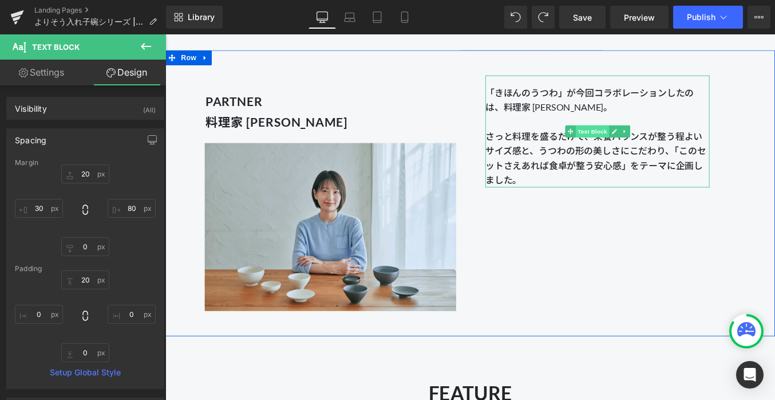
click at [647, 146] on span "Text Block" at bounding box center [651, 144] width 38 height 14
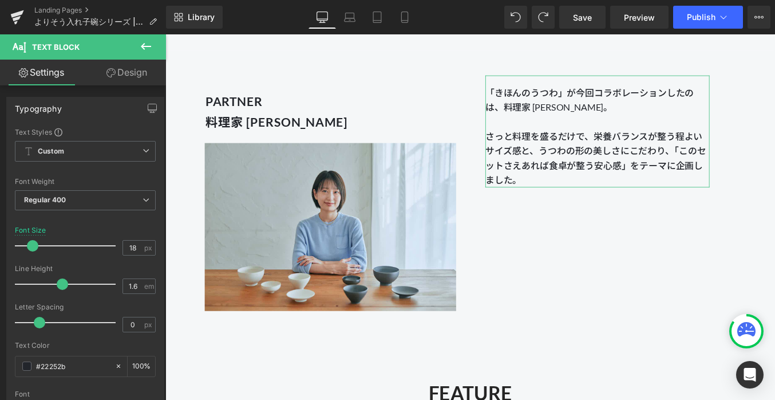
click at [151, 72] on link "Design" at bounding box center [126, 73] width 83 height 26
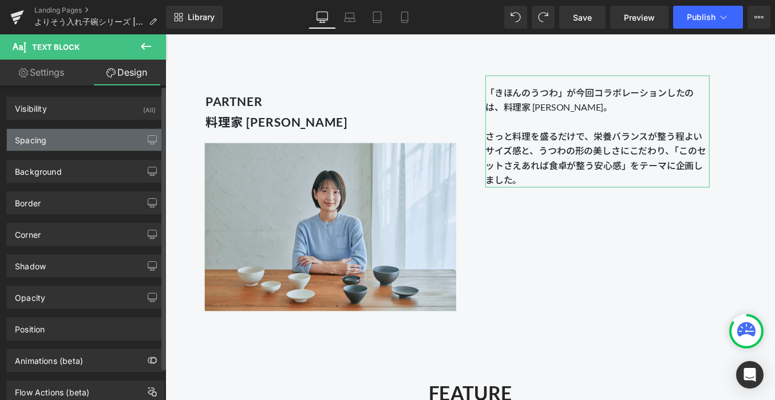
click at [79, 140] on div "Spacing" at bounding box center [85, 140] width 157 height 22
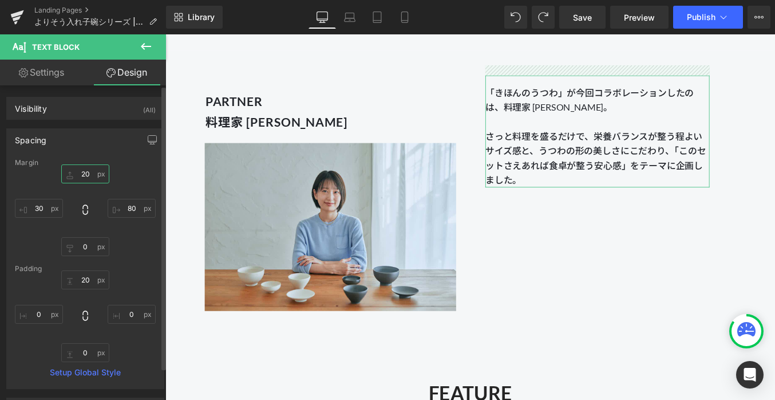
click at [92, 168] on input "20" at bounding box center [85, 173] width 48 height 19
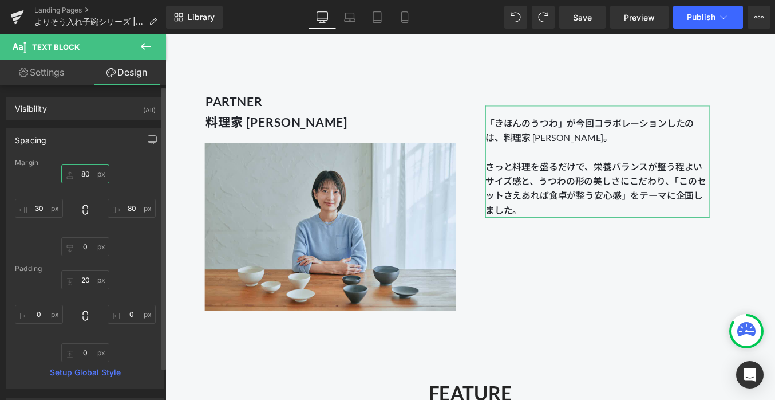
type input "8"
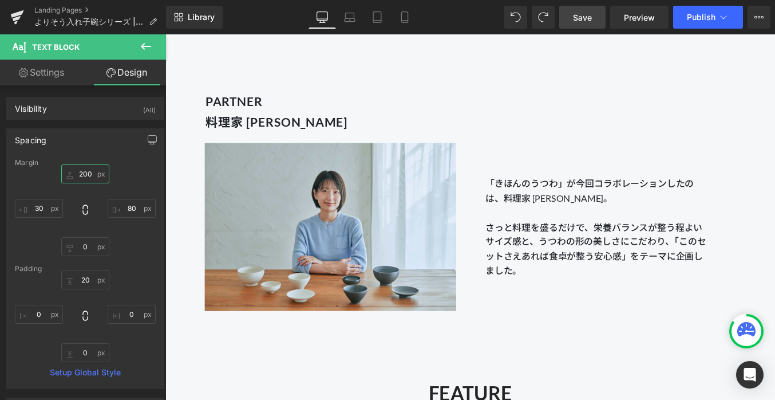
type input "200"
click at [582, 19] on span "Save" at bounding box center [582, 17] width 19 height 12
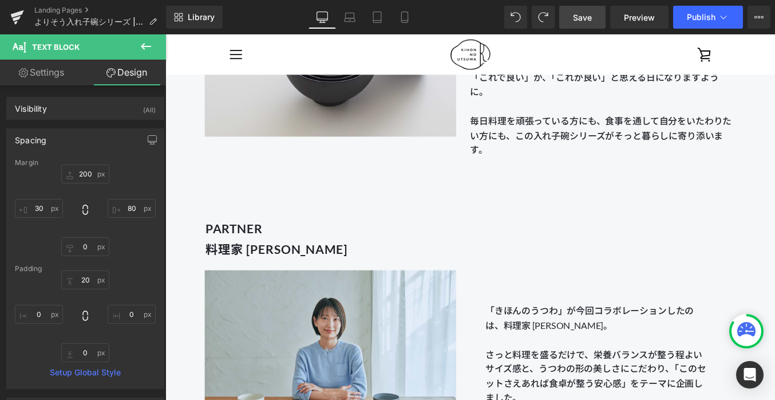
scroll to position [892, 0]
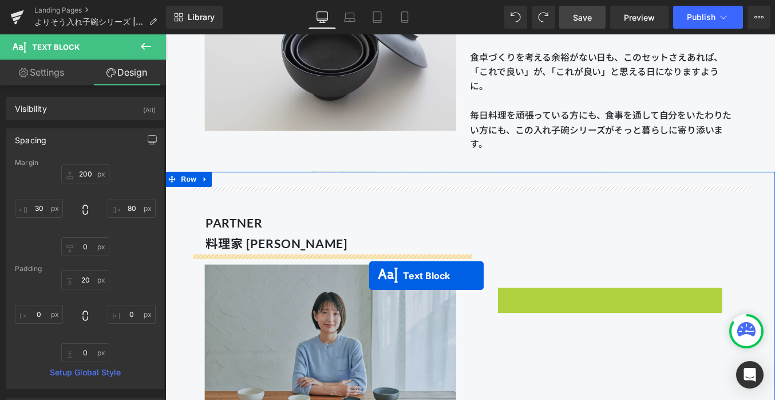
drag, startPoint x: 628, startPoint y: 385, endPoint x: 397, endPoint y: 308, distance: 243.9
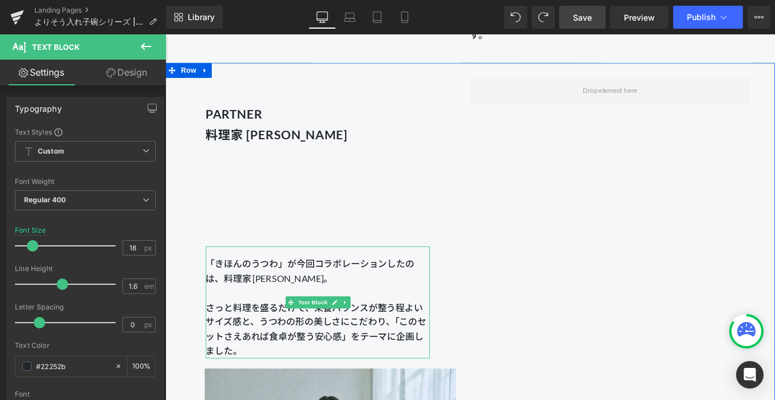
scroll to position [1010, 0]
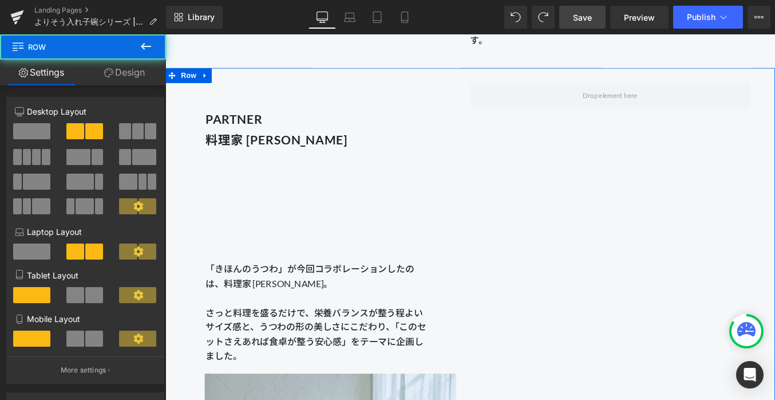
click at [319, 205] on div "PARTNER 料理家 [PERSON_NAME] Heading 「きほんのうつわ」が今回コラボレーションしたのは、料理家 [PERSON_NAME]。 さ…" at bounding box center [353, 356] width 318 height 532
click at [313, 249] on div "PARTNER 料理家 [PERSON_NAME] Heading 「きほんのうつわ」が今回コラボレーションしたのは、料理家 [PERSON_NAME]。 さ…" at bounding box center [353, 356] width 318 height 532
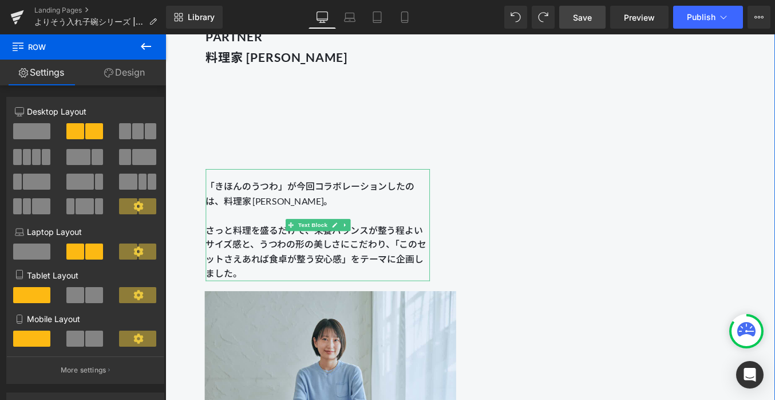
scroll to position [1133, 0]
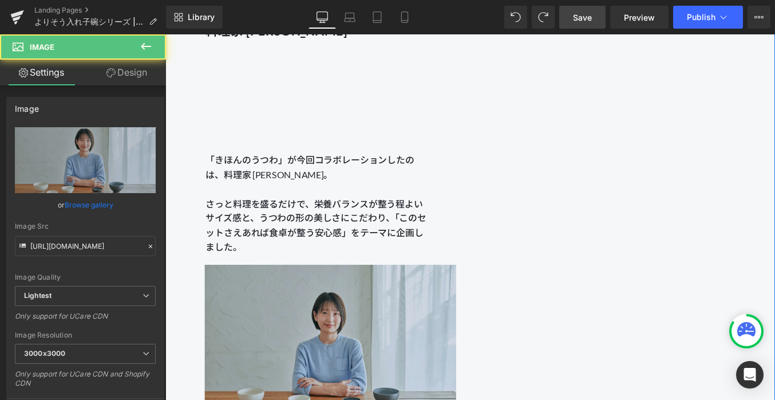
click at [346, 372] on img at bounding box center [353, 392] width 286 height 214
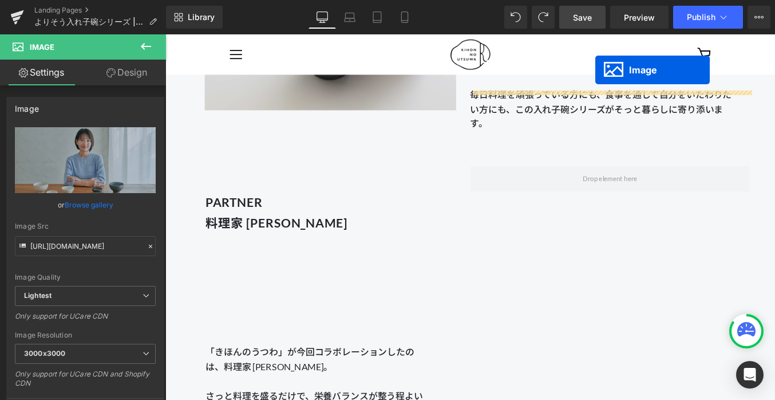
scroll to position [881, 0]
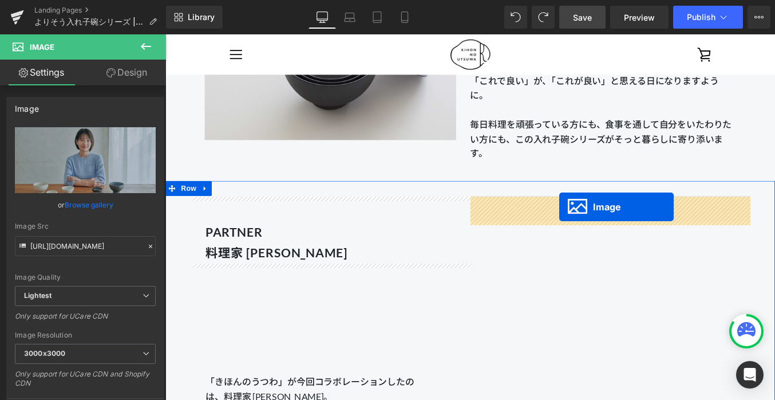
drag, startPoint x: 337, startPoint y: 389, endPoint x: 612, endPoint y: 230, distance: 317.3
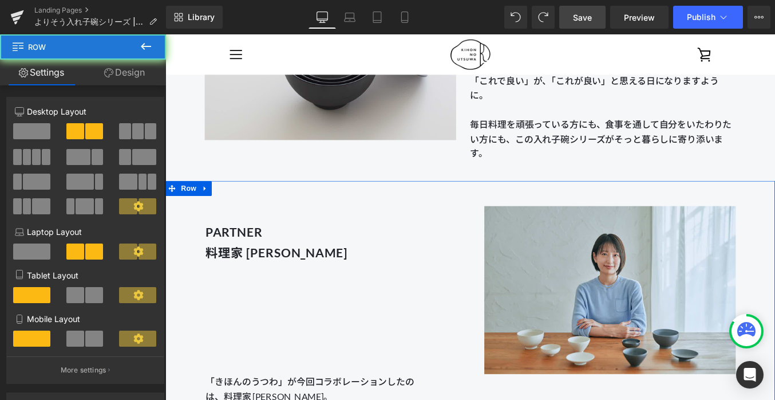
click at [393, 309] on div "PARTNER 料理家 [PERSON_NAME] Heading 「きほんのうつわ」が今回コラボレーションしたのは、料理家 [PERSON_NAME]。 さ…" at bounding box center [353, 377] width 318 height 318
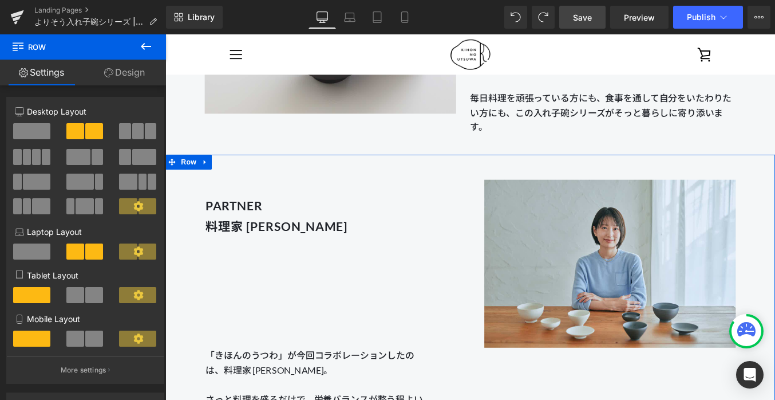
scroll to position [925, 0]
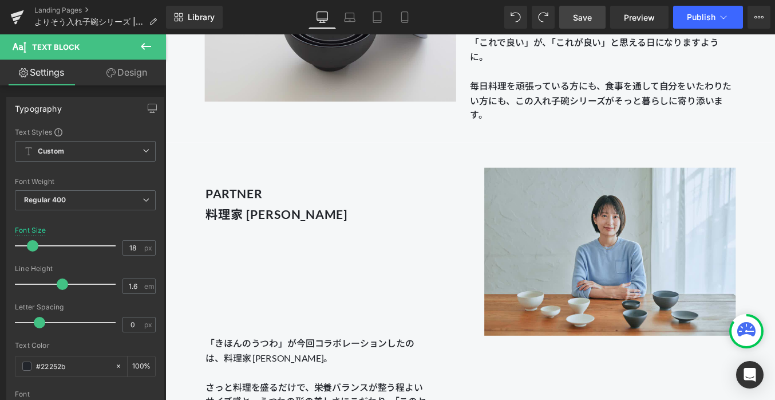
click at [137, 79] on link "Design" at bounding box center [126, 73] width 83 height 26
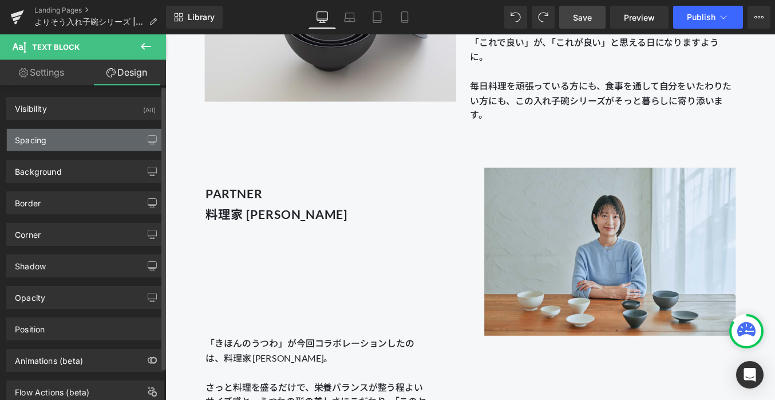
click at [90, 141] on div "Spacing" at bounding box center [85, 140] width 157 height 22
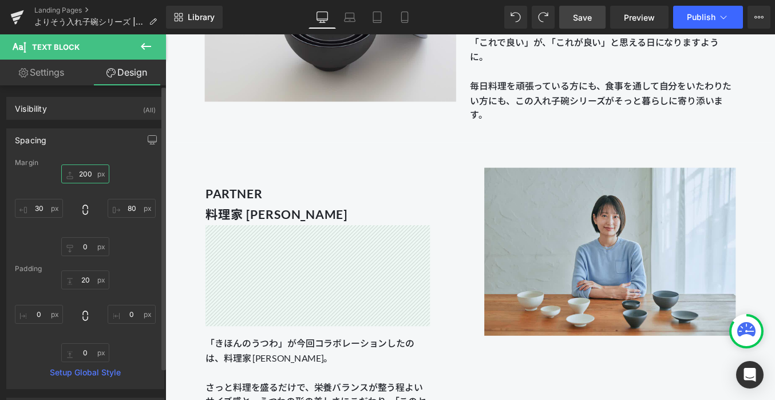
click at [86, 172] on input "200" at bounding box center [85, 173] width 48 height 19
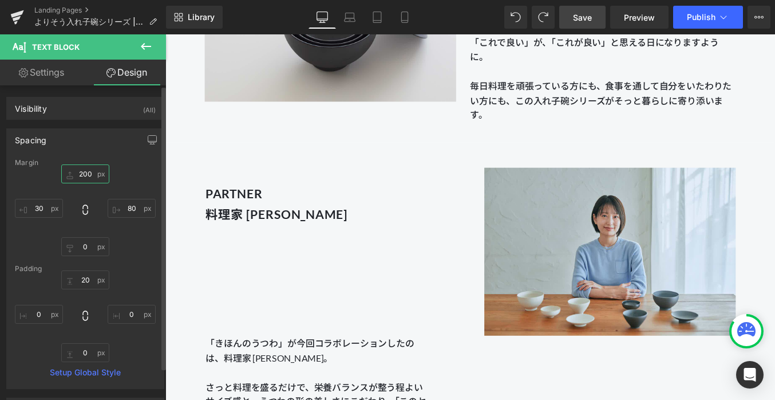
click at [84, 173] on input "200" at bounding box center [85, 173] width 48 height 19
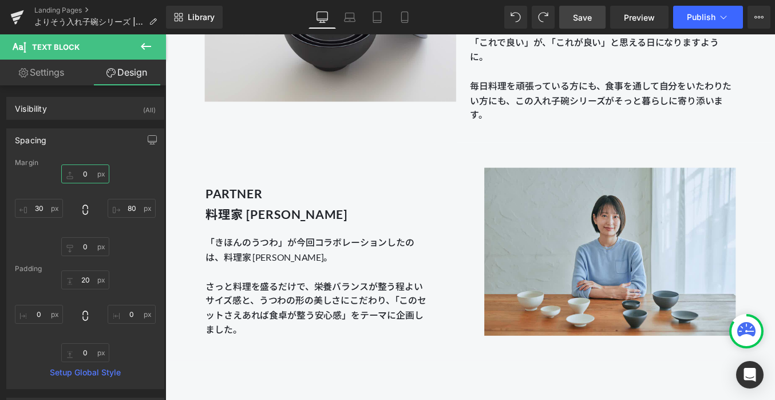
type input "0"
click at [570, 18] on link "Save" at bounding box center [582, 17] width 46 height 23
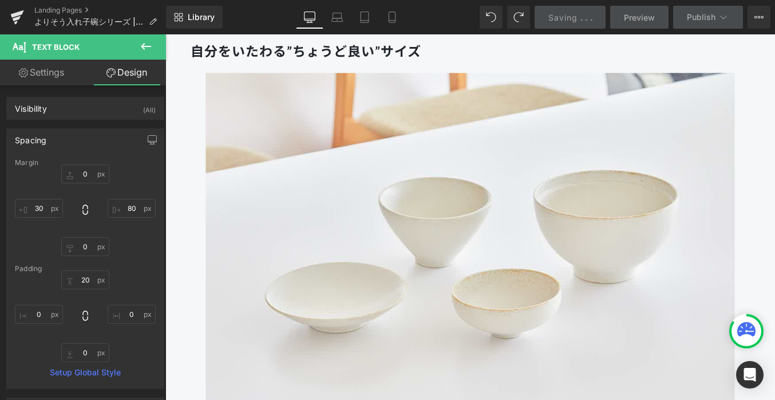
scroll to position [1162, 0]
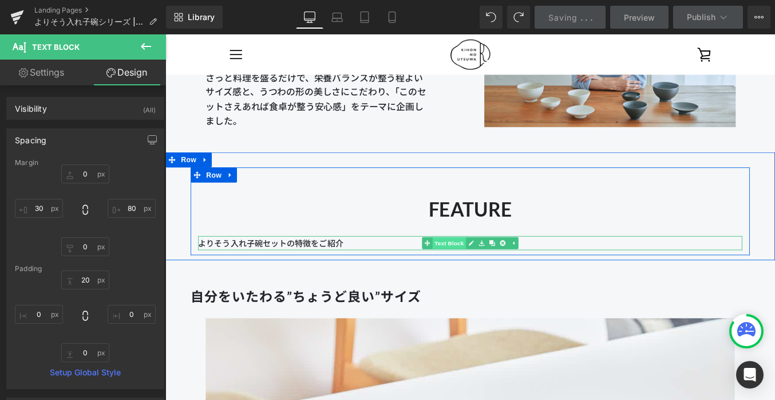
click at [488, 268] on span "Text Block" at bounding box center [488, 272] width 38 height 14
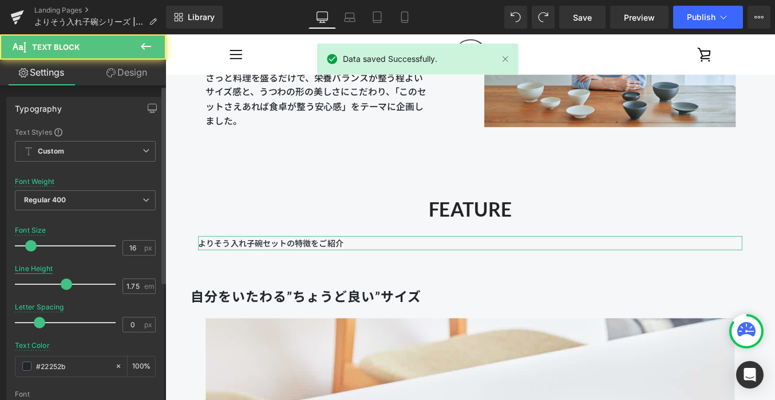
scroll to position [411, 0]
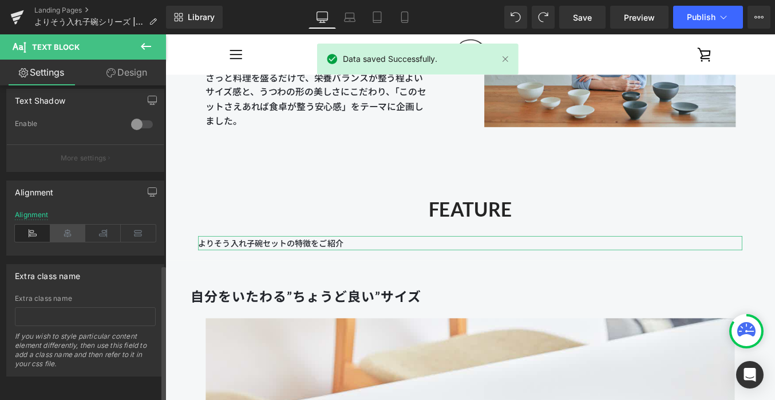
click at [66, 224] on icon at bounding box center [68, 232] width 36 height 17
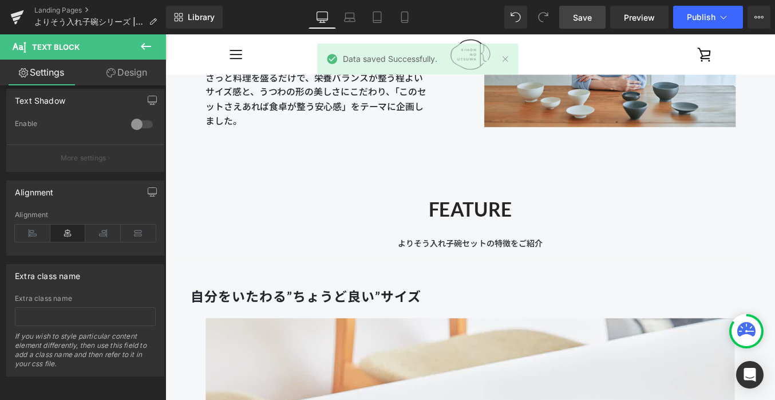
click at [572, 21] on link "Save" at bounding box center [582, 17] width 46 height 23
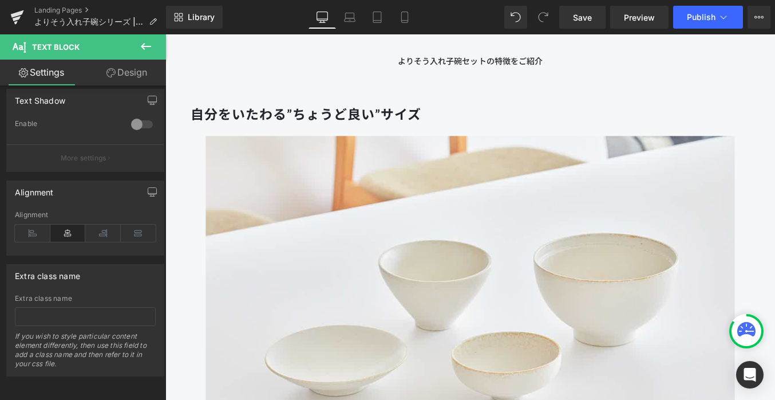
scroll to position [1679, 0]
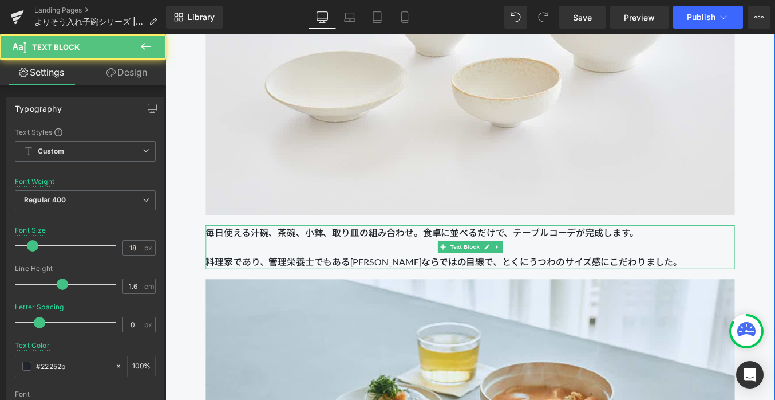
click at [313, 273] on p "毎日使える汁碗、茶碗、小鉢、取り皿の組み合わせ。食卓に並べるだけで、テーブルコーデが完成します。 料理家であり、管理栄養士でもある[PERSON_NAME]な…" at bounding box center [511, 275] width 601 height 49
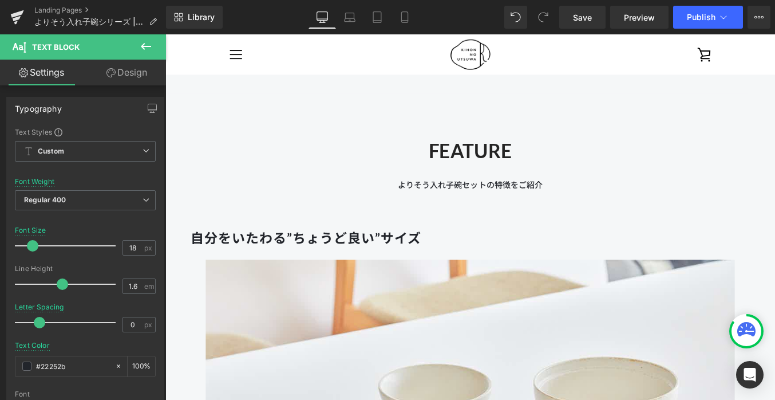
scroll to position [1212, 0]
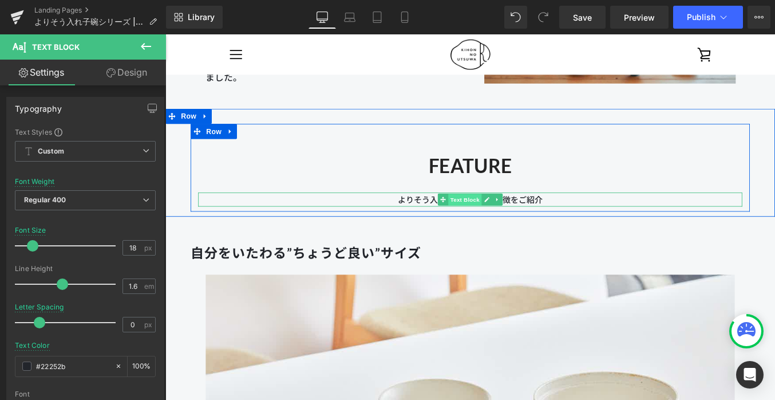
click at [508, 222] on span "Text Block" at bounding box center [506, 222] width 38 height 14
click at [426, 224] on p "よりそう入れ子碗セットの特徴をご紹介" at bounding box center [512, 222] width 618 height 16
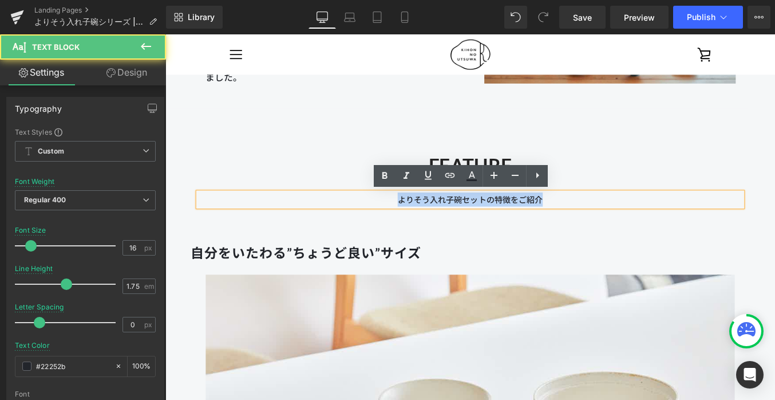
drag, startPoint x: 425, startPoint y: 222, endPoint x: 668, endPoint y: 222, distance: 242.2
click at [668, 222] on p "よりそう入れ子碗セットの特徴をご紹介" at bounding box center [512, 222] width 618 height 16
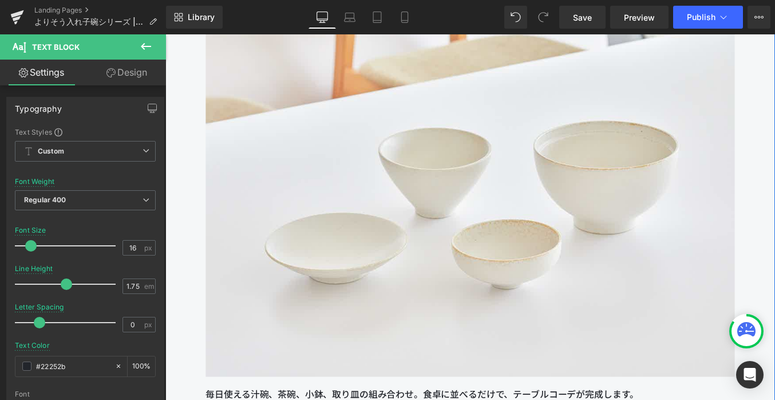
scroll to position [1591, 0]
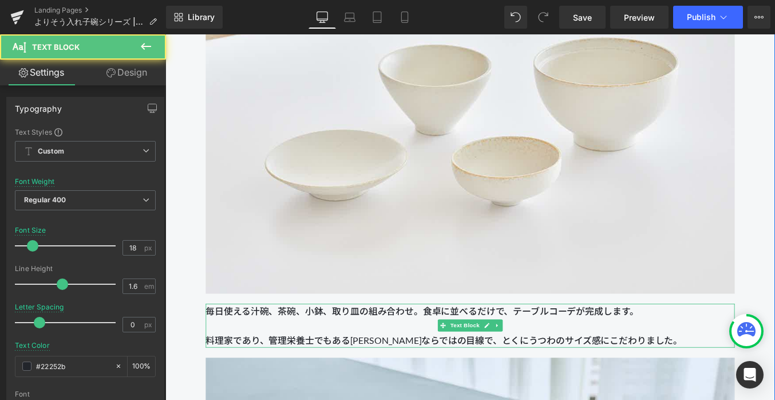
click at [249, 361] on p "毎日使える汁碗、茶碗、小鉢、取り皿の組み合わせ。食卓に並べるだけで、テーブルコーデが完成します。 料理家であり、管理栄養士でもある[PERSON_NAME]な…" at bounding box center [511, 364] width 601 height 49
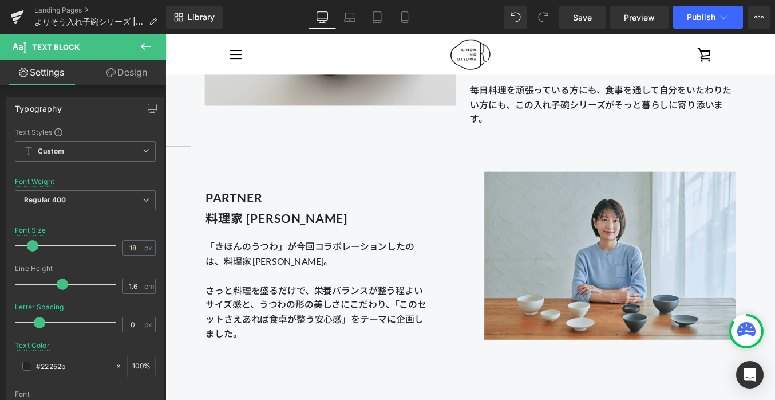
scroll to position [919, 0]
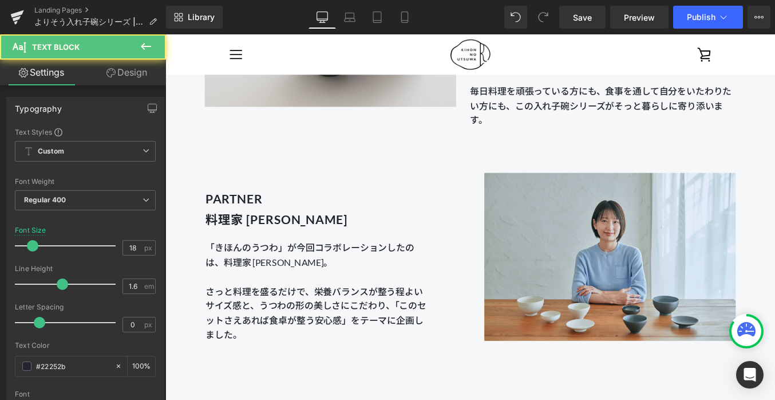
click at [249, 290] on span "「きほんのうつわ」が今回コラボレーションしたのは、料理家 [PERSON_NAME]。 さっと料理を盛るだけで、栄養バランスが整う程よいサイズ感と、うつわの形…" at bounding box center [336, 326] width 251 height 112
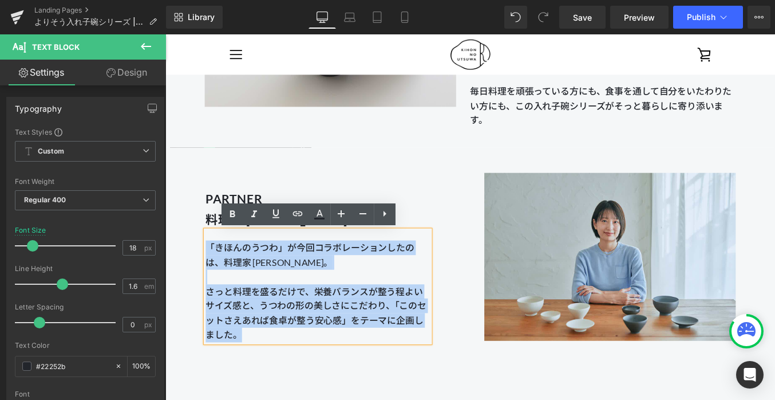
click at [211, 278] on div "「きほんのうつわ」が今回コラボレーションしたのは、料理家 [PERSON_NAME]。 さっと料理を盛るだけで、栄養バランスが整う程よいサイズ感と、うつわの形…" at bounding box center [338, 320] width 255 height 127
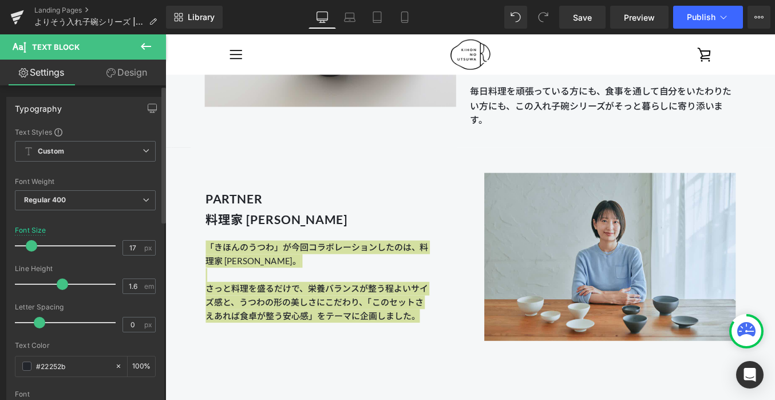
type input "18"
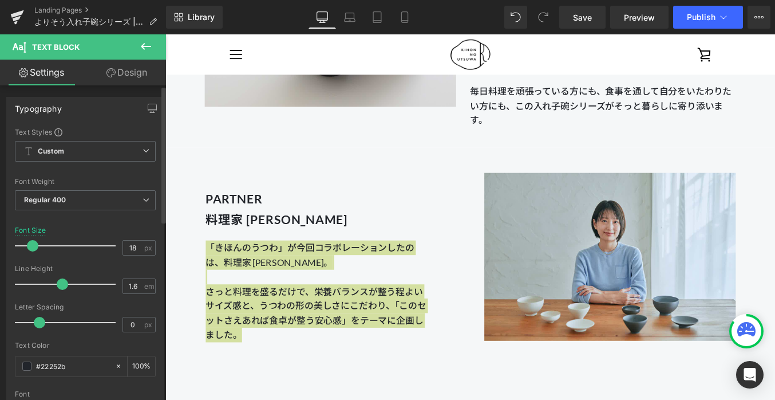
click at [33, 242] on span at bounding box center [32, 245] width 11 height 11
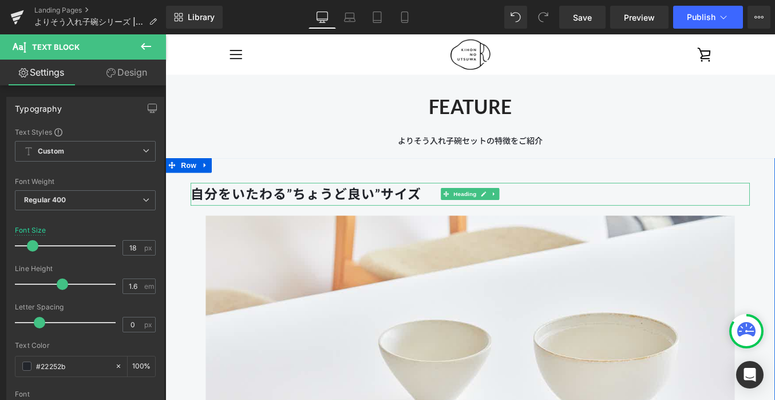
scroll to position [1270, 0]
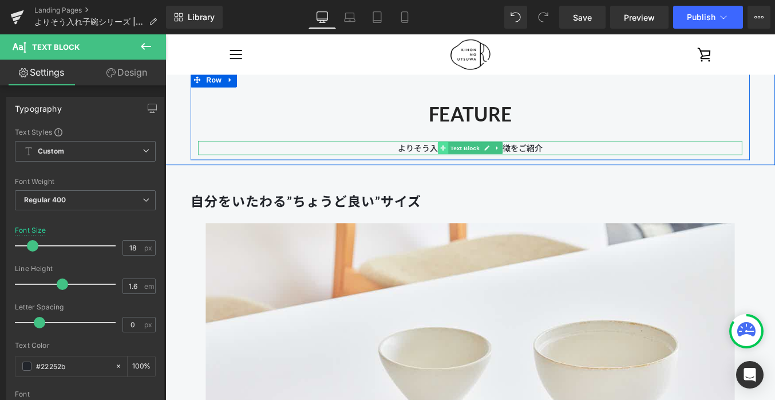
click at [486, 160] on span at bounding box center [481, 163] width 12 height 14
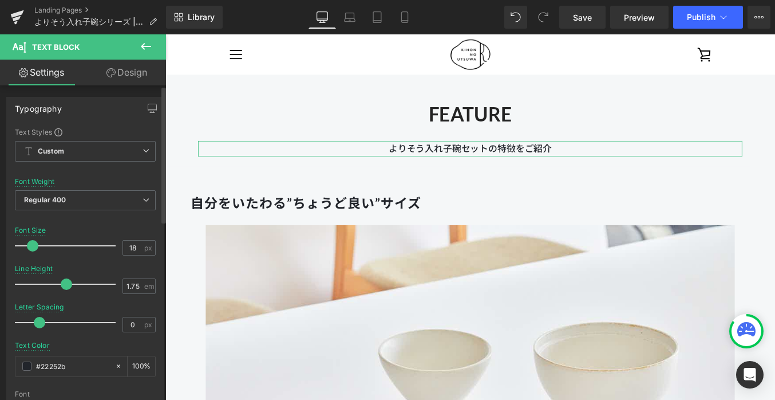
click at [30, 250] on span at bounding box center [32, 245] width 11 height 11
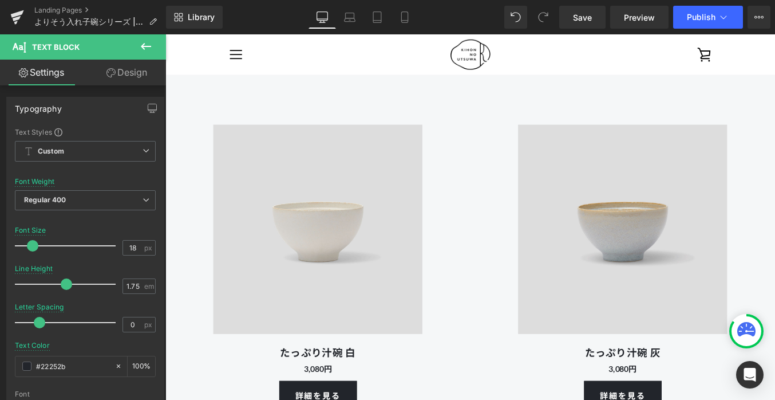
scroll to position [5445, 0]
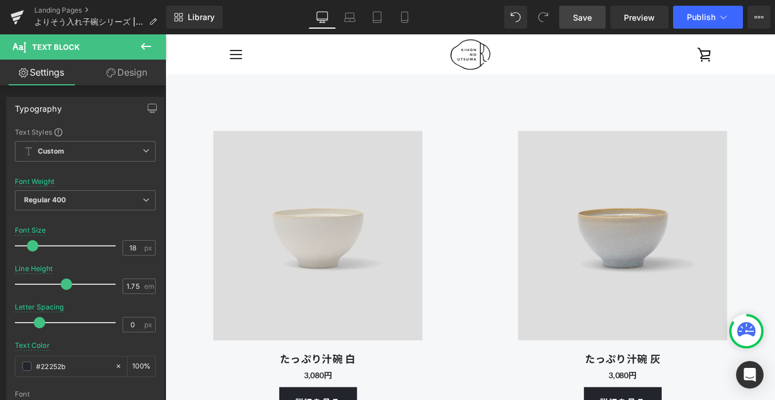
click at [568, 15] on link "Save" at bounding box center [582, 17] width 46 height 23
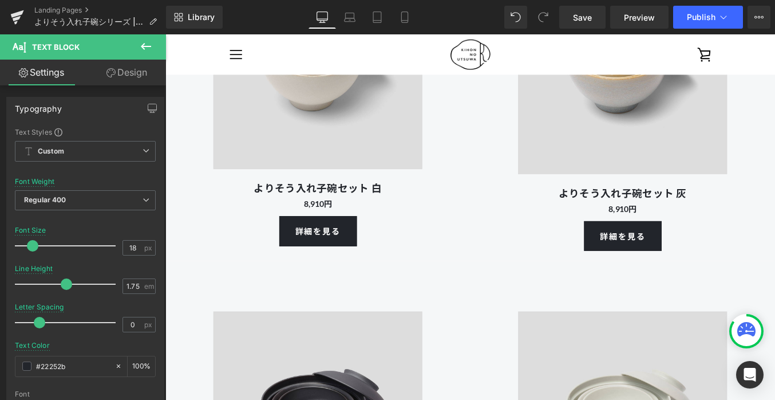
scroll to position [3783, 0]
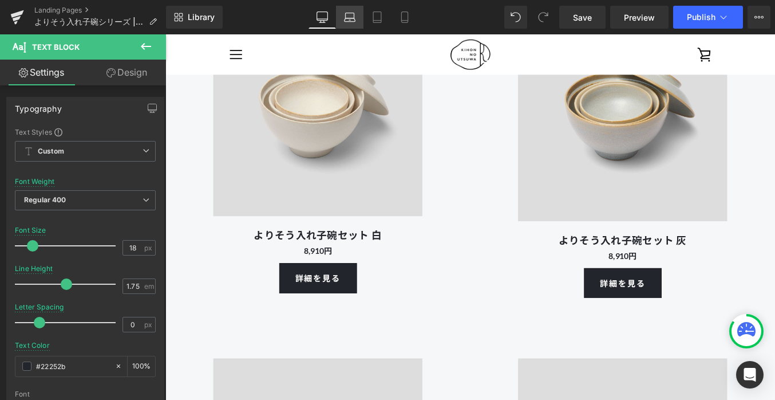
click at [353, 25] on link "Laptop" at bounding box center [349, 17] width 27 height 23
type input "16"
type input "100"
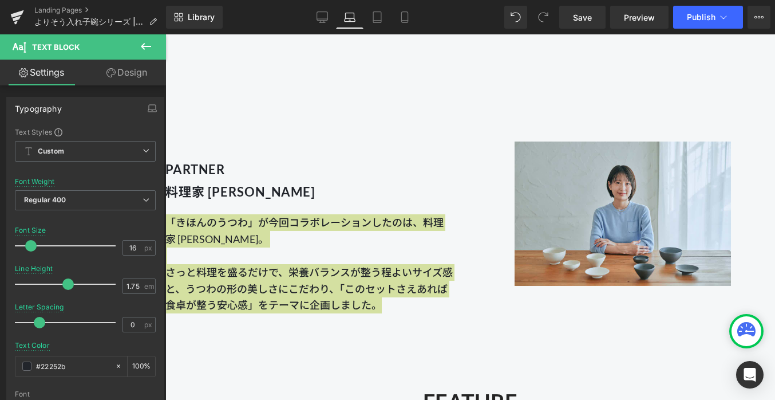
scroll to position [1010, 0]
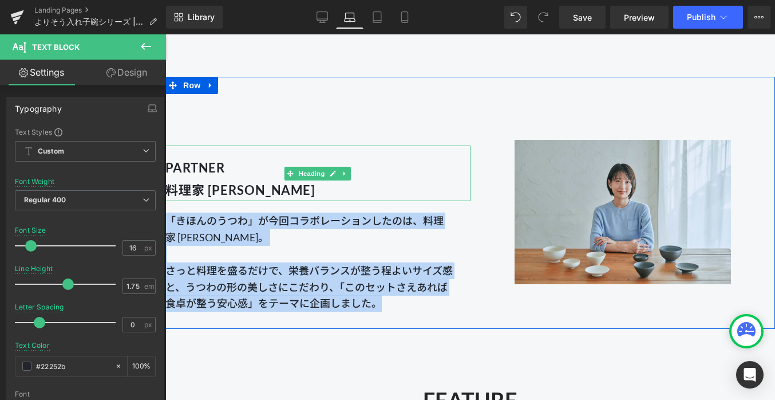
click at [286, 189] on b "料理家 [PERSON_NAME]" at bounding box center [240, 189] width 150 height 15
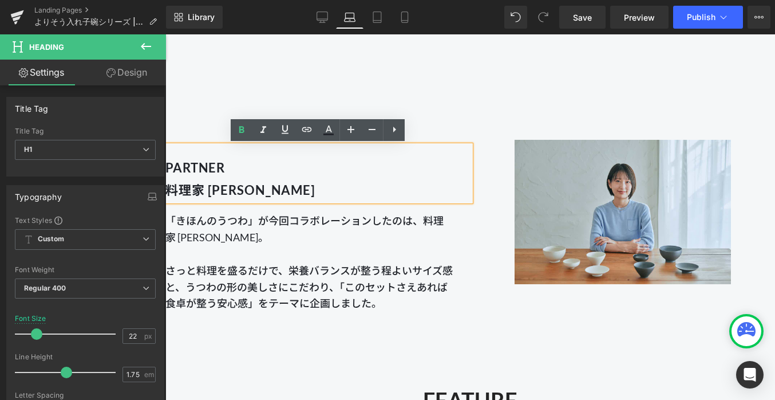
click at [214, 108] on div "PARTNER 料理家 [PERSON_NAME] Heading 「きほんのうつわ」が今回コラボレーションしたのは、料理家 [PERSON_NAME]。 さ…" at bounding box center [470, 203] width 610 height 252
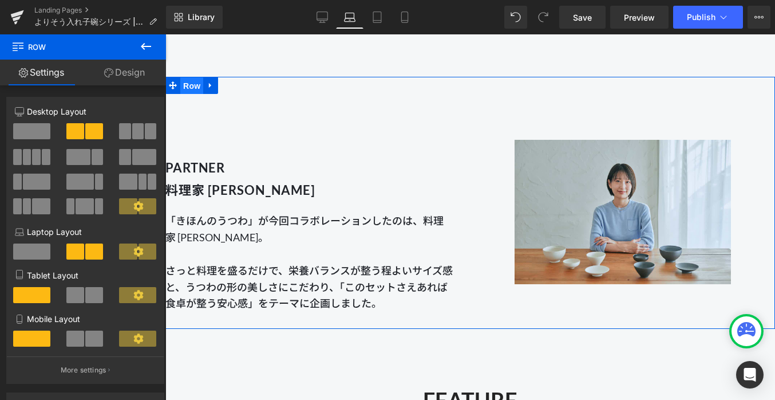
click at [190, 83] on span "Row" at bounding box center [191, 85] width 23 height 17
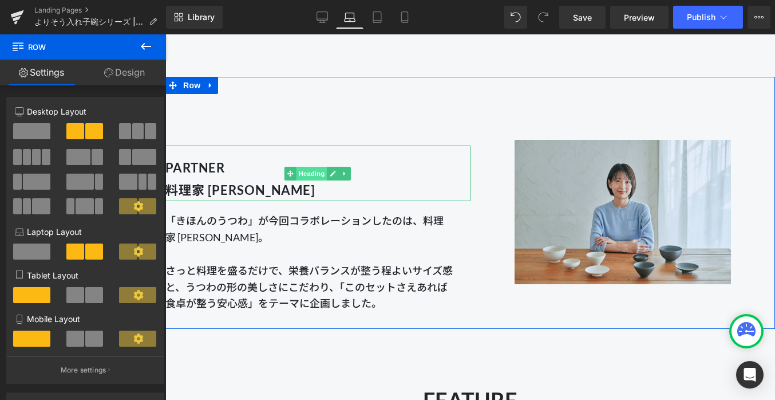
click at [316, 173] on span "Heading" at bounding box center [312, 174] width 31 height 14
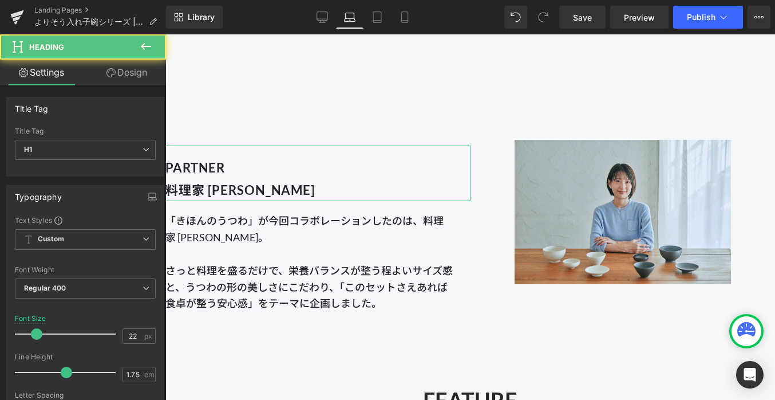
click at [126, 72] on link "Design" at bounding box center [126, 73] width 83 height 26
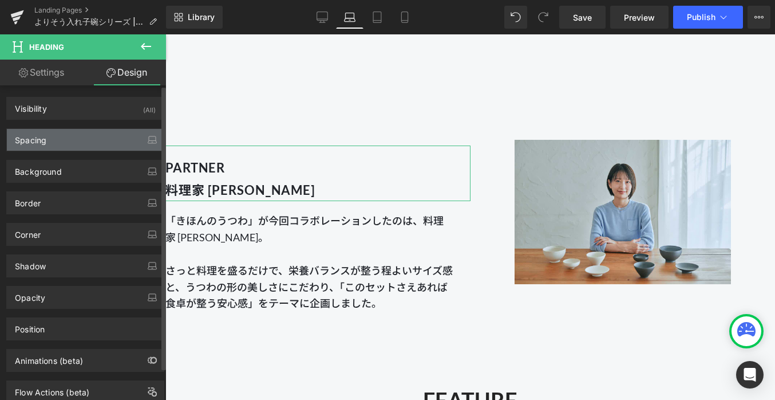
click at [53, 133] on div "Spacing" at bounding box center [85, 140] width 157 height 22
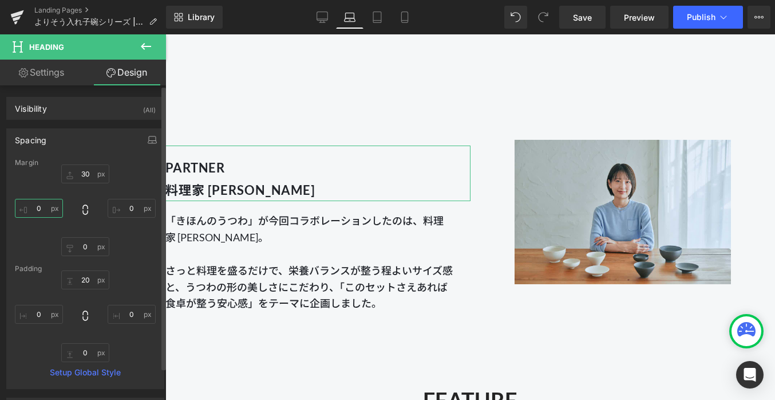
click at [40, 208] on input "0" at bounding box center [39, 208] width 48 height 19
click at [46, 314] on input "0" at bounding box center [39, 314] width 48 height 19
type input "30"
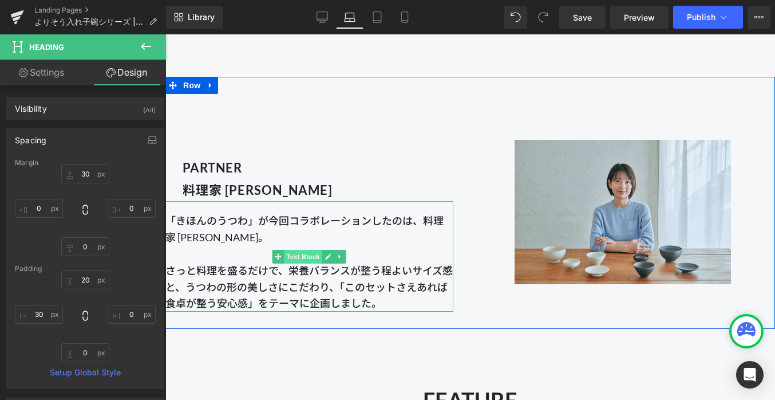
click at [303, 254] on span "Text Block" at bounding box center [304, 257] width 38 height 14
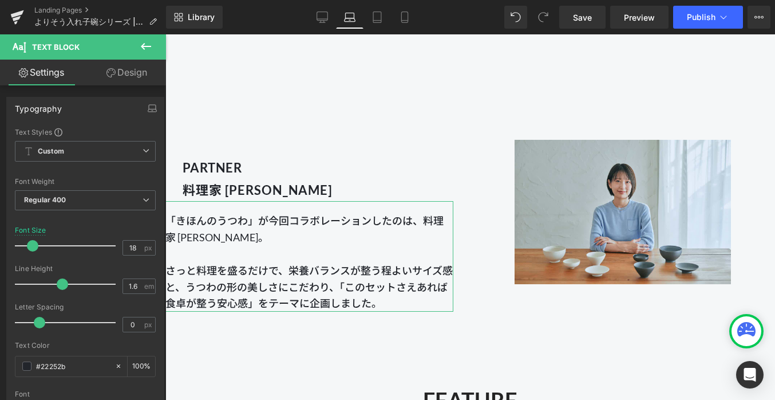
click at [141, 65] on link "Design" at bounding box center [126, 73] width 83 height 26
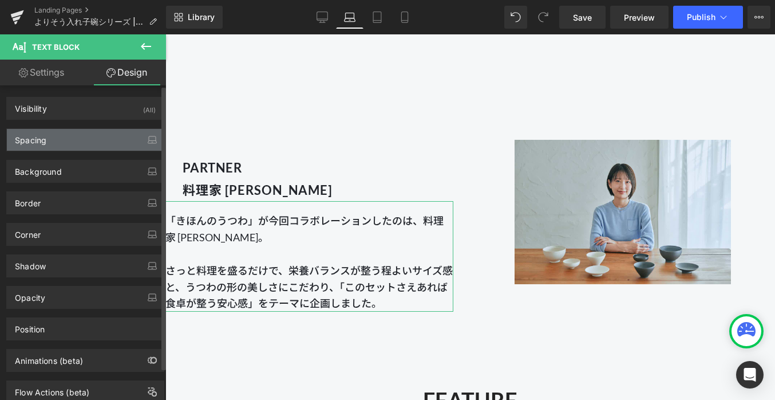
click at [70, 140] on div "Spacing" at bounding box center [85, 140] width 157 height 22
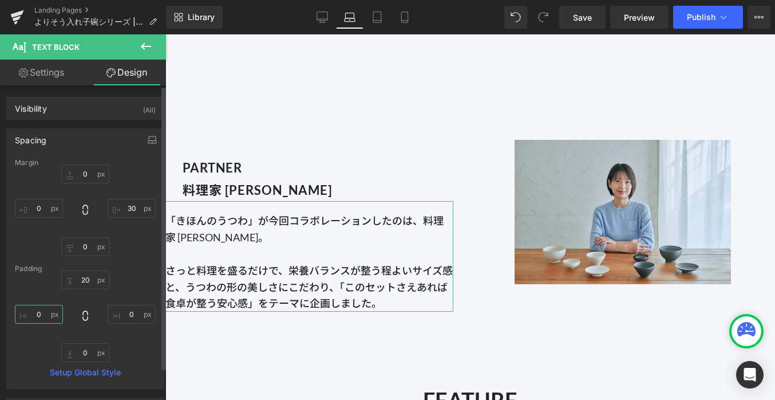
click at [45, 313] on input "0" at bounding box center [39, 314] width 48 height 19
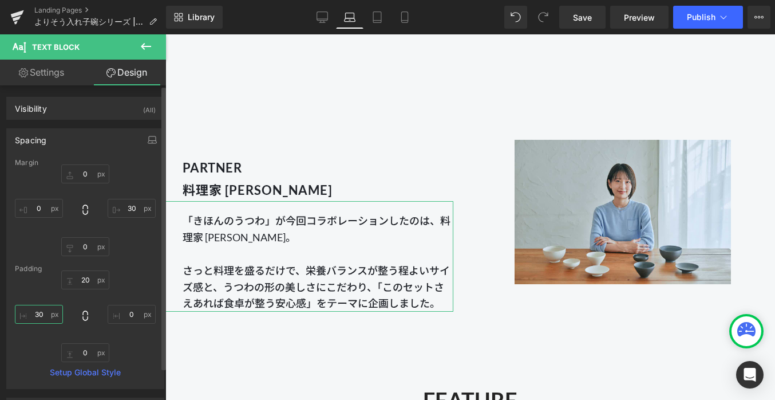
type input "30"
click at [143, 257] on div "Margin 0px 0 30px 30 0px 0 0px 0 [GEOGRAPHIC_DATA] 20px 20 0px 0 0px 0 30 30 Se…" at bounding box center [85, 274] width 157 height 230
click at [124, 207] on input "30" at bounding box center [132, 208] width 48 height 19
click at [128, 207] on input "30" at bounding box center [132, 208] width 48 height 19
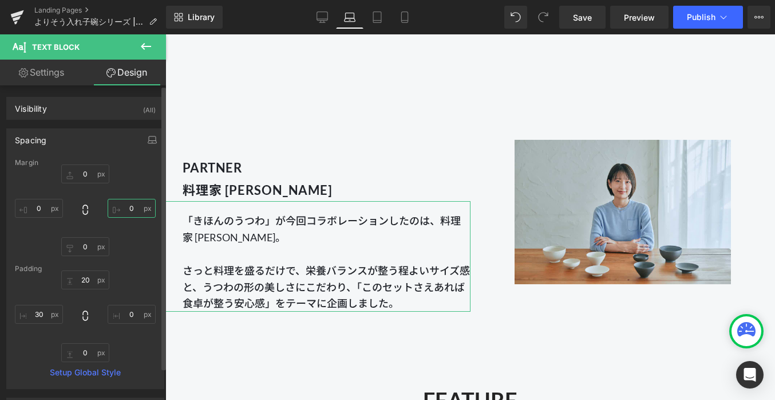
type input "0"
click at [143, 240] on div "0px 0 0 0 0px 0 0px 0" at bounding box center [85, 210] width 141 height 92
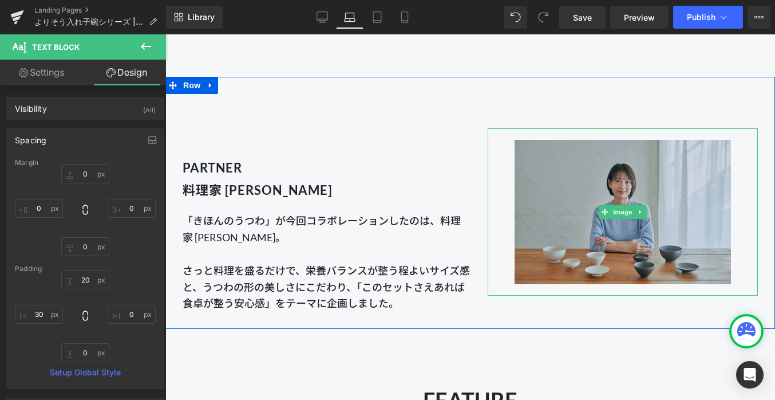
click at [570, 204] on img at bounding box center [623, 211] width 216 height 167
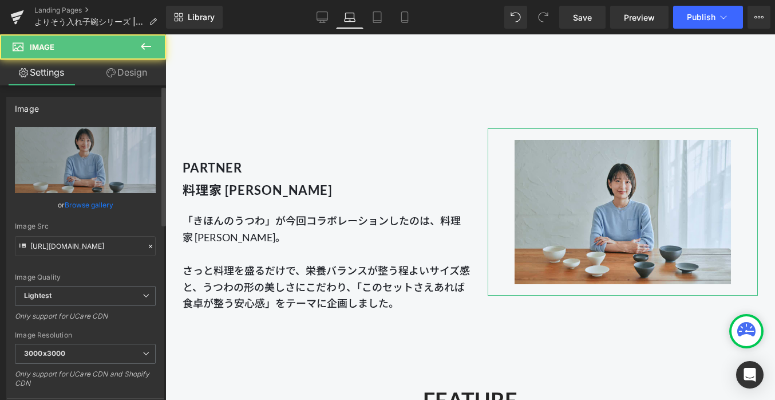
click at [137, 91] on div "Image [URL][DOMAIN_NAME] Replace Image Upload image or Browse gallery Image Src…" at bounding box center [85, 256] width 171 height 337
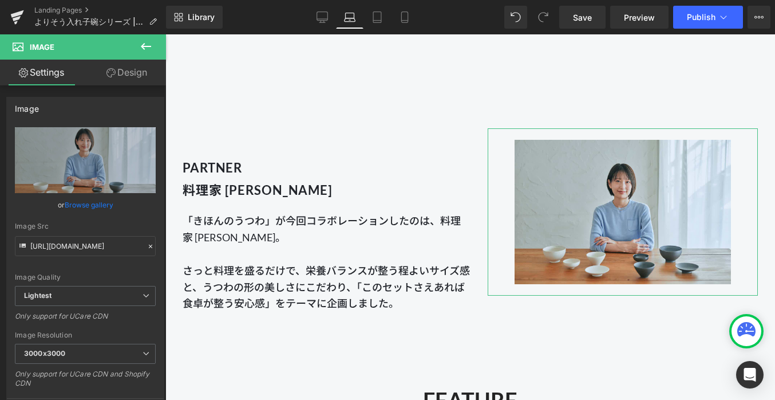
click at [134, 74] on link "Design" at bounding box center [126, 73] width 83 height 26
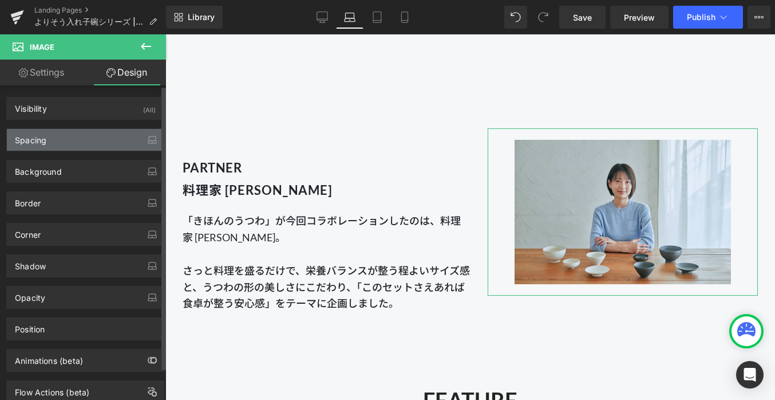
click at [97, 145] on div "Spacing" at bounding box center [85, 140] width 157 height 22
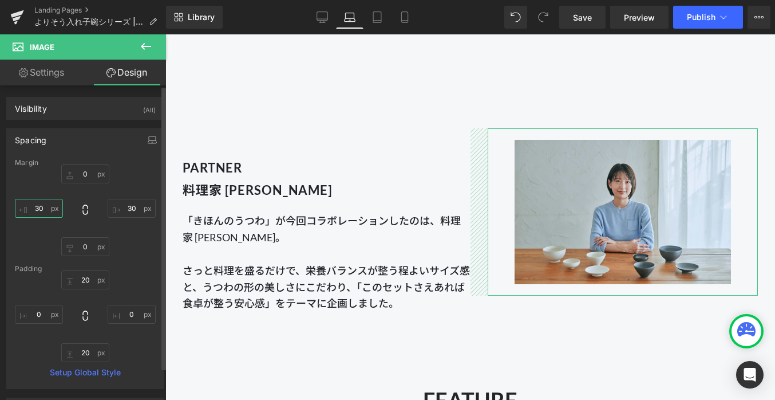
click at [49, 208] on input "30" at bounding box center [39, 208] width 48 height 19
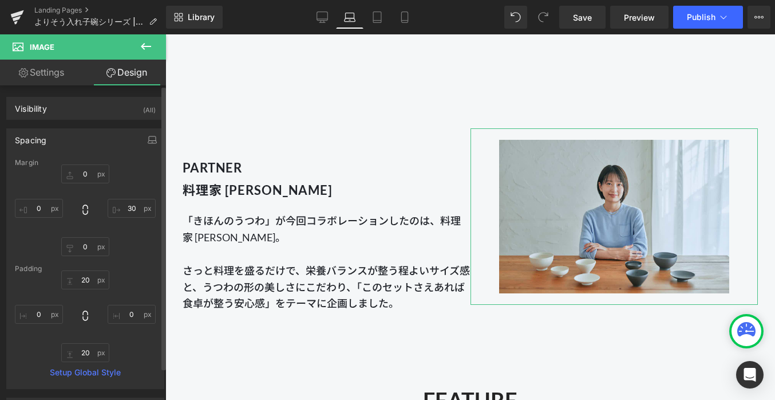
click at [117, 239] on div "0px 0 30px 30 0px 0" at bounding box center [85, 210] width 141 height 92
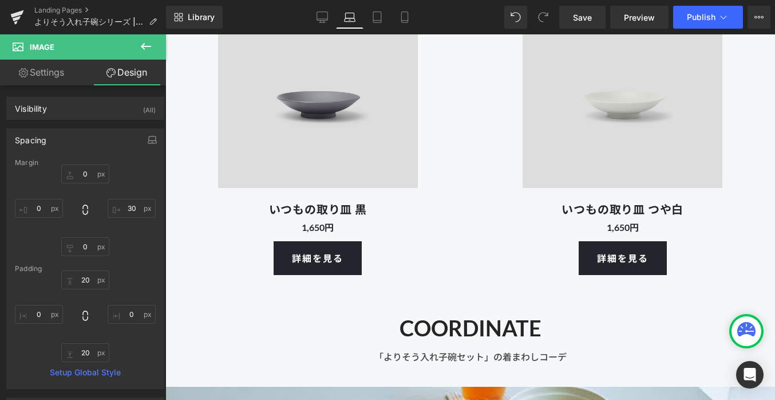
scroll to position [9927, 0]
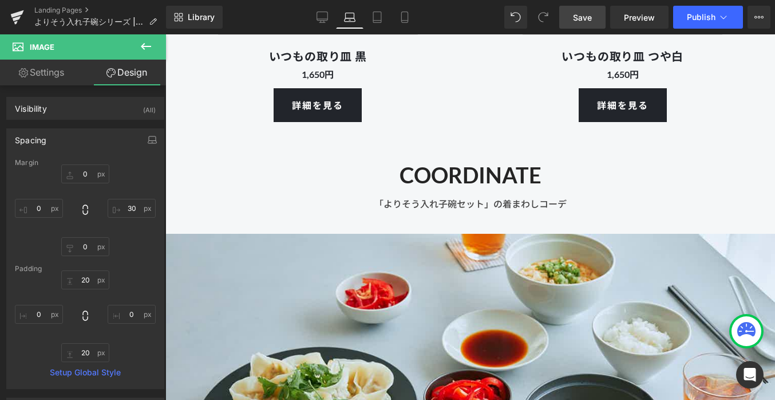
click at [570, 19] on link "Save" at bounding box center [582, 17] width 46 height 23
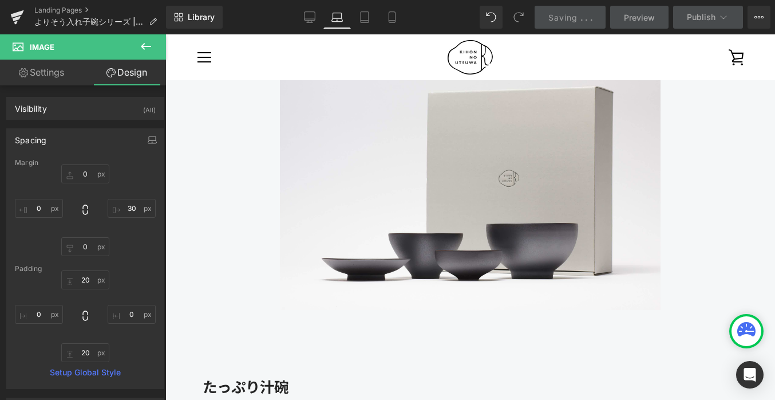
scroll to position [4513, 0]
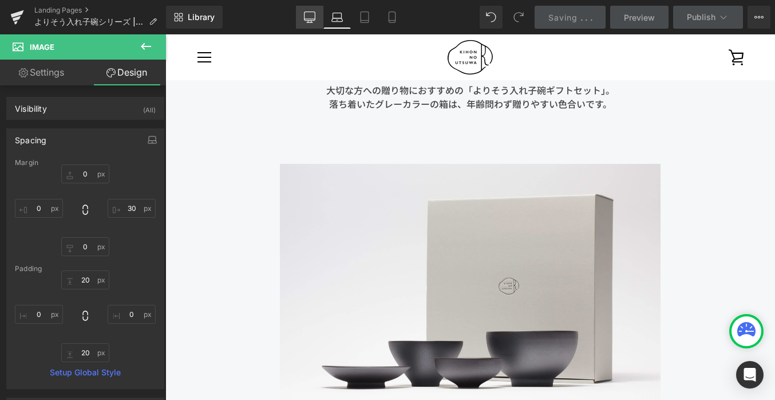
click at [309, 17] on icon at bounding box center [309, 16] width 11 height 11
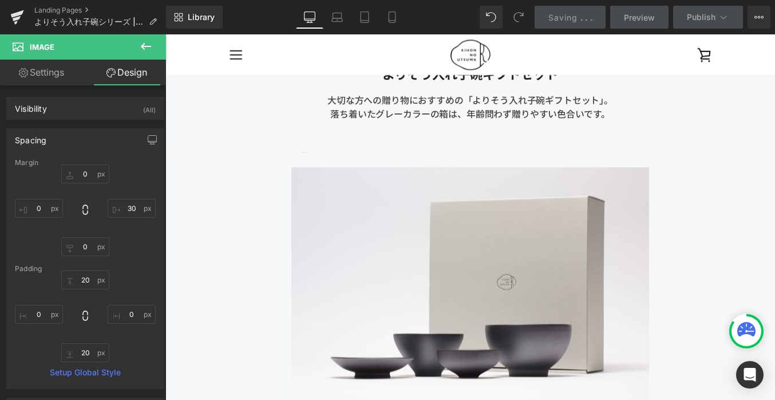
type input "0"
type input "20"
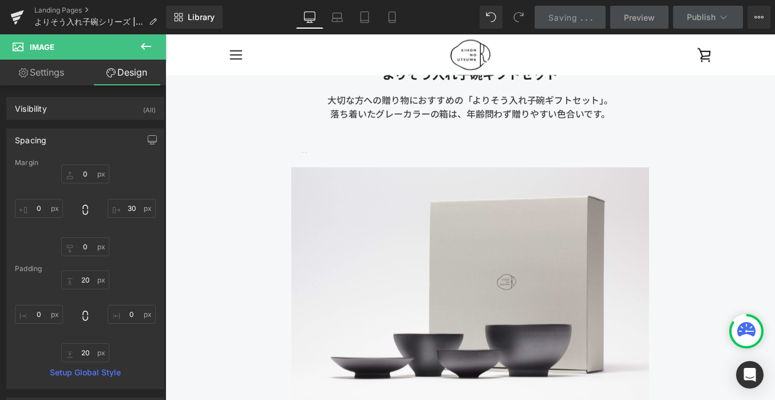
type input "0"
type input "20"
type input "0"
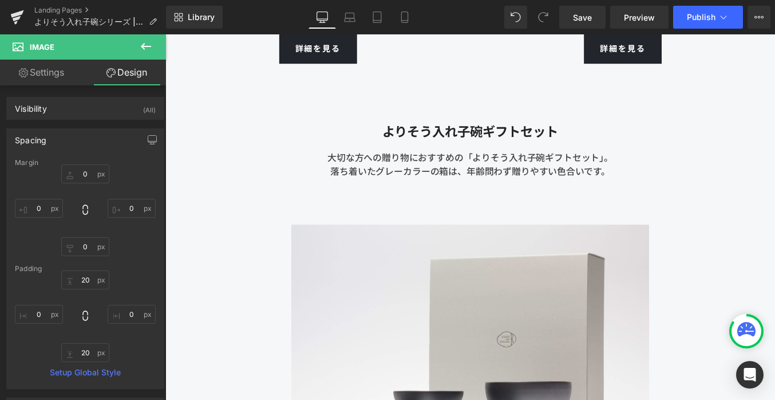
scroll to position [4587, 0]
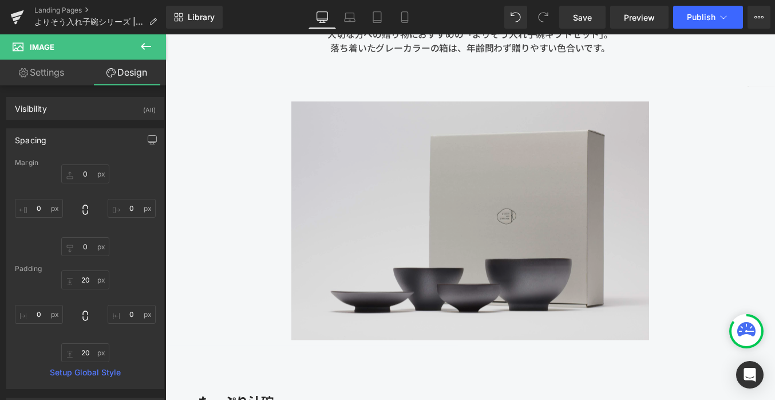
click at [403, 242] on img at bounding box center [512, 246] width 636 height 271
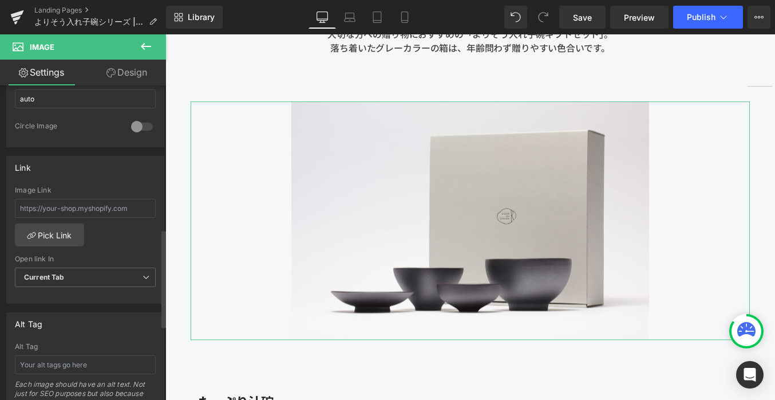
scroll to position [295, 0]
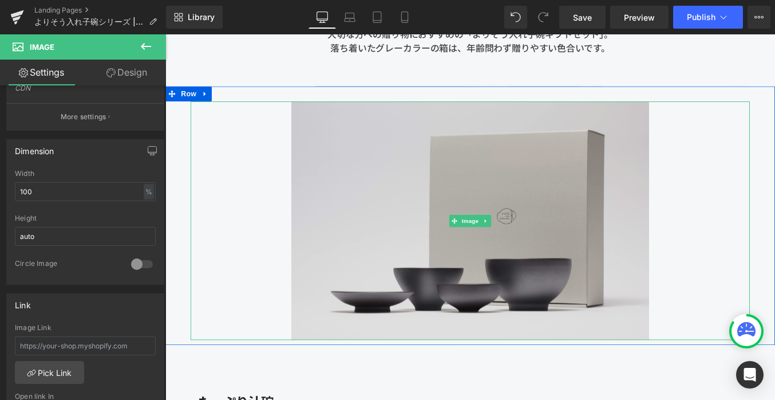
click at [290, 233] on img at bounding box center [512, 246] width 636 height 271
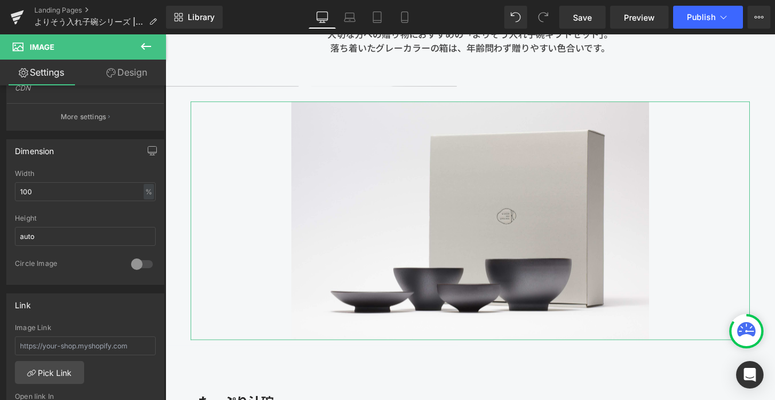
click at [134, 69] on link "Design" at bounding box center [126, 73] width 83 height 26
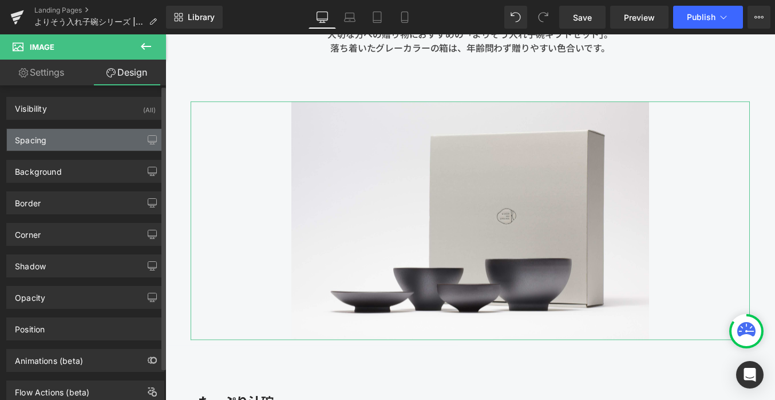
click at [86, 137] on div "Spacing" at bounding box center [85, 140] width 157 height 22
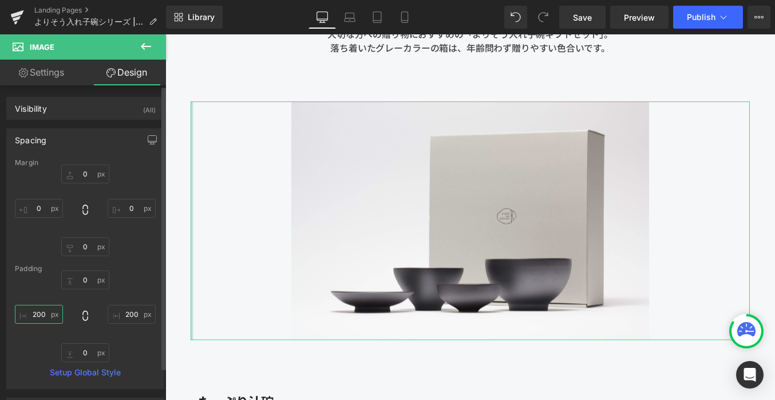
click at [36, 314] on input "200" at bounding box center [39, 314] width 48 height 19
click at [40, 313] on input "200" at bounding box center [39, 314] width 48 height 19
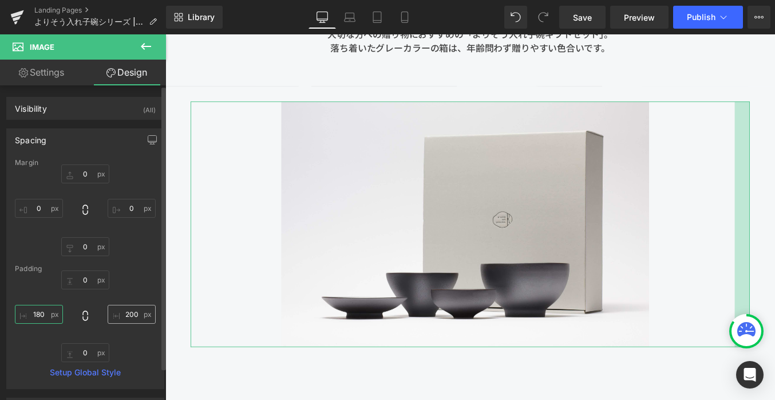
type input "180"
click at [135, 315] on input "200" at bounding box center [132, 314] width 48 height 19
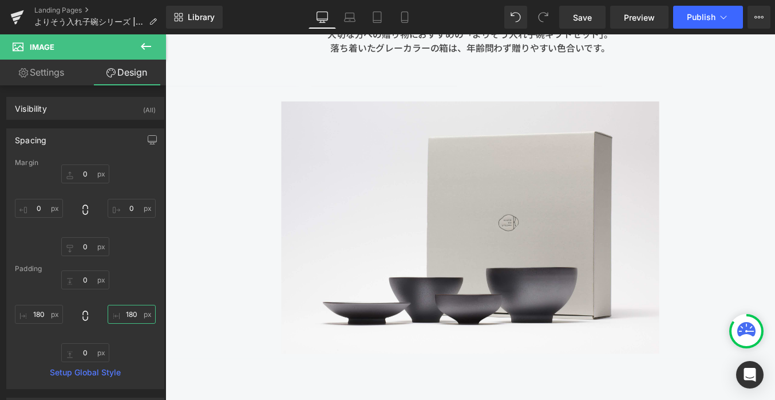
type input "180"
click at [609, 3] on div "Library Desktop Desktop Laptop Tablet Mobile Save Preview Publish Scheduled Vie…" at bounding box center [470, 17] width 609 height 34
click at [597, 16] on link "Save" at bounding box center [582, 17] width 46 height 23
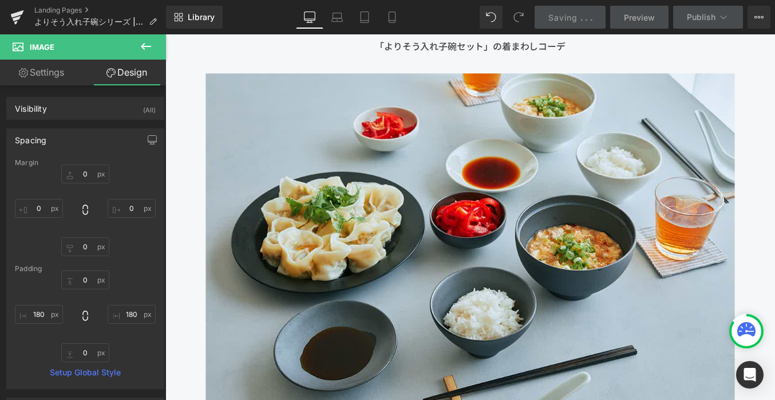
scroll to position [10328, 0]
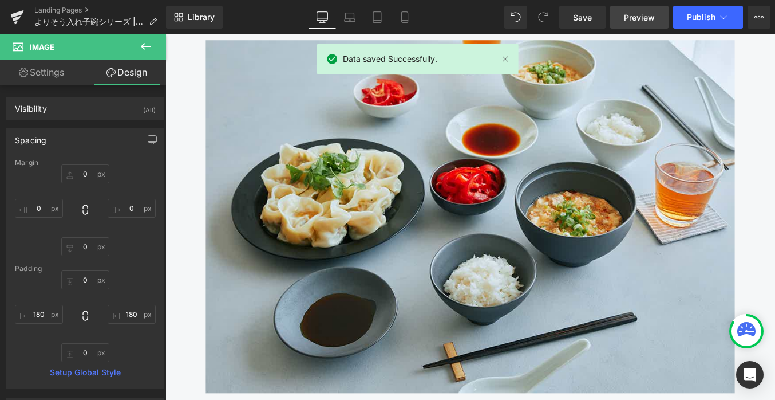
click at [650, 16] on span "Preview" at bounding box center [639, 17] width 31 height 12
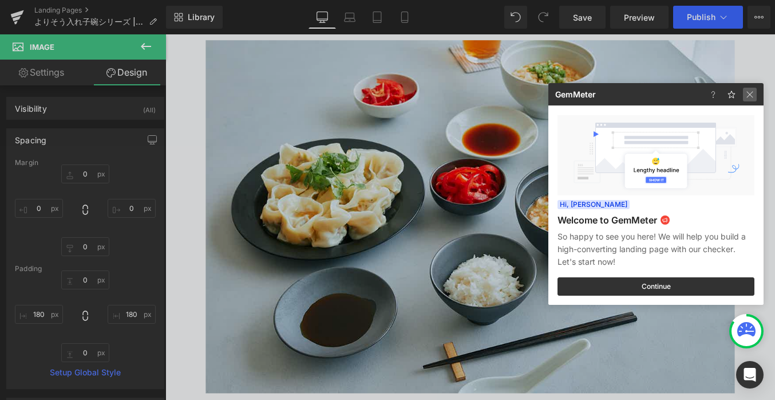
click at [750, 92] on img at bounding box center [750, 95] width 14 height 14
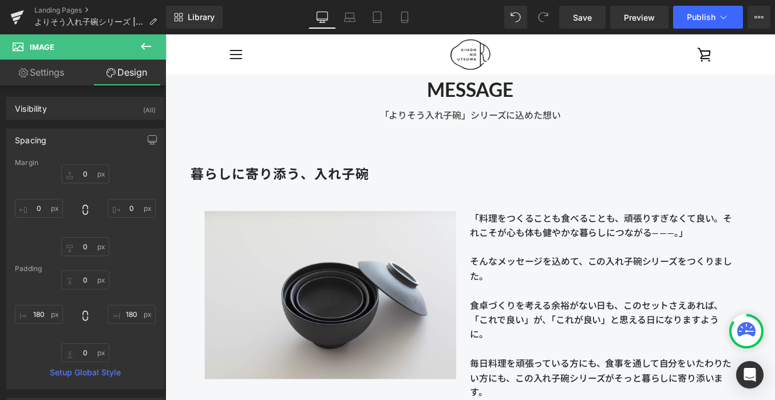
scroll to position [677, 0]
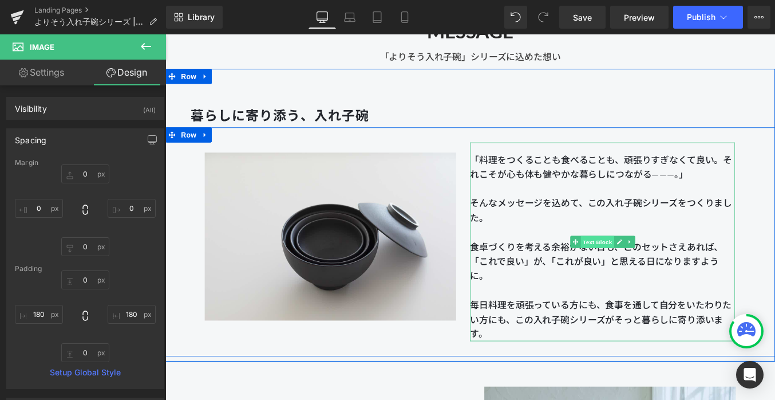
click at [654, 269] on span "Text Block" at bounding box center [656, 270] width 38 height 14
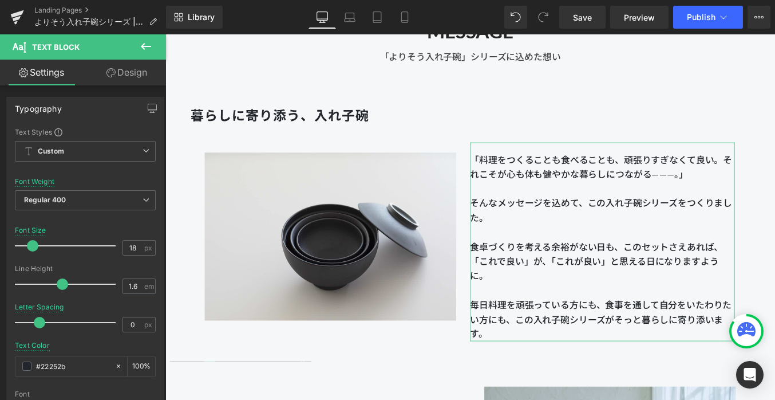
click at [130, 72] on link "Design" at bounding box center [126, 73] width 83 height 26
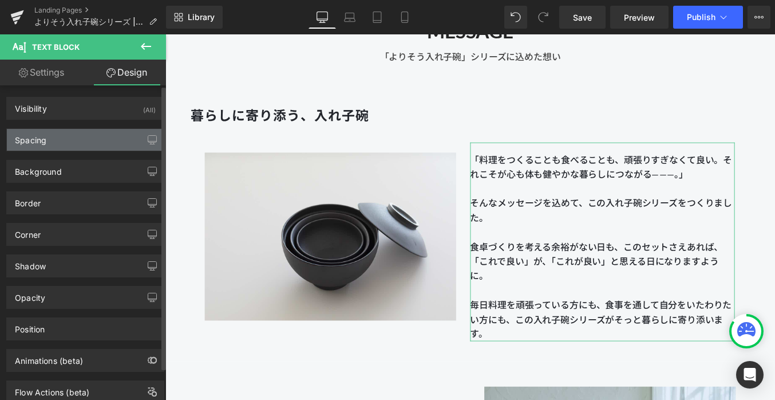
click at [88, 135] on div "Spacing" at bounding box center [85, 140] width 157 height 22
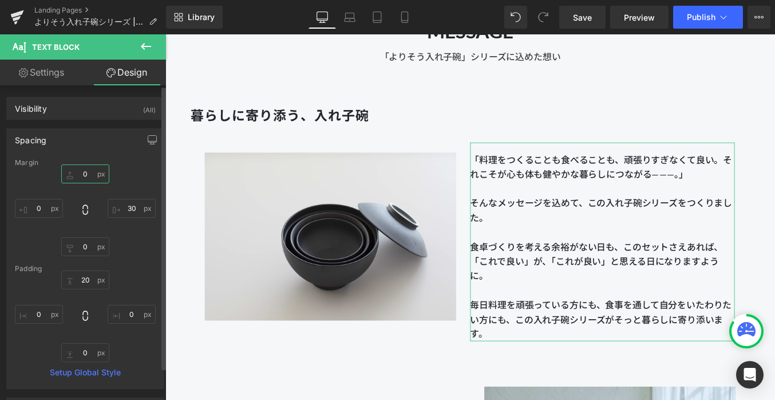
click at [88, 173] on input "0" at bounding box center [85, 173] width 48 height 19
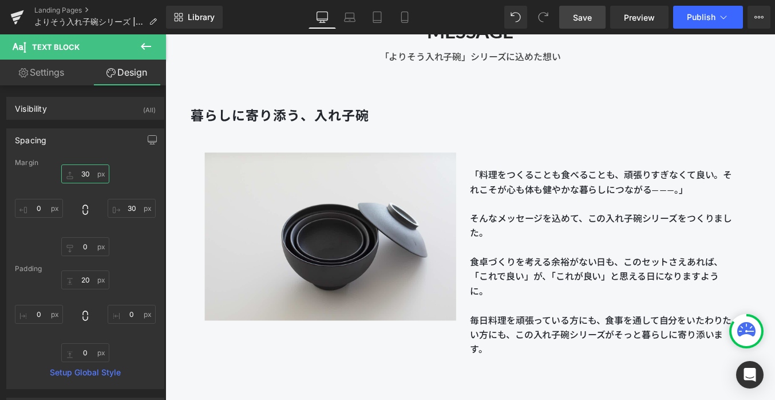
type input "30"
click at [571, 22] on link "Save" at bounding box center [582, 17] width 46 height 23
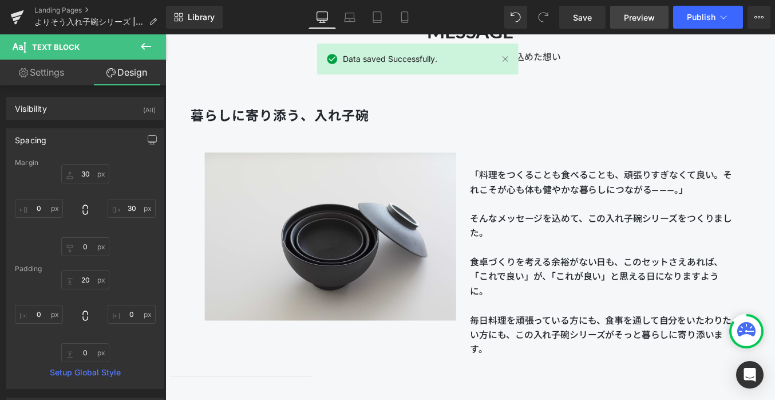
click at [633, 28] on link "Preview" at bounding box center [639, 17] width 58 height 23
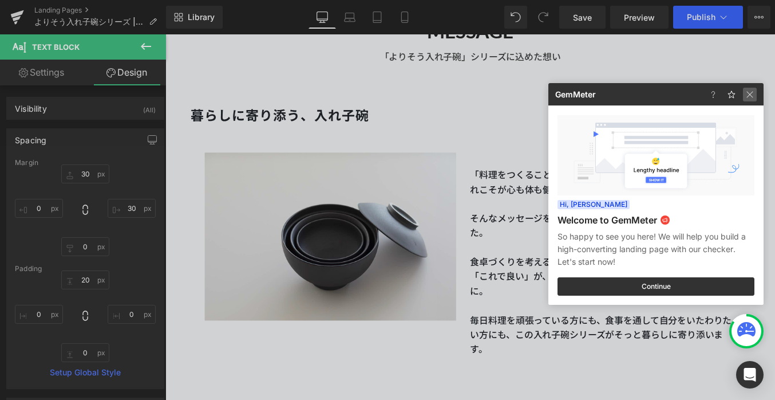
click at [755, 95] on img at bounding box center [750, 95] width 14 height 14
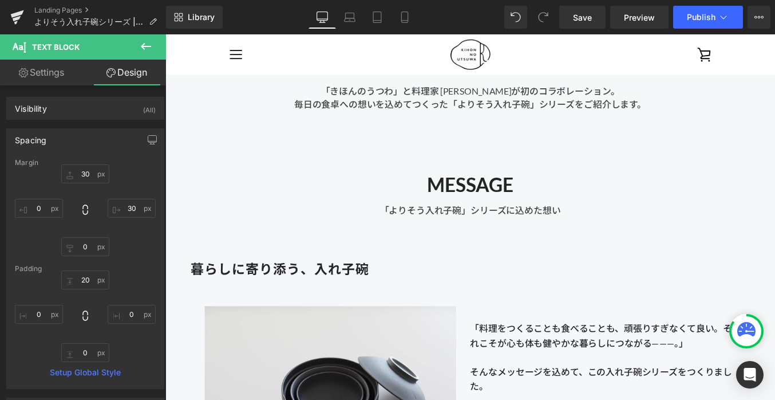
scroll to position [498, 0]
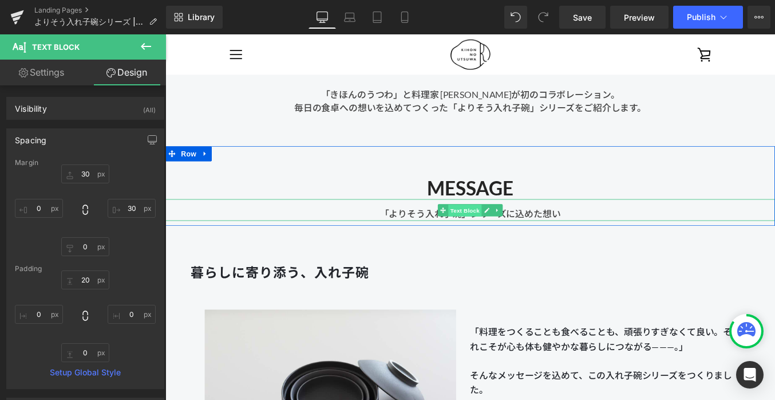
click at [509, 233] on span "Text Block" at bounding box center [506, 235] width 38 height 14
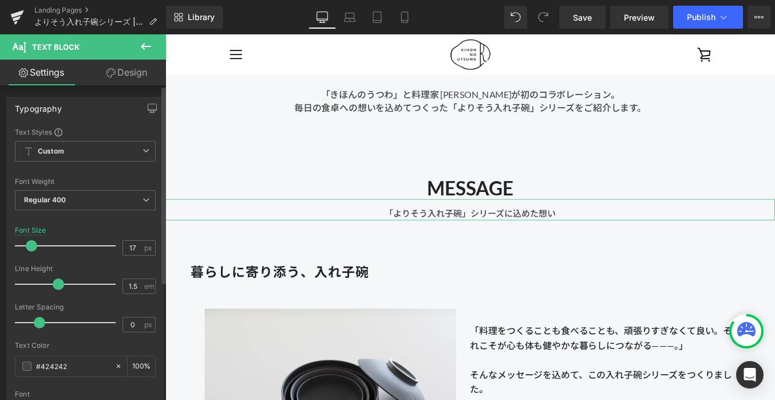
type input "16"
click at [31, 244] on span at bounding box center [30, 245] width 11 height 11
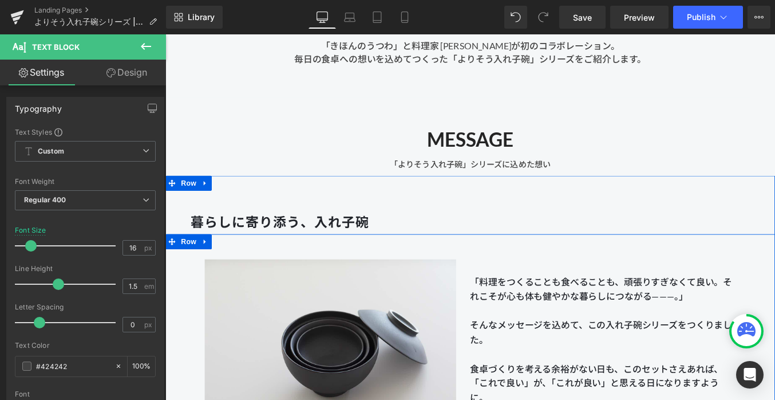
scroll to position [589, 0]
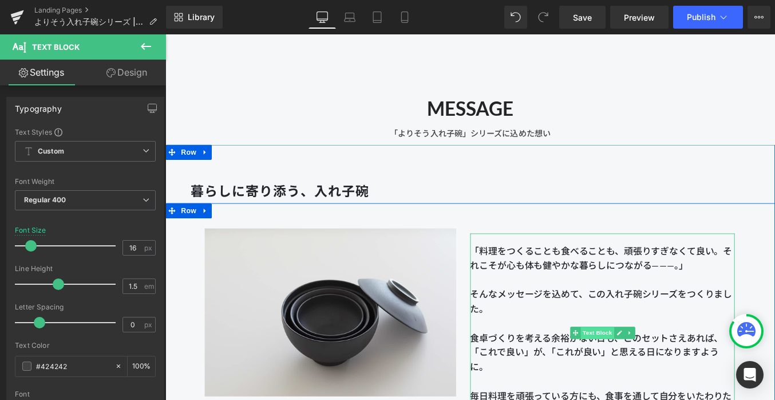
click at [652, 373] on span "Text Block" at bounding box center [656, 373] width 38 height 14
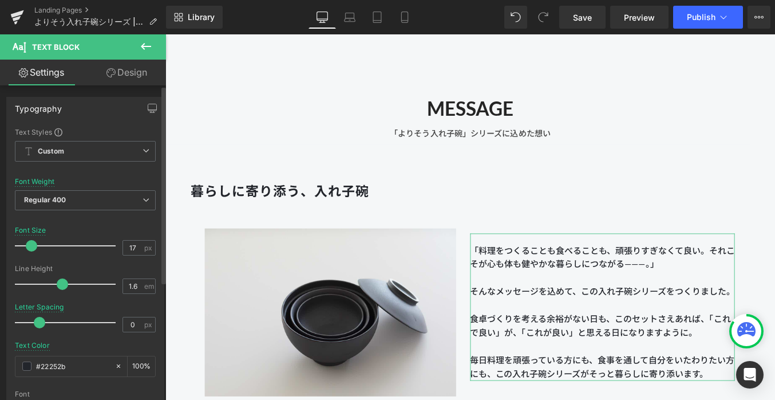
type input "16"
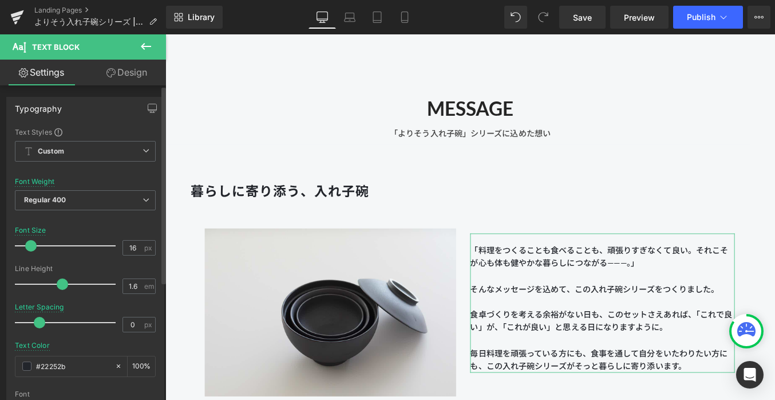
click at [33, 247] on span at bounding box center [30, 245] width 11 height 11
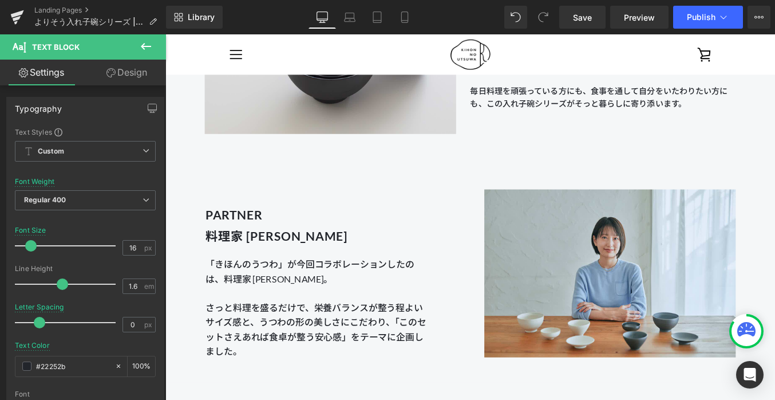
scroll to position [914, 0]
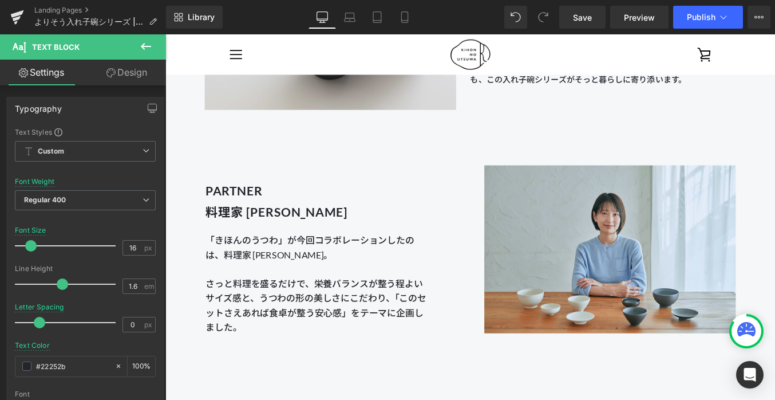
click at [275, 327] on span "「きほんのうつわ」が今回コラボレーションしたのは、料理家 [PERSON_NAME]。 さっと料理を盛るだけで、栄養バランスが整う程よいサイズ感と、うつわの形…" at bounding box center [336, 318] width 251 height 112
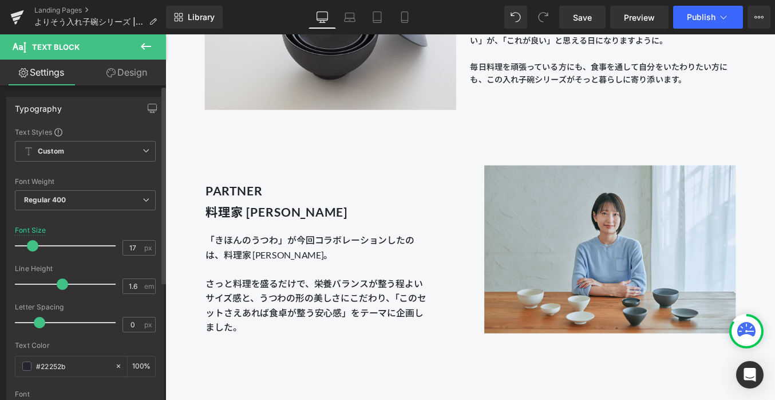
type input "16"
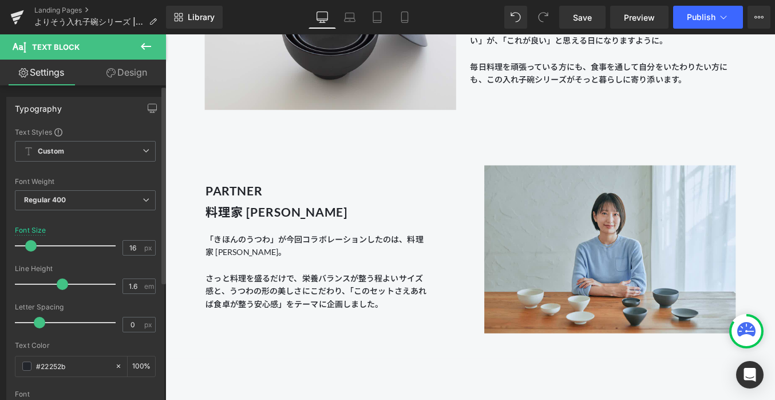
click at [29, 247] on span at bounding box center [30, 245] width 11 height 11
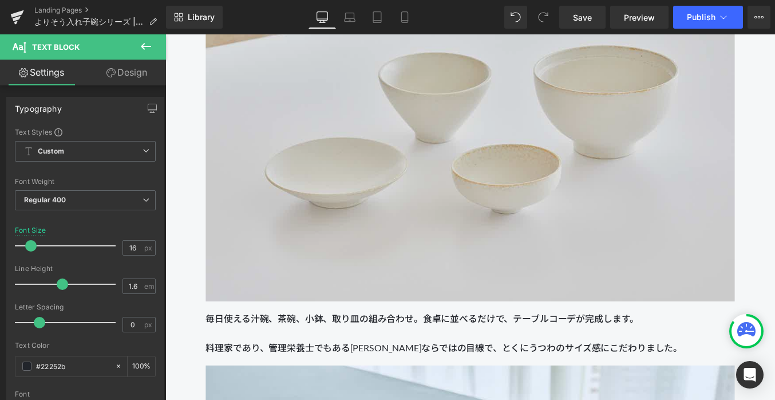
scroll to position [1698, 0]
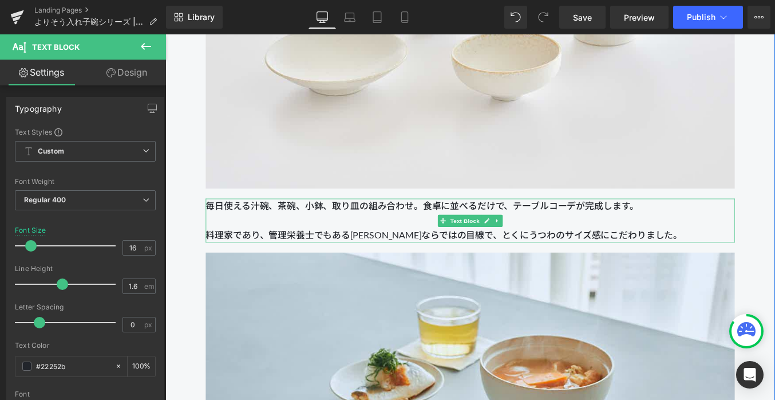
click at [314, 238] on p "毎日使える汁碗、茶碗、小鉢、取り皿の組み合わせ。食卓に並べるだけで、テーブルコーデが完成します。 料理家であり、管理栄養士でもある[PERSON_NAME]な…" at bounding box center [511, 245] width 601 height 49
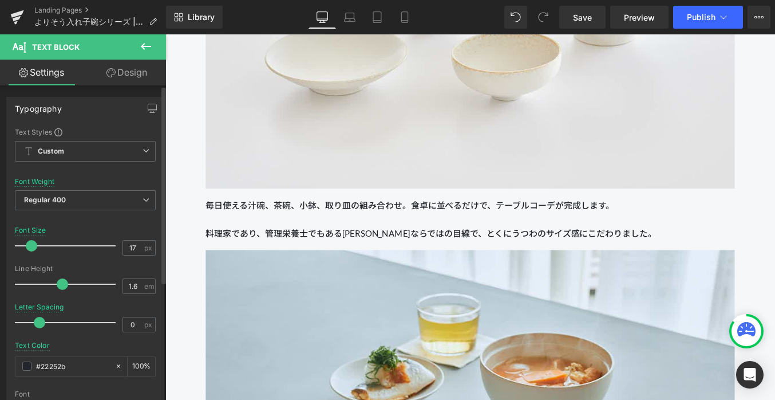
type input "16"
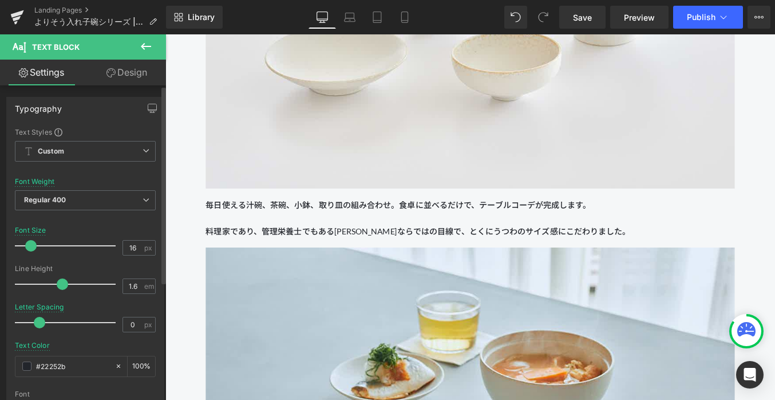
click at [27, 247] on span at bounding box center [30, 245] width 11 height 11
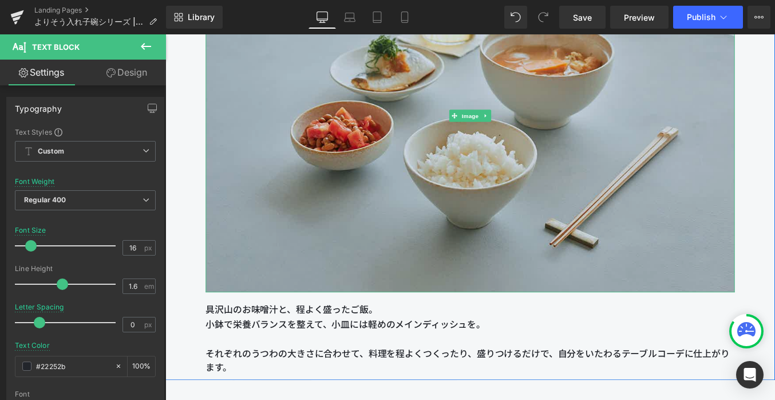
scroll to position [2098, 0]
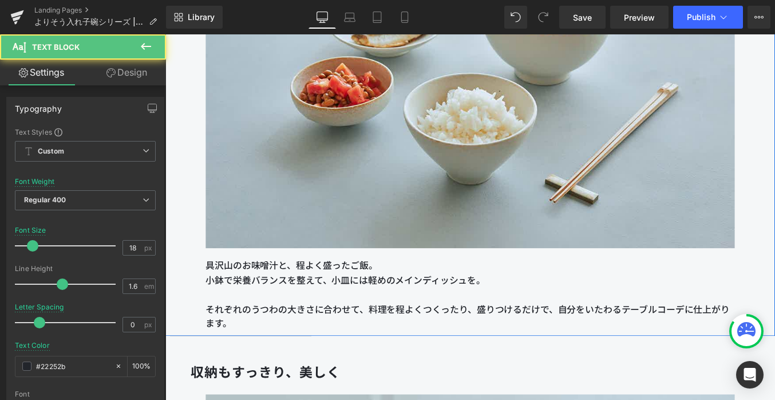
click at [253, 307] on p "小鉢で栄養バランスを整えて、小皿には軽めのメインディッシュを。" at bounding box center [511, 321] width 601 height 33
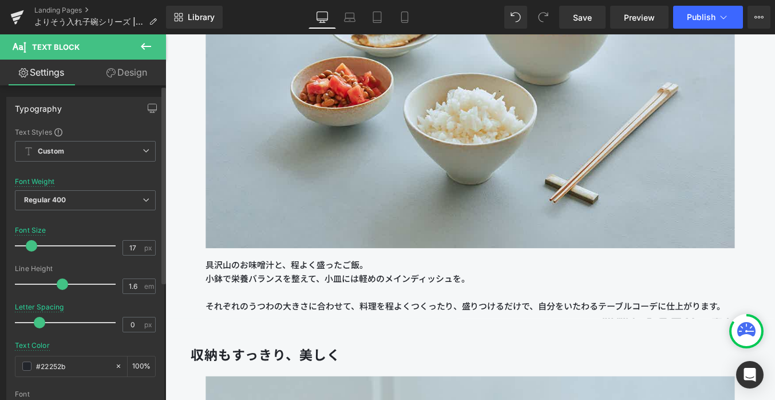
type input "16"
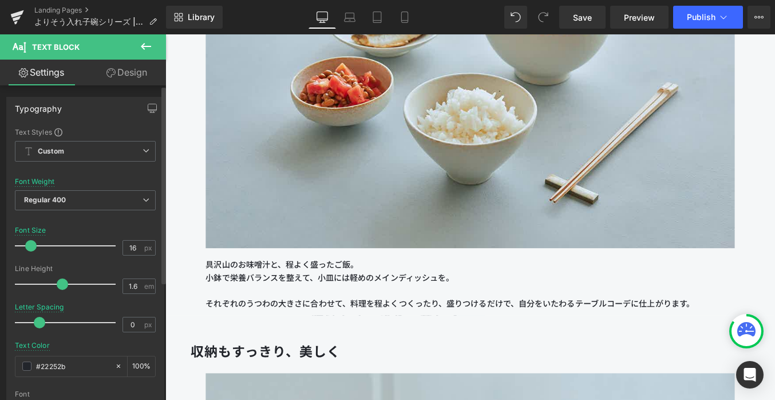
click at [33, 245] on span at bounding box center [30, 245] width 11 height 11
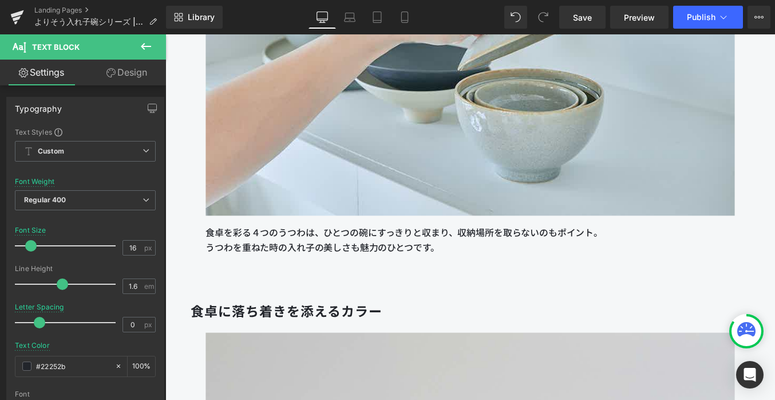
scroll to position [2698, 0]
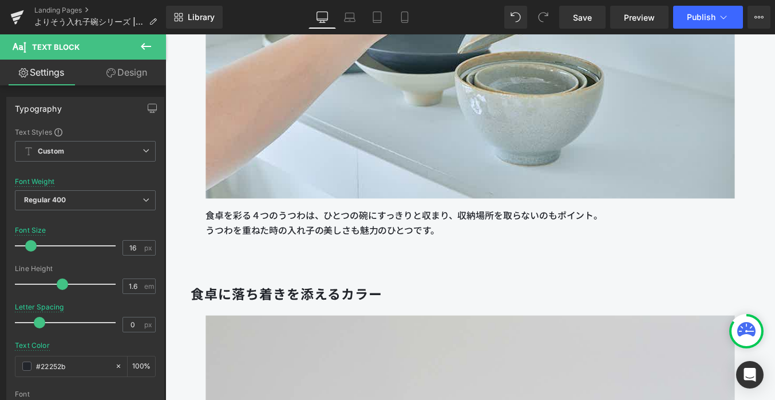
click at [286, 249] on p "うつわを重ねた時の入れ子の美しさも魅力のひとつです。" at bounding box center [511, 257] width 601 height 17
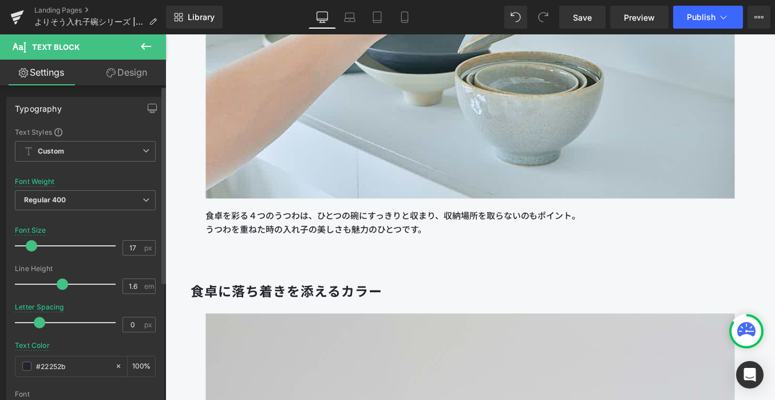
type input "16"
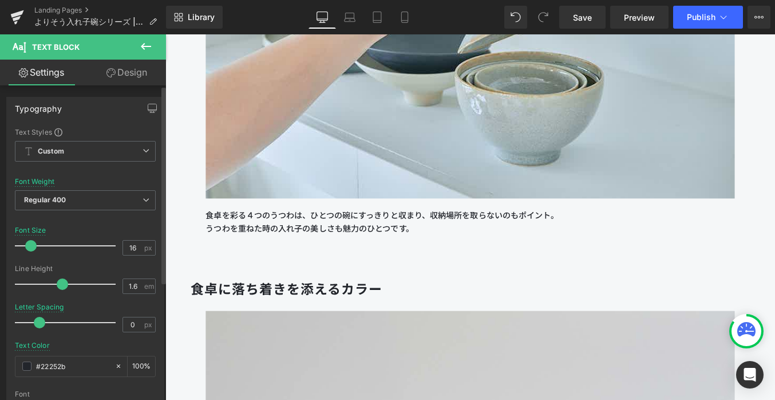
click at [28, 249] on span at bounding box center [30, 245] width 11 height 11
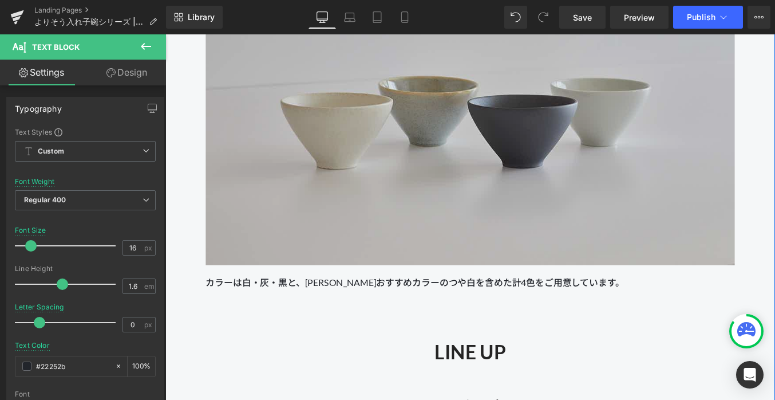
scroll to position [3240, 0]
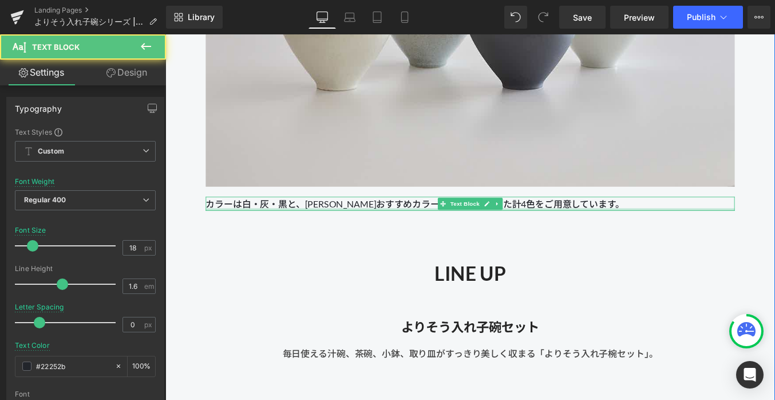
click at [236, 234] on div "カラーは白・灰・黒と、[PERSON_NAME]おすすめカラーのつや白を含めた計4色をご用意しています。 Text Block" at bounding box center [511, 227] width 601 height 17
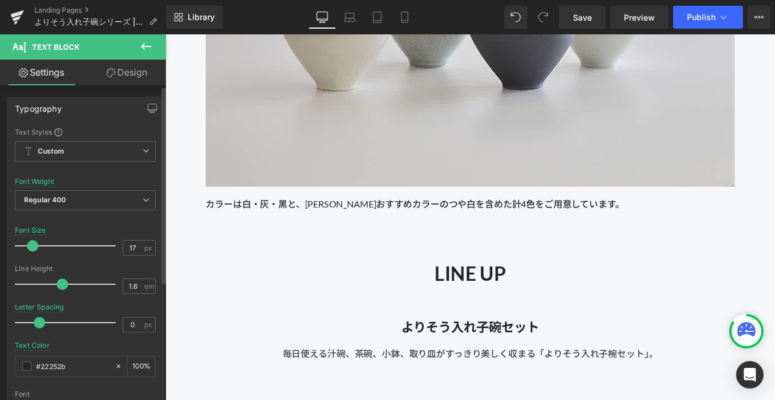
type input "16"
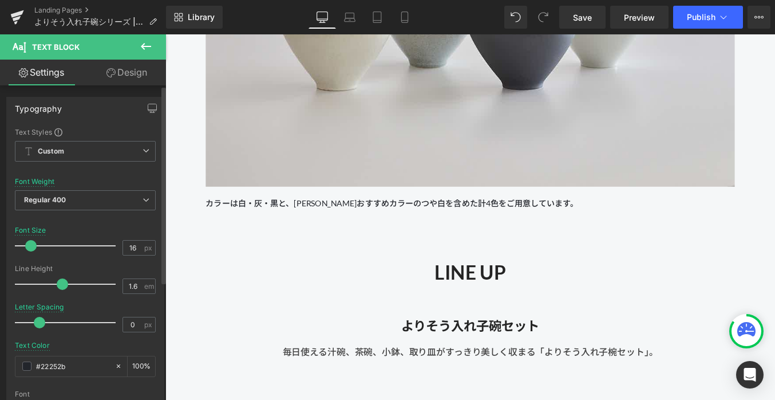
click at [31, 244] on span at bounding box center [30, 245] width 11 height 11
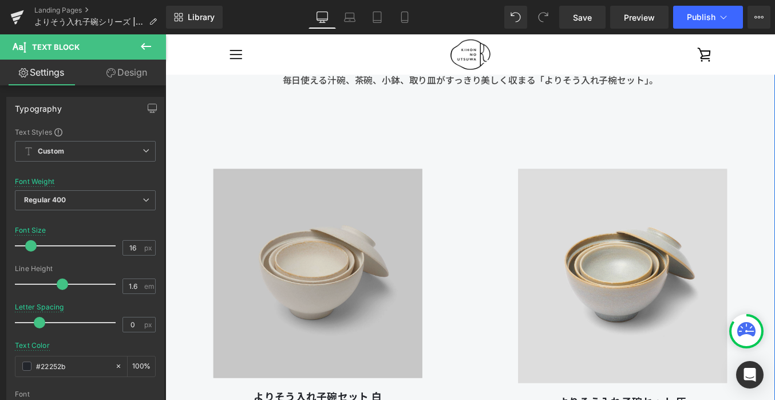
scroll to position [3535, 0]
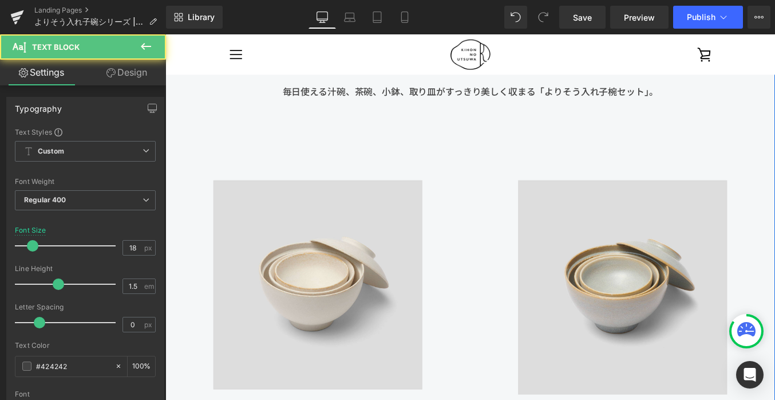
click at [332, 102] on div "毎日使える汁碗、茶碗、小鉢、取り皿がすっきり美しく収まる「よりそう入れ子椀セット」。" at bounding box center [512, 94] width 670 height 25
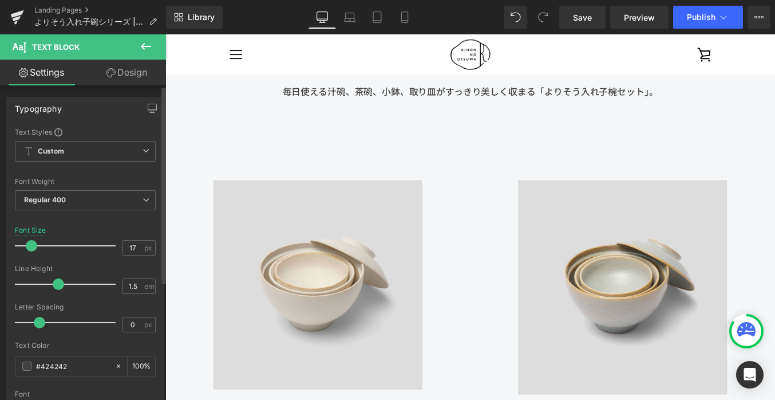
type input "16"
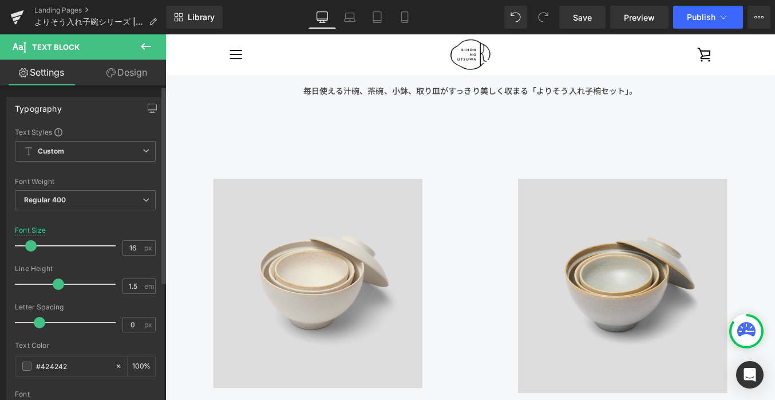
click at [27, 247] on span at bounding box center [30, 245] width 11 height 11
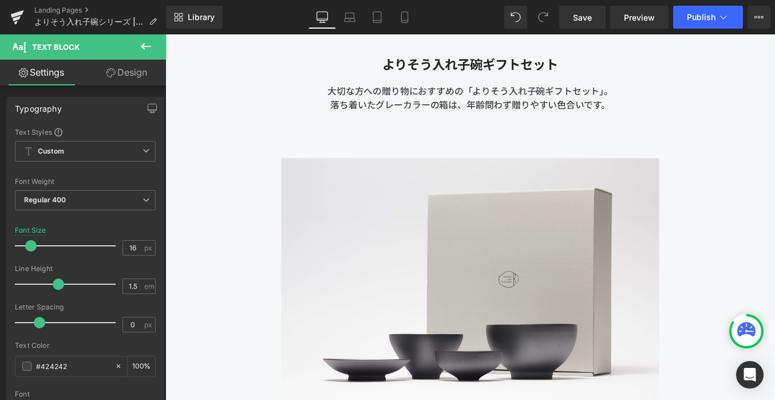
scroll to position [4473, 0]
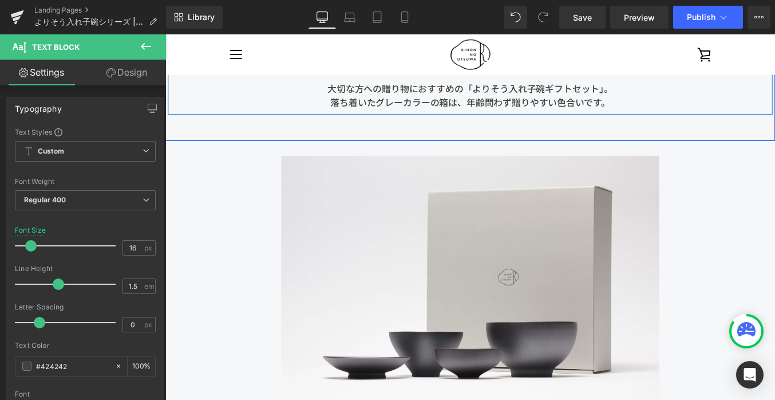
click at [393, 109] on div "落ち着いたグレーカラーの箱は、年齢問わず贈りやすい色合いです。" at bounding box center [512, 111] width 670 height 15
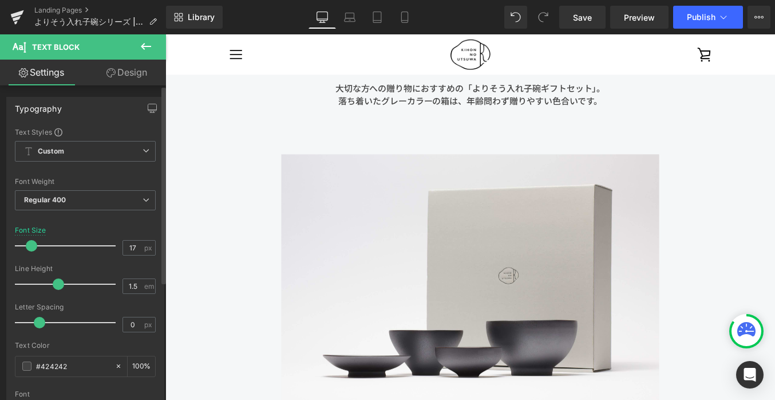
type input "16"
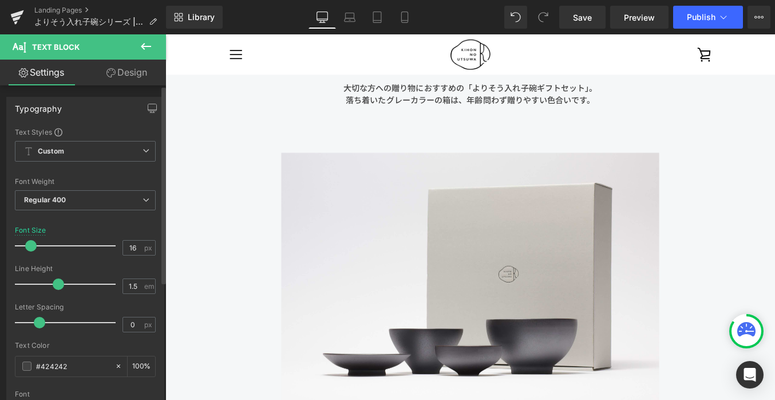
click at [27, 246] on span at bounding box center [30, 245] width 11 height 11
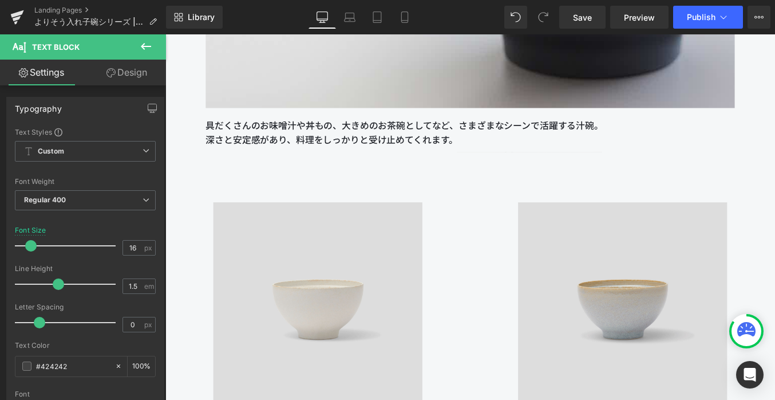
scroll to position [5320, 0]
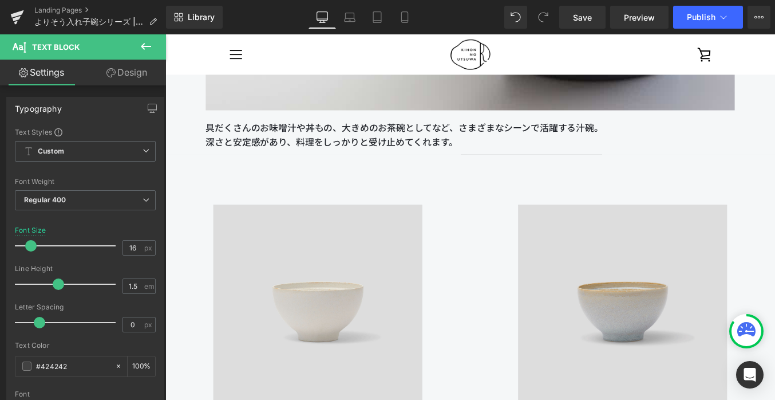
click at [239, 143] on p "具だくさんのお味噌汁や丼もの、大きめのお茶碗としてなど、さまざまなシーンで活躍する汁碗。" at bounding box center [511, 140] width 601 height 17
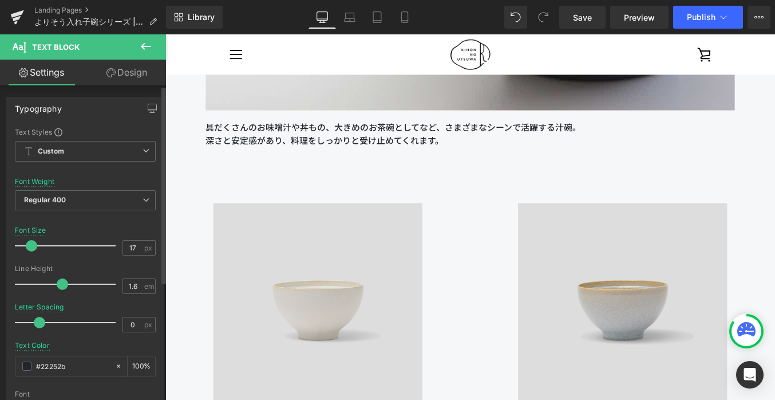
type input "16"
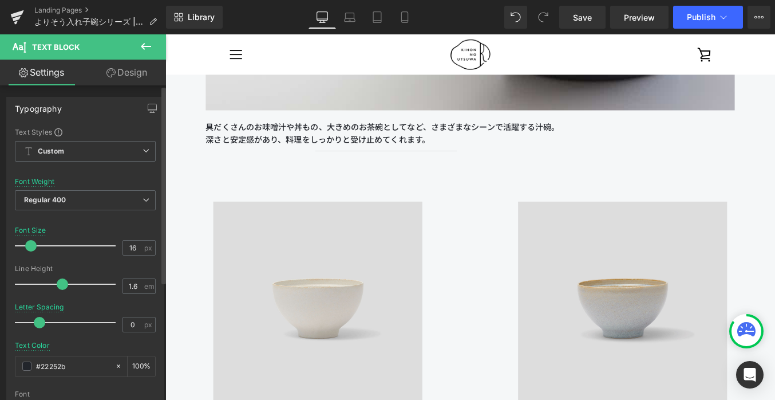
click at [31, 246] on span at bounding box center [30, 245] width 11 height 11
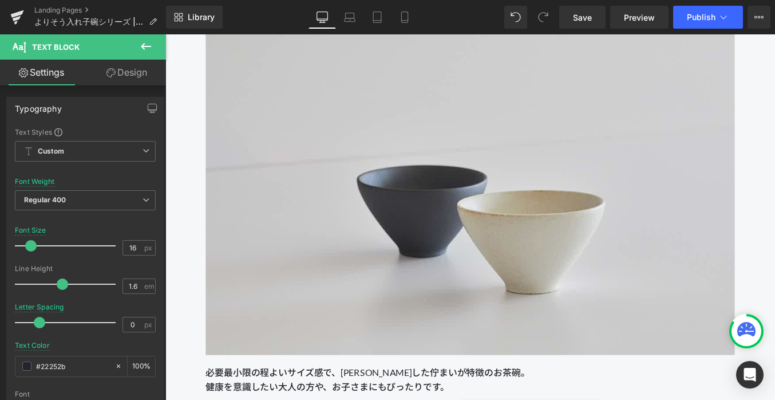
scroll to position [6481, 0]
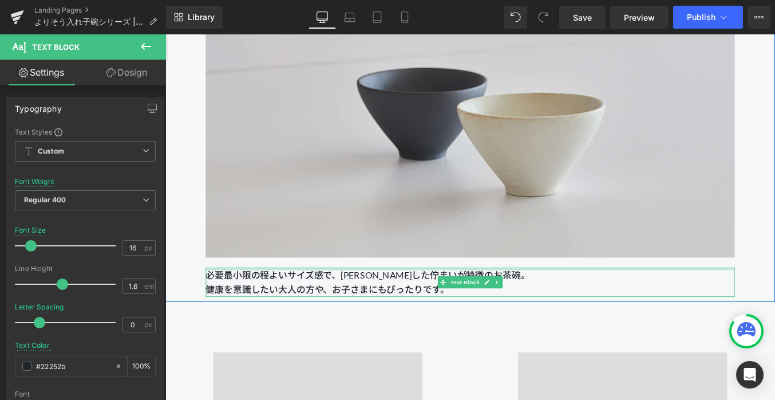
click at [291, 301] on div "必要最小限の程よいサイズ感で、[PERSON_NAME]した佇まいが特徴のお茶碗。 健康を意識したい大人の方や、お子さまにもぴったりです。 Text Block" at bounding box center [511, 315] width 601 height 33
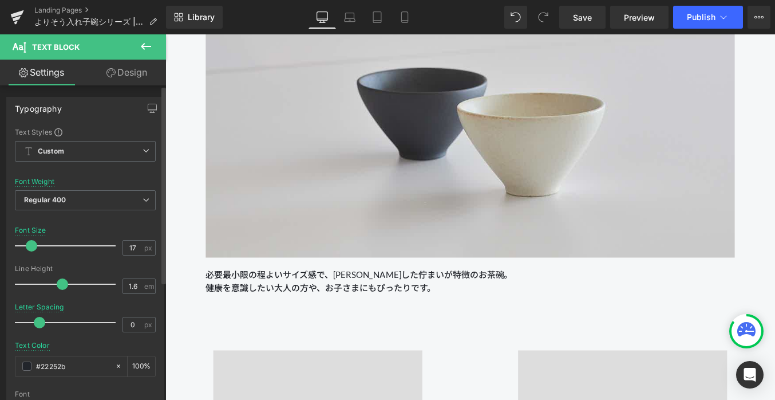
type input "16"
click at [29, 244] on span at bounding box center [30, 245] width 11 height 11
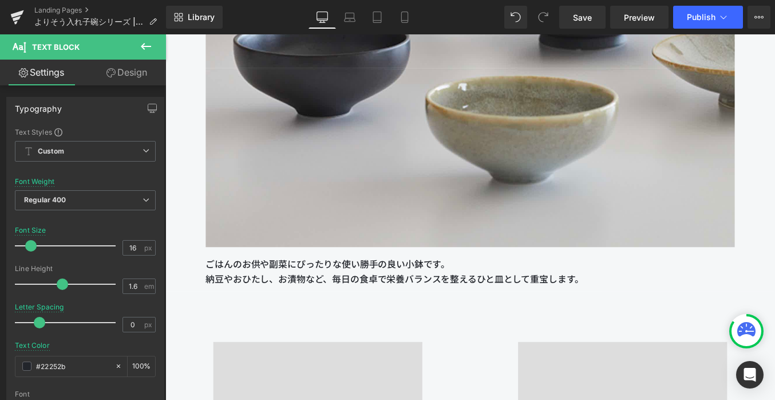
scroll to position [7779, 0]
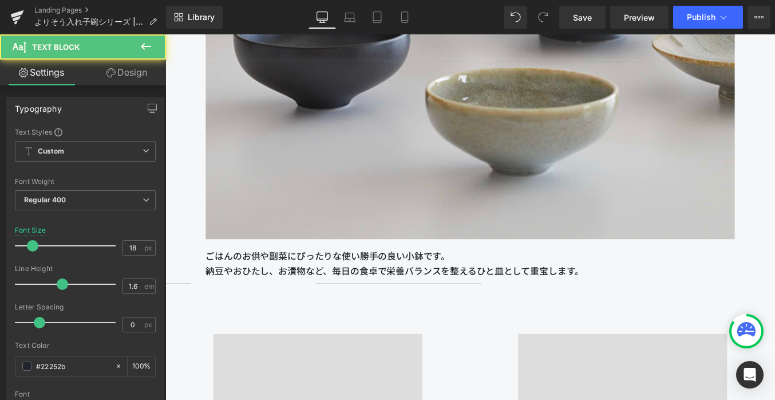
click at [255, 290] on p "ごはんのお供や副菜にぴったりな使い勝手の良い小鉢です。" at bounding box center [511, 286] width 601 height 17
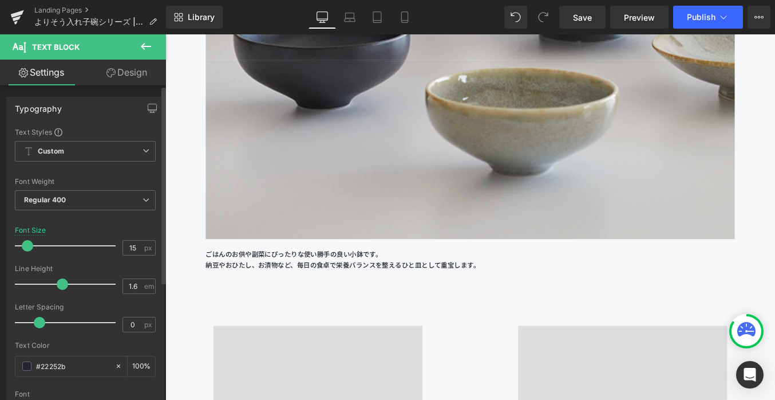
type input "16"
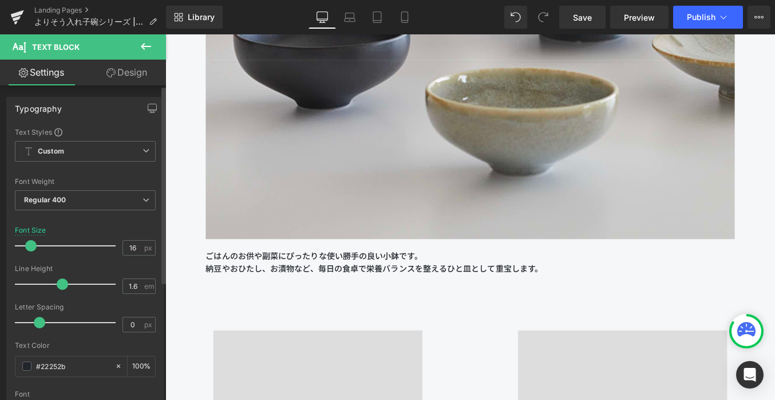
click at [30, 246] on div at bounding box center [68, 245] width 95 height 23
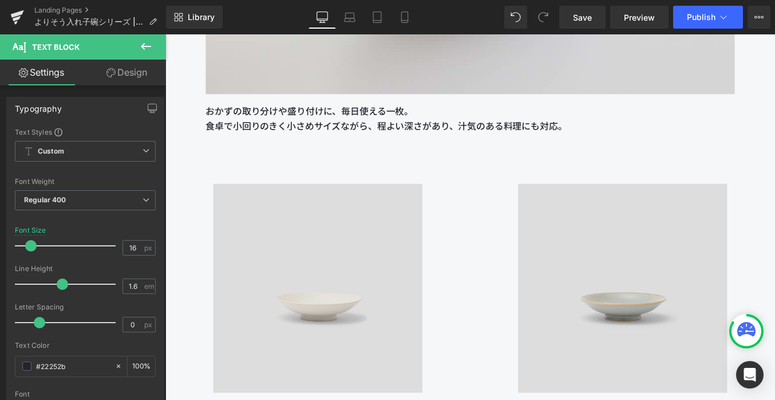
scroll to position [9269, 0]
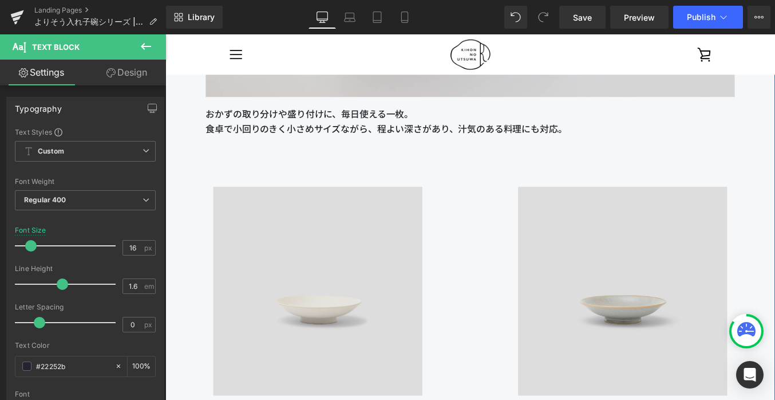
click at [257, 137] on p "食卓で小回りのきく小さめサイズながら、程よい深さがあり、汁気のある料理にも対応。" at bounding box center [511, 141] width 601 height 17
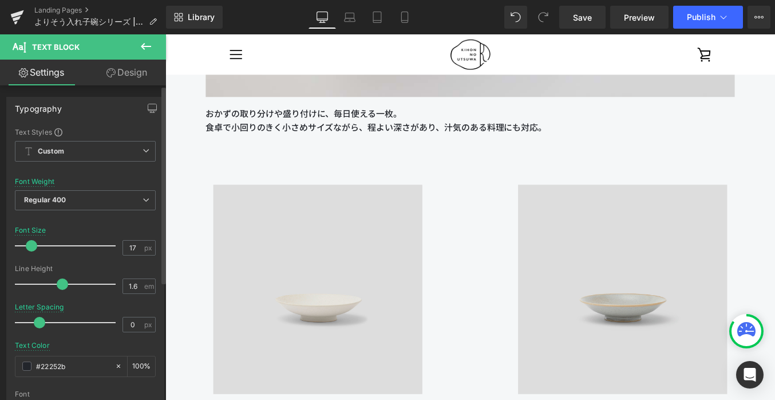
type input "16"
click at [27, 248] on span at bounding box center [30, 245] width 11 height 11
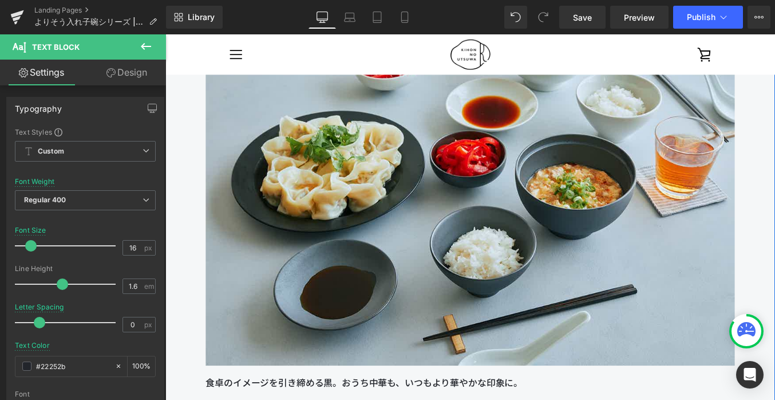
scroll to position [10064, 0]
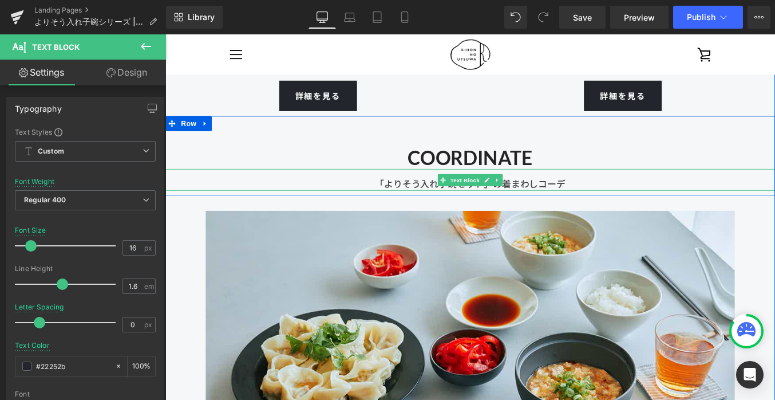
click at [432, 207] on div "「よりそう入れ子碗セット」の着まわしコーデ" at bounding box center [511, 199] width 693 height 25
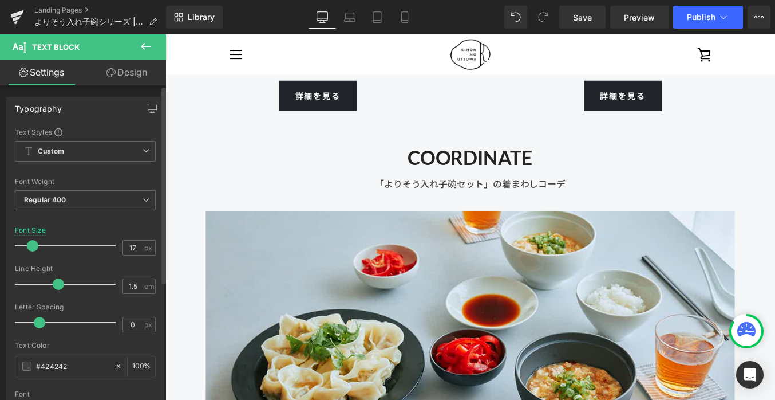
type input "16"
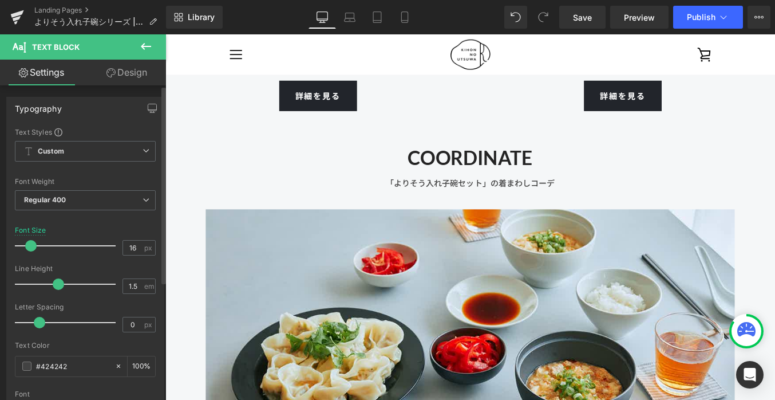
click at [31, 245] on span at bounding box center [30, 245] width 11 height 11
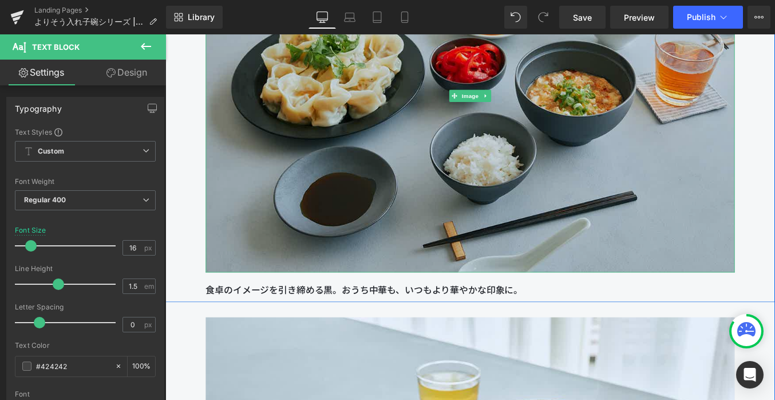
scroll to position [10409, 0]
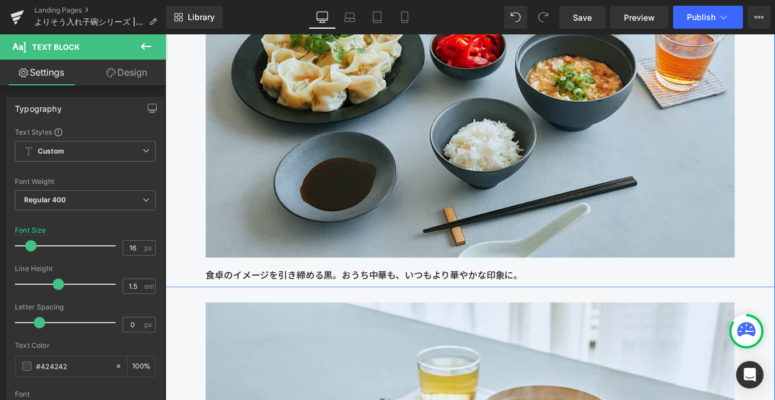
click at [239, 301] on div "食卓のイメージを引き締める黒。おうち中華も、いつもより華やかな印象に。 Text Block" at bounding box center [511, 307] width 601 height 17
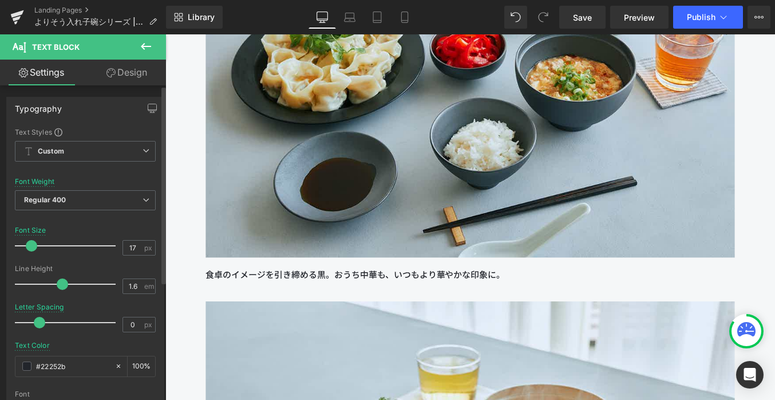
type input "16"
click at [33, 248] on span at bounding box center [30, 245] width 11 height 11
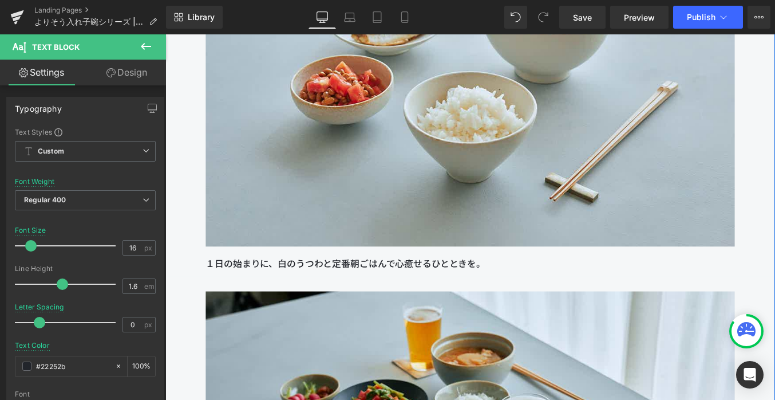
scroll to position [10910, 0]
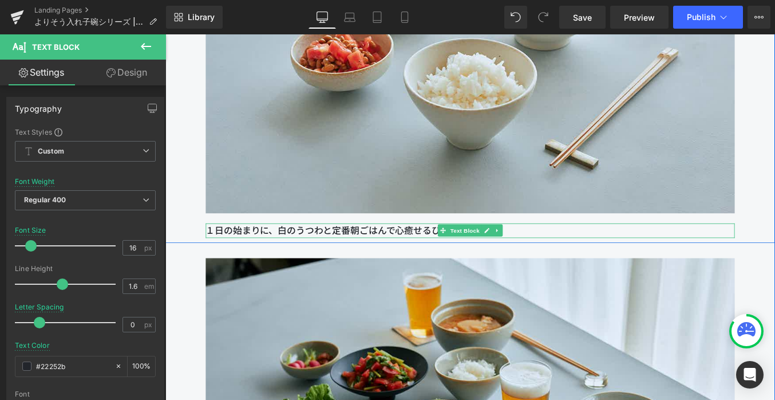
click at [298, 258] on p "１日の始まりに、白のうつわと定番朝ごはんで心癒せるひとときを。" at bounding box center [511, 257] width 601 height 17
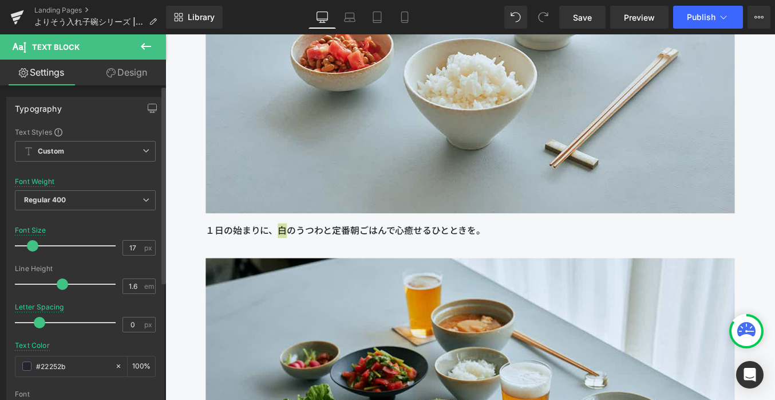
type input "16"
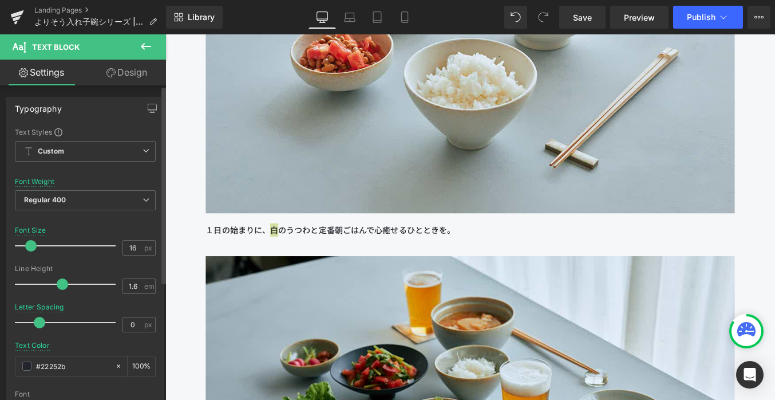
click at [34, 247] on span at bounding box center [30, 245] width 11 height 11
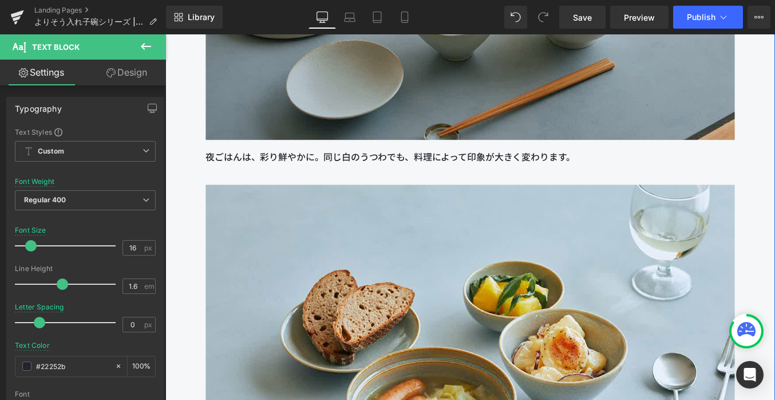
scroll to position [11458, 0]
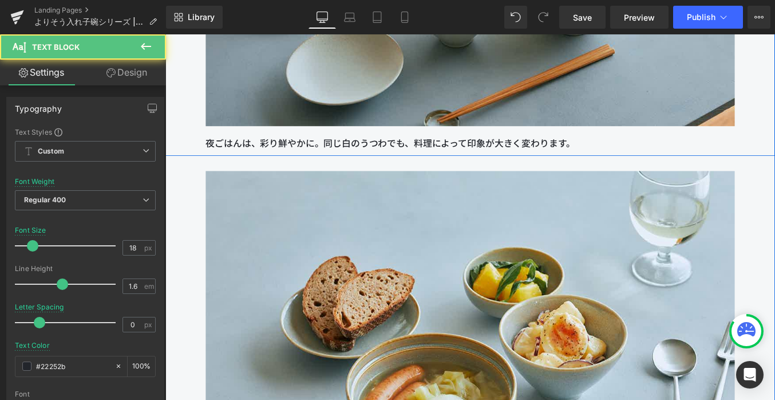
click at [254, 156] on p "夜ごはんは、彩り鮮やかに。同じ白のうつわでも、料理によって印象が大きく変わります。" at bounding box center [511, 158] width 601 height 17
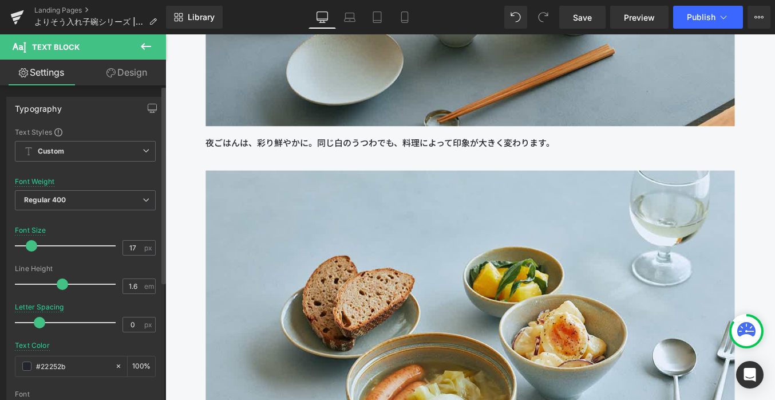
type input "16"
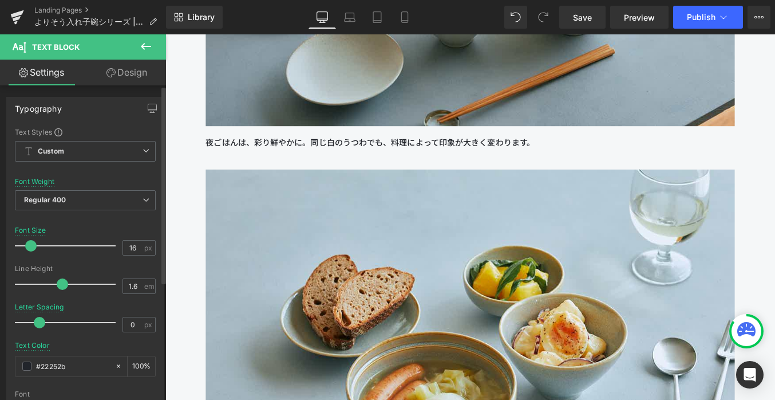
click at [31, 243] on span at bounding box center [30, 245] width 11 height 11
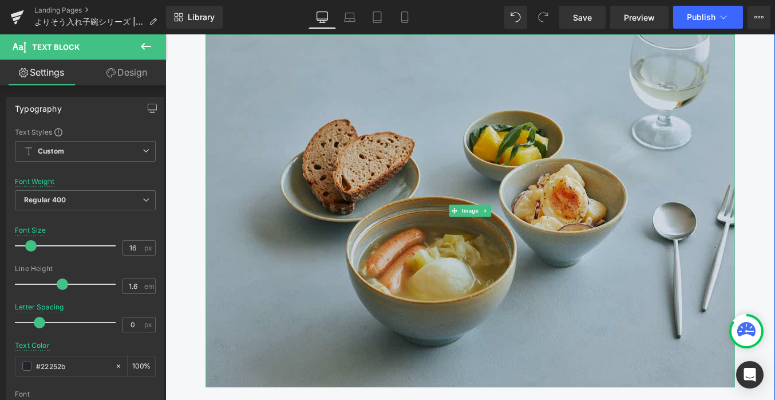
scroll to position [11696, 0]
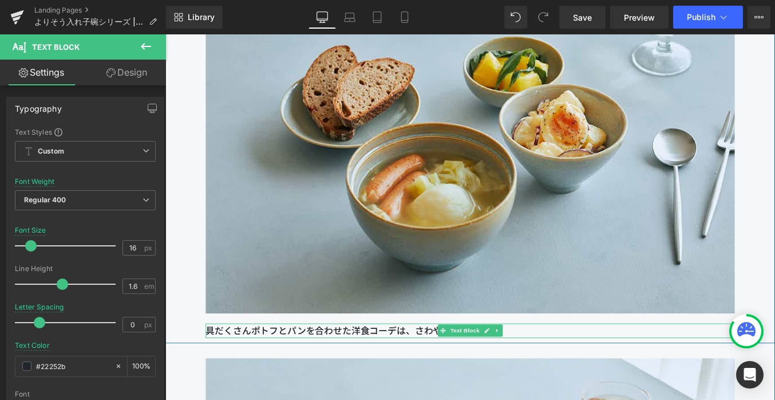
click at [266, 366] on p "具だくさんポトフとパンを合わせた洋食コーデは、さわやかな印象に。" at bounding box center [511, 370] width 601 height 17
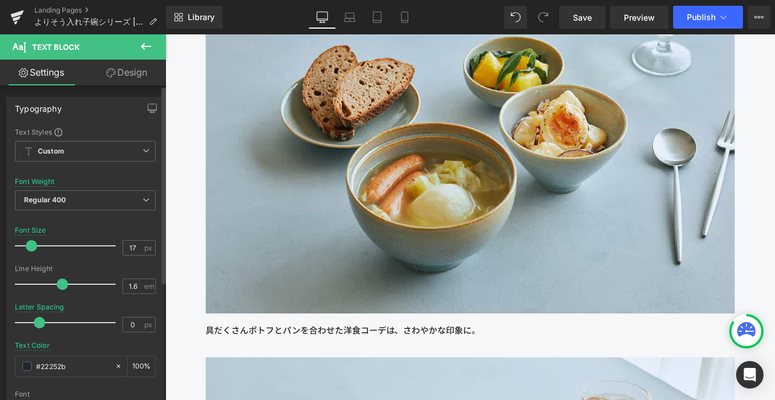
type input "16"
click at [27, 247] on span at bounding box center [30, 245] width 11 height 11
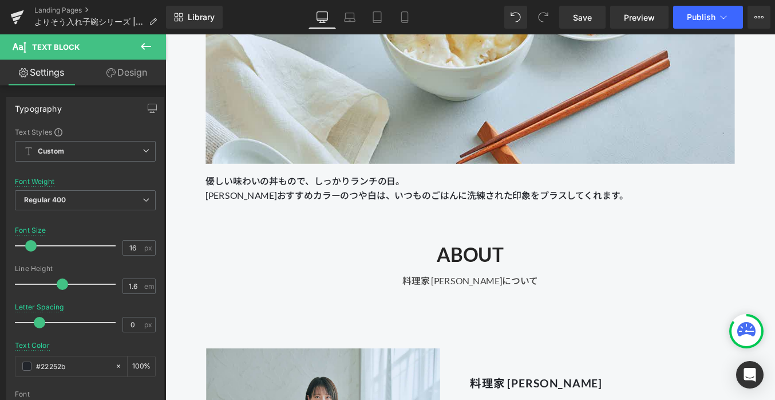
scroll to position [12328, 0]
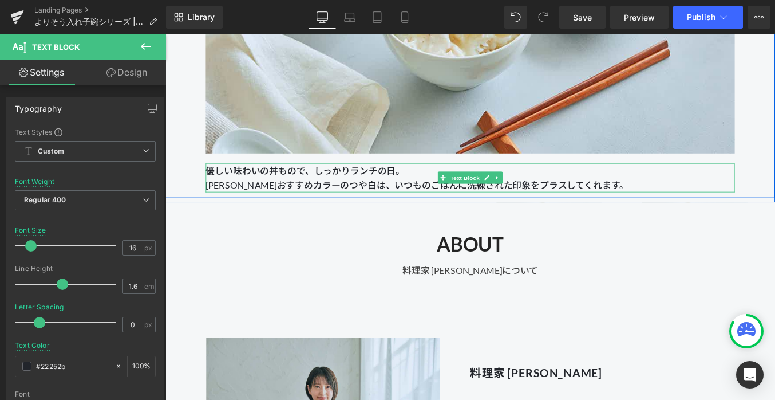
click at [274, 186] on p "優しい味わいの丼もので、しっかりランチの日。 [PERSON_NAME]おすすめカラーのつや白は、いつものごはんに洗練された印象をプラスしてくれます。" at bounding box center [511, 197] width 601 height 33
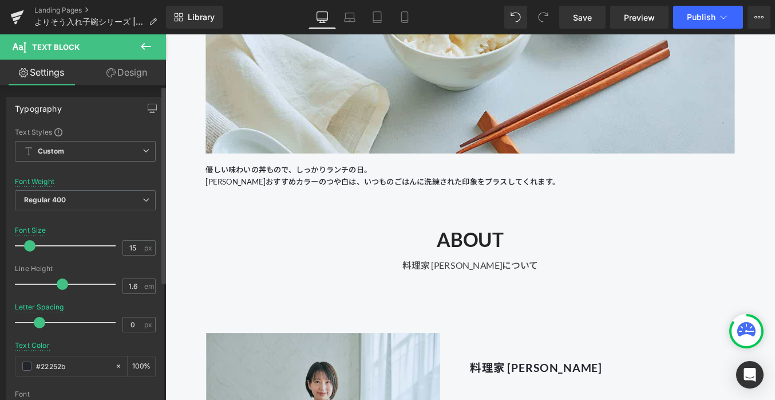
type input "16"
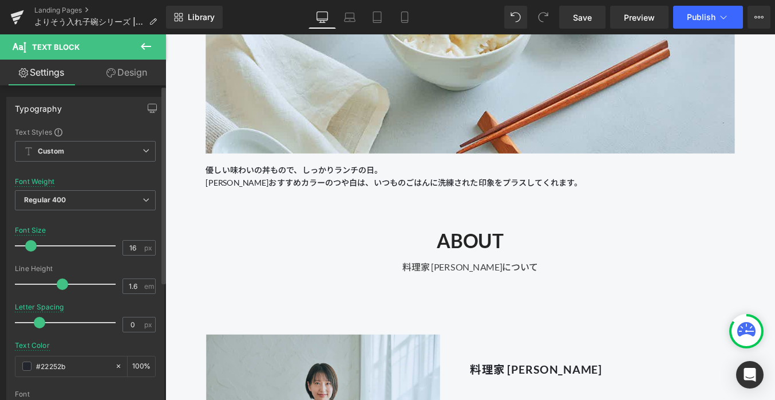
click at [30, 249] on div at bounding box center [68, 245] width 95 height 23
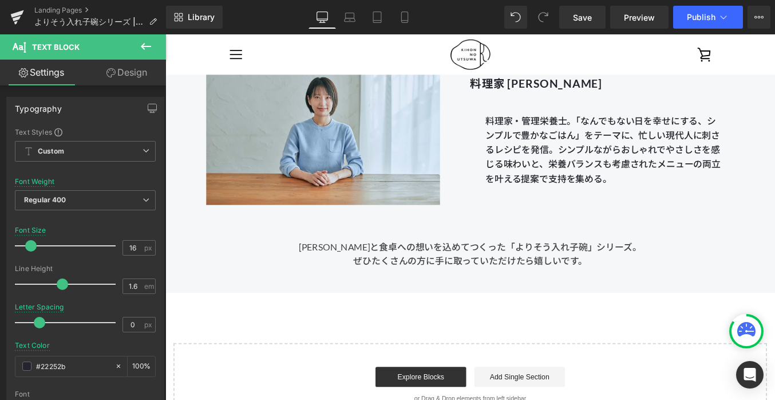
scroll to position [12645, 0]
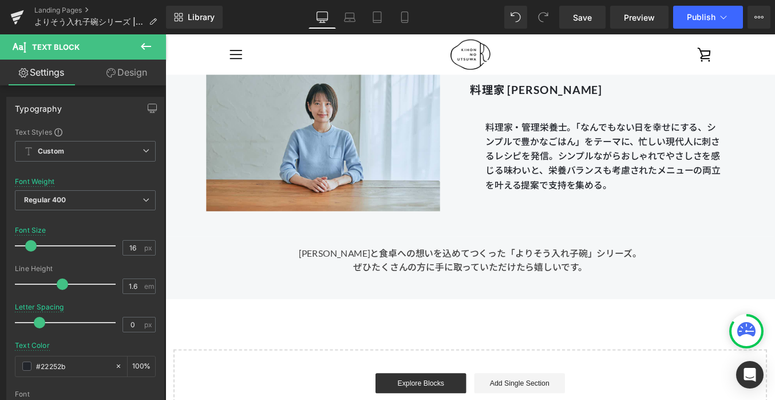
click at [542, 178] on p "料理家・管理栄養士。「なんでもない日を幸せにする、シンプルで豊かなごはん」をテーマに、忙しい現代人に刺さるレシピを発信。シンプルながらおしゃれでやさしさを感じ…" at bounding box center [665, 173] width 272 height 82
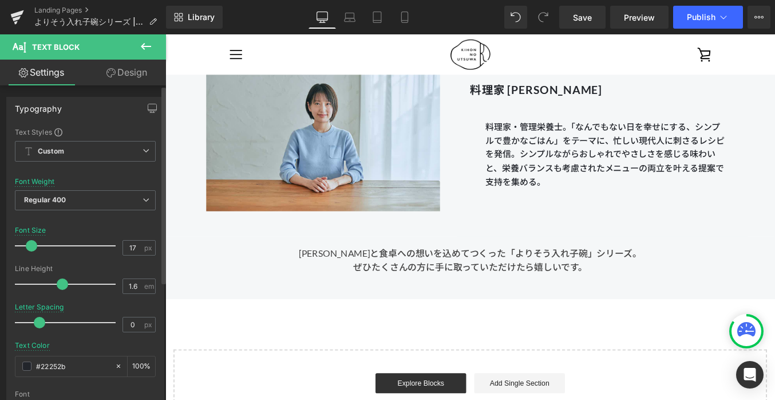
type input "16"
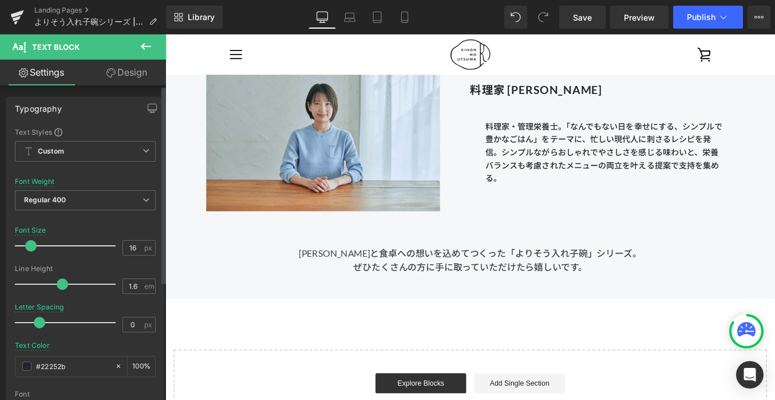
click at [33, 243] on span at bounding box center [30, 245] width 11 height 11
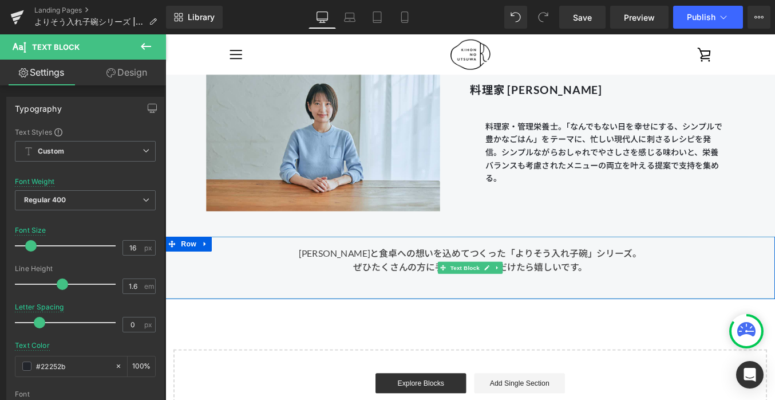
click at [327, 282] on div "[PERSON_NAME]と食卓への想いを込めてつくった「よりそう入れ子碗」シリーズ。 ぜひたくさんの方に手に取っていただけたら嬉しいです。" at bounding box center [511, 299] width 693 height 71
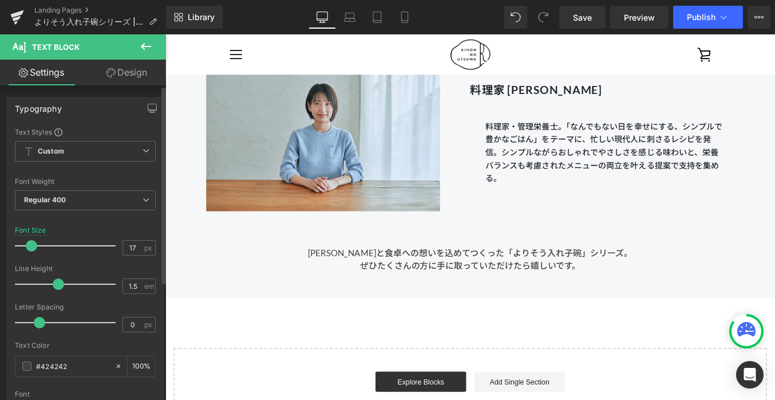
type input "16"
click at [29, 245] on span at bounding box center [30, 245] width 11 height 11
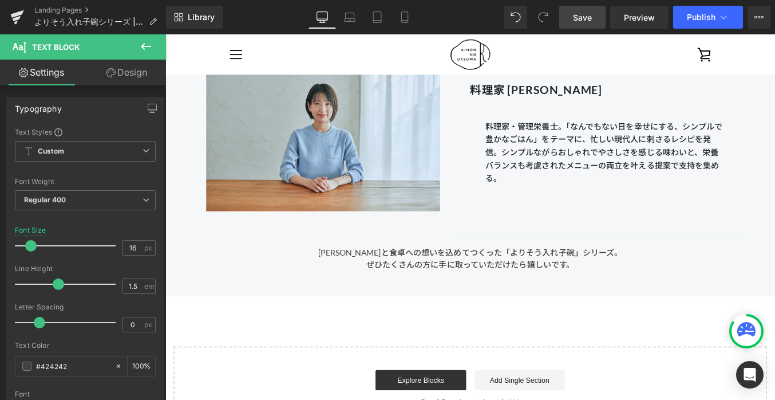
click at [582, 18] on span "Save" at bounding box center [582, 17] width 19 height 12
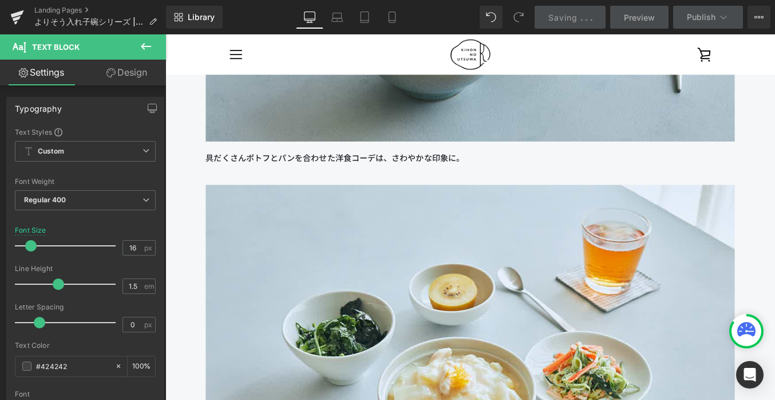
scroll to position [11869, 0]
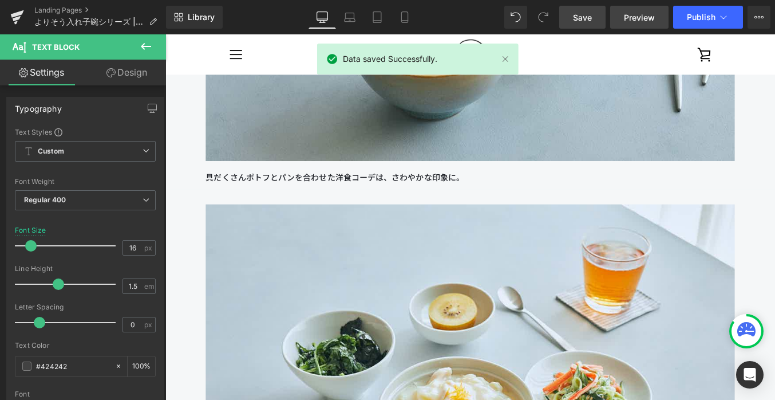
click at [629, 16] on span "Preview" at bounding box center [639, 17] width 31 height 12
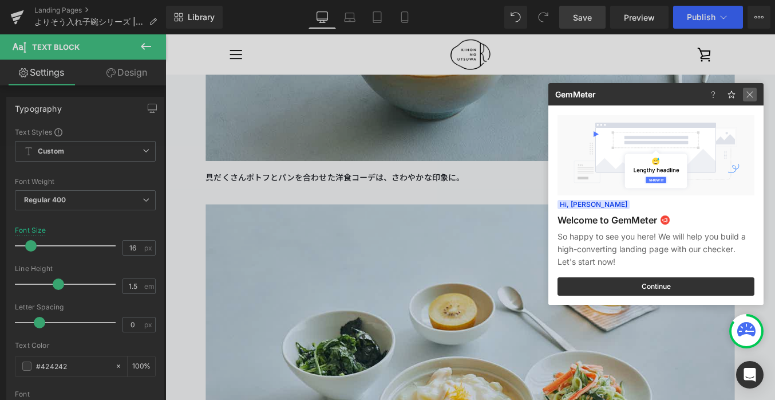
click at [747, 97] on img at bounding box center [750, 95] width 14 height 14
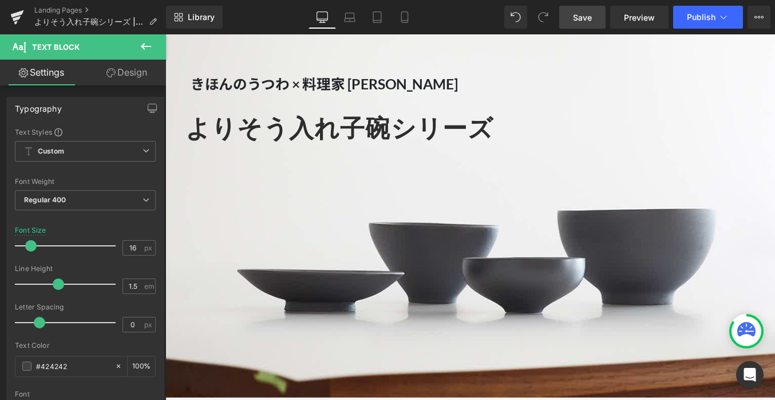
scroll to position [324, 0]
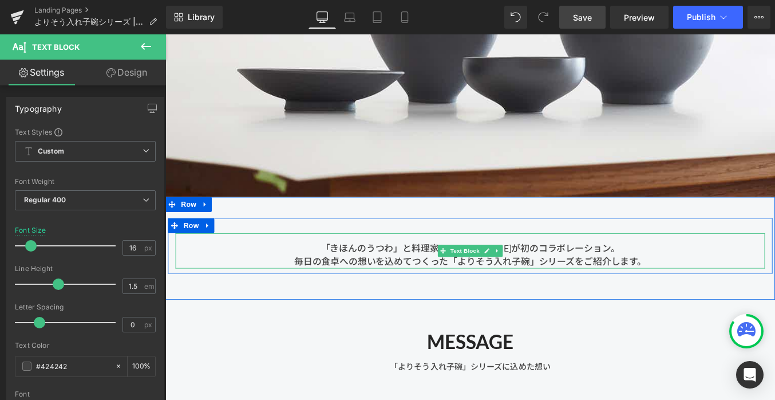
click at [565, 290] on span "毎日の食卓への想いを込めてつくった「よりそう入れ子碗」シリーズをご紹介します。" at bounding box center [512, 292] width 400 height 13
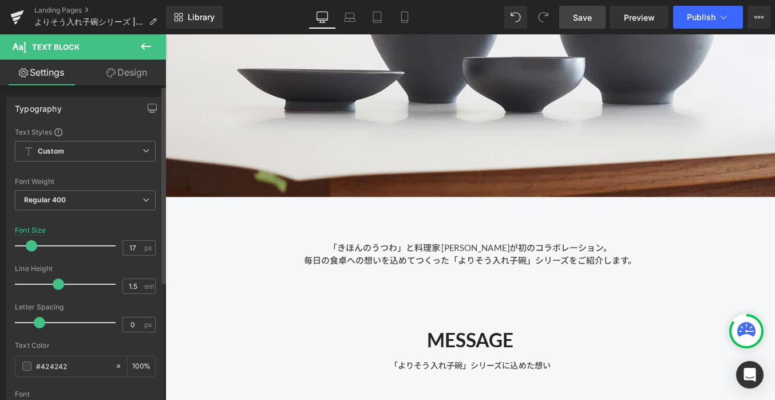
type input "16"
click at [34, 242] on span at bounding box center [30, 245] width 11 height 11
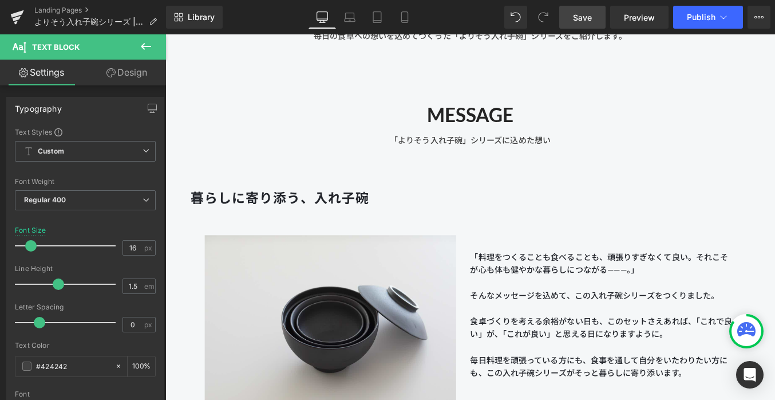
scroll to position [606, 0]
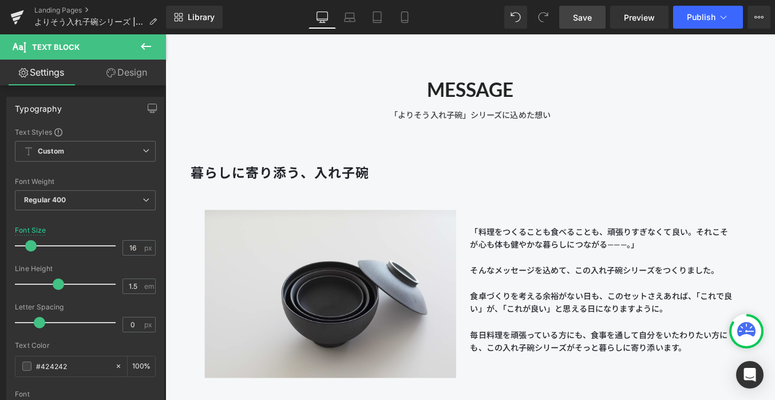
click at [586, 11] on span "Save" at bounding box center [582, 17] width 19 height 12
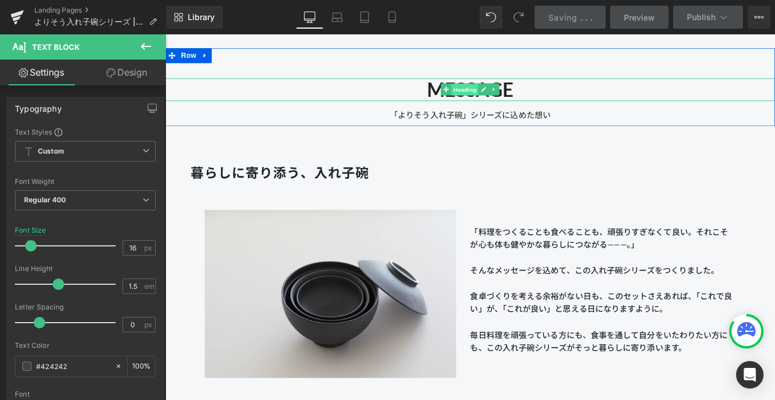
click at [507, 97] on span "Heading" at bounding box center [506, 97] width 31 height 14
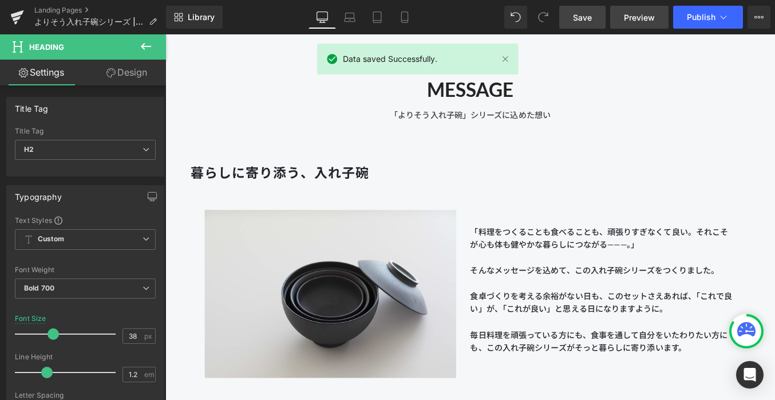
click at [637, 9] on link "Preview" at bounding box center [639, 17] width 58 height 23
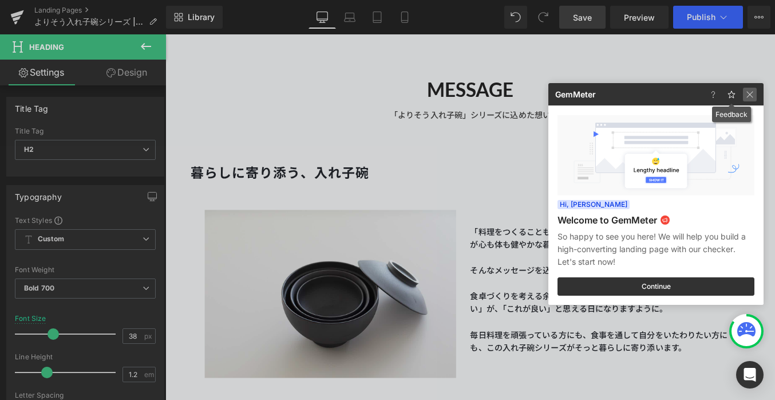
click at [748, 94] on img at bounding box center [750, 95] width 14 height 14
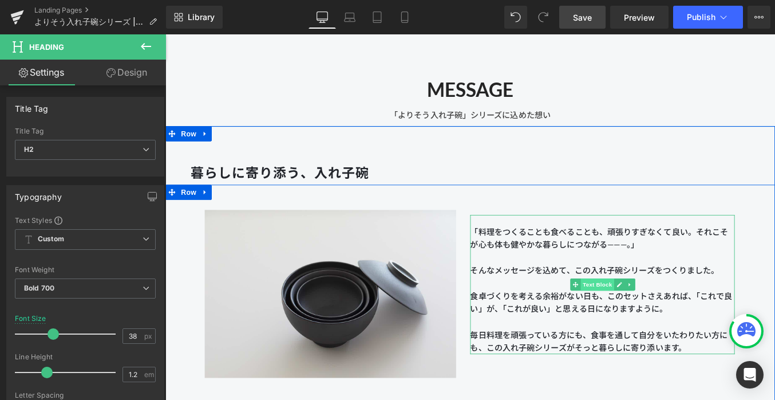
click at [653, 319] on span "Text Block" at bounding box center [656, 318] width 38 height 14
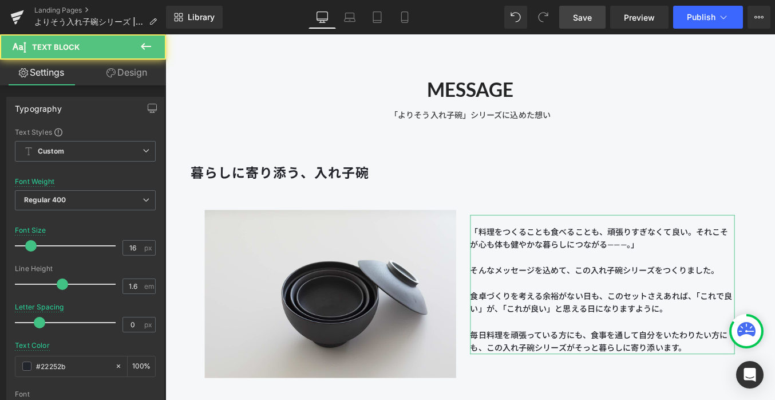
click at [119, 74] on link "Design" at bounding box center [126, 73] width 83 height 26
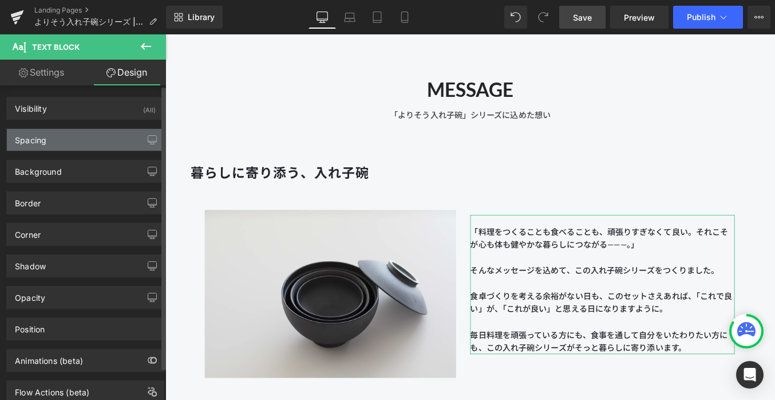
click at [75, 140] on div "Spacing" at bounding box center [85, 140] width 157 height 22
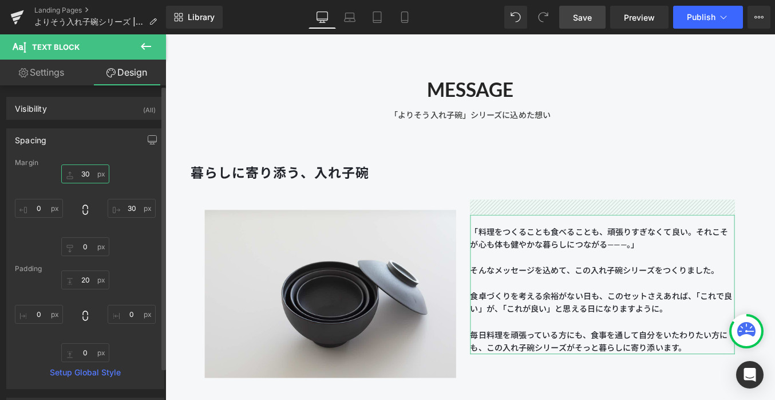
click at [88, 173] on input "30" at bounding box center [85, 173] width 48 height 19
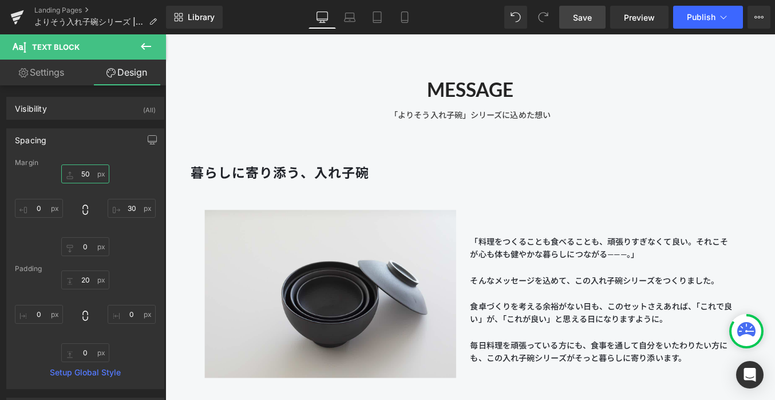
type input "50"
click at [574, 19] on span "Save" at bounding box center [582, 17] width 19 height 12
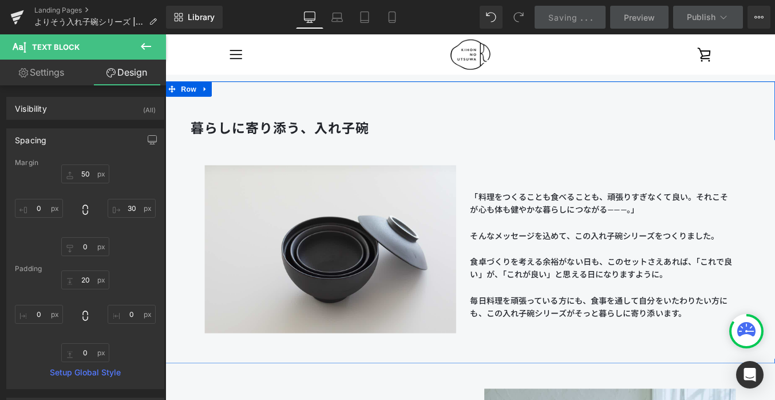
scroll to position [648, 0]
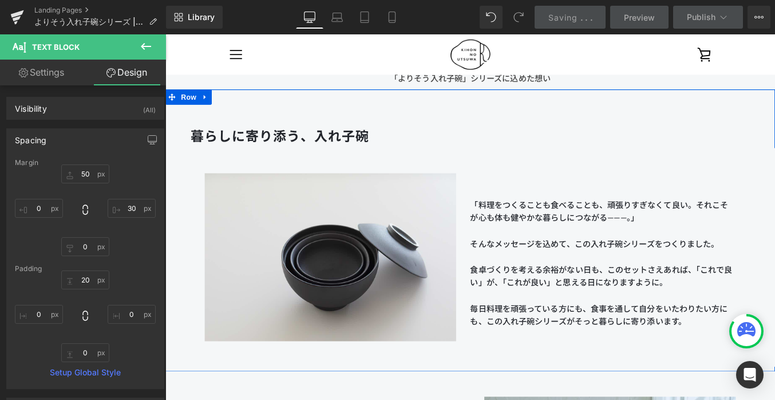
click at [302, 148] on b "暮らしに寄り添う、入れ子碗" at bounding box center [295, 149] width 203 height 18
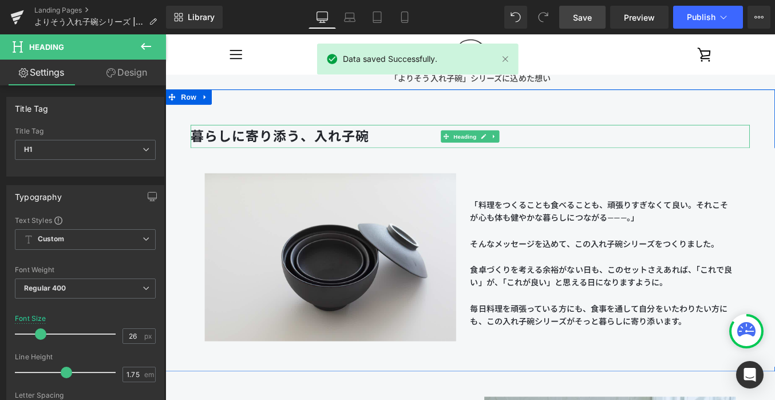
click at [255, 147] on b "暮らしに寄り添う、入れ子碗" at bounding box center [295, 149] width 203 height 18
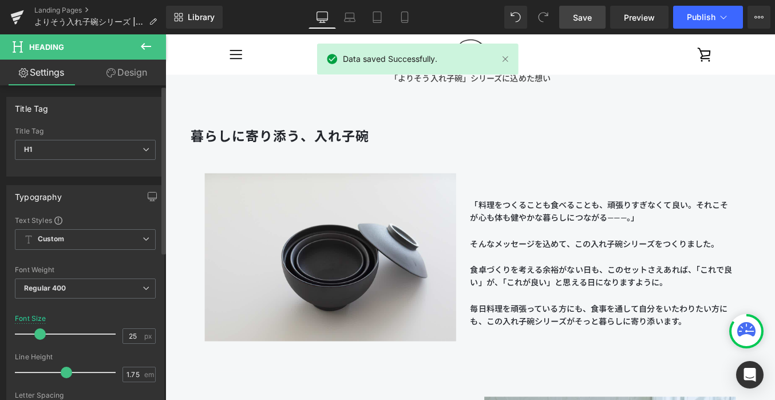
type input "24"
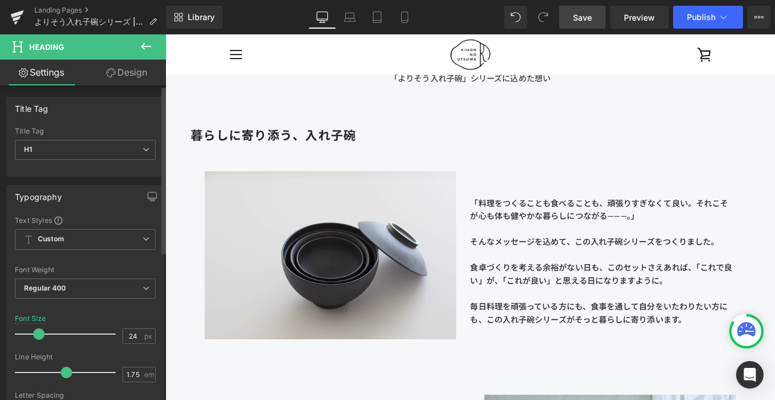
click at [36, 332] on span at bounding box center [38, 333] width 11 height 11
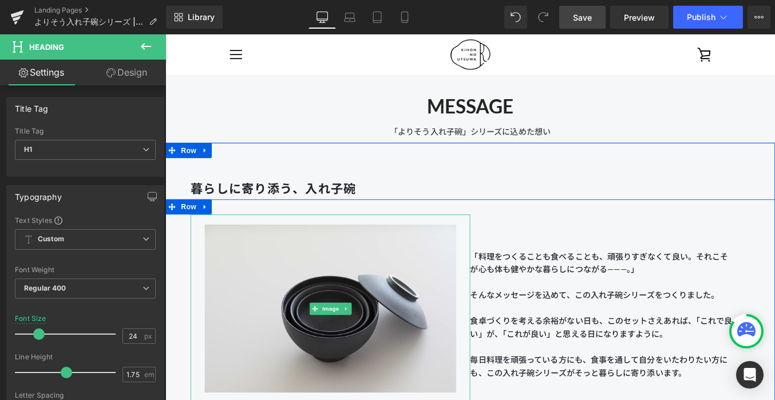
scroll to position [586, 0]
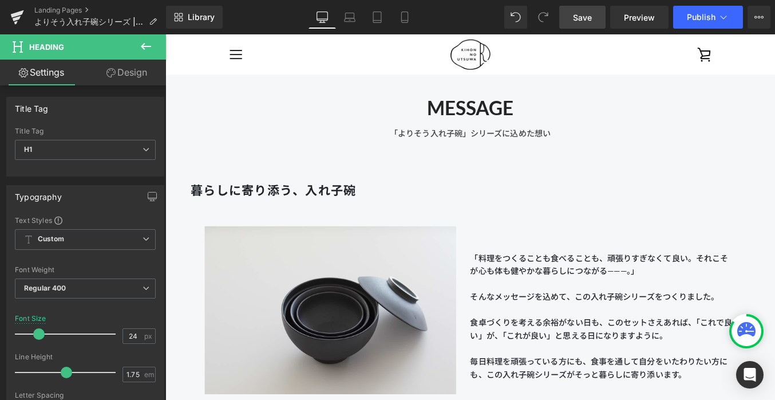
click at [483, 113] on span at bounding box center [485, 118] width 12 height 14
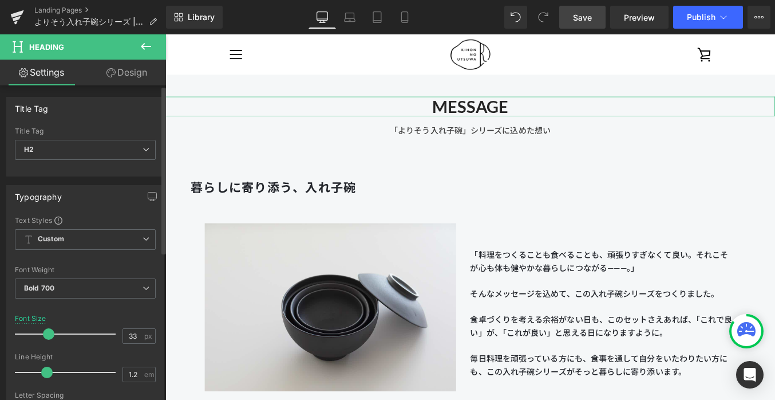
type input "32"
drag, startPoint x: 53, startPoint y: 330, endPoint x: 48, endPoint y: 331, distance: 5.8
click at [48, 331] on span at bounding box center [46, 333] width 11 height 11
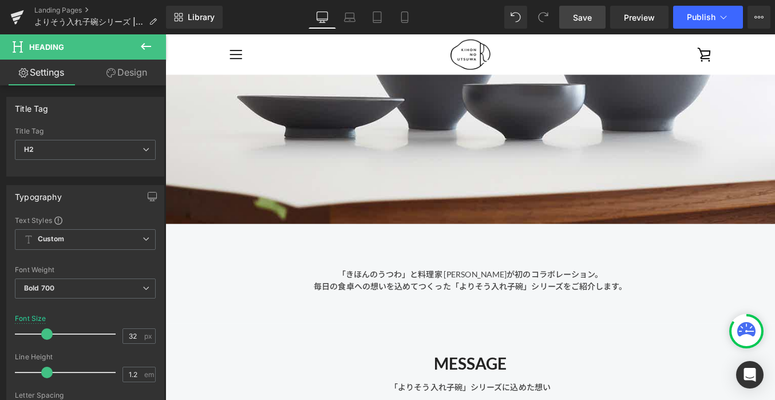
scroll to position [0, 0]
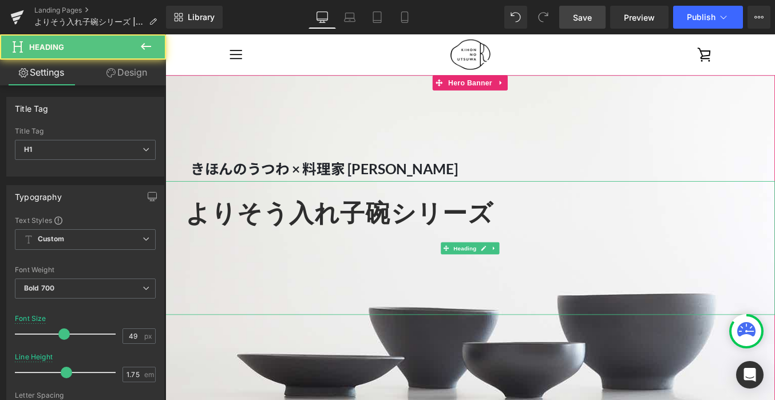
click at [365, 234] on font "よりそう入れ子碗シリーズ" at bounding box center [363, 236] width 350 height 33
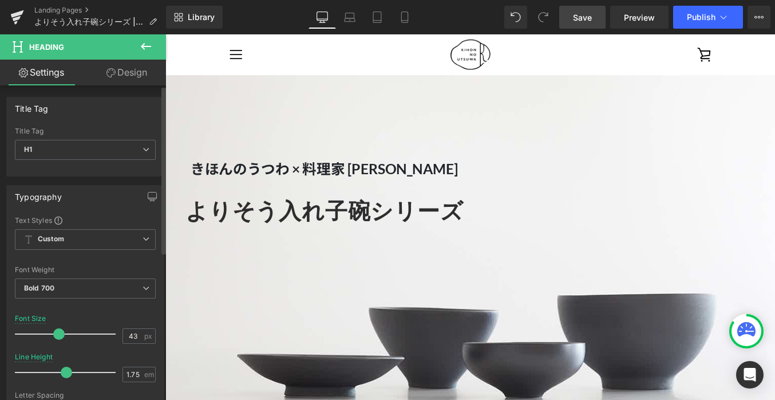
type input "42"
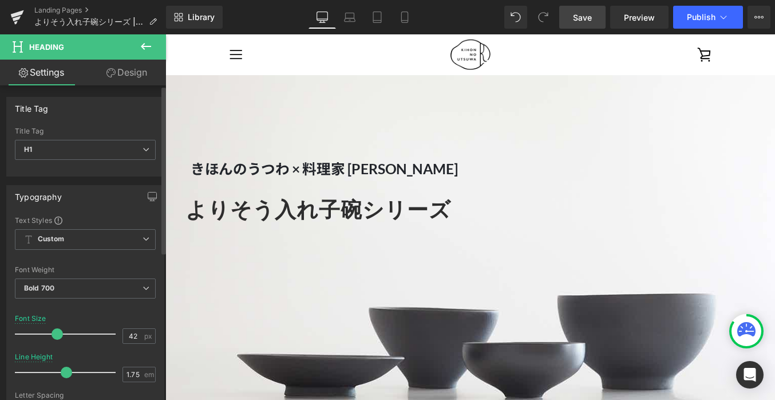
drag, startPoint x: 59, startPoint y: 334, endPoint x: 53, endPoint y: 334, distance: 6.3
click at [53, 334] on span at bounding box center [57, 333] width 11 height 11
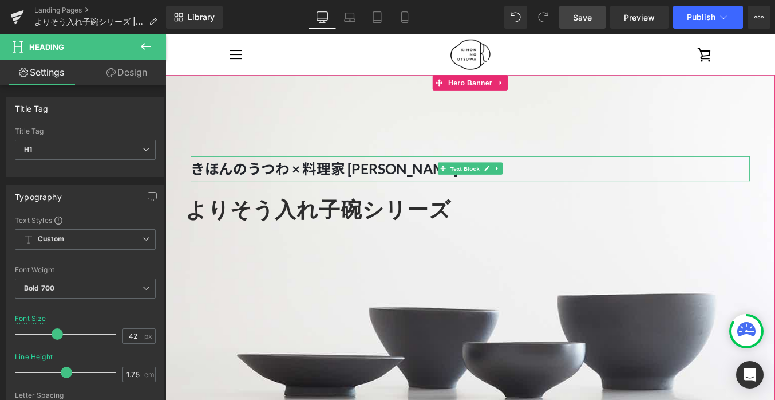
click at [216, 195] on strong "きほんのうつわ × 料理家 [PERSON_NAME]" at bounding box center [346, 186] width 304 height 19
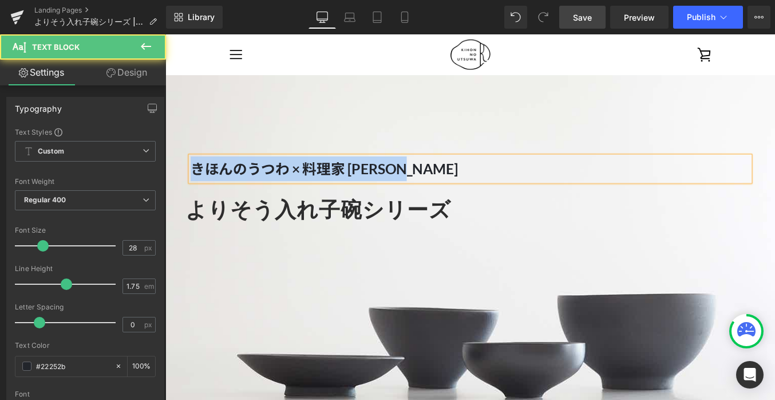
drag, startPoint x: 490, startPoint y: 189, endPoint x: 190, endPoint y: 185, distance: 299.5
click at [190, 185] on span "きほんのうつわ × 料理家 [PERSON_NAME] Text Block よりそう入れ子碗シリーズ Heading" at bounding box center [511, 236] width 693 height 219
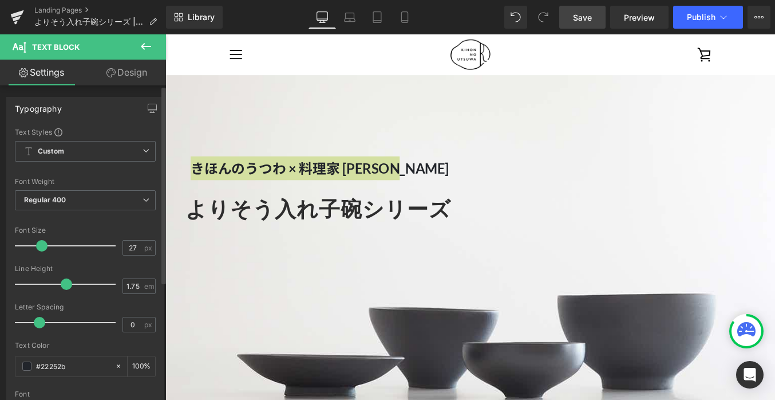
type input "26"
click at [38, 244] on span at bounding box center [40, 245] width 11 height 11
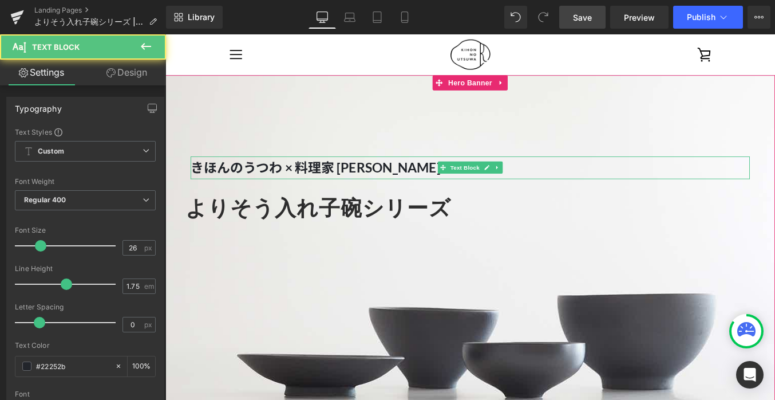
click at [204, 183] on strong "きほんのうつわ × 料理家 [PERSON_NAME]" at bounding box center [336, 185] width 284 height 18
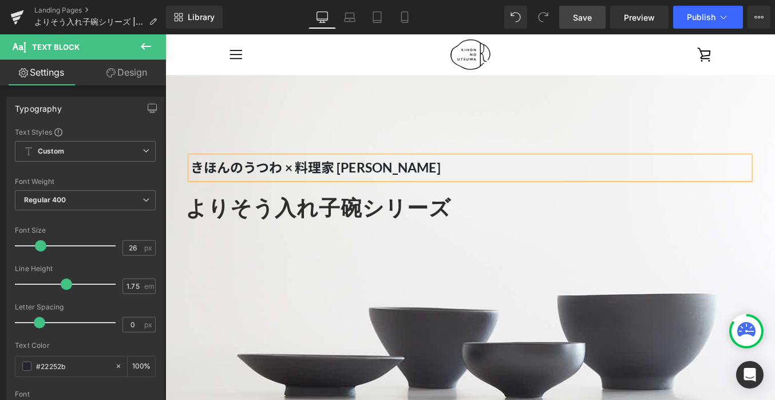
click at [324, 249] on h1 "よりそう入れ子碗シリーズ" at bounding box center [517, 231] width 658 height 42
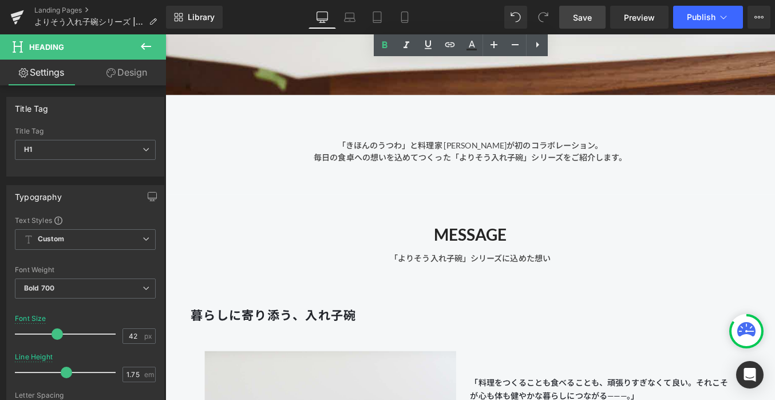
scroll to position [518, 0]
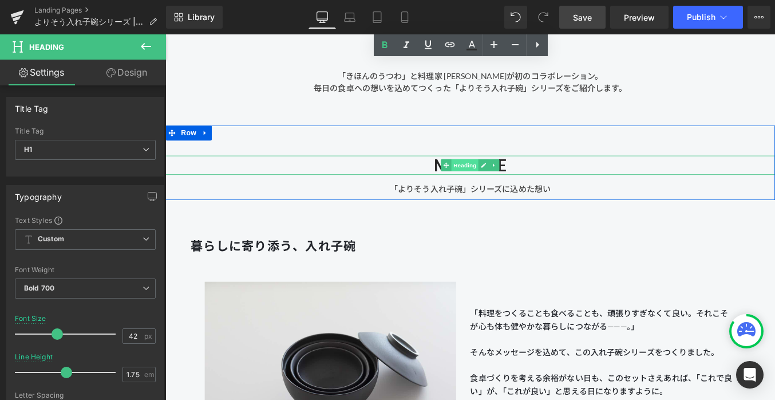
click at [517, 180] on span "Heading" at bounding box center [506, 183] width 31 height 14
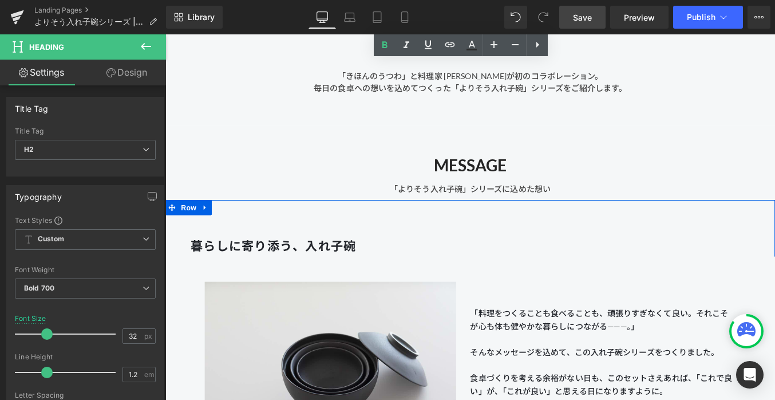
click at [326, 270] on b "暮らしに寄り添う、入れ子碗" at bounding box center [288, 274] width 188 height 17
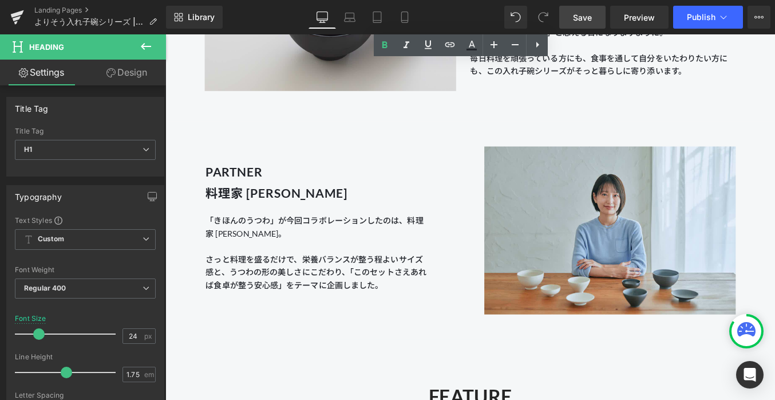
scroll to position [972, 0]
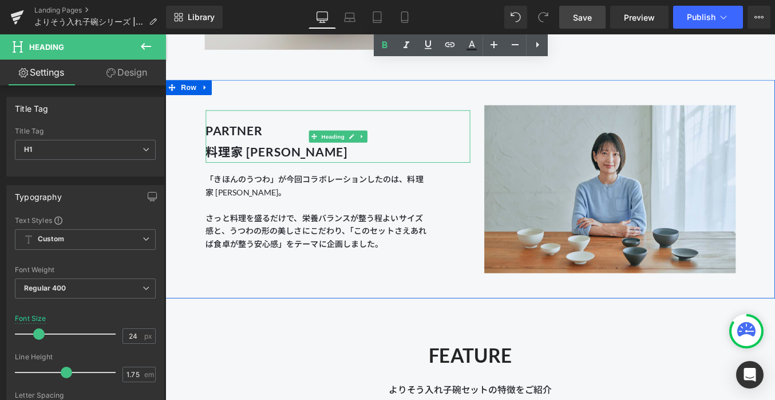
click at [286, 171] on b "料理家 [PERSON_NAME]" at bounding box center [291, 168] width 161 height 17
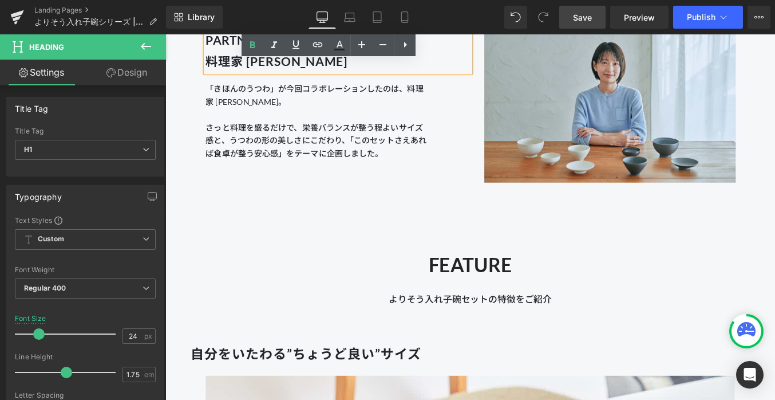
scroll to position [1204, 0]
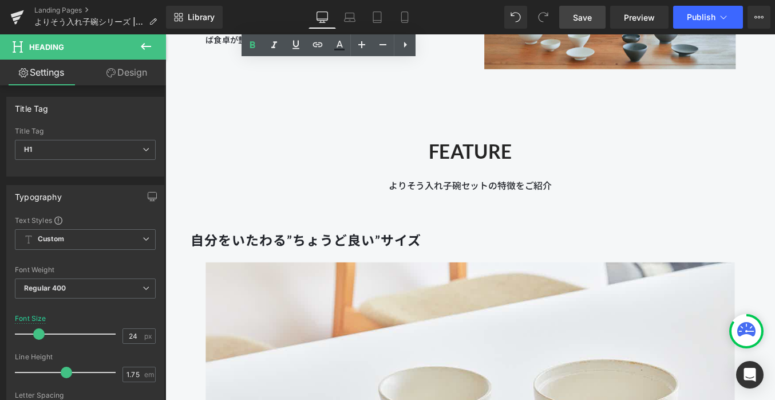
click at [490, 167] on div "FEATURE Heading" at bounding box center [512, 167] width 618 height 26
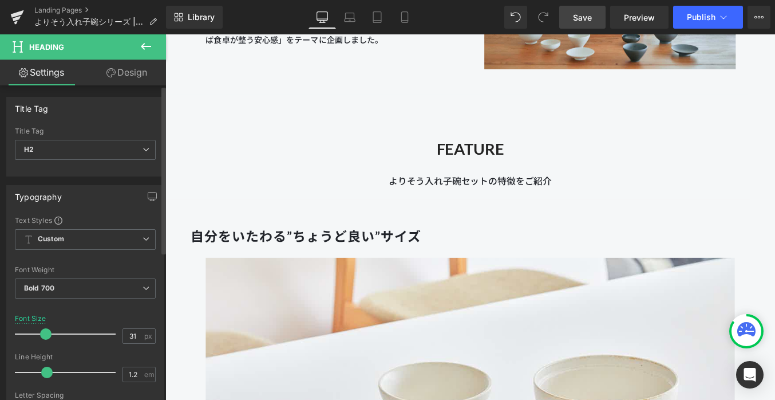
type input "32"
click at [43, 335] on span at bounding box center [46, 333] width 11 height 11
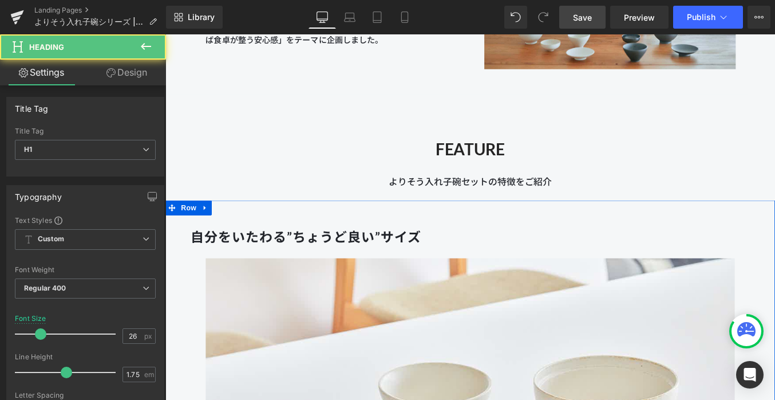
click at [277, 269] on strong "自分をいたわる”ちょうど良い”サイズ" at bounding box center [325, 264] width 262 height 18
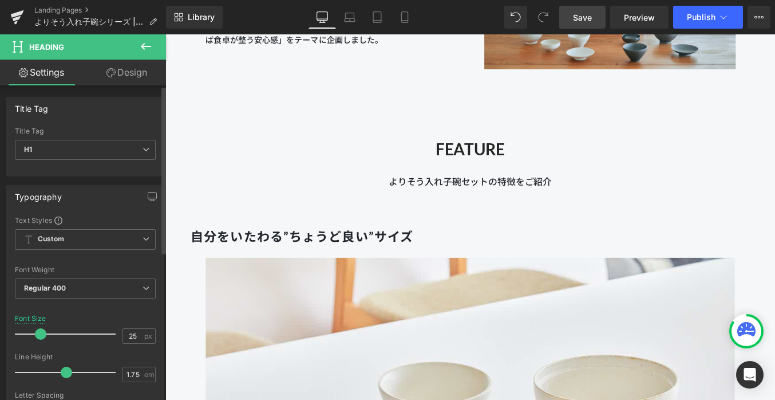
type input "24"
click at [37, 330] on span at bounding box center [38, 333] width 11 height 11
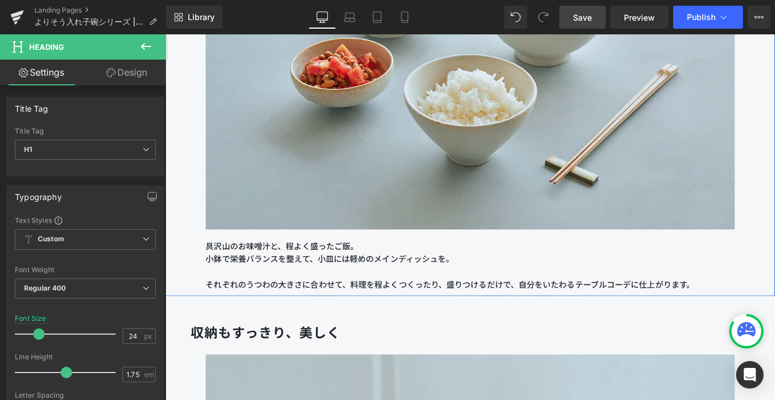
scroll to position [2179, 0]
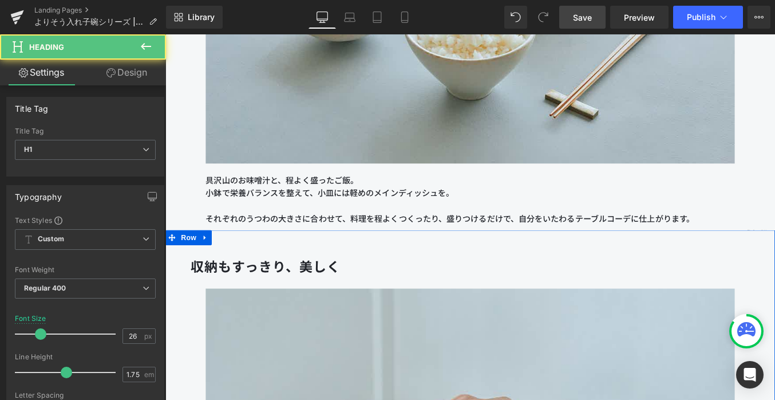
click at [239, 298] on strong "収納もすっきり、美しく" at bounding box center [279, 298] width 171 height 18
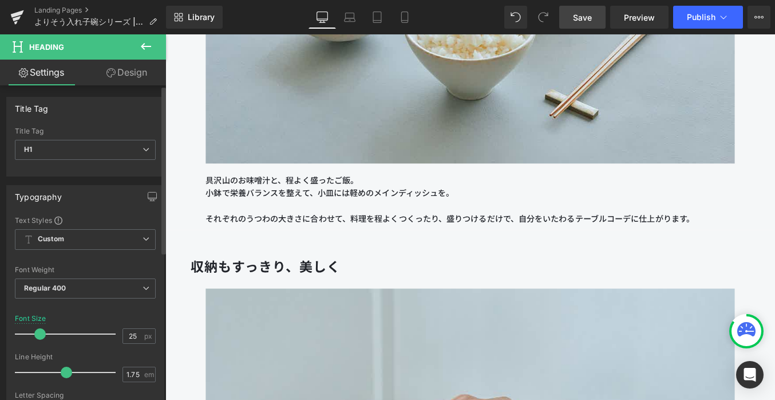
type input "24"
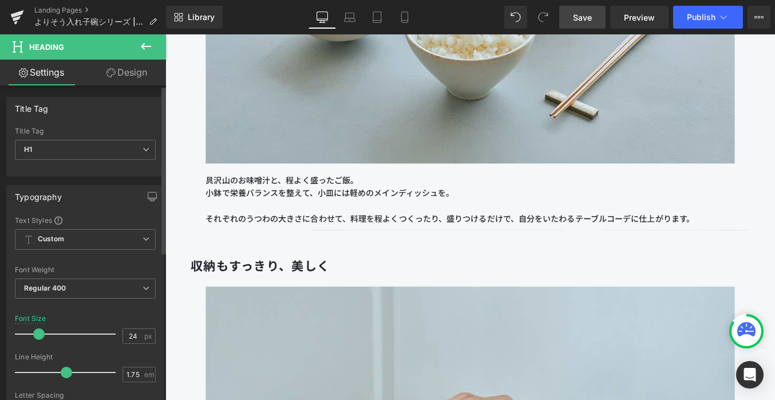
click at [40, 333] on span at bounding box center [38, 333] width 11 height 11
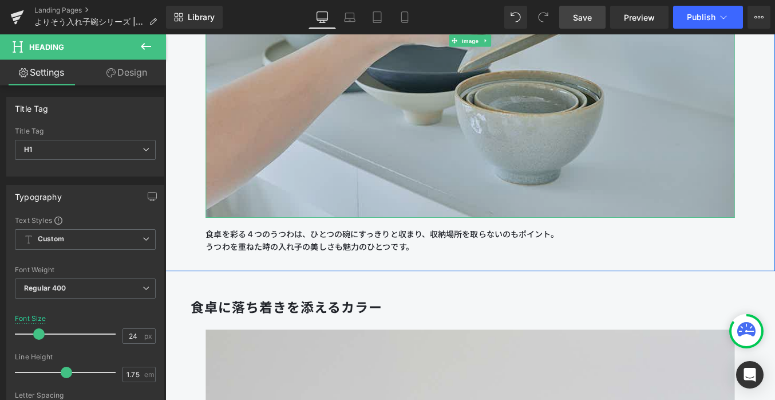
scroll to position [2750, 0]
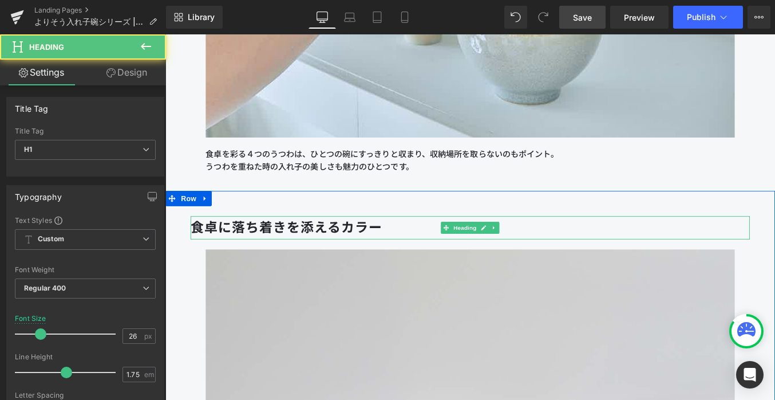
click at [269, 248] on b "食卓に落ち着きを添えるカラー" at bounding box center [303, 254] width 218 height 18
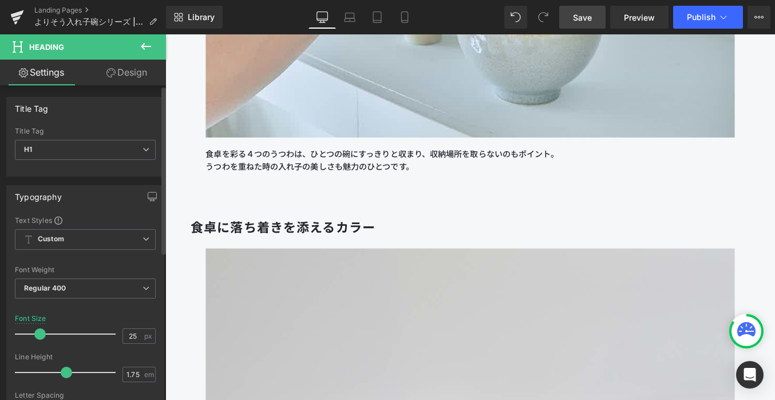
type input "24"
click at [33, 333] on span at bounding box center [38, 333] width 11 height 11
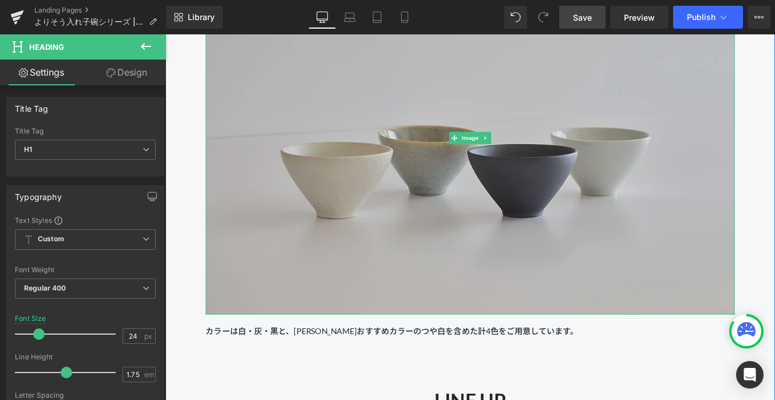
scroll to position [3224, 0]
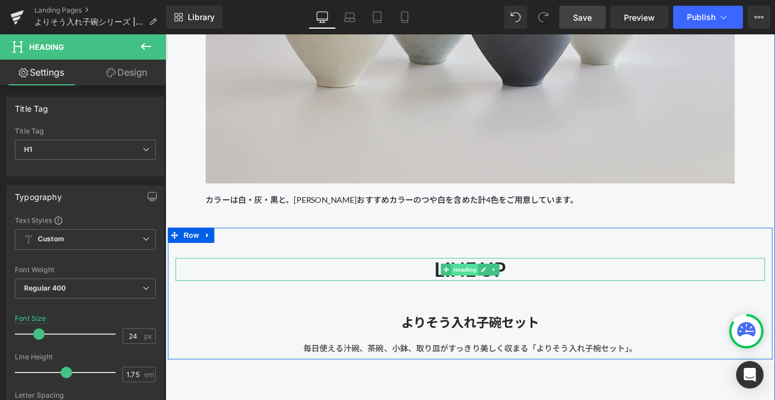
click at [509, 298] on span "Heading" at bounding box center [506, 301] width 31 height 14
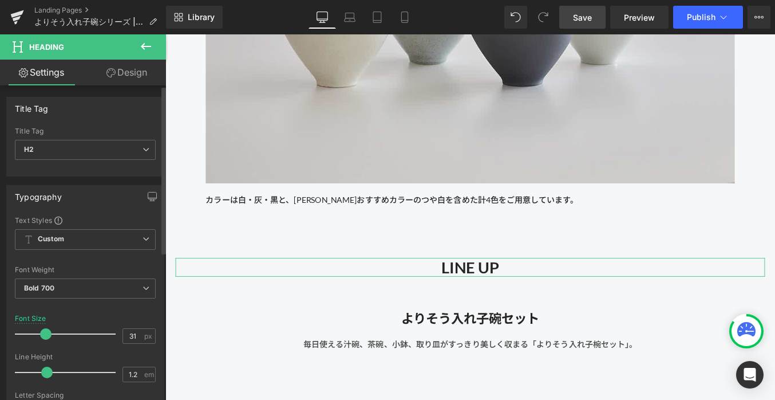
type input "32"
click at [46, 336] on div at bounding box center [68, 333] width 95 height 23
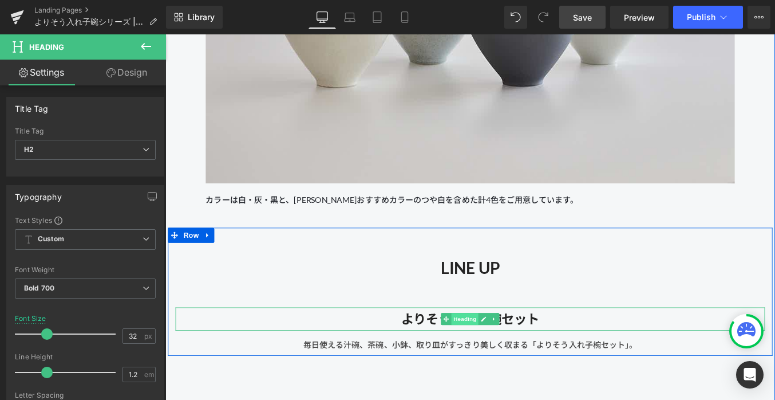
click at [503, 357] on span "Heading" at bounding box center [506, 357] width 31 height 14
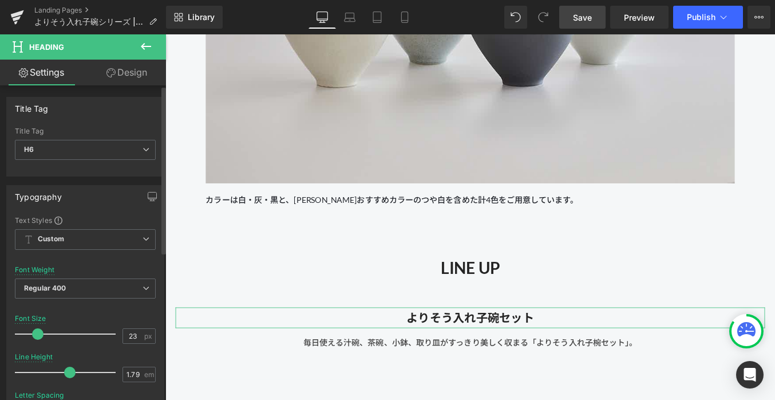
type input "24"
click at [37, 336] on span at bounding box center [38, 333] width 11 height 11
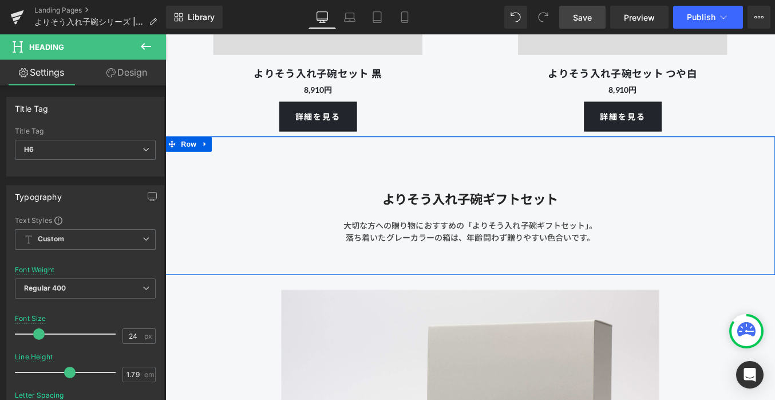
scroll to position [4367, 0]
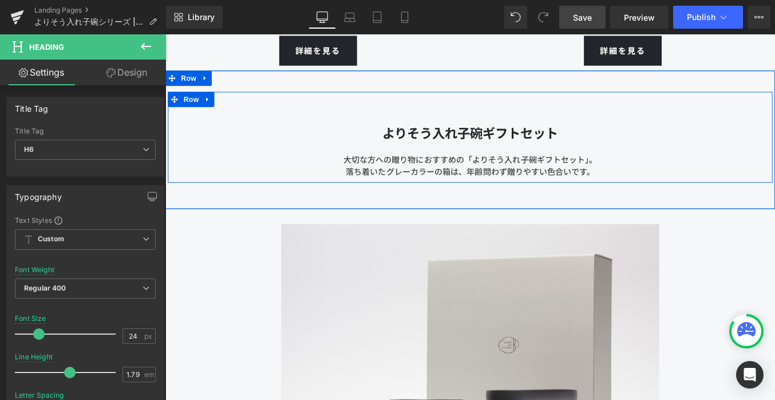
click at [316, 149] on span "Heading" at bounding box center [300, 147] width 31 height 14
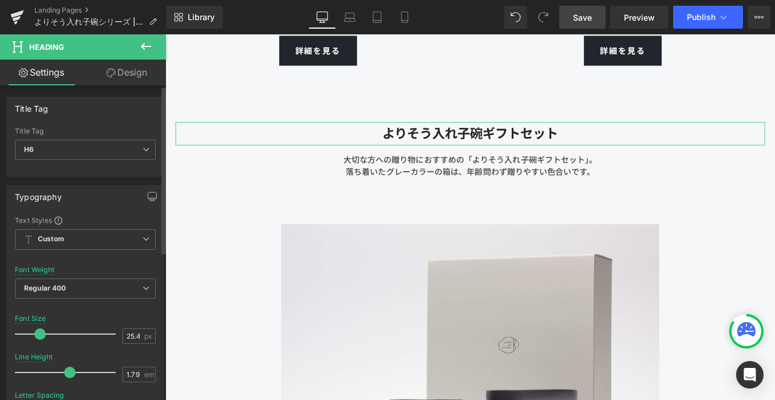
type input "24"
click at [38, 332] on span at bounding box center [38, 333] width 11 height 11
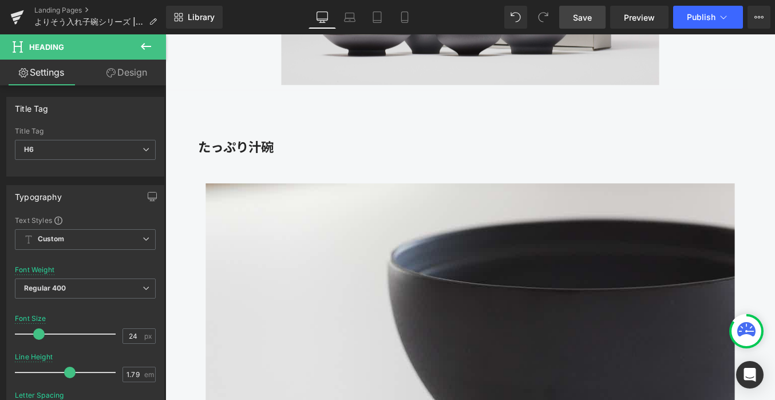
scroll to position [4812, 0]
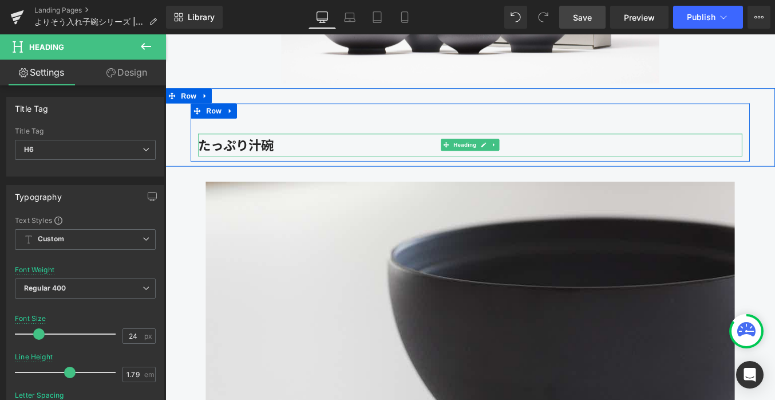
click at [219, 157] on strong "たっぷり汁碗" at bounding box center [246, 159] width 86 height 17
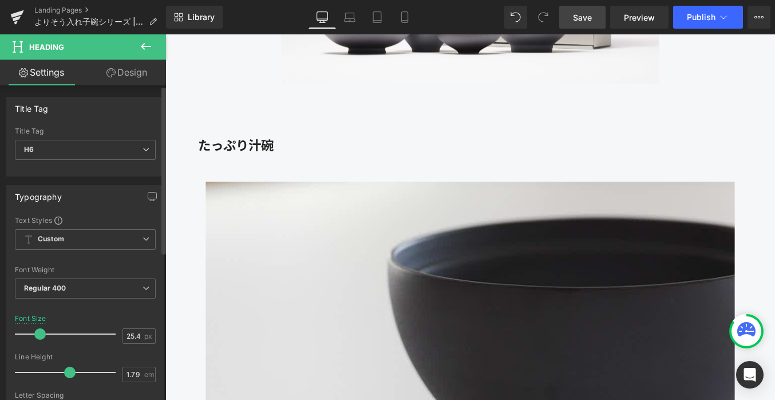
type input "24"
click at [40, 333] on span at bounding box center [38, 333] width 11 height 11
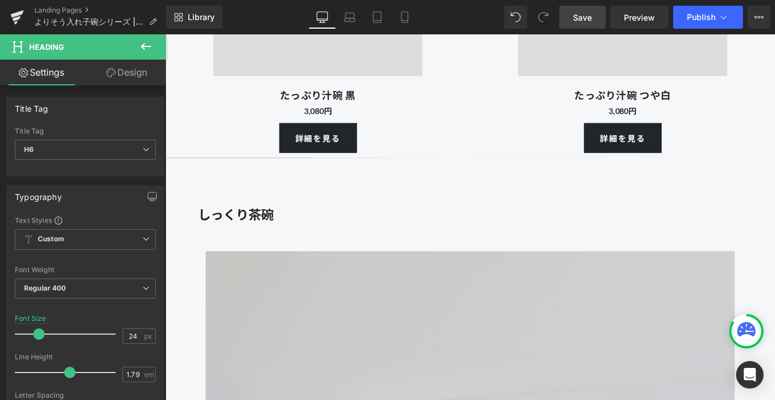
scroll to position [6126, 0]
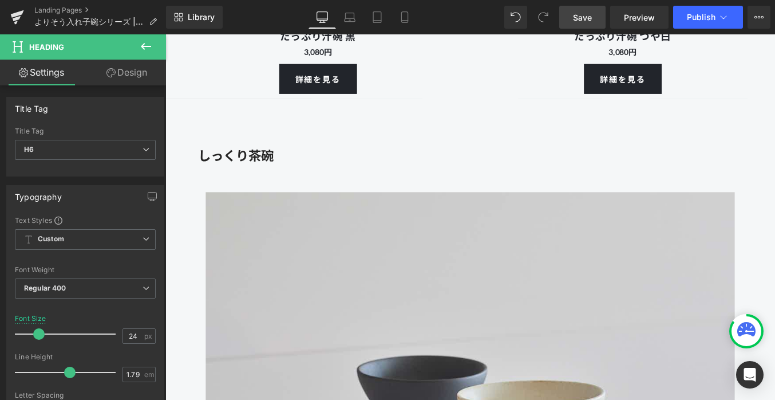
click at [235, 169] on strong "しっくり茶碗" at bounding box center [246, 171] width 86 height 17
type input "24"
click at [40, 331] on span at bounding box center [38, 333] width 11 height 11
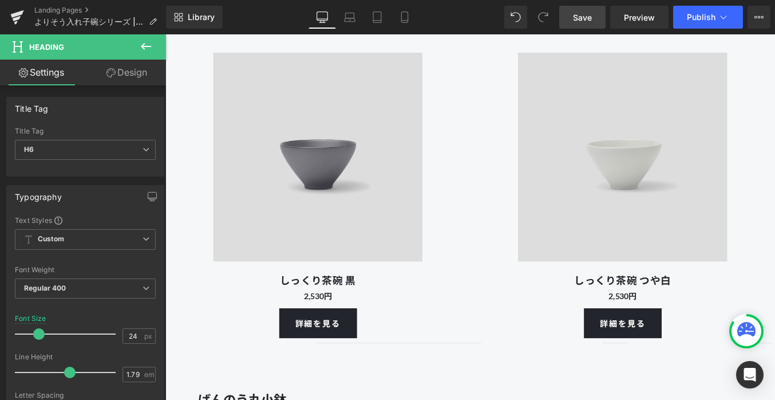
scroll to position [7393, 0]
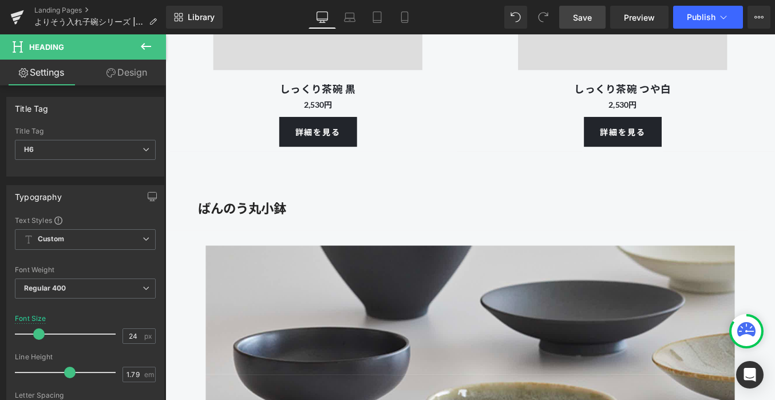
click at [234, 234] on strong "ばんのう丸小鉢" at bounding box center [253, 231] width 100 height 17
type input "24"
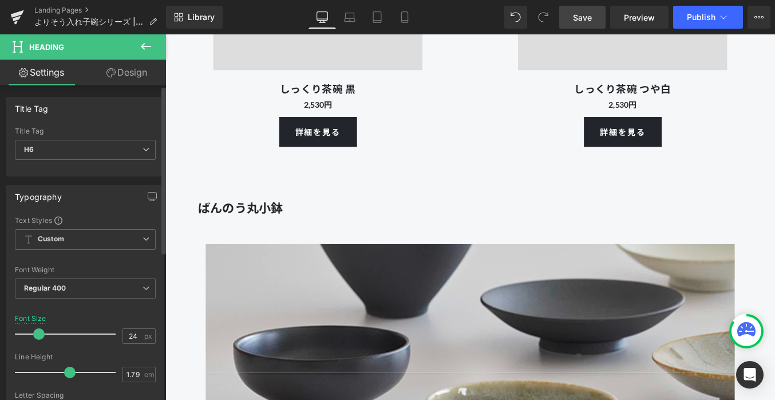
click at [37, 335] on span at bounding box center [38, 333] width 11 height 11
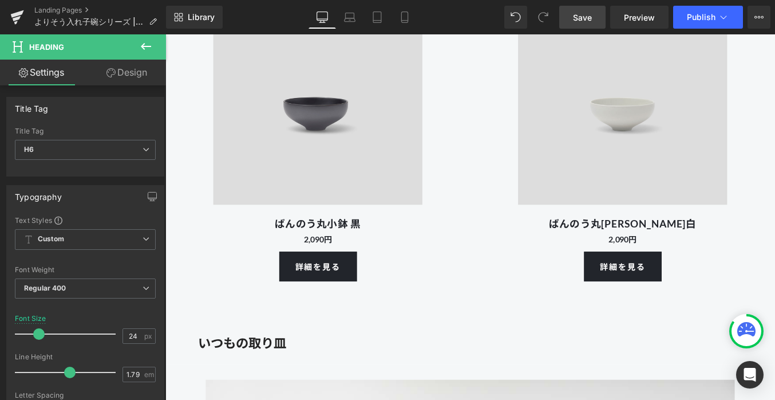
scroll to position [8652, 0]
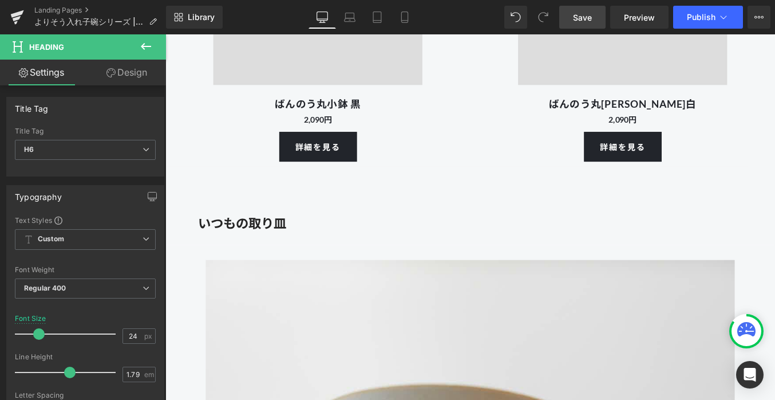
click at [249, 249] on strong "いつもの取り皿" at bounding box center [253, 248] width 100 height 17
type input "24"
click at [36, 336] on span at bounding box center [38, 333] width 11 height 11
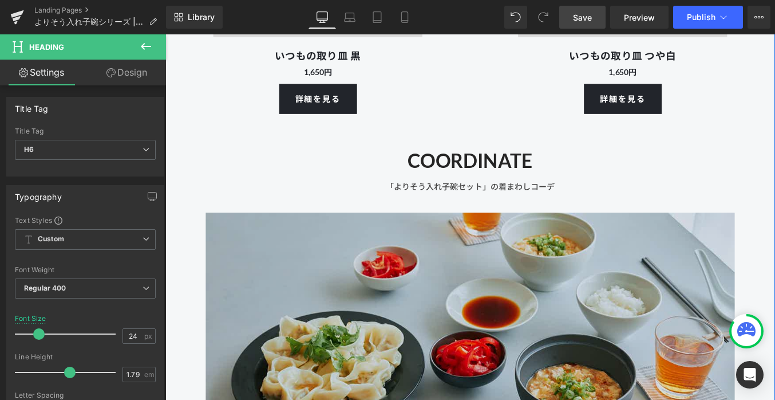
scroll to position [10052, 0]
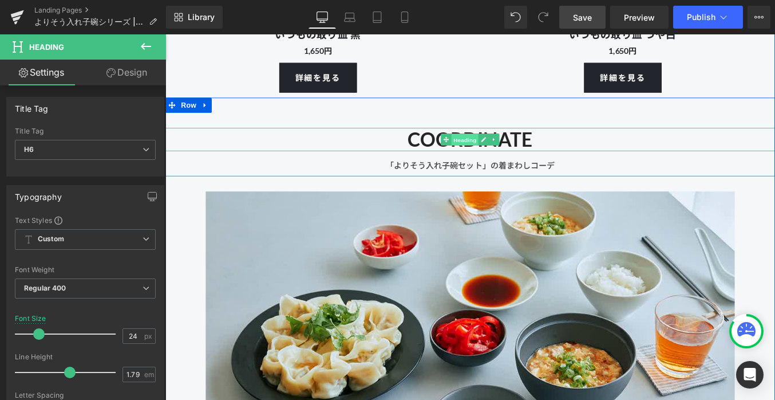
click at [509, 157] on span "Heading" at bounding box center [506, 154] width 31 height 14
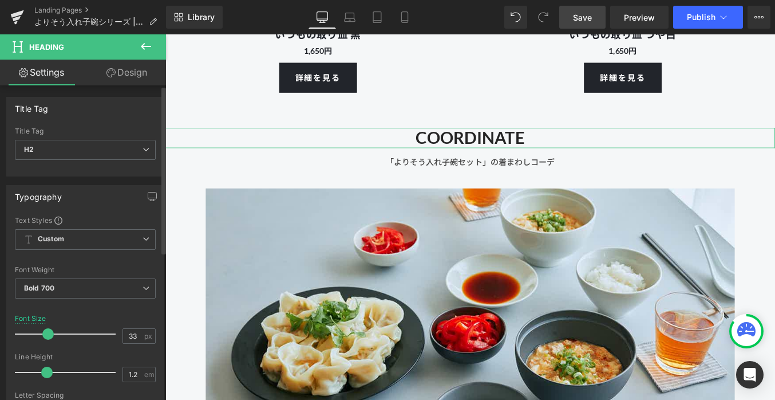
type input "32"
drag, startPoint x: 52, startPoint y: 334, endPoint x: 46, endPoint y: 333, distance: 5.8
click at [46, 333] on span at bounding box center [46, 333] width 11 height 11
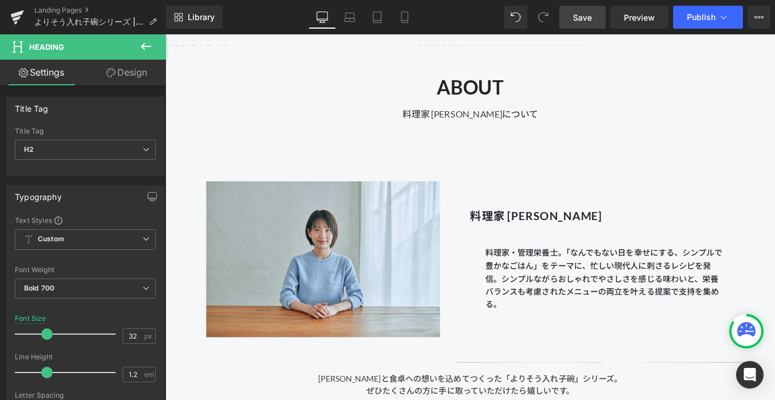
scroll to position [12461, 0]
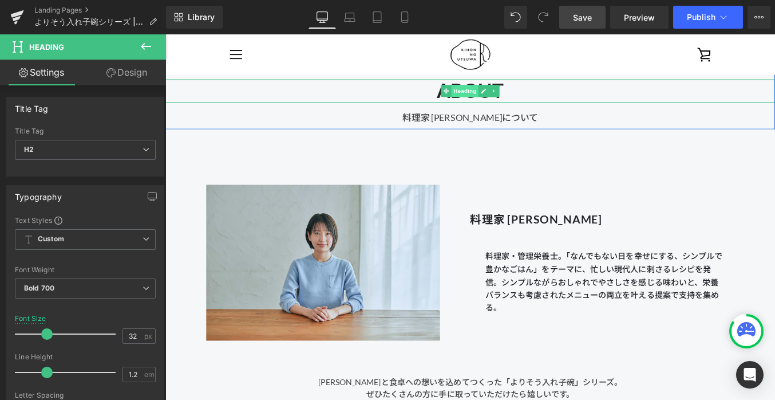
click at [512, 100] on span "Heading" at bounding box center [506, 99] width 31 height 14
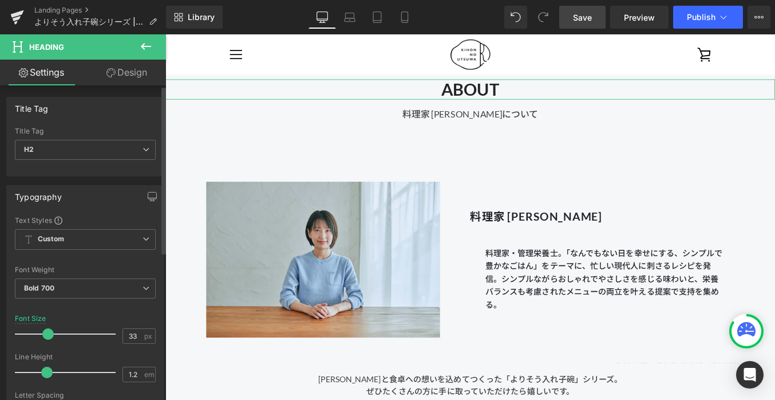
type input "32"
click at [46, 331] on span at bounding box center [46, 333] width 11 height 11
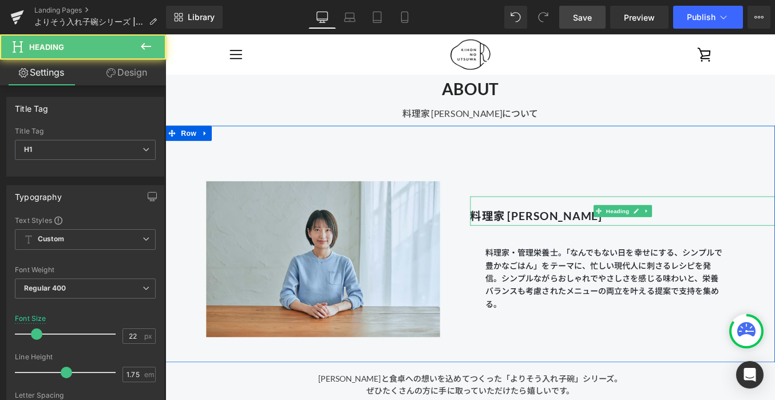
click at [554, 242] on b "料理家 [PERSON_NAME]" at bounding box center [587, 239] width 150 height 15
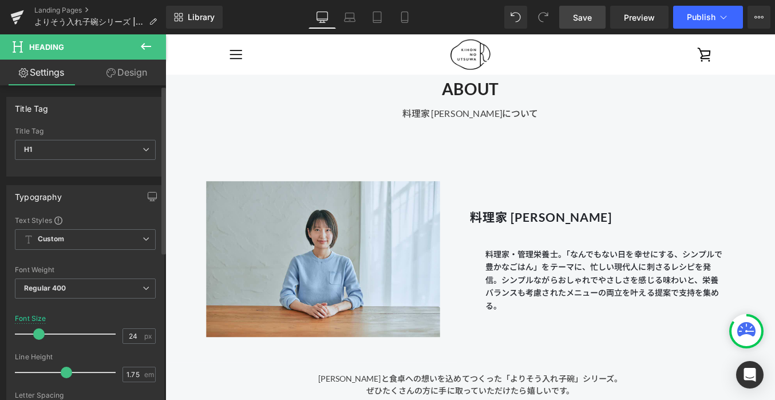
click at [38, 336] on span at bounding box center [38, 333] width 11 height 11
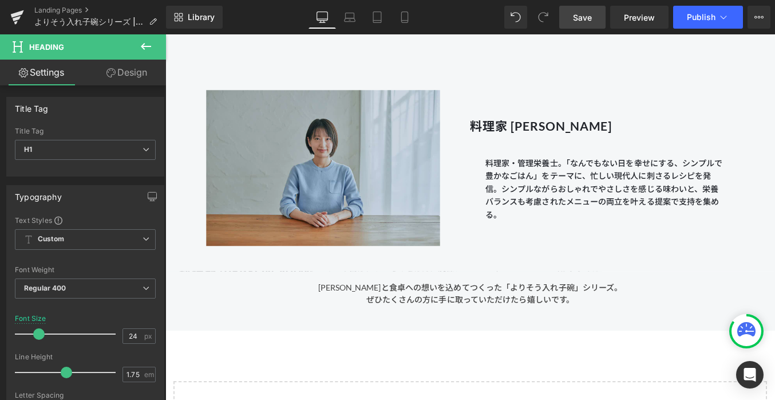
scroll to position [12663, 0]
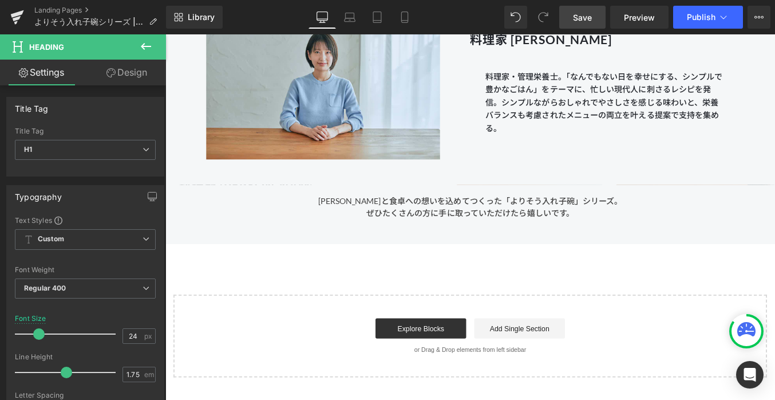
click at [583, 17] on span "Save" at bounding box center [582, 17] width 19 height 12
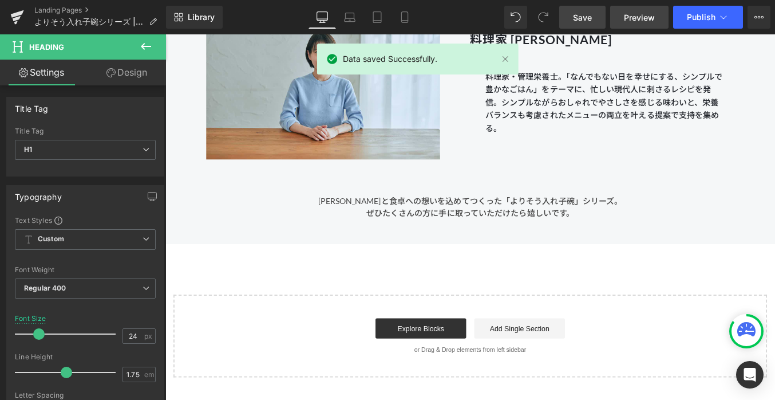
click at [637, 13] on span "Preview" at bounding box center [639, 17] width 31 height 12
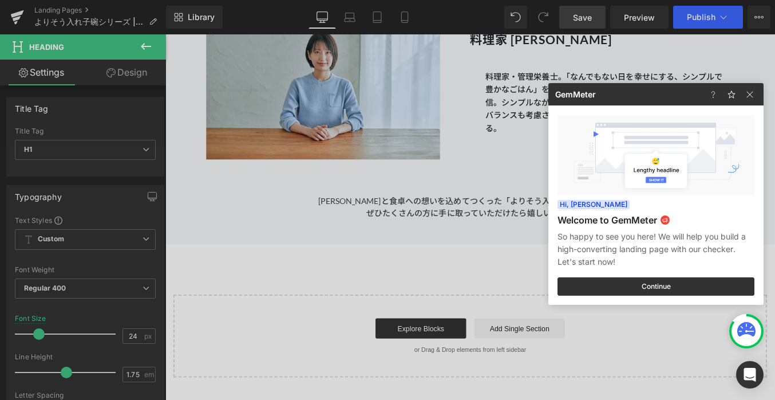
click at [508, 65] on div at bounding box center [387, 200] width 775 height 400
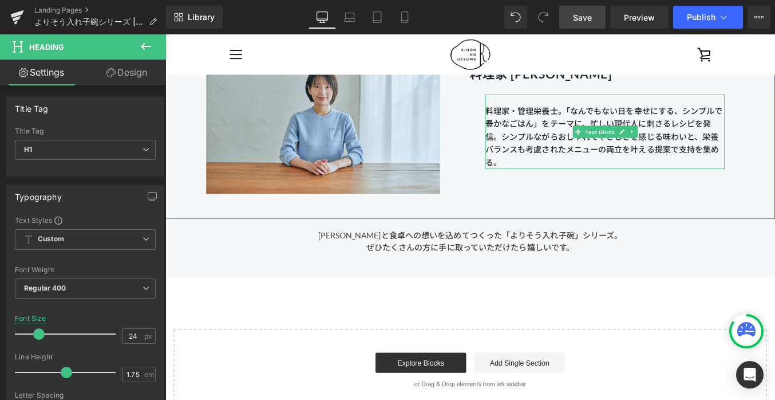
scroll to position [12589, 0]
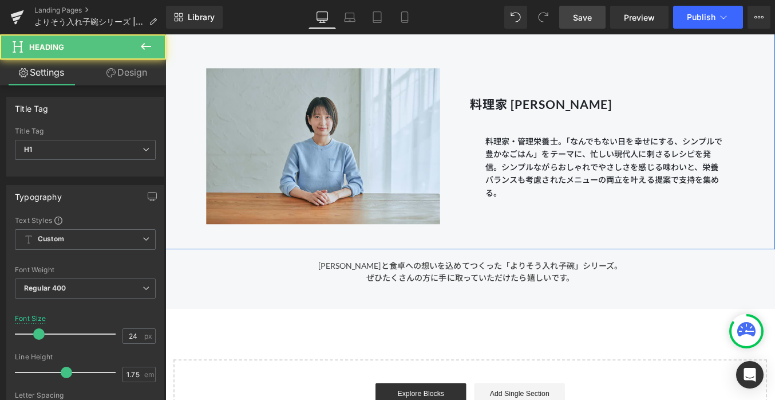
click at [561, 117] on b "料理家 [PERSON_NAME]" at bounding box center [592, 113] width 161 height 17
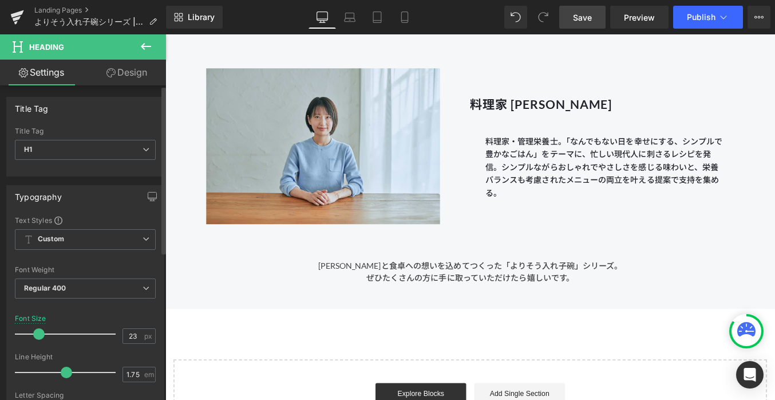
type input "22"
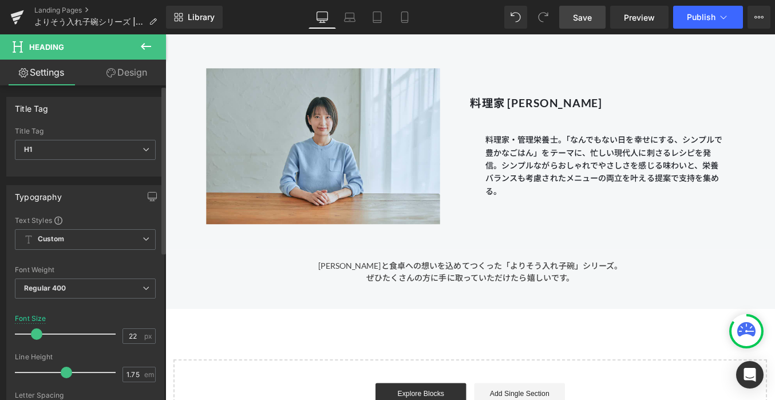
click at [39, 332] on span at bounding box center [36, 333] width 11 height 11
click at [562, 22] on link "Save" at bounding box center [582, 17] width 46 height 23
